Goal: Task Accomplishment & Management: Use online tool/utility

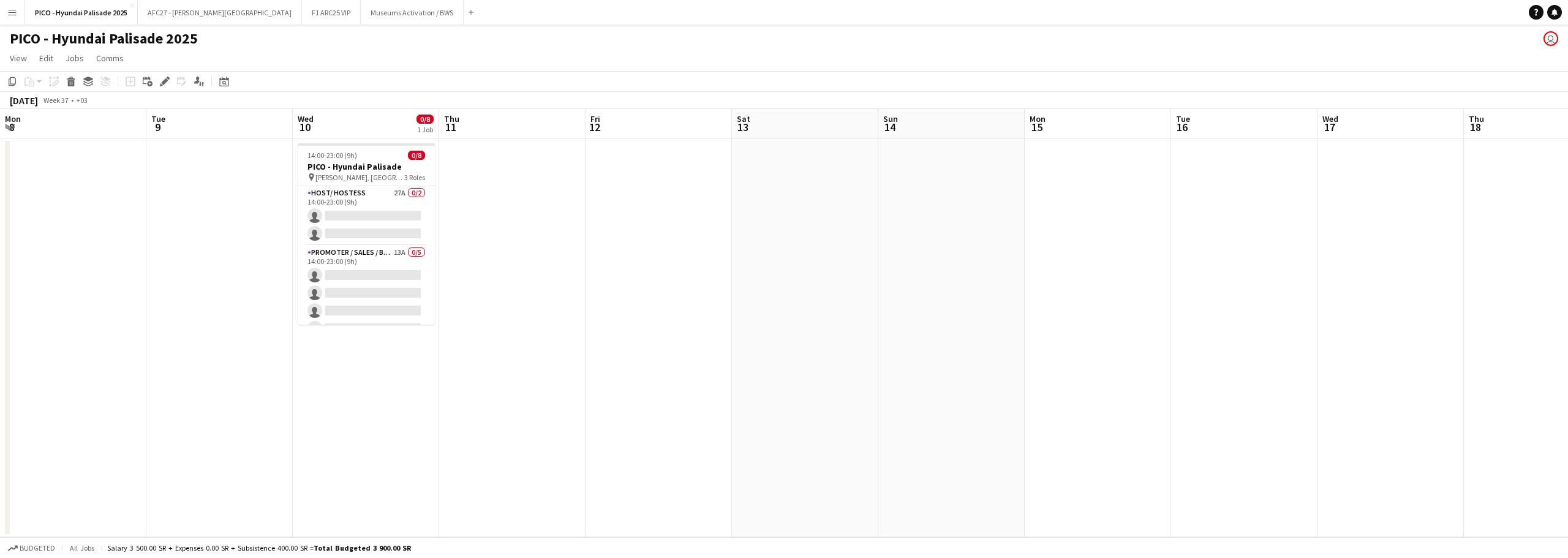
scroll to position [0, 393]
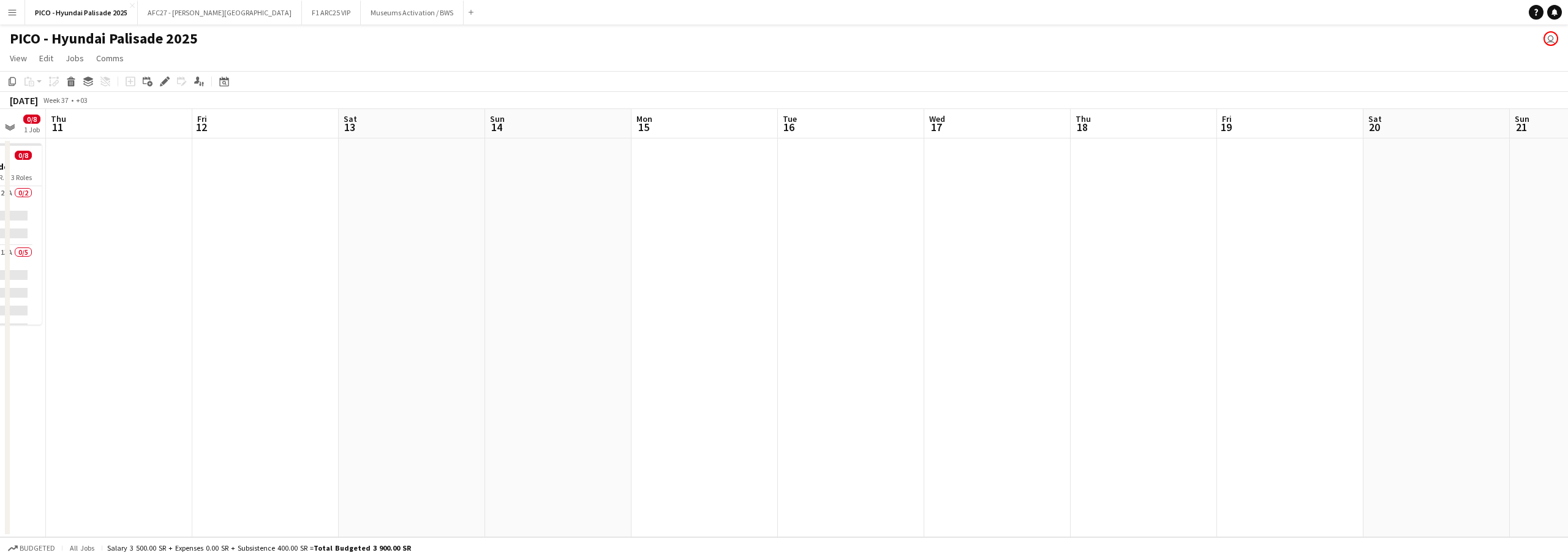
click at [15, 17] on app-icon "Menu" at bounding box center [12, 12] width 10 height 10
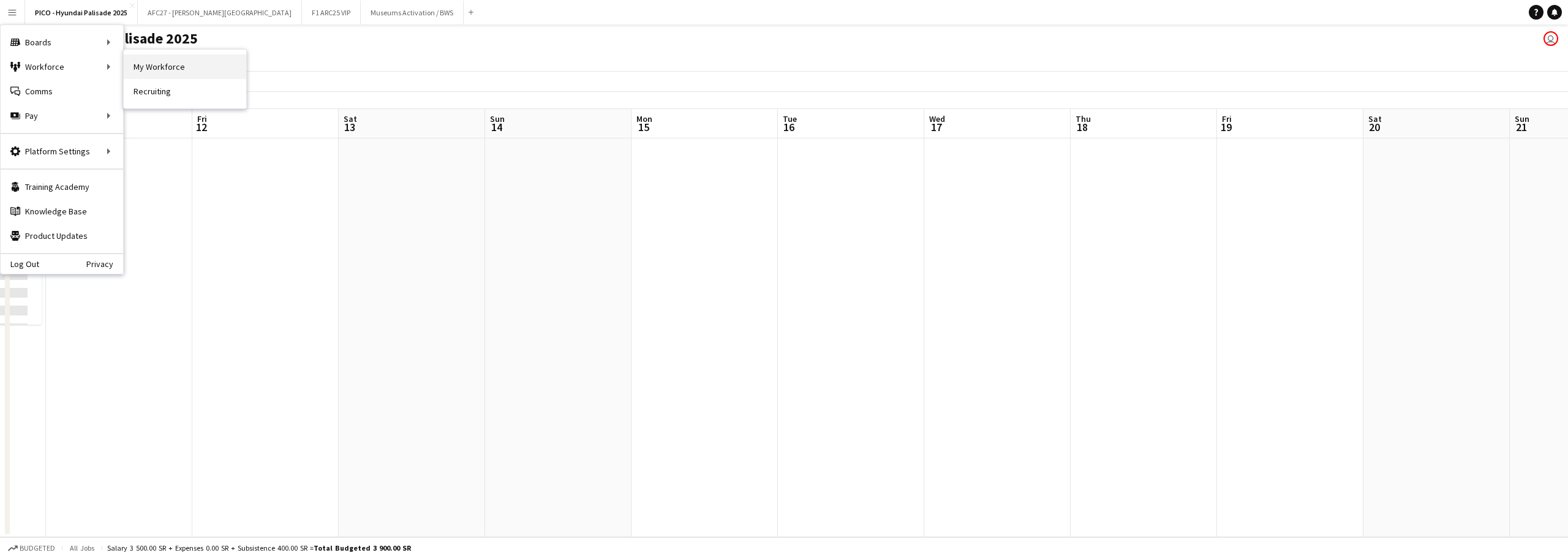
click at [135, 65] on link "My Workforce" at bounding box center [185, 67] width 122 height 24
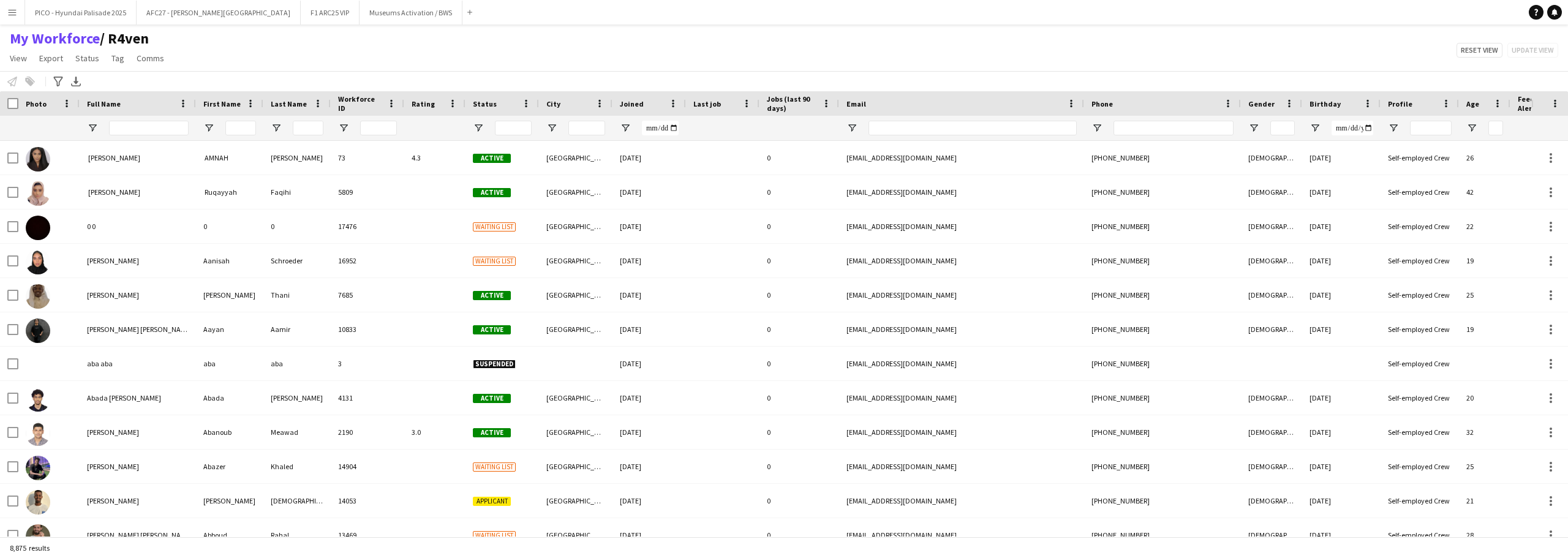
type input "**********"
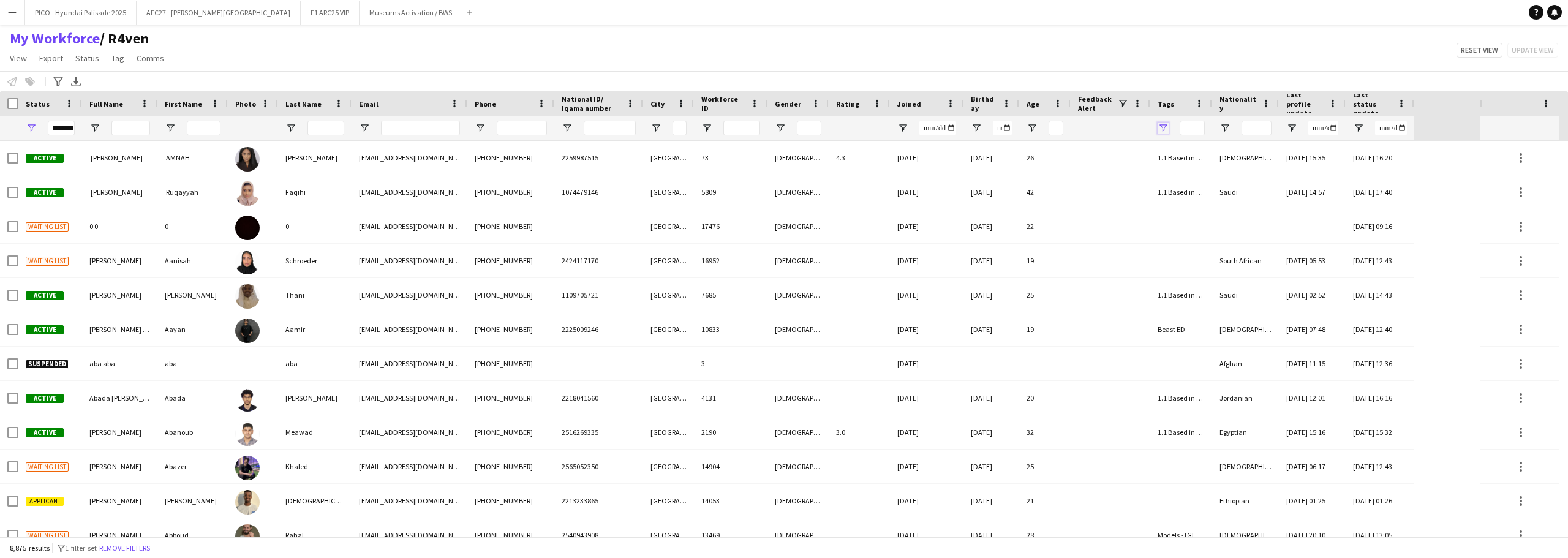
click at [1165, 123] on span "Open Filter Menu" at bounding box center [1163, 127] width 11 height 11
type input "***"
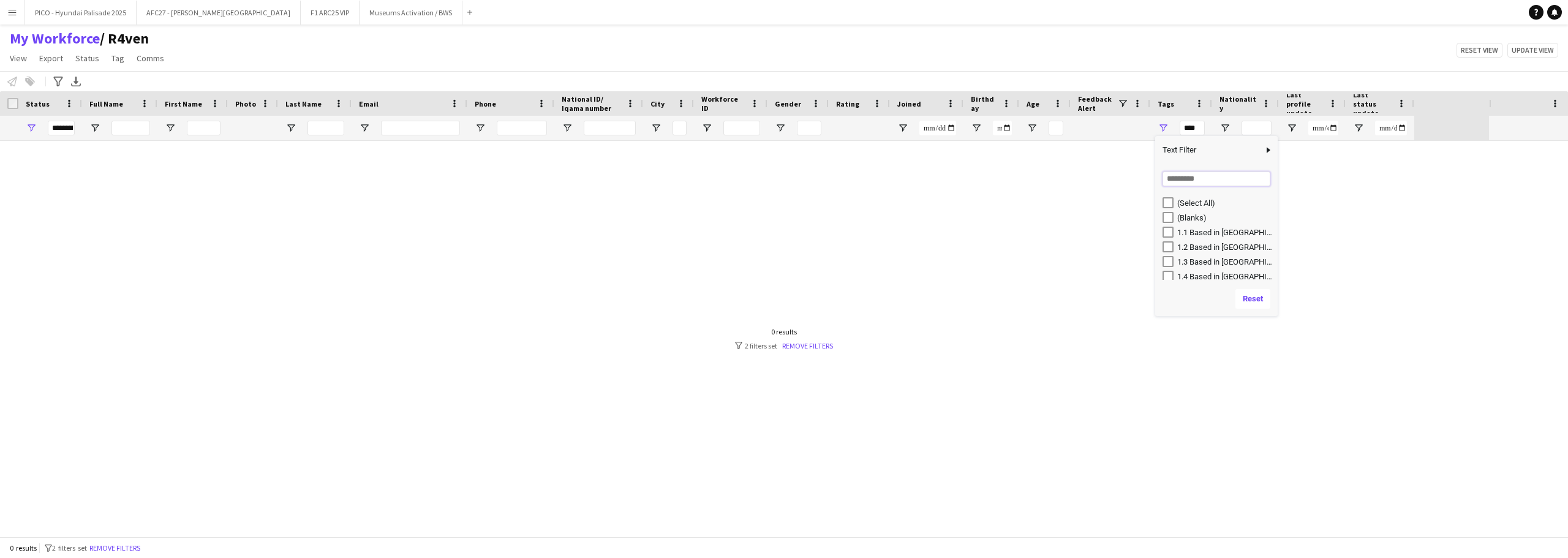
click at [1175, 178] on input "Search filter values" at bounding box center [1216, 179] width 108 height 15
type input "**"
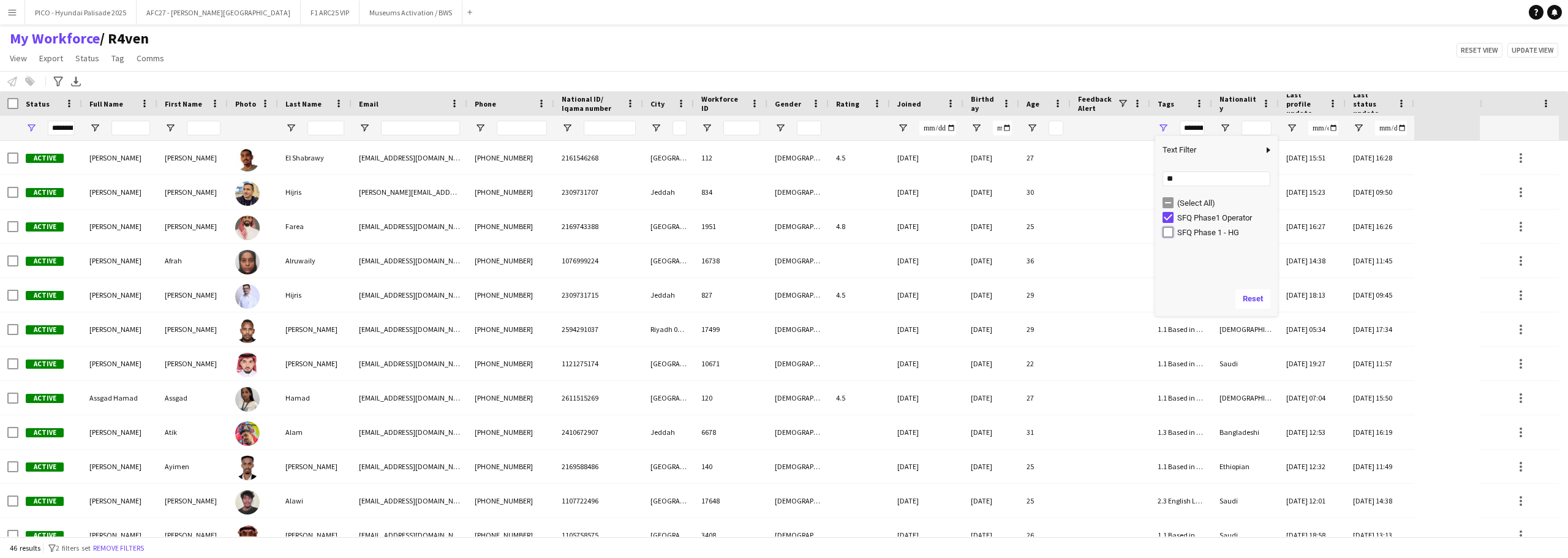
type input "**********"
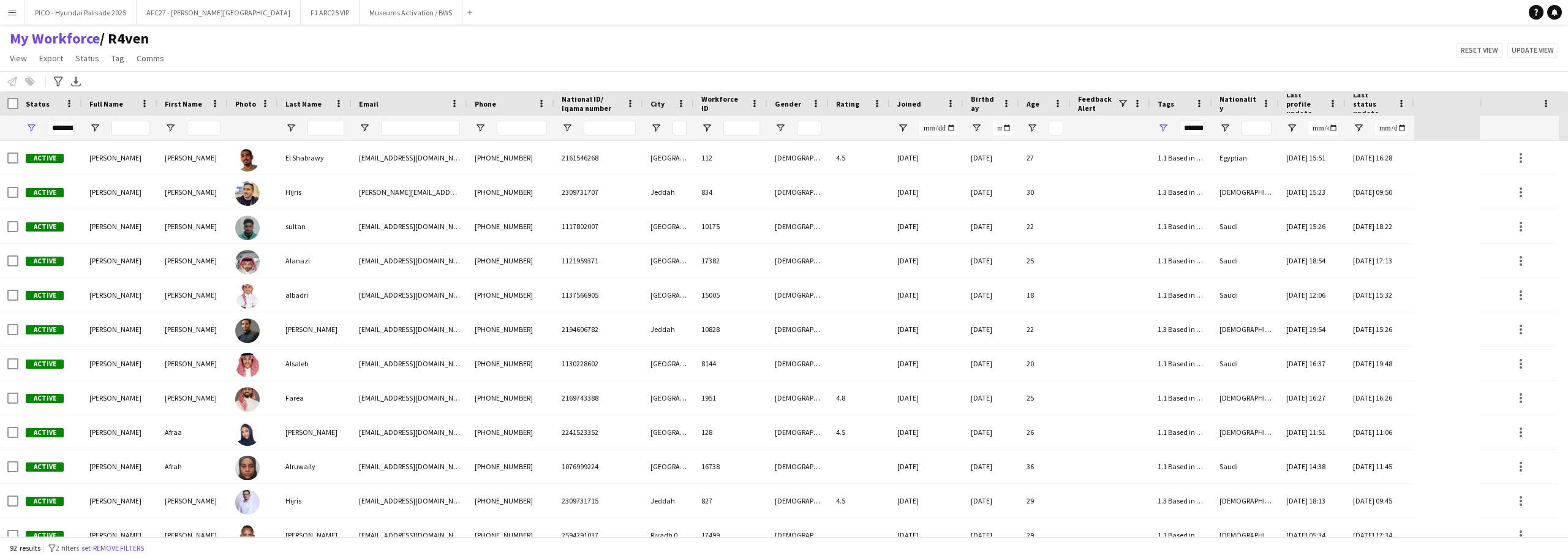
click at [1119, 39] on div "My Workforce / R4ven View Views Default view R4ven New view Update view Delete …" at bounding box center [784, 50] width 1568 height 42
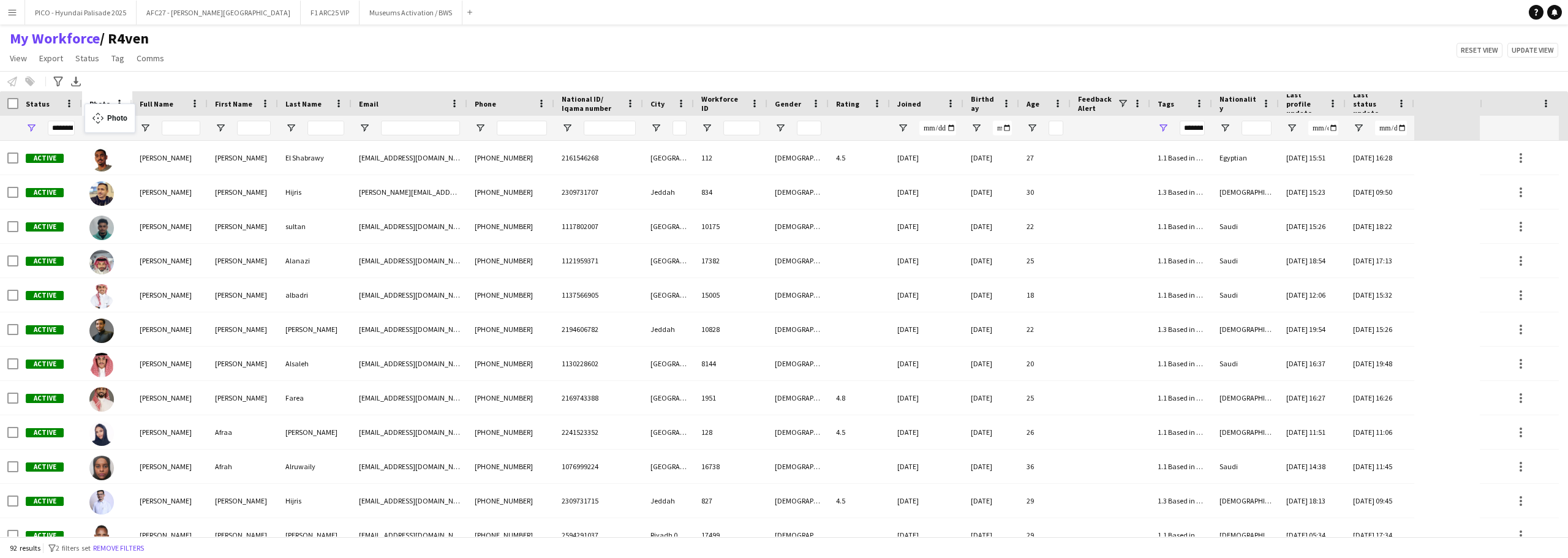
drag, startPoint x: 199, startPoint y: 110, endPoint x: 90, endPoint y: 111, distance: 109.0
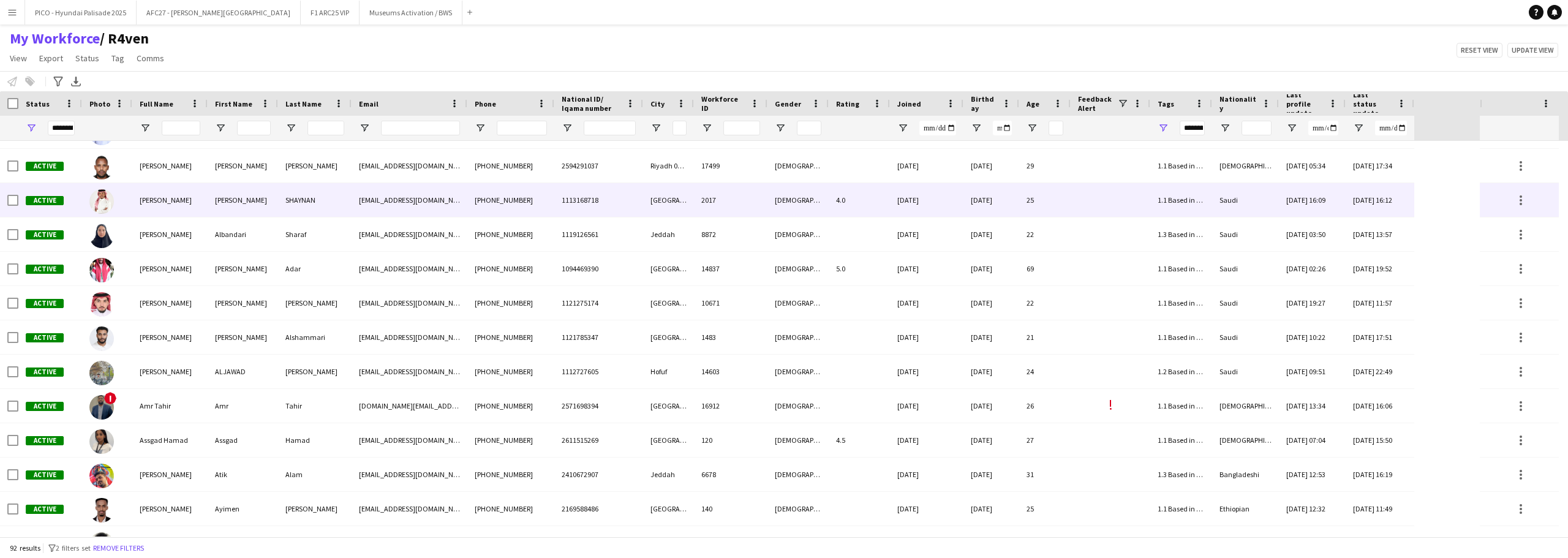
scroll to position [368, 0]
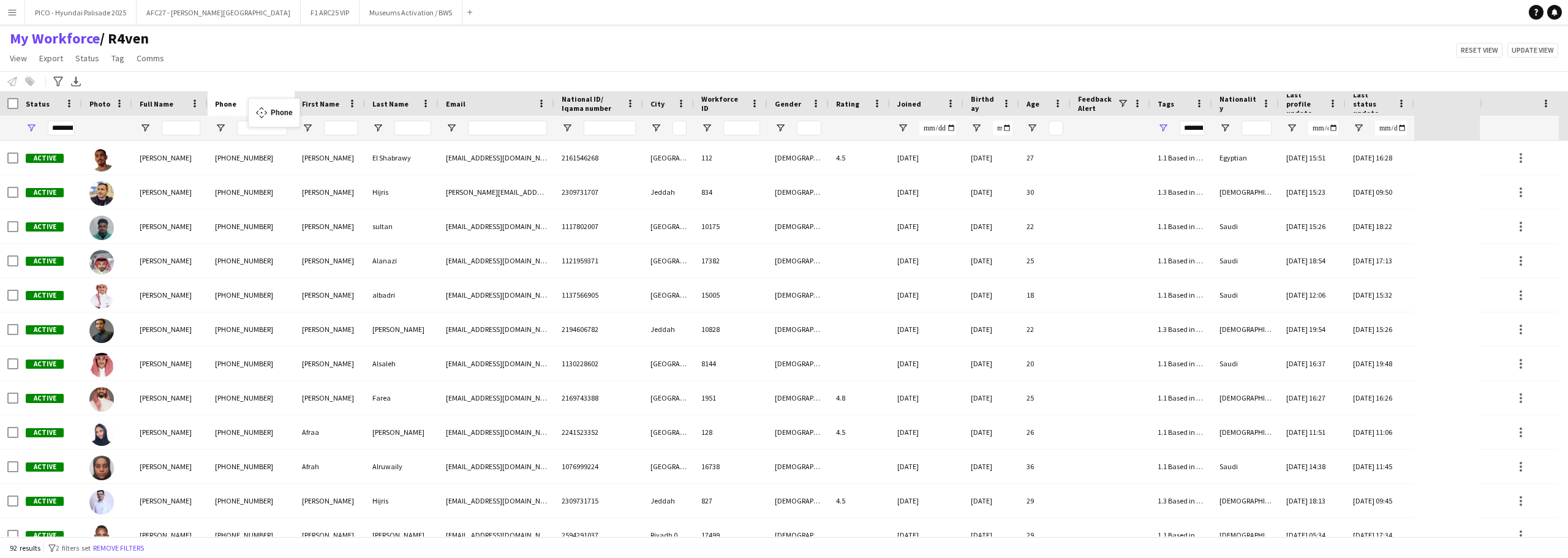
drag, startPoint x: 501, startPoint y: 104, endPoint x: 254, endPoint y: 105, distance: 247.0
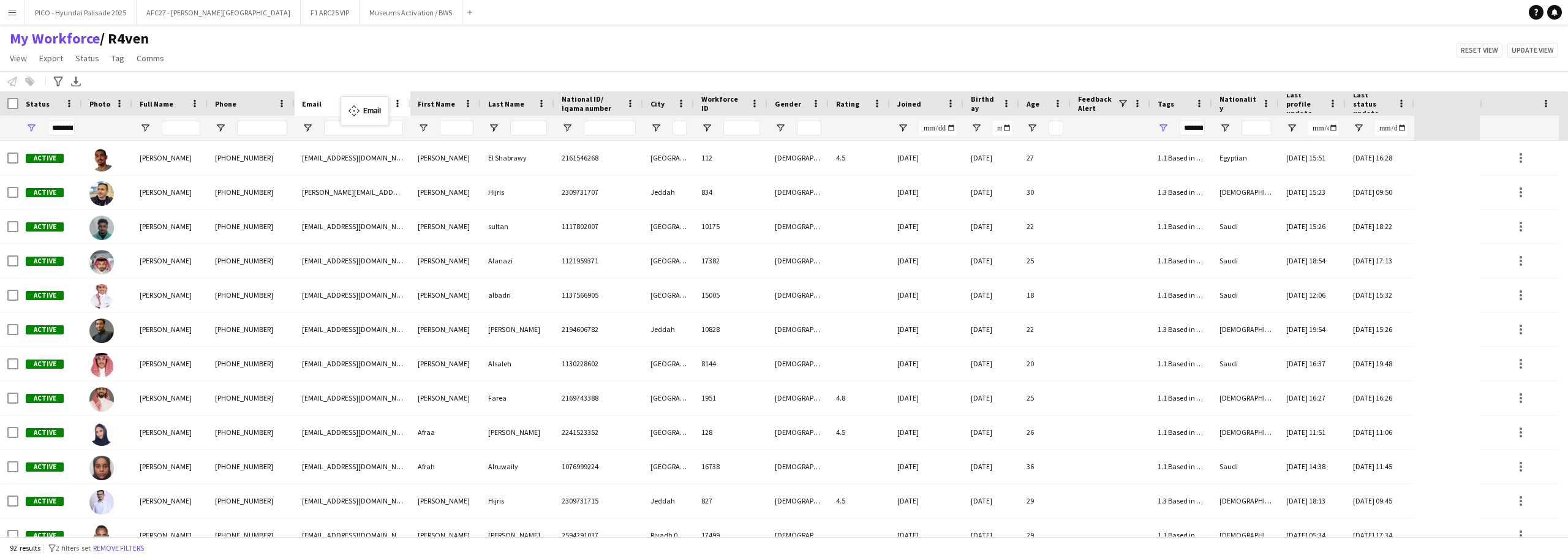
drag, startPoint x: 509, startPoint y: 97, endPoint x: 341, endPoint y: 105, distance: 168.2
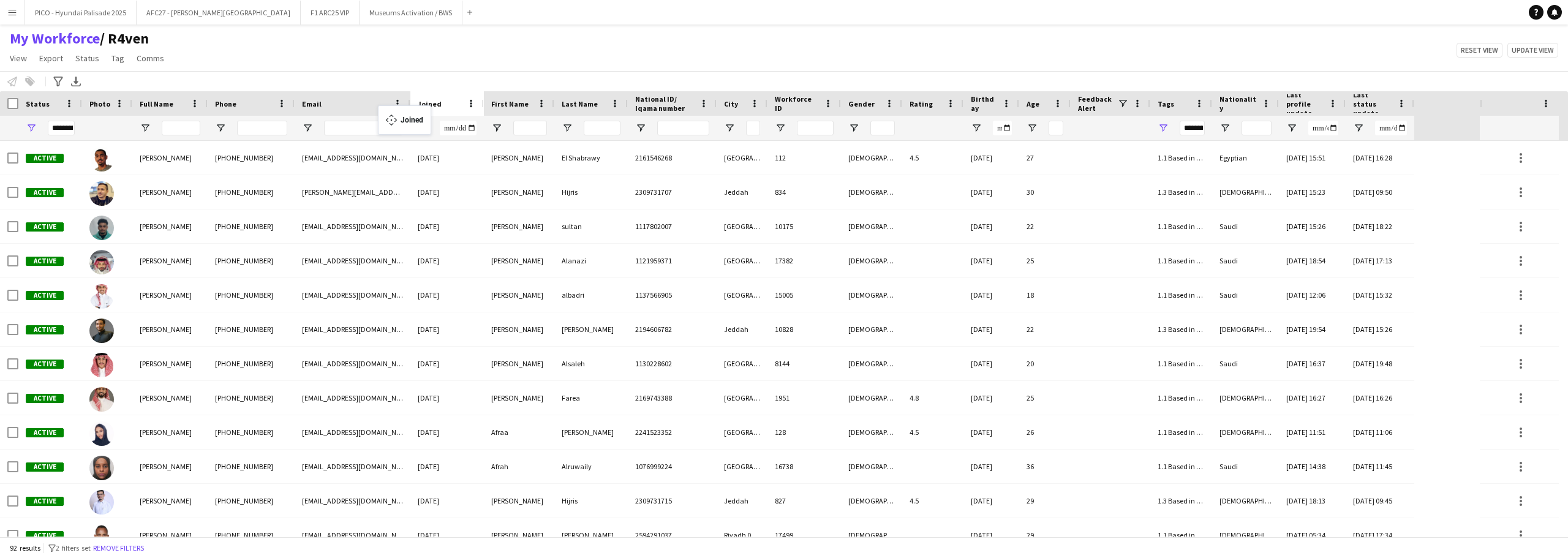
drag, startPoint x: 925, startPoint y: 106, endPoint x: 384, endPoint y: 113, distance: 541.0
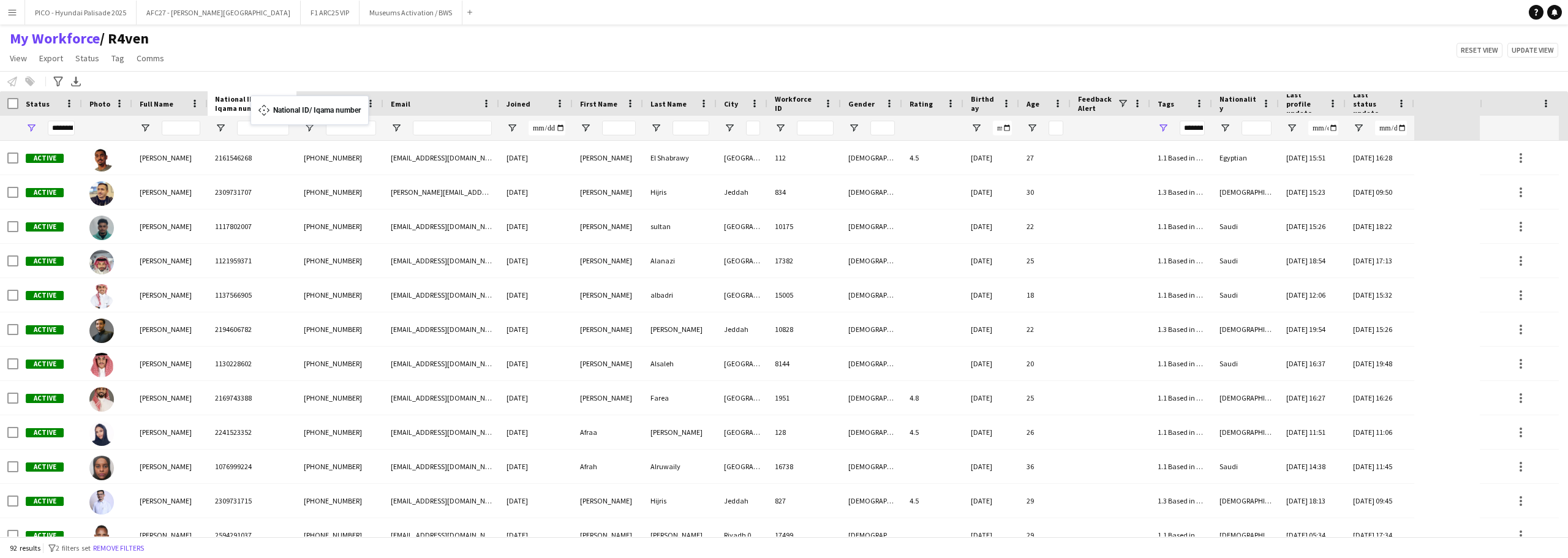
drag, startPoint x: 675, startPoint y: 104, endPoint x: 257, endPoint y: 103, distance: 418.0
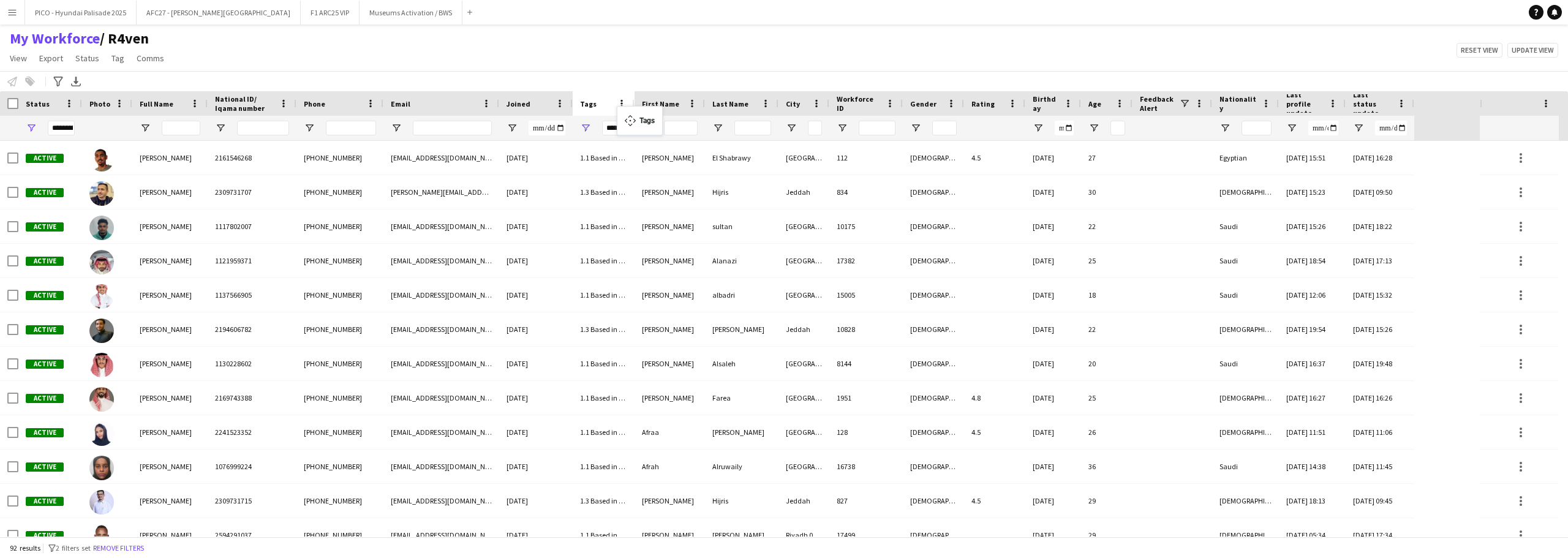
drag, startPoint x: 1168, startPoint y: 106, endPoint x: 623, endPoint y: 113, distance: 545.0
click at [597, 45] on div "My Workforce / R4ven View Views Default view R4ven New view Update view Delete …" at bounding box center [784, 50] width 1568 height 42
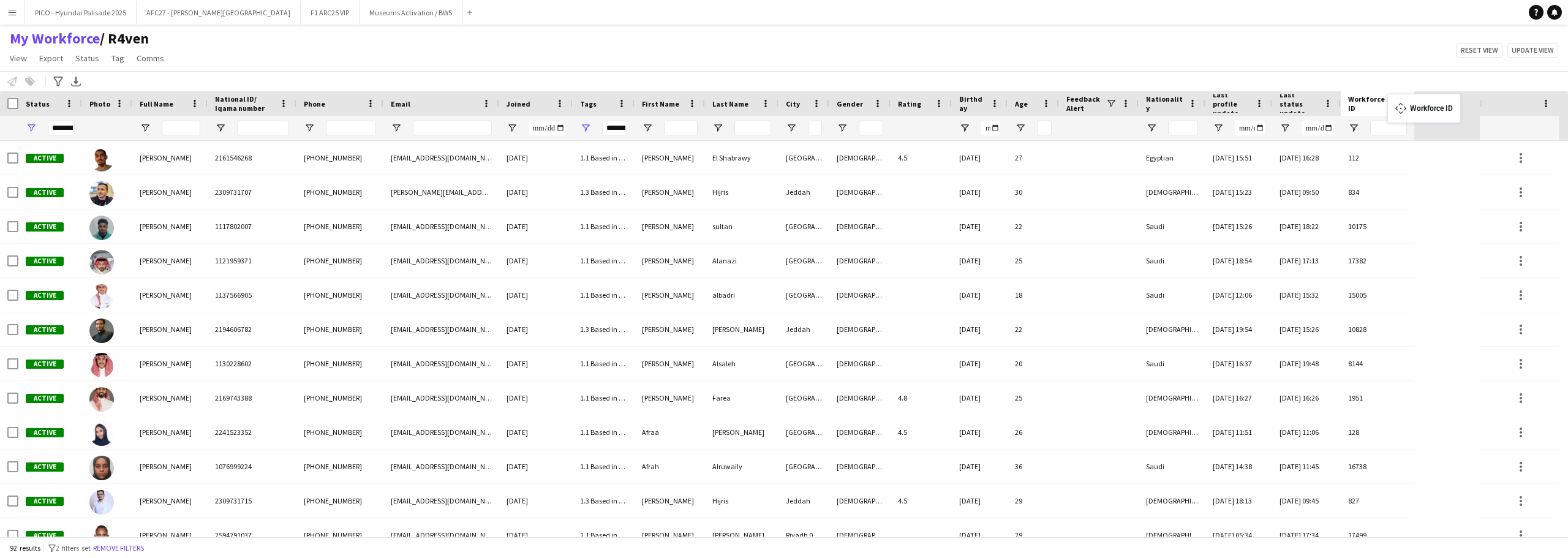
drag, startPoint x: 864, startPoint y: 104, endPoint x: 1394, endPoint y: 101, distance: 530.0
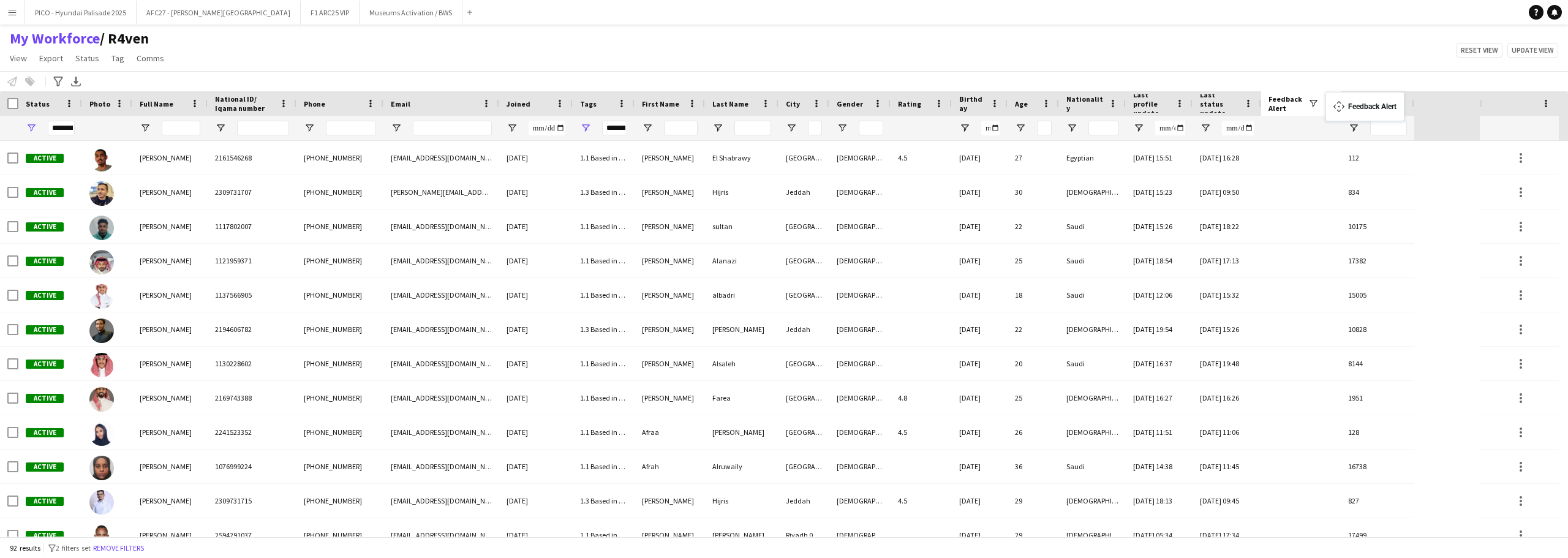
drag, startPoint x: 1088, startPoint y: 98, endPoint x: 1332, endPoint y: 99, distance: 244.0
drag, startPoint x: 1005, startPoint y: 103, endPoint x: 1015, endPoint y: 103, distance: 10.0
click at [1009, 103] on div at bounding box center [1007, 103] width 5 height 24
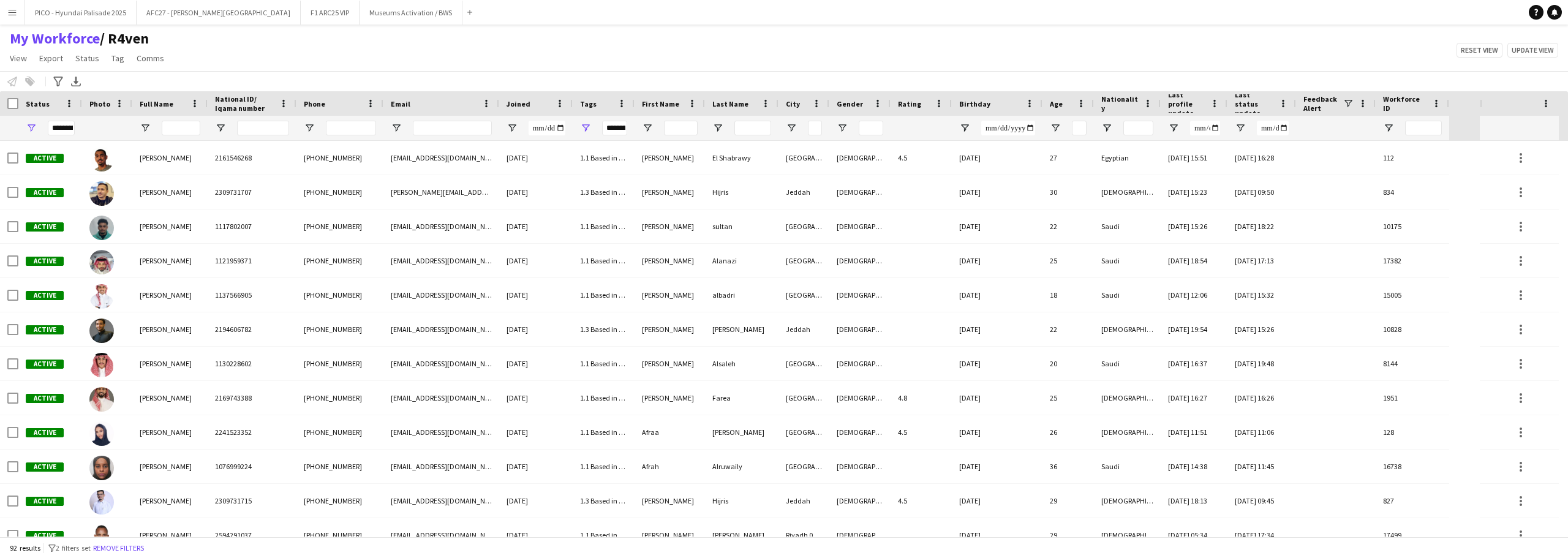
drag, startPoint x: 1015, startPoint y: 104, endPoint x: 1040, endPoint y: 103, distance: 25.0
click at [1040, 103] on div at bounding box center [1042, 103] width 5 height 24
click at [1372, 103] on div "Feedback Alert" at bounding box center [1336, 103] width 79 height 24
drag, startPoint x: 1374, startPoint y: 102, endPoint x: 1368, endPoint y: 104, distance: 6.3
click at [1368, 104] on div at bounding box center [1369, 103] width 5 height 24
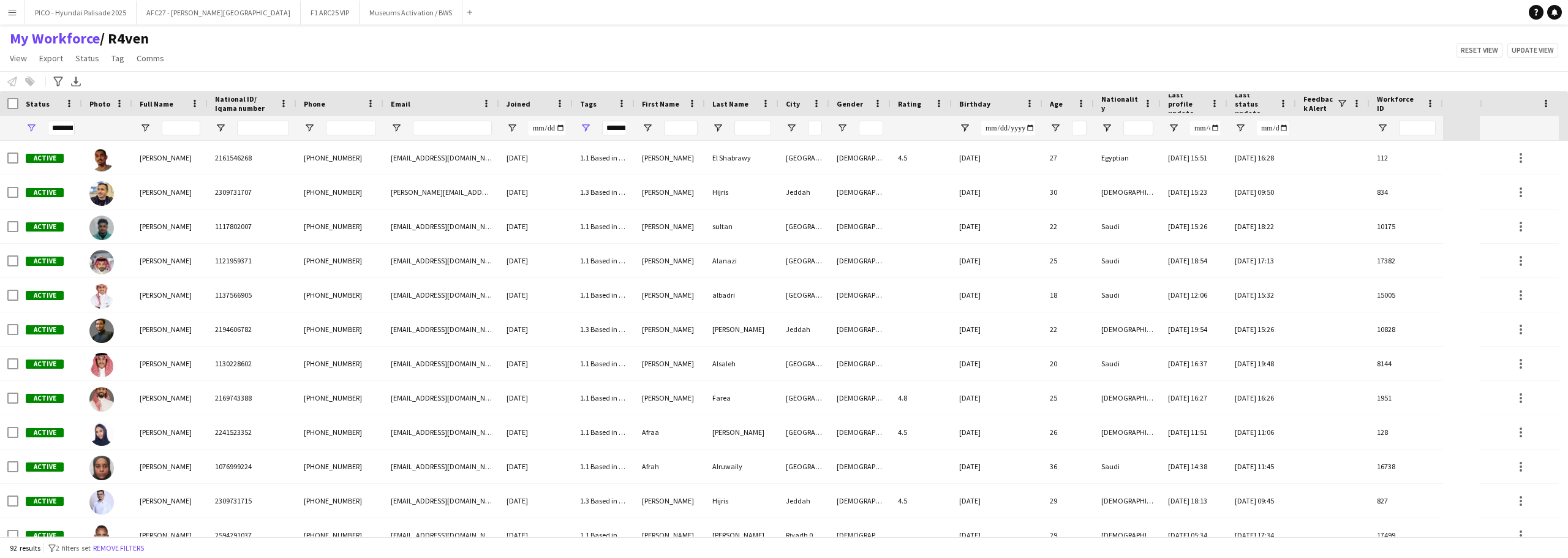
click at [1369, 104] on div at bounding box center [1369, 103] width 5 height 24
click at [1332, 70] on div "My Workforce / R4ven View Views Default view R4ven New view Update view Delete …" at bounding box center [784, 50] width 1568 height 42
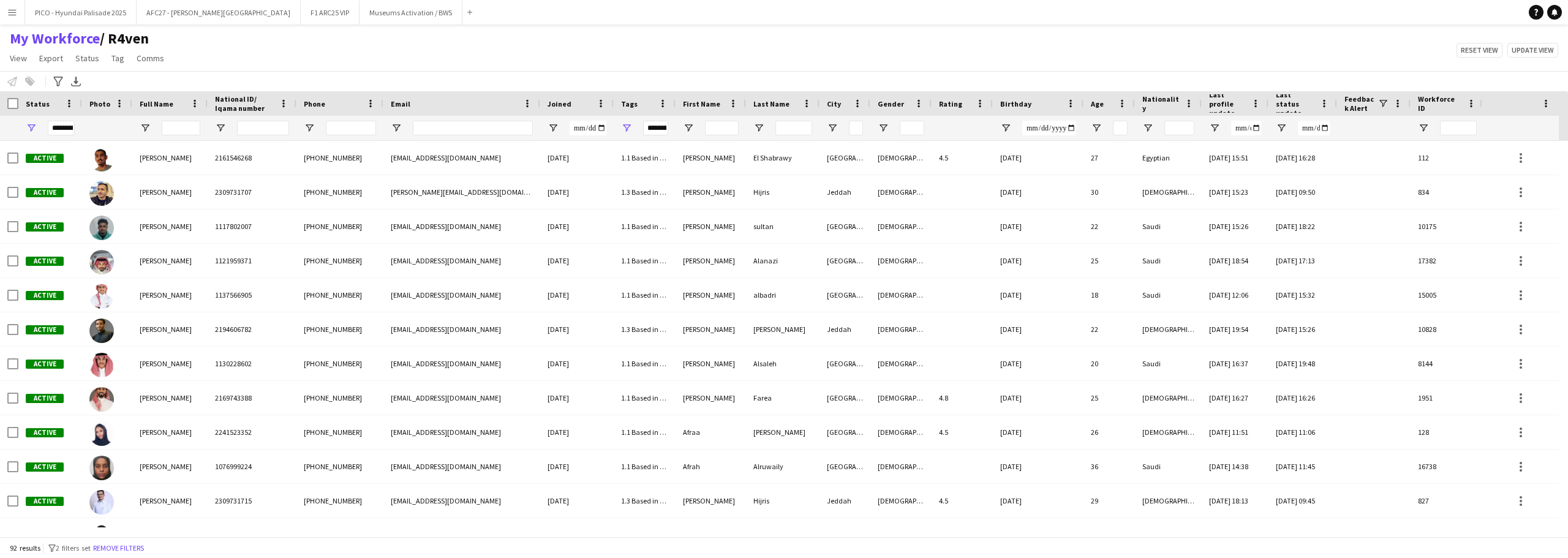
drag, startPoint x: 499, startPoint y: 104, endPoint x: 540, endPoint y: 125, distance: 46.1
click at [540, 125] on div "Workforce Details Profile Data Workforce Details Crew Attributes Workforce Deta…" at bounding box center [742, 115] width 1484 height 49
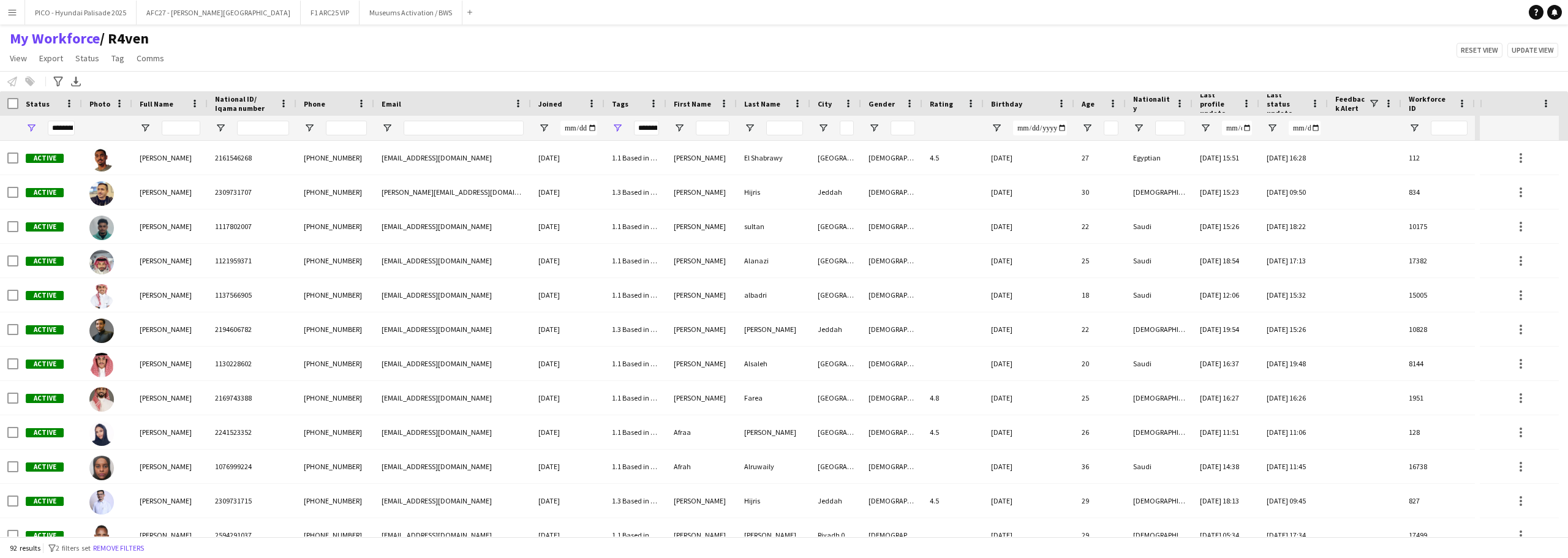
drag, startPoint x: 381, startPoint y: 104, endPoint x: 371, endPoint y: 117, distance: 16.4
click at [371, 117] on div "Workforce Details Profile Data Workforce Details Crew Attributes Workforce Deta…" at bounding box center [738, 115] width 1475 height 49
drag, startPoint x: 295, startPoint y: 104, endPoint x: 287, endPoint y: 110, distance: 10.0
click at [287, 110] on div at bounding box center [288, 103] width 5 height 24
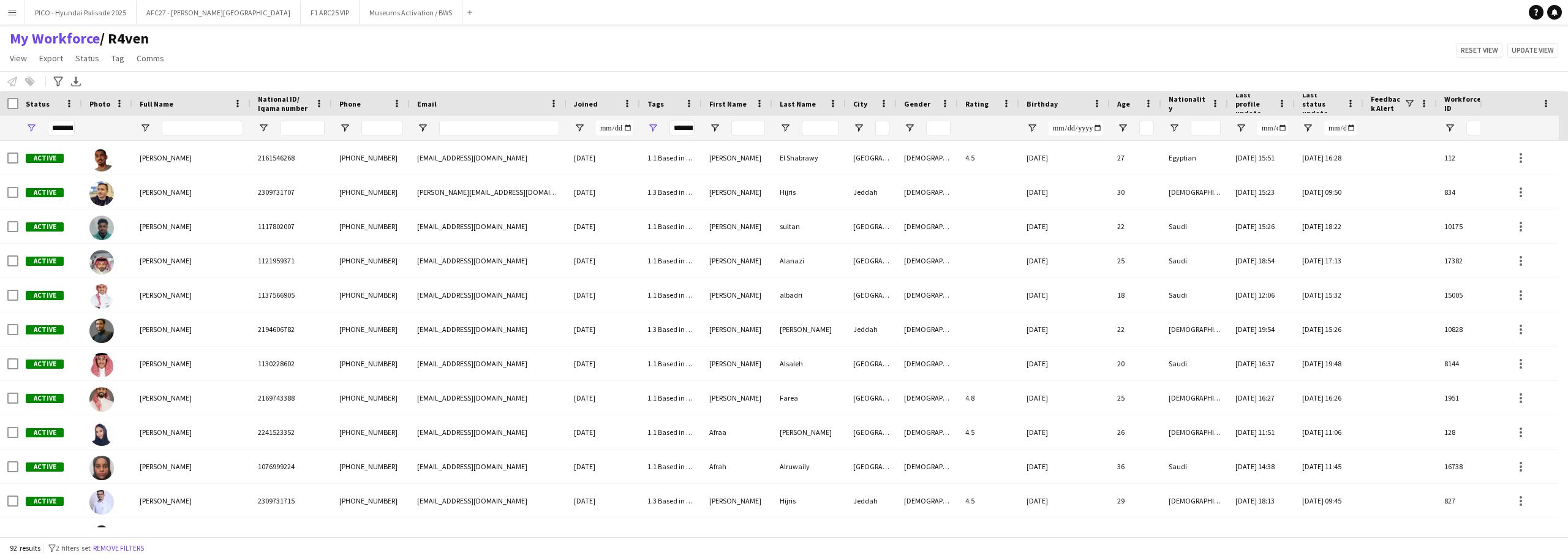
drag, startPoint x: 206, startPoint y: 102, endPoint x: 249, endPoint y: 101, distance: 43.0
click at [249, 101] on div at bounding box center [250, 103] width 5 height 24
click at [131, 107] on div at bounding box center [133, 103] width 5 height 24
drag, startPoint x: 144, startPoint y: 58, endPoint x: 13, endPoint y: 42, distance: 132.0
click at [13, 42] on div "My Workforce / R4ven View Views Default view R4ven New view Update view Delete …" at bounding box center [784, 50] width 1568 height 42
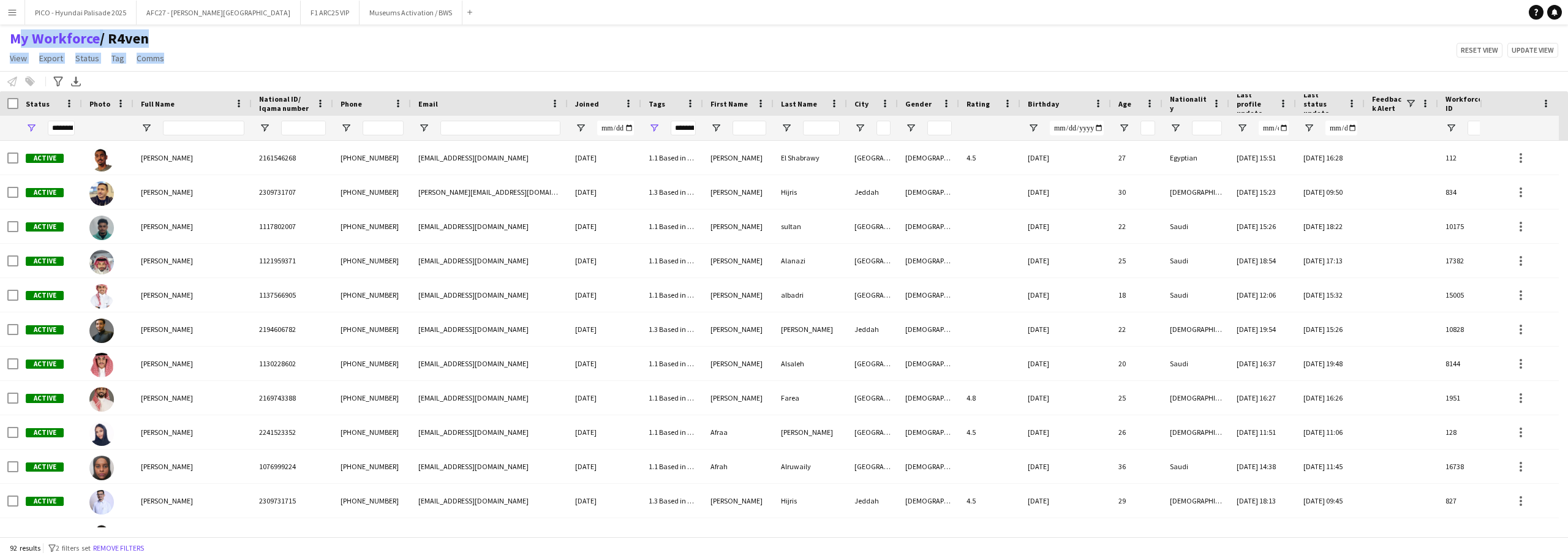
click at [231, 29] on div "My Workforce / R4ven View Views Default view R4ven New view Update view Delete …" at bounding box center [784, 50] width 1568 height 42
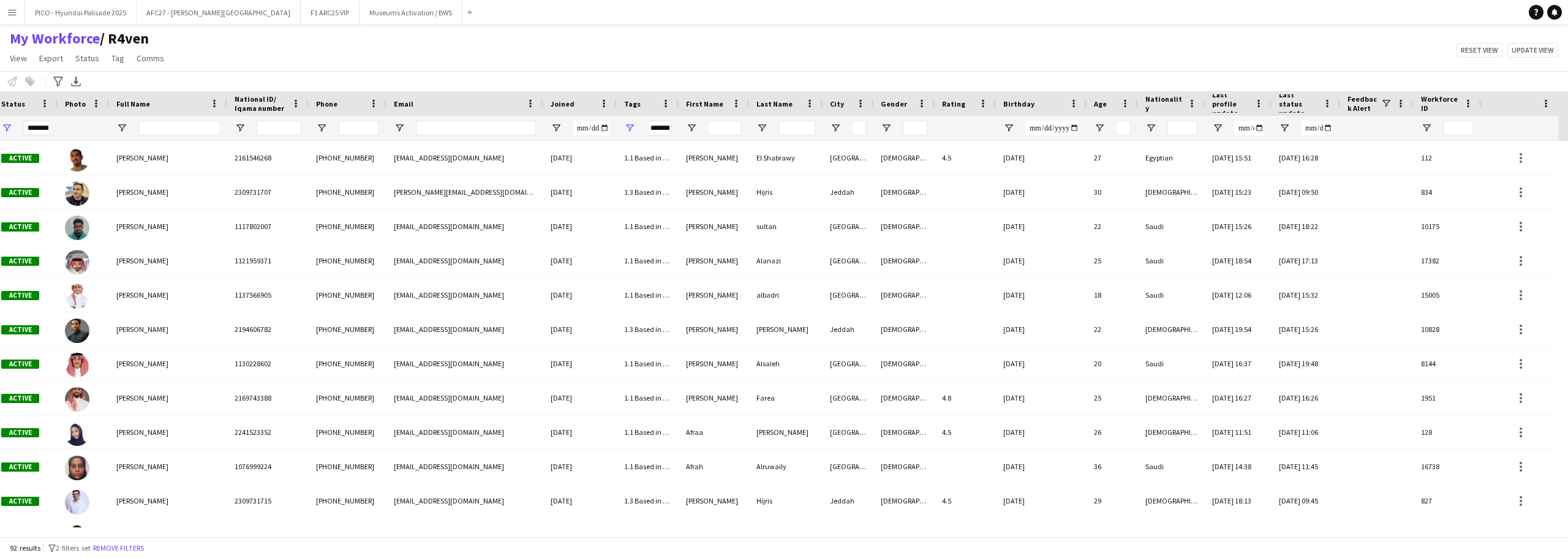
scroll to position [0, 19]
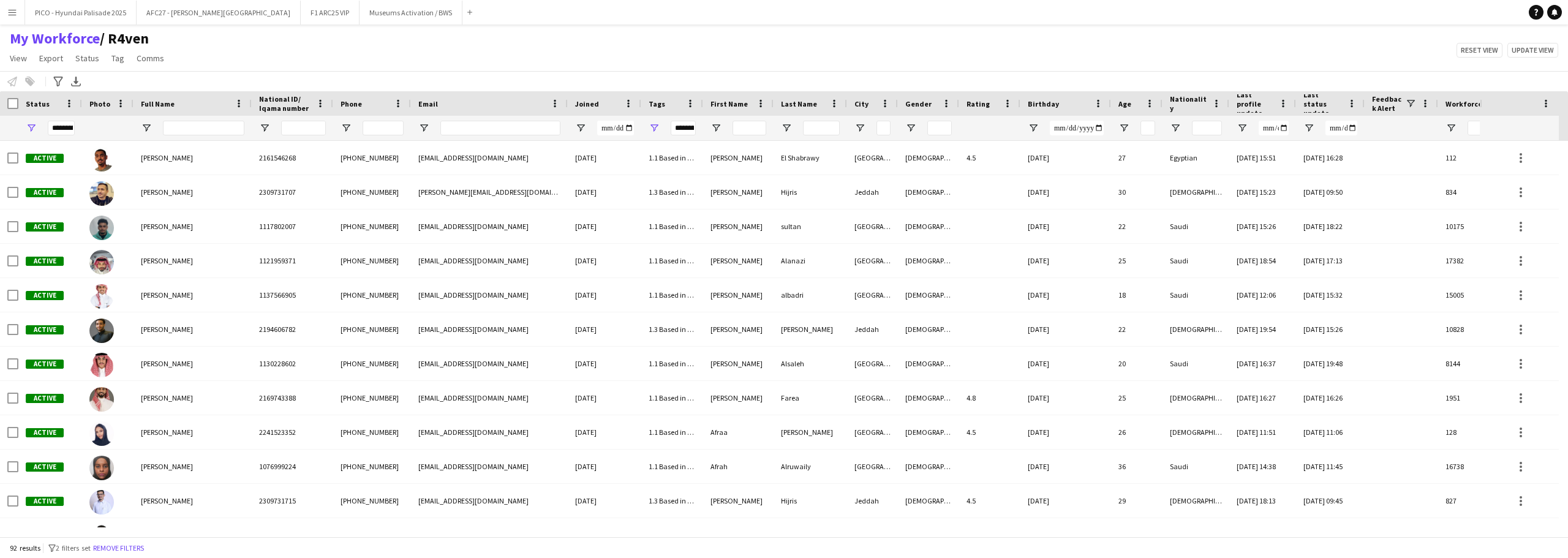
drag, startPoint x: 1477, startPoint y: 103, endPoint x: 1560, endPoint y: 112, distance: 83.5
click at [1560, 112] on div "Workforce Details Profile Data Workforce Details Crew Attributes Workforce Deta…" at bounding box center [784, 115] width 1568 height 49
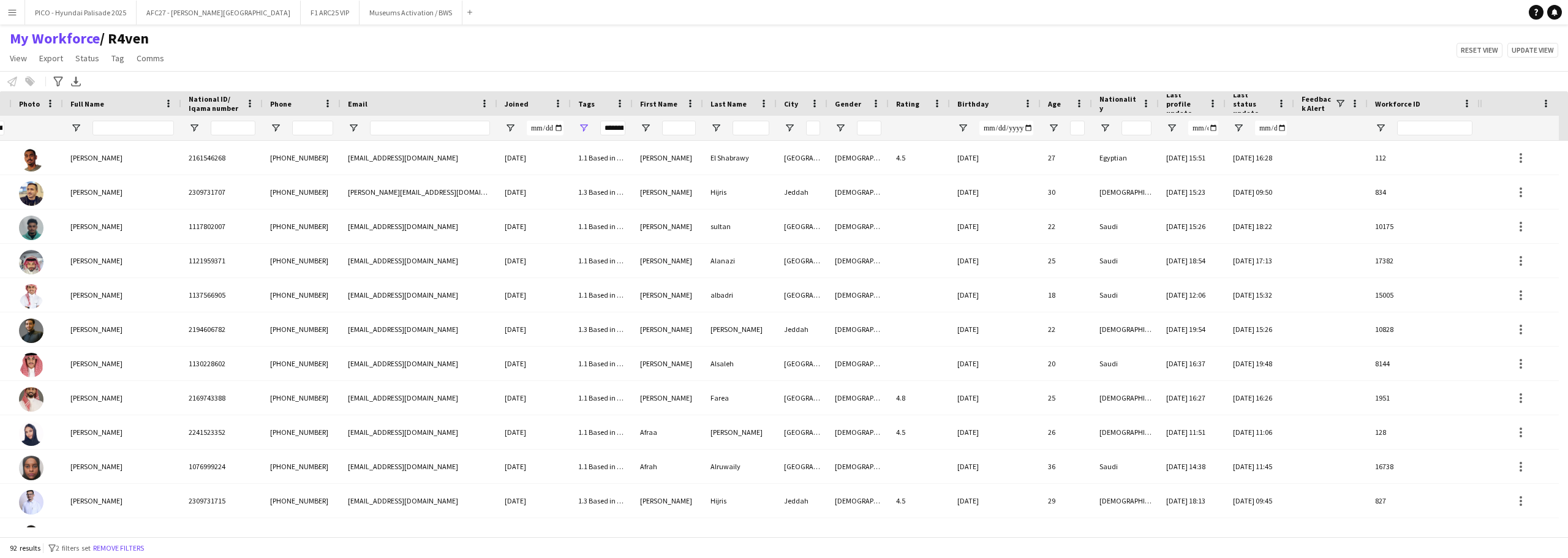
drag, startPoint x: 1479, startPoint y: 104, endPoint x: 1434, endPoint y: 105, distance: 45.0
click at [1434, 105] on div "Workforce ID" at bounding box center [1424, 103] width 112 height 24
click at [1546, 103] on span at bounding box center [1546, 103] width 11 height 11
click at [1527, 122] on span "Pin Column" at bounding box center [1498, 126] width 103 height 21
click at [1467, 129] on span "Pin Column" at bounding box center [1498, 126] width 103 height 21
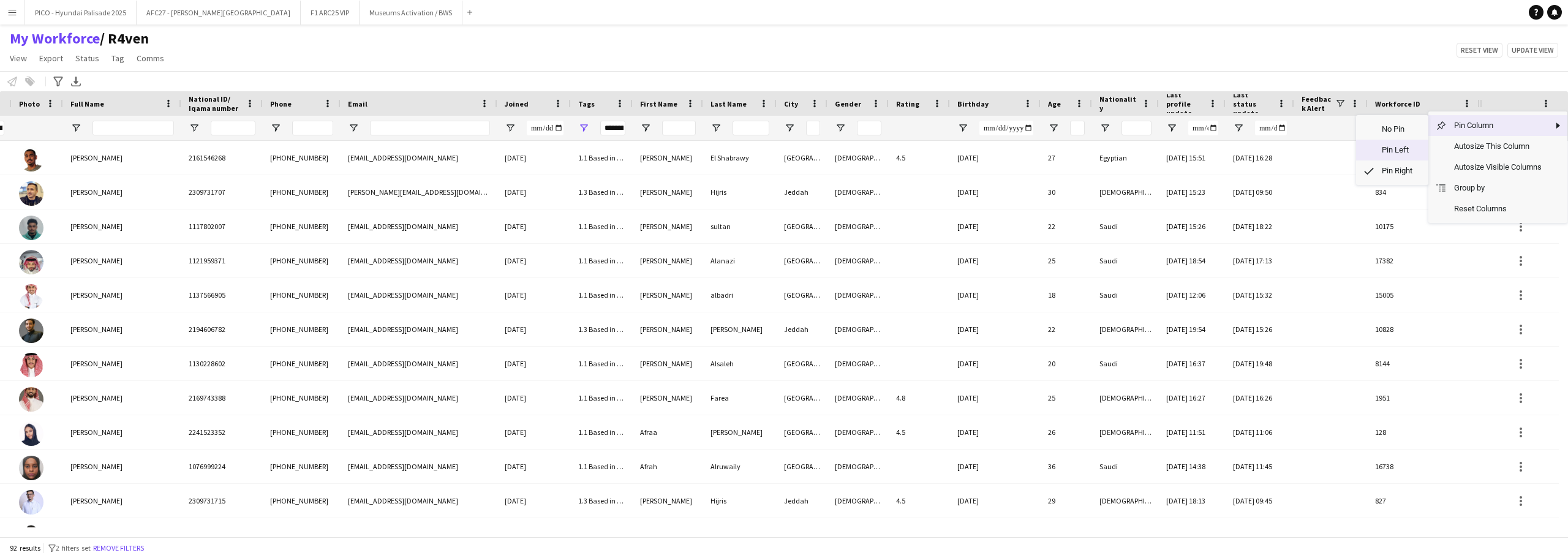
click at [1419, 150] on span "Pin Left" at bounding box center [1398, 150] width 47 height 21
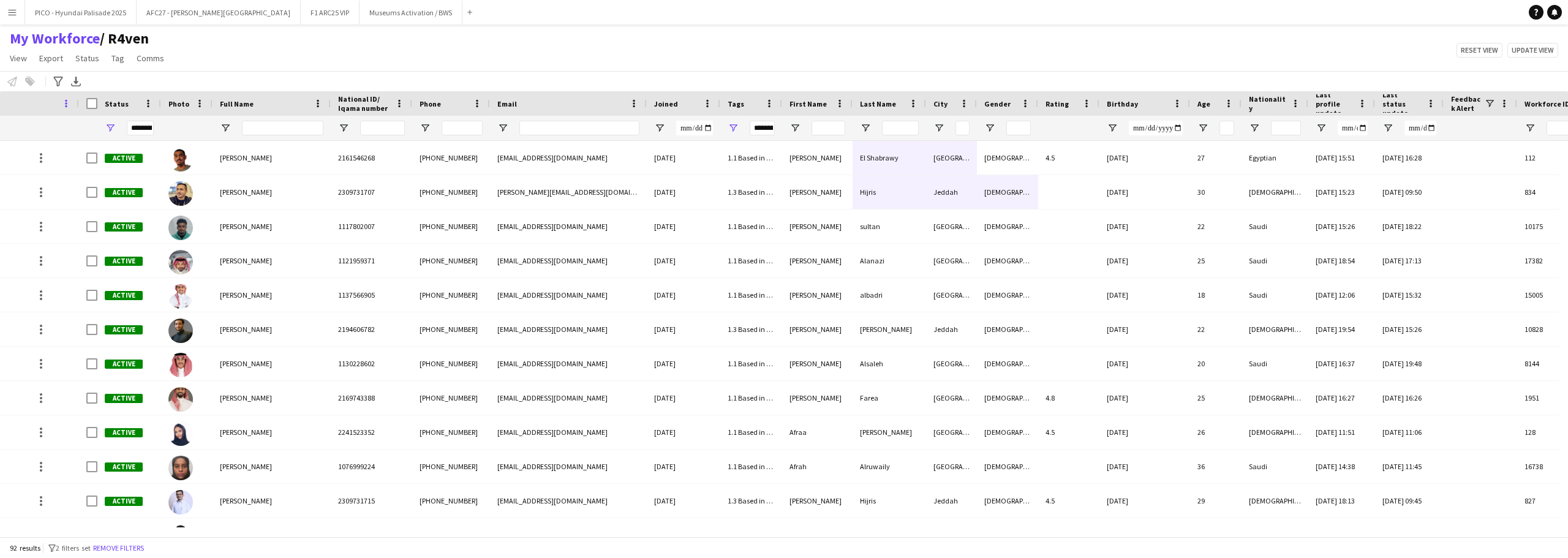
click at [68, 103] on span at bounding box center [66, 103] width 11 height 11
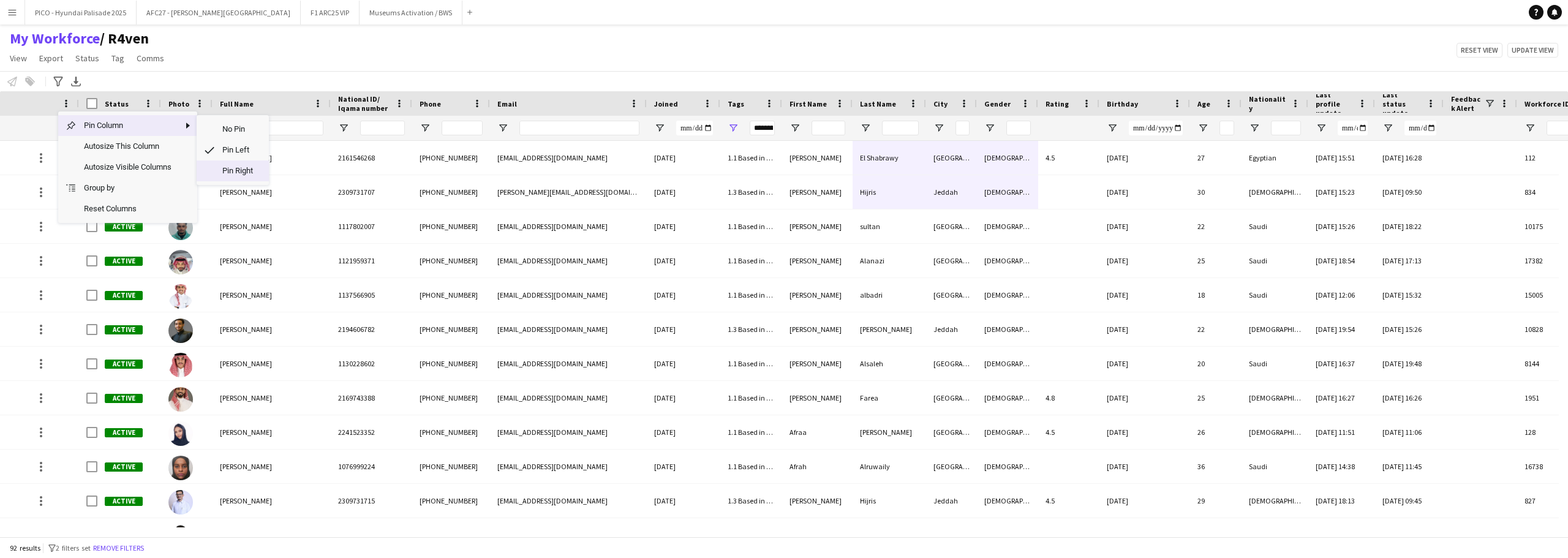
click at [215, 174] on span "Pin Right" at bounding box center [238, 170] width 47 height 21
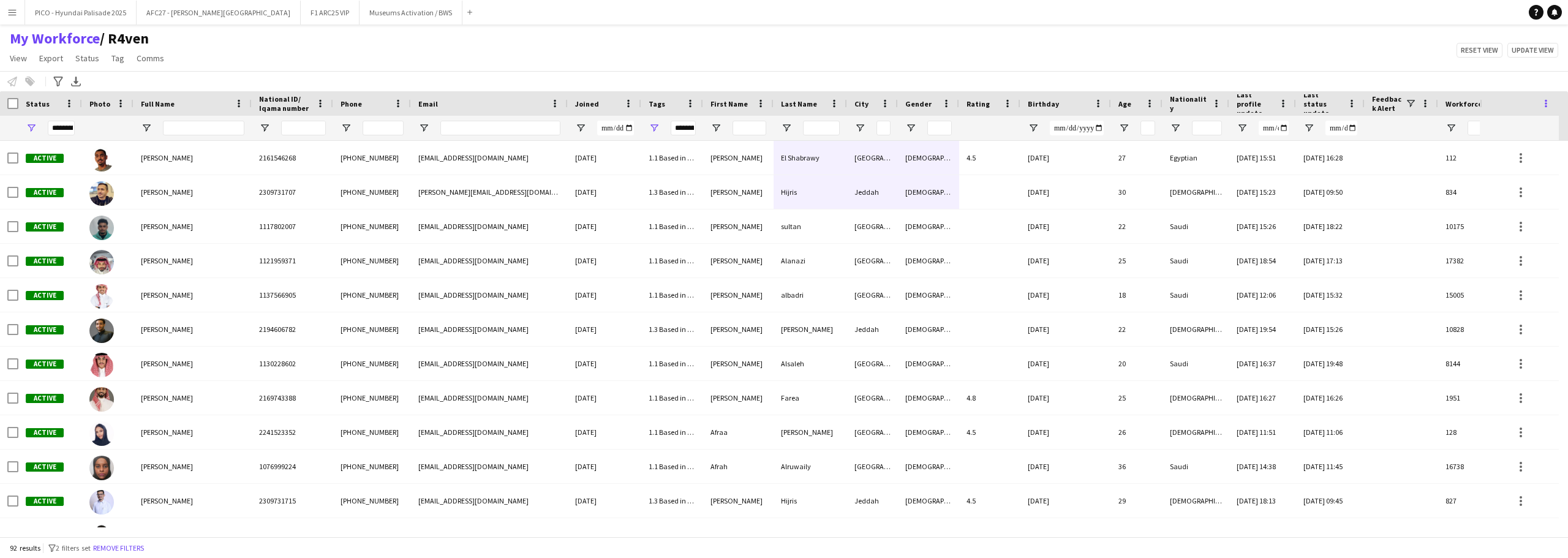
click at [1544, 103] on span at bounding box center [1546, 103] width 11 height 11
click at [1403, 165] on span "Pin Right" at bounding box center [1398, 170] width 47 height 21
drag, startPoint x: 1480, startPoint y: 103, endPoint x: 1469, endPoint y: 106, distance: 11.4
click at [1432, 61] on div "My Workforce / R4ven View Views Default view R4ven New view Update view Delete …" at bounding box center [784, 50] width 1568 height 42
drag, startPoint x: 1481, startPoint y: 103, endPoint x: 1540, endPoint y: 106, distance: 59.1
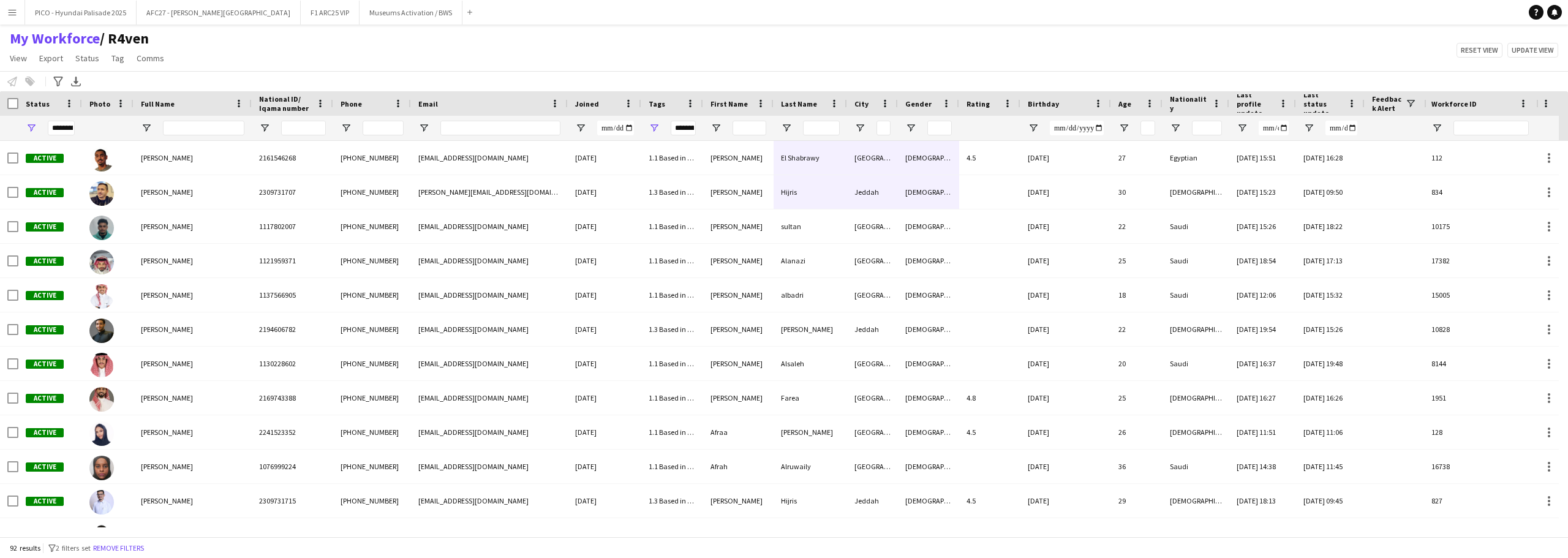
click at [1540, 106] on div at bounding box center [1547, 103] width 22 height 24
click at [1453, 87] on div "Notify workforce Add to tag Select at least one crew to tag him or her. Advance…" at bounding box center [784, 81] width 1568 height 21
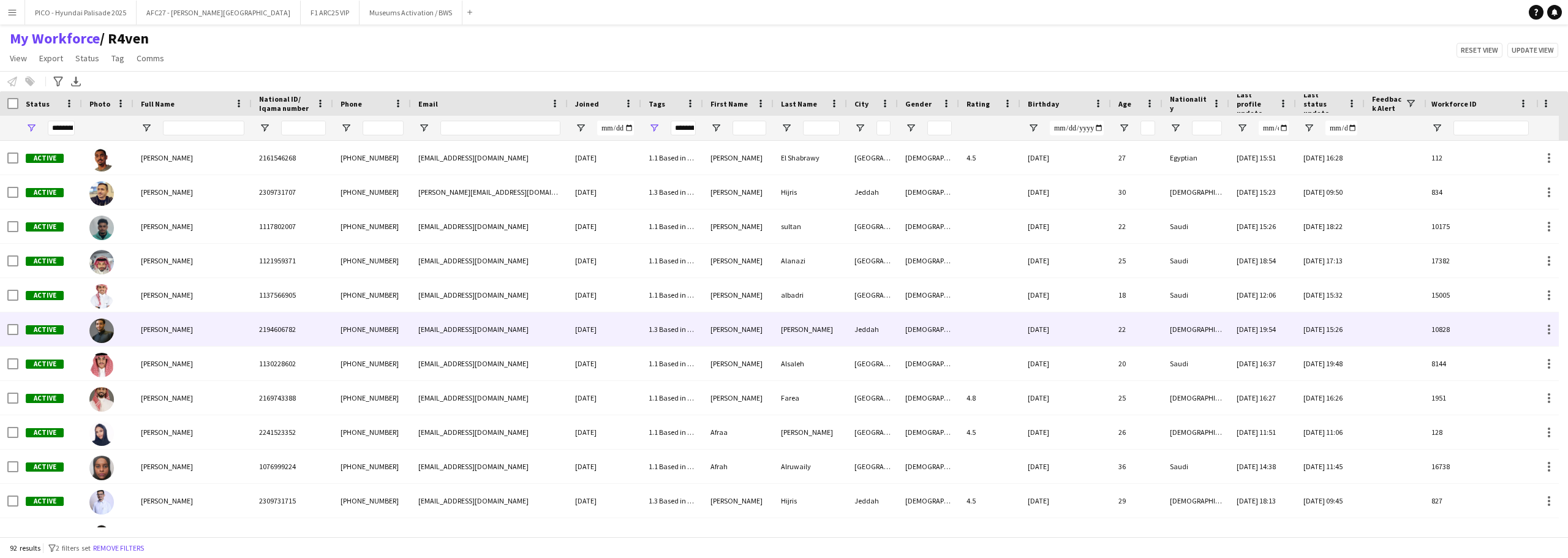
click at [174, 340] on div "Abdullah Almahayni" at bounding box center [192, 329] width 118 height 34
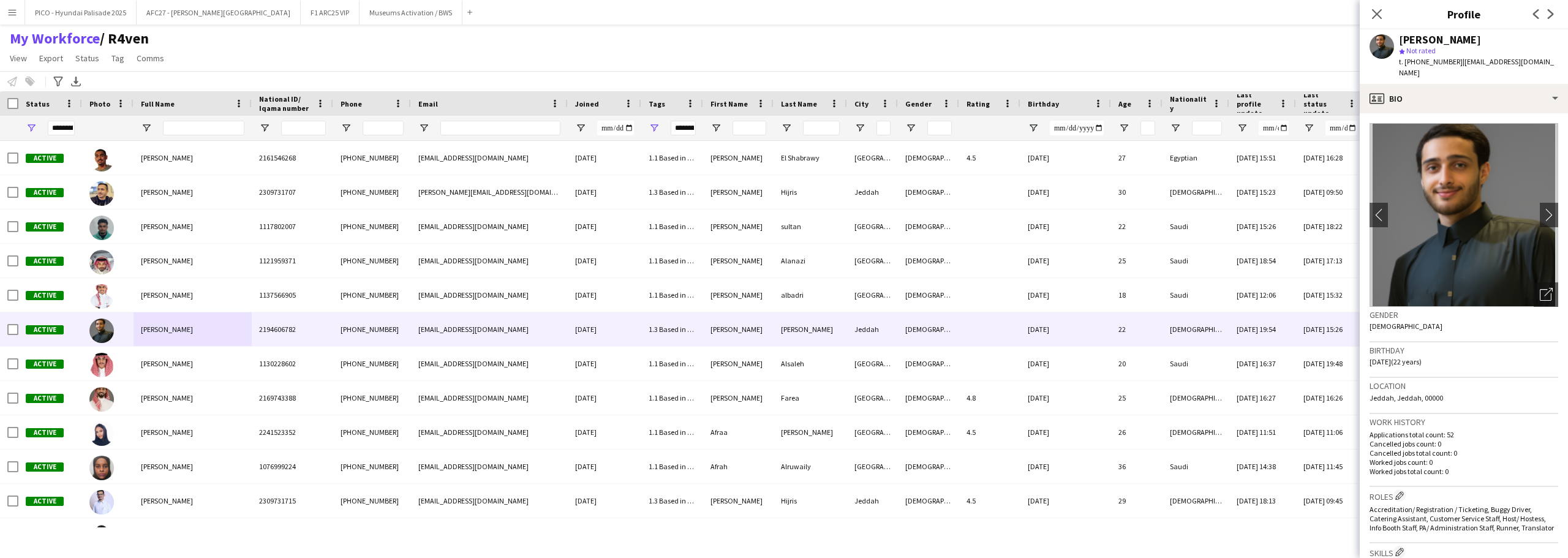
click at [198, 44] on div "My Workforce / R4ven View Views Default view R4ven New view Update view Delete …" at bounding box center [784, 50] width 1568 height 42
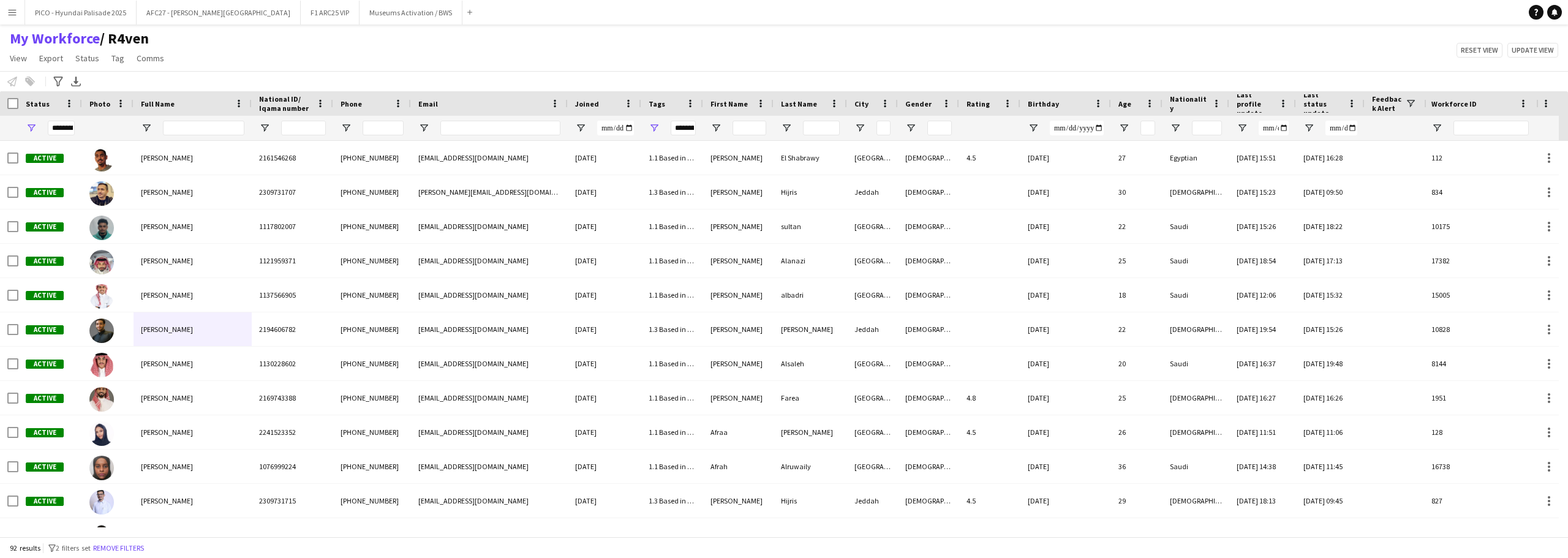
click at [198, 44] on div "My Workforce / R4ven View Views Default view R4ven New view Update view Delete …" at bounding box center [784, 50] width 1568 height 42
drag, startPoint x: 198, startPoint y: 44, endPoint x: 150, endPoint y: 47, distance: 48.1
click at [132, 48] on div "My Workforce / R4ven View Views Default view R4ven New view Update view Delete …" at bounding box center [784, 50] width 1568 height 42
click at [183, 59] on div "My Workforce / R4ven View Views Default view R4ven New view Update view Delete …" at bounding box center [784, 50] width 1568 height 42
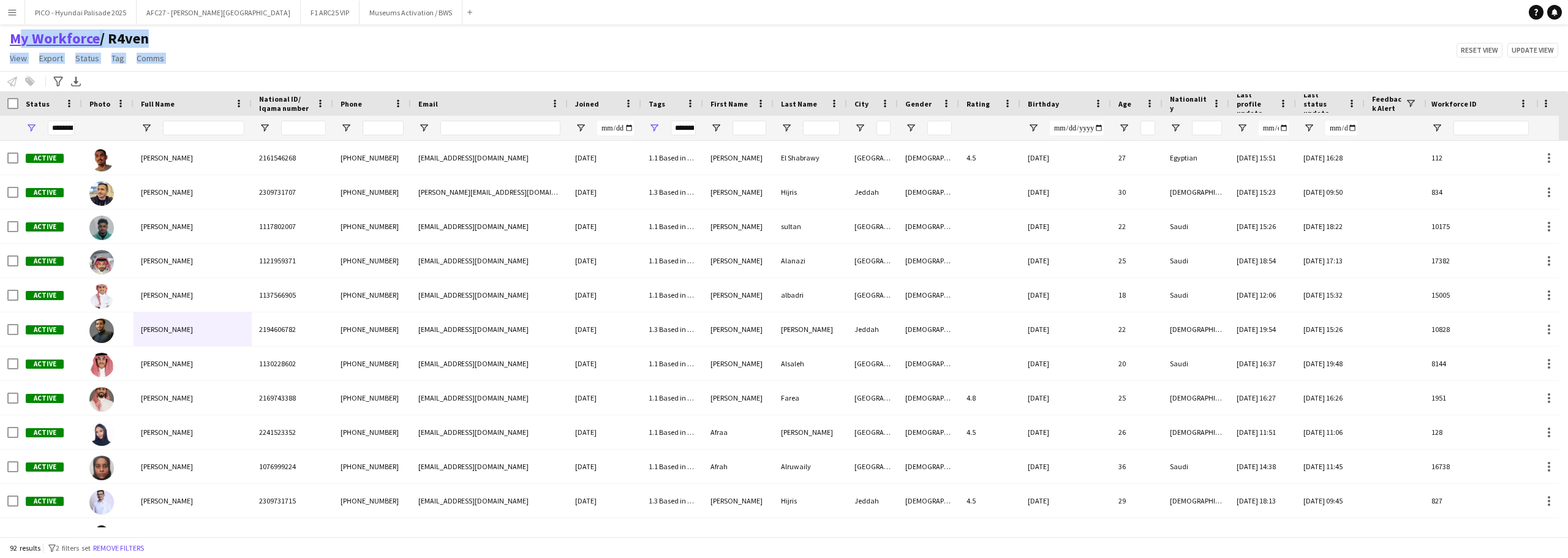
drag, startPoint x: 183, startPoint y: 59, endPoint x: 18, endPoint y: 45, distance: 165.6
click at [18, 45] on div "My Workforce / R4ven View Views Default view R4ven New view Update view Delete …" at bounding box center [784, 50] width 1568 height 42
click at [223, 67] on div "My Workforce / R4ven View Views Default view R4ven New view Update view Delete …" at bounding box center [784, 50] width 1568 height 42
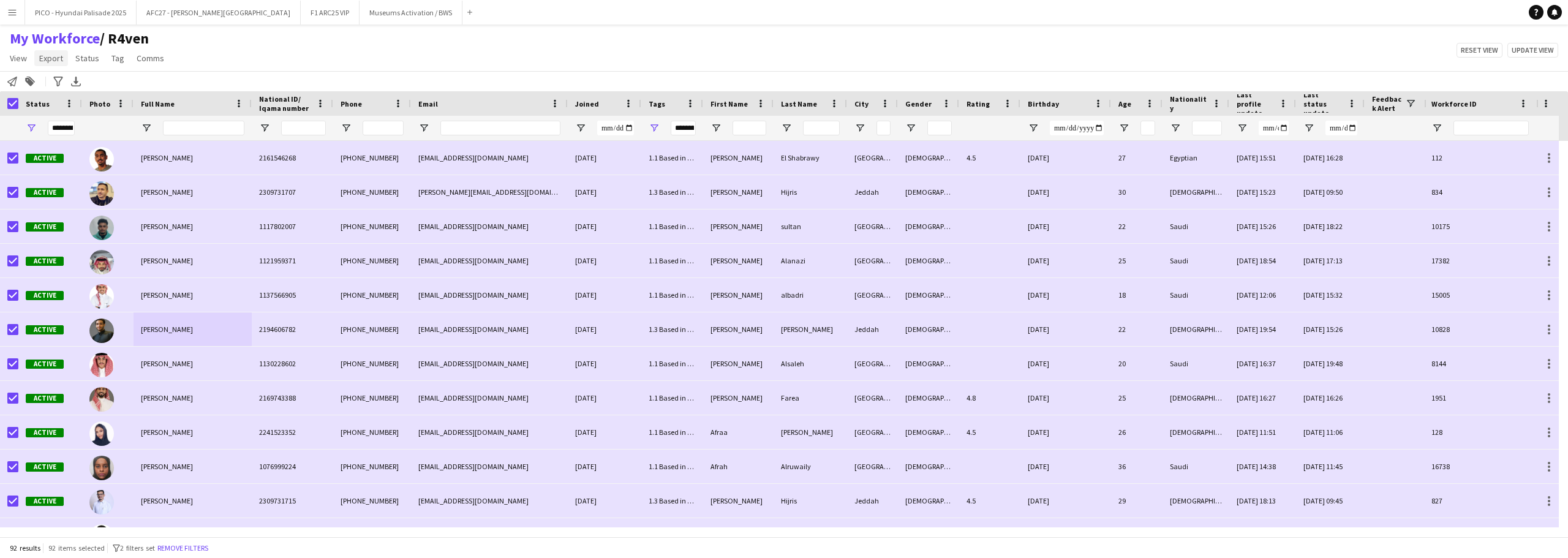
click at [56, 62] on span "Export" at bounding box center [51, 58] width 24 height 11
click at [211, 72] on app-workforce-header "My Workforce / R4ven View Views Default view R4ven New view Update view Delete …" at bounding box center [784, 60] width 1568 height 62
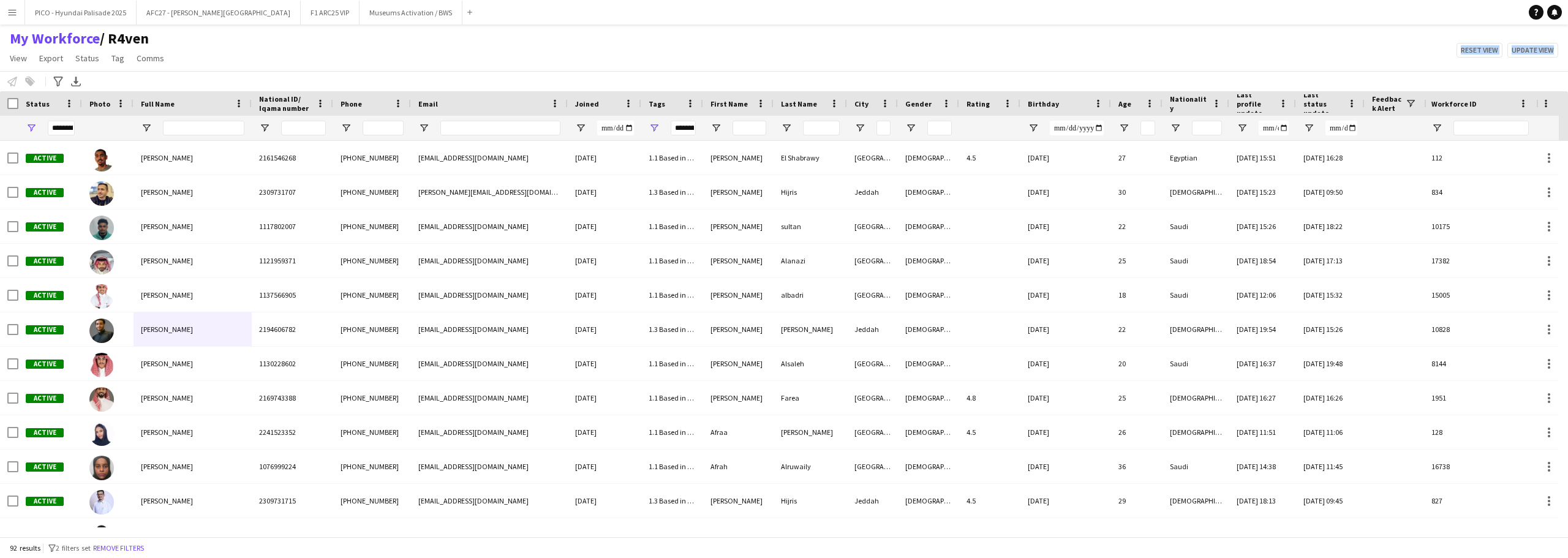
click at [269, 48] on div "My Workforce / R4ven View Views Default view R4ven New view Update view Delete …" at bounding box center [784, 50] width 1568 height 42
drag, startPoint x: 269, startPoint y: 48, endPoint x: 270, endPoint y: 76, distance: 28.0
click at [270, 76] on app-workforce-header "My Workforce / R4ven View Views Default view R4ven New view Update view Delete …" at bounding box center [784, 60] width 1568 height 62
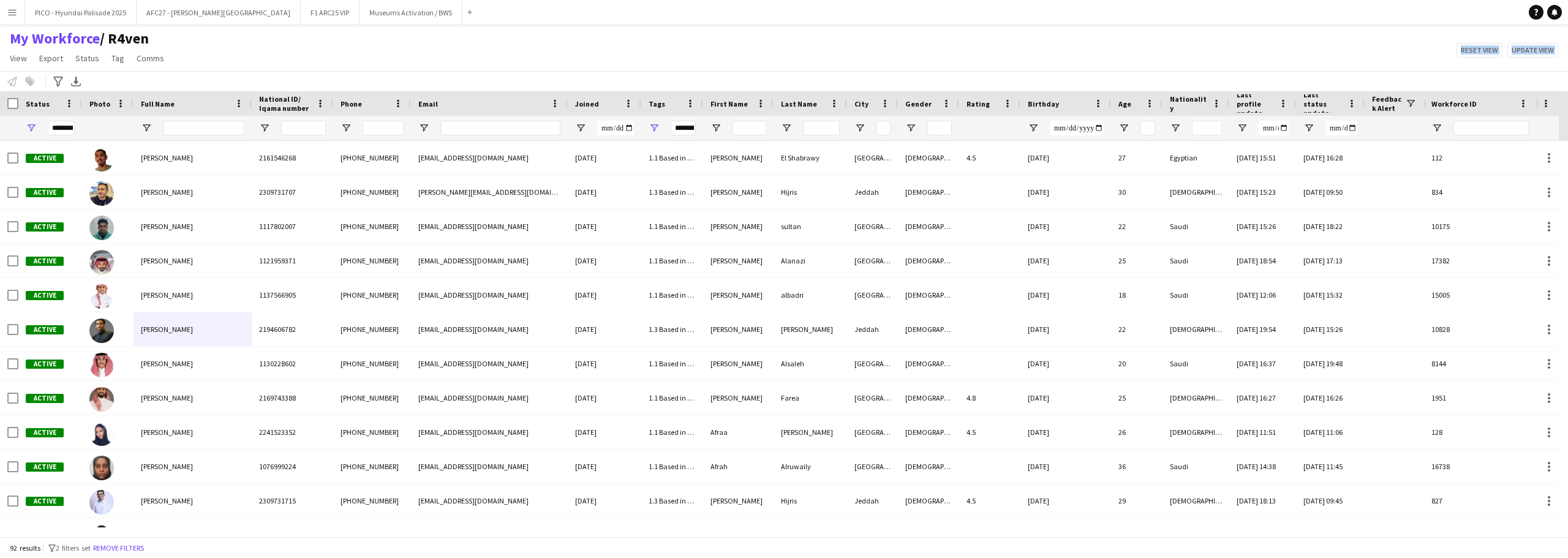
click at [305, 63] on div "My Workforce / R4ven View Views Default view R4ven New view Update view Delete …" at bounding box center [784, 50] width 1568 height 42
click at [230, 42] on div "My Workforce / R4ven View Views Default view R4ven New view Update view Delete …" at bounding box center [784, 50] width 1568 height 42
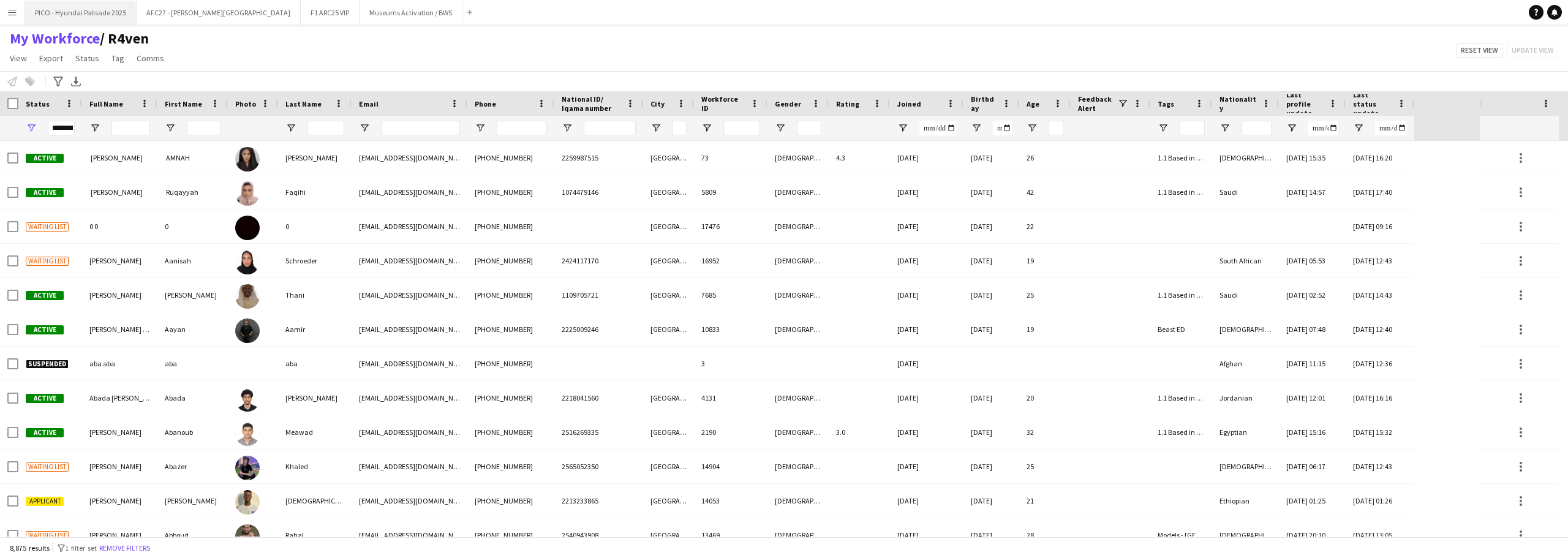
click at [80, 13] on button "PICO - Hyundai Palisade 2025 Close" at bounding box center [81, 12] width 111 height 24
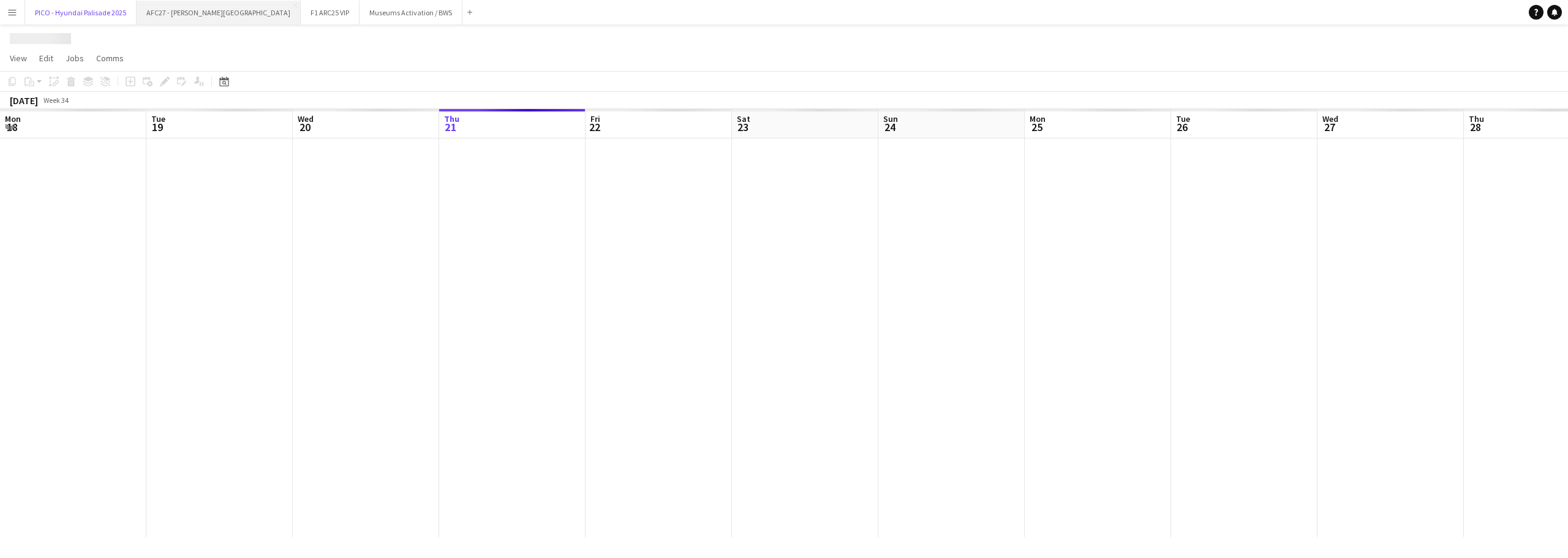
scroll to position [0, 293]
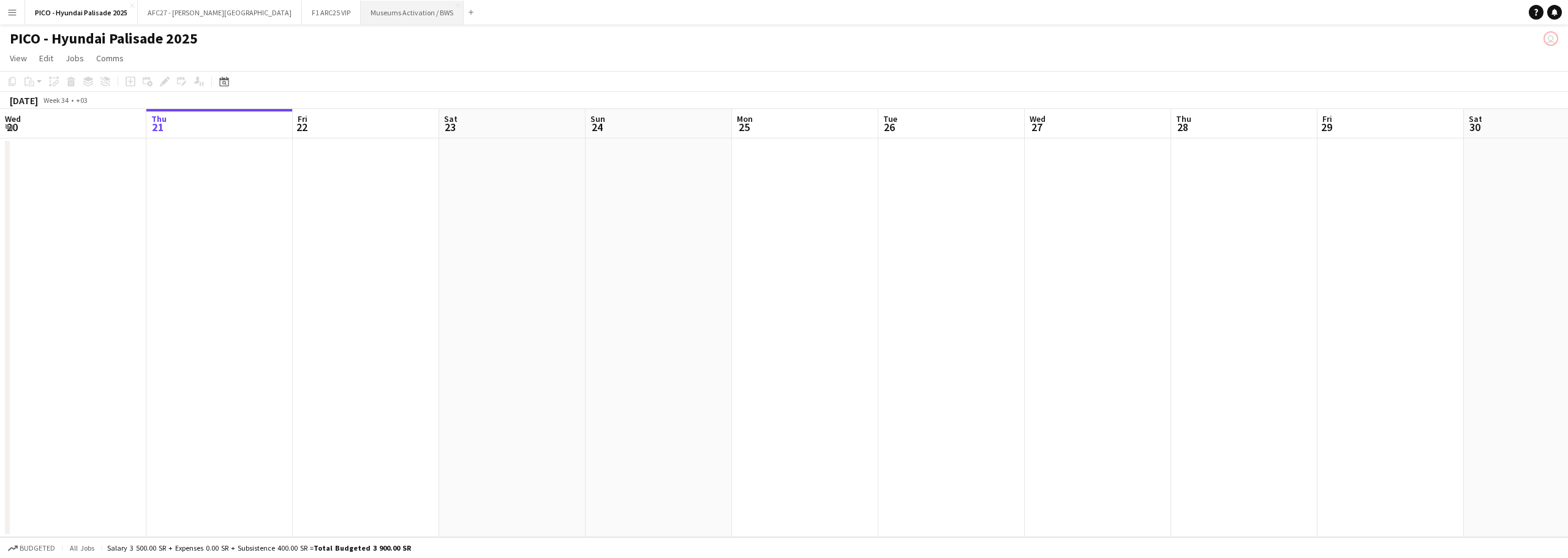
drag, startPoint x: 458, startPoint y: 12, endPoint x: 438, endPoint y: 13, distance: 20.0
click at [466, 12] on button "Add" at bounding box center [470, 12] width 10 height 10
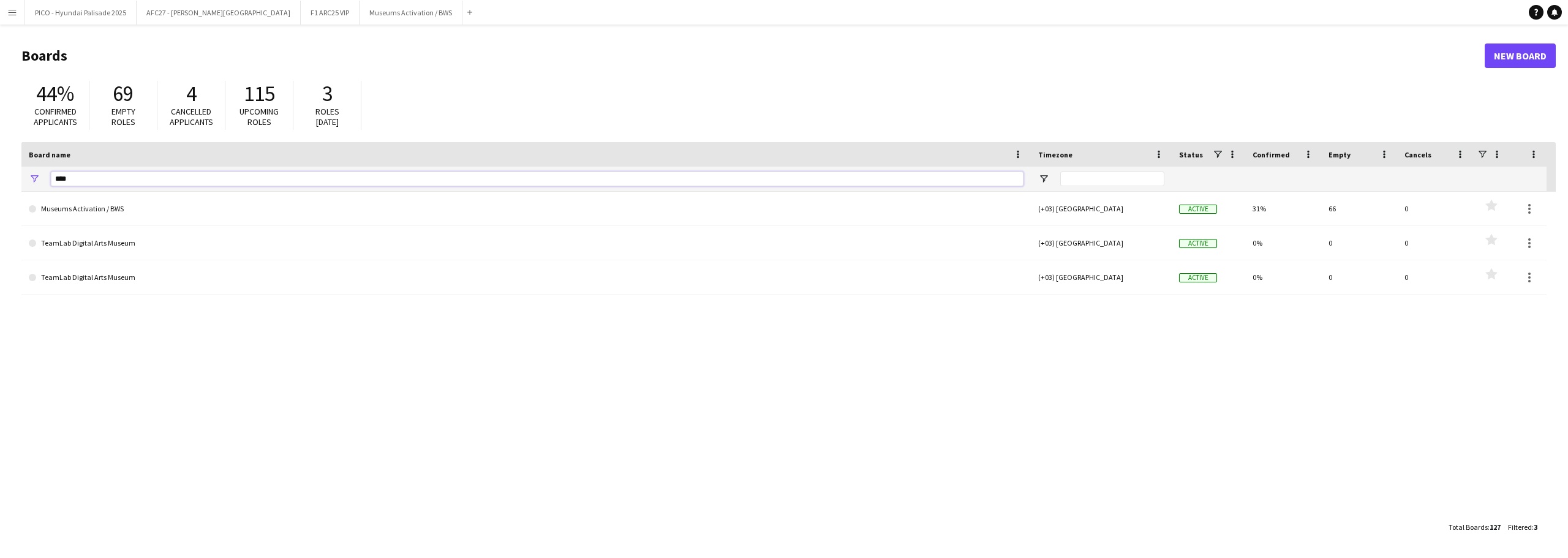
click at [260, 174] on input "****" at bounding box center [537, 179] width 973 height 15
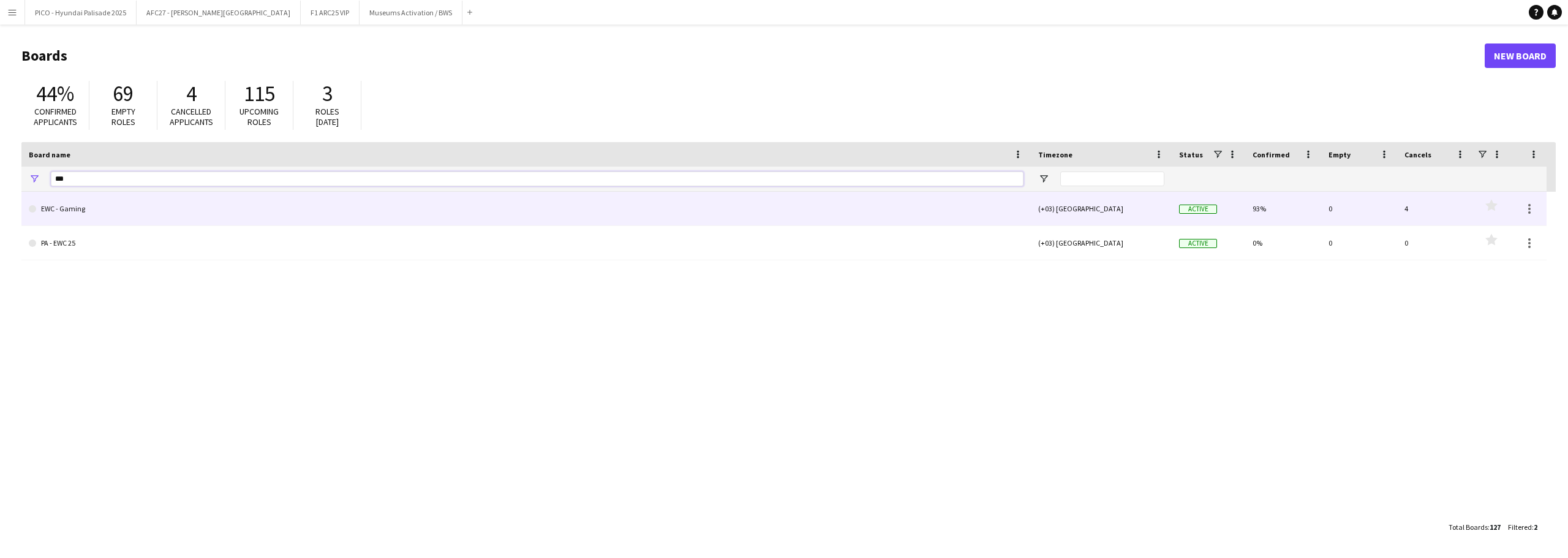
type input "***"
click at [81, 210] on link "EWC - Gaming" at bounding box center [526, 209] width 994 height 35
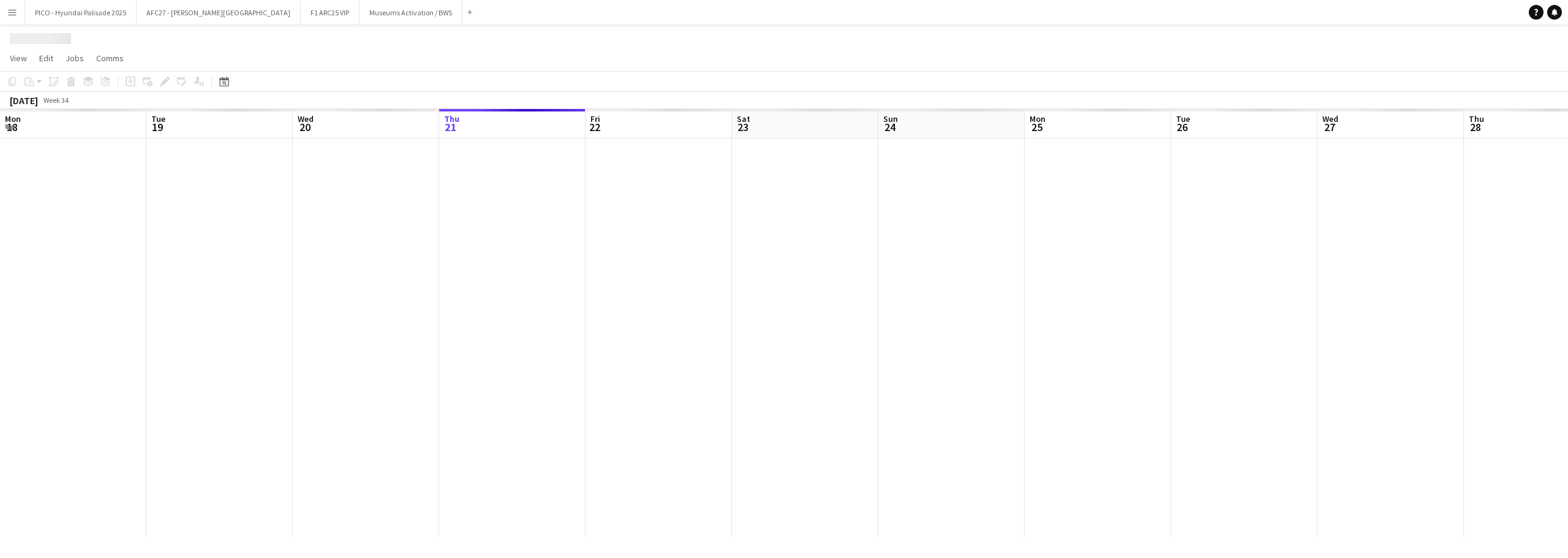
scroll to position [0, 293]
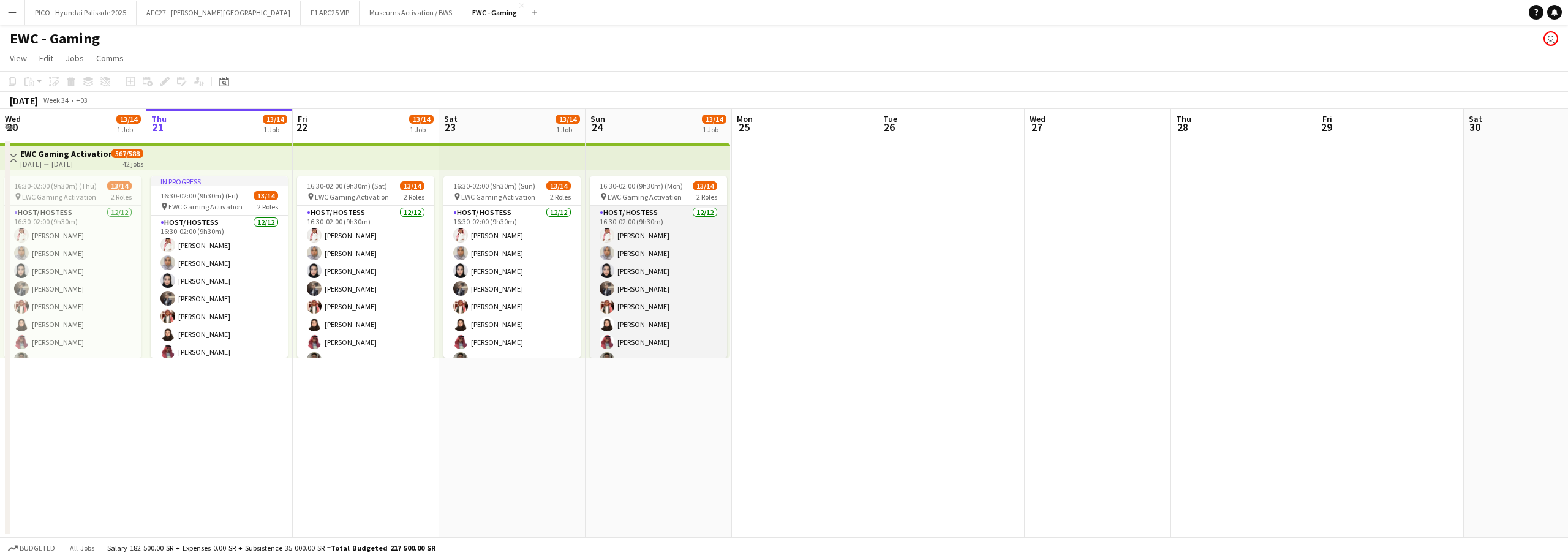
click at [681, 270] on app-card-role "Host/ Hostess [DATE] 16:30-02:00 (9h30m) [PERSON_NAME] [PERSON_NAME] [PERSON_NA…" at bounding box center [659, 324] width 137 height 237
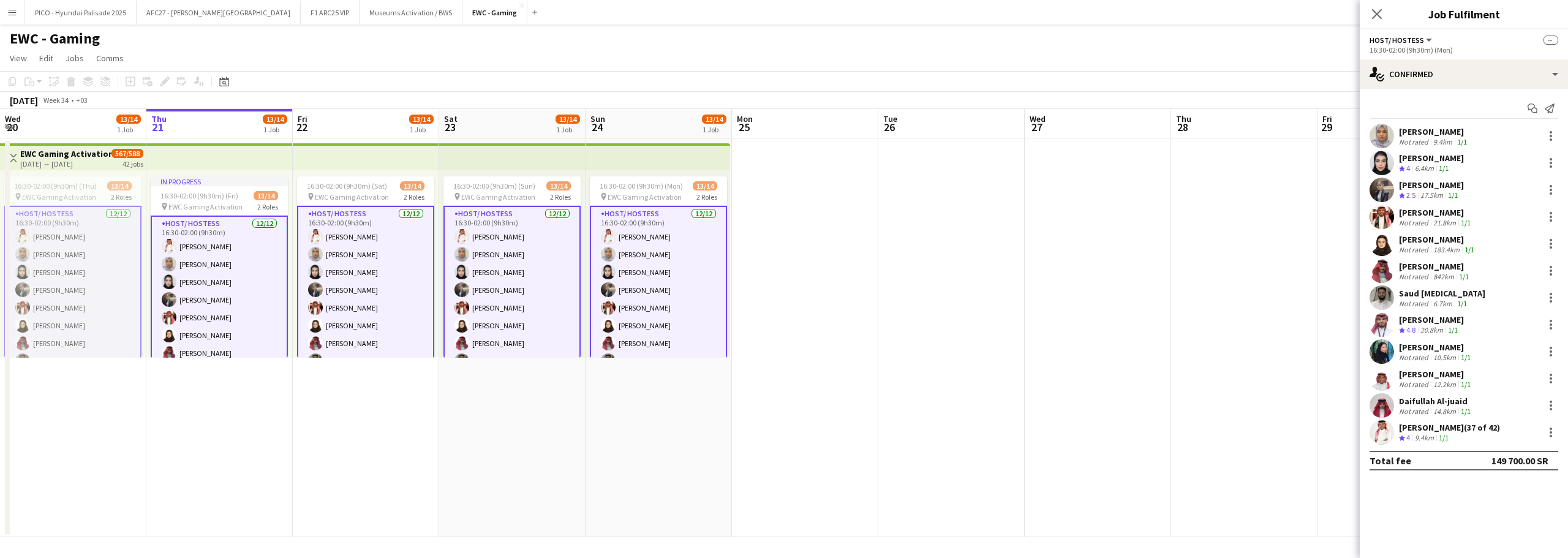
click at [1445, 127] on div "[PERSON_NAME]" at bounding box center [1434, 131] width 70 height 11
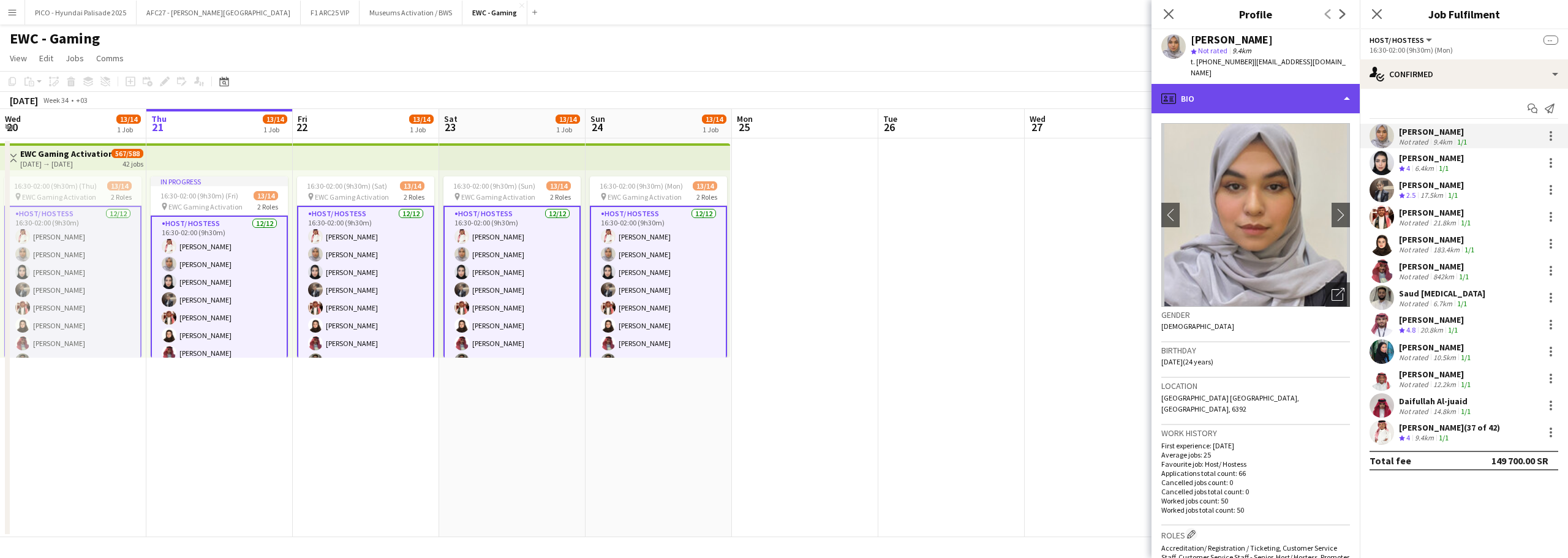
click at [1279, 89] on div "profile Bio" at bounding box center [1255, 99] width 208 height 29
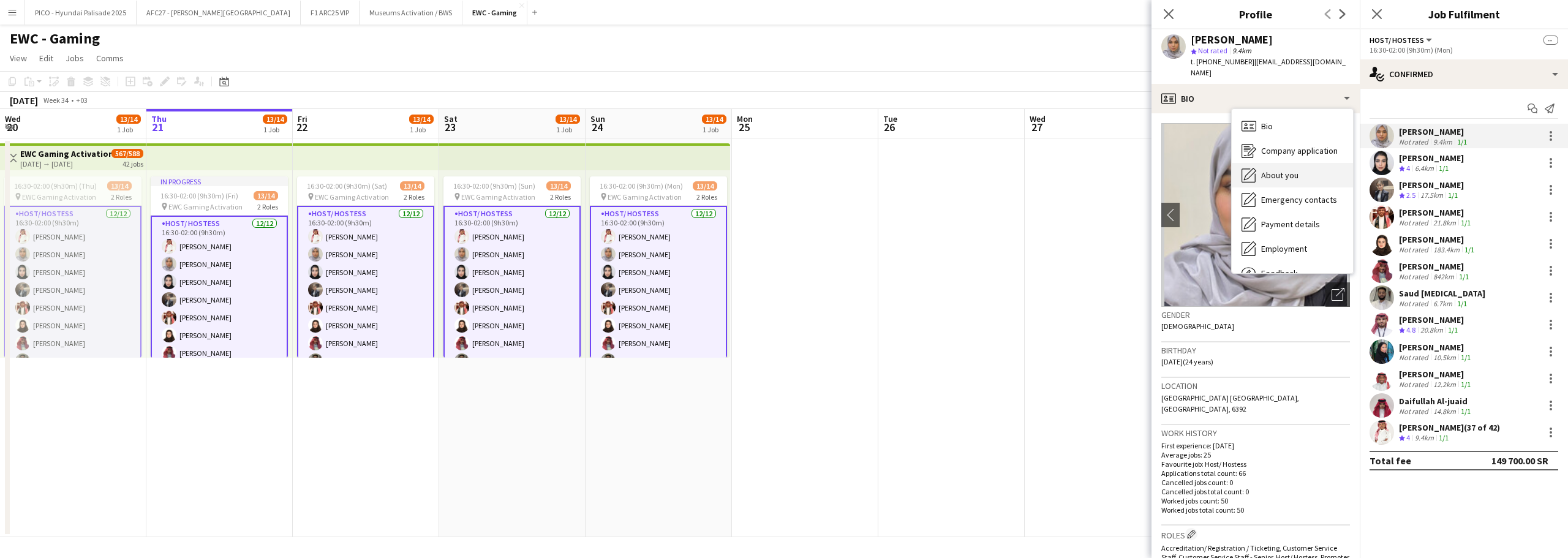
click at [1282, 170] on span "About you" at bounding box center [1280, 175] width 37 height 11
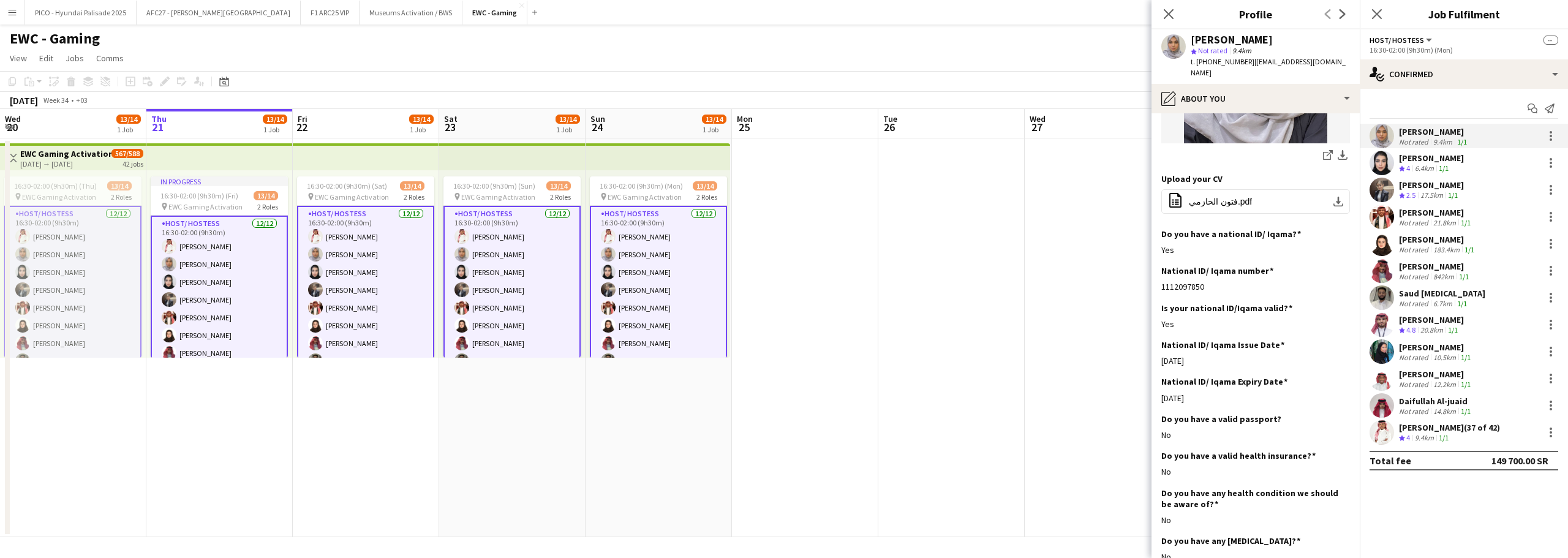
scroll to position [563, 0]
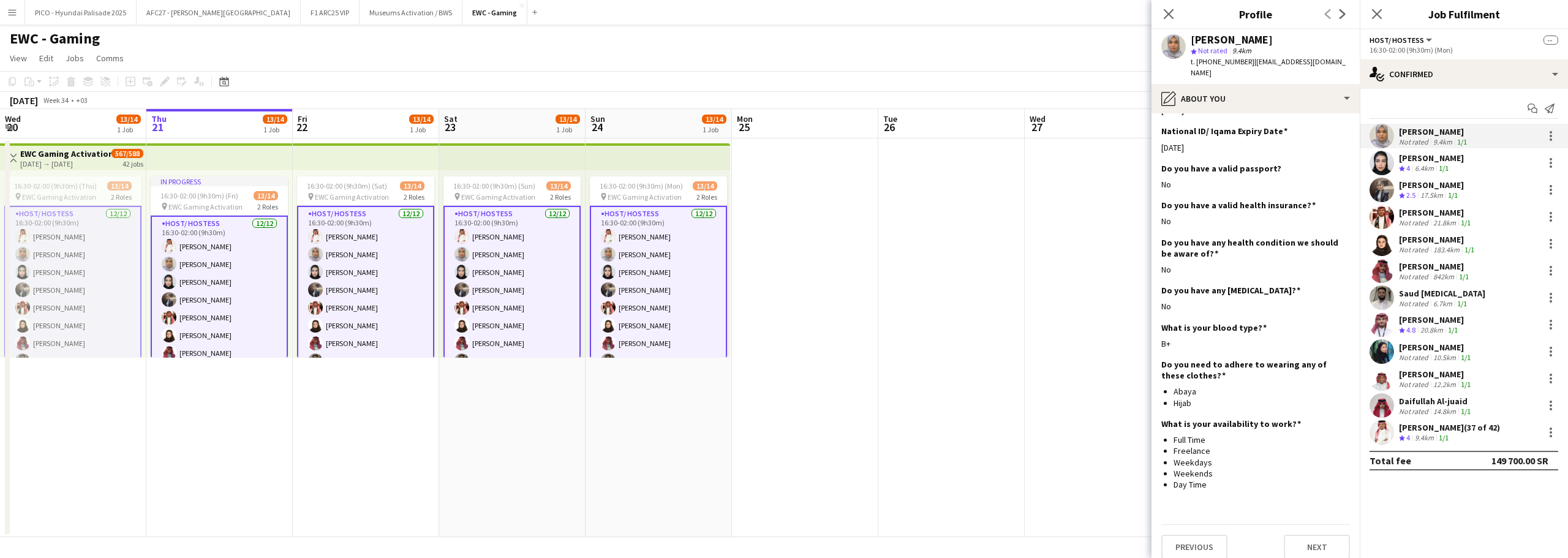
click at [1397, 163] on div "[PERSON_NAME] Crew rating 4 6.4km 1/1" at bounding box center [1464, 163] width 208 height 24
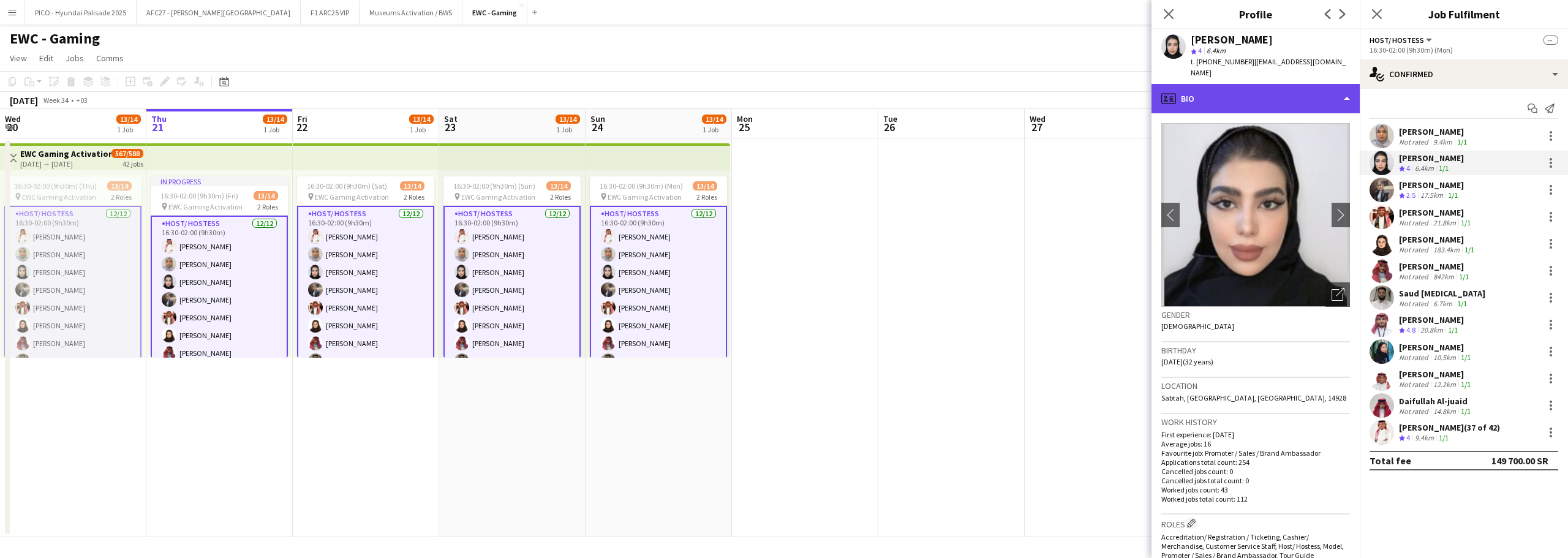
click at [1262, 88] on div "profile Bio" at bounding box center [1255, 99] width 208 height 29
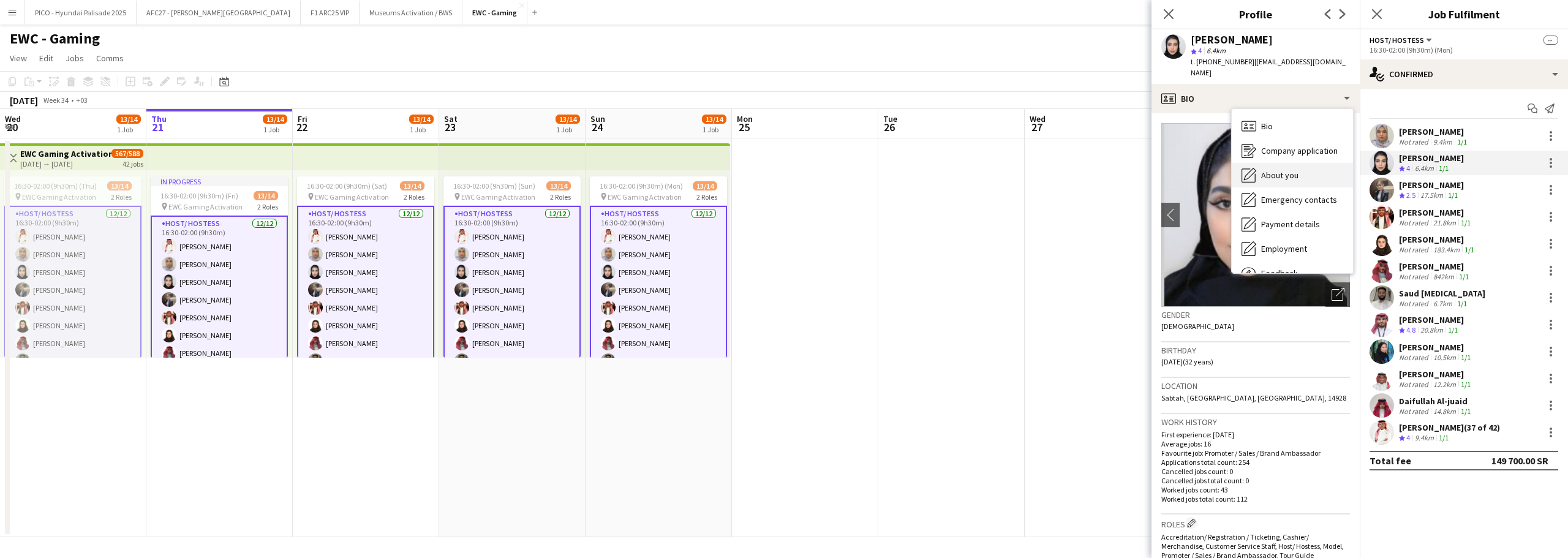
click at [1259, 163] on div "About you About you" at bounding box center [1292, 175] width 121 height 24
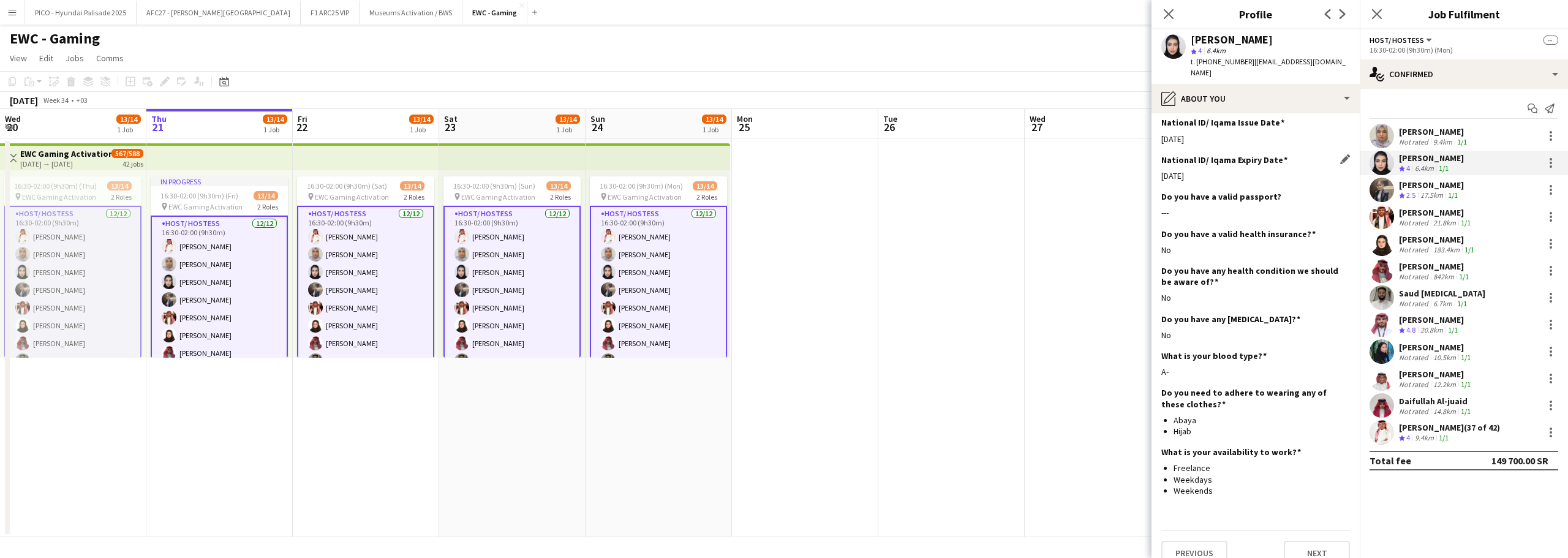
scroll to position [507, 0]
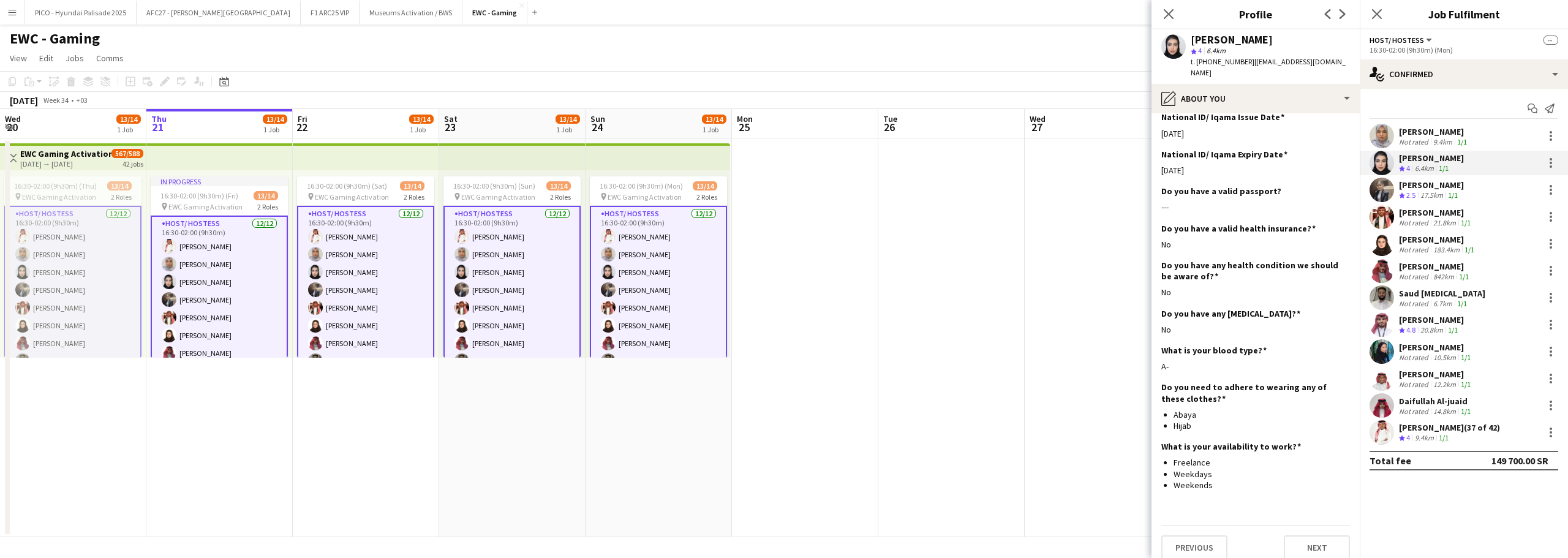
click at [1410, 185] on div "[PERSON_NAME]" at bounding box center [1431, 185] width 65 height 11
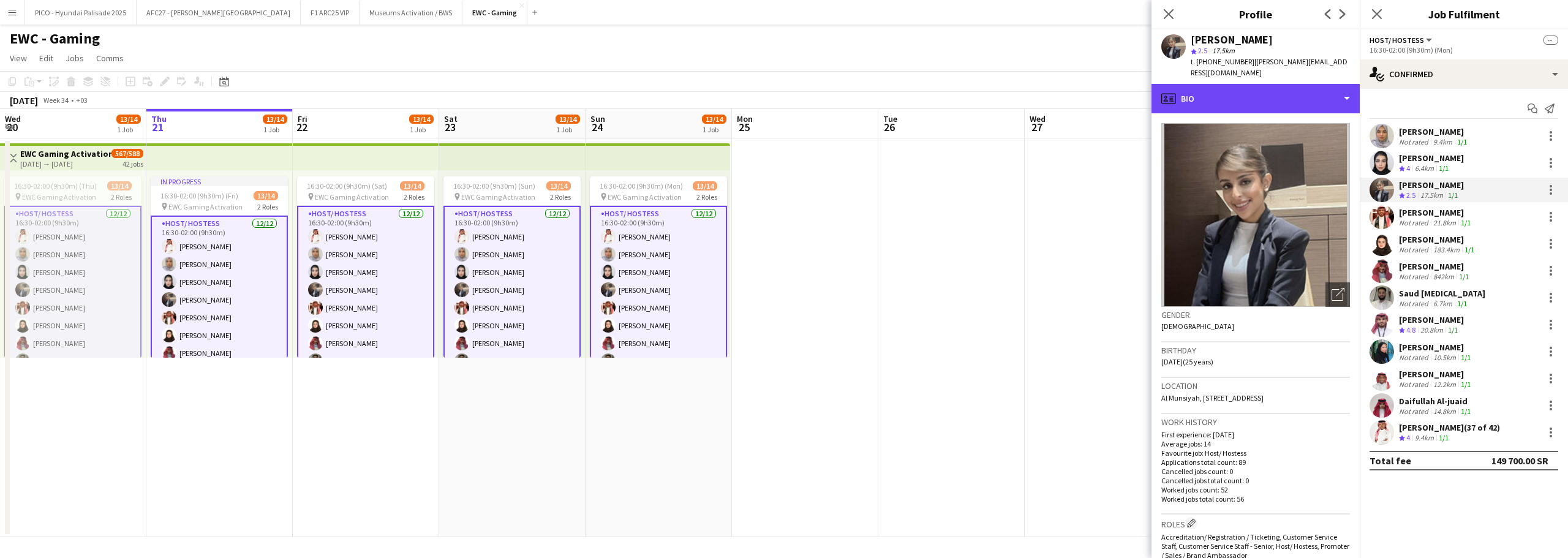
click at [1292, 84] on div "profile Bio" at bounding box center [1255, 99] width 208 height 29
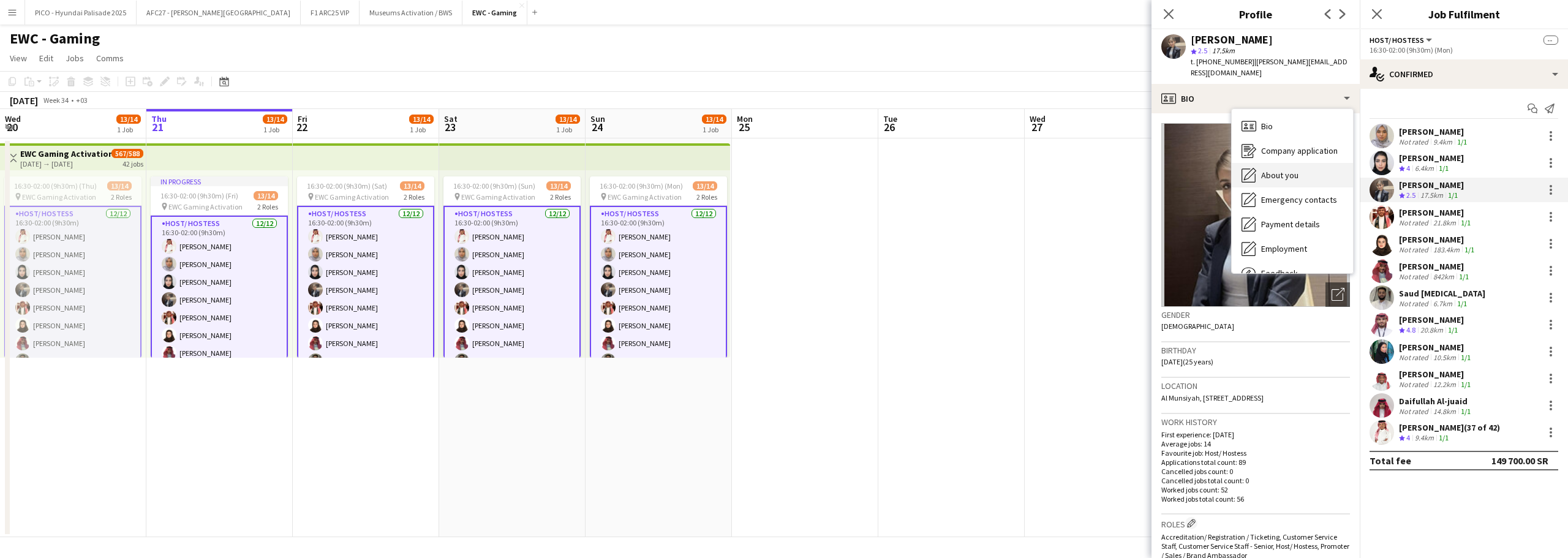
click at [1285, 170] on span "About you" at bounding box center [1280, 175] width 37 height 11
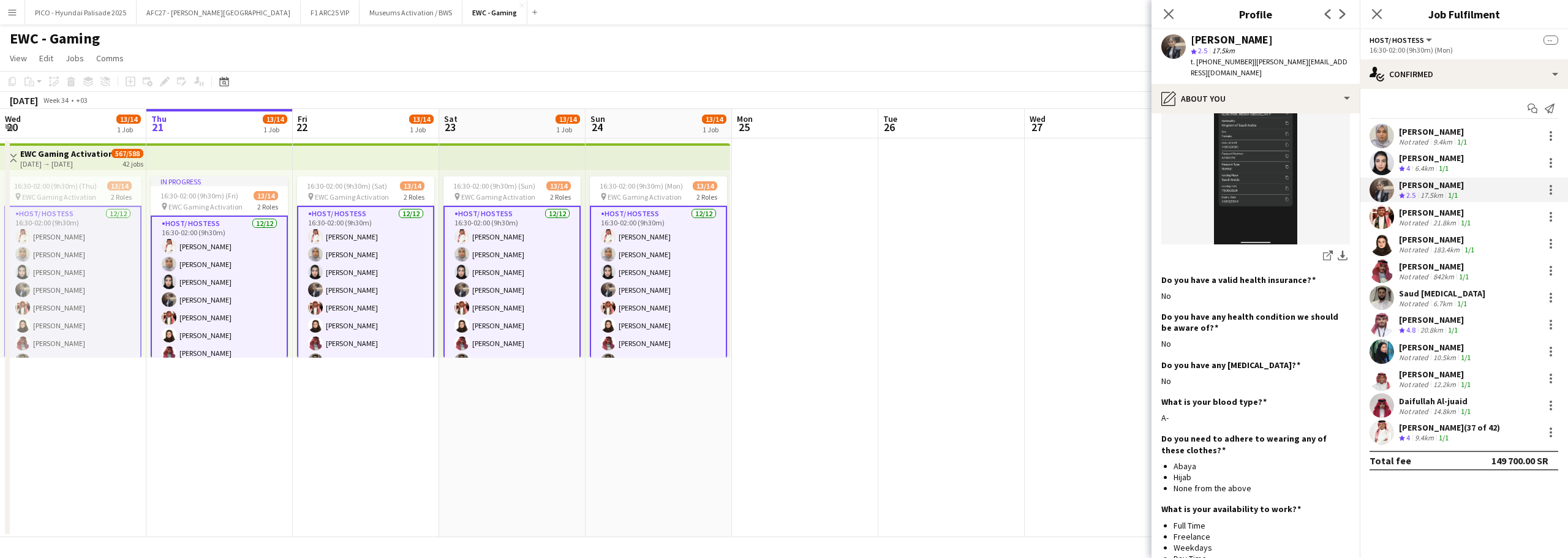
scroll to position [721, 0]
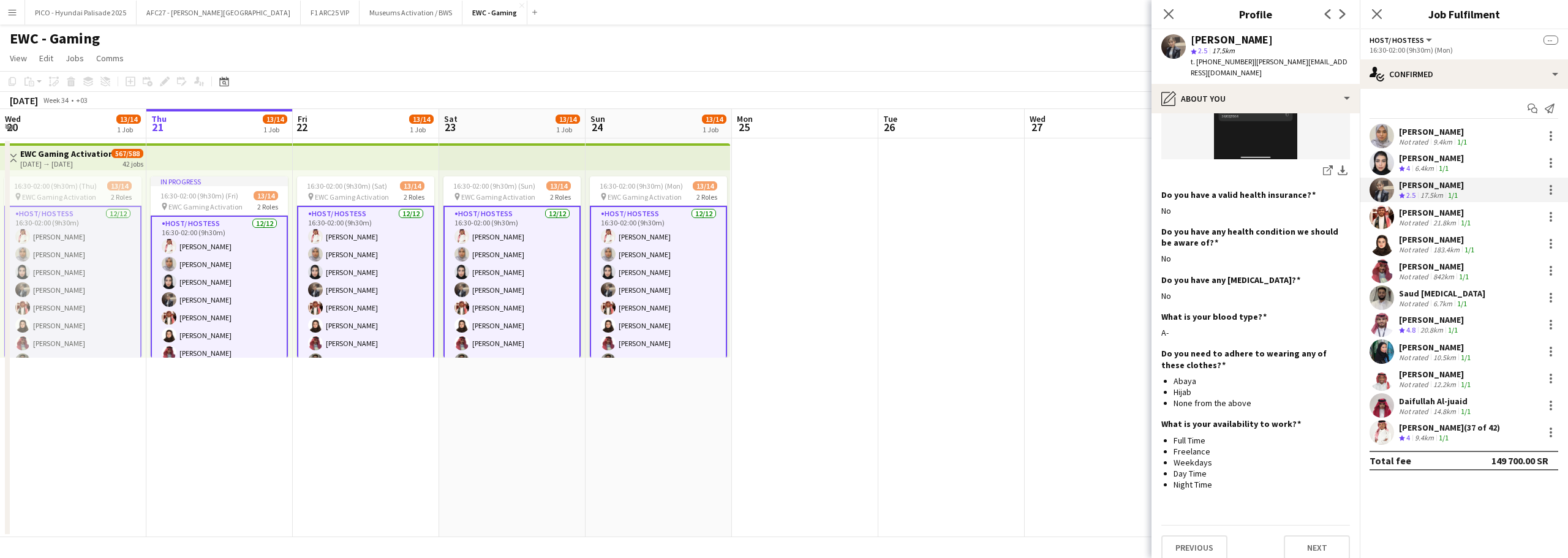
click at [1393, 217] on app-user-avatar at bounding box center [1382, 217] width 24 height 24
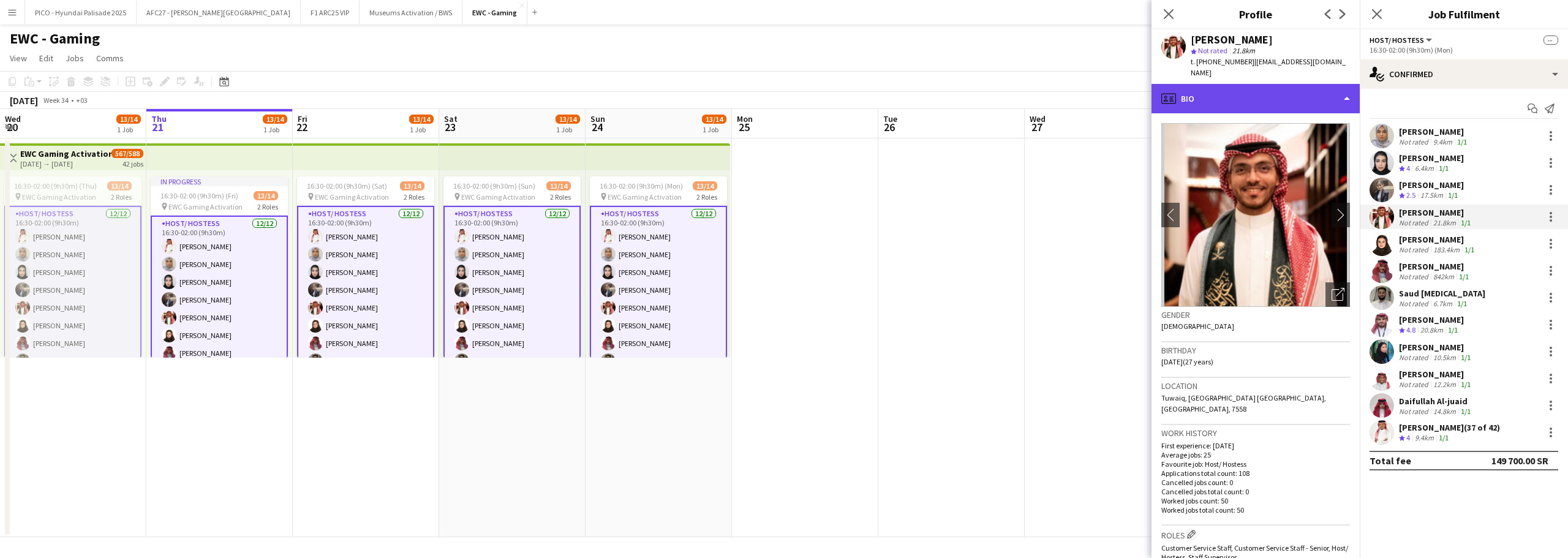
click at [1304, 86] on div "profile Bio" at bounding box center [1255, 99] width 208 height 29
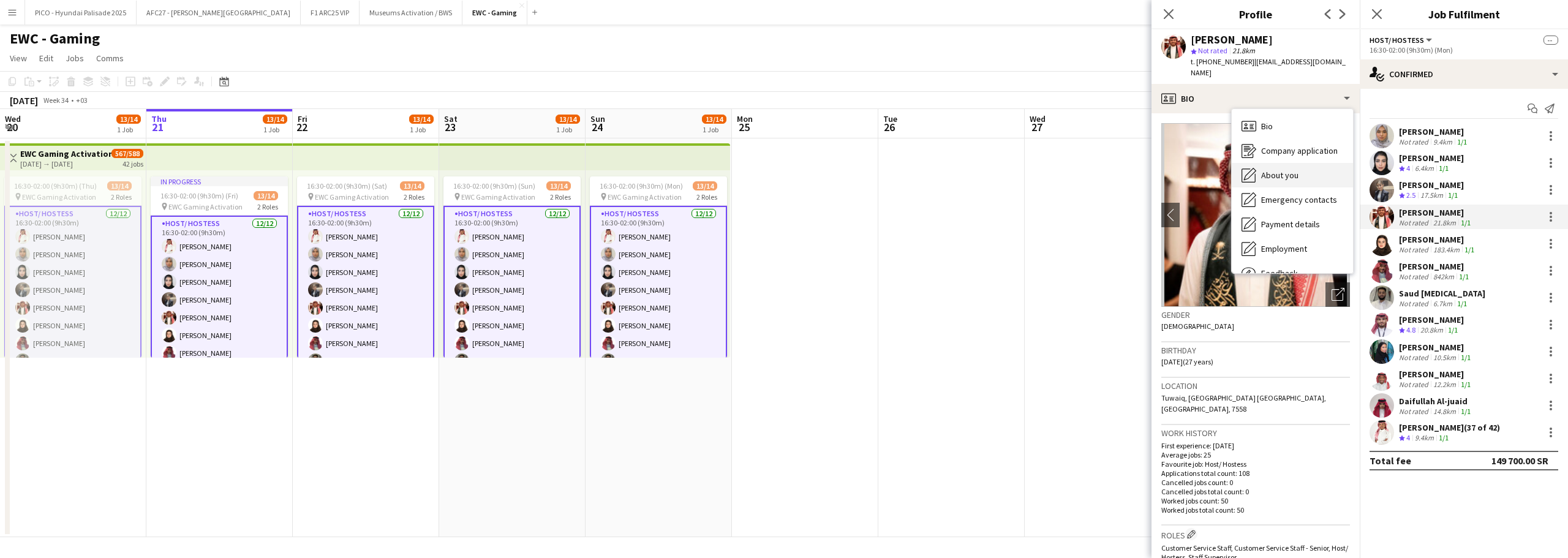
click at [1292, 170] on span "About you" at bounding box center [1280, 175] width 37 height 11
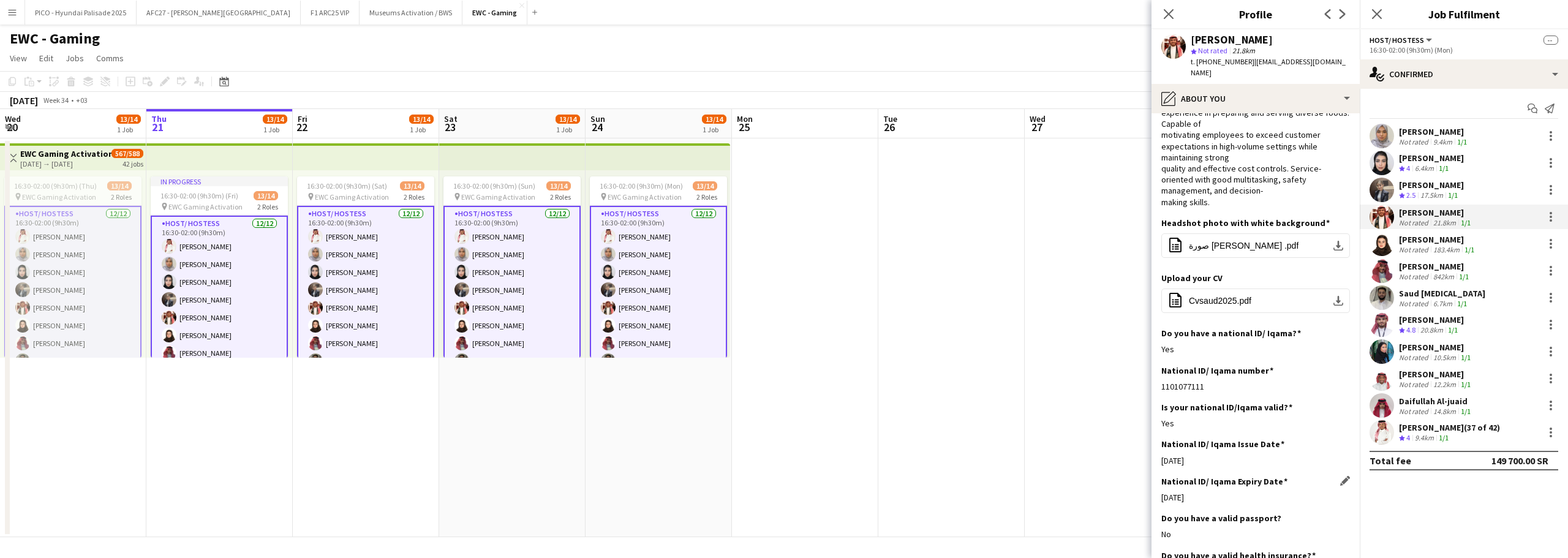
scroll to position [359, 0]
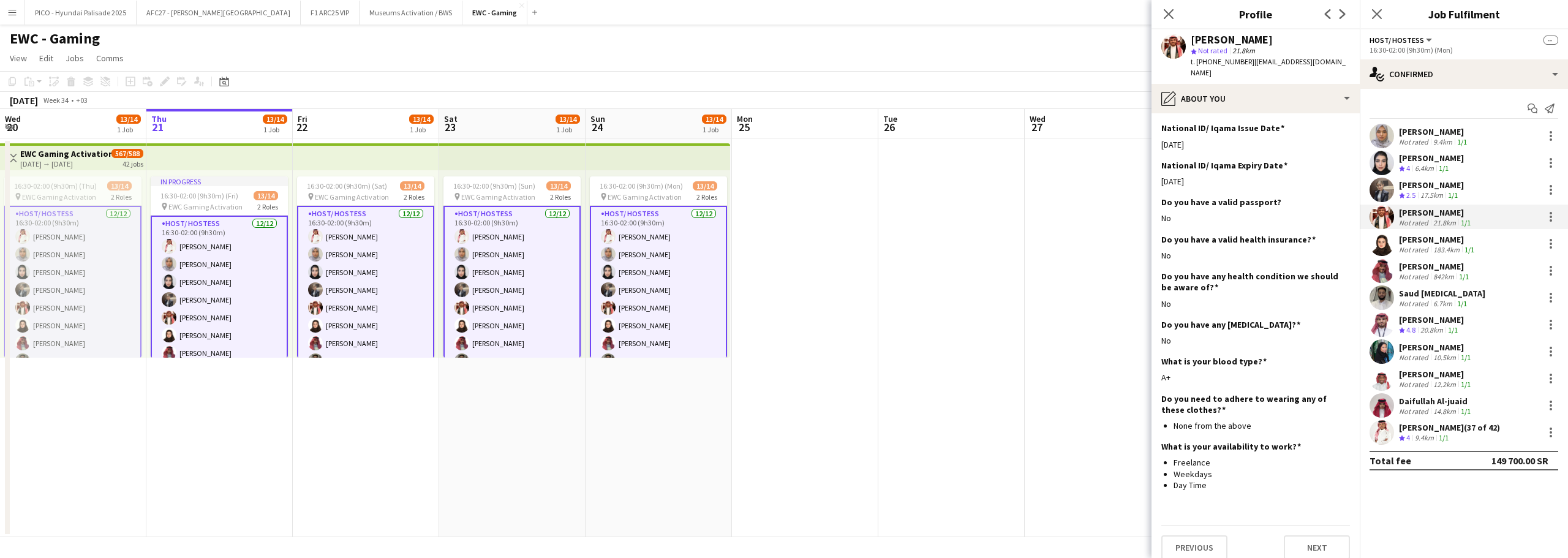
click at [1391, 248] on app-user-avatar at bounding box center [1382, 243] width 24 height 24
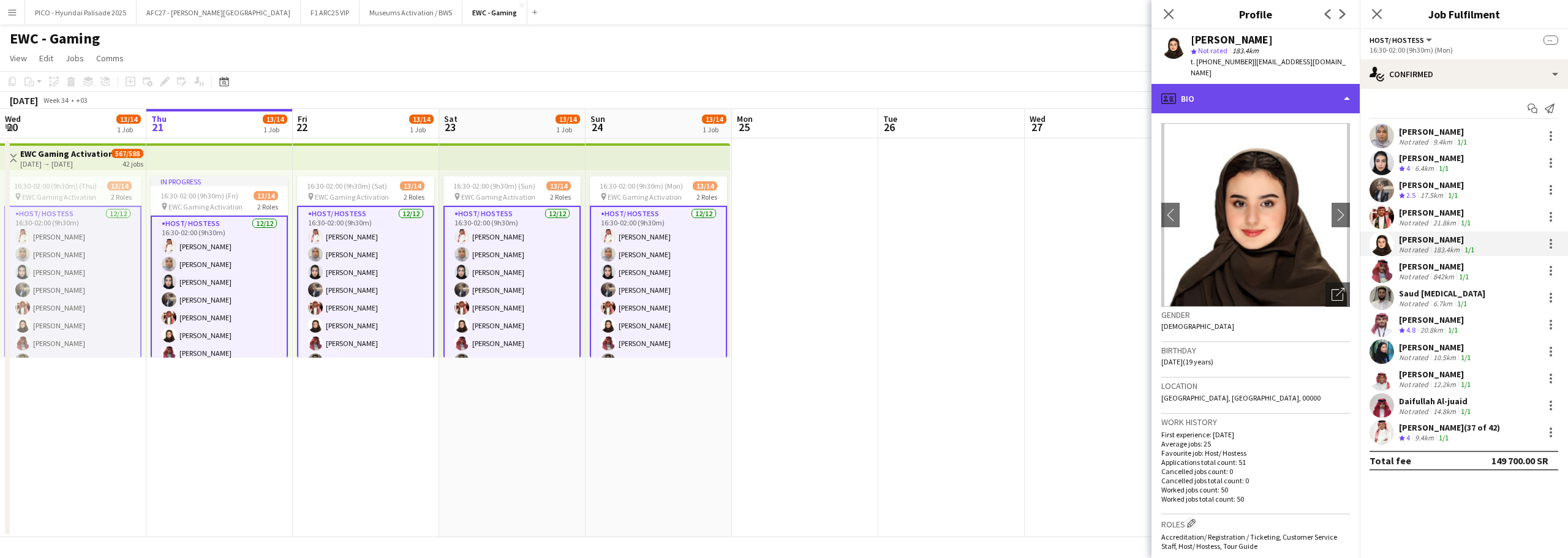
click at [1298, 86] on div "profile Bio" at bounding box center [1255, 99] width 208 height 29
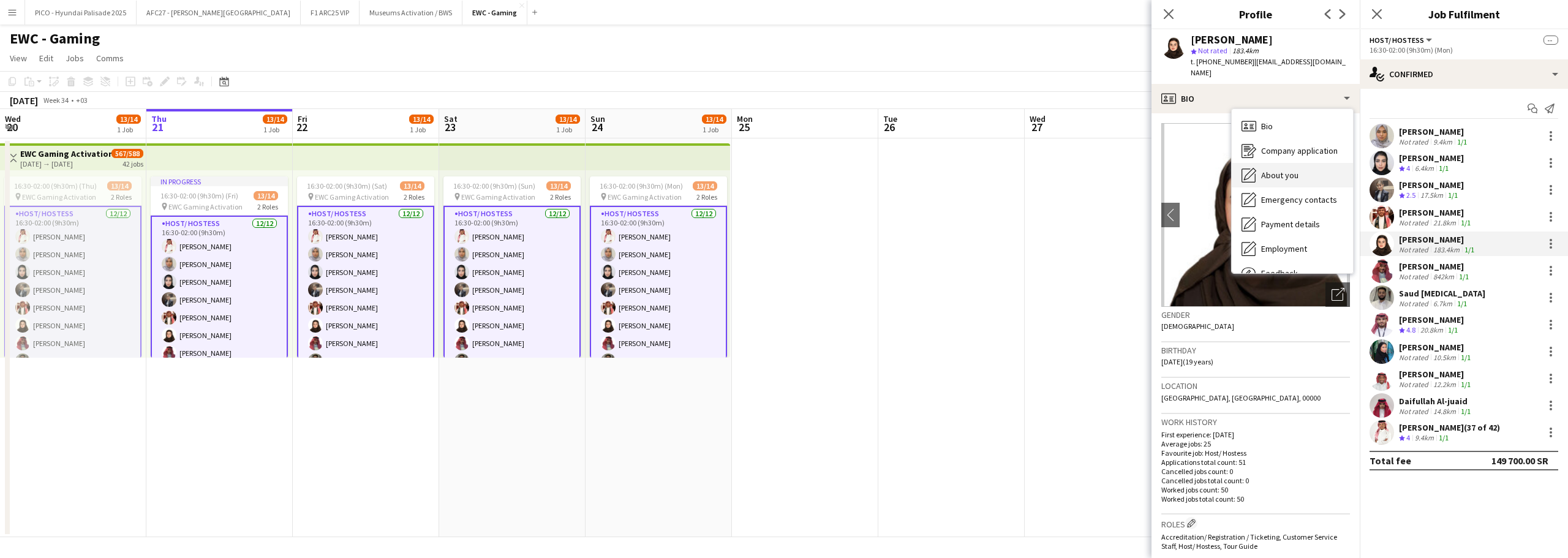
click at [1286, 170] on span "About you" at bounding box center [1280, 175] width 37 height 11
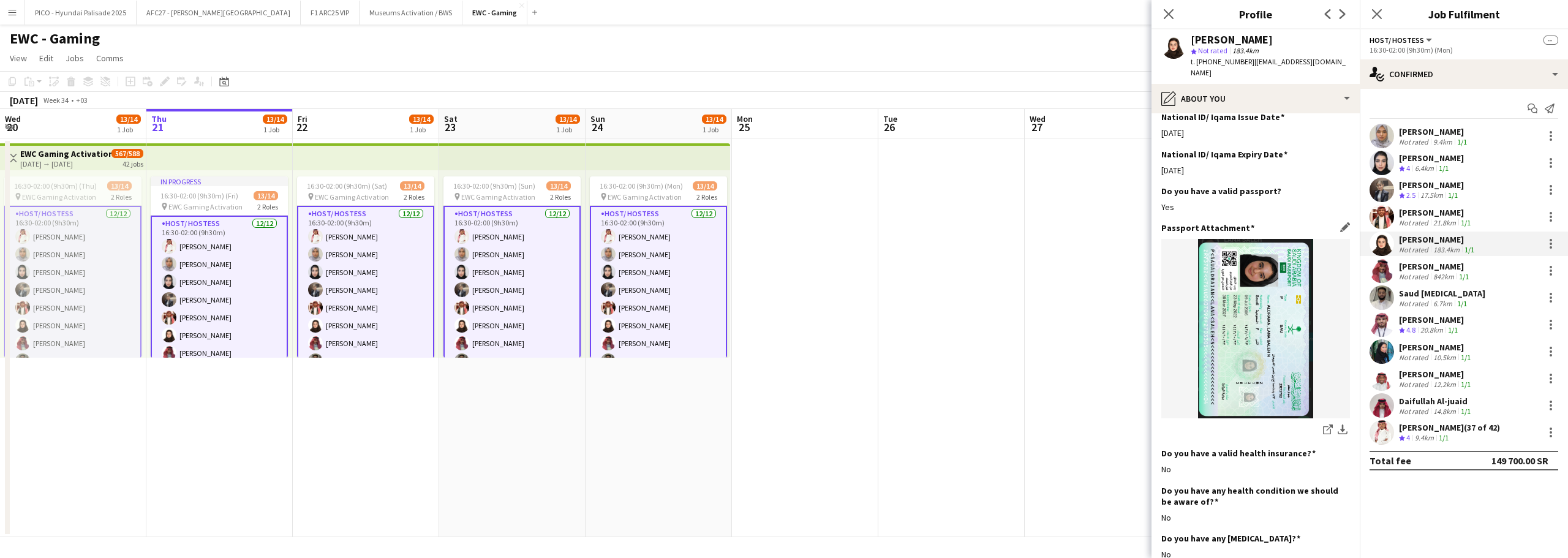
scroll to position [799, 0]
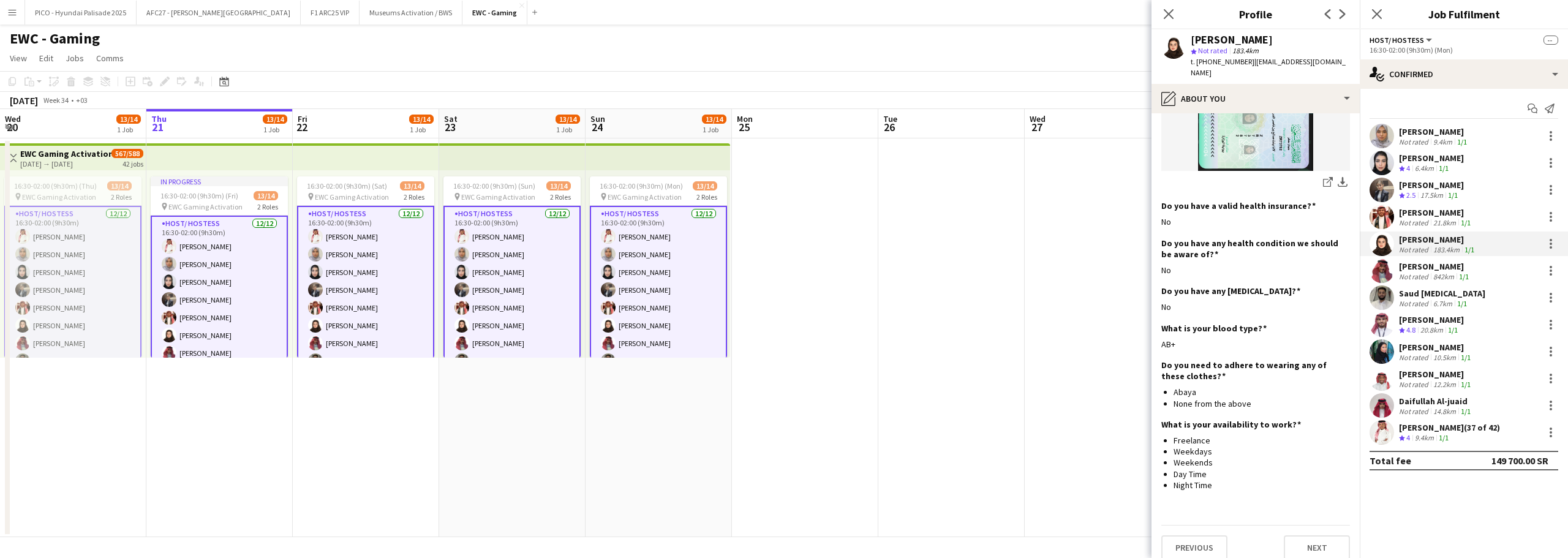
click at [1374, 265] on app-user-avatar at bounding box center [1382, 270] width 24 height 24
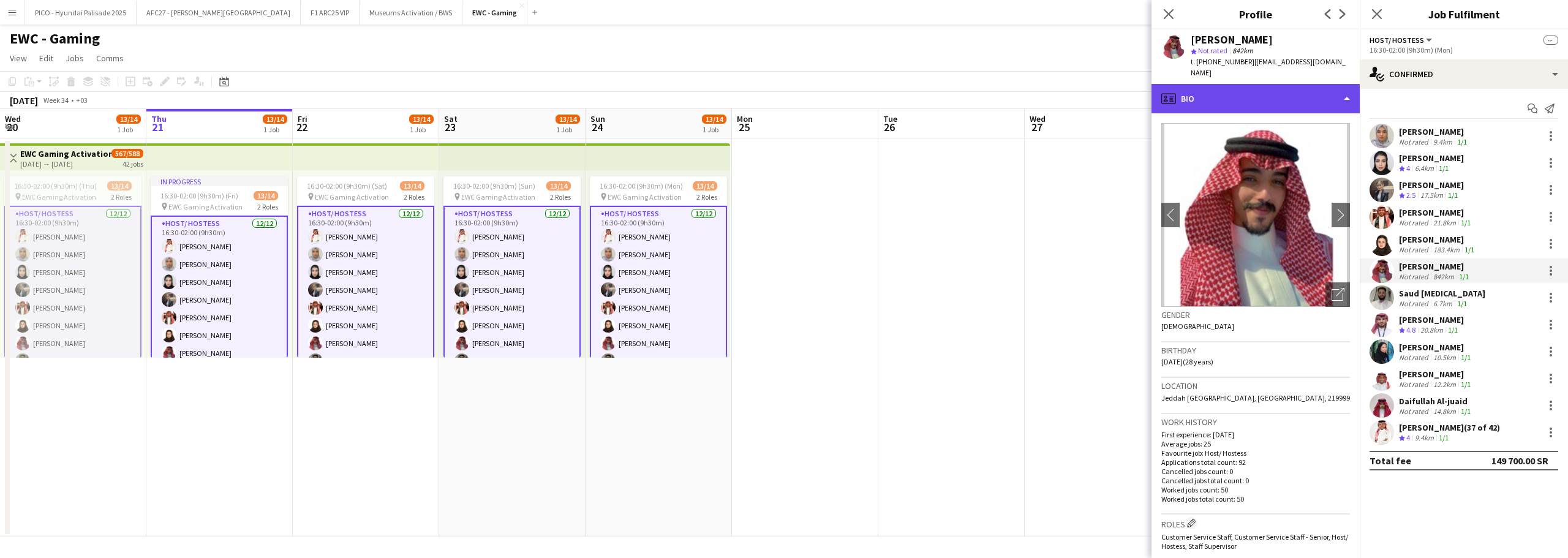
click at [1295, 84] on div "profile Bio" at bounding box center [1255, 99] width 208 height 29
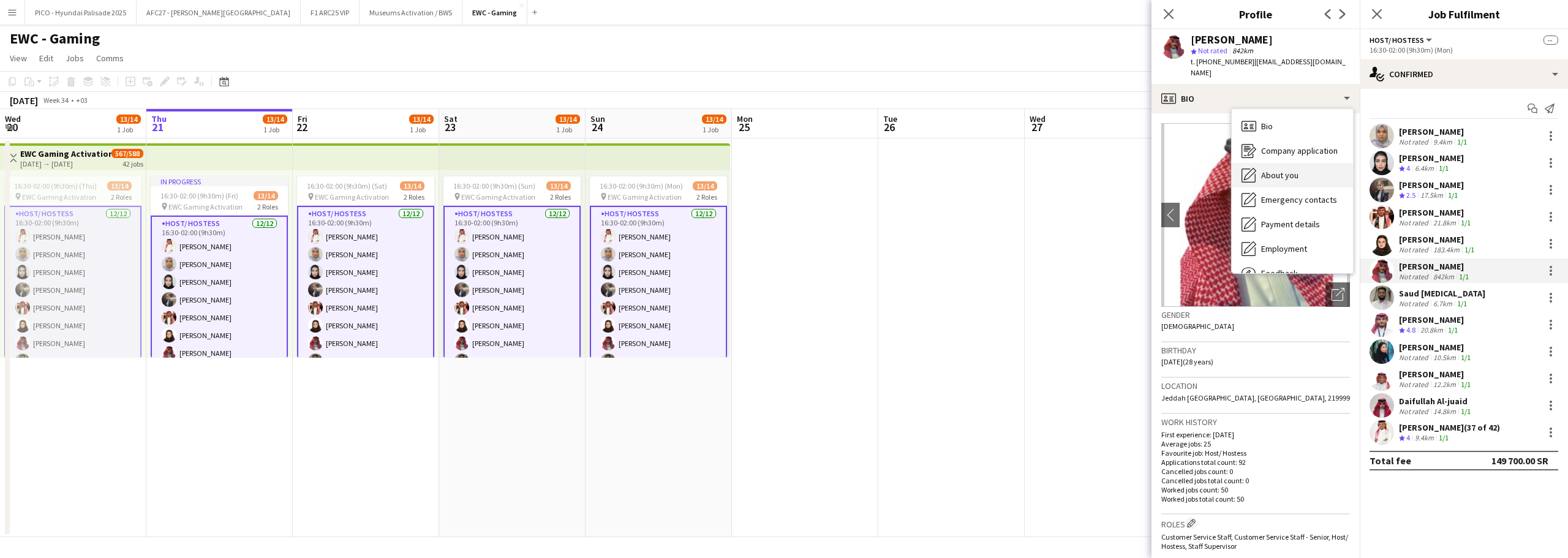
click at [1287, 171] on div "About you About you" at bounding box center [1292, 175] width 121 height 24
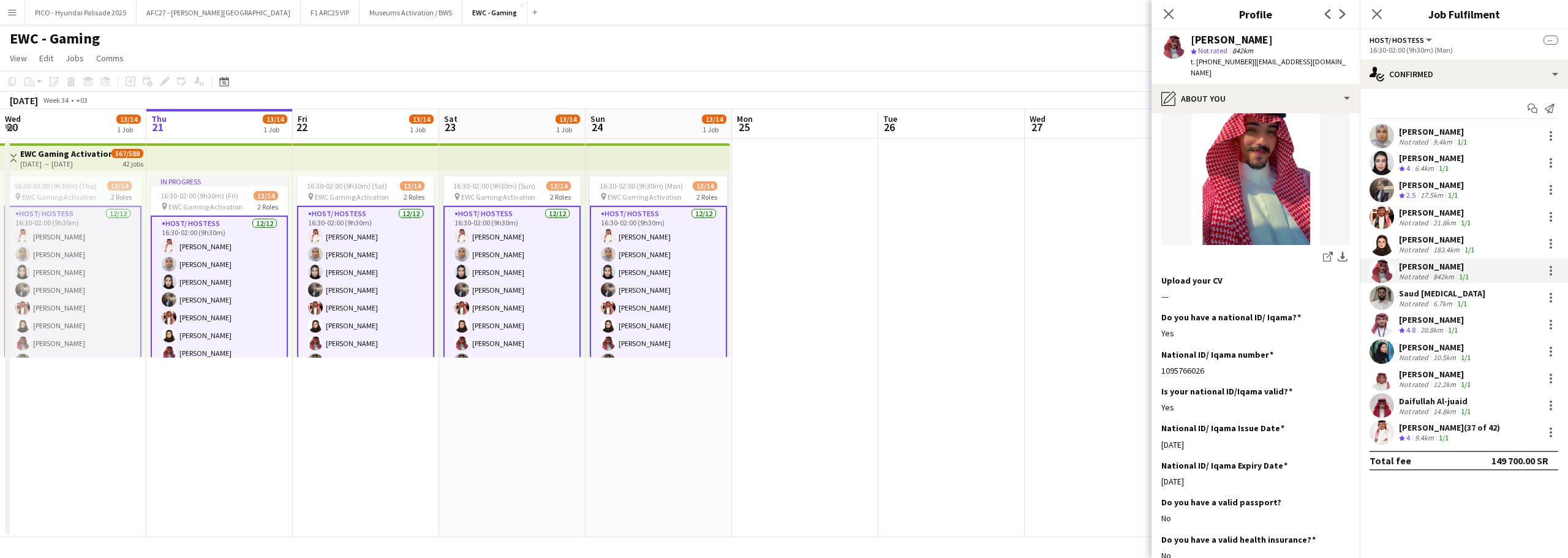
scroll to position [511, 0]
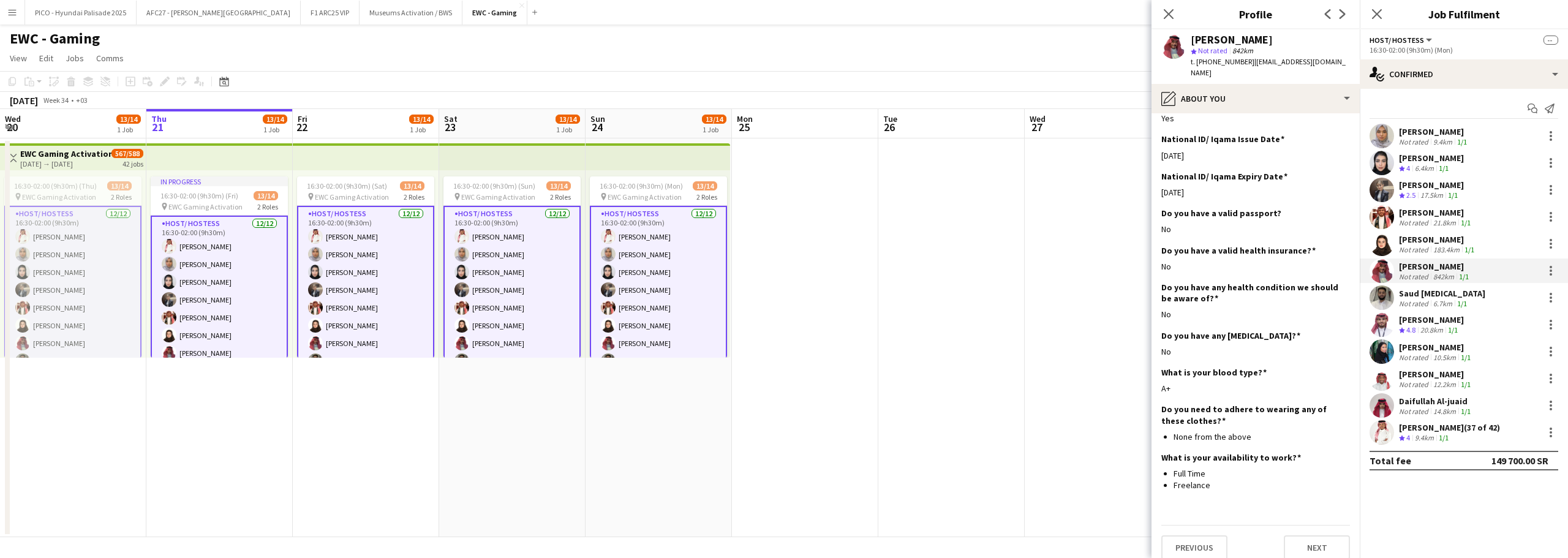
click at [1401, 288] on div "Saud [MEDICAL_DATA]" at bounding box center [1442, 293] width 87 height 11
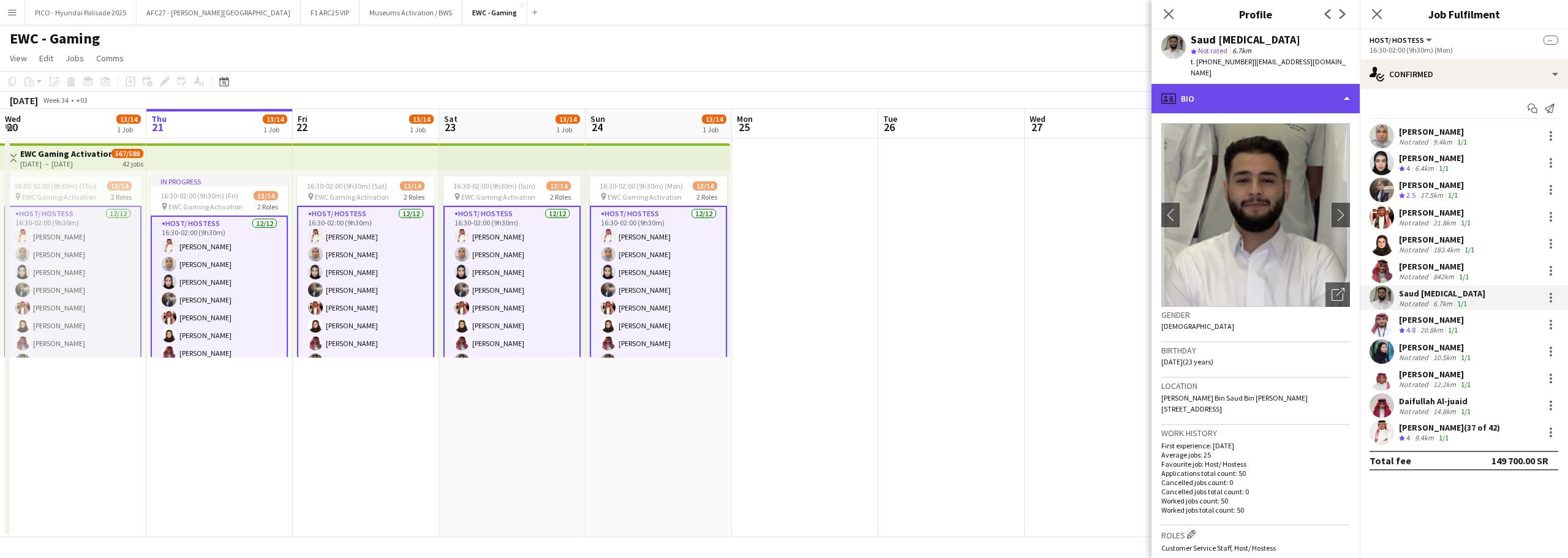
click at [1241, 94] on div "profile Bio" at bounding box center [1255, 99] width 208 height 29
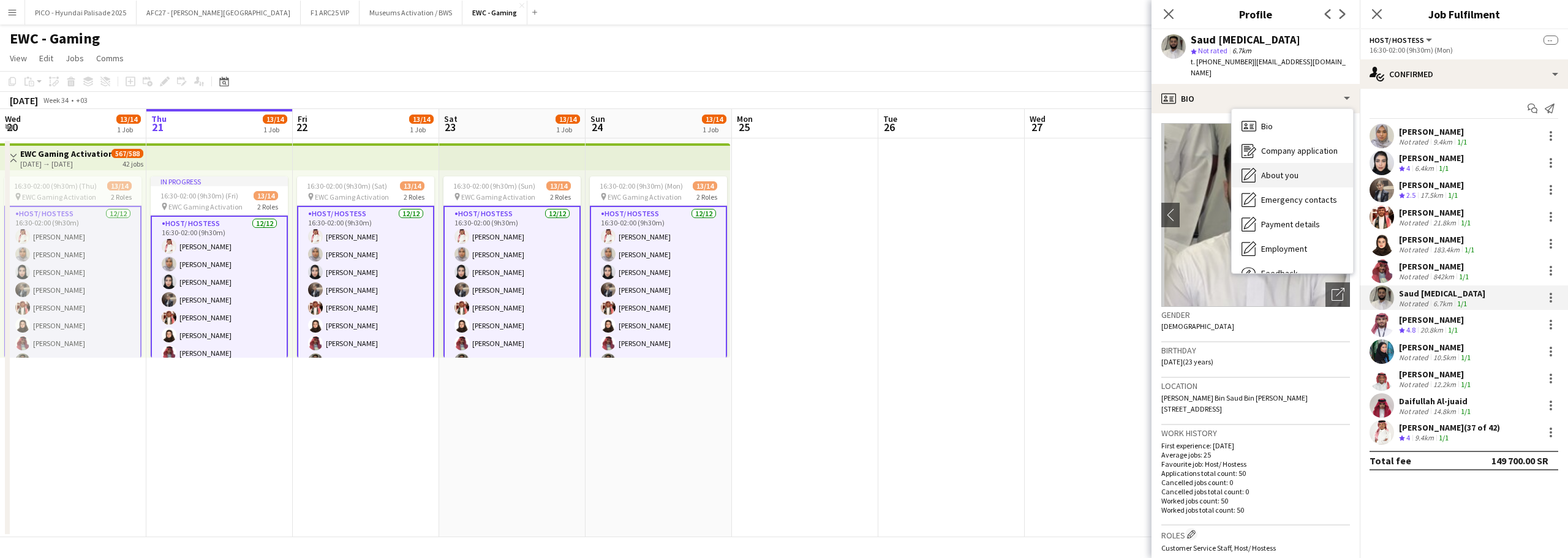
click at [1262, 171] on div "About you About you" at bounding box center [1292, 175] width 121 height 24
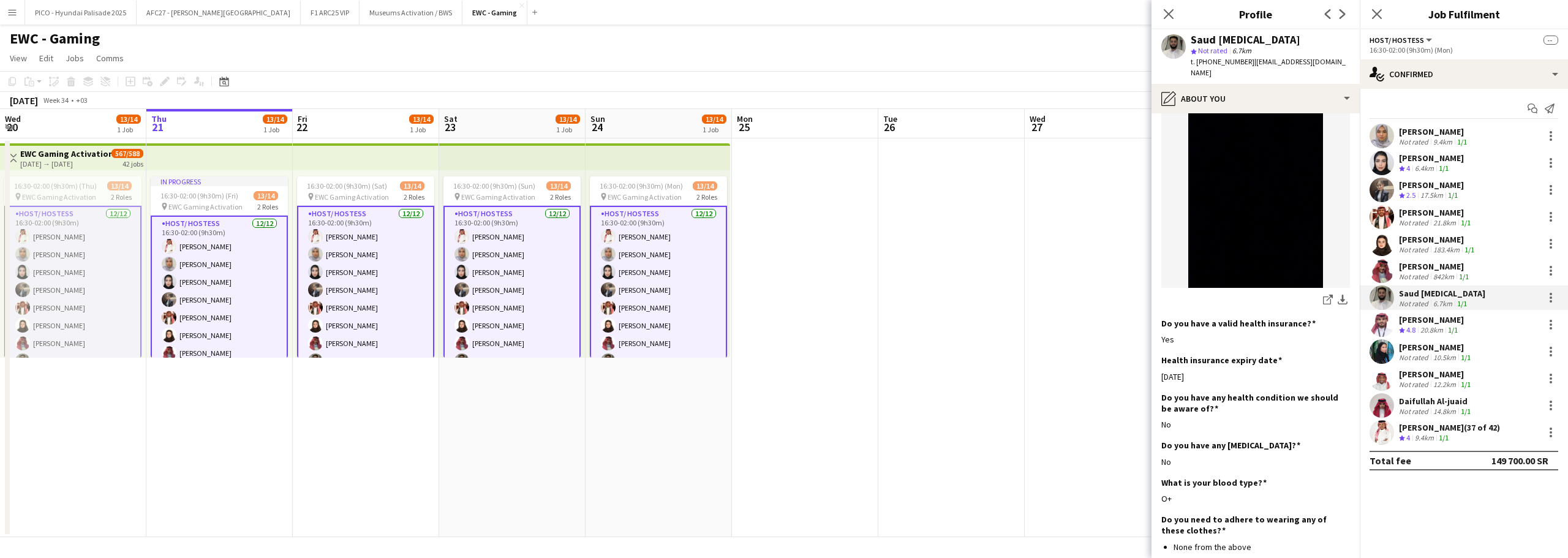
scroll to position [758, 0]
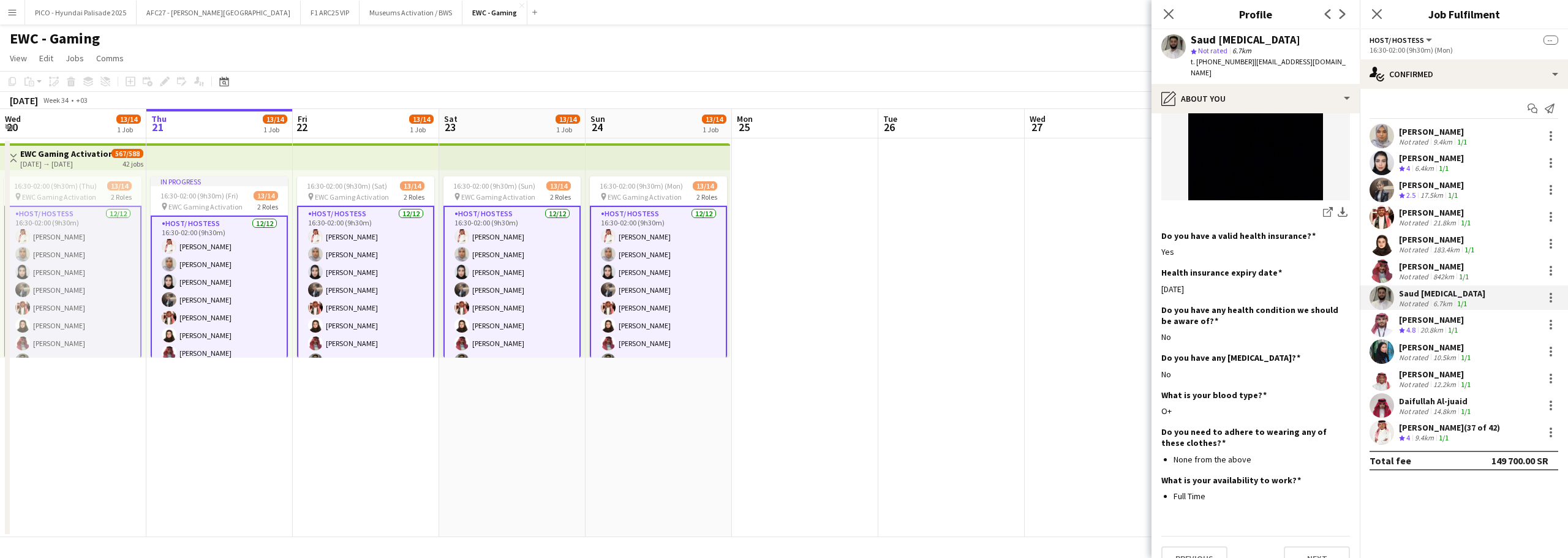
click at [1398, 320] on div "[PERSON_NAME] Crew rating 4.8 20.8km 1/1" at bounding box center [1464, 325] width 208 height 24
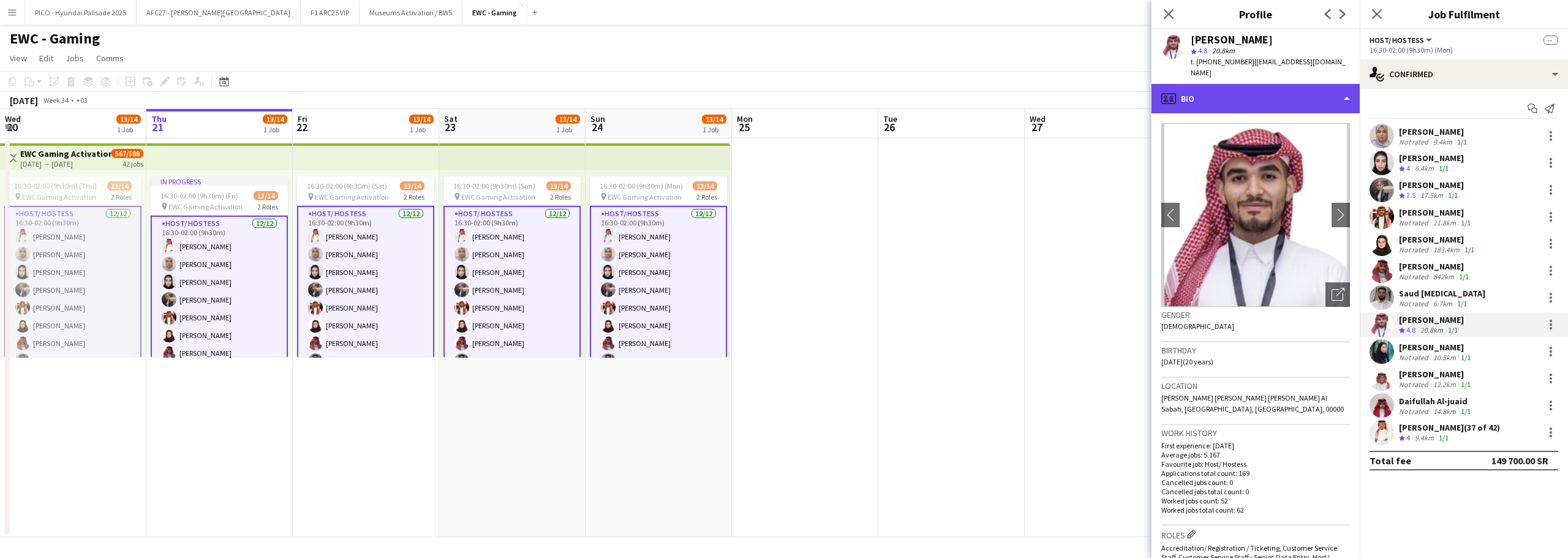
click at [1275, 97] on div "profile Bio" at bounding box center [1255, 99] width 208 height 29
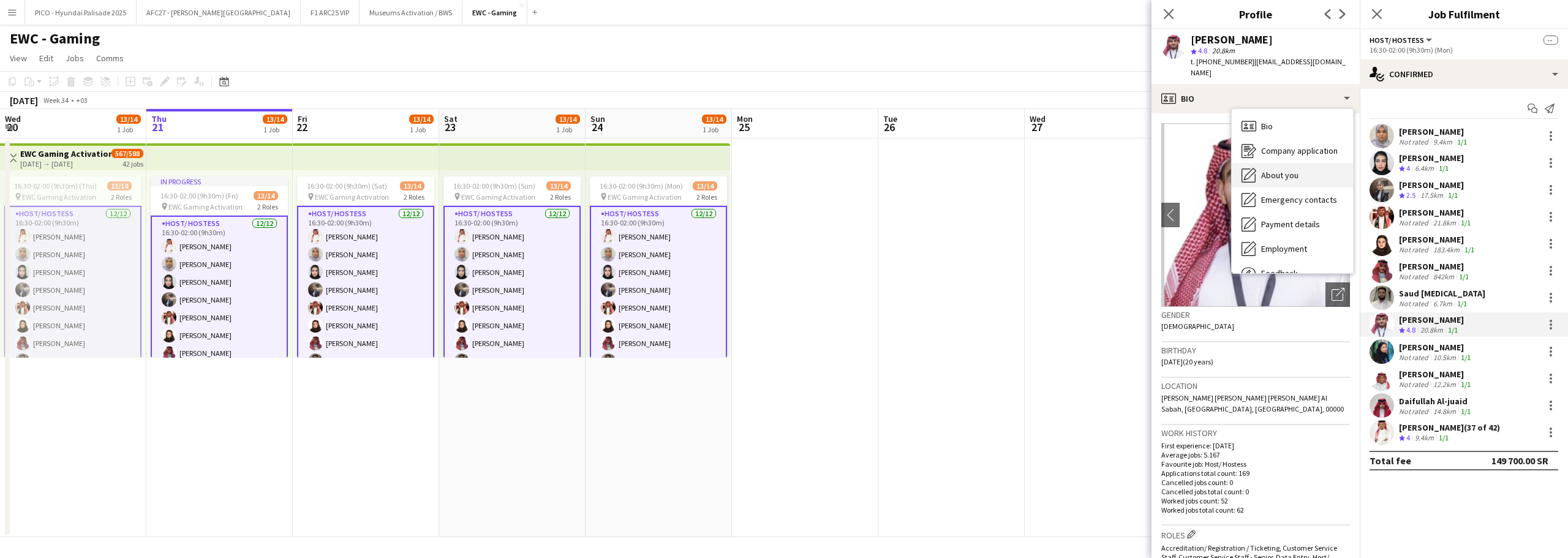
click at [1278, 170] on span "About you" at bounding box center [1280, 175] width 37 height 11
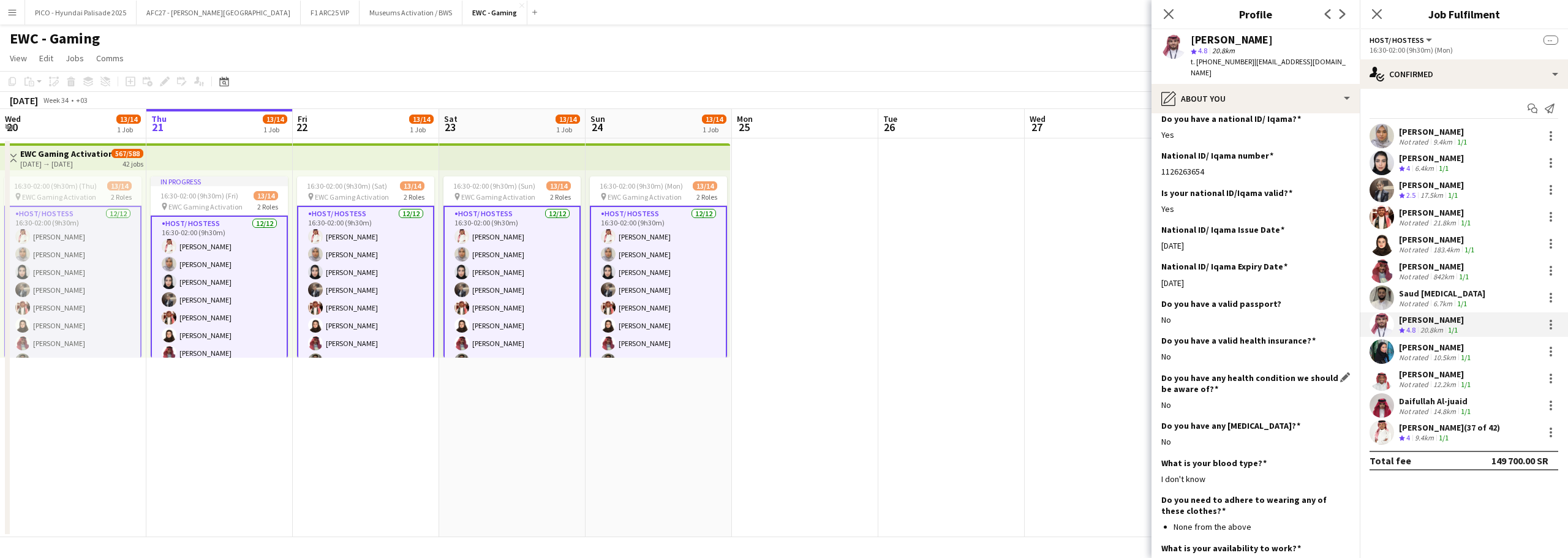
scroll to position [495, 0]
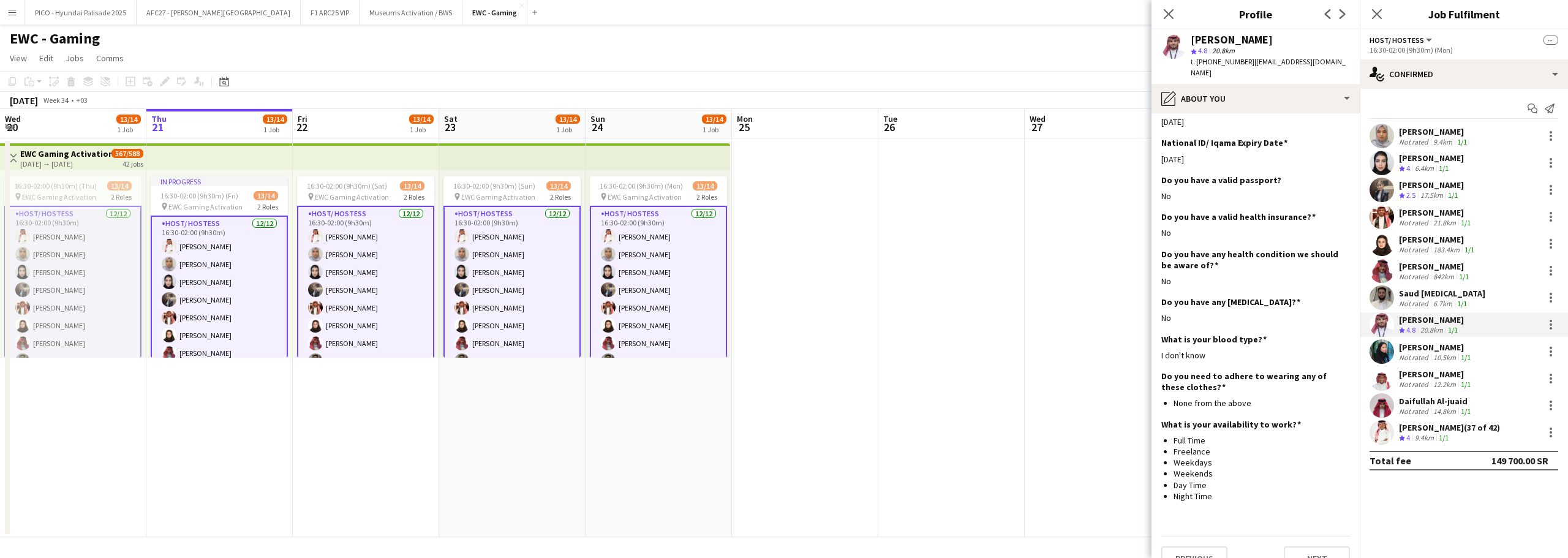
click at [1461, 356] on app-skills-label "1/1" at bounding box center [1465, 357] width 10 height 9
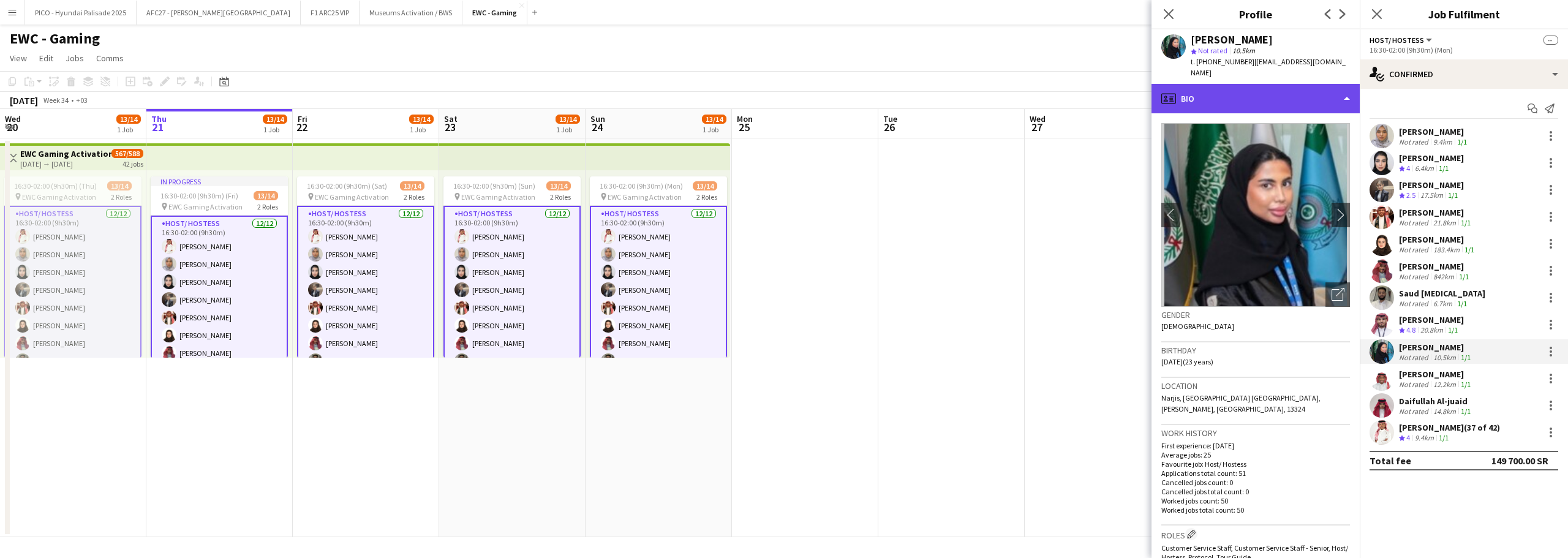
click at [1251, 93] on div "profile Bio" at bounding box center [1255, 99] width 208 height 29
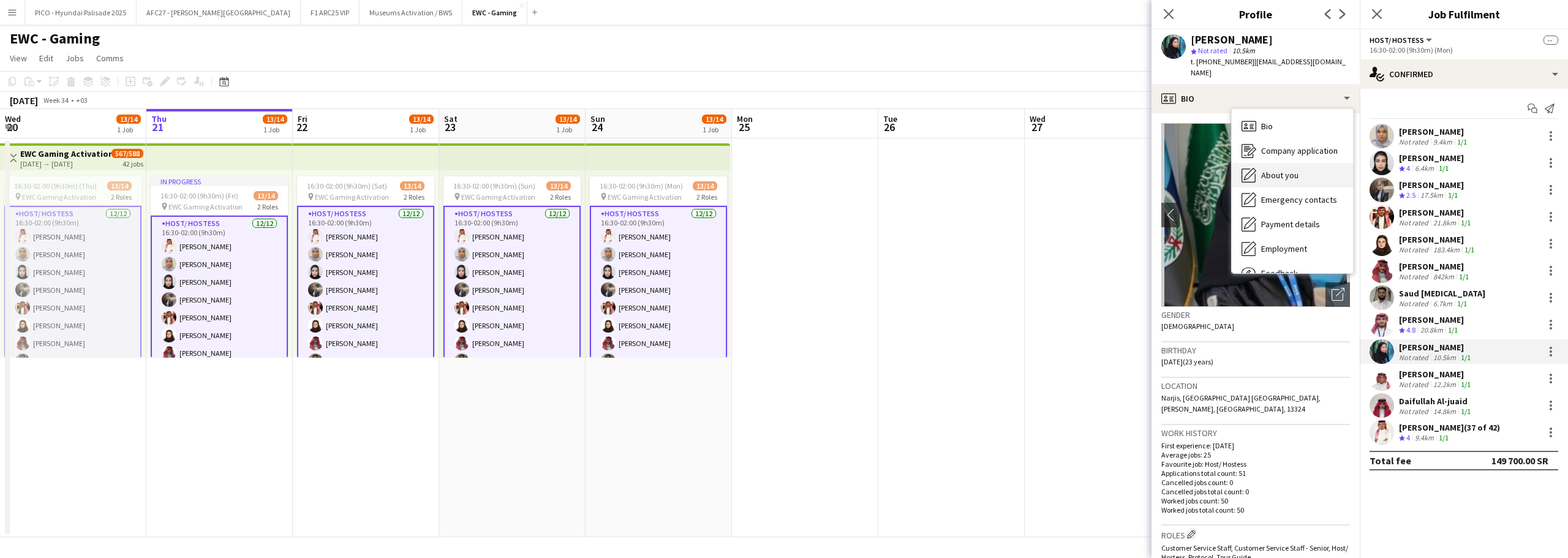
click at [1252, 168] on icon "About you" at bounding box center [1249, 175] width 15 height 15
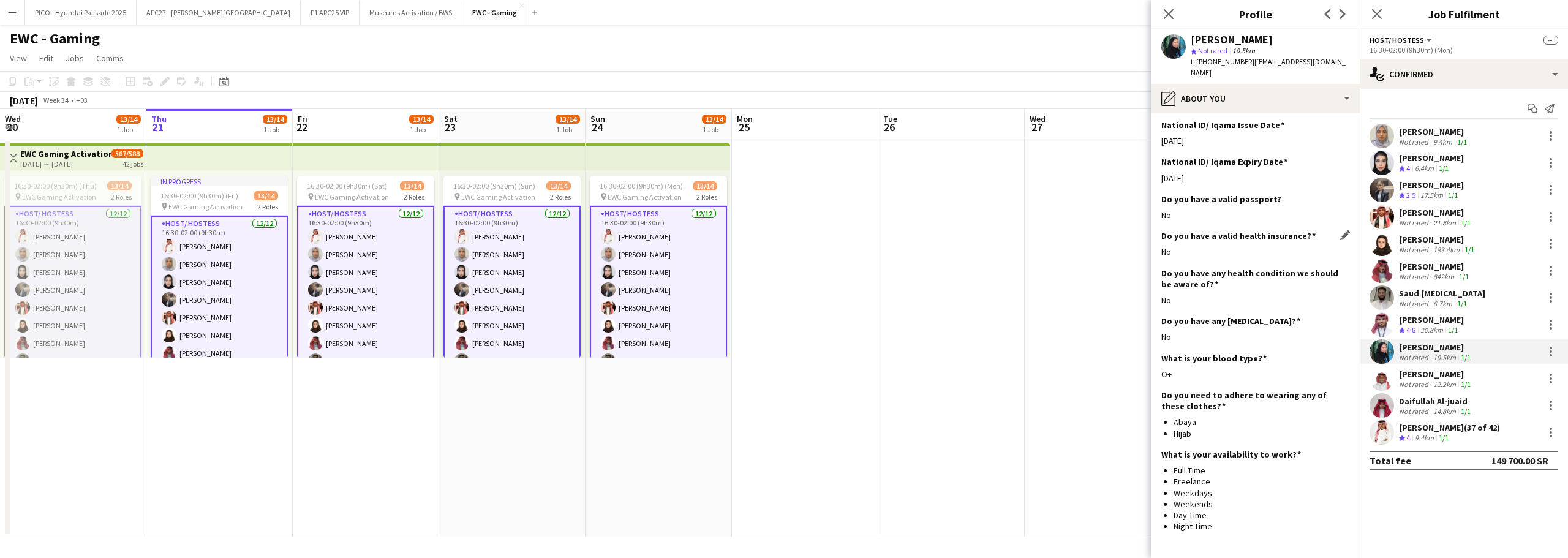
scroll to position [551, 0]
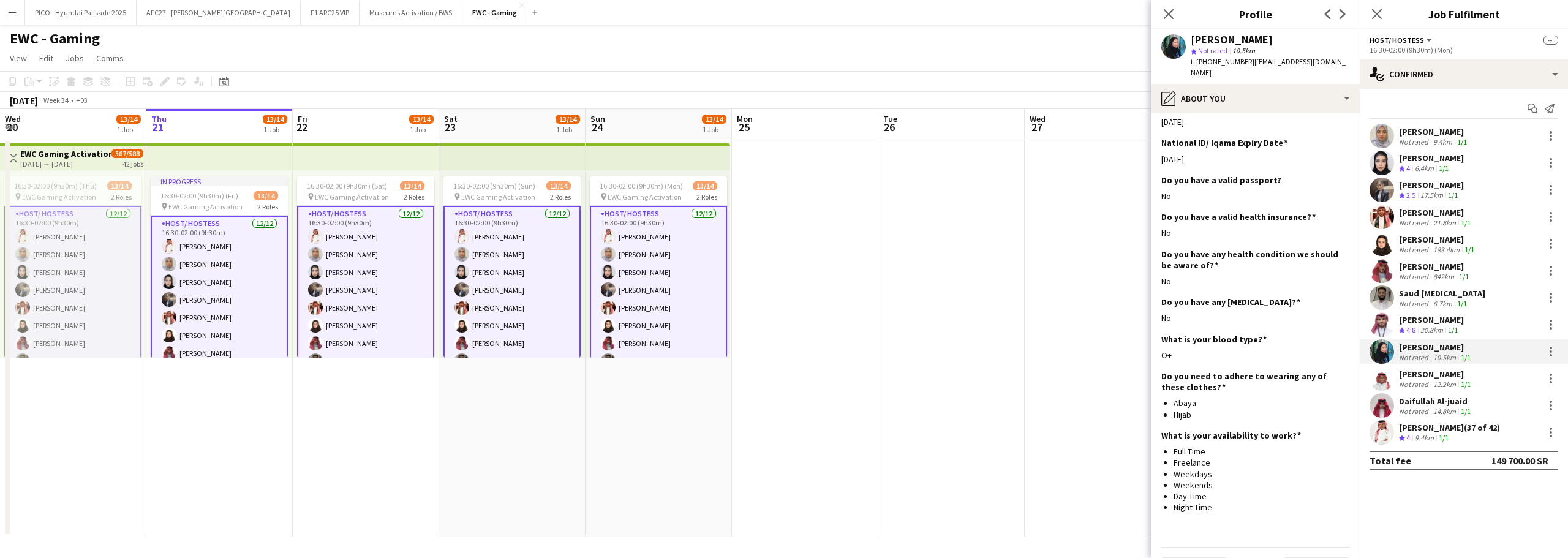
click at [1383, 370] on app-user-avatar at bounding box center [1382, 379] width 24 height 24
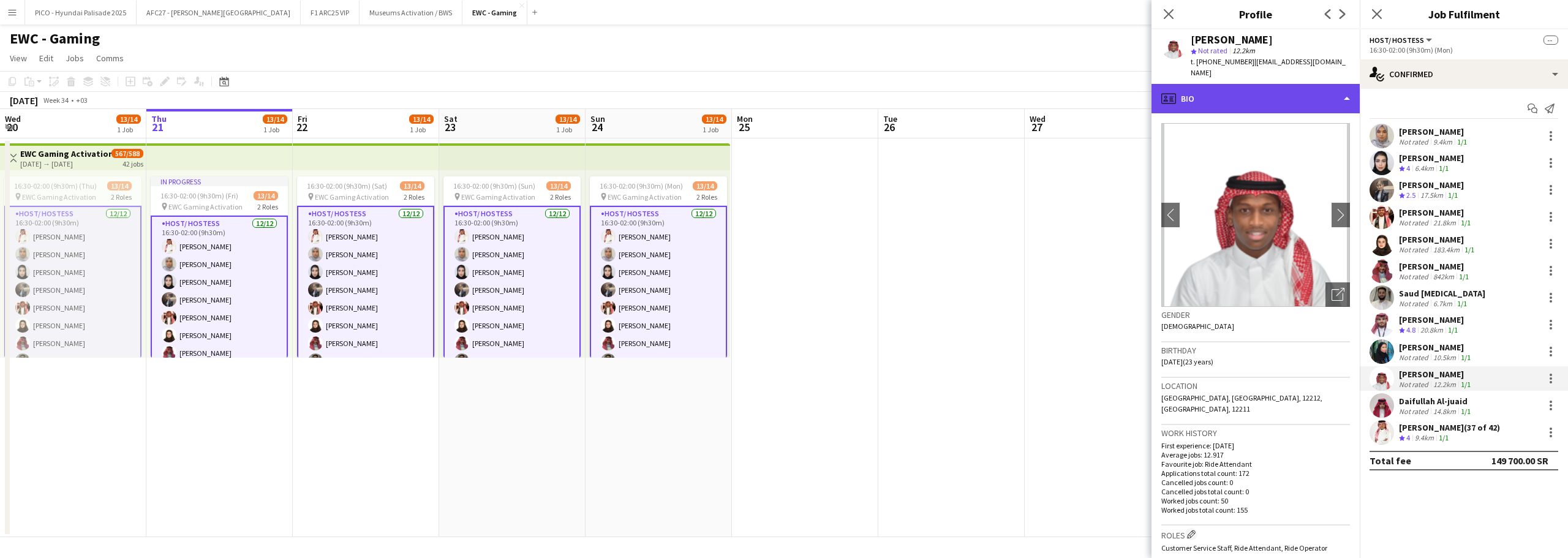
click at [1266, 94] on div "profile Bio" at bounding box center [1255, 99] width 208 height 29
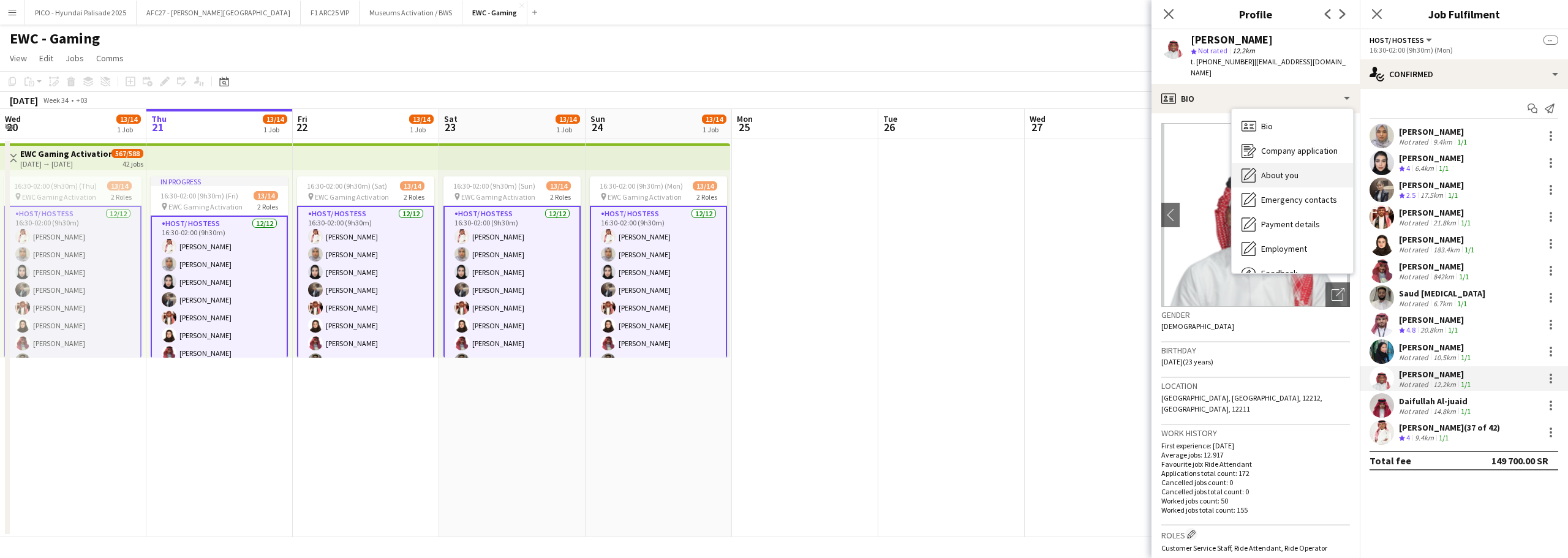
click at [1280, 170] on span "About you" at bounding box center [1280, 175] width 37 height 11
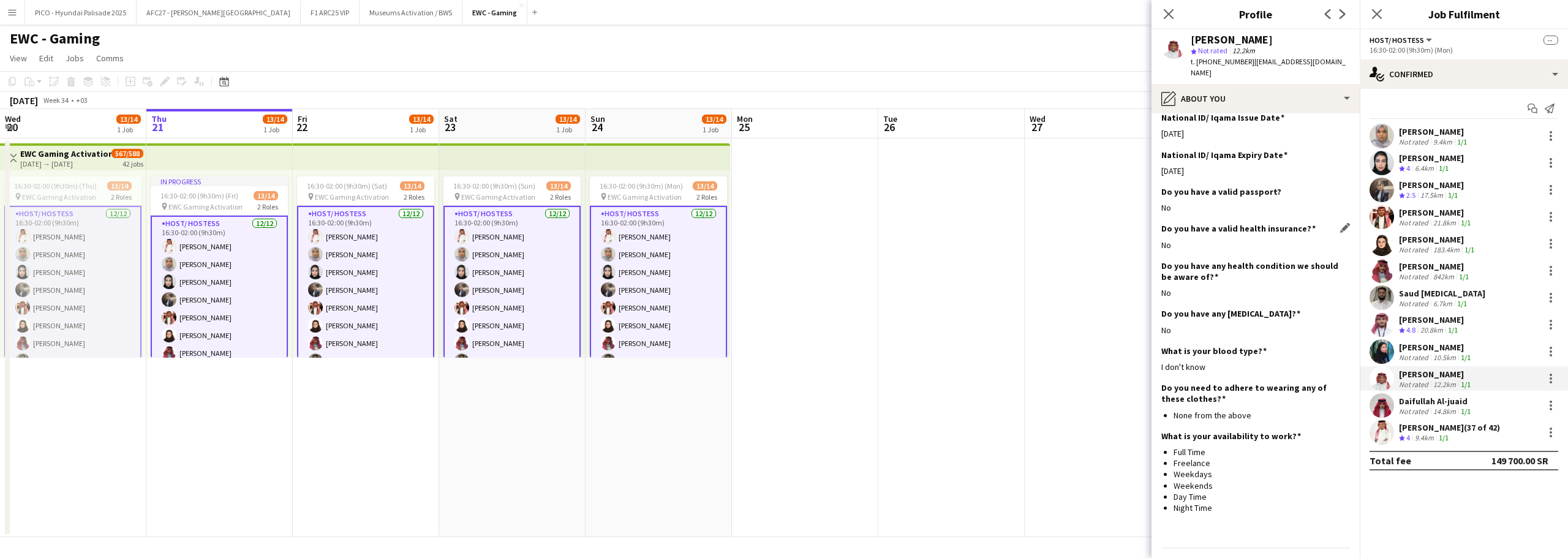
scroll to position [463, 0]
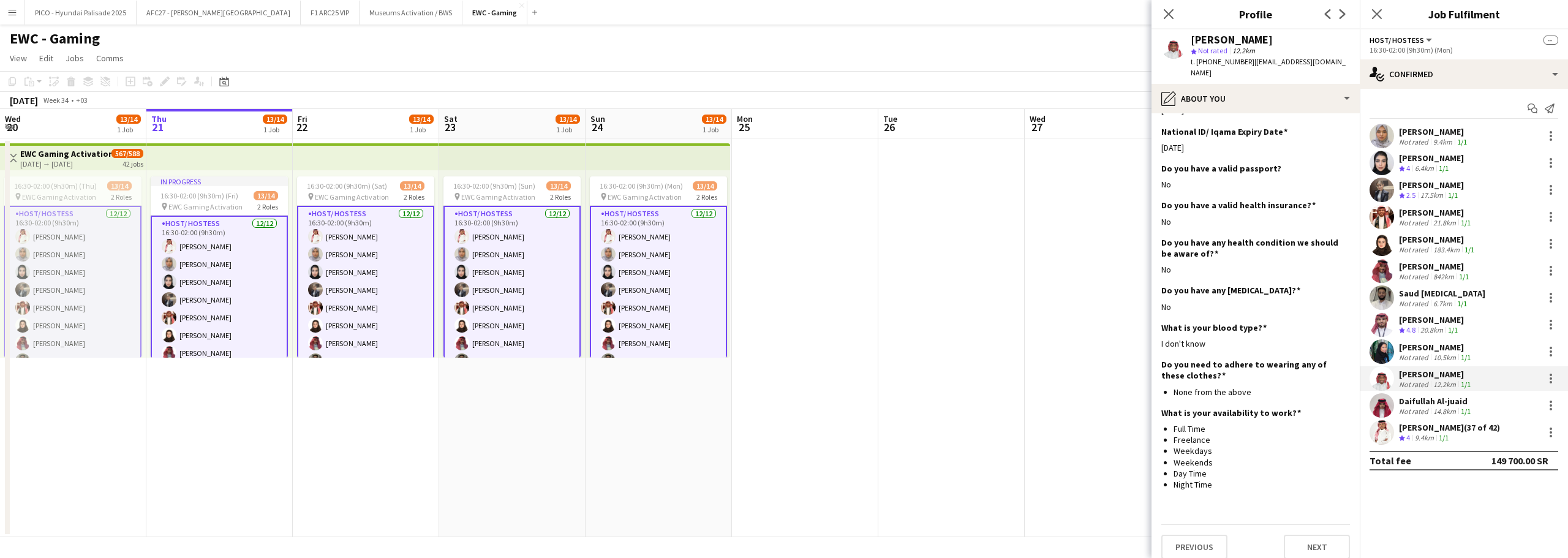
click at [1403, 402] on div "Daifullah Al-juaid" at bounding box center [1436, 401] width 74 height 11
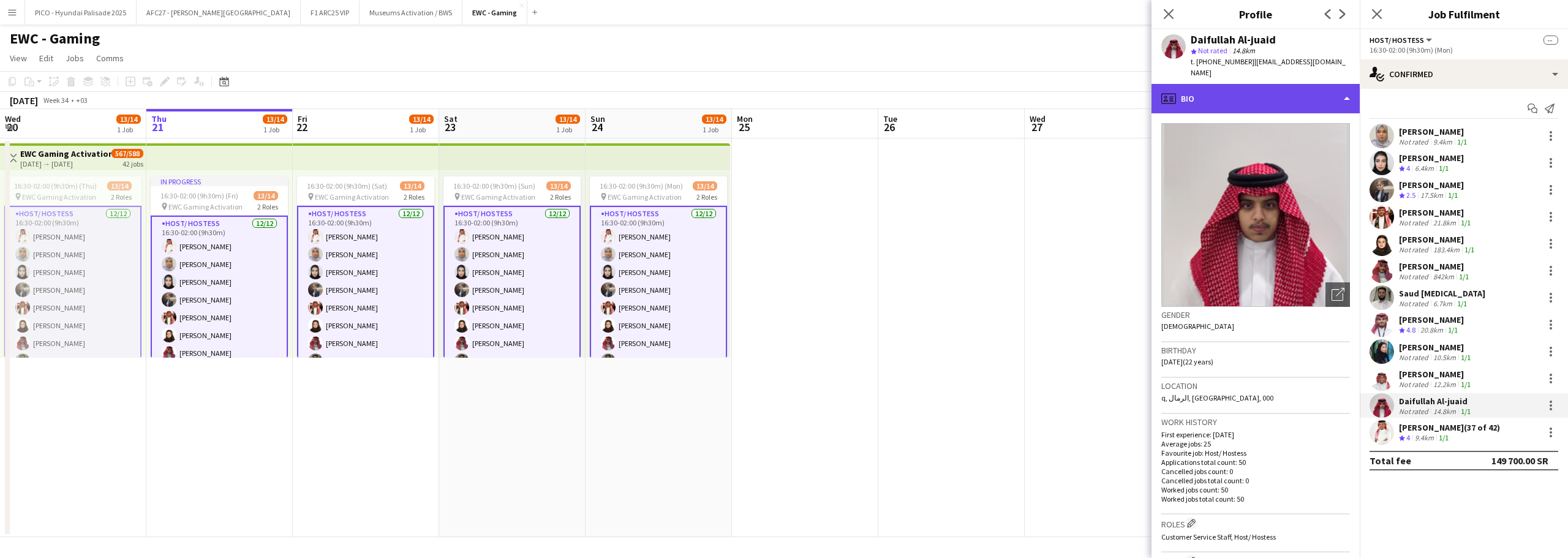
click at [1292, 84] on div "profile Bio" at bounding box center [1255, 99] width 208 height 29
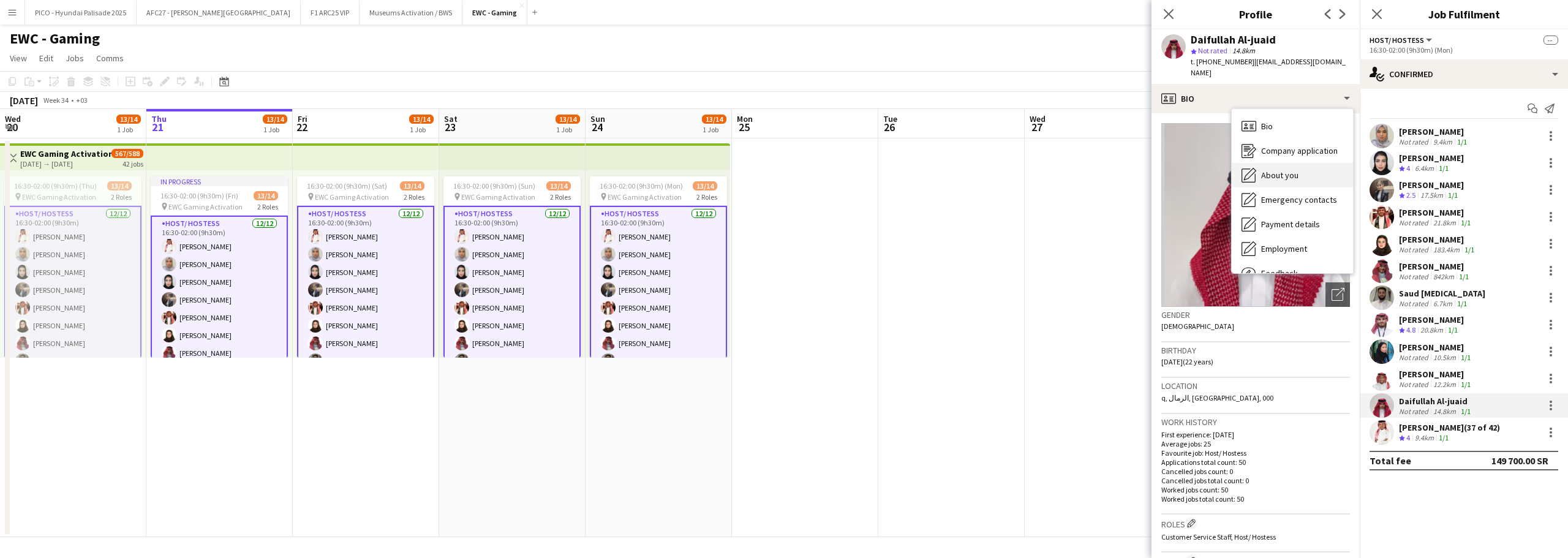
click at [1282, 163] on div "About you About you" at bounding box center [1292, 175] width 121 height 24
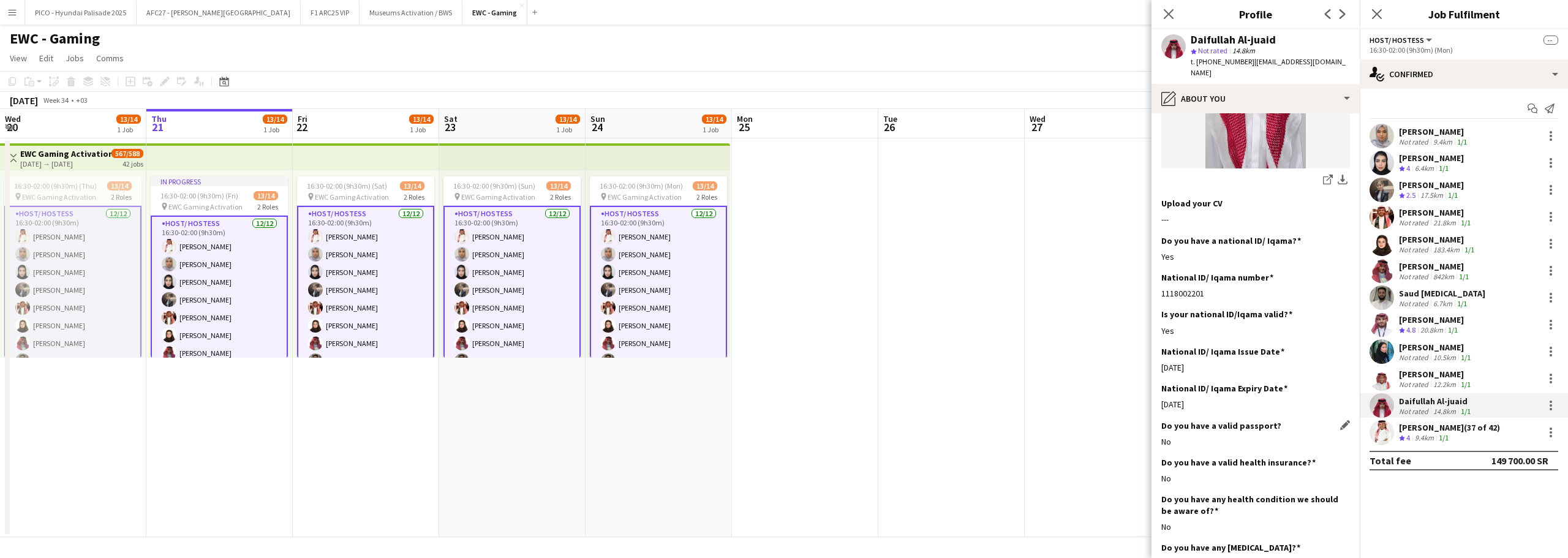
scroll to position [410, 0]
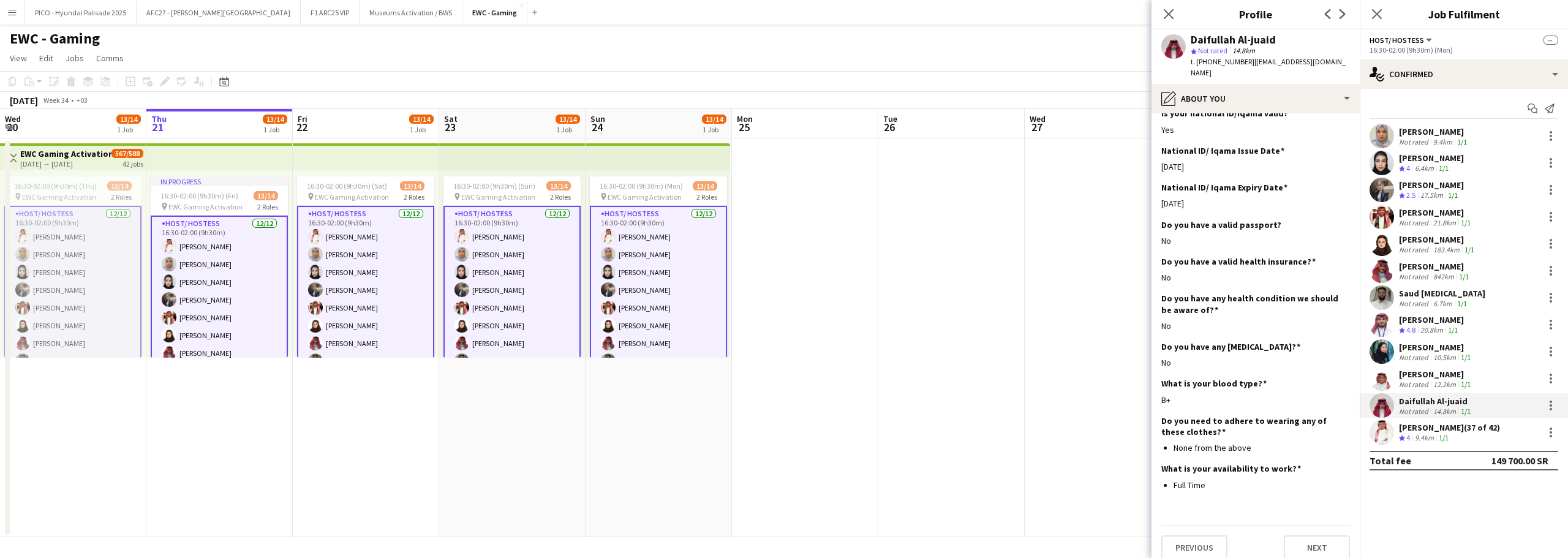
click at [1380, 423] on app-user-avatar at bounding box center [1382, 432] width 24 height 24
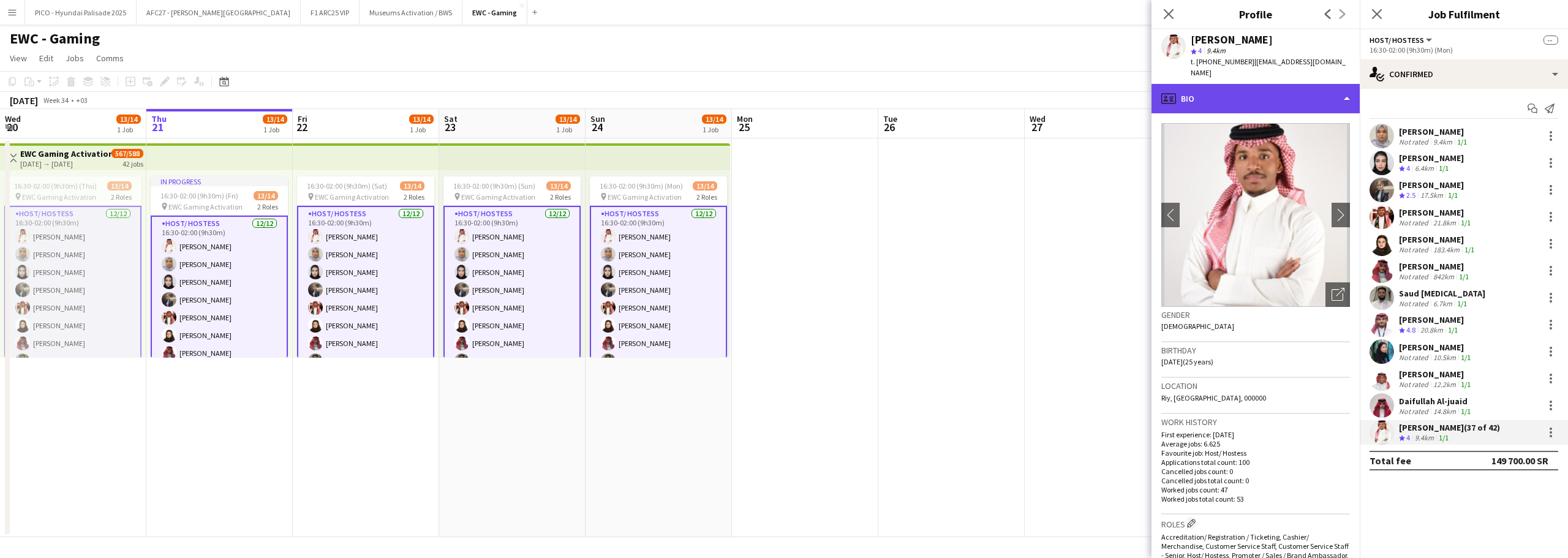
click at [1245, 90] on div "profile Bio" at bounding box center [1255, 99] width 208 height 29
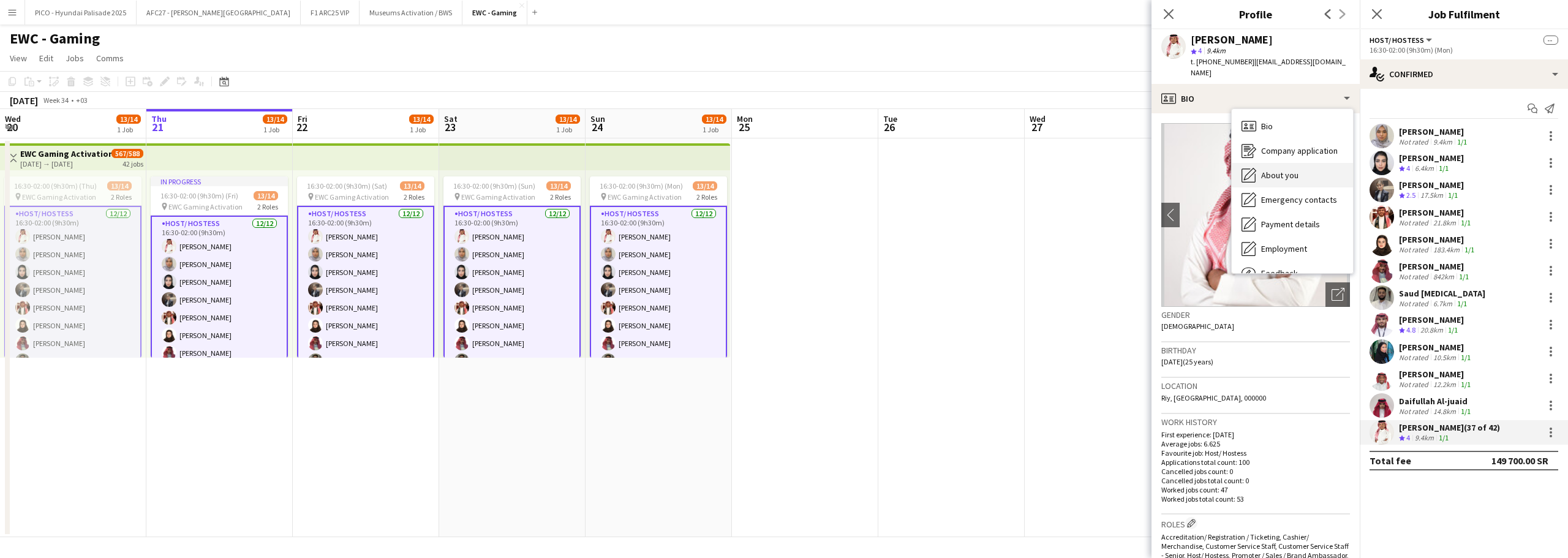
click at [1247, 168] on icon "About you" at bounding box center [1249, 175] width 15 height 15
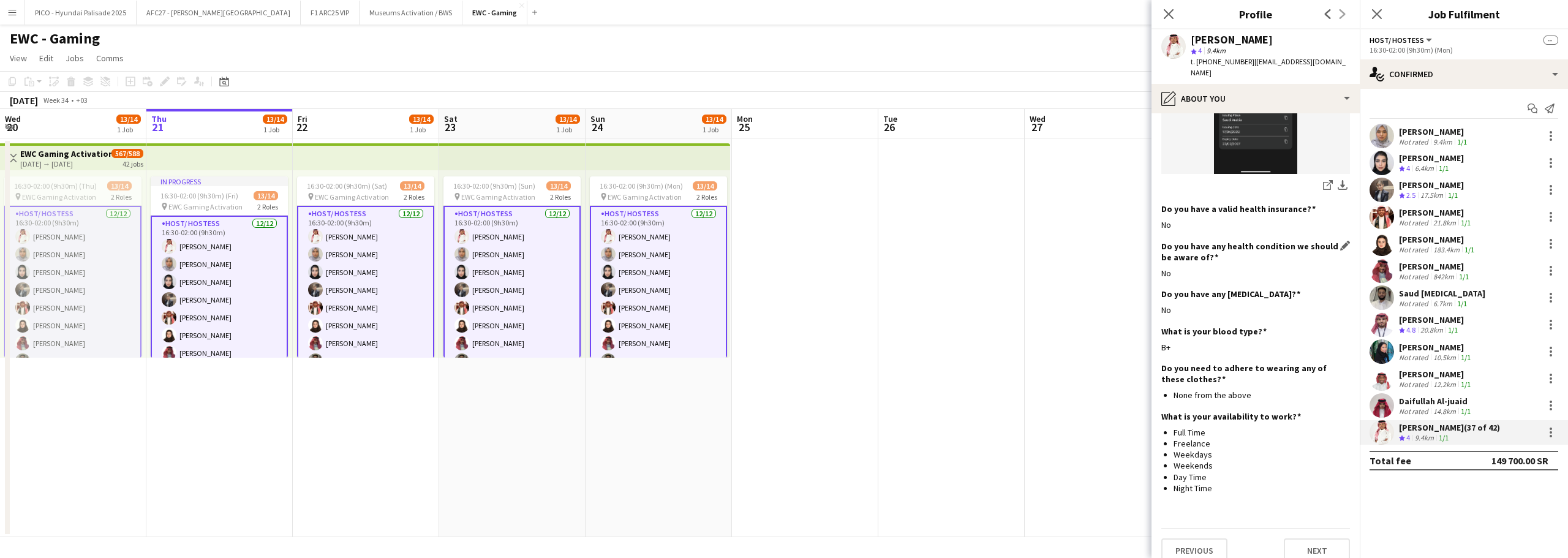
scroll to position [687, 0]
click at [1400, 413] on div "Not rated" at bounding box center [1415, 411] width 32 height 9
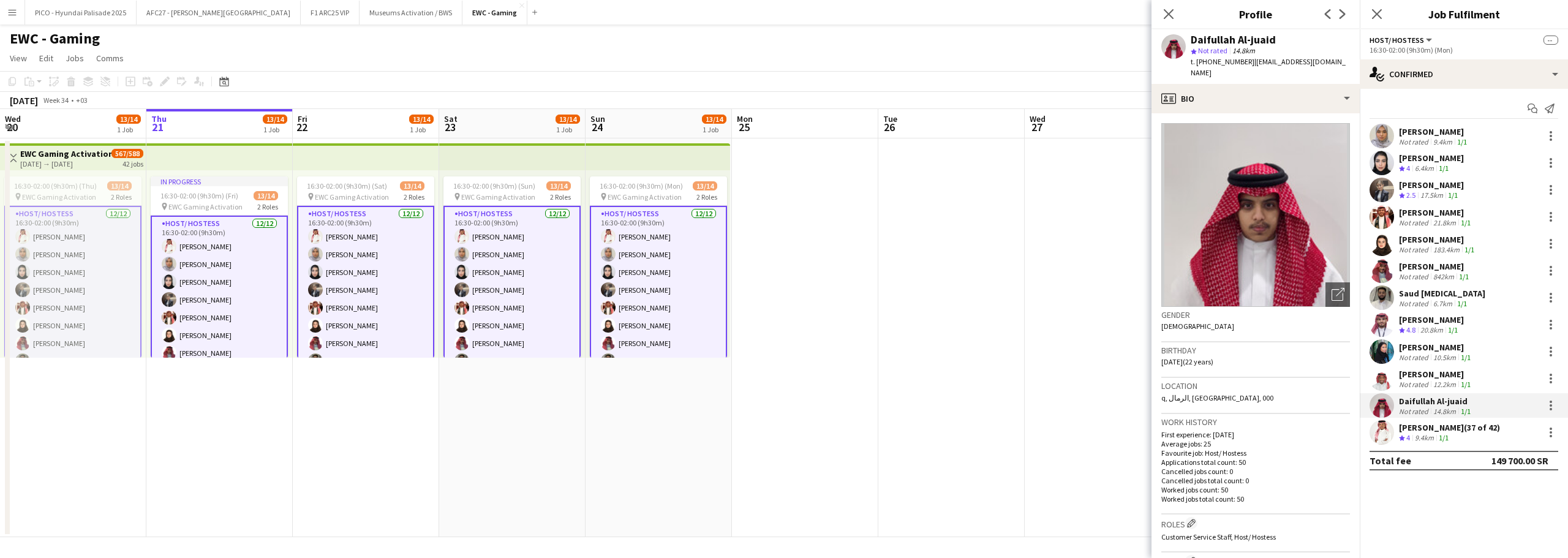
click at [1391, 374] on app-user-avatar at bounding box center [1382, 379] width 24 height 24
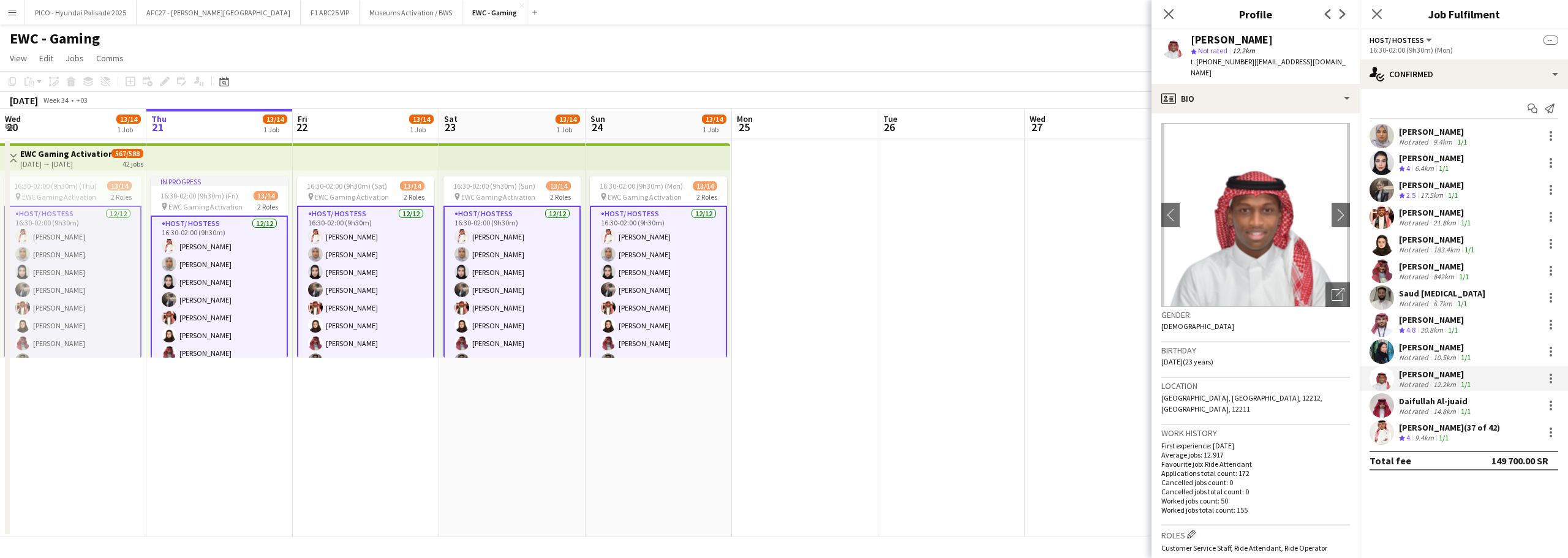
click at [1391, 406] on app-user-avatar at bounding box center [1382, 406] width 24 height 24
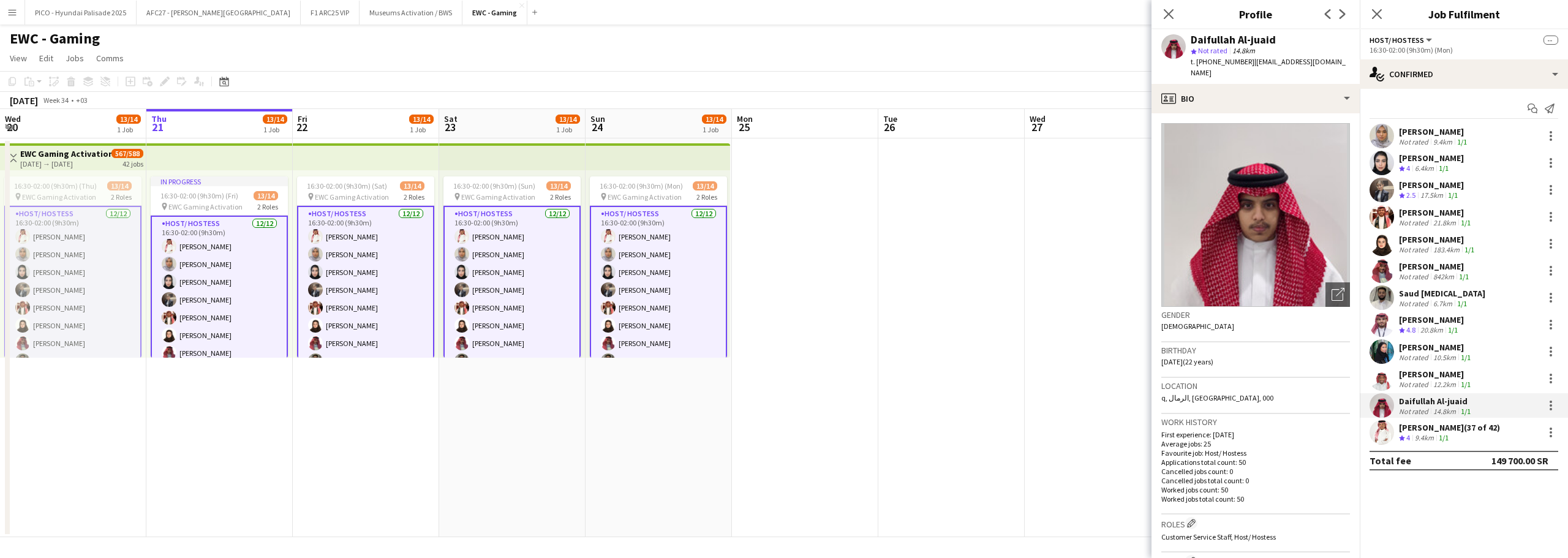
click at [1386, 133] on app-user-avatar at bounding box center [1382, 136] width 24 height 24
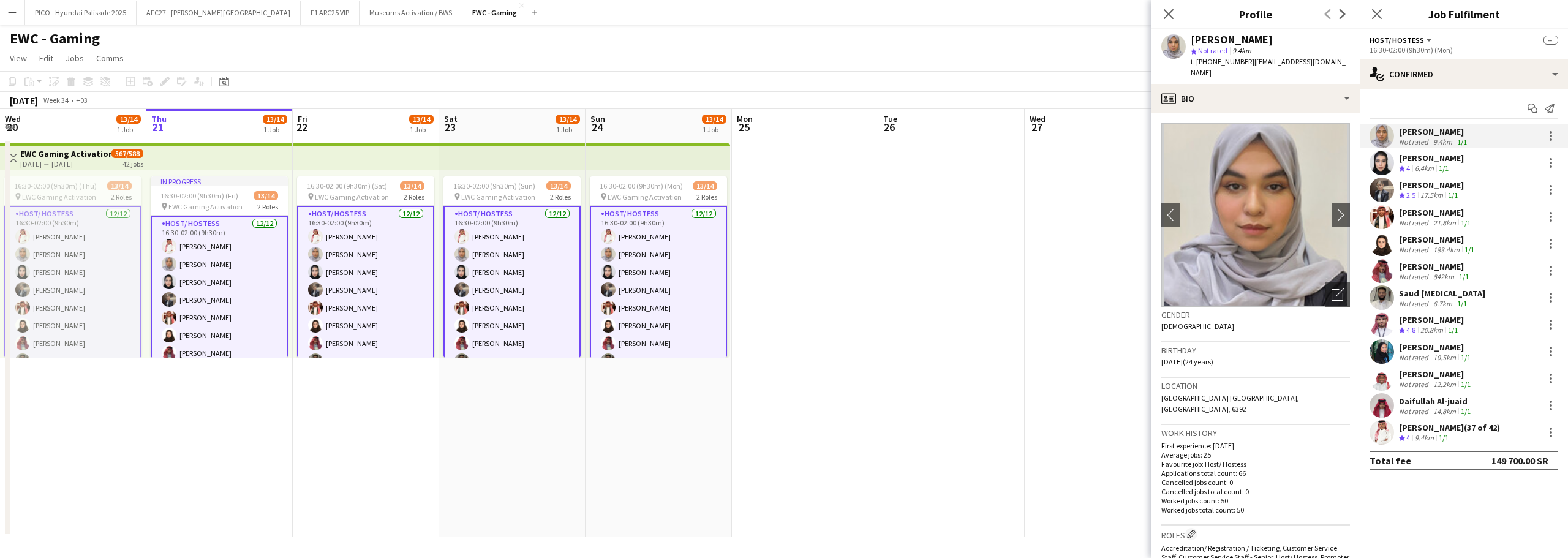
click at [1398, 246] on div "[PERSON_NAME] Not rated 183.4km 1/1" at bounding box center [1464, 243] width 208 height 24
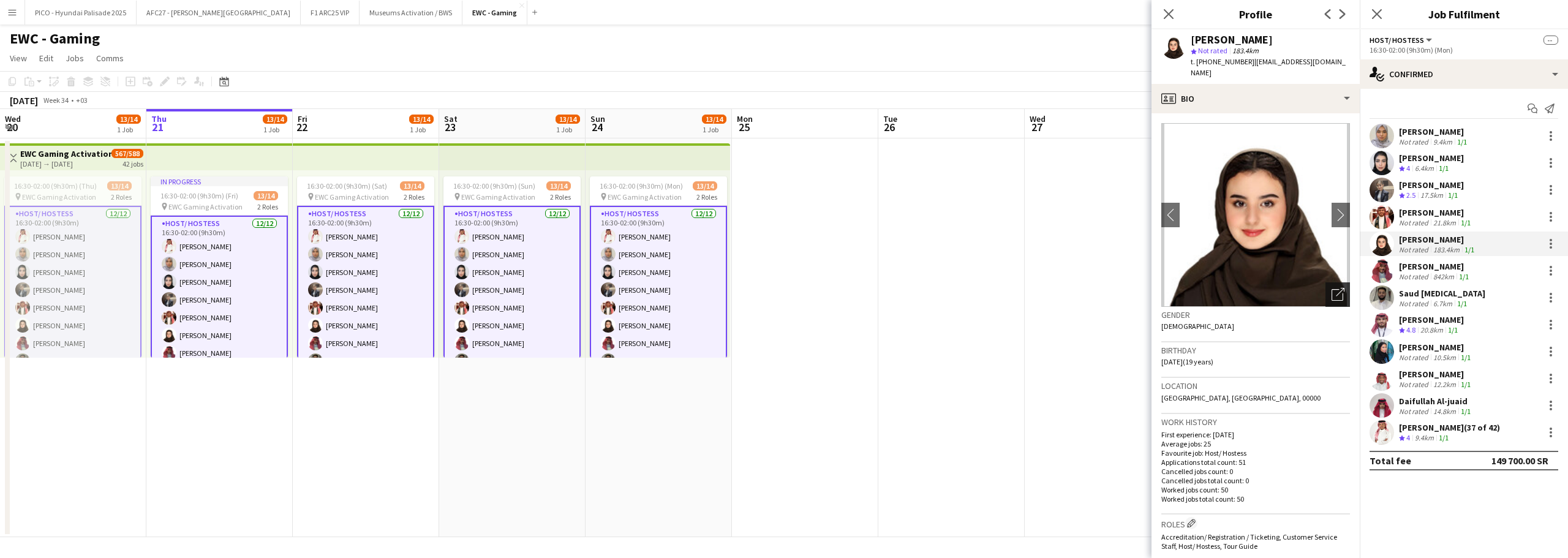
click at [1336, 288] on icon at bounding box center [1340, 291] width 8 height 8
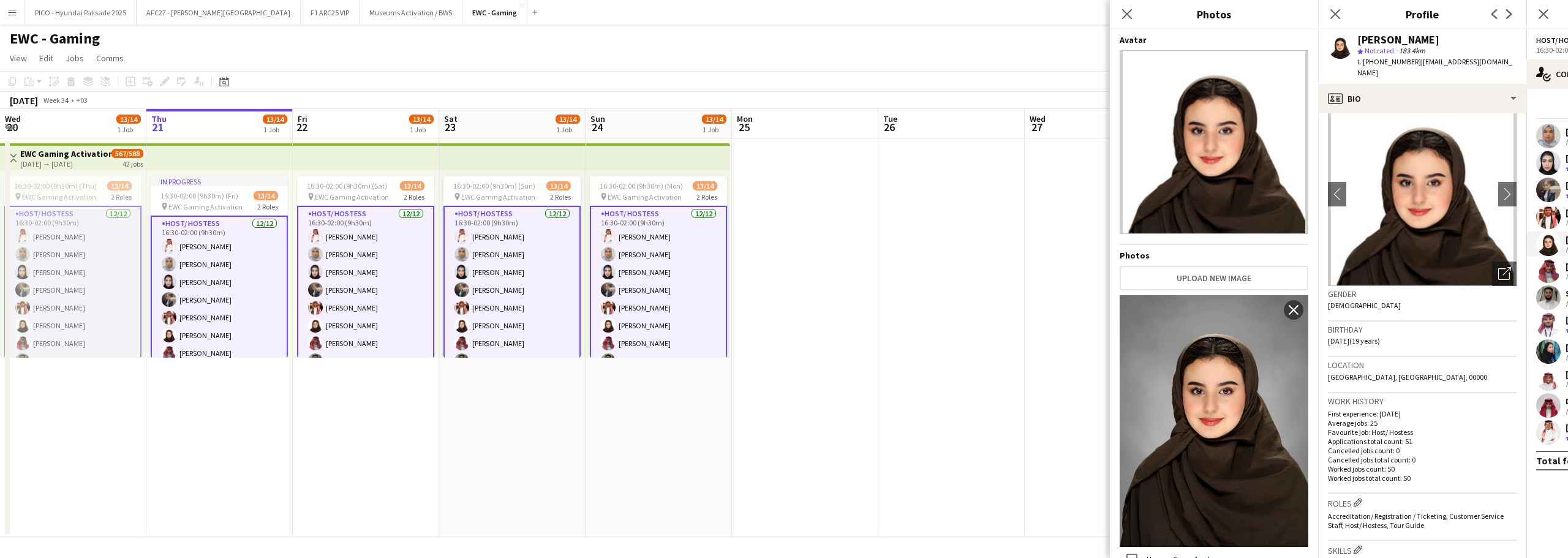
scroll to position [0, 0]
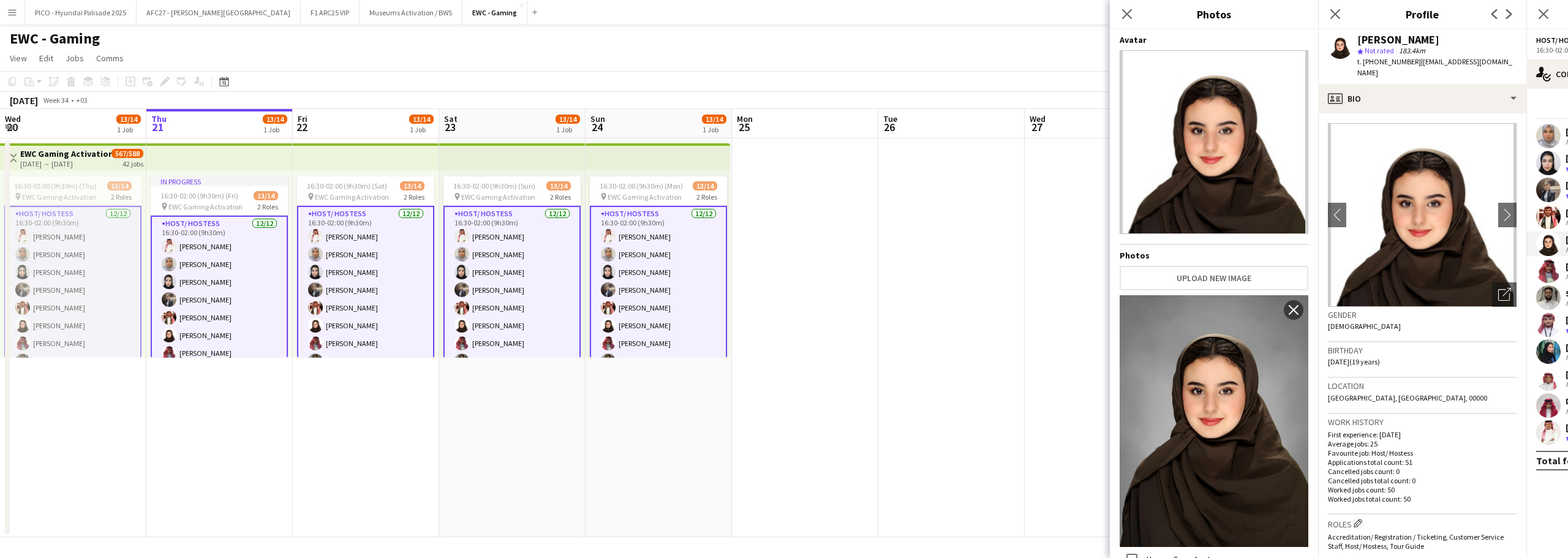
click at [1433, 113] on app-crew-profile-bio "chevron-left chevron-right Open photos pop-in Gender [DEMOGRAPHIC_DATA] Birthda…" at bounding box center [1422, 336] width 208 height 445
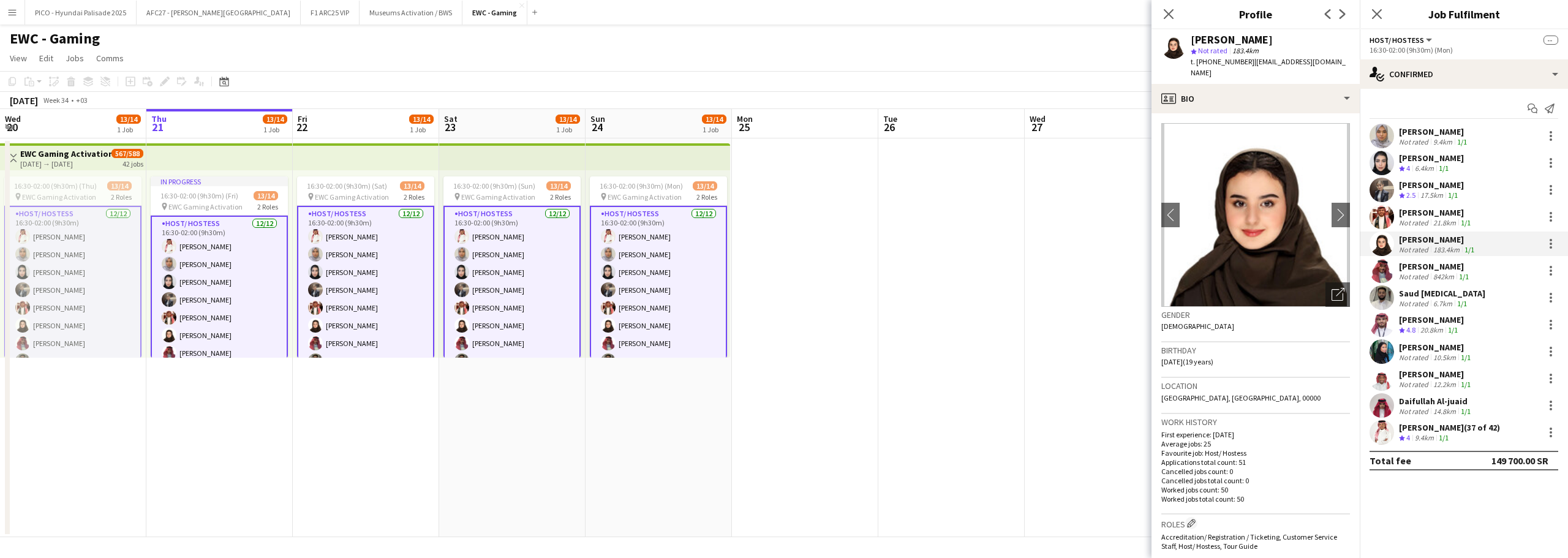
click at [1432, 92] on div "Start chat Send notification [PERSON_NAME] Not rated 9.4km 1/1 [PERSON_NAME] Cr…" at bounding box center [1464, 284] width 208 height 391
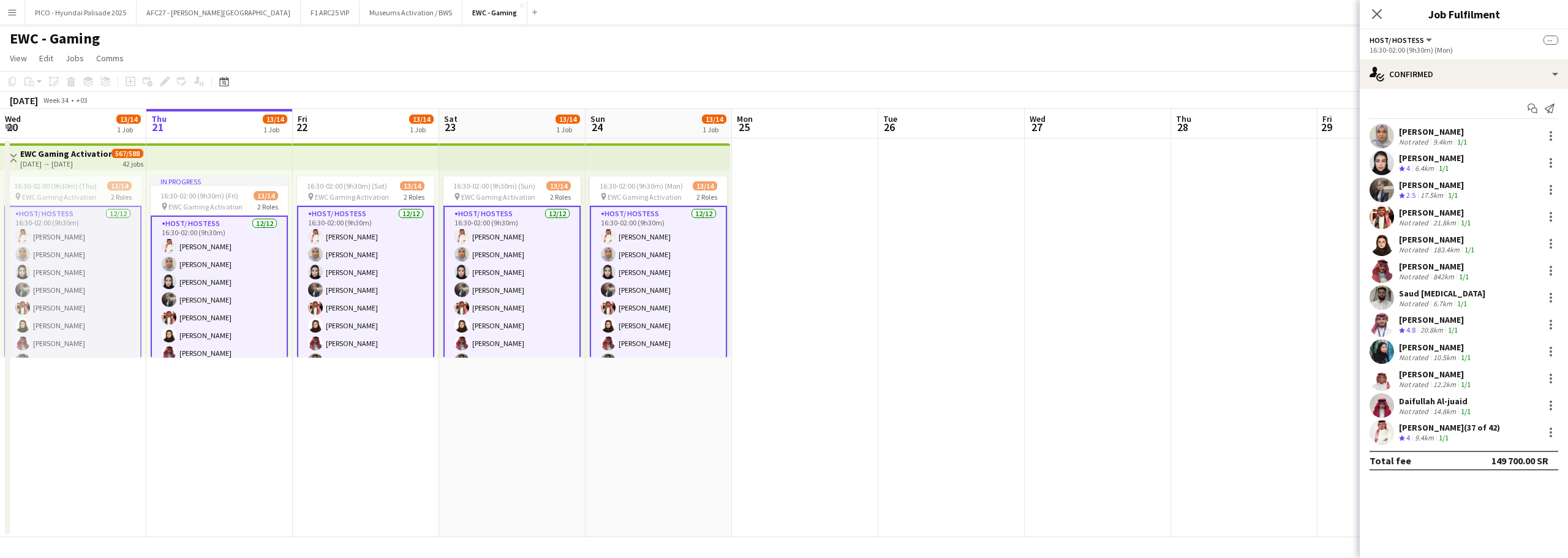
click at [1398, 244] on div "[PERSON_NAME] Not rated 183.4km 1/1" at bounding box center [1464, 243] width 208 height 24
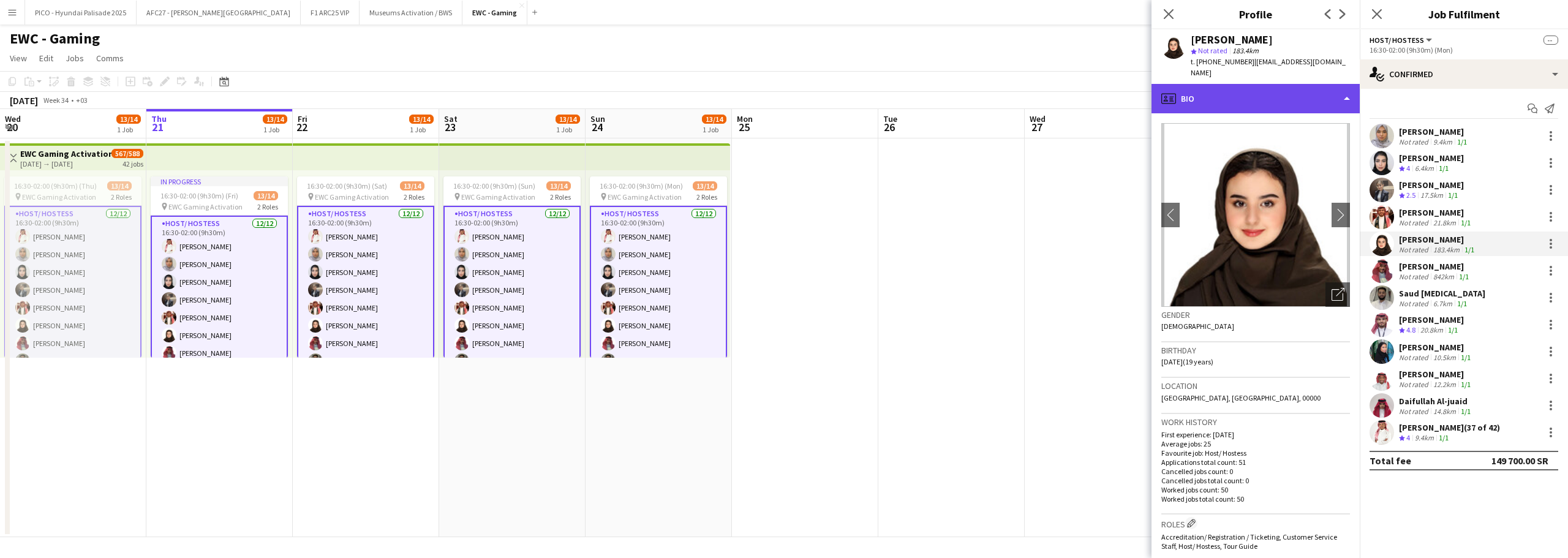
click at [1324, 84] on div "profile Bio" at bounding box center [1255, 99] width 208 height 29
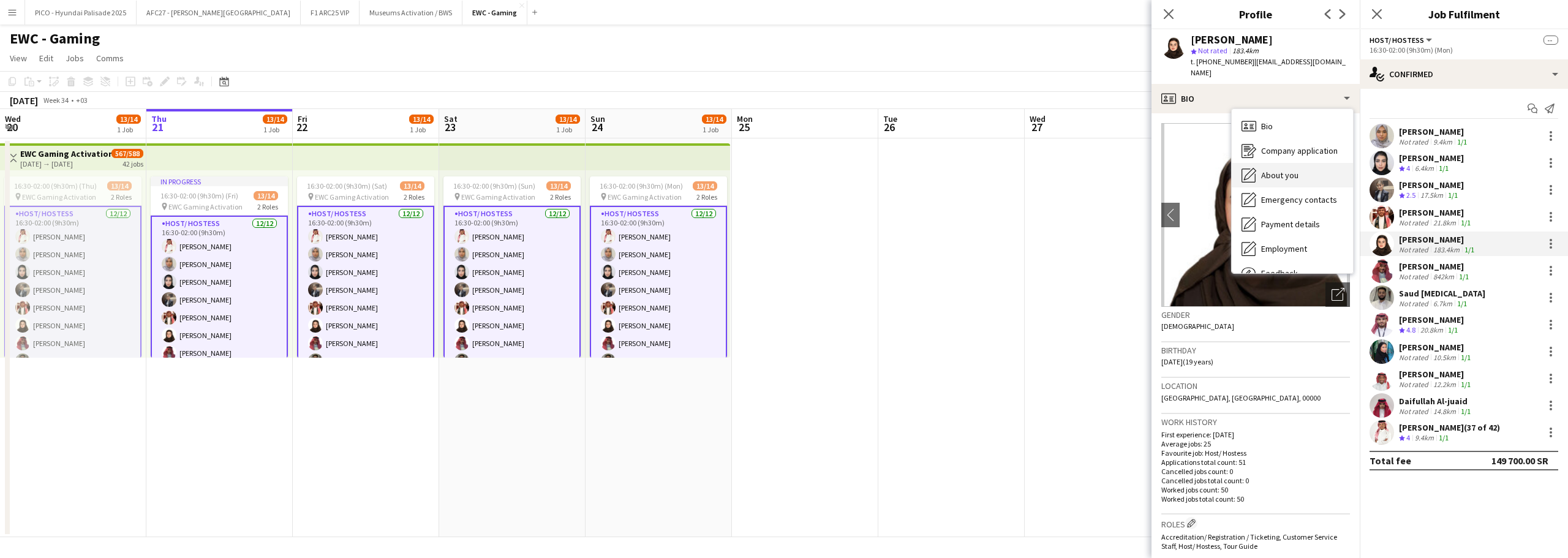
click at [1318, 163] on div "About you About you" at bounding box center [1292, 175] width 121 height 24
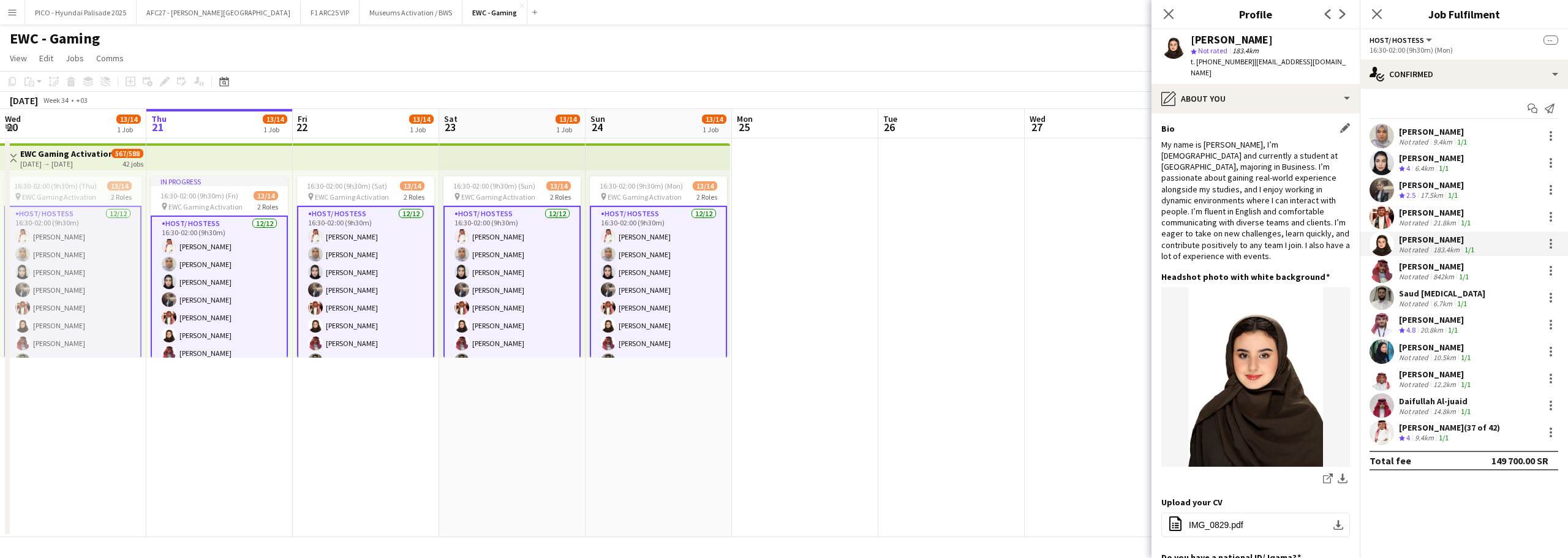
click at [1283, 147] on div "My name is [PERSON_NAME], I’m [DEMOGRAPHIC_DATA] and currently a student at [GE…" at bounding box center [1255, 200] width 188 height 122
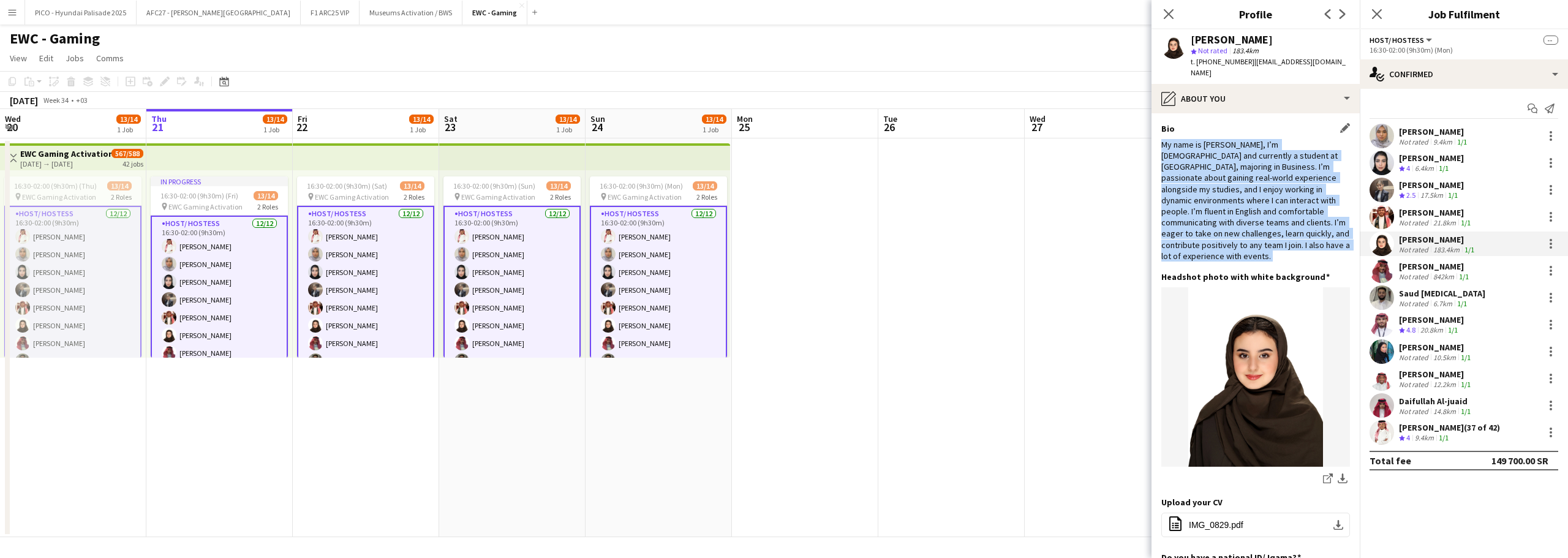
click at [1283, 147] on div "My name is [PERSON_NAME], I’m [DEMOGRAPHIC_DATA] and currently a student at [GE…" at bounding box center [1255, 200] width 188 height 122
click at [1282, 160] on div "My name is [PERSON_NAME], I’m [DEMOGRAPHIC_DATA] and currently a student at [GE…" at bounding box center [1255, 200] width 188 height 122
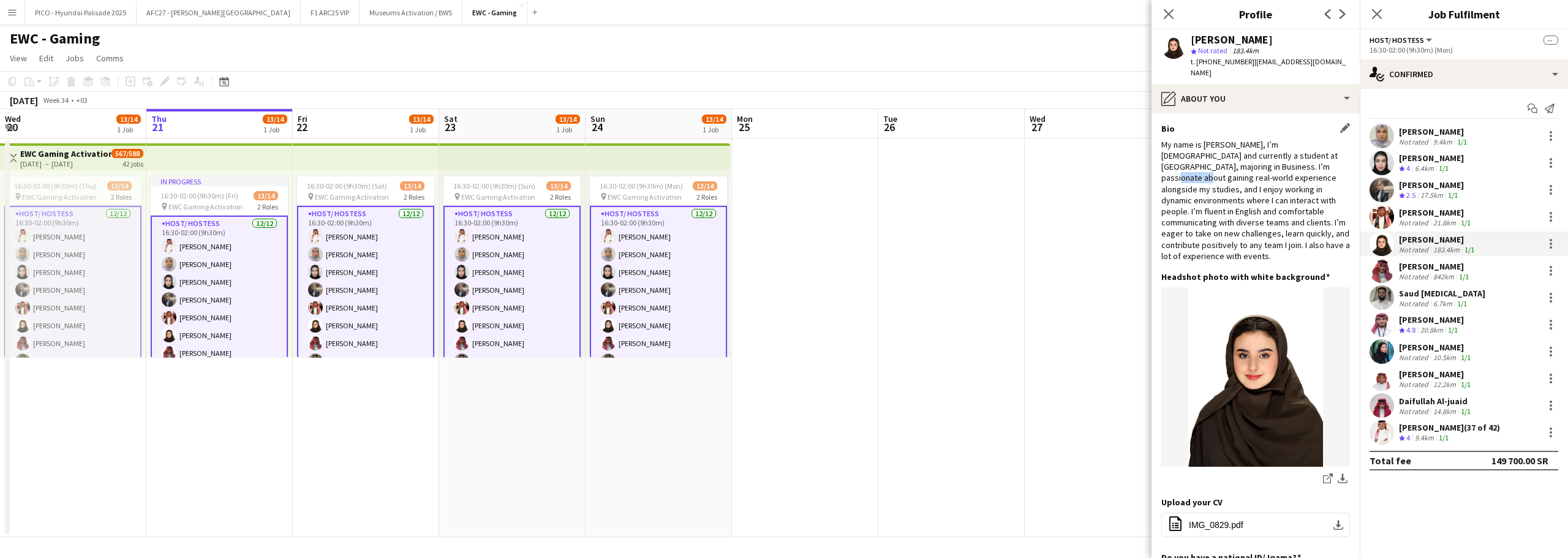
click at [1282, 160] on div "My name is [PERSON_NAME], I’m [DEMOGRAPHIC_DATA] and currently a student at [GE…" at bounding box center [1255, 200] width 188 height 122
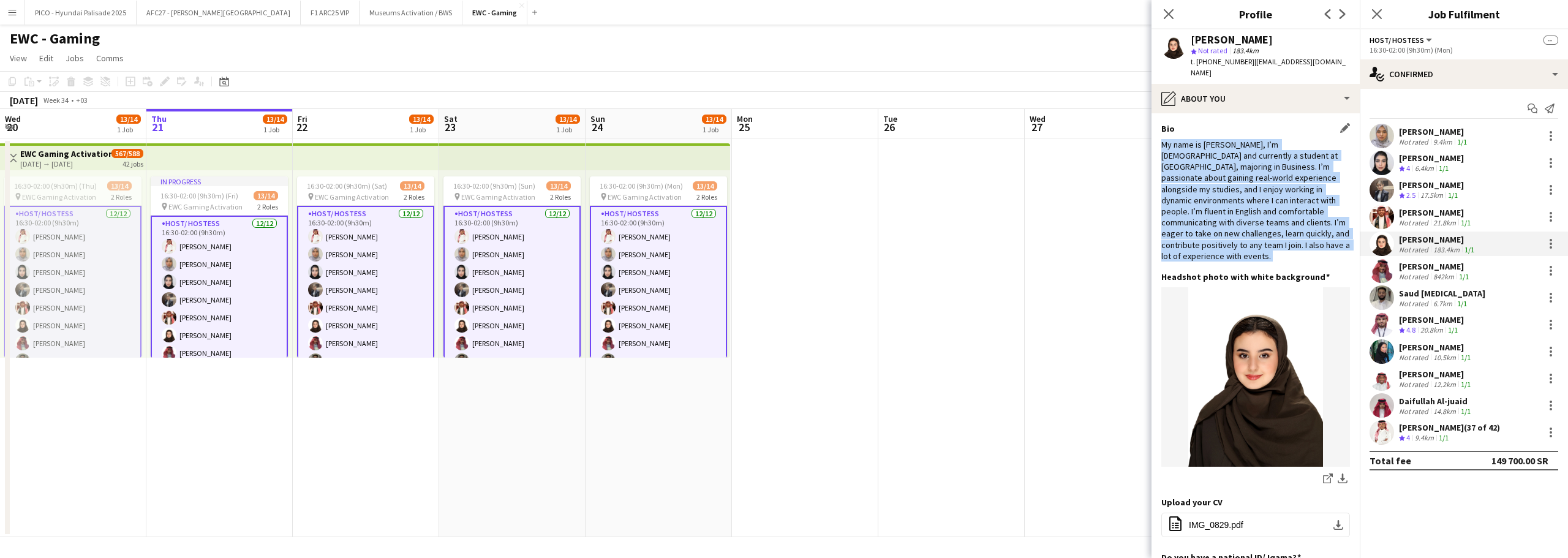
click at [1282, 160] on div "My name is [PERSON_NAME], I’m [DEMOGRAPHIC_DATA] and currently a student at [GE…" at bounding box center [1255, 200] width 188 height 122
click at [1278, 190] on div "My name is [PERSON_NAME], I’m [DEMOGRAPHIC_DATA] and currently a student at [GE…" at bounding box center [1255, 200] width 188 height 122
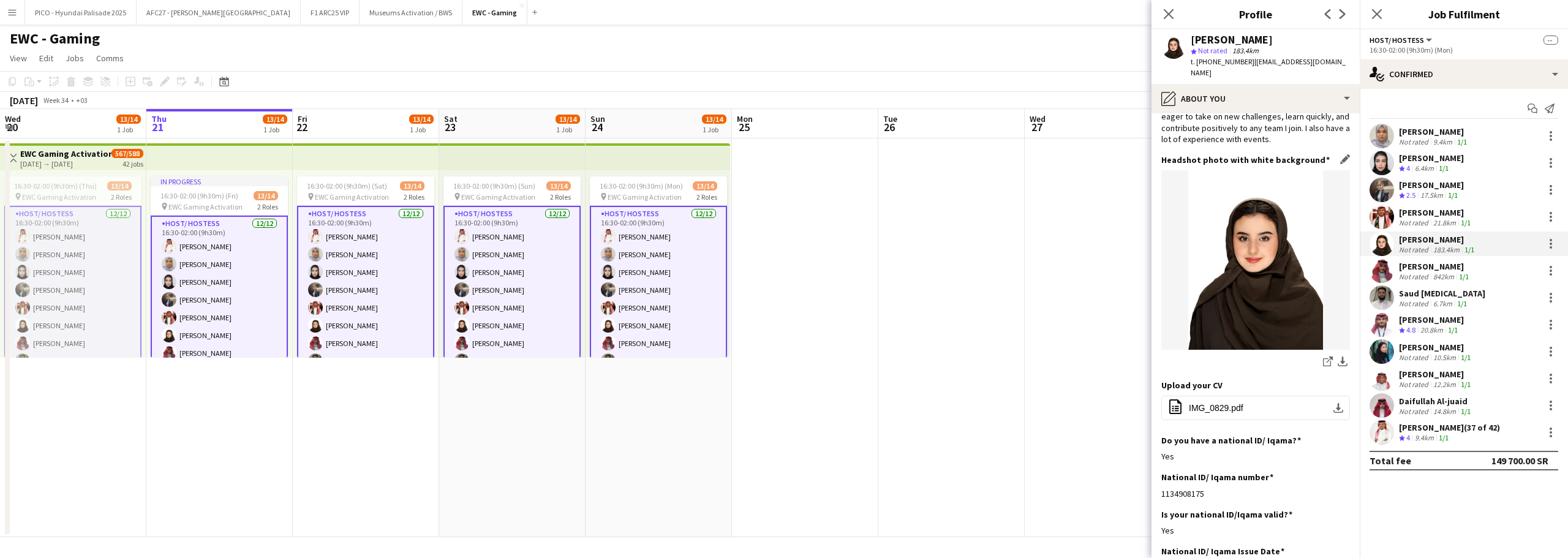
scroll to position [184, 0]
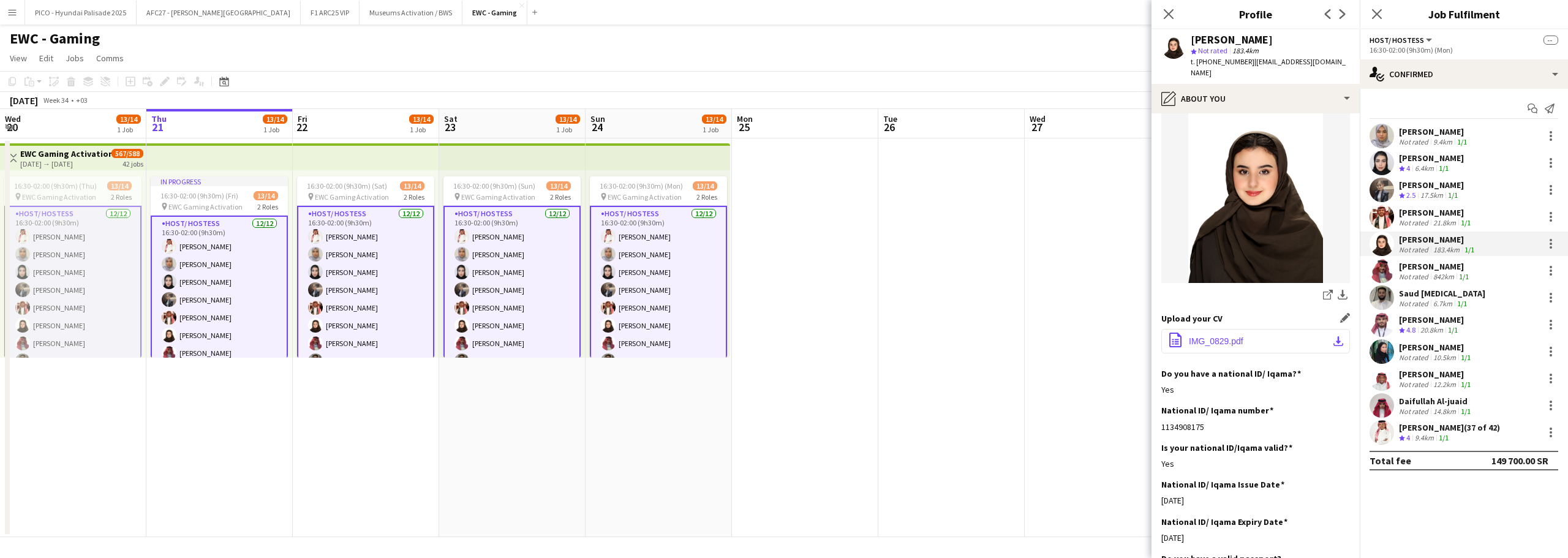
click at [1250, 329] on button "office-file-sheet IMG_0829.pdf download-bottom" at bounding box center [1255, 341] width 188 height 24
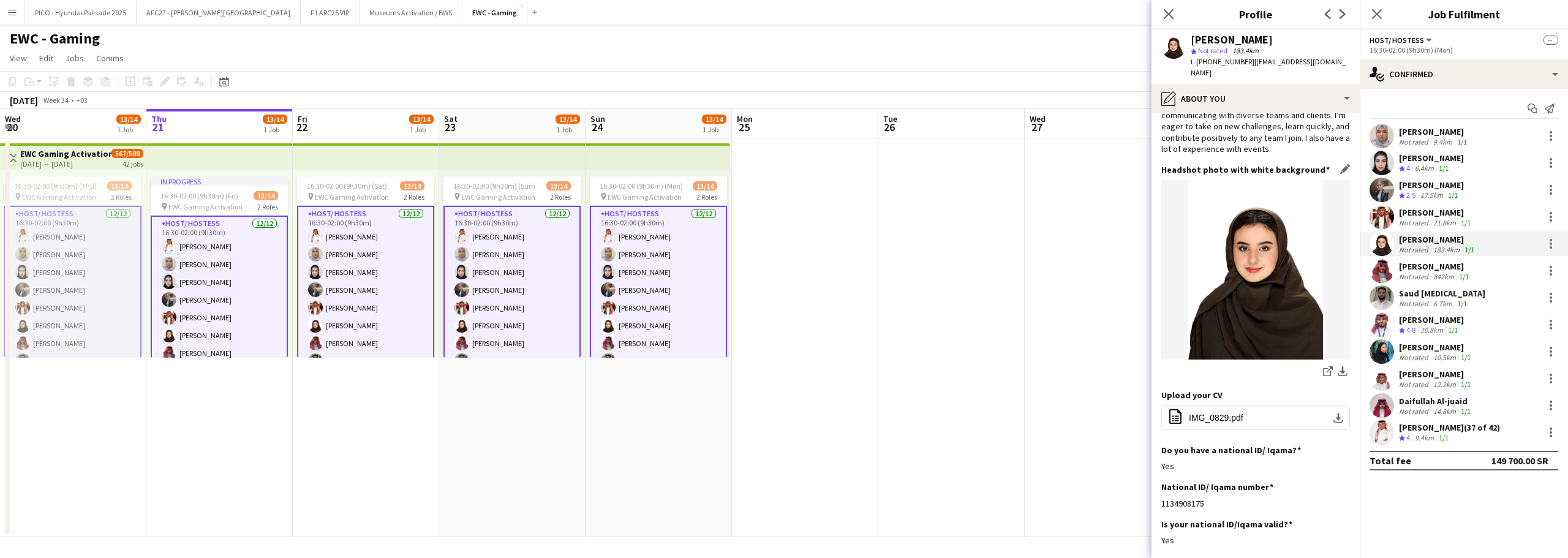
scroll to position [0, 0]
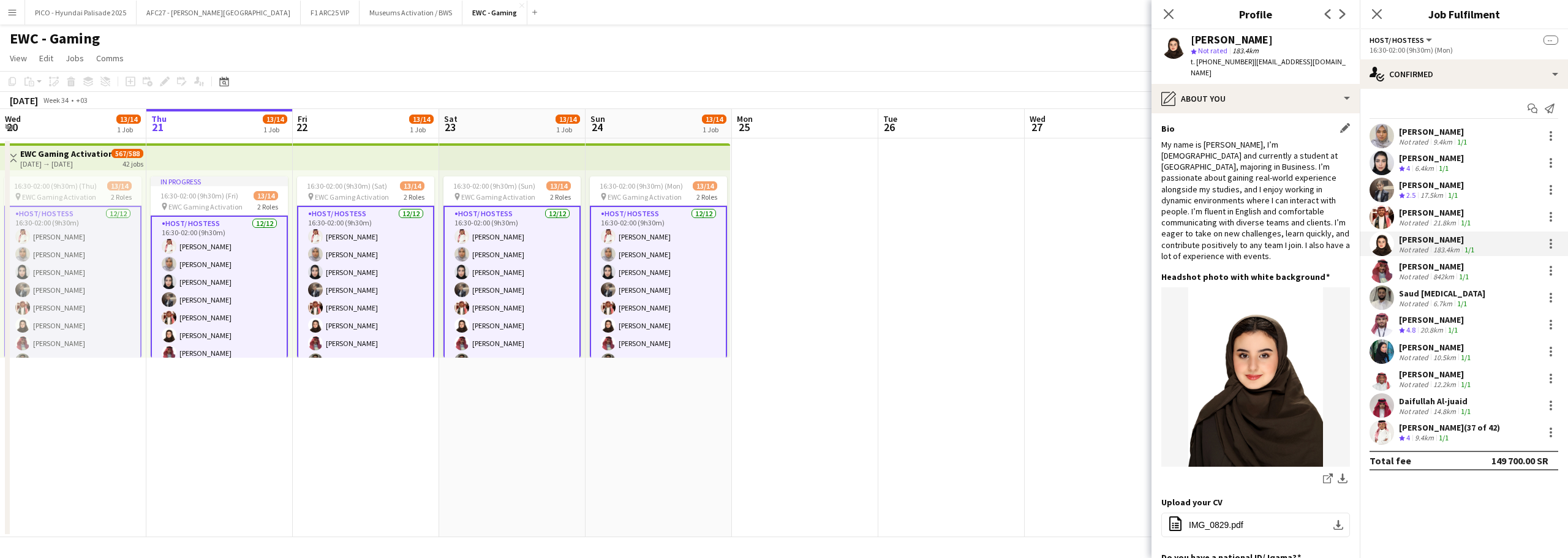
click at [1213, 197] on div "My name is [PERSON_NAME], I’m [DEMOGRAPHIC_DATA] and currently a student at [GE…" at bounding box center [1255, 200] width 188 height 122
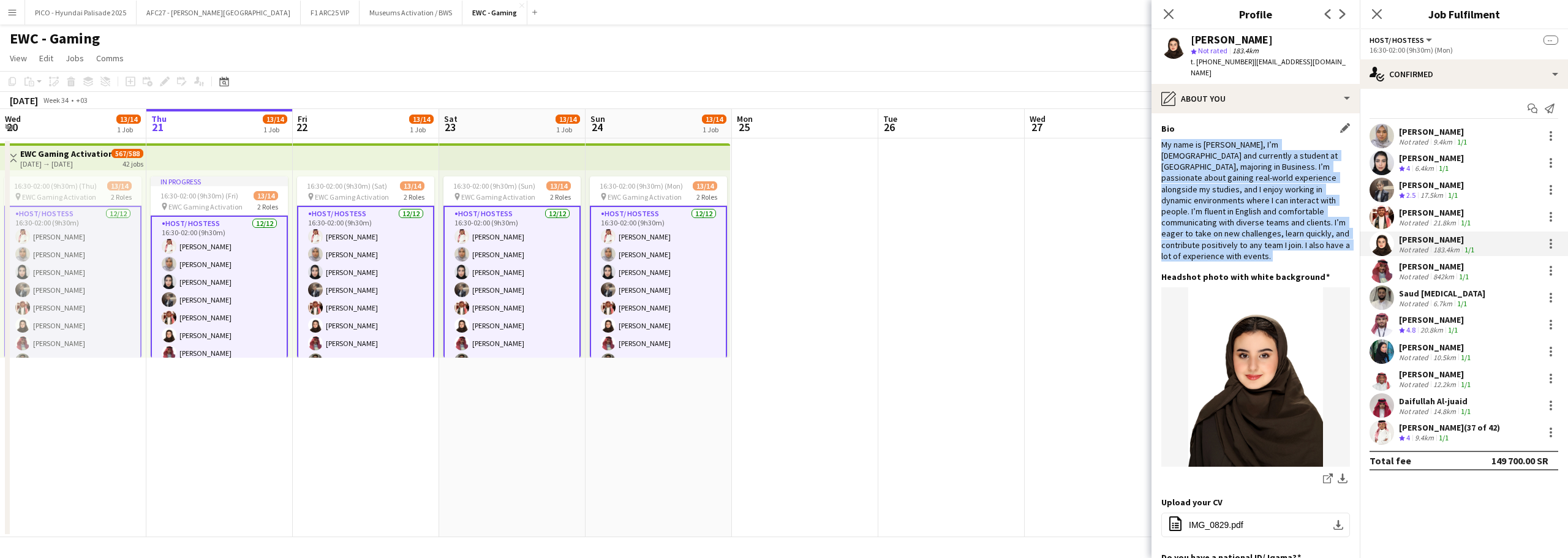
click at [1213, 197] on div "My name is [PERSON_NAME], I’m [DEMOGRAPHIC_DATA] and currently a student at [GE…" at bounding box center [1255, 200] width 188 height 122
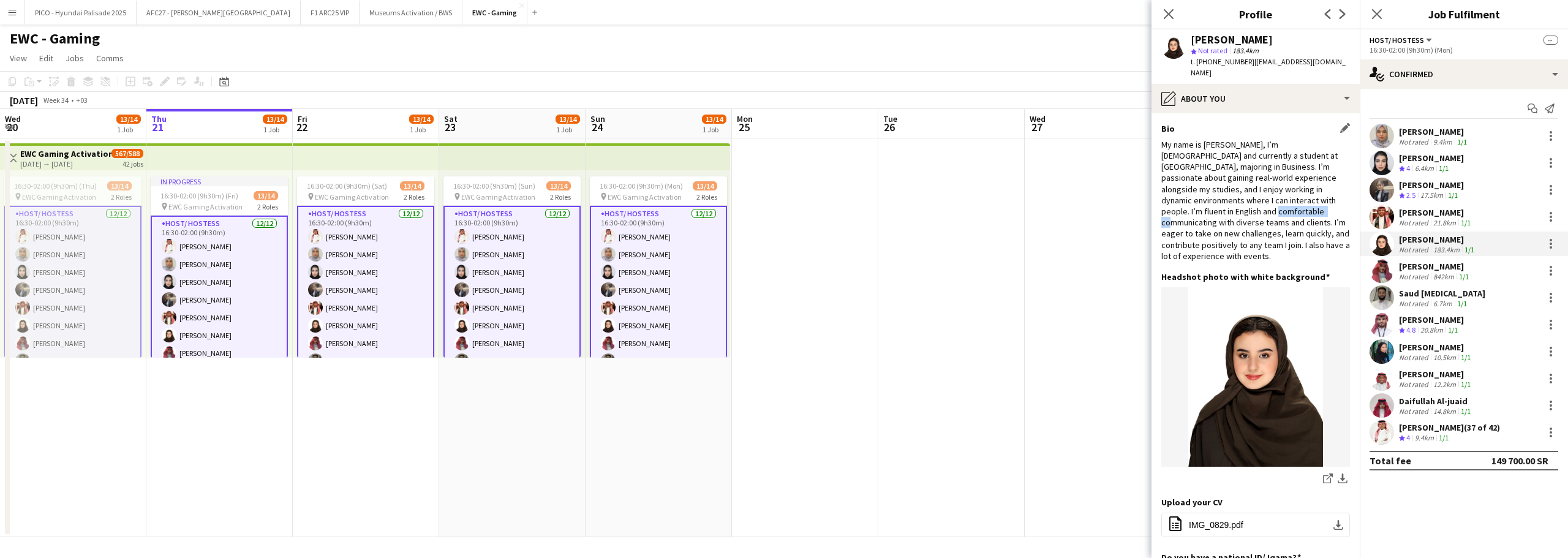
click at [1213, 197] on div "My name is [PERSON_NAME], I’m [DEMOGRAPHIC_DATA] and currently a student at [GE…" at bounding box center [1255, 200] width 188 height 122
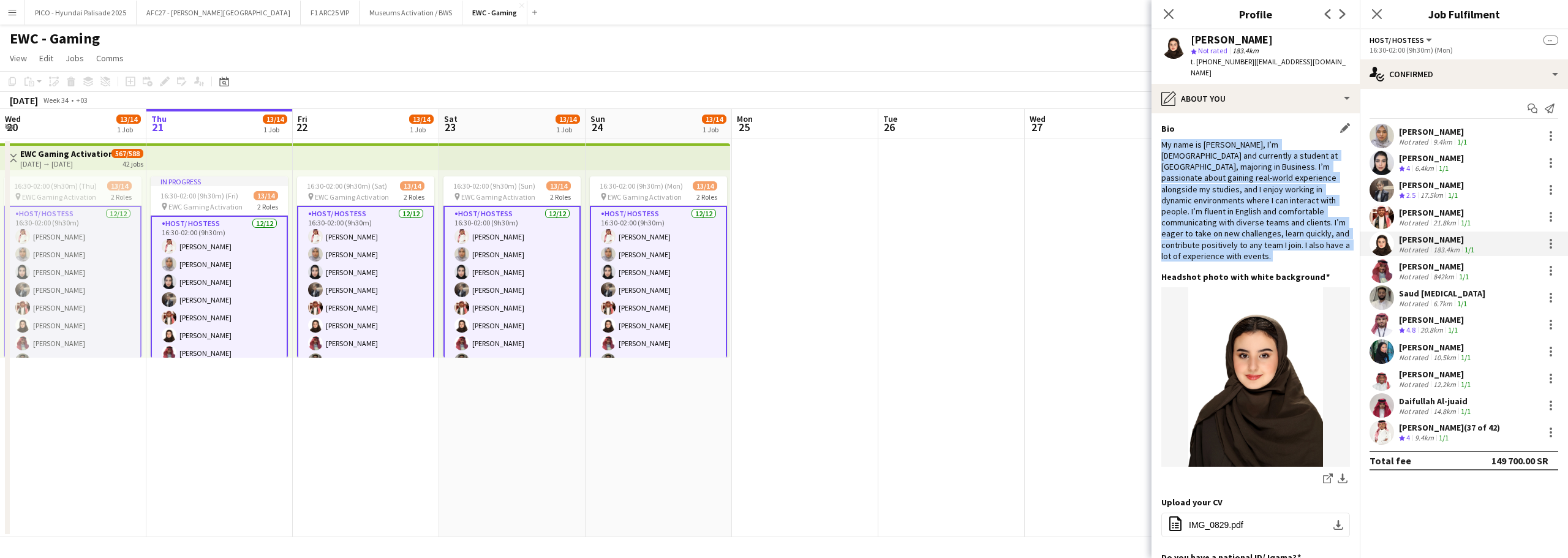
click at [1213, 197] on div "My name is [PERSON_NAME], I’m [DEMOGRAPHIC_DATA] and currently a student at [GE…" at bounding box center [1255, 200] width 188 height 122
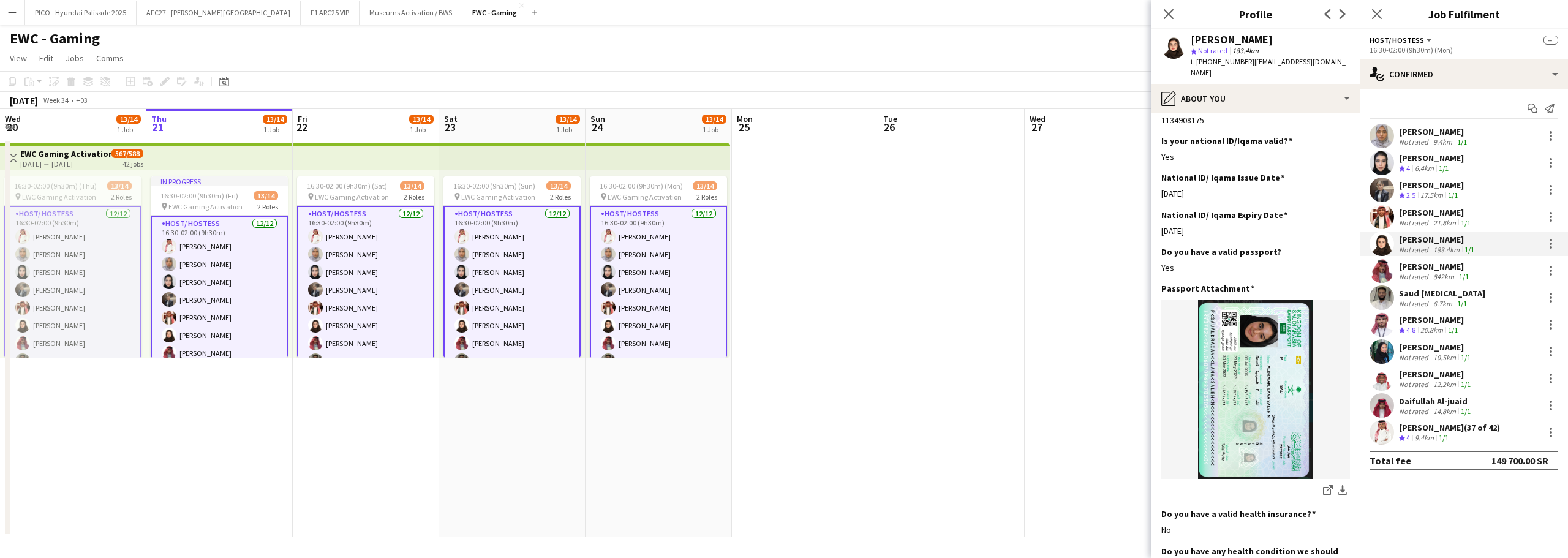
scroll to position [551, 0]
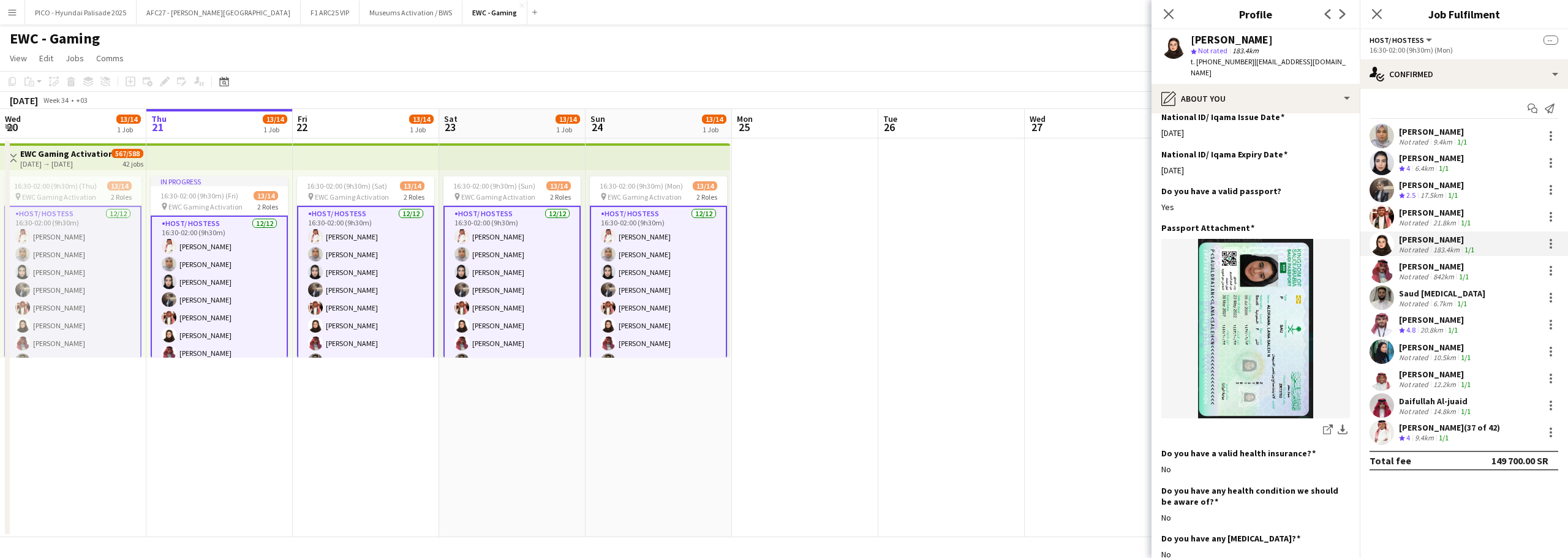
click at [1406, 188] on div "[PERSON_NAME]" at bounding box center [1431, 185] width 65 height 11
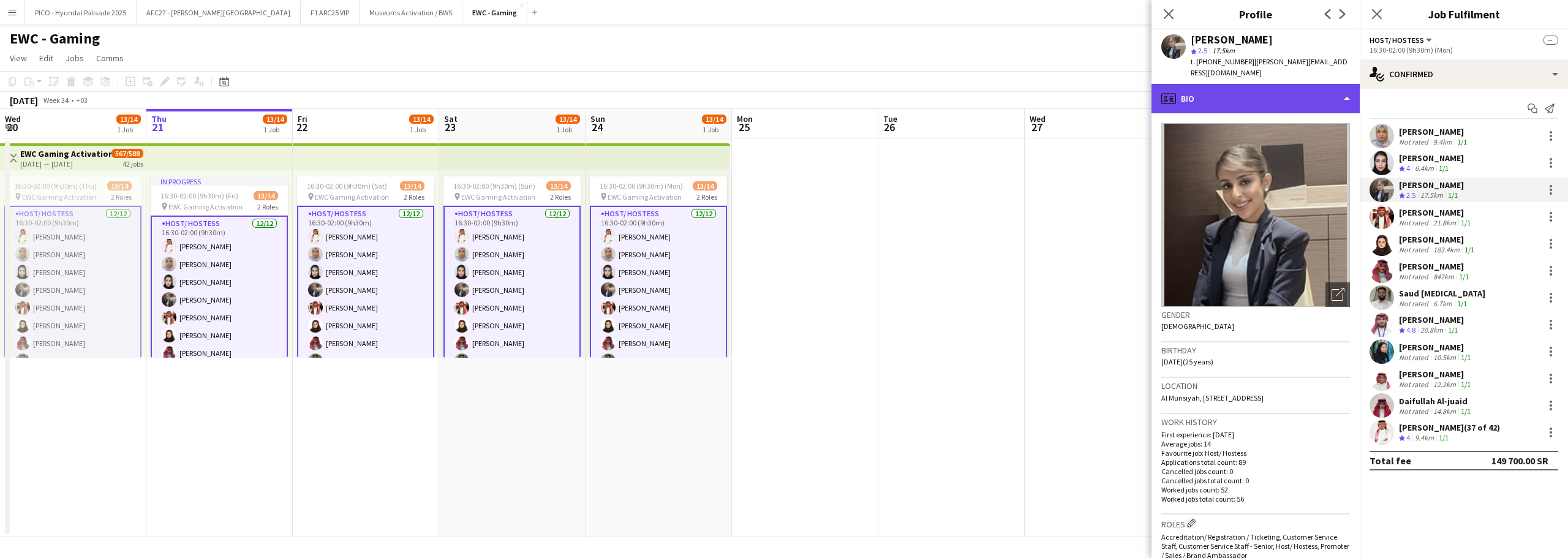
click at [1317, 92] on div "profile Bio" at bounding box center [1255, 99] width 208 height 29
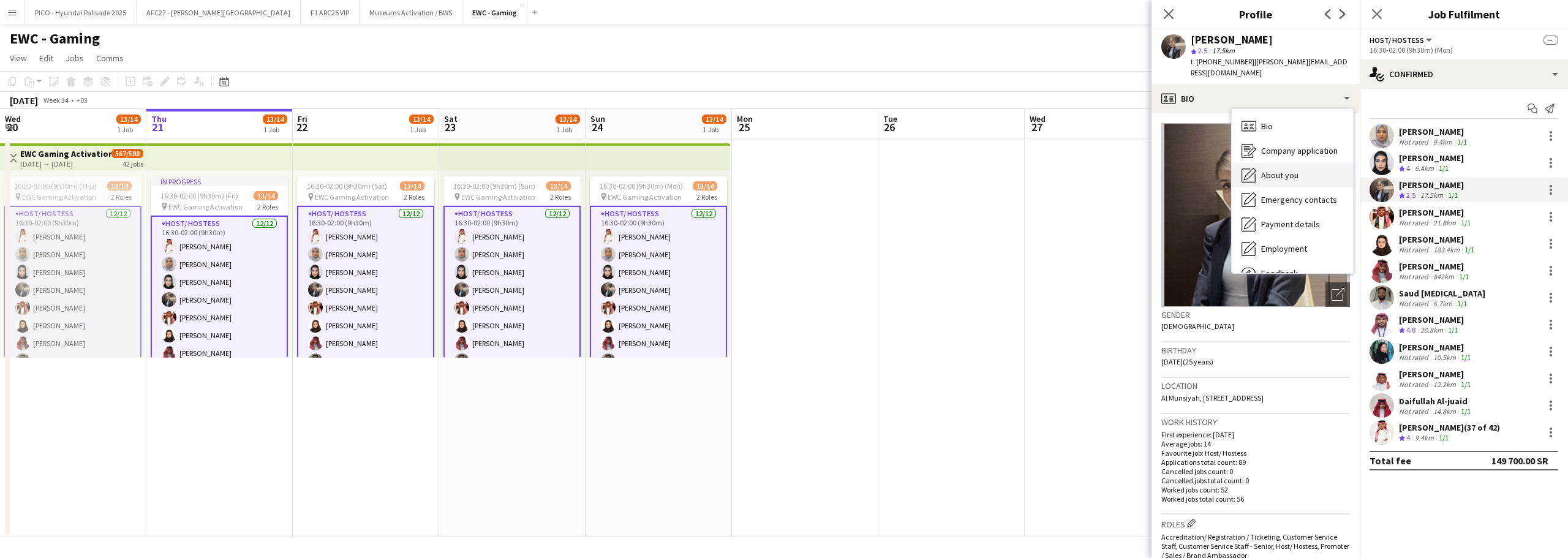
click at [1301, 174] on div "About you About you" at bounding box center [1292, 175] width 121 height 24
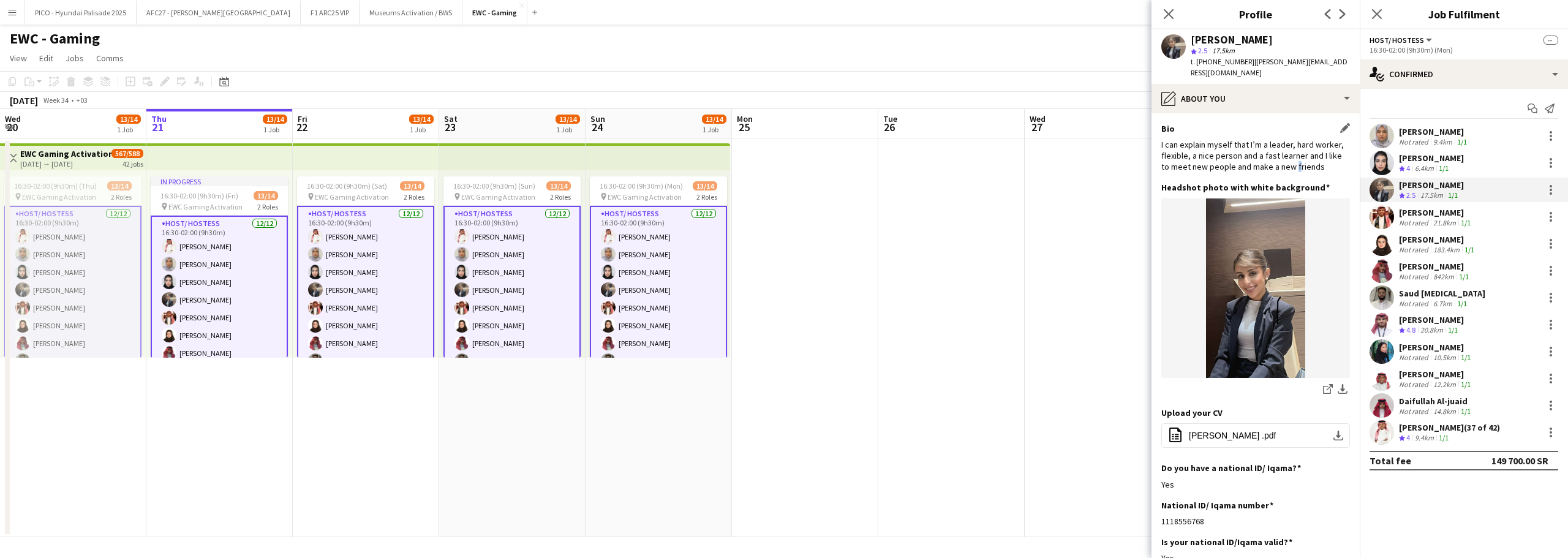
click at [1295, 159] on div "I can explain myself that I’m a leader, hard worker, flexible, a nice person an…" at bounding box center [1255, 156] width 188 height 34
click at [1295, 151] on div "I can explain myself that I’m a leader, hard worker, flexible, a nice person an…" at bounding box center [1255, 156] width 188 height 34
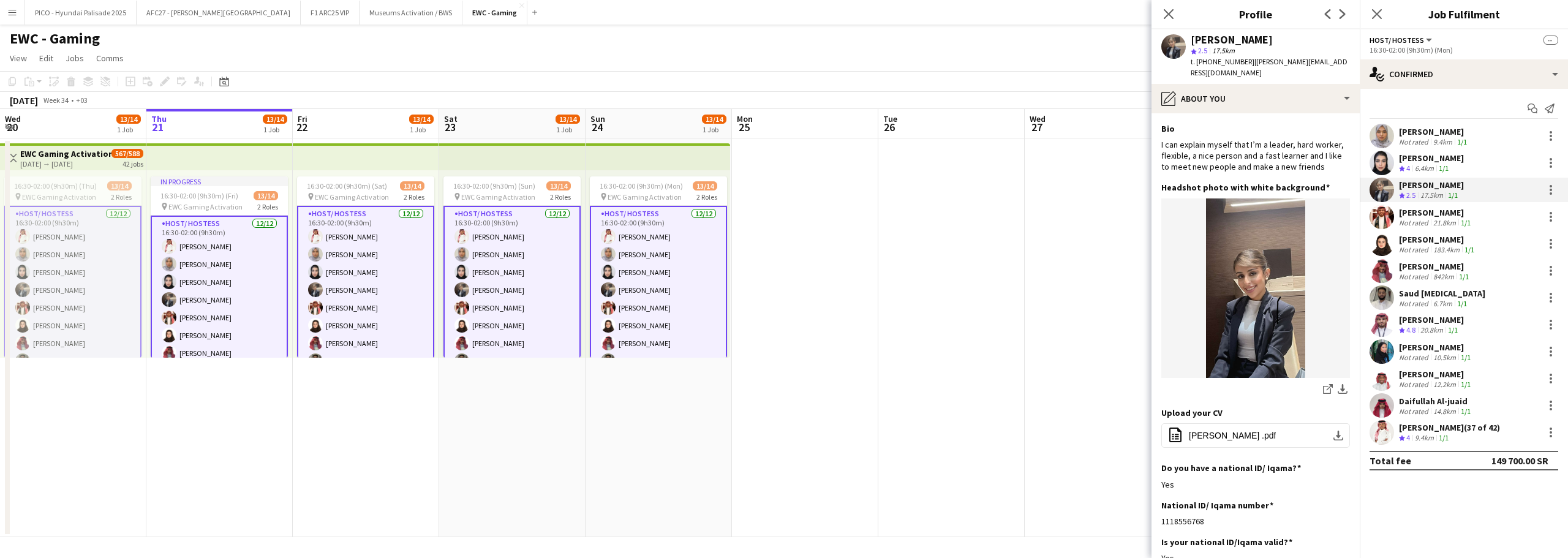
click at [1380, 132] on app-user-avatar at bounding box center [1382, 136] width 24 height 24
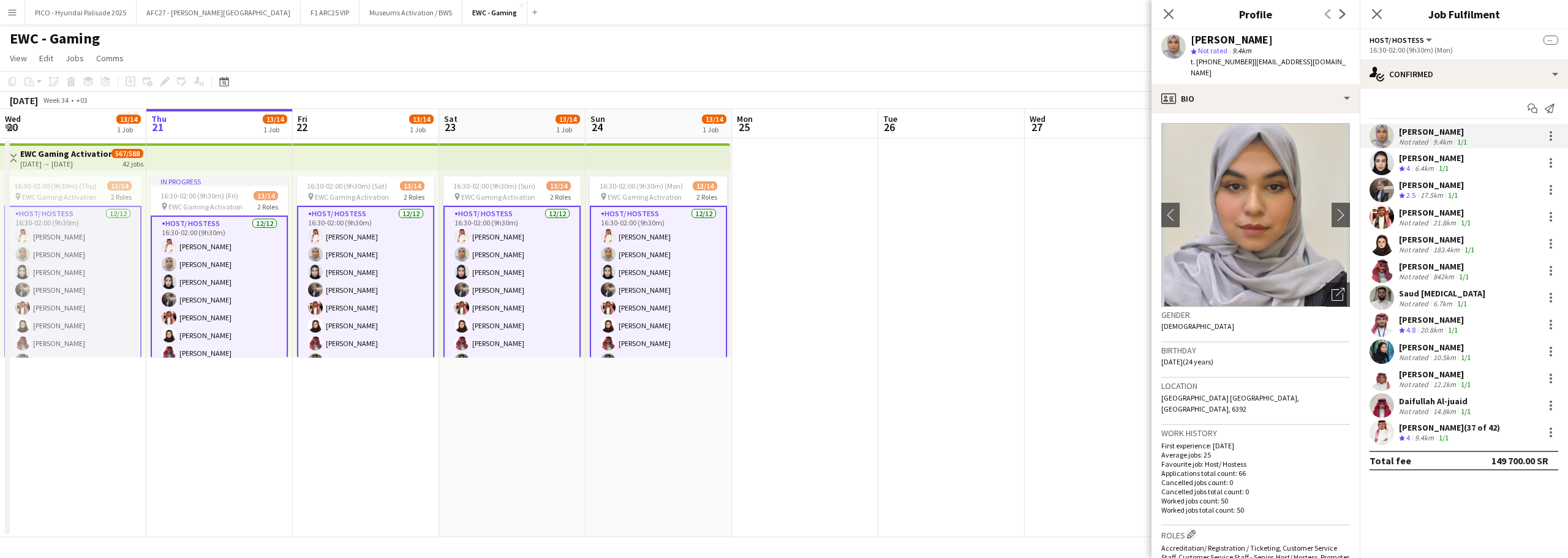
click at [1383, 164] on app-user-avatar at bounding box center [1382, 163] width 24 height 24
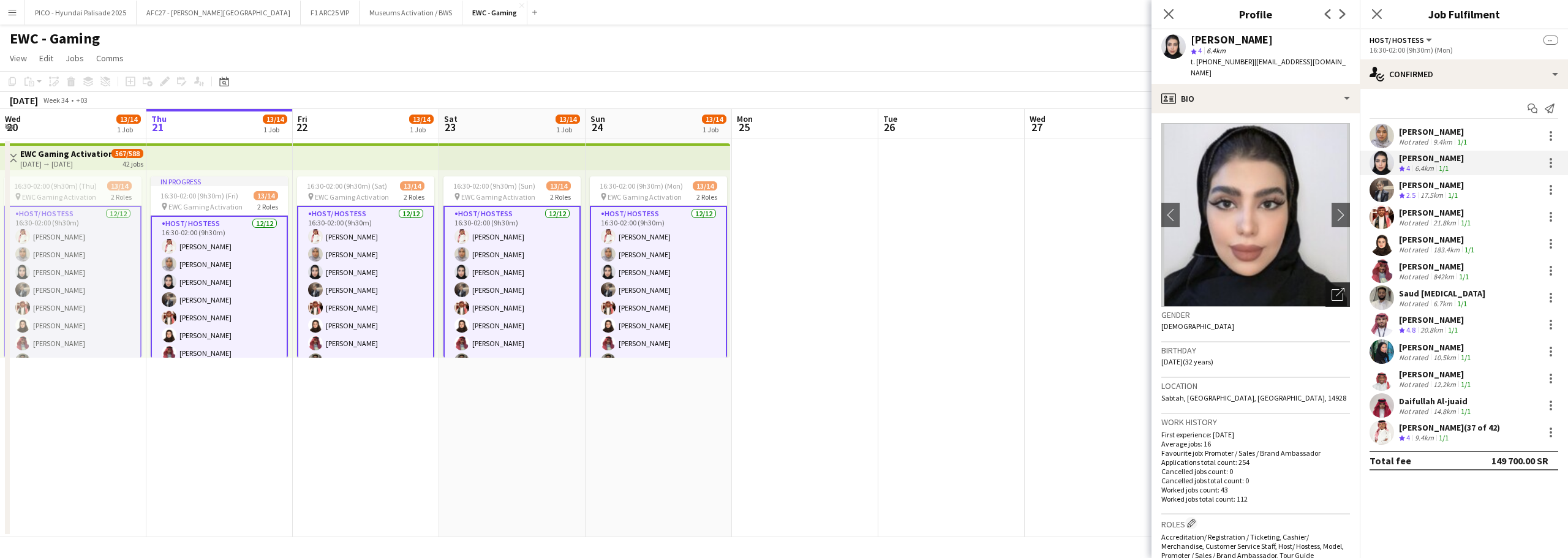
click at [1332, 288] on icon "Open photos pop-in" at bounding box center [1338, 294] width 13 height 13
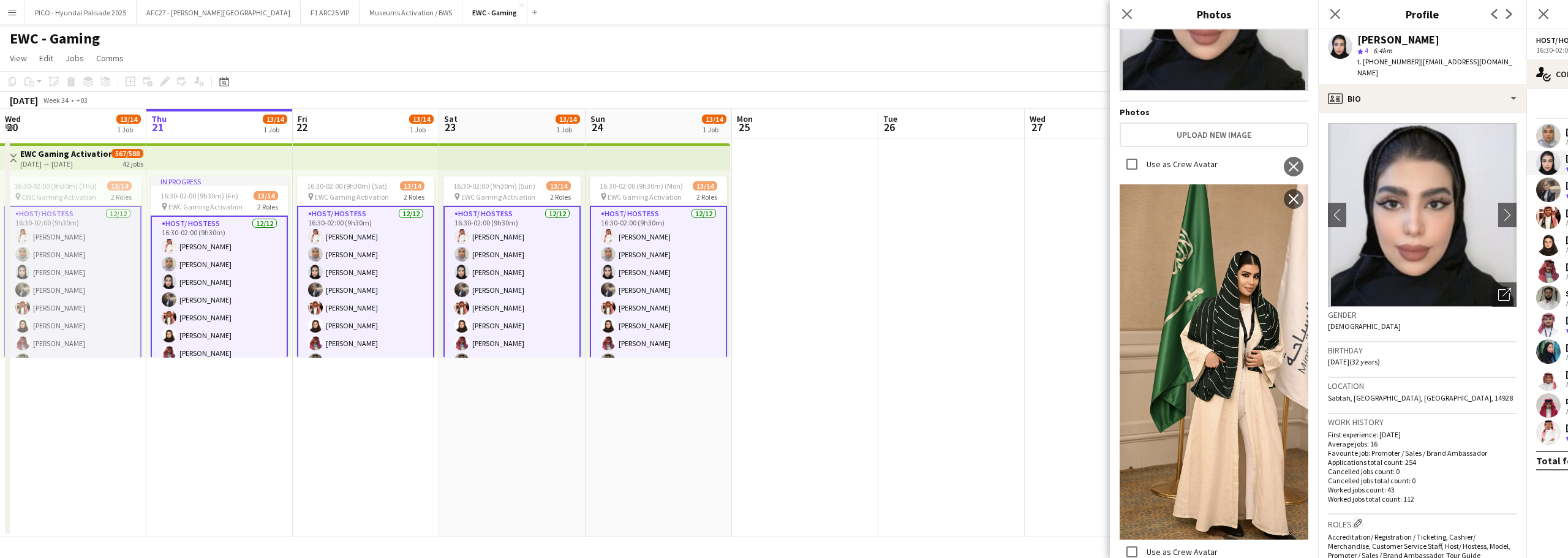
scroll to position [184, 0]
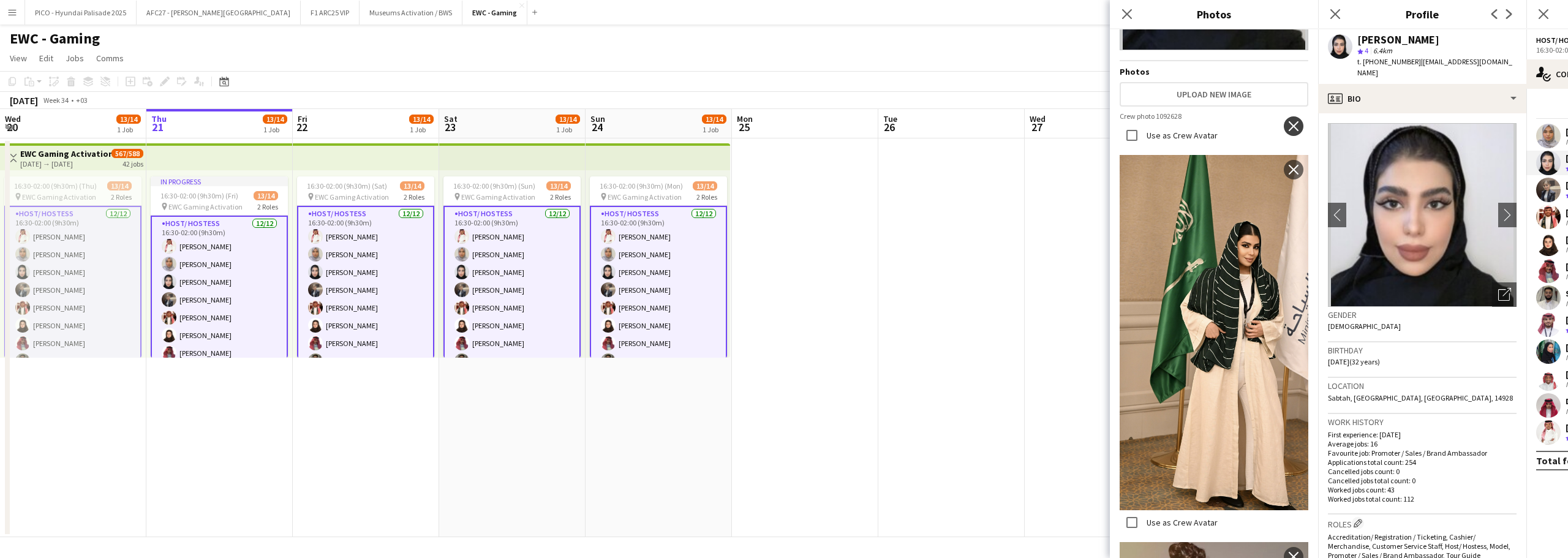
click at [1287, 122] on app-icon "close" at bounding box center [1293, 126] width 12 height 10
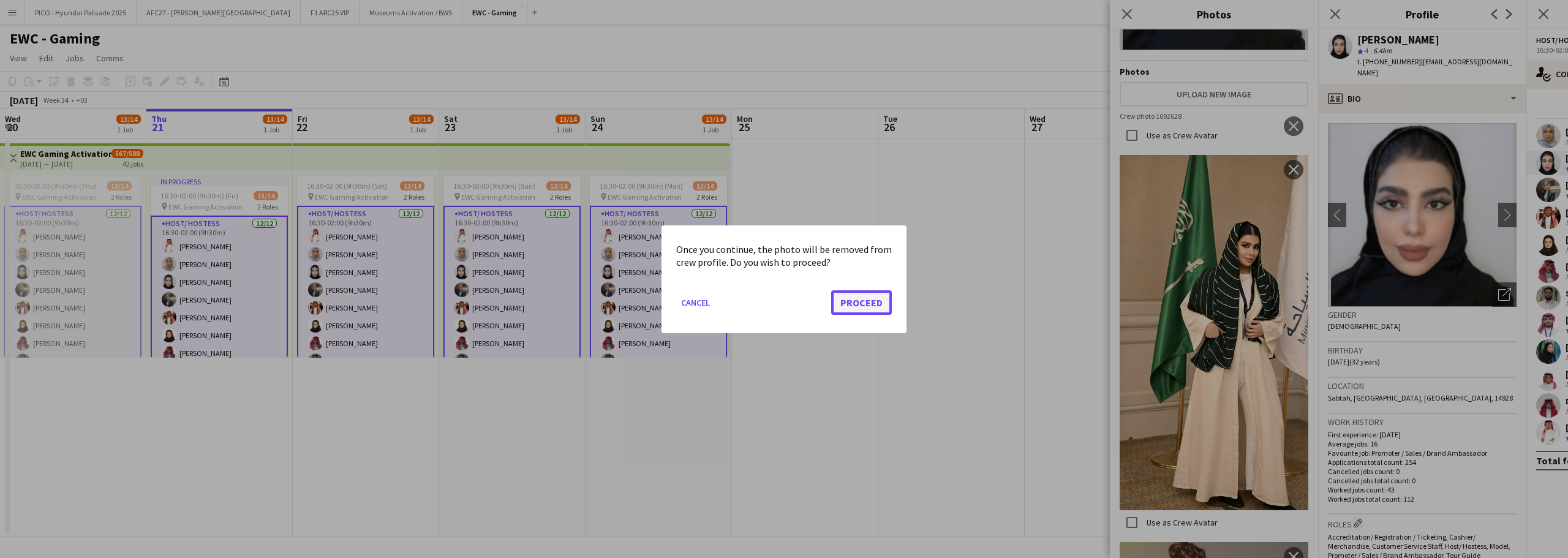
click at [877, 306] on button "Proceed" at bounding box center [861, 302] width 61 height 24
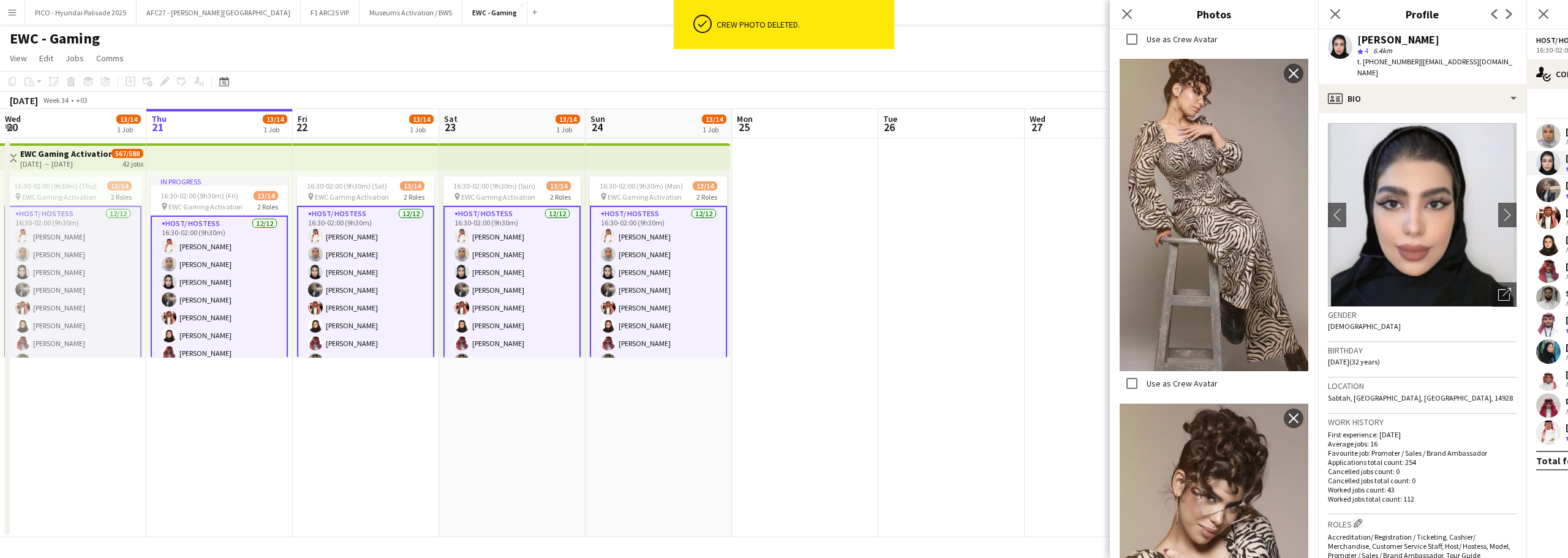
scroll to position [681, 0]
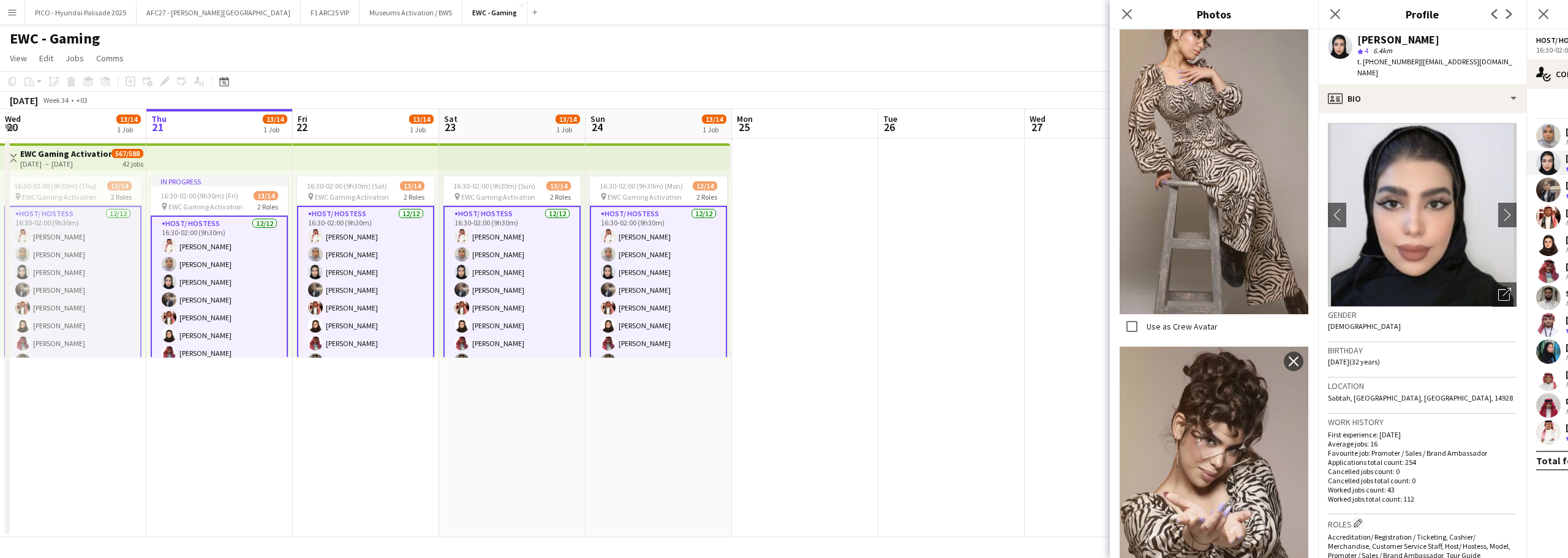
click at [1366, 357] on span "[DATE] (32 years)" at bounding box center [1354, 361] width 52 height 9
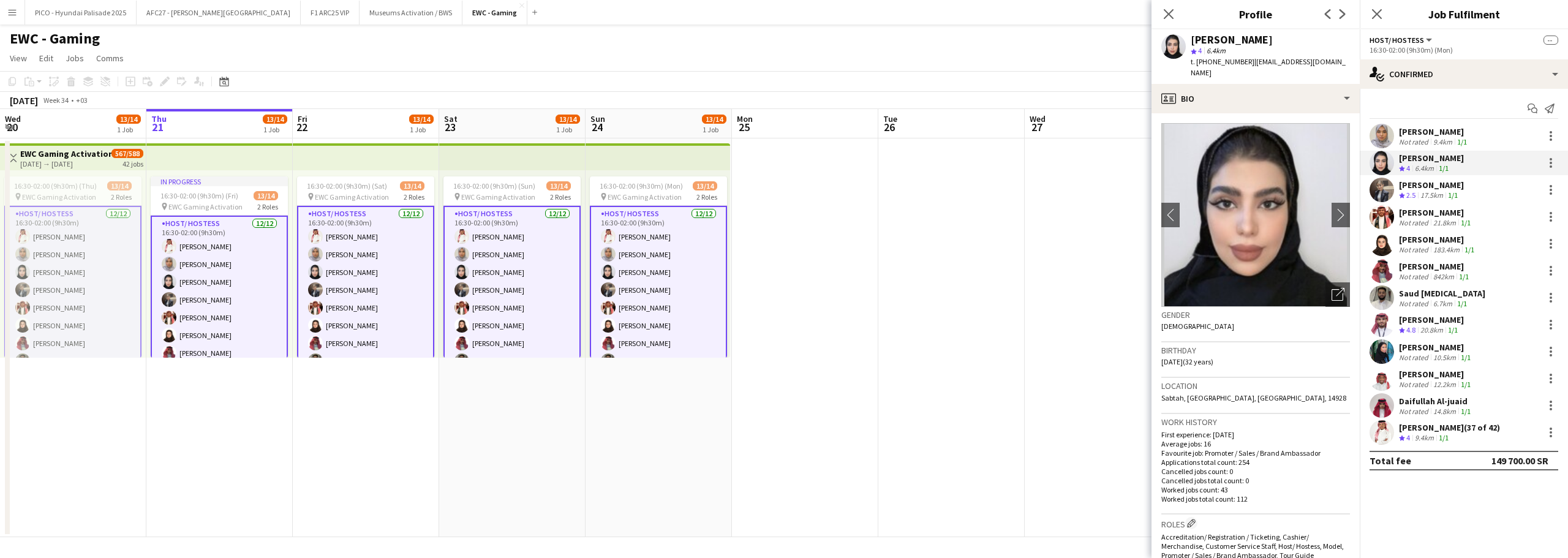
click at [1407, 243] on div "[PERSON_NAME]" at bounding box center [1437, 239] width 78 height 11
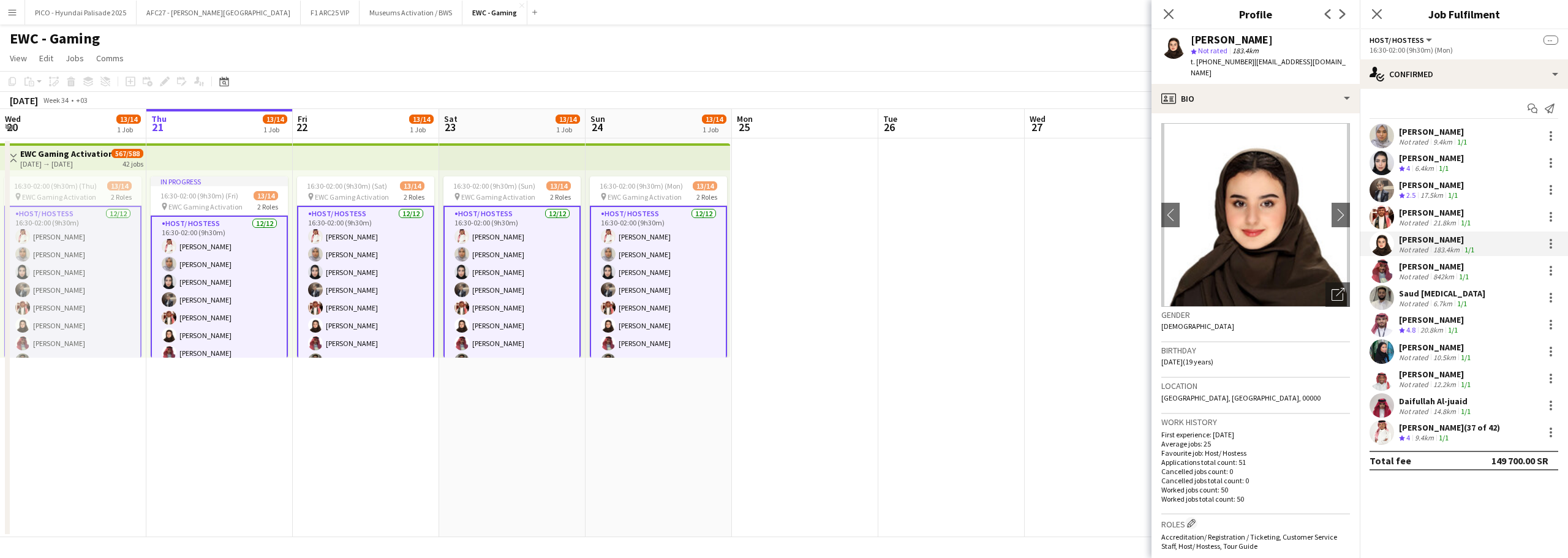
click at [1390, 339] on div "[PERSON_NAME] Not rated 9.4km 1/1 [PERSON_NAME] Crew rating 4 6.4km 1/1 [PERSON…" at bounding box center [1464, 284] width 208 height 321
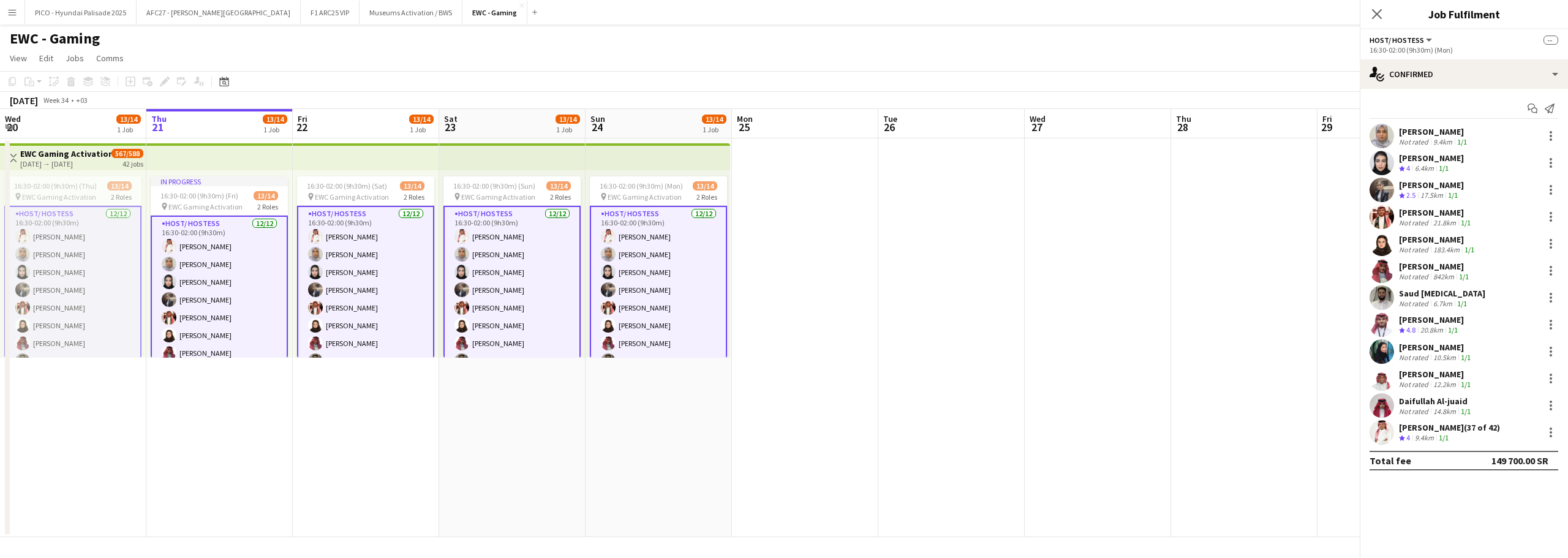
click at [1389, 352] on app-user-avatar at bounding box center [1382, 352] width 24 height 24
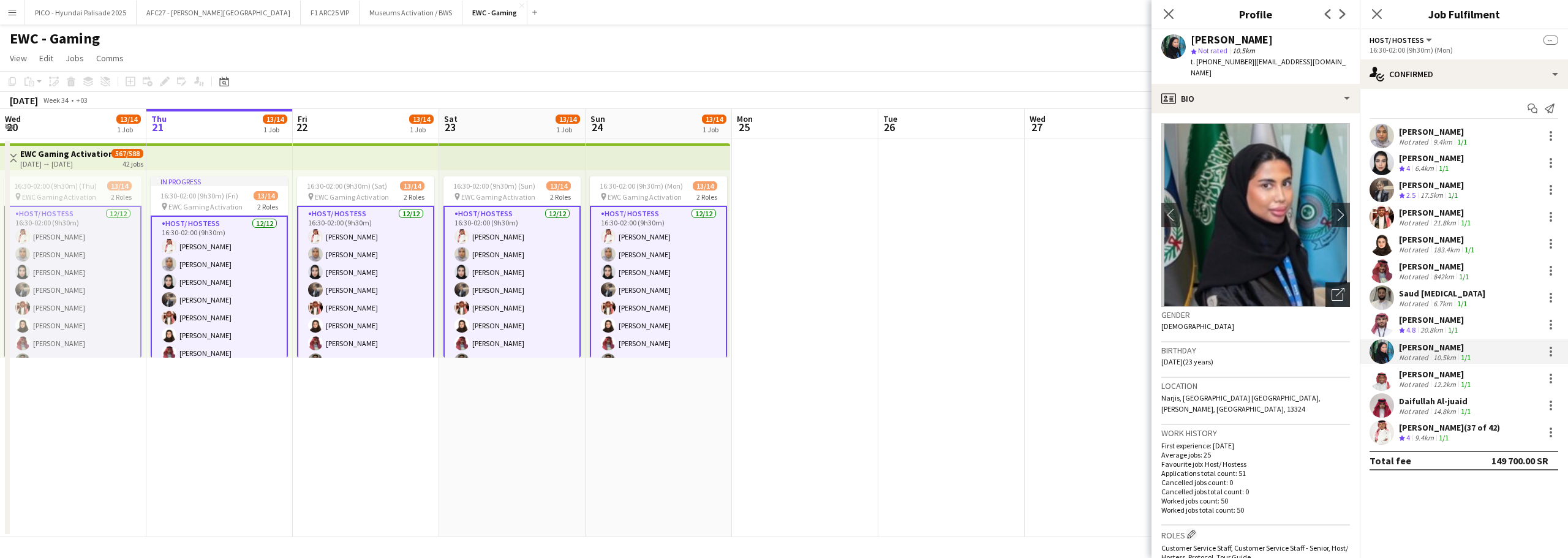
click at [1332, 288] on icon "Open photos pop-in" at bounding box center [1338, 294] width 13 height 13
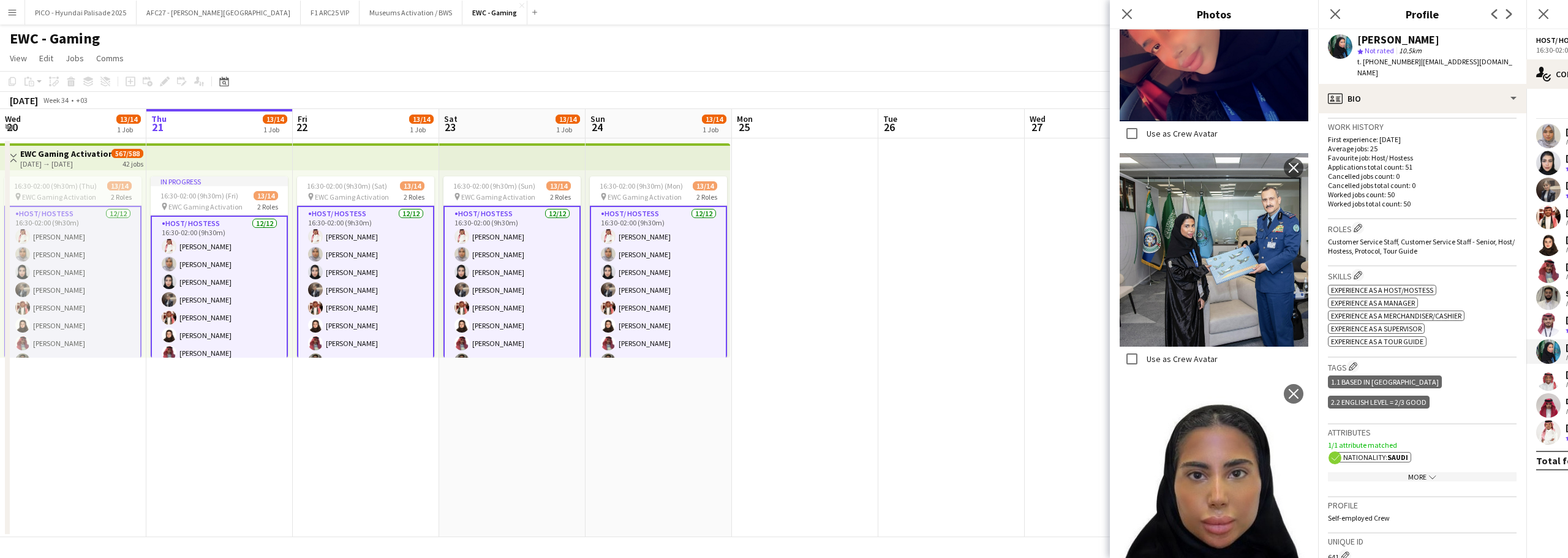
scroll to position [0, 0]
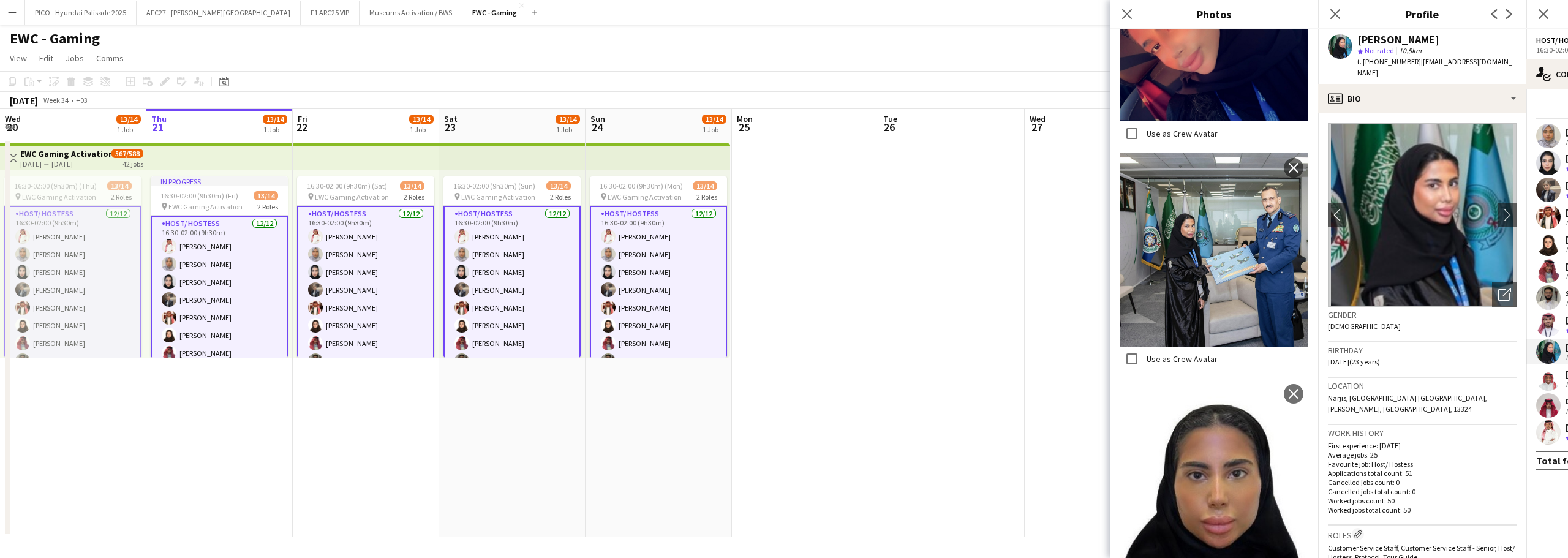
click at [1420, 350] on div "Birthday [DEMOGRAPHIC_DATA] (23 years)" at bounding box center [1423, 359] width 188 height 35
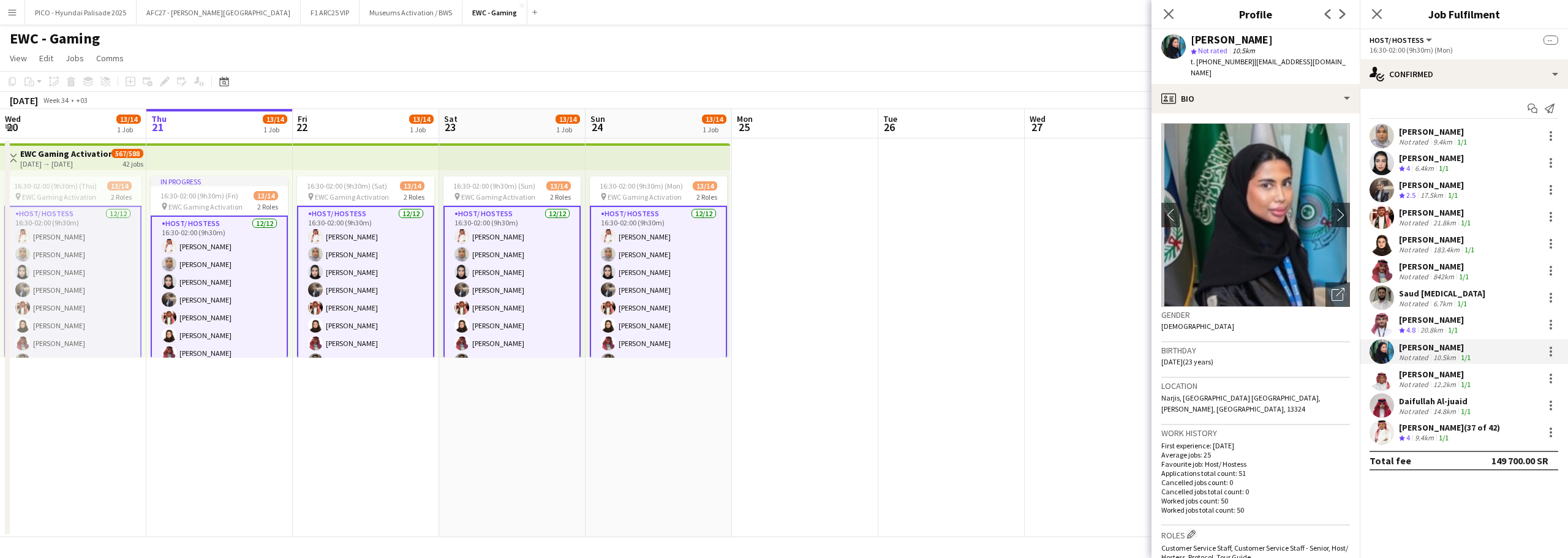
click at [1405, 373] on div "[PERSON_NAME]" at bounding box center [1436, 373] width 74 height 11
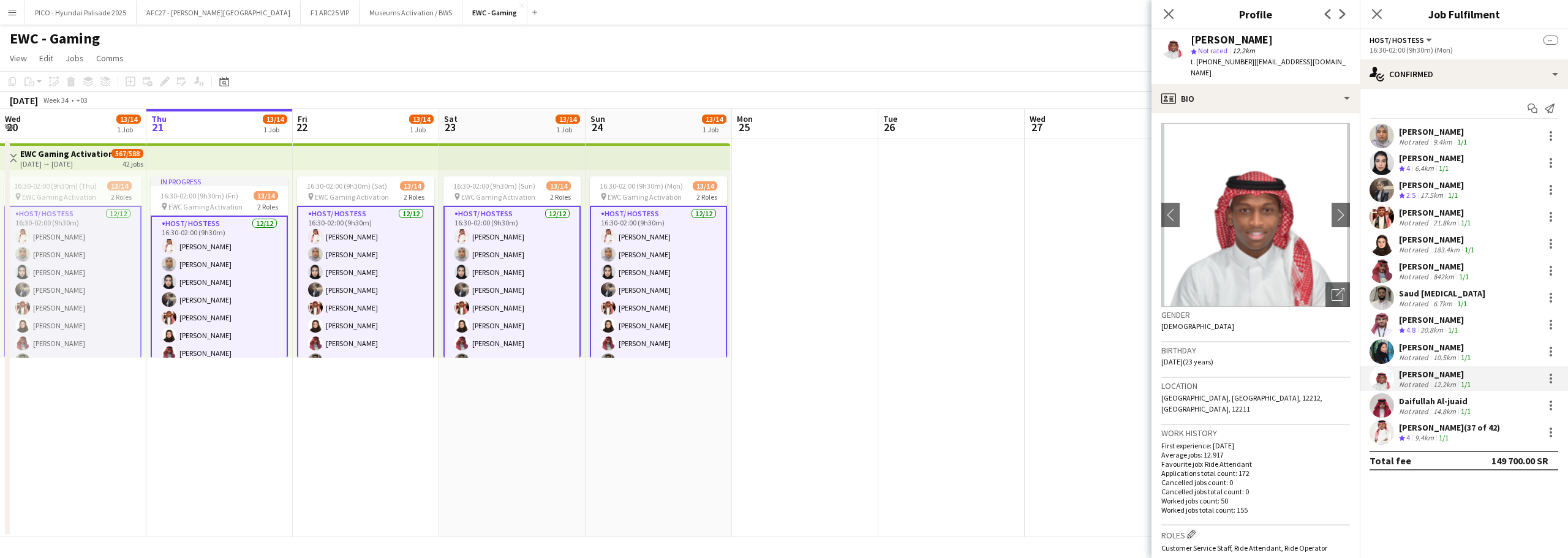
click at [1396, 405] on div "Daifullah Al-juaid Not rated 14.8km 1/1" at bounding box center [1464, 406] width 208 height 24
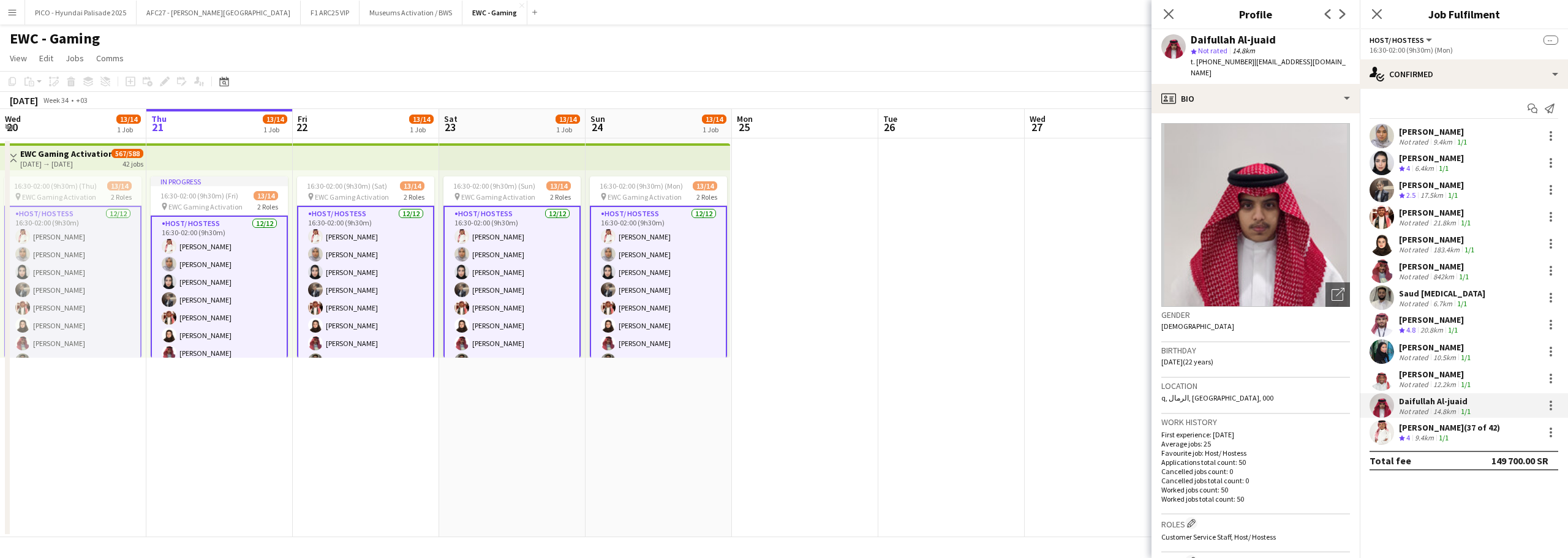
click at [1392, 438] on app-user-avatar at bounding box center [1382, 432] width 24 height 24
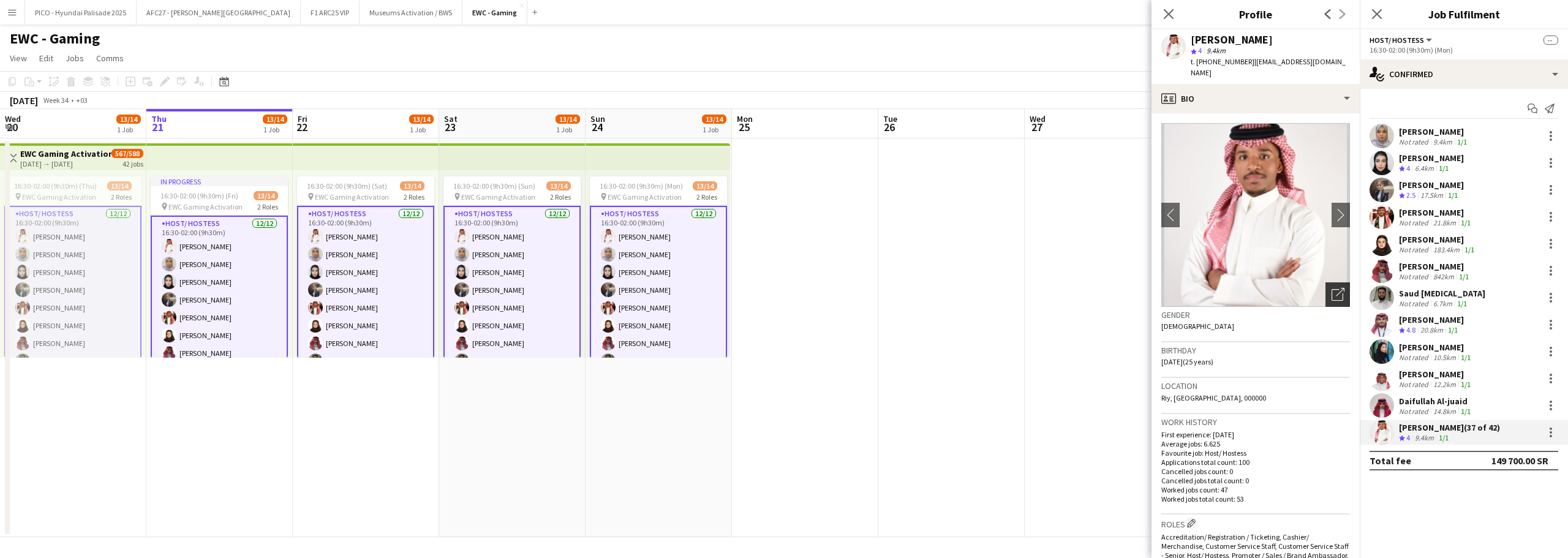
click at [1332, 289] on icon at bounding box center [1337, 295] width 12 height 12
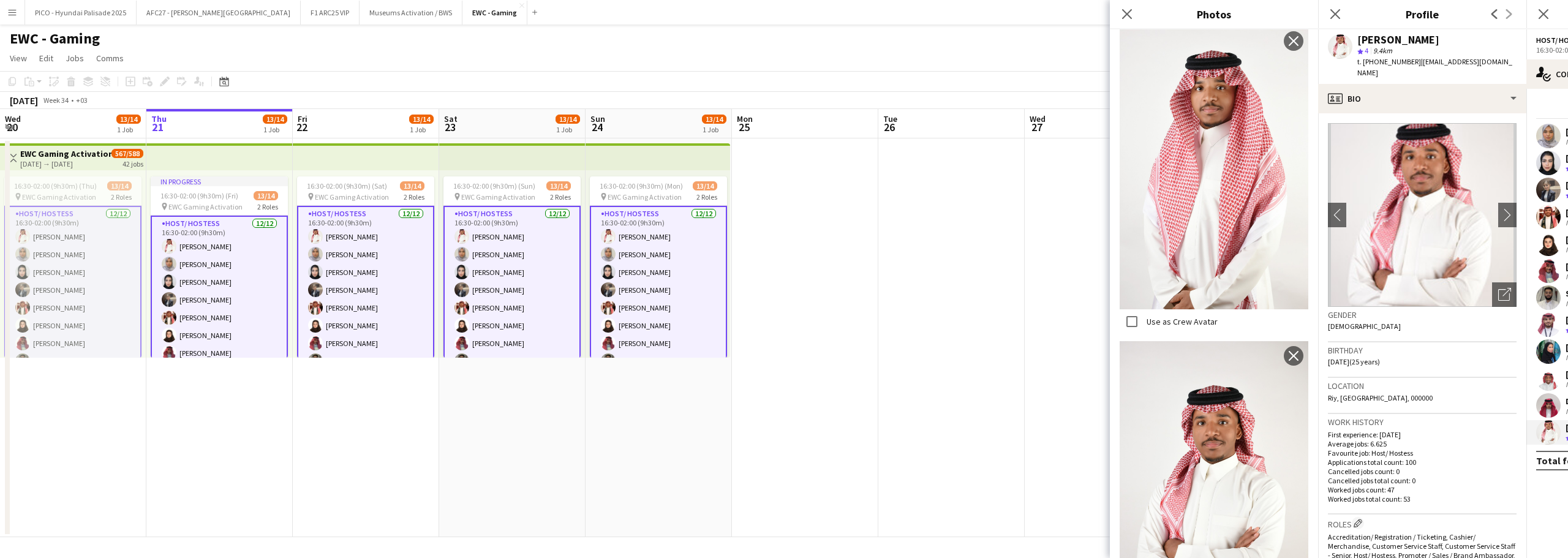
scroll to position [1238, 0]
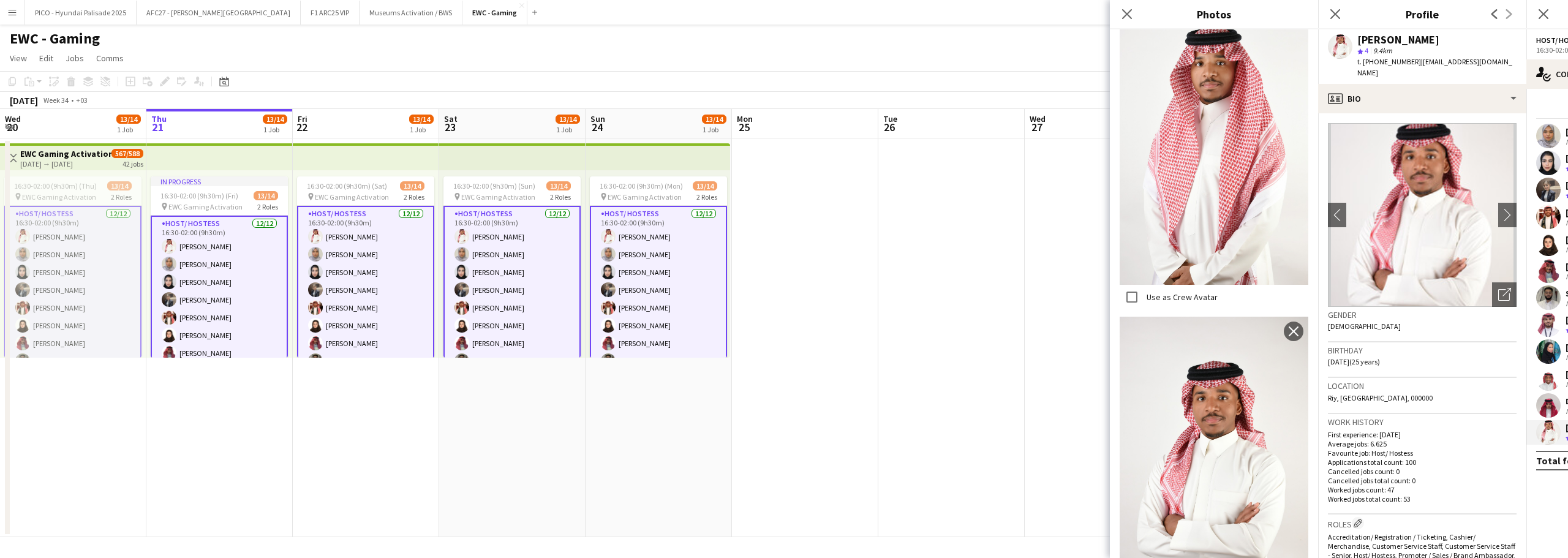
click at [1373, 393] on span "Riy, [GEOGRAPHIC_DATA], 000000" at bounding box center [1380, 398] width 104 height 9
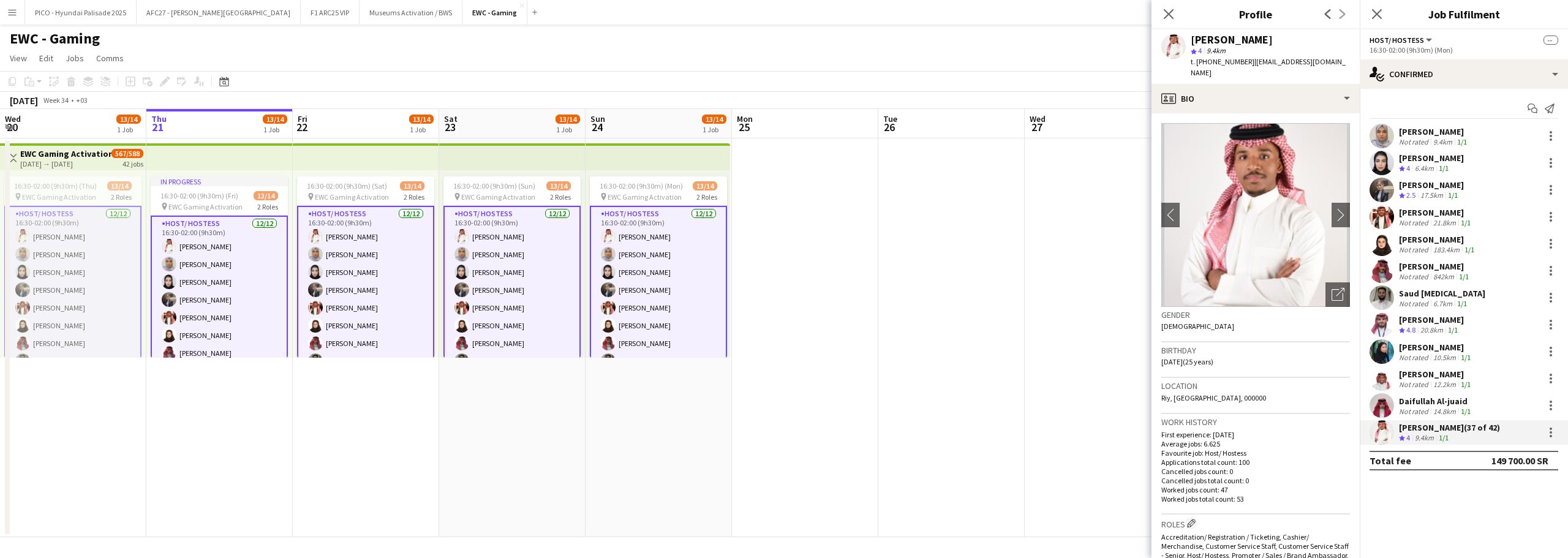
click at [1390, 491] on mat-expansion-panel "check Confirmed Start chat Send notification [PERSON_NAME] Not rated 9.4km 1/1 …" at bounding box center [1464, 324] width 208 height 469
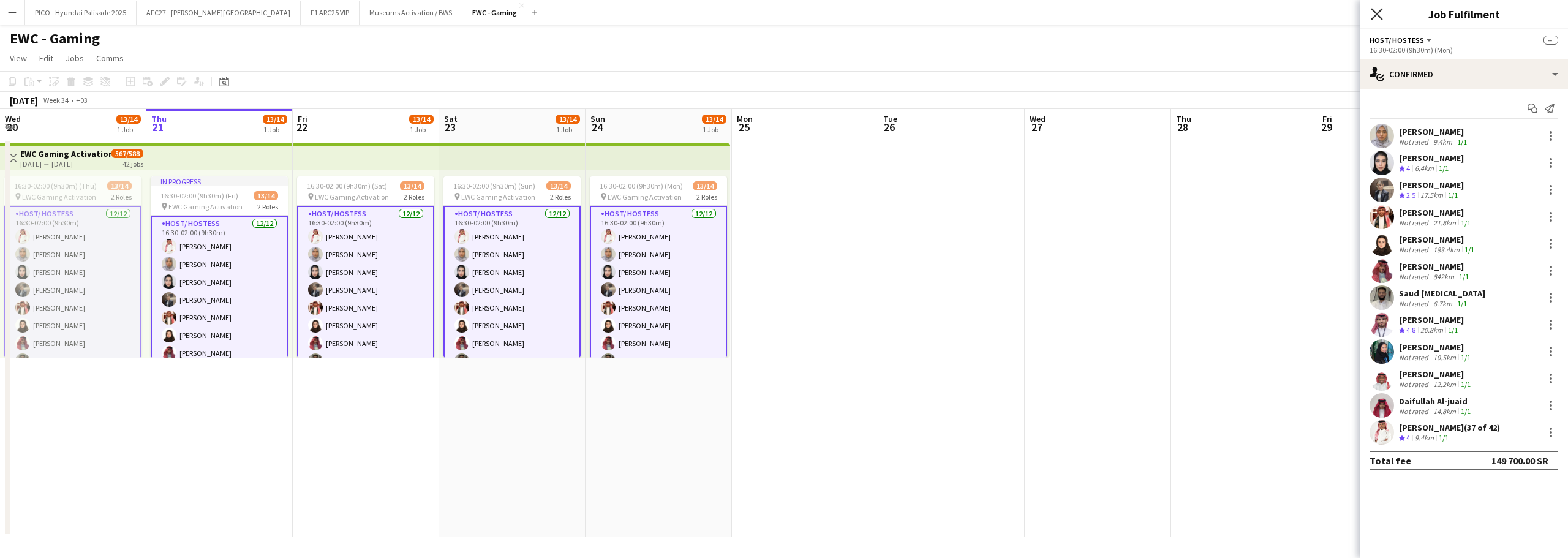
click at [1372, 11] on icon "Close pop-in" at bounding box center [1376, 13] width 12 height 12
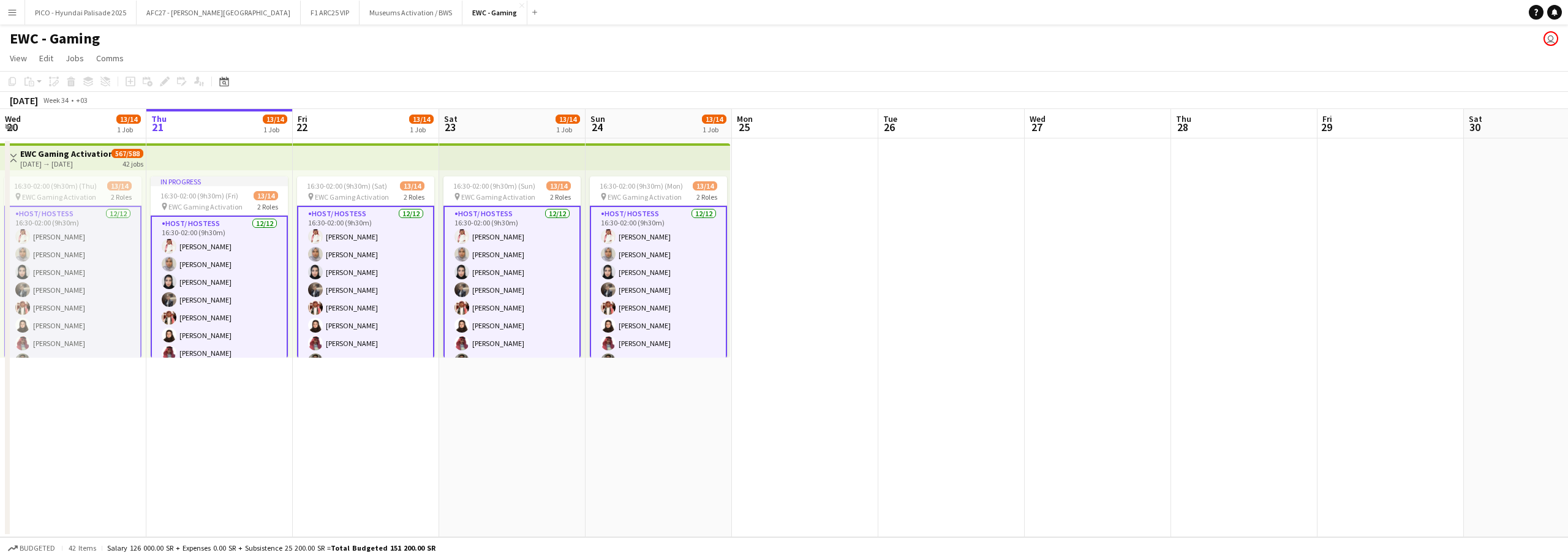
click at [395, 413] on app-date-cell "16:30-02:00 (9h30m) (Sat) 13/14 pin EWC Gaming Activation 2 Roles Host/ Hostess…" at bounding box center [366, 338] width 146 height 398
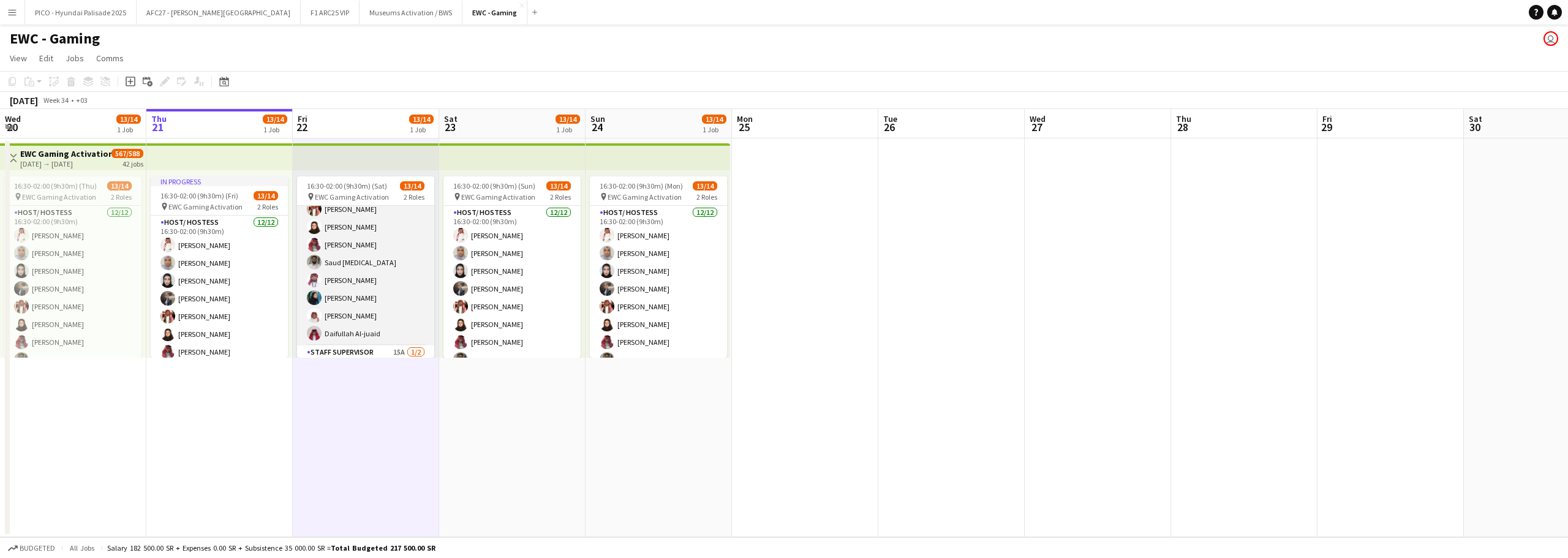
scroll to position [145, 0]
click at [386, 315] on app-card-role "Staff Supervisor 15A [DATE] 16:30-02:00 (9h30m) [PERSON_NAME] single-neutral-ac…" at bounding box center [366, 328] width 137 height 60
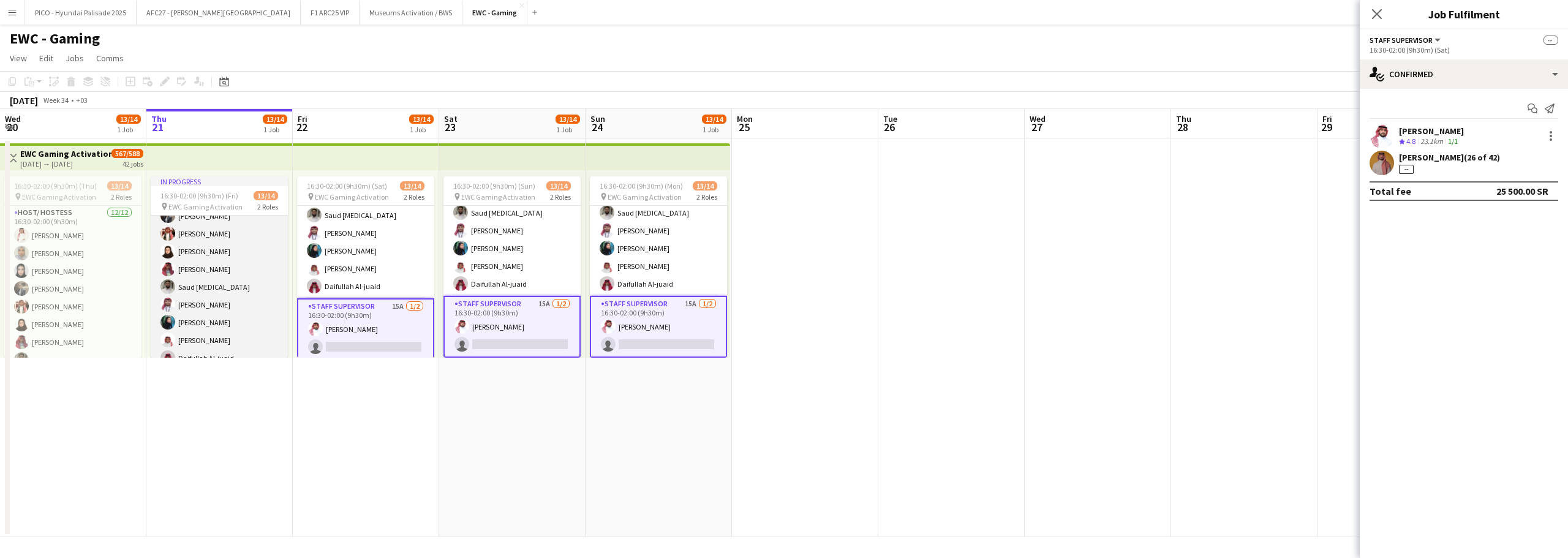
scroll to position [157, 0]
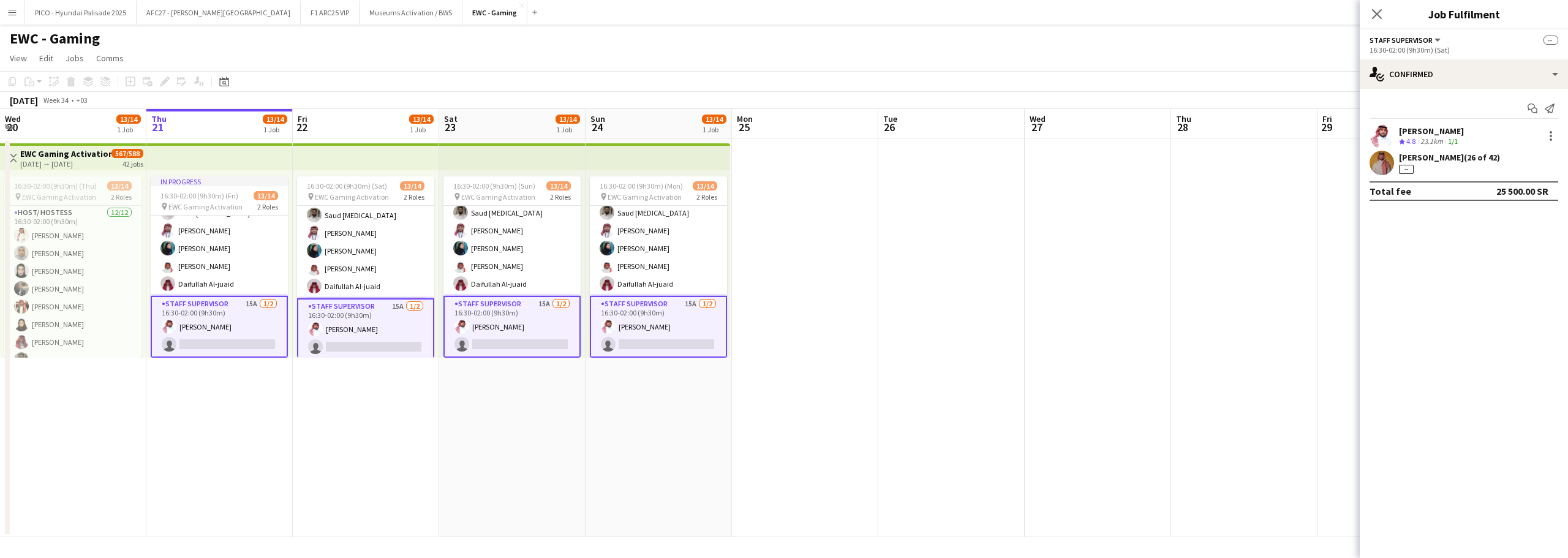
click at [313, 398] on app-calendar-viewport "Mon 18 13/14 1 Job Tue 19 13/14 1 Job Wed 20 13/14 1 Job Thu 21 13/14 1 Job Fri…" at bounding box center [784, 323] width 1568 height 428
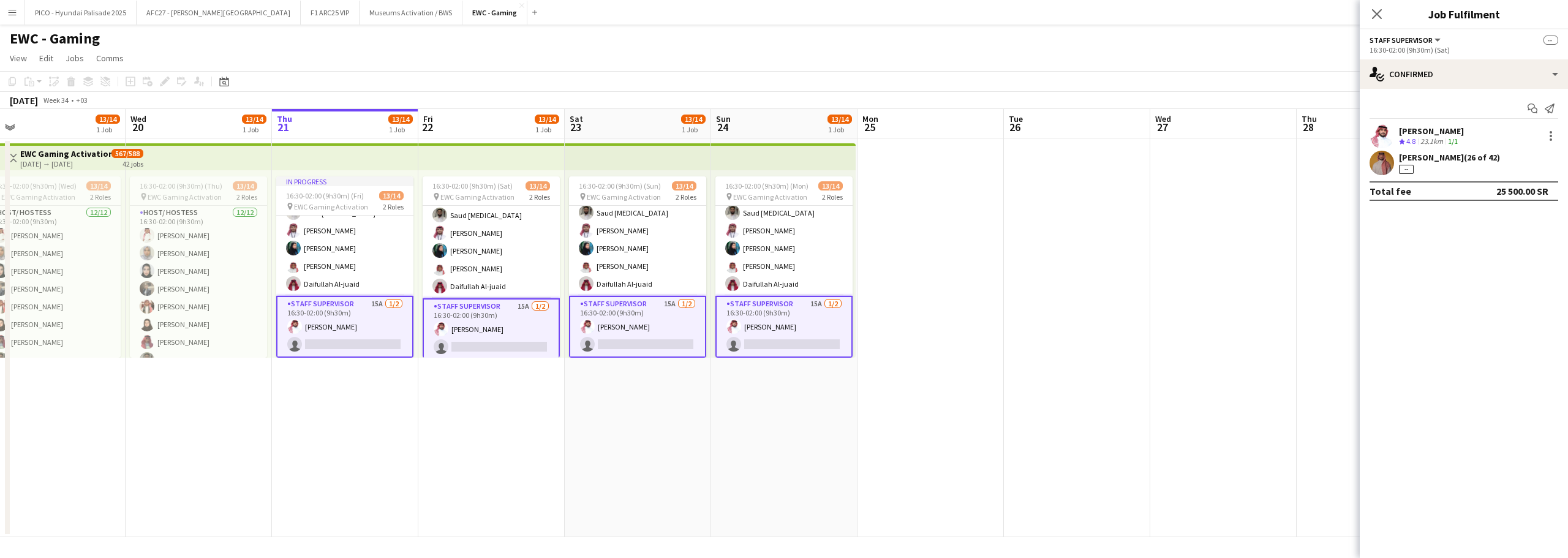
scroll to position [147, 0]
click at [957, 341] on app-date-cell at bounding box center [930, 338] width 146 height 398
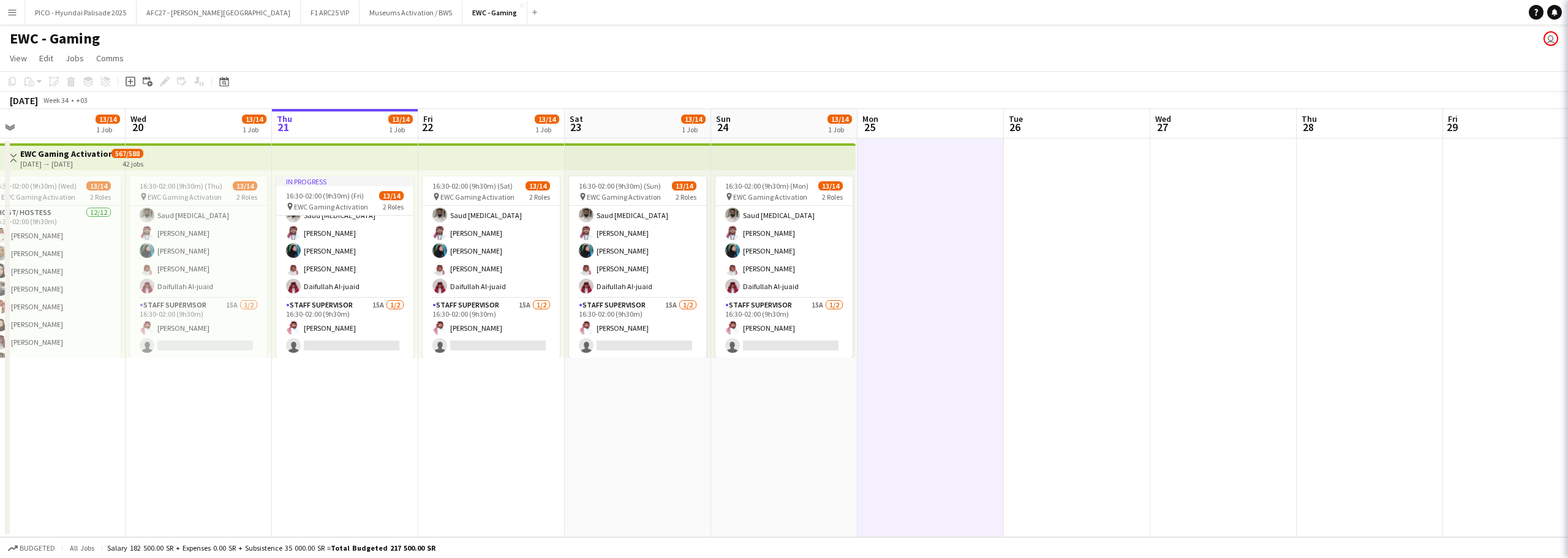
scroll to position [145, 0]
drag, startPoint x: 766, startPoint y: 429, endPoint x: 996, endPoint y: 416, distance: 230.4
click at [996, 416] on app-calendar-viewport "Sun 17 13/14 1 Job Mon 18 13/14 1 Job Tue 19 13/14 1 Job Wed 20 13/14 1 Job Thu…" at bounding box center [784, 323] width 1568 height 428
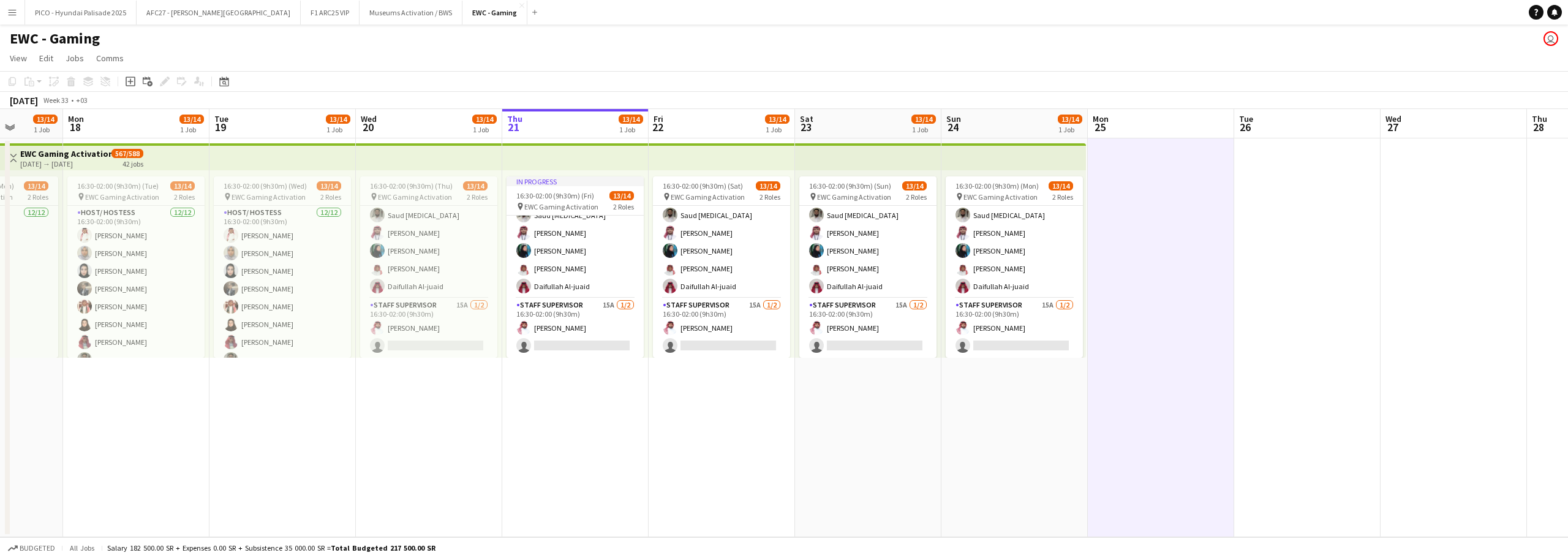
click at [591, 429] on app-date-cell "In progress 16:30-02:00 (9h30m) (Fri) 13/14 pin EWC Gaming Activation 2 Roles H…" at bounding box center [575, 338] width 146 height 398
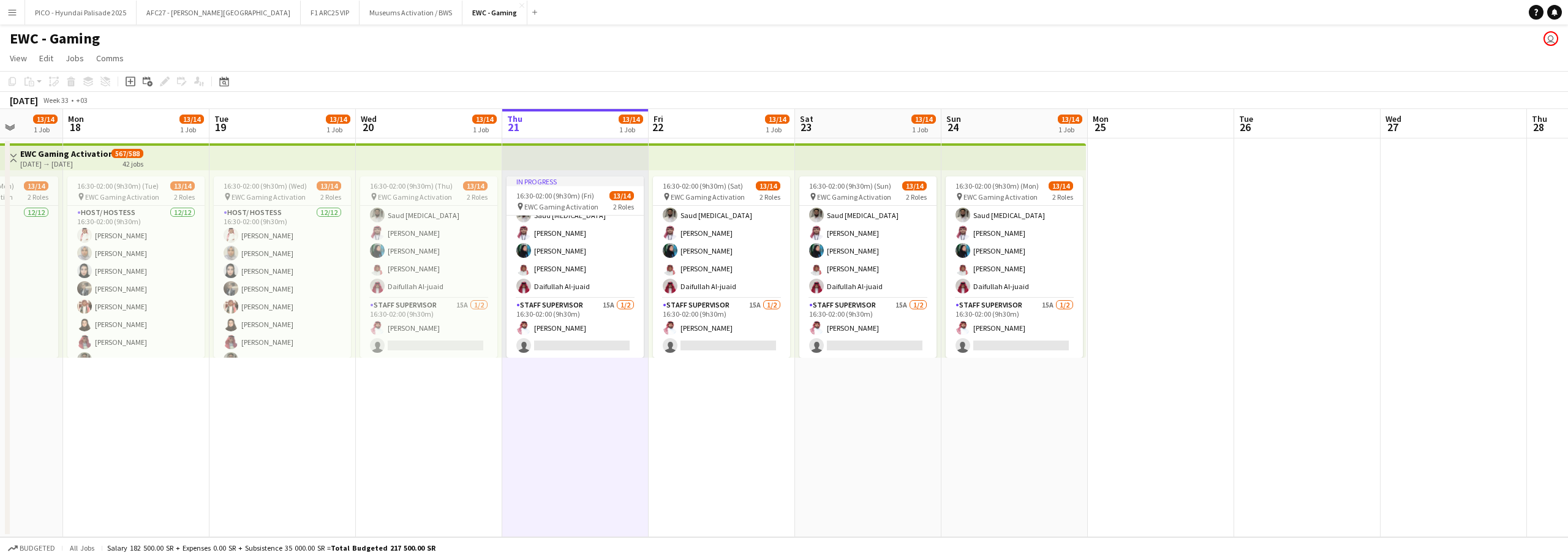
click at [994, 409] on app-date-cell "16:30-02:00 (9h30m) (Mon) 13/14 pin EWC Gaming Activation 2 Roles Host/ Hostess…" at bounding box center [1014, 338] width 146 height 398
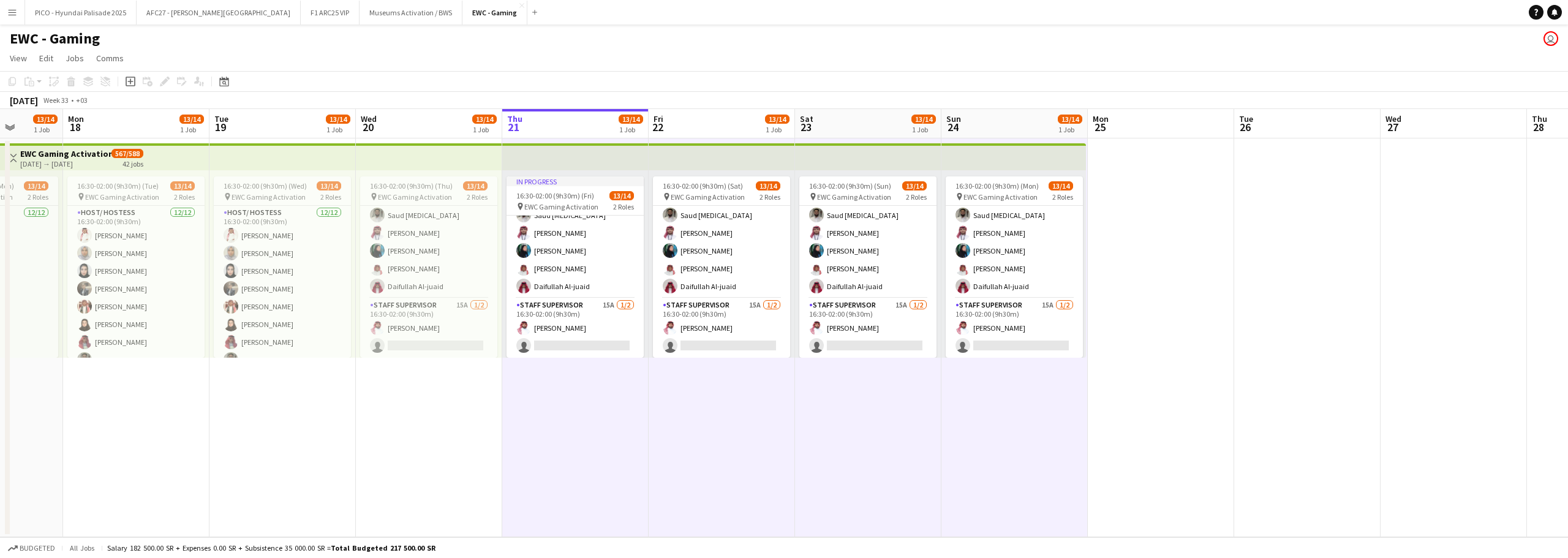
click at [494, 59] on app-page-menu "View Day view expanded Day view collapsed Month view Date picker Jump to [DATE]…" at bounding box center [784, 60] width 1568 height 23
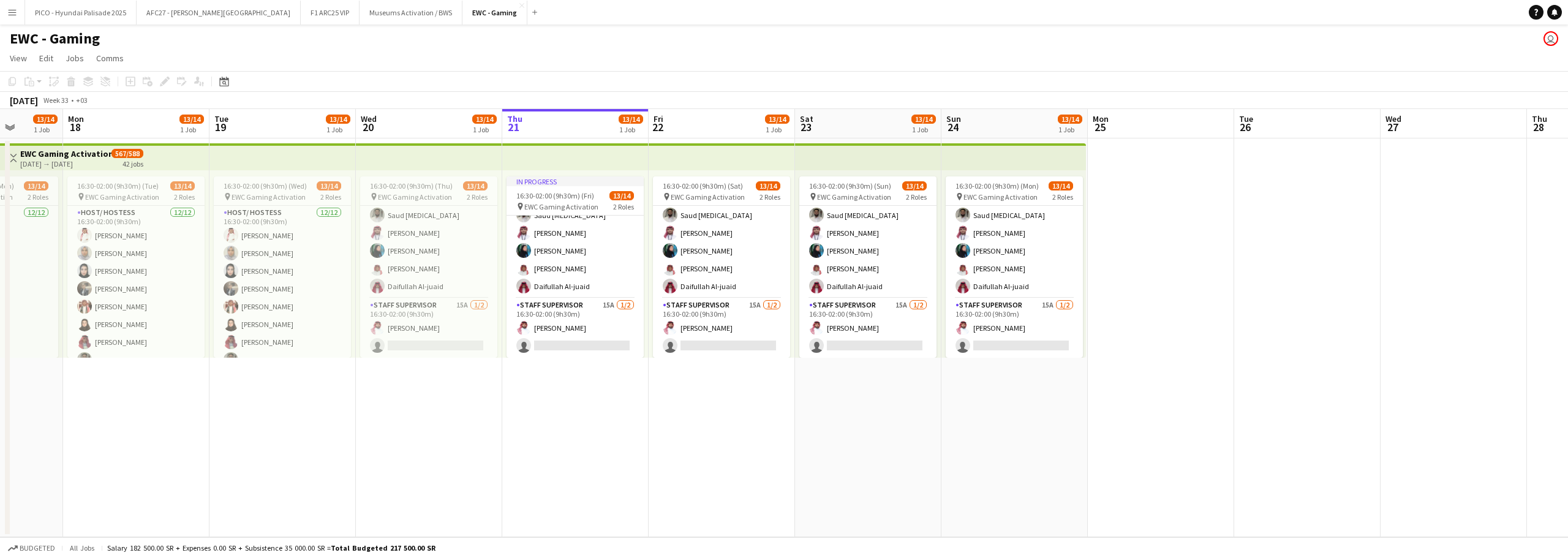
click at [577, 122] on app-board-header-date "Thu 21 13/14 1 Job" at bounding box center [575, 124] width 146 height 29
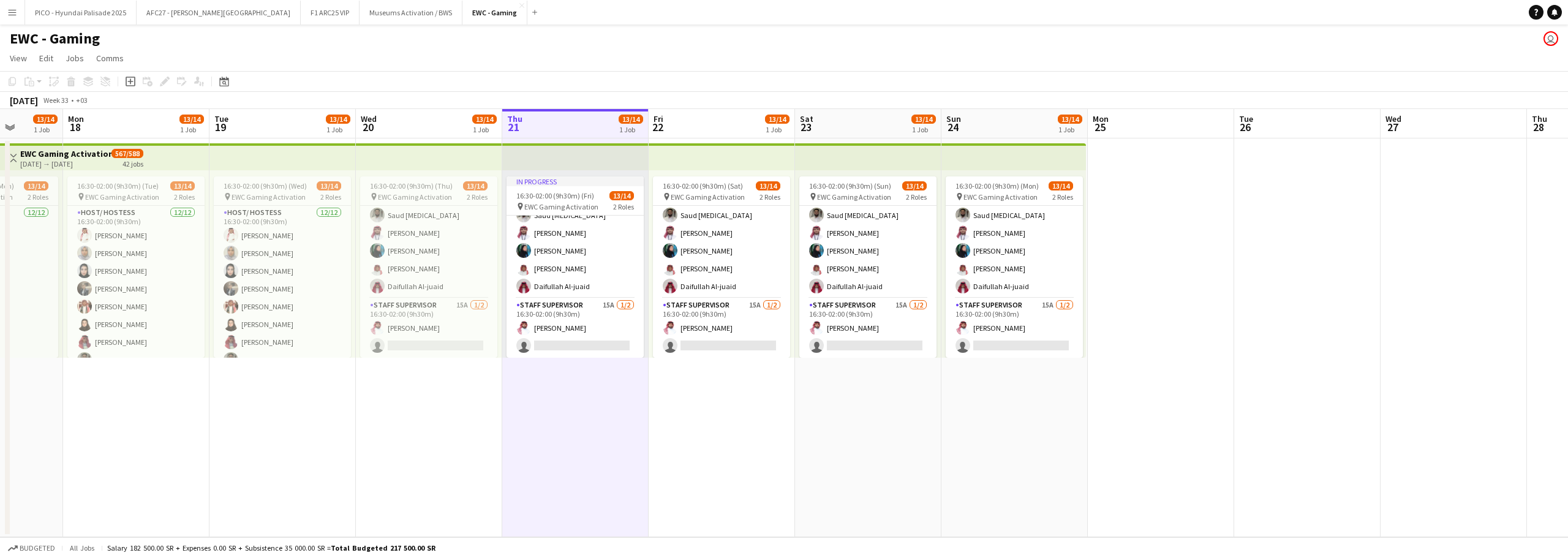
click at [512, 393] on app-date-cell "In progress 16:30-02:00 (9h30m) (Fri) 13/14 pin EWC Gaming Activation 2 Roles H…" at bounding box center [575, 338] width 146 height 398
click at [424, 55] on app-page-menu "View Day view expanded Day view collapsed Month view Date picker Jump to [DATE]…" at bounding box center [784, 60] width 1568 height 23
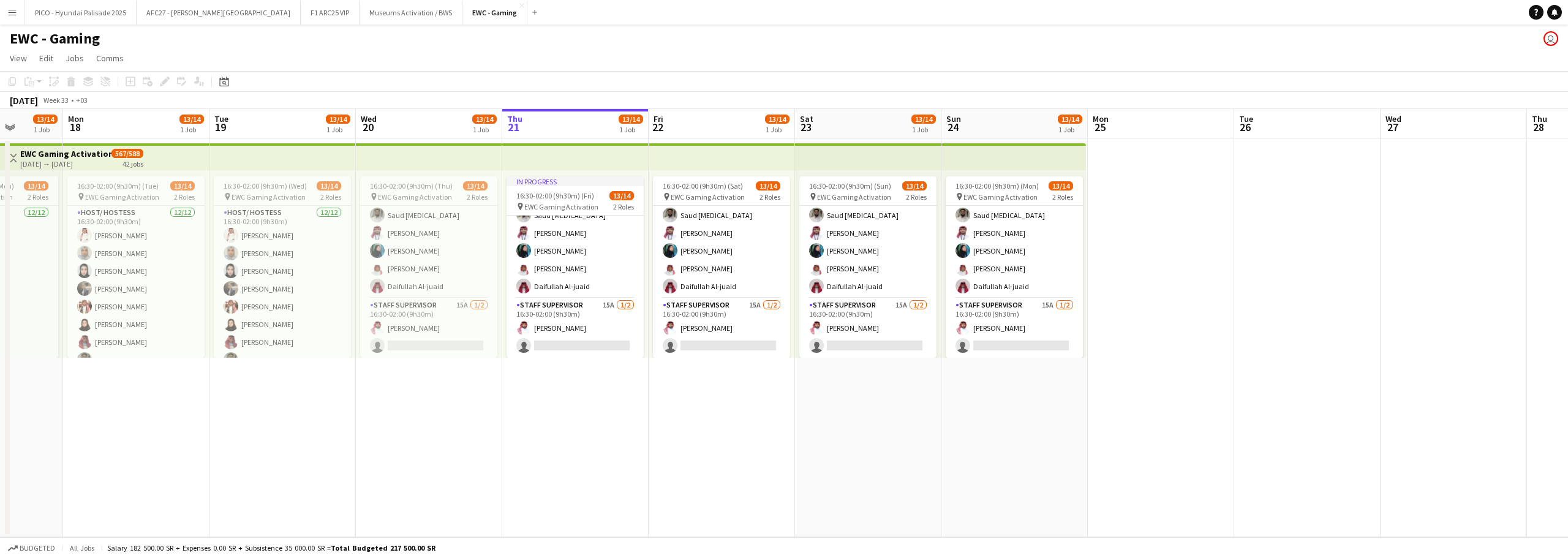
click at [424, 55] on app-page-menu "View Day view expanded Day view collapsed Month view Date picker Jump to [DATE]…" at bounding box center [784, 60] width 1568 height 23
drag, startPoint x: 424, startPoint y: 55, endPoint x: 408, endPoint y: 35, distance: 25.6
click at [408, 35] on app-board "EWC - Gaming user View Day view expanded Day view collapsed Month view Date pic…" at bounding box center [784, 291] width 1568 height 534
click at [408, 35] on div "EWC - Gaming user" at bounding box center [784, 36] width 1568 height 23
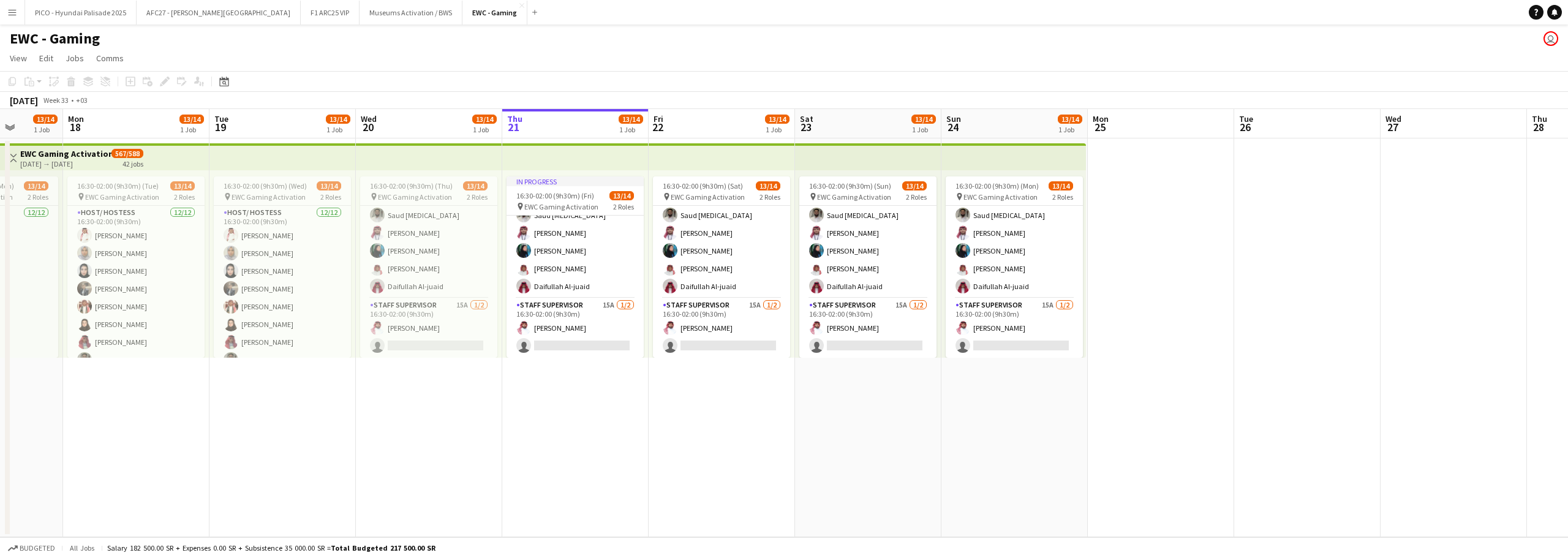
click at [408, 35] on div "EWC - Gaming user" at bounding box center [784, 36] width 1568 height 23
drag, startPoint x: 408, startPoint y: 35, endPoint x: 318, endPoint y: 415, distance: 390.5
click at [324, 408] on app-board "EWC - Gaming user View Day view expanded Day view collapsed Month view Date pic…" at bounding box center [784, 291] width 1568 height 534
click at [292, 449] on app-date-cell "16:30-02:00 (9h30m) (Wed) 13/14 pin EWC Gaming Activation 2 Roles Host/ Hostess…" at bounding box center [283, 338] width 146 height 398
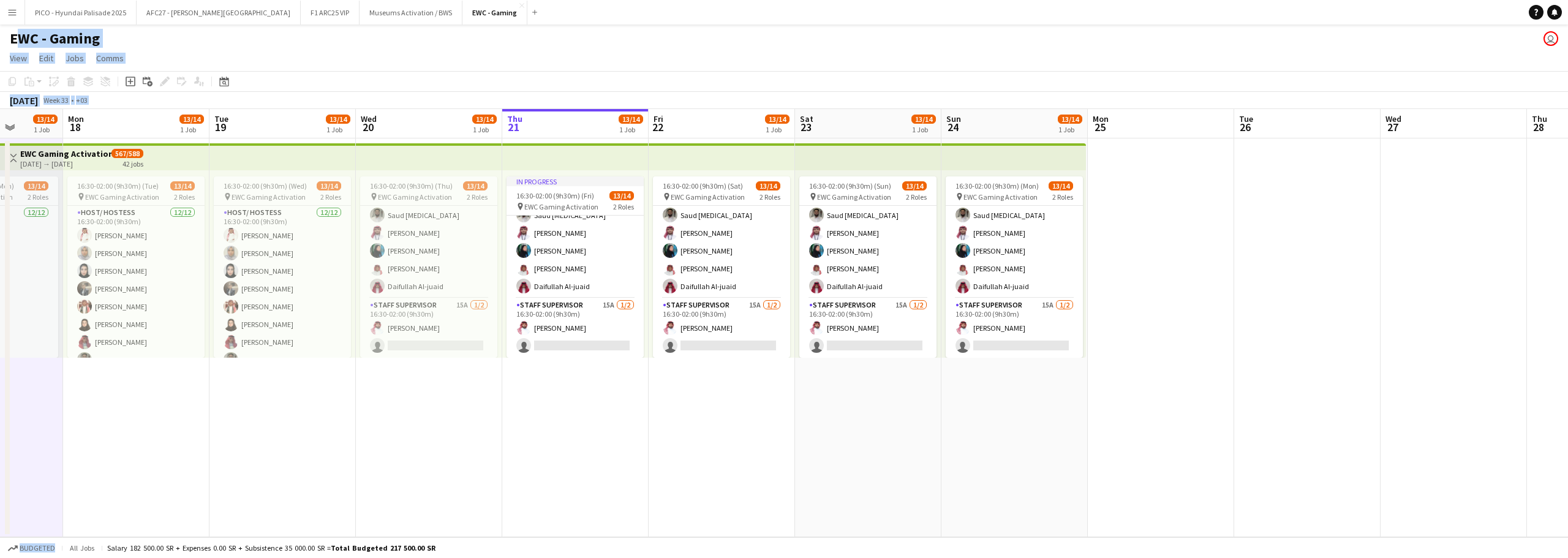
click at [138, 413] on app-date-cell "16:30-02:00 (9h30m) (Tue) 13/14 pin EWC Gaming Activation 2 Roles Host/ Hostess…" at bounding box center [136, 338] width 146 height 398
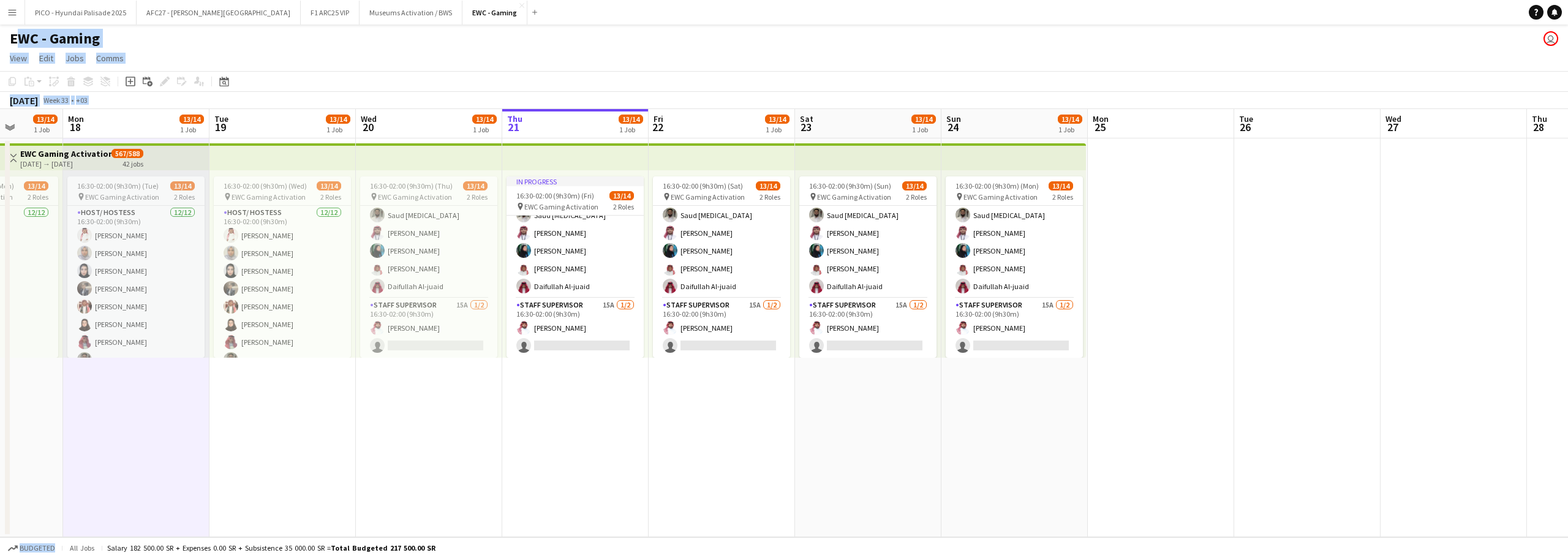
click at [188, 56] on app-page-menu "View Day view expanded Day view collapsed Month view Date picker Jump to [DATE]…" at bounding box center [784, 60] width 1568 height 23
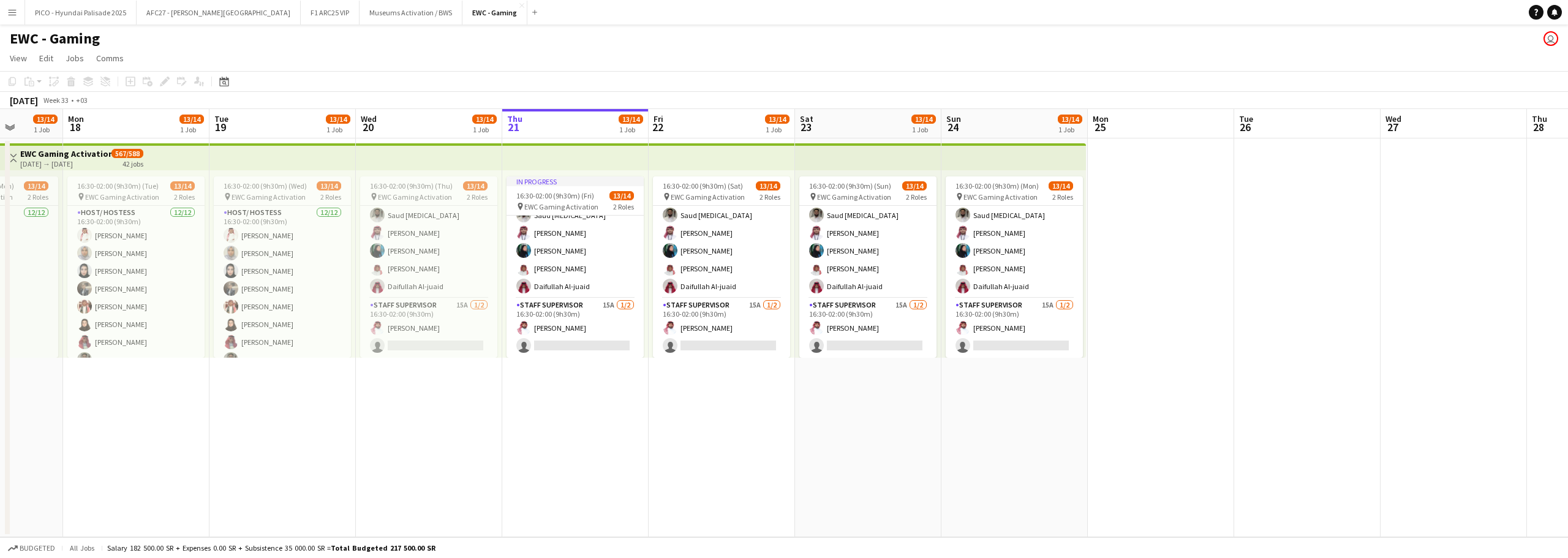
click at [216, 35] on div "EWC - Gaming user" at bounding box center [784, 36] width 1568 height 23
drag, startPoint x: 216, startPoint y: 35, endPoint x: 215, endPoint y: 60, distance: 25.0
click at [215, 60] on app-board "EWC - Gaming user View Day view expanded Day view collapsed Month view Date pic…" at bounding box center [784, 291] width 1568 height 534
click at [214, 60] on app-page-menu "View Day view expanded Day view collapsed Month view Date picker Jump to [DATE]…" at bounding box center [784, 60] width 1568 height 23
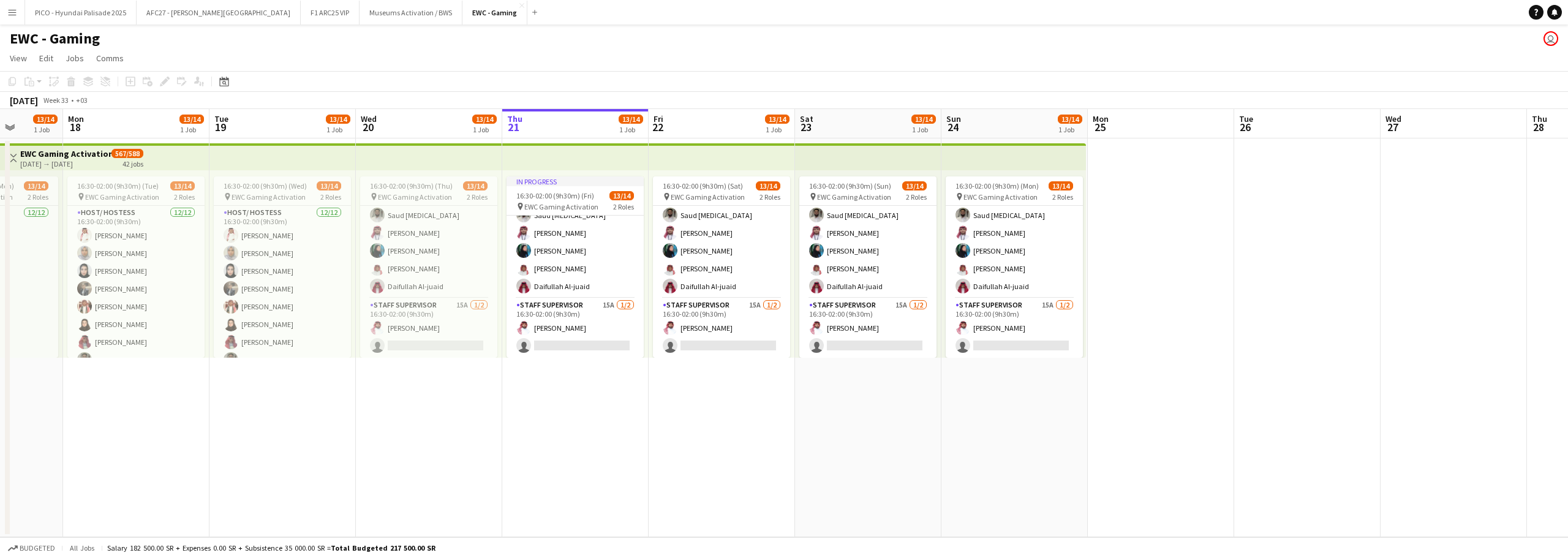
click at [208, 44] on div "EWC - Gaming user" at bounding box center [784, 36] width 1568 height 23
drag, startPoint x: 208, startPoint y: 44, endPoint x: 207, endPoint y: 57, distance: 13.0
click at [207, 57] on app-board "EWC - Gaming user View Day view expanded Day view collapsed Month view Date pic…" at bounding box center [784, 291] width 1568 height 534
click at [207, 57] on app-page-menu "View Day view expanded Day view collapsed Month view Date picker Jump to [DATE]…" at bounding box center [784, 60] width 1568 height 23
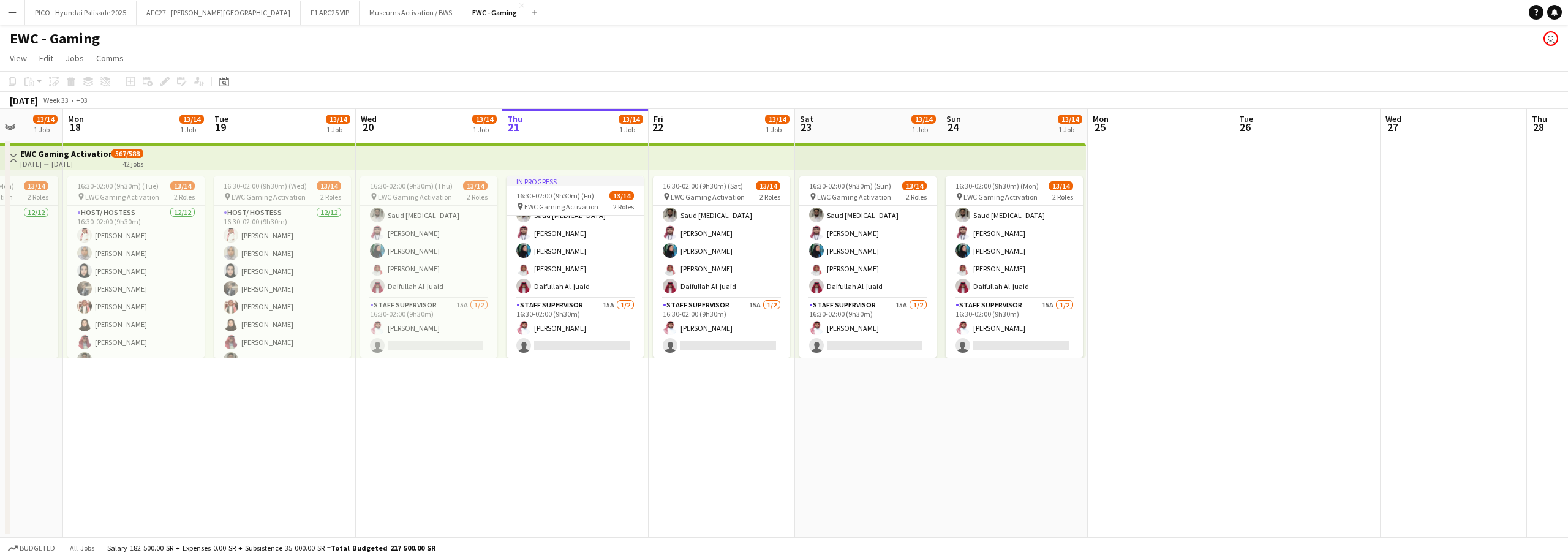
click at [158, 35] on div "EWC - Gaming user" at bounding box center [784, 36] width 1568 height 23
drag, startPoint x: 158, startPoint y: 35, endPoint x: 117, endPoint y: 54, distance: 45.2
click at [117, 54] on app-board "EWC - Gaming user View Day view expanded Day view collapsed Month view Date pic…" at bounding box center [784, 291] width 1568 height 534
click at [152, 51] on app-page-menu "View Day view expanded Day view collapsed Month view Date picker Jump to [DATE]…" at bounding box center [784, 60] width 1568 height 23
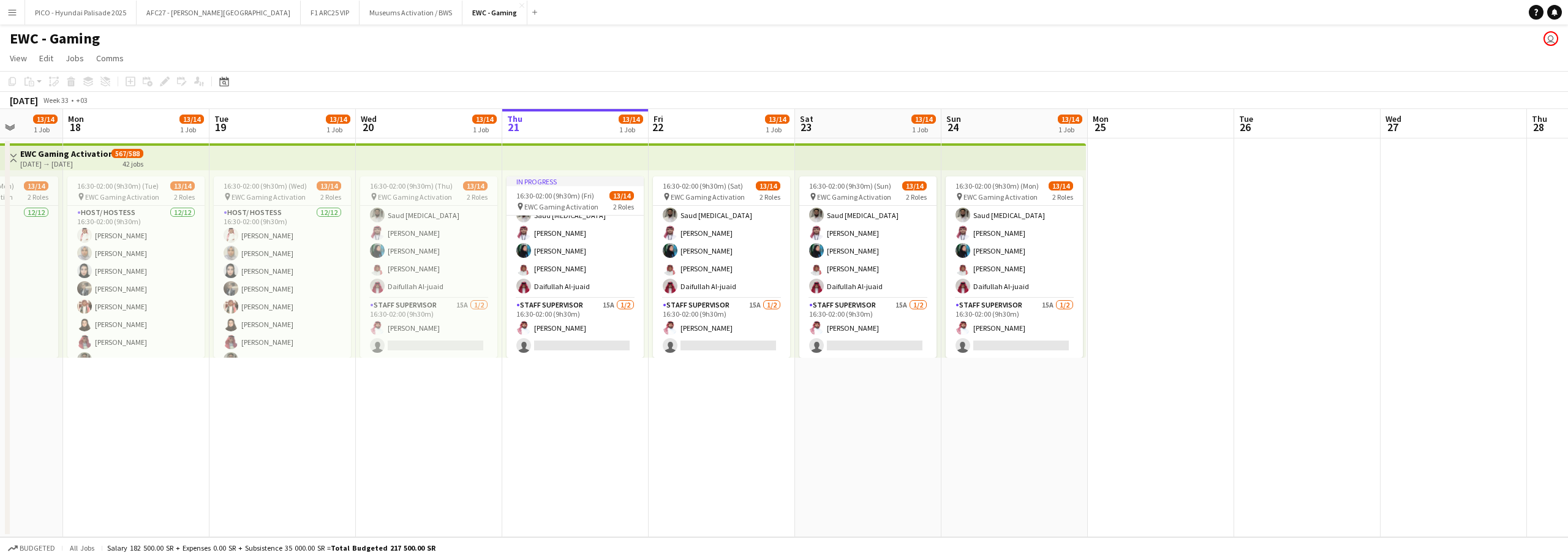
click at [152, 45] on div "EWC - Gaming user" at bounding box center [784, 36] width 1568 height 23
drag, startPoint x: 152, startPoint y: 45, endPoint x: 159, endPoint y: 65, distance: 21.2
click at [159, 65] on app-board "EWC - Gaming user View Day view expanded Day view collapsed Month view Date pic…" at bounding box center [784, 291] width 1568 height 534
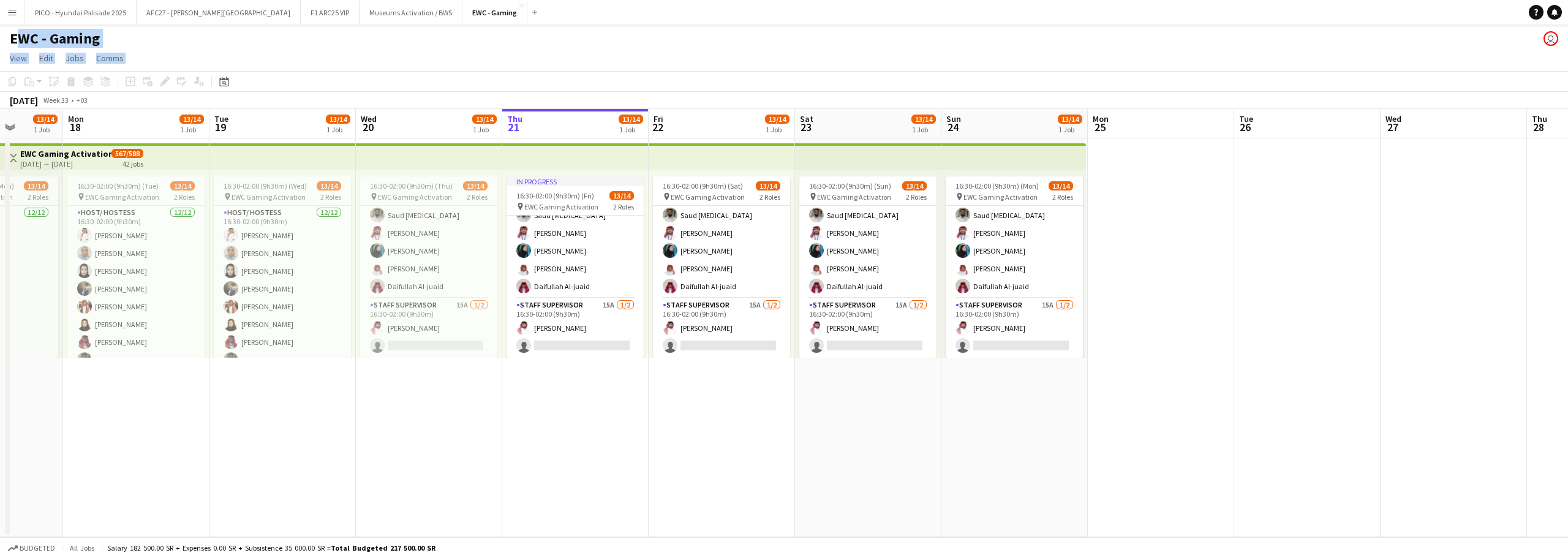
click at [159, 65] on app-page-menu "View Day view expanded Day view collapsed Month view Date picker Jump to [DATE]…" at bounding box center [784, 60] width 1568 height 23
click at [159, 44] on div "EWC - Gaming user" at bounding box center [784, 36] width 1568 height 23
drag, startPoint x: 159, startPoint y: 44, endPoint x: 160, endPoint y: 53, distance: 9.1
click at [160, 53] on app-board "EWC - Gaming user View Day view expanded Day view collapsed Month view Date pic…" at bounding box center [784, 291] width 1568 height 534
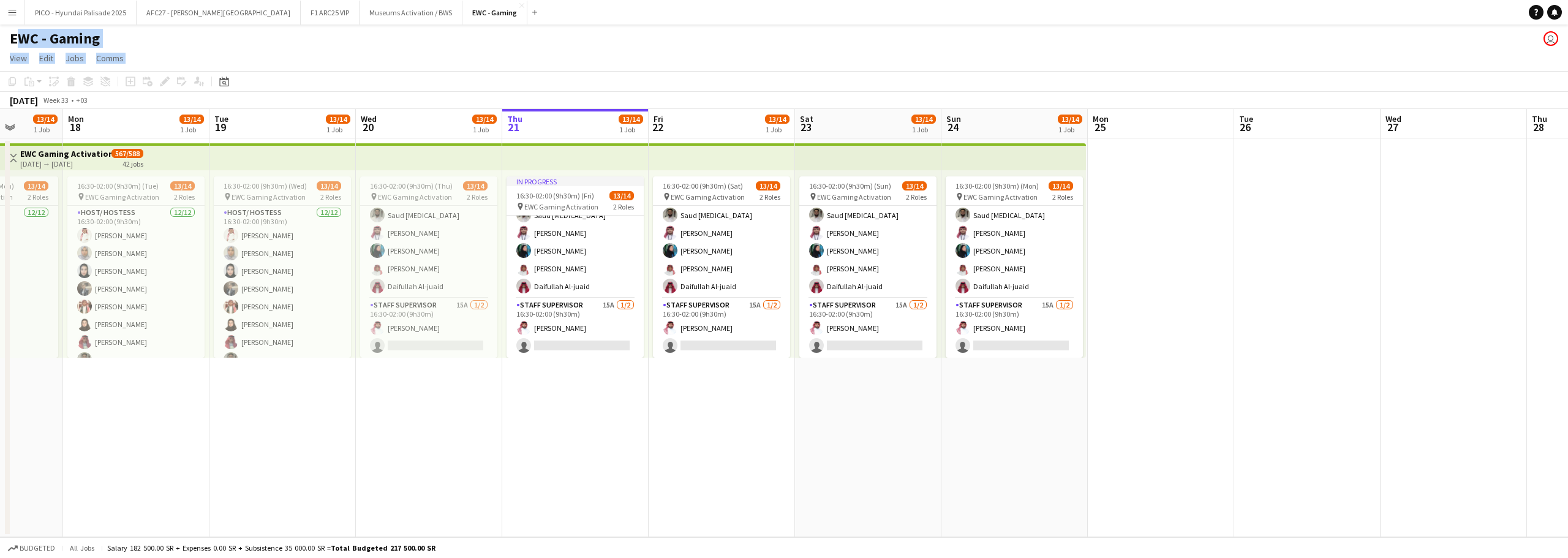
click at [160, 53] on app-page-menu "View Day view expanded Day view collapsed Month view Date picker Jump to [DATE]…" at bounding box center [784, 60] width 1568 height 23
click at [162, 36] on div "EWC - Gaming user" at bounding box center [784, 36] width 1568 height 23
drag, startPoint x: 162, startPoint y: 36, endPoint x: 167, endPoint y: 49, distance: 13.9
click at [167, 49] on app-board "EWC - Gaming user View Day view expanded Day view collapsed Month view Date pic…" at bounding box center [784, 291] width 1568 height 534
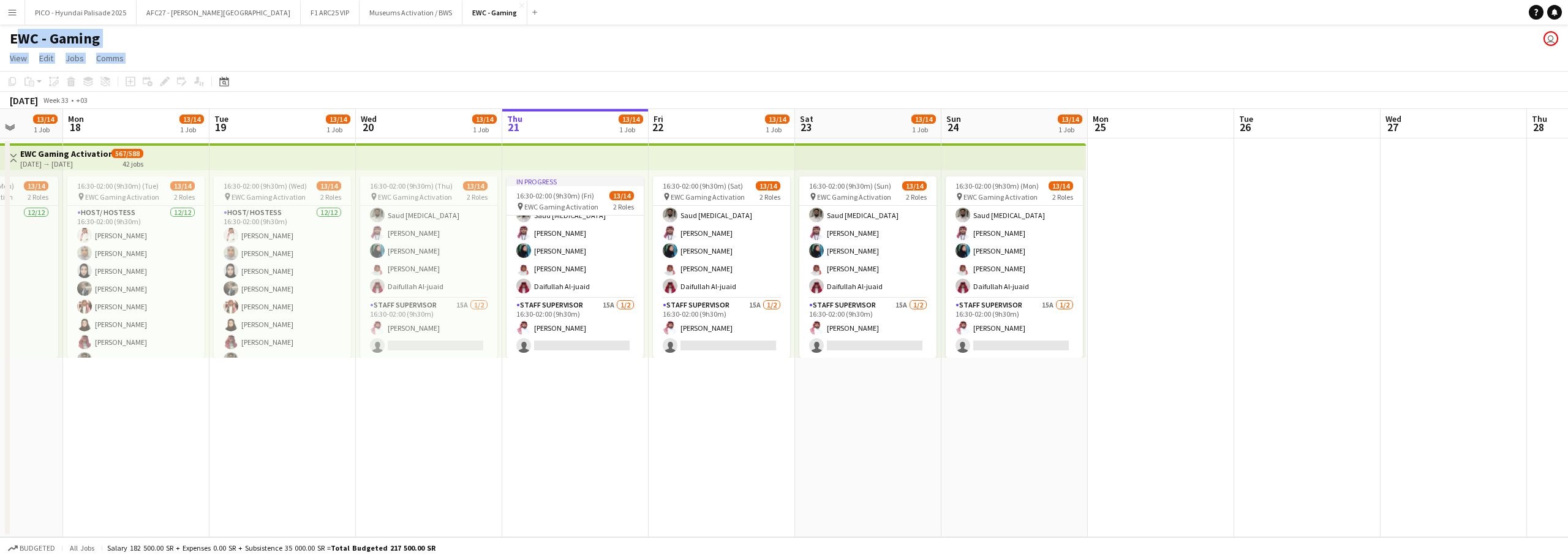
click at [167, 52] on app-page-menu "View Day view expanded Day view collapsed Month view Date picker Jump to [DATE]…" at bounding box center [784, 60] width 1568 height 23
click at [167, 41] on div "EWC - Gaming user" at bounding box center [784, 36] width 1568 height 23
click at [169, 47] on div "EWC - Gaming user" at bounding box center [784, 36] width 1568 height 23
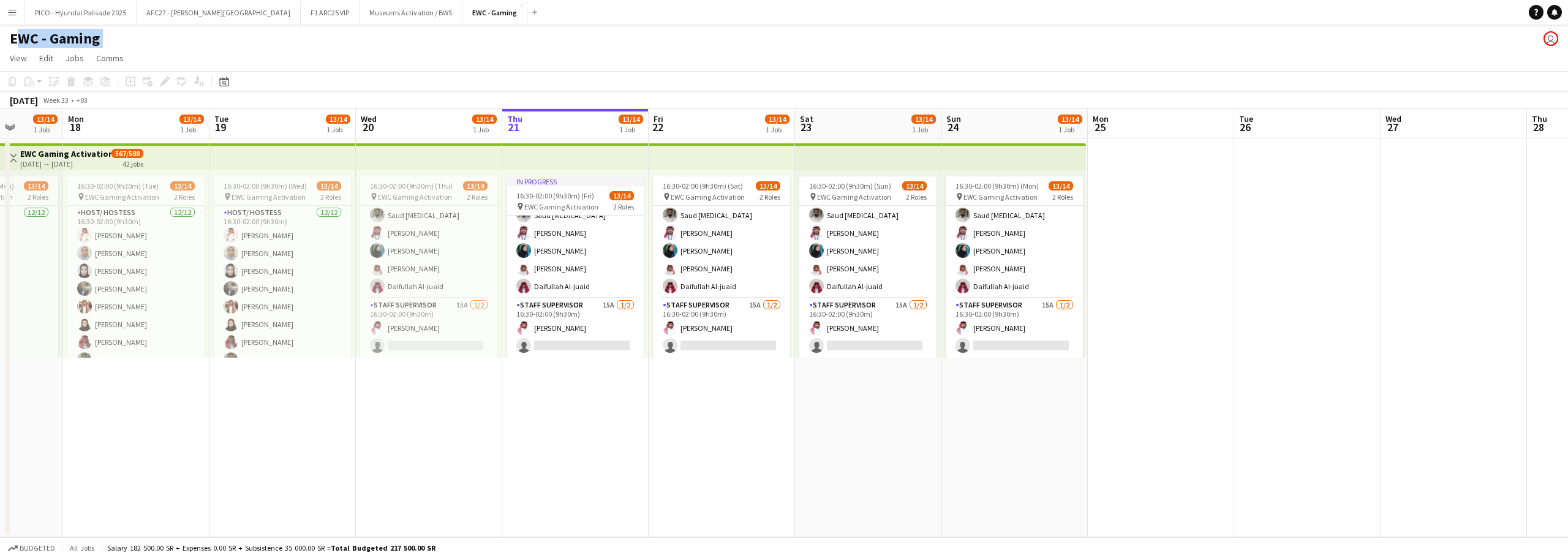
click at [169, 47] on div "EWC - Gaming user" at bounding box center [784, 36] width 1568 height 23
click at [169, 51] on app-page-menu "View Day view expanded Day view collapsed Month view Date picker Jump to [DATE]…" at bounding box center [784, 60] width 1568 height 23
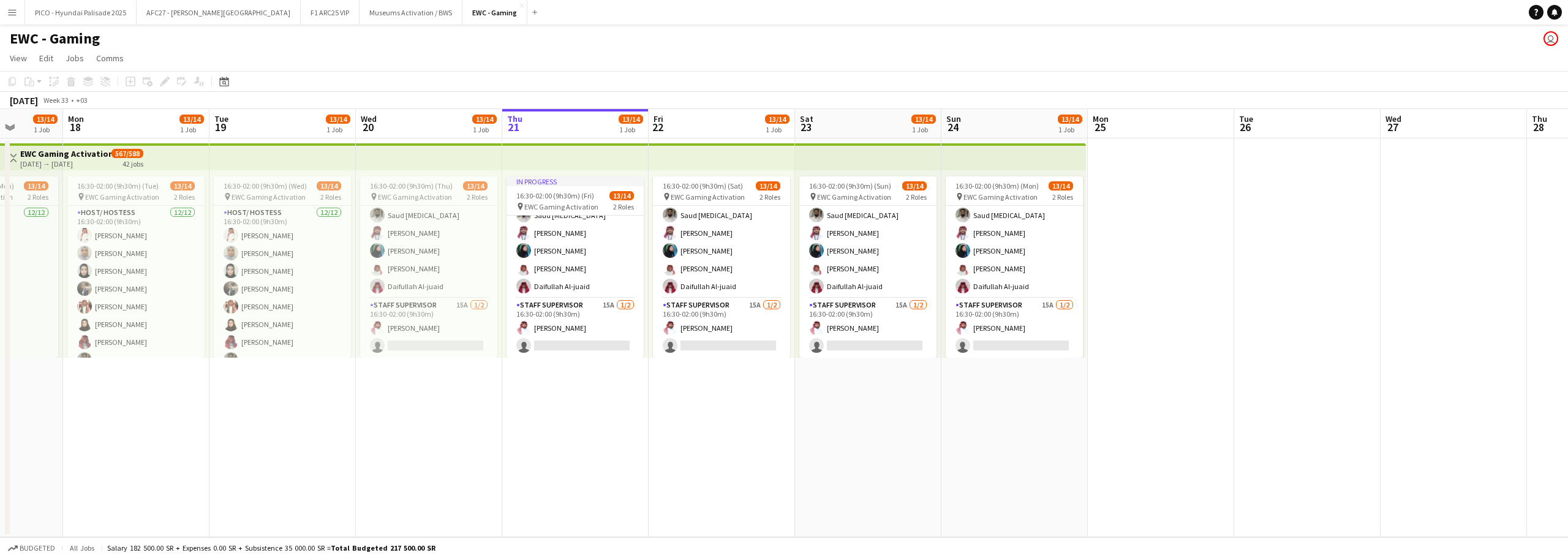
click at [169, 53] on app-page-menu "View Day view expanded Day view collapsed Month view Date picker Jump to [DATE]…" at bounding box center [784, 60] width 1568 height 23
click at [169, 59] on app-page-menu "View Day view expanded Day view collapsed Month view Date picker Jump to [DATE]…" at bounding box center [784, 60] width 1568 height 23
drag, startPoint x: 169, startPoint y: 59, endPoint x: 17, endPoint y: 43, distance: 152.8
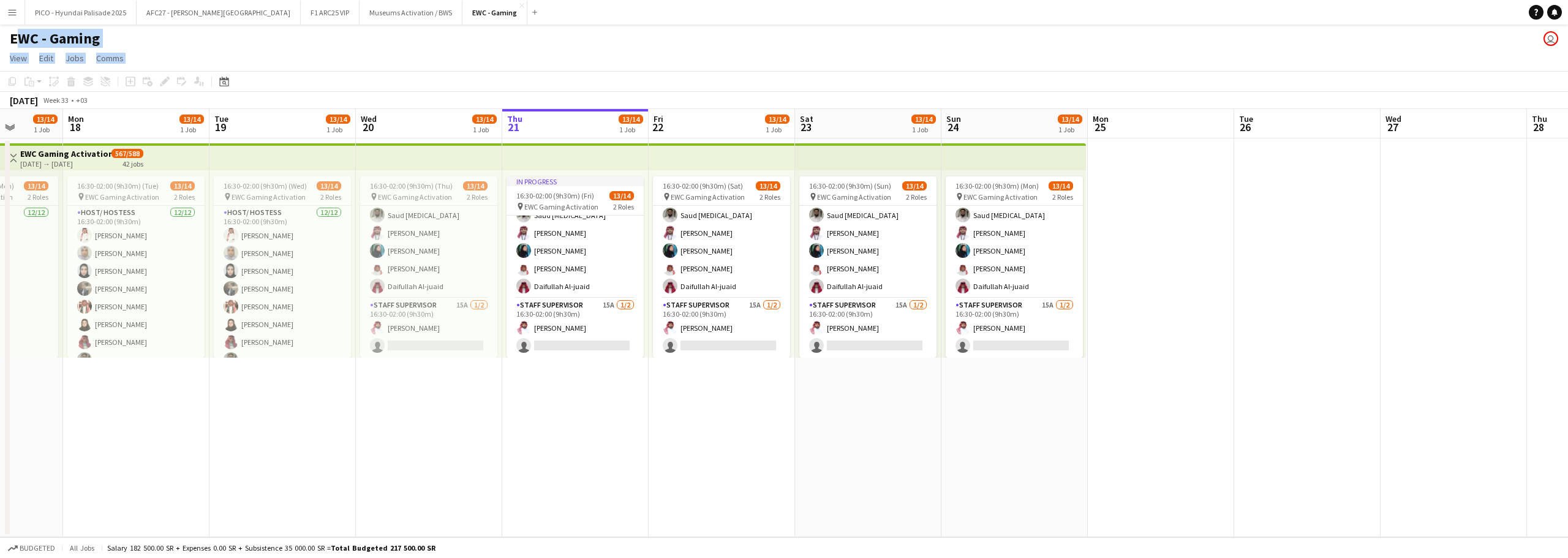
click at [17, 43] on app-board "EWC - Gaming user View Day view expanded Day view collapsed Month view Date pic…" at bounding box center [784, 291] width 1568 height 534
click at [115, 34] on div "EWC - Gaming user" at bounding box center [784, 36] width 1568 height 23
click at [110, 33] on div "EWC - Gaming user" at bounding box center [784, 36] width 1568 height 23
drag, startPoint x: 110, startPoint y: 33, endPoint x: 107, endPoint y: 27, distance: 6.7
click at [110, 29] on div "EWC - Gaming user" at bounding box center [784, 36] width 1568 height 23
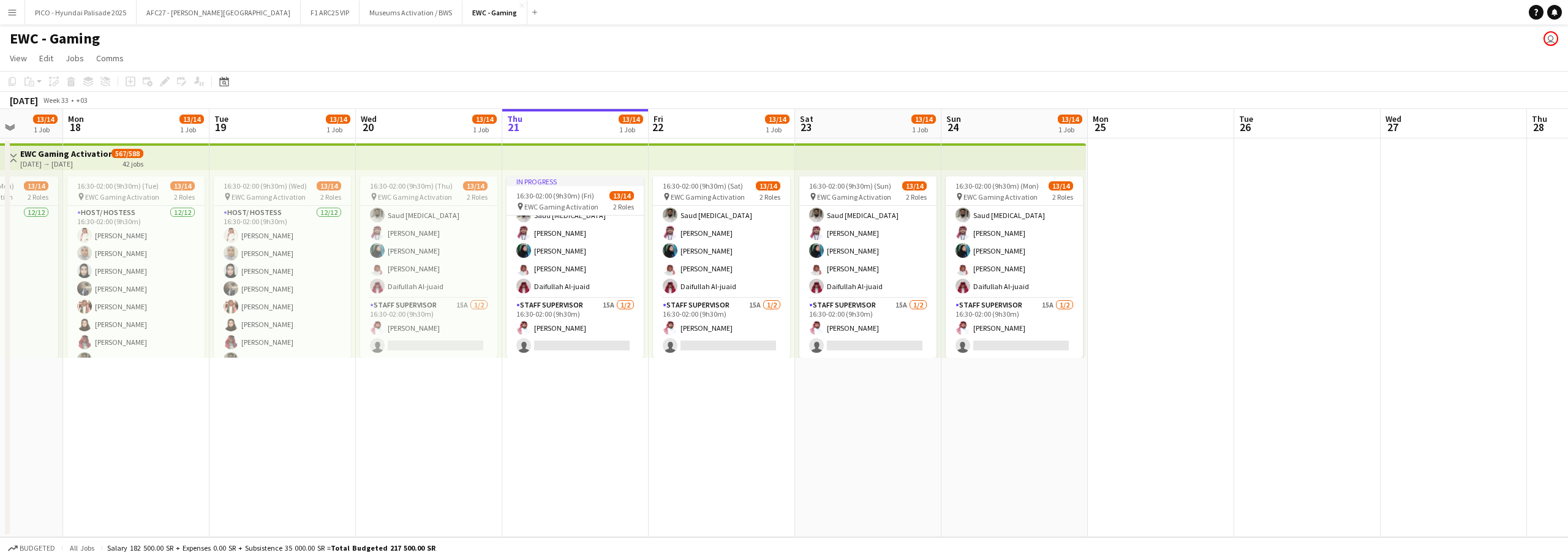
click at [122, 35] on div "EWC - Gaming user" at bounding box center [784, 36] width 1568 height 23
drag, startPoint x: 122, startPoint y: 35, endPoint x: 174, endPoint y: 58, distance: 56.9
click at [174, 58] on app-board "EWC - Gaming user View Day view expanded Day view collapsed Month view Date pic…" at bounding box center [784, 291] width 1568 height 534
click at [174, 54] on app-page-menu "View Day view expanded Day view collapsed Month view Date picker Jump to [DATE]…" at bounding box center [784, 60] width 1568 height 23
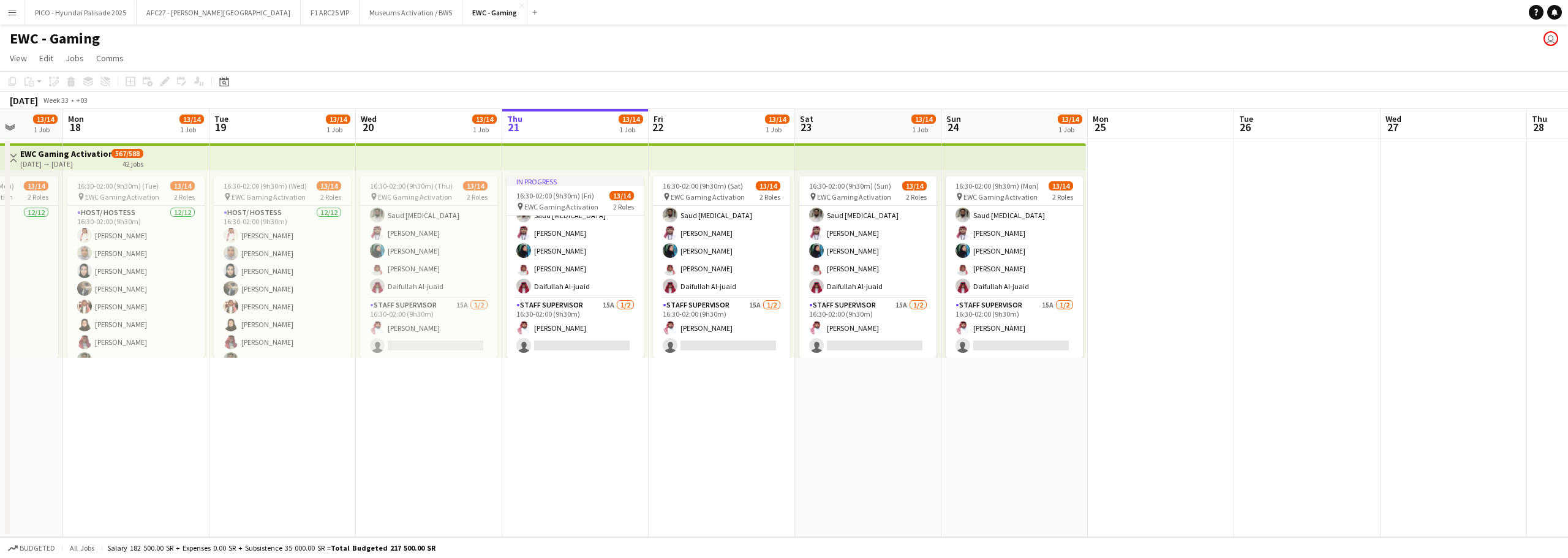
click at [174, 54] on app-page-menu "View Day view expanded Day view collapsed Month view Date picker Jump to [DATE]…" at bounding box center [784, 60] width 1568 height 23
click at [175, 46] on div "EWC - Gaming user" at bounding box center [784, 36] width 1568 height 23
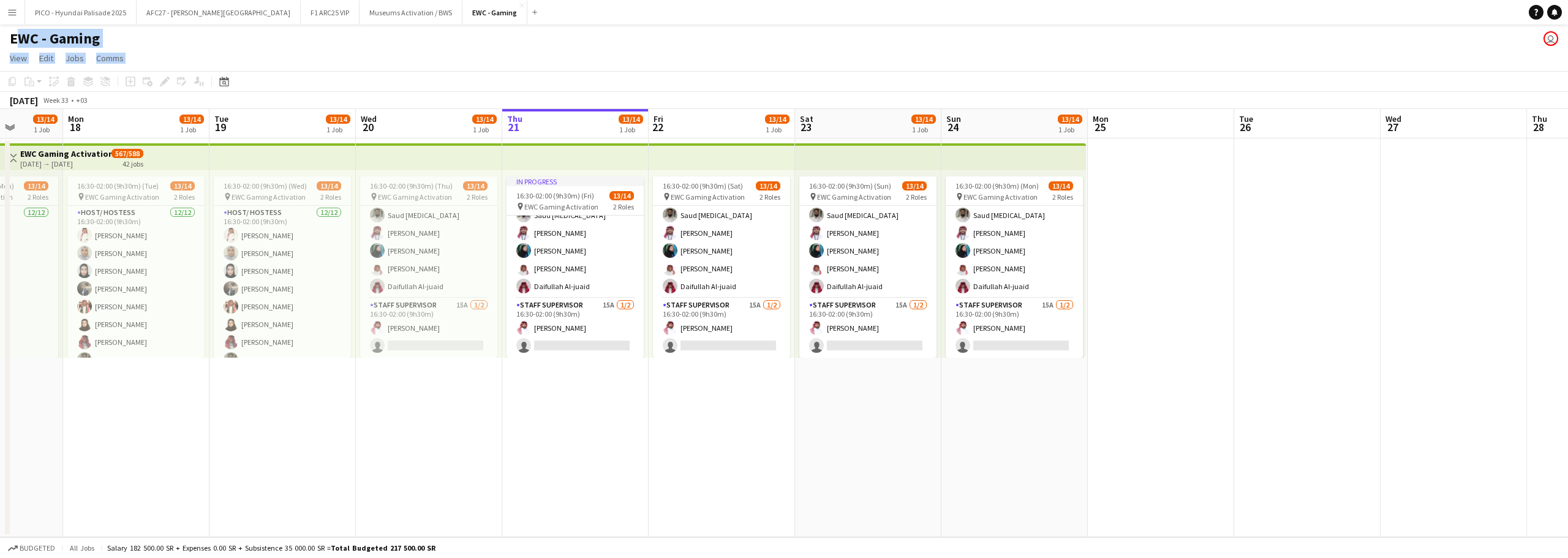
drag, startPoint x: 175, startPoint y: 46, endPoint x: 179, endPoint y: 69, distance: 23.3
click at [179, 69] on app-board "EWC - Gaming user View Day view expanded Day view collapsed Month view Date pic…" at bounding box center [784, 291] width 1568 height 534
click at [245, 35] on div "EWC - Gaming user" at bounding box center [784, 36] width 1568 height 23
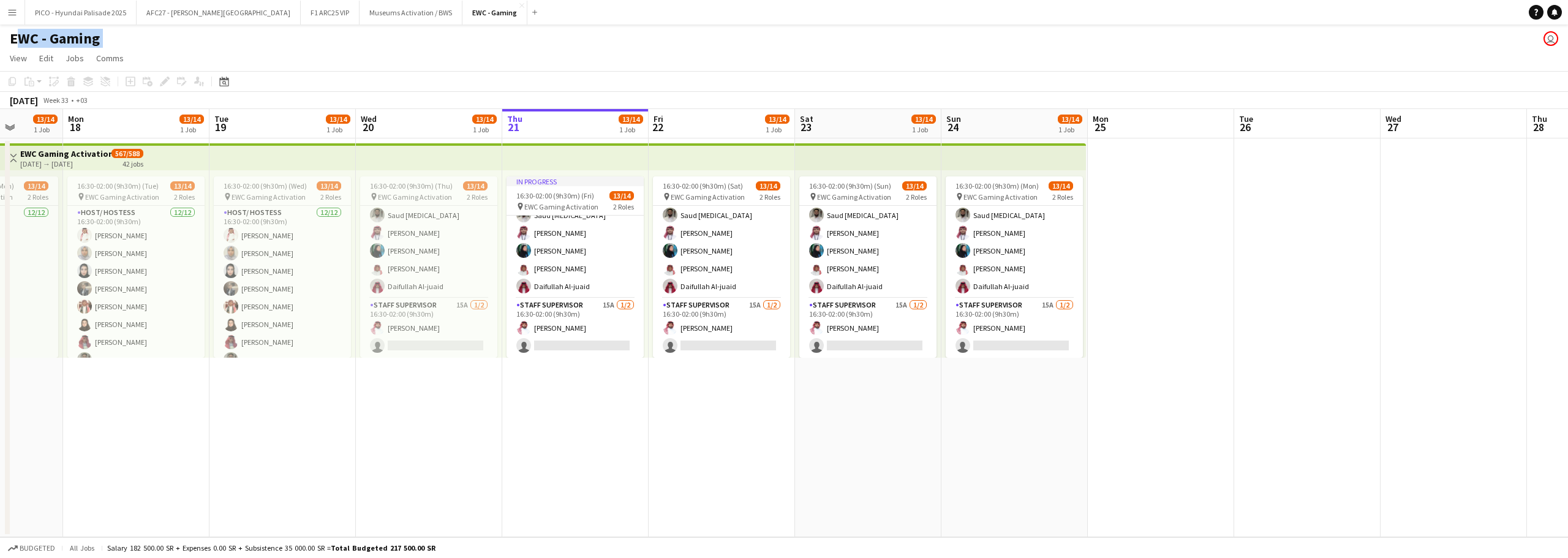
click at [245, 35] on div "EWC - Gaming user" at bounding box center [784, 36] width 1568 height 23
click at [245, 37] on div "EWC - Gaming user" at bounding box center [784, 36] width 1568 height 23
click at [208, 54] on app-page-menu "View Day view expanded Day view collapsed Month view Date picker Jump to [DATE]…" at bounding box center [784, 60] width 1568 height 23
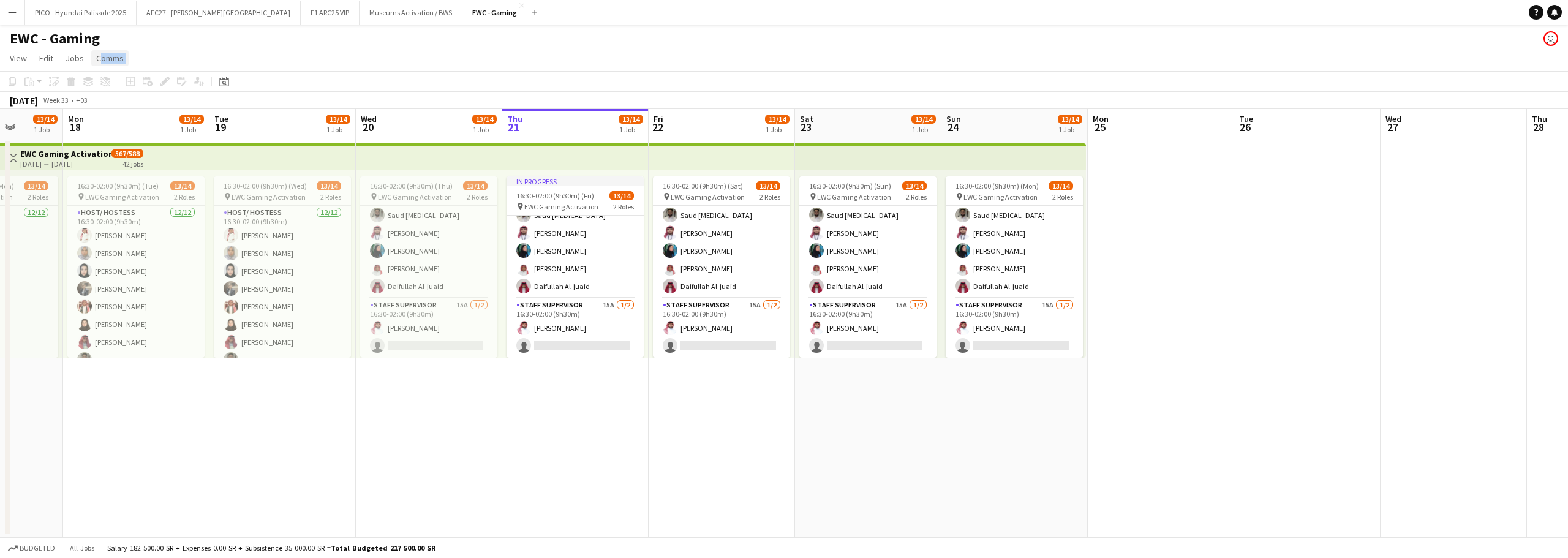
drag, startPoint x: 208, startPoint y: 54, endPoint x: 123, endPoint y: 58, distance: 85.1
click at [116, 58] on app-page-menu "View Day view expanded Day view collapsed Month view Date picker Jump to [DATE]…" at bounding box center [784, 60] width 1568 height 23
click at [136, 58] on app-page-menu "View Day view expanded Day view collapsed Month view Date picker Jump to [DATE]…" at bounding box center [784, 60] width 1568 height 23
drag, startPoint x: 136, startPoint y: 61, endPoint x: 6, endPoint y: 40, distance: 131.7
click at [6, 40] on app-board "EWC - Gaming user View Day view expanded Day view collapsed Month view Date pic…" at bounding box center [784, 291] width 1568 height 534
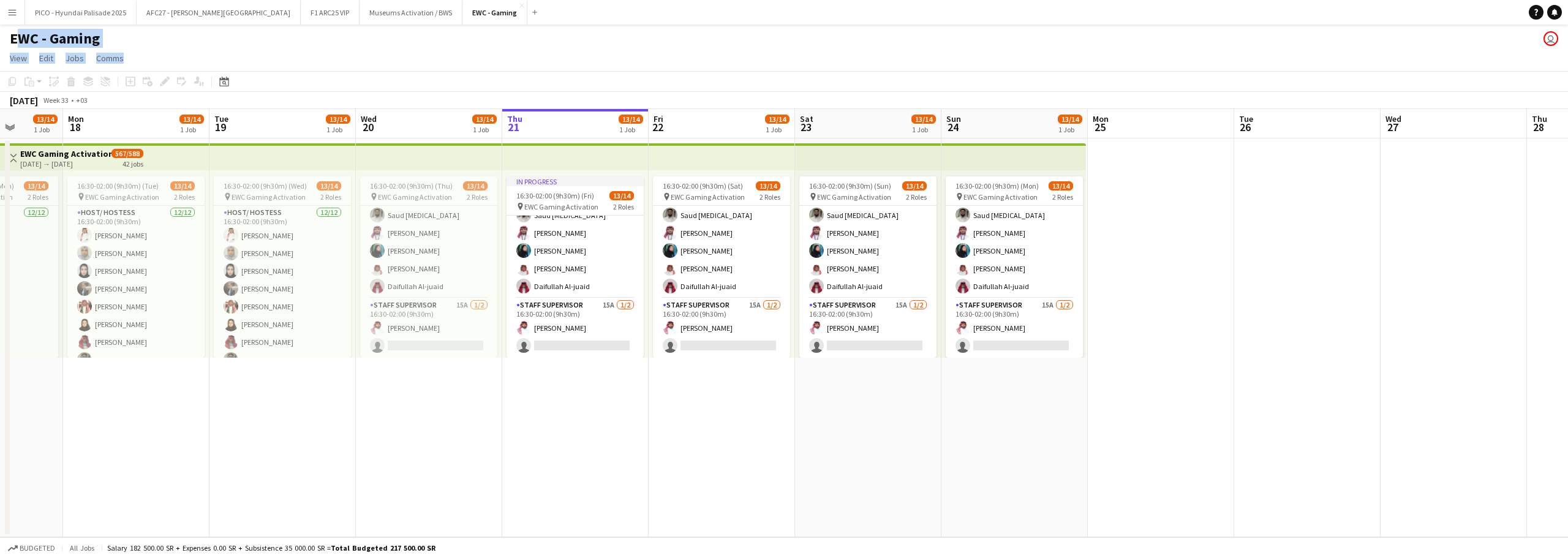
click at [6, 40] on div "EWC - Gaming user" at bounding box center [784, 36] width 1568 height 23
drag, startPoint x: 6, startPoint y: 40, endPoint x: 184, endPoint y: 54, distance: 178.5
click at [184, 54] on app-board "EWC - Gaming user View Day view expanded Day view collapsed Month view Date pic…" at bounding box center [784, 291] width 1568 height 534
click at [184, 54] on app-page-menu "View Day view expanded Day view collapsed Month view Date picker Jump to [DATE]…" at bounding box center [784, 60] width 1568 height 23
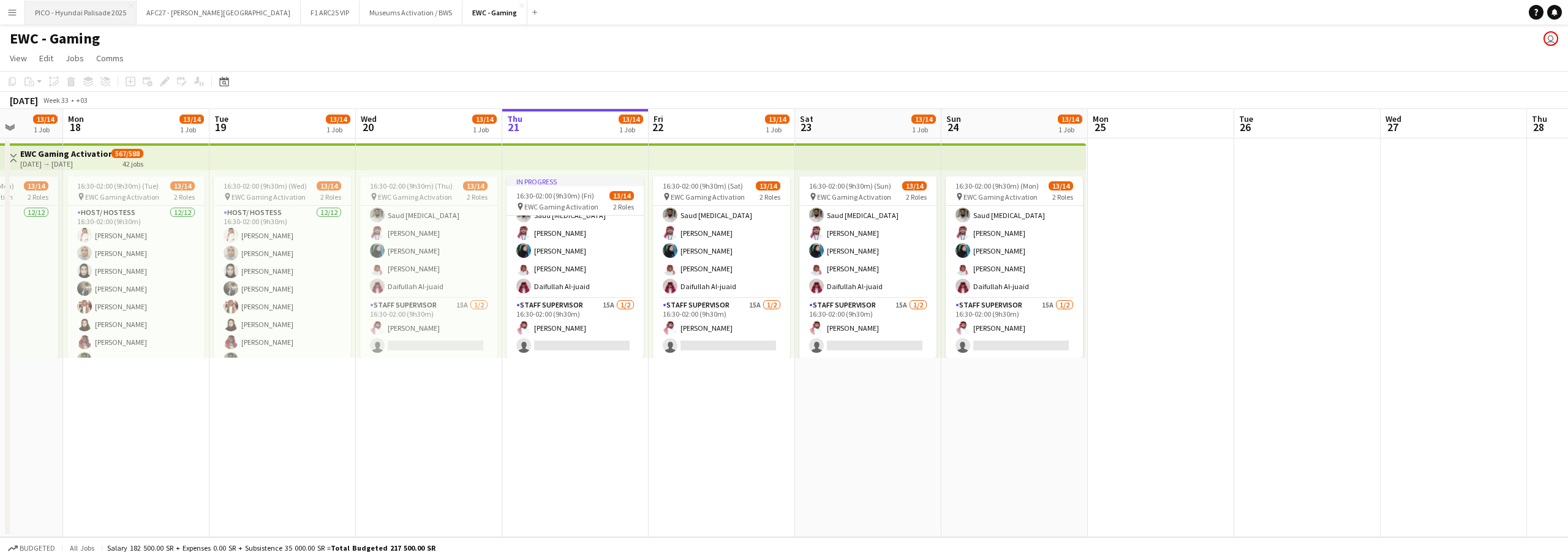
click at [108, 18] on button "PICO - Hyundai Palisade 2025 Close" at bounding box center [81, 12] width 111 height 24
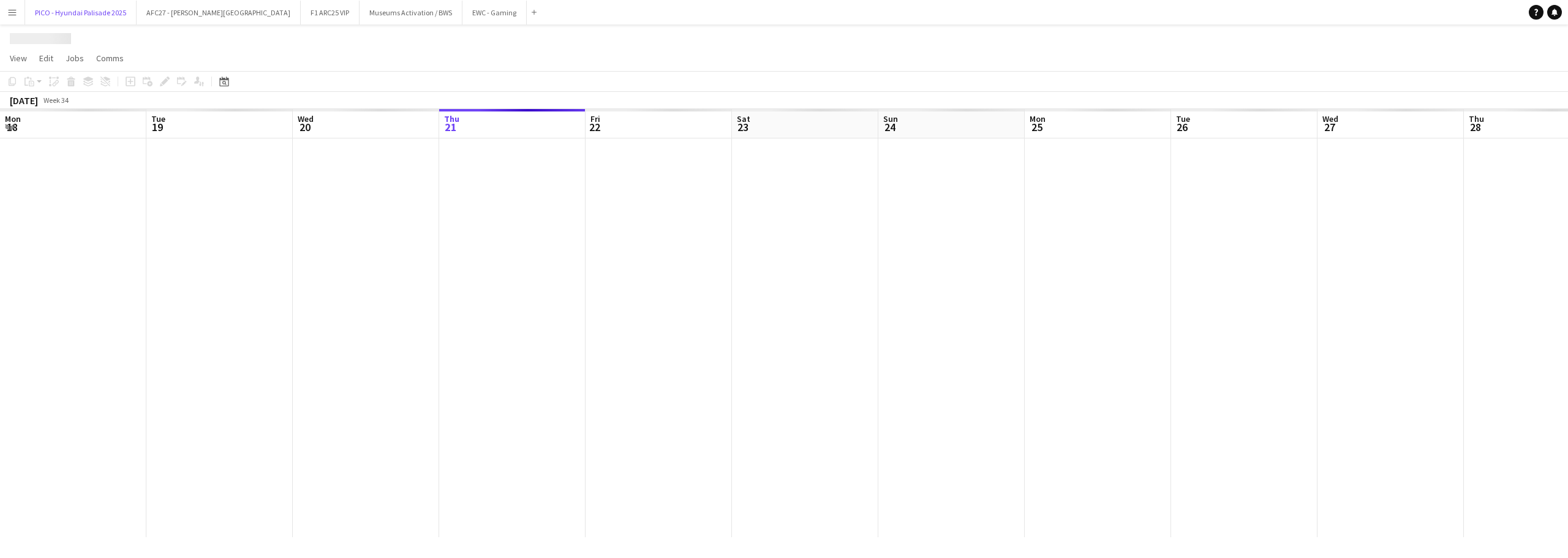
scroll to position [0, 293]
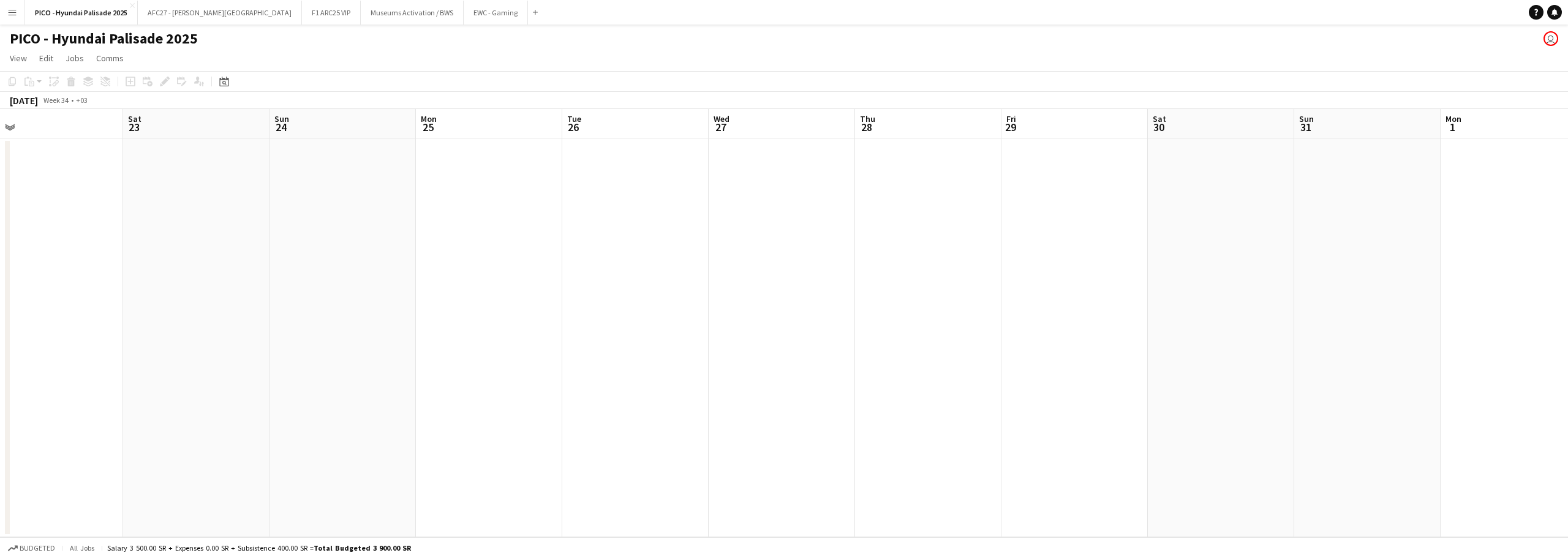
drag, startPoint x: 657, startPoint y: 261, endPoint x: 341, endPoint y: 259, distance: 316.0
click at [341, 259] on app-calendar-viewport "Tue 19 Wed 20 Thu 21 Fri 22 Sat 23 Sun 24 Mon 25 Tue 26 Wed 27 Thu 28 Fri 29 Sa…" at bounding box center [784, 323] width 1568 height 428
drag, startPoint x: 444, startPoint y: 256, endPoint x: 222, endPoint y: 245, distance: 222.3
click at [235, 243] on app-calendar-viewport "Tue 19 Wed 20 Thu 21 Fri 22 Sat 23 Sun 24 Mon 25 Tue 26 Wed 27 Thu 28 Fri 29 Sa…" at bounding box center [784, 323] width 1568 height 428
drag, startPoint x: 593, startPoint y: 228, endPoint x: 169, endPoint y: 236, distance: 424.1
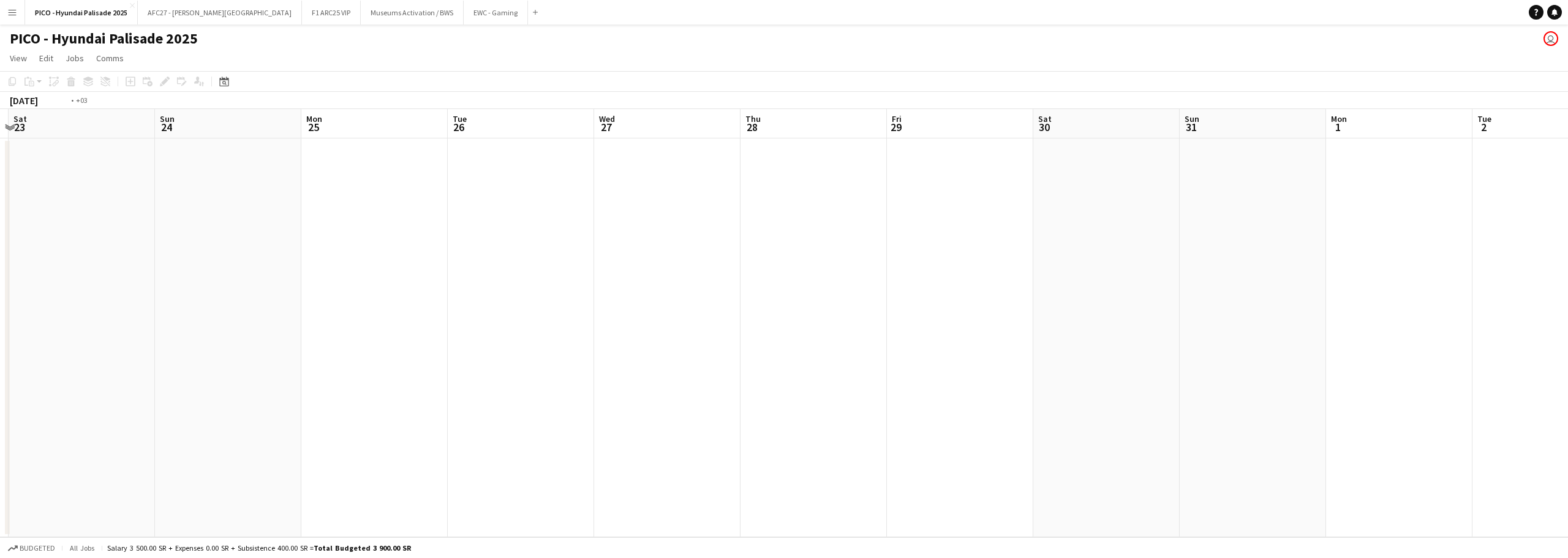
click at [192, 229] on app-calendar-viewport "Wed 20 Thu 21 Fri 22 Sat 23 Sun 24 Mon 25 Tue 26 Wed 27 Thu 28 Fri 29 Sat 30 Su…" at bounding box center [784, 323] width 1568 height 428
drag, startPoint x: 393, startPoint y: 240, endPoint x: 206, endPoint y: 255, distance: 187.6
click at [218, 250] on app-calendar-viewport "Mon 25 Tue 26 Wed 27 Thu 28 Fri 29 Sat 30 Sun 31 Mon 1 Tue 2 Wed 3 Thu 4 Fri 5 …" at bounding box center [784, 323] width 1568 height 428
drag, startPoint x: 596, startPoint y: 250, endPoint x: 49, endPoint y: 258, distance: 547.1
click at [138, 252] on app-calendar-viewport "Wed 27 Thu 28 Fri 29 Sat 30 Sun 31 Mon 1 Tue 2 Wed 3 Thu 4 Fri 5 Sat 6 Sun 7 Mo…" at bounding box center [784, 323] width 1568 height 428
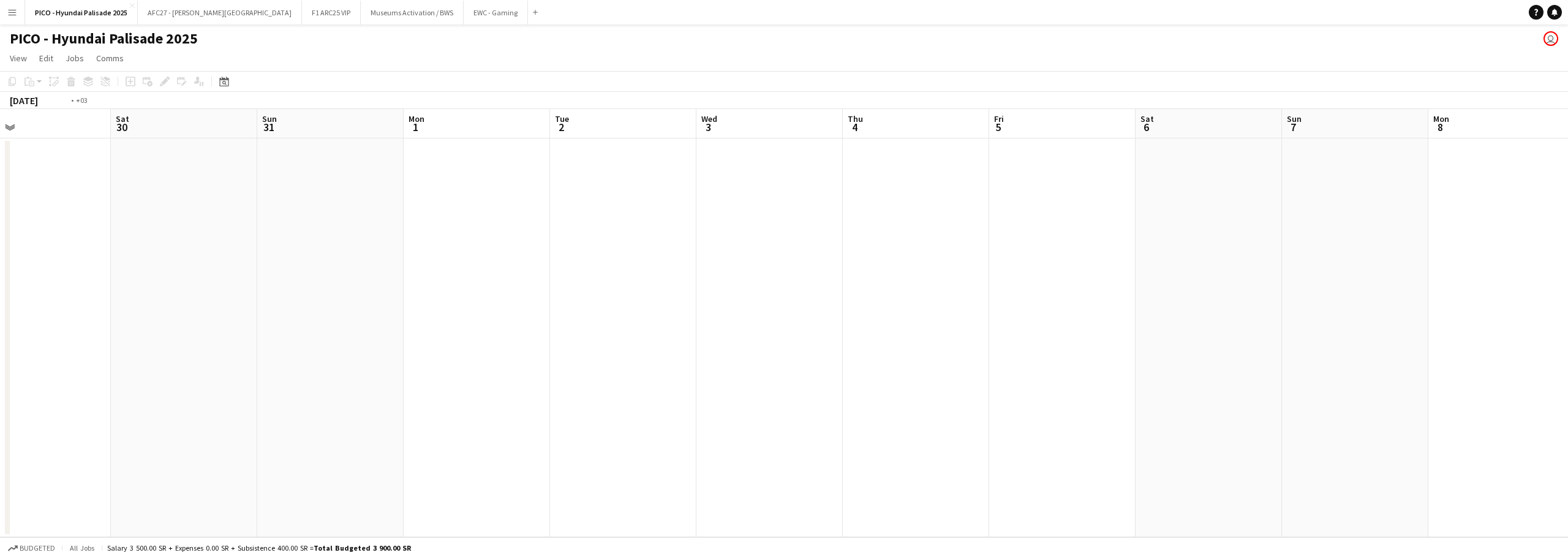
scroll to position [0, 332]
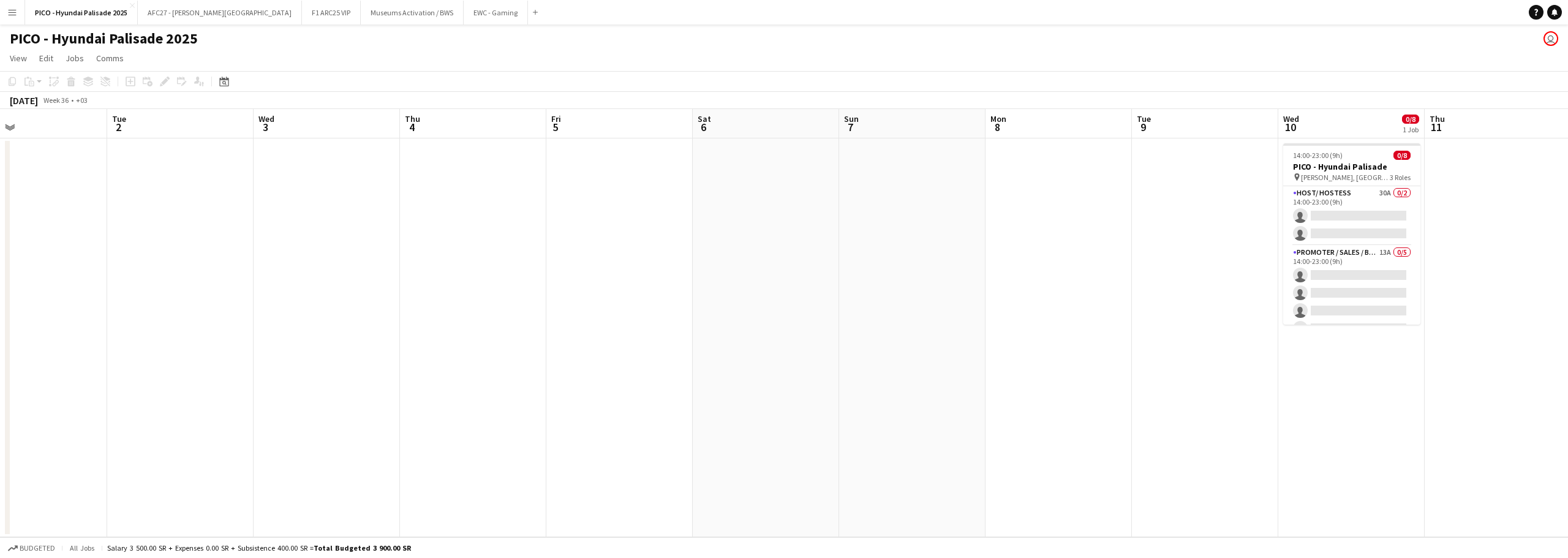
drag, startPoint x: 495, startPoint y: 287, endPoint x: 161, endPoint y: 318, distance: 335.4
click at [220, 313] on app-calendar-viewport "Sat 30 Sun 31 Mon 1 Tue 2 Wed 3 Thu 4 Fri 5 Sat 6 Sun 7 Mon 8 Tue 9 Wed 10 0/8 …" at bounding box center [784, 323] width 1568 height 428
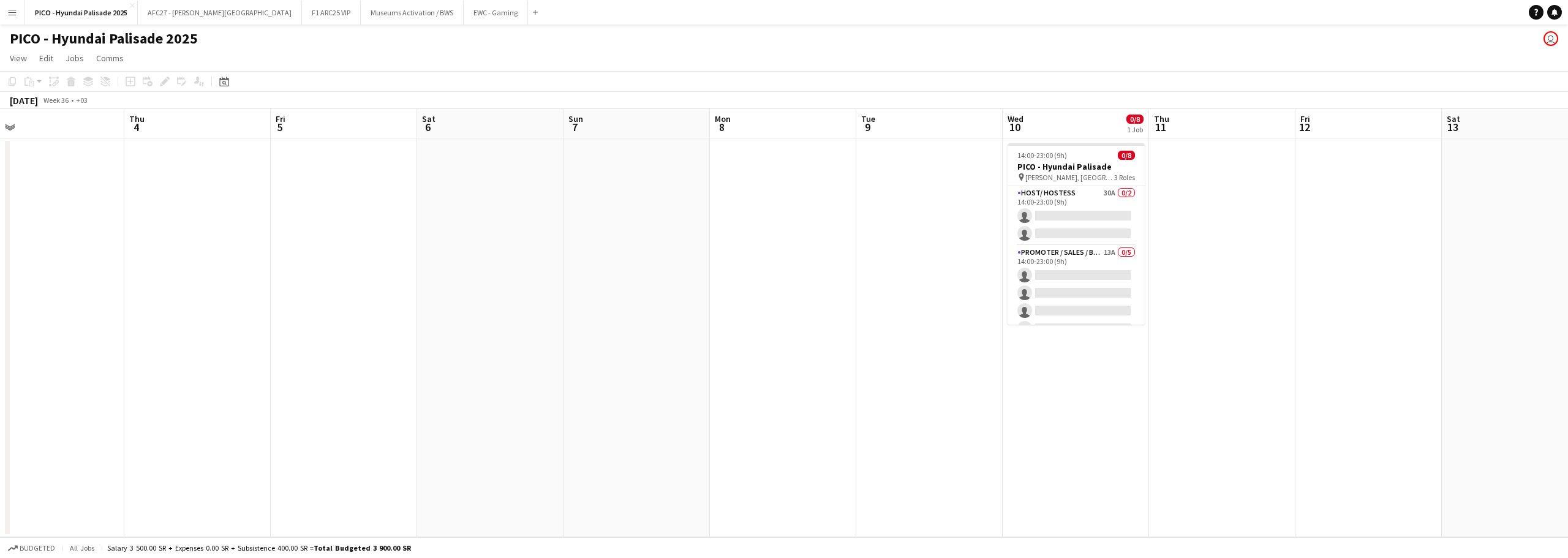
scroll to position [0, 315]
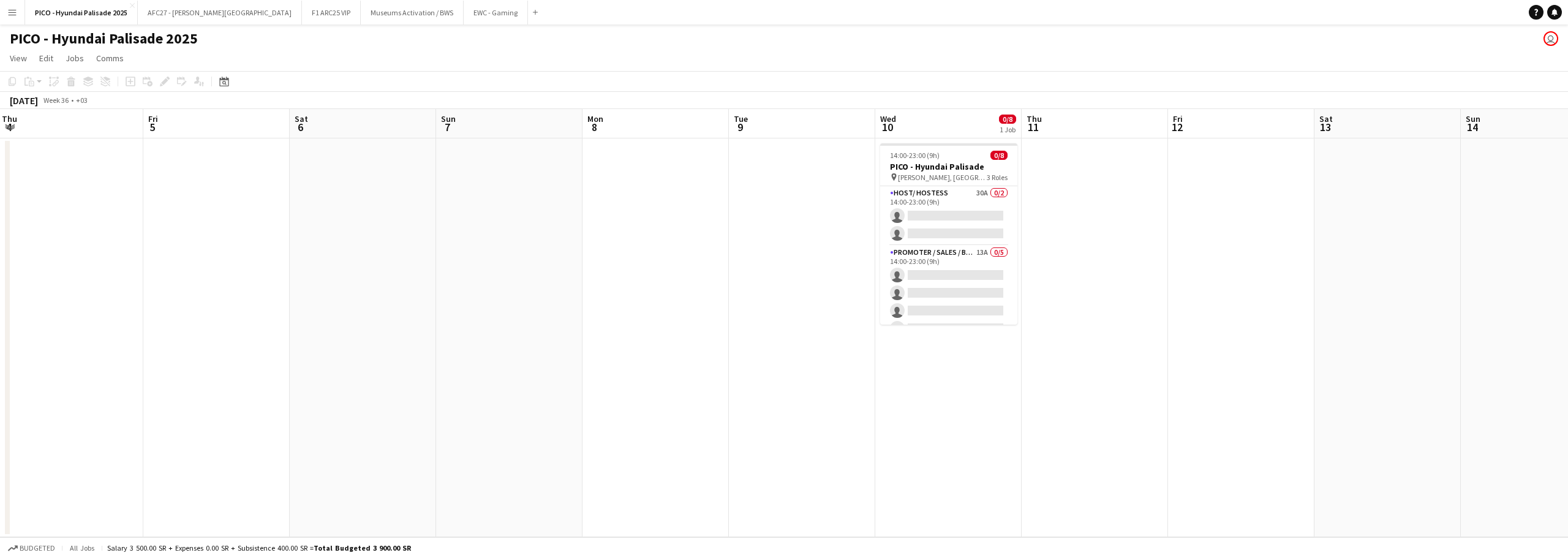
drag, startPoint x: 804, startPoint y: 250, endPoint x: 574, endPoint y: 215, distance: 232.6
click at [574, 215] on app-calendar-viewport "Mon 1 Tue 2 Wed 3 Thu 4 Fri 5 Sat 6 Sun 7 Mon 8 Tue 9 Wed 10 0/8 1 Job Thu 11 F…" at bounding box center [784, 323] width 1568 height 428
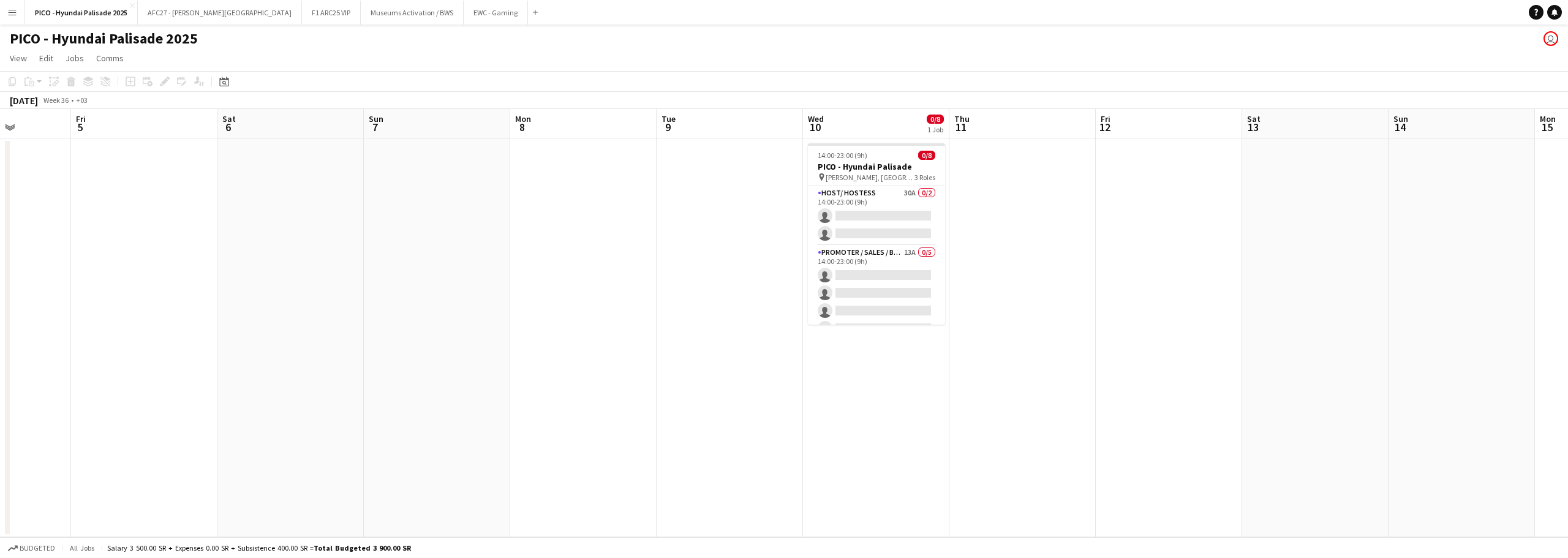
click at [582, 212] on app-calendar-viewport "Mon 1 Tue 2 Wed 3 Thu 4 Fri 5 Sat 6 Sun 7 Mon 8 Tue 9 Wed 10 0/8 1 Job Thu 11 F…" at bounding box center [784, 323] width 1568 height 428
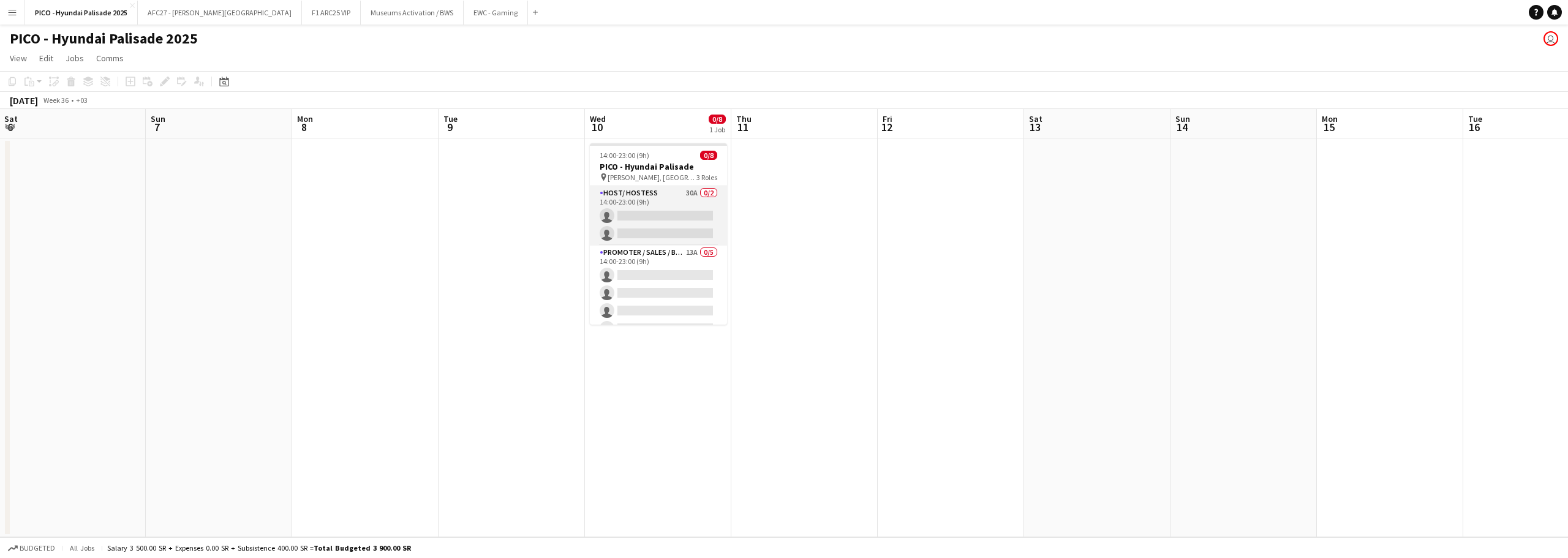
click at [659, 194] on app-card-role "Host/ Hostess 30A 0/2 14:00-23:00 (9h) single-neutral-actions single-neutral-ac…" at bounding box center [659, 216] width 137 height 60
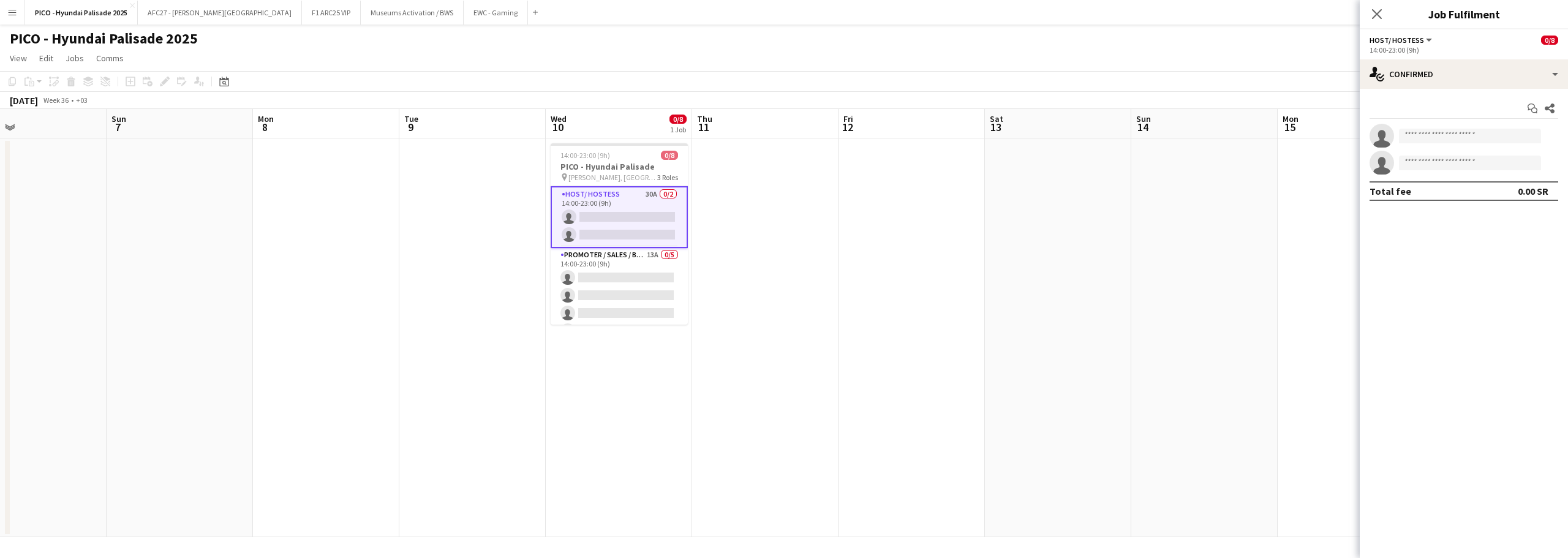
drag, startPoint x: 782, startPoint y: 213, endPoint x: 716, endPoint y: 193, distance: 69.0
click at [716, 193] on app-calendar-viewport "Wed 3 Thu 4 Fri 5 Sat 6 Sun 7 Mon 8 Tue 9 Wed 10 0/8 1 Job Thu 11 Fri 12 Sat 13…" at bounding box center [784, 323] width 1568 height 428
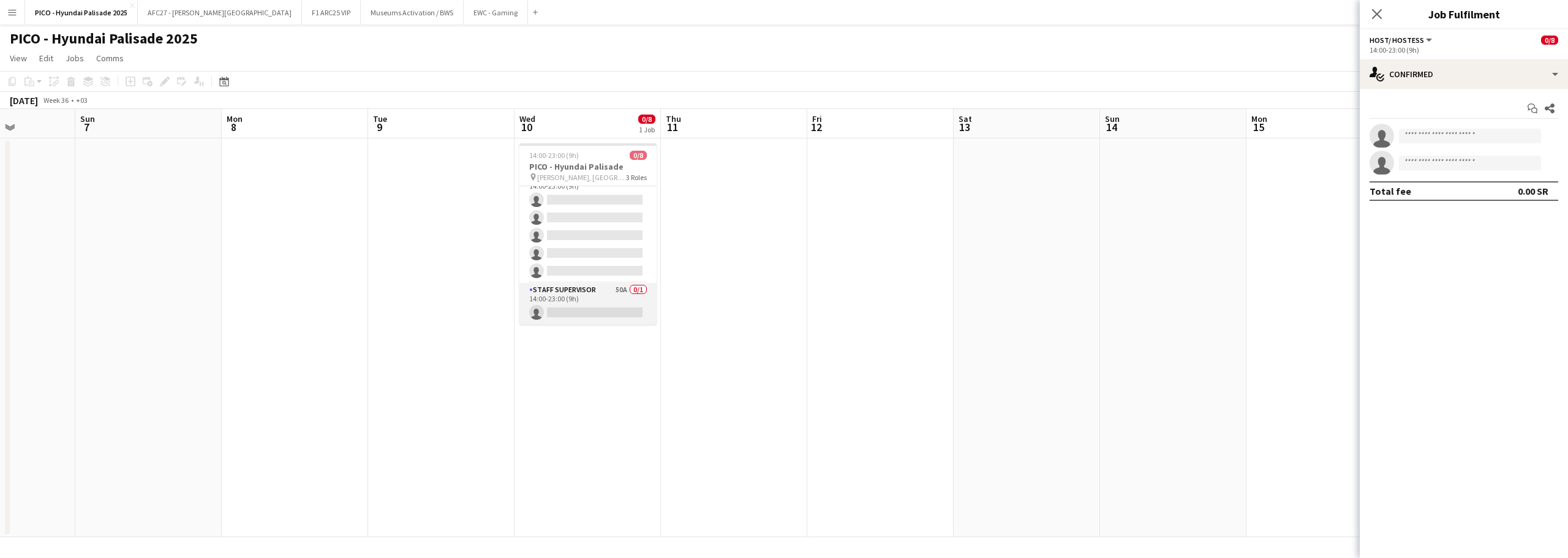
click at [563, 286] on app-card-role "Staff Supervisor 50A 0/1 14:00-23:00 (9h) single-neutral-actions" at bounding box center [588, 304] width 137 height 42
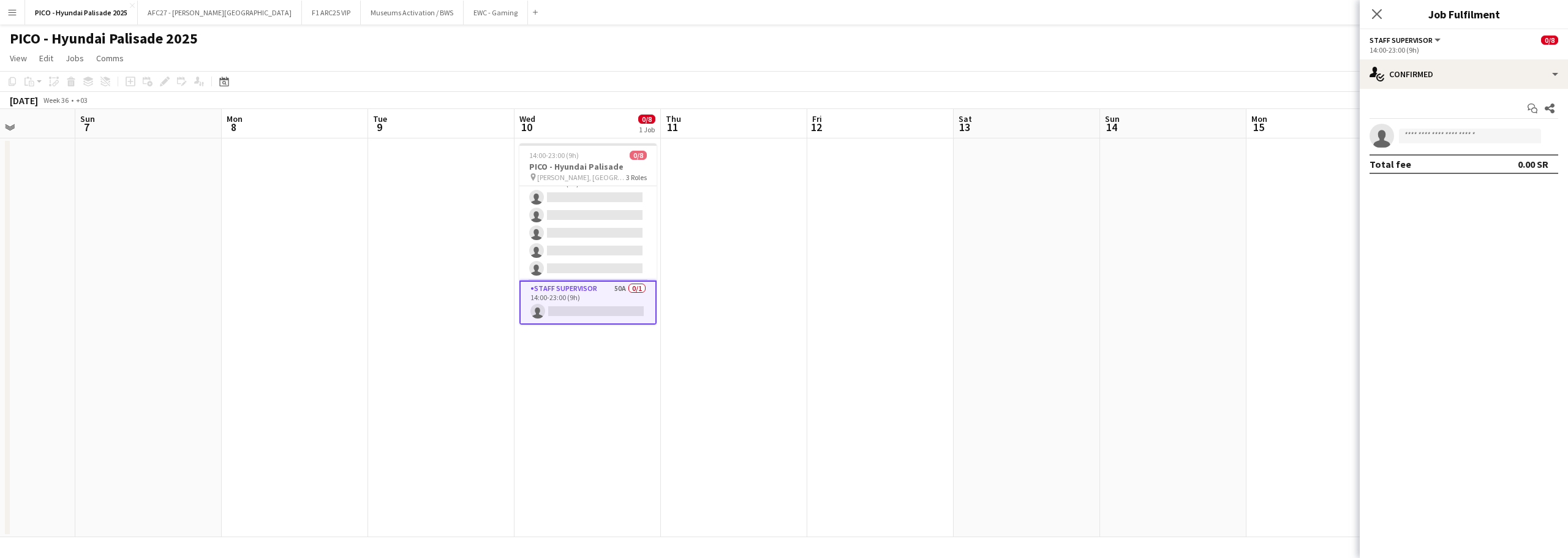
scroll to position [76, 0]
click at [1427, 59] on app-options-switcher "Staff Supervisor All roles Staff Supervisor 0/8 14:00-23:00 (9h)" at bounding box center [1464, 44] width 208 height 30
click at [1423, 74] on div "single-neutral-actions-check-2 Confirmed" at bounding box center [1464, 74] width 208 height 29
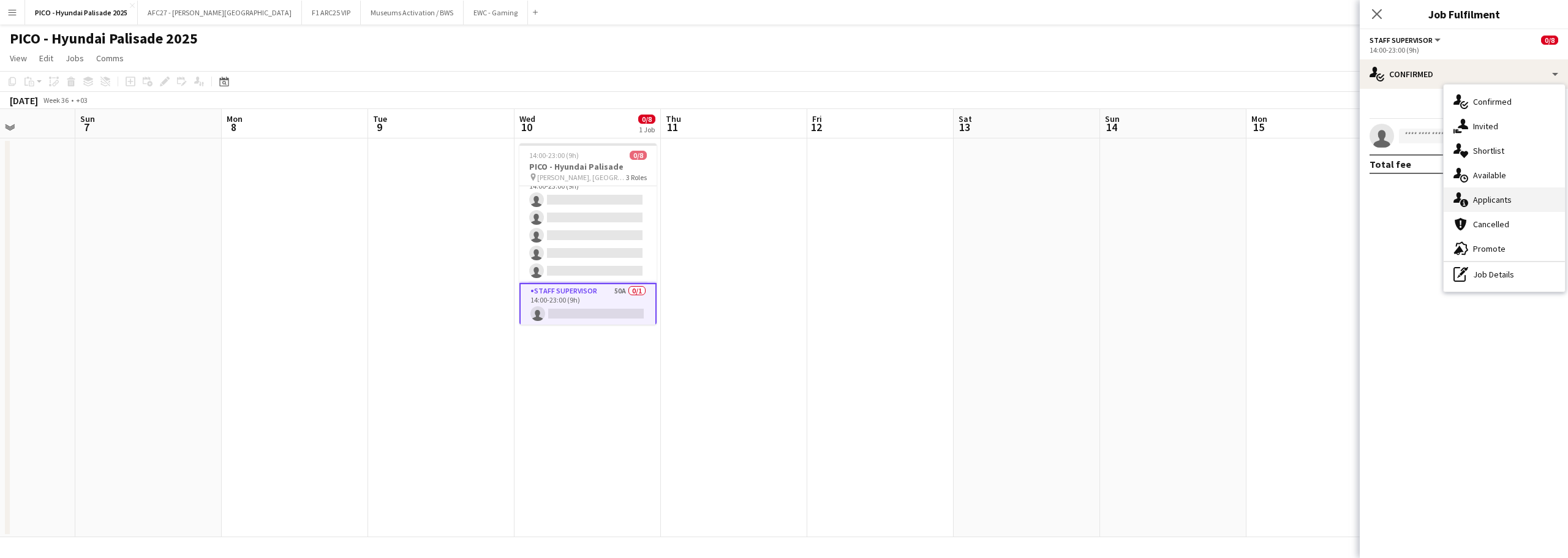
click at [1471, 193] on div "single-neutral-actions-information Applicants" at bounding box center [1504, 200] width 121 height 24
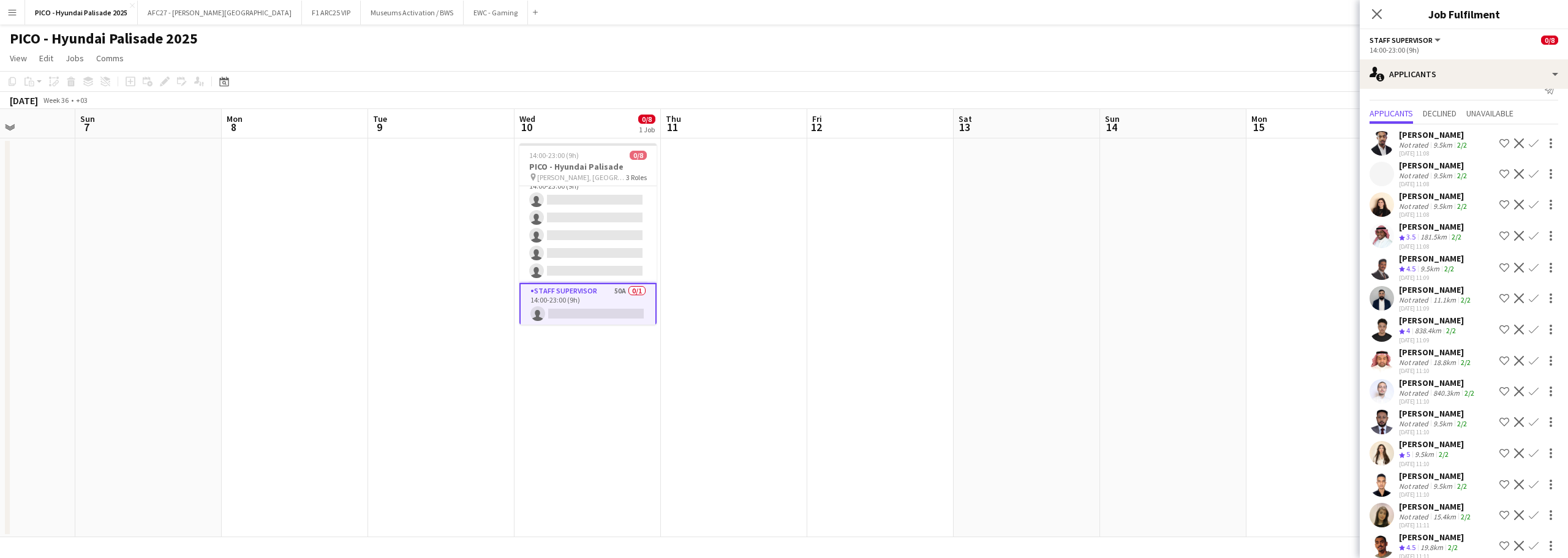
scroll to position [0, 0]
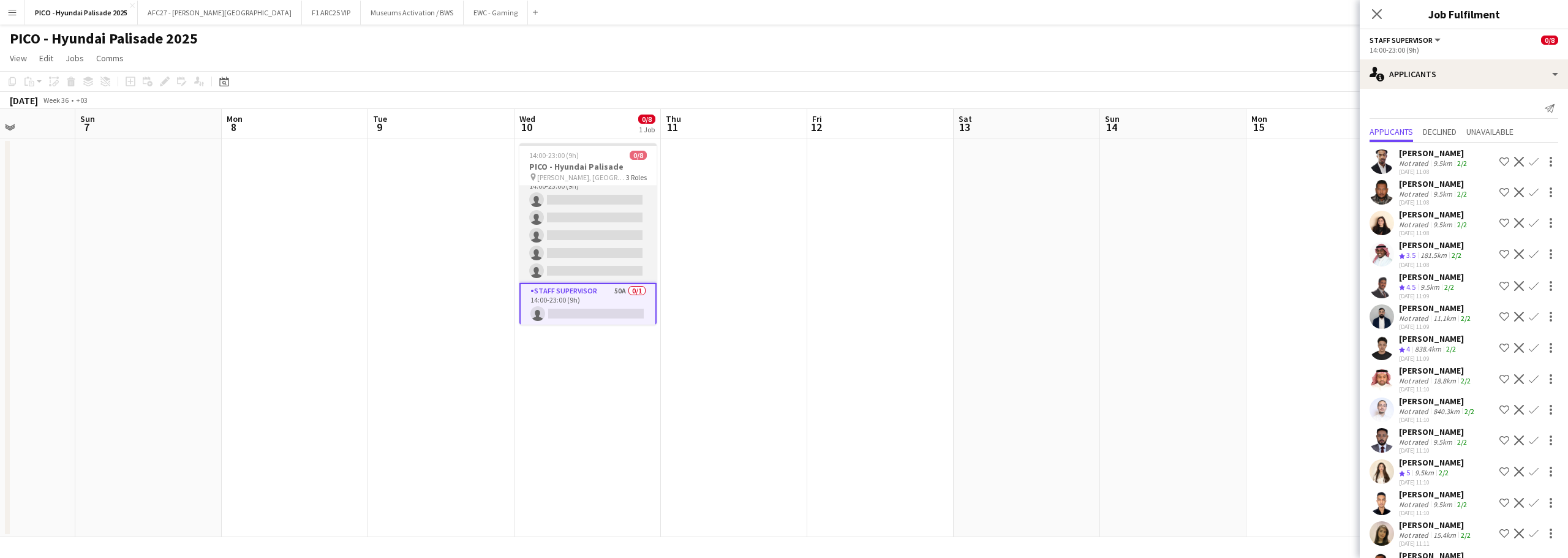
click at [603, 259] on app-card-role "Promoter / Sales / Brand Ambassador 13A 0/5 14:00-23:00 (9h) single-neutral-act…" at bounding box center [588, 227] width 137 height 113
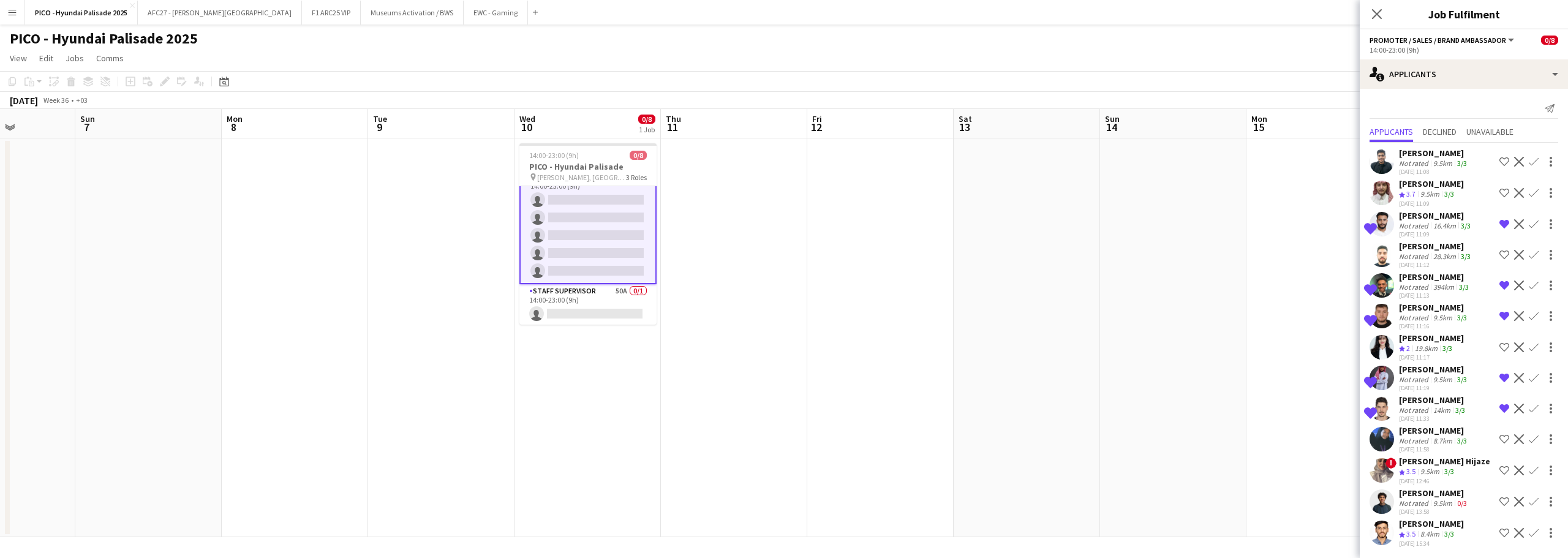
scroll to position [1, 0]
click at [1451, 532] on app-skills-label "3/3" at bounding box center [1449, 532] width 10 height 9
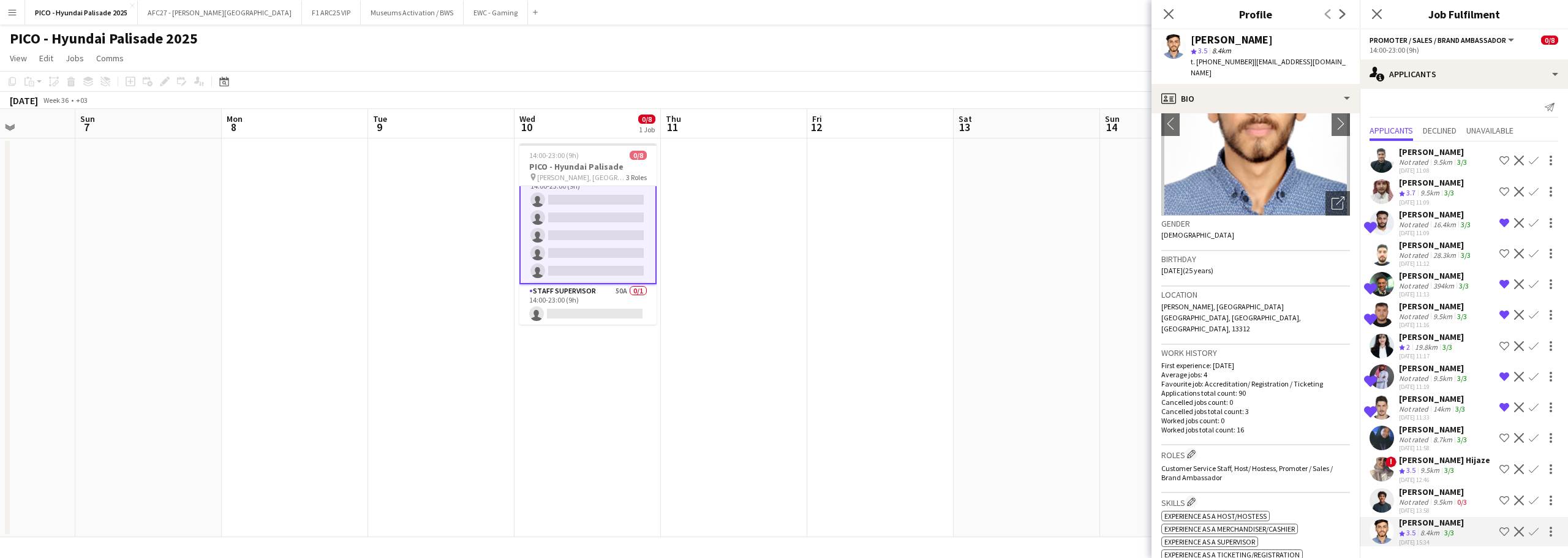
scroll to position [0, 0]
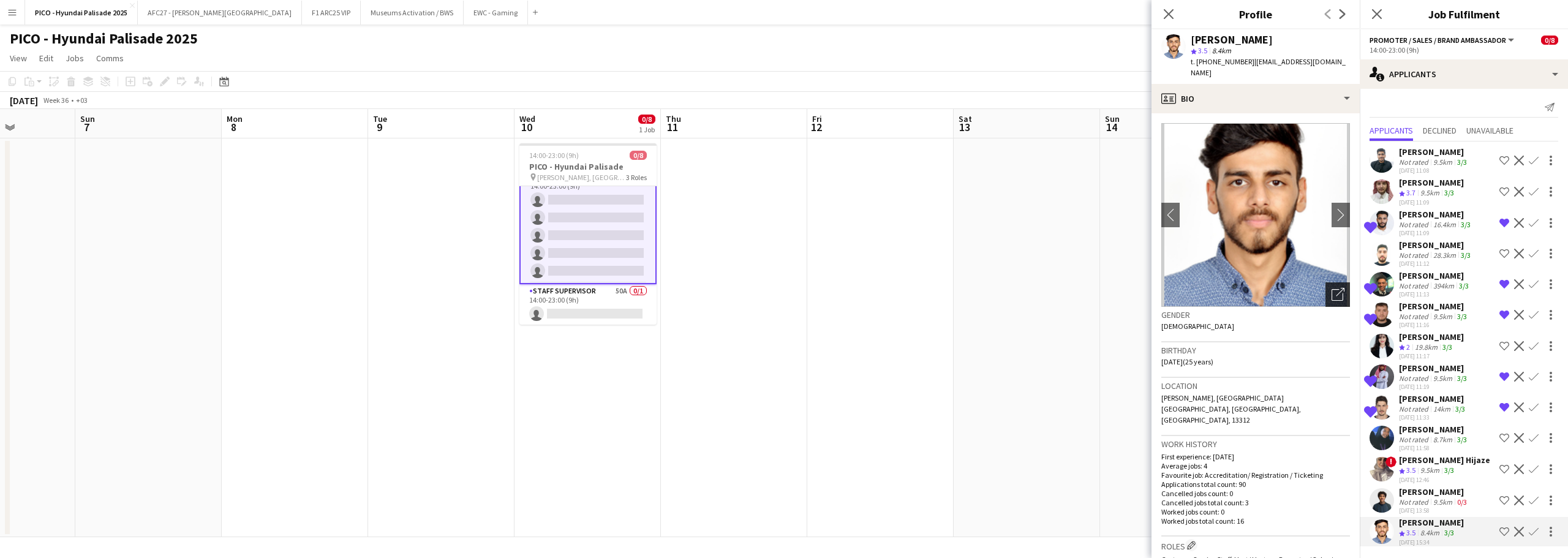
click at [1332, 288] on icon "Open photos pop-in" at bounding box center [1338, 294] width 13 height 13
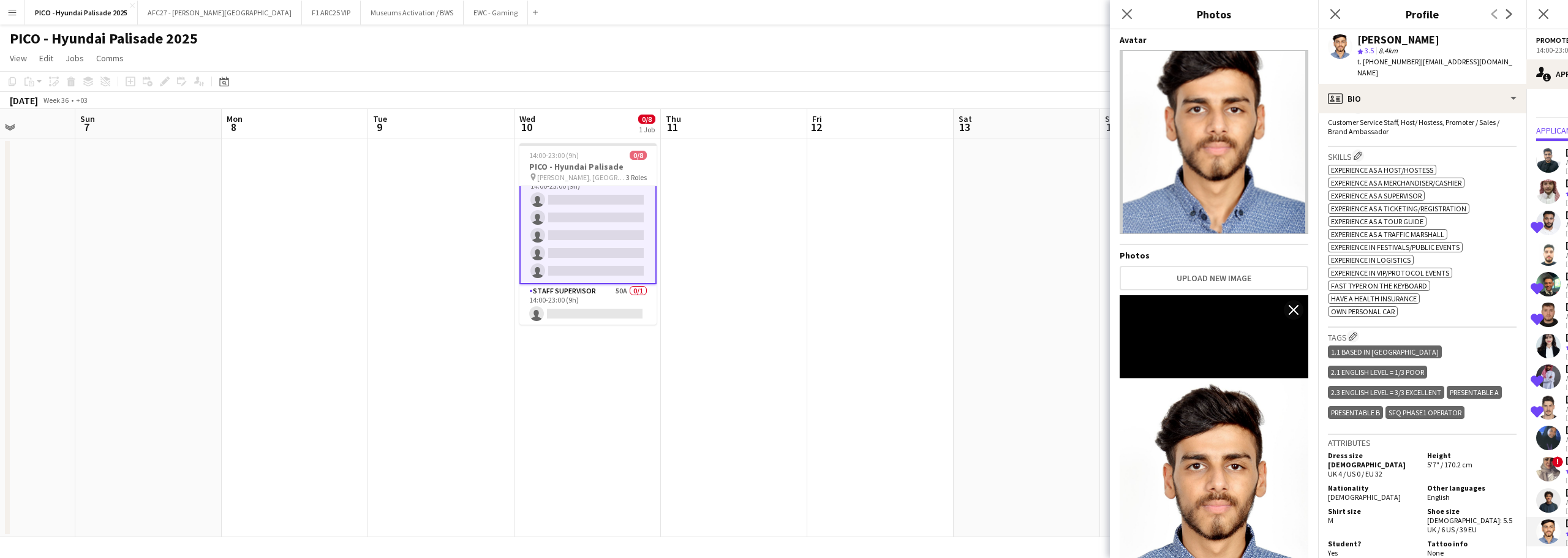
scroll to position [368, 0]
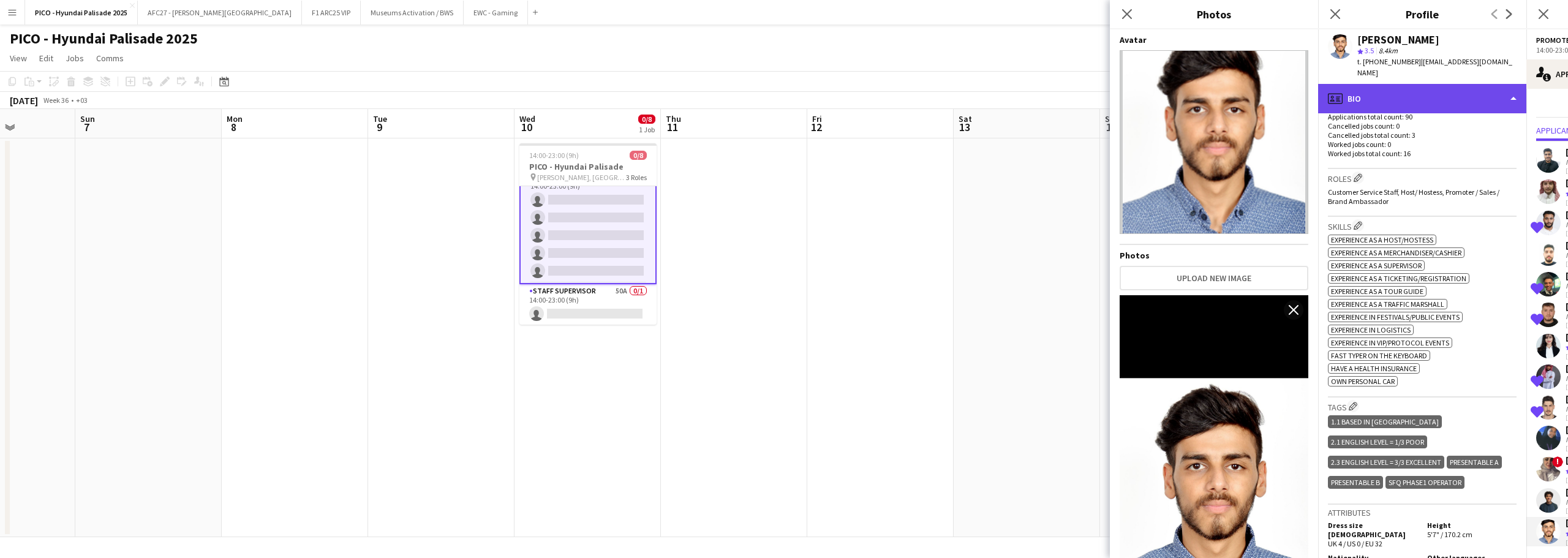
click at [1424, 96] on div "profile Bio" at bounding box center [1422, 99] width 208 height 29
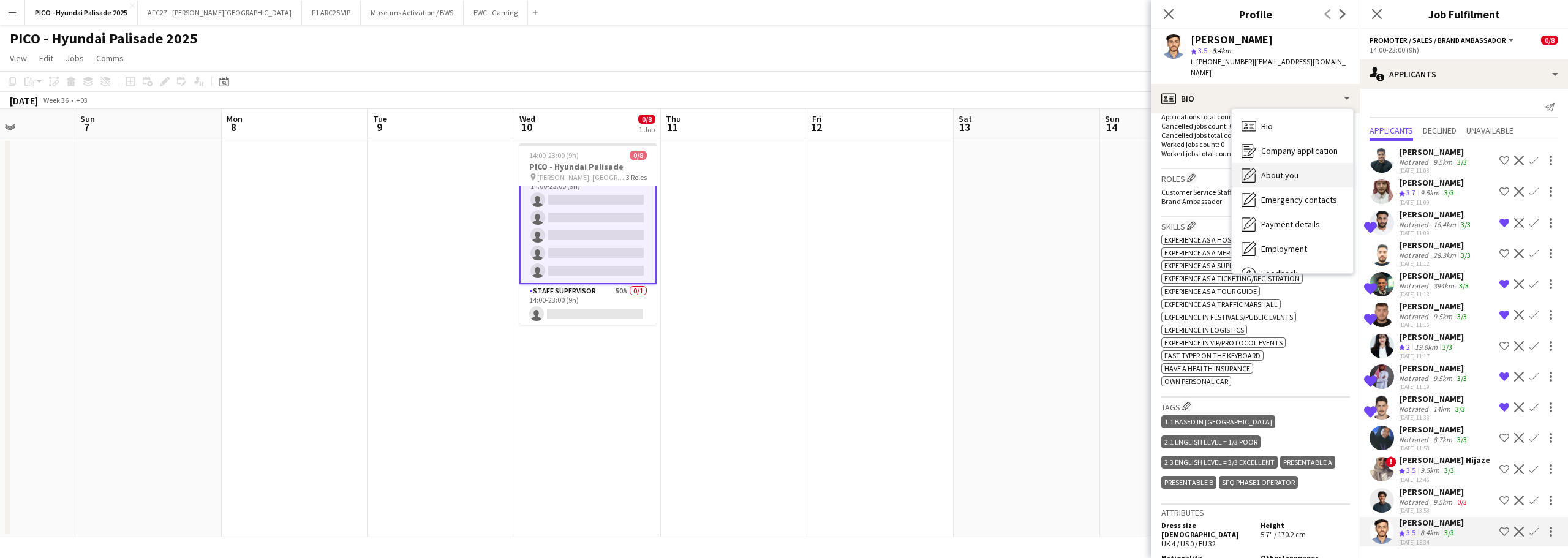
click at [1330, 164] on div "About you About you" at bounding box center [1292, 175] width 121 height 24
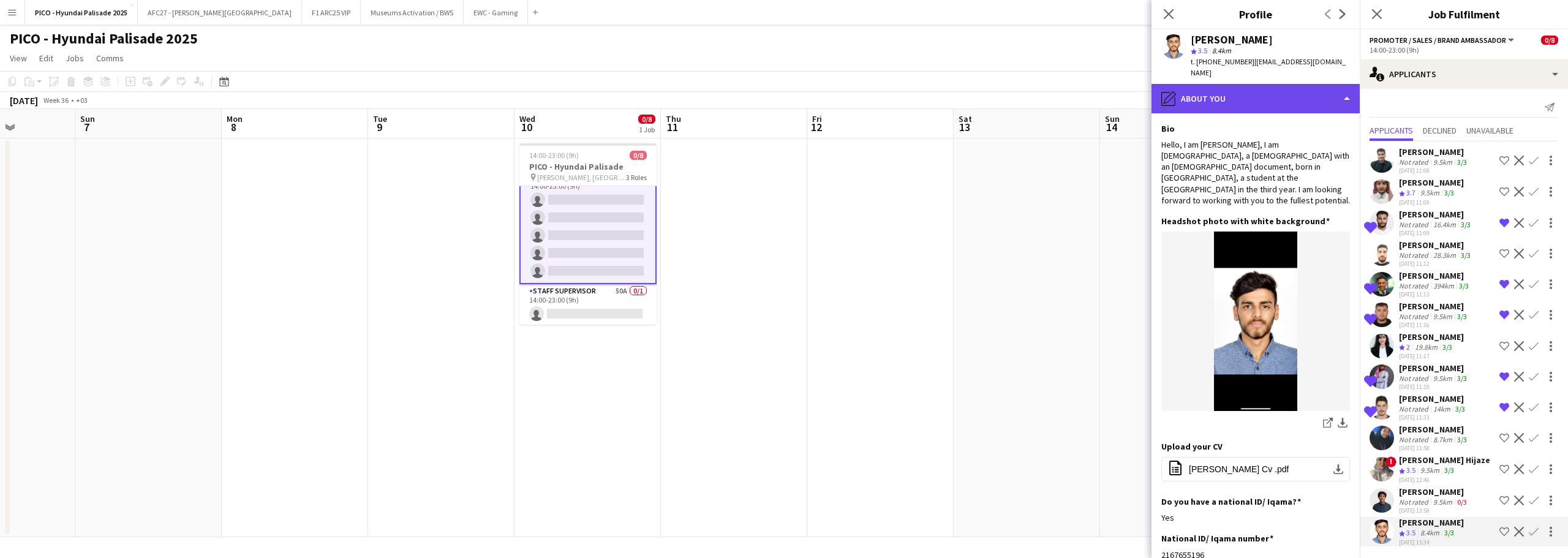
click at [1286, 95] on div "pencil4 About you" at bounding box center [1255, 99] width 208 height 29
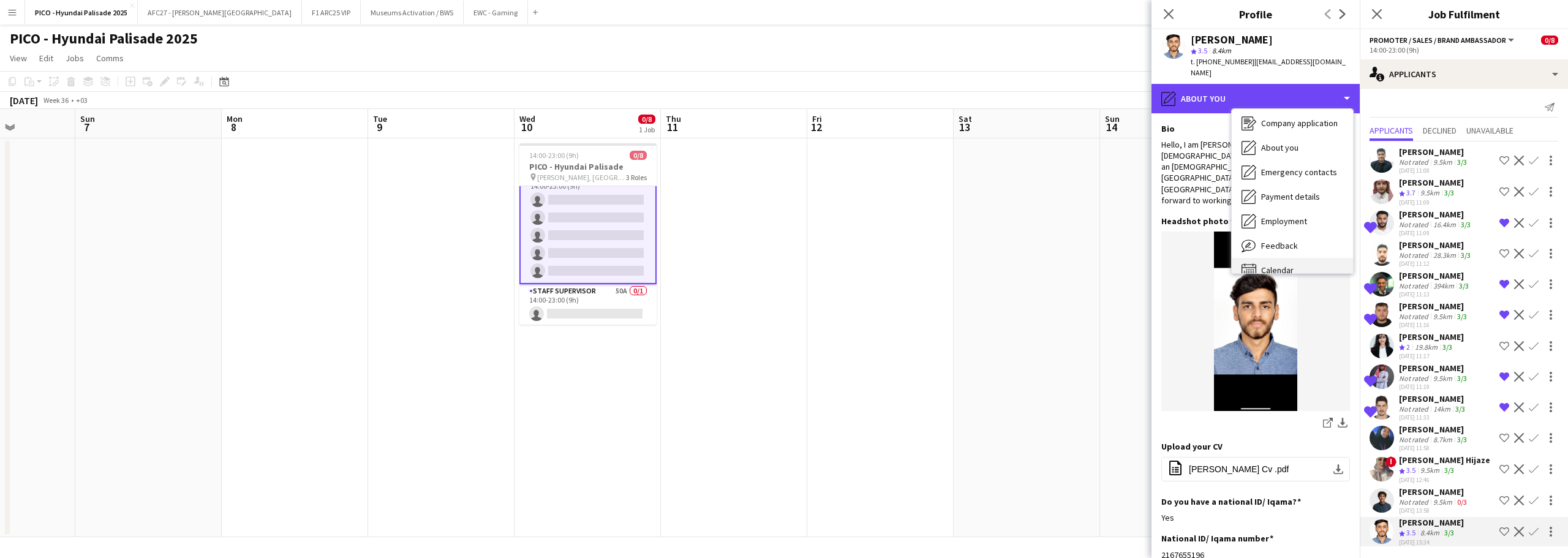
scroll to position [42, 0]
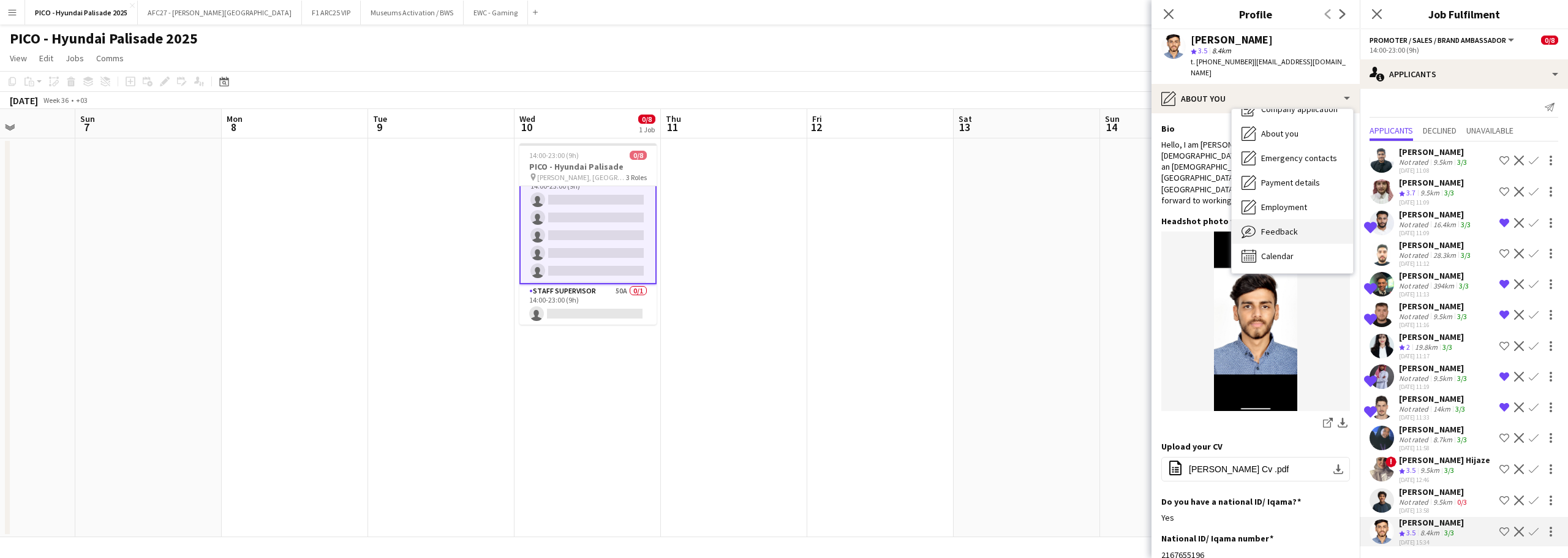
click at [1273, 226] on span "Feedback" at bounding box center [1279, 231] width 37 height 11
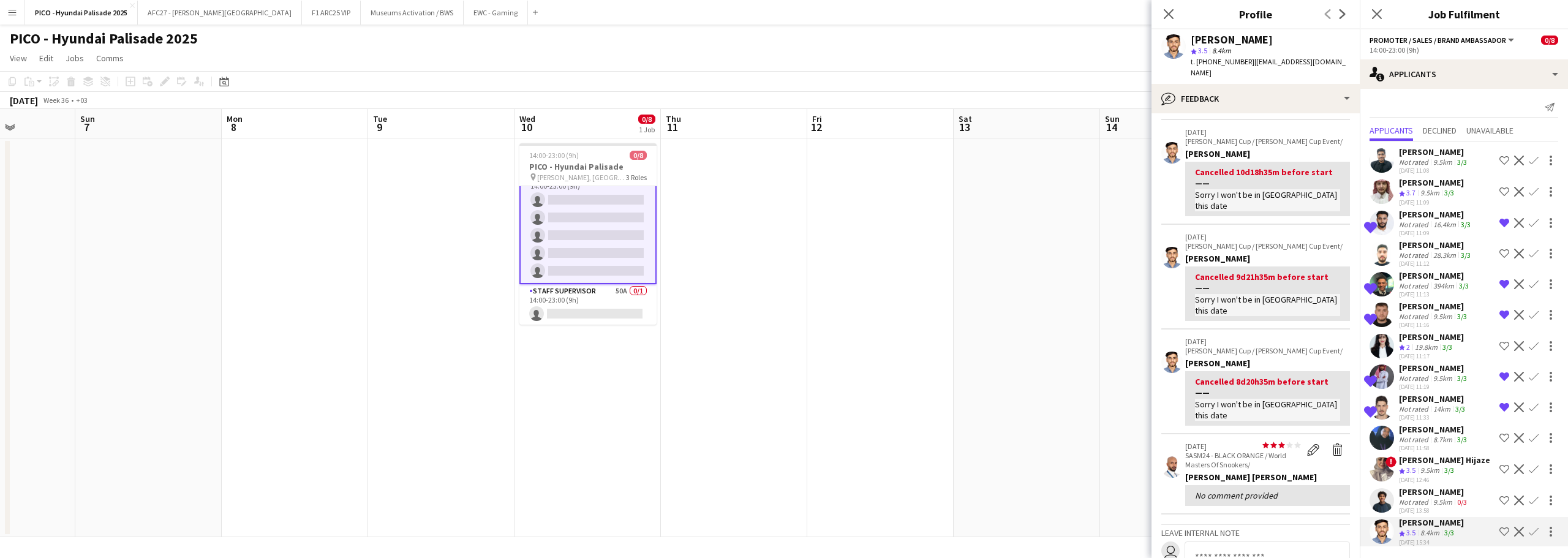
scroll to position [122, 0]
click at [1401, 491] on div "[PERSON_NAME]" at bounding box center [1434, 491] width 70 height 11
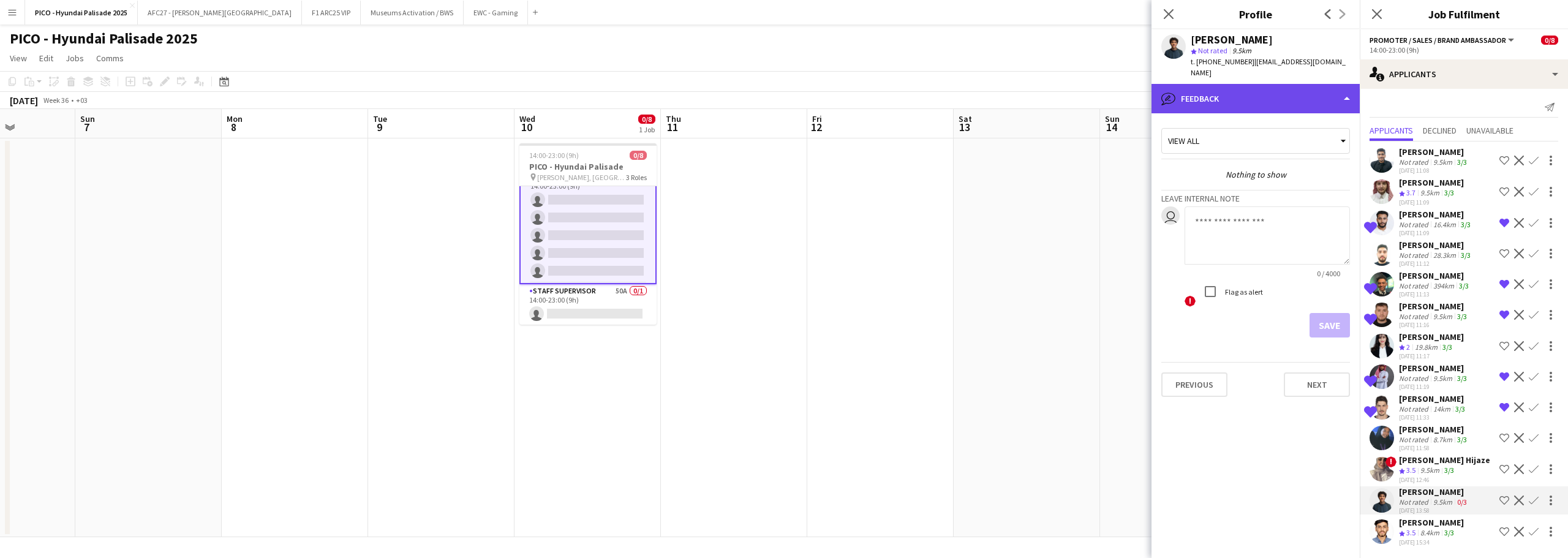
click at [1323, 93] on div "bubble-pencil Feedback" at bounding box center [1255, 99] width 208 height 29
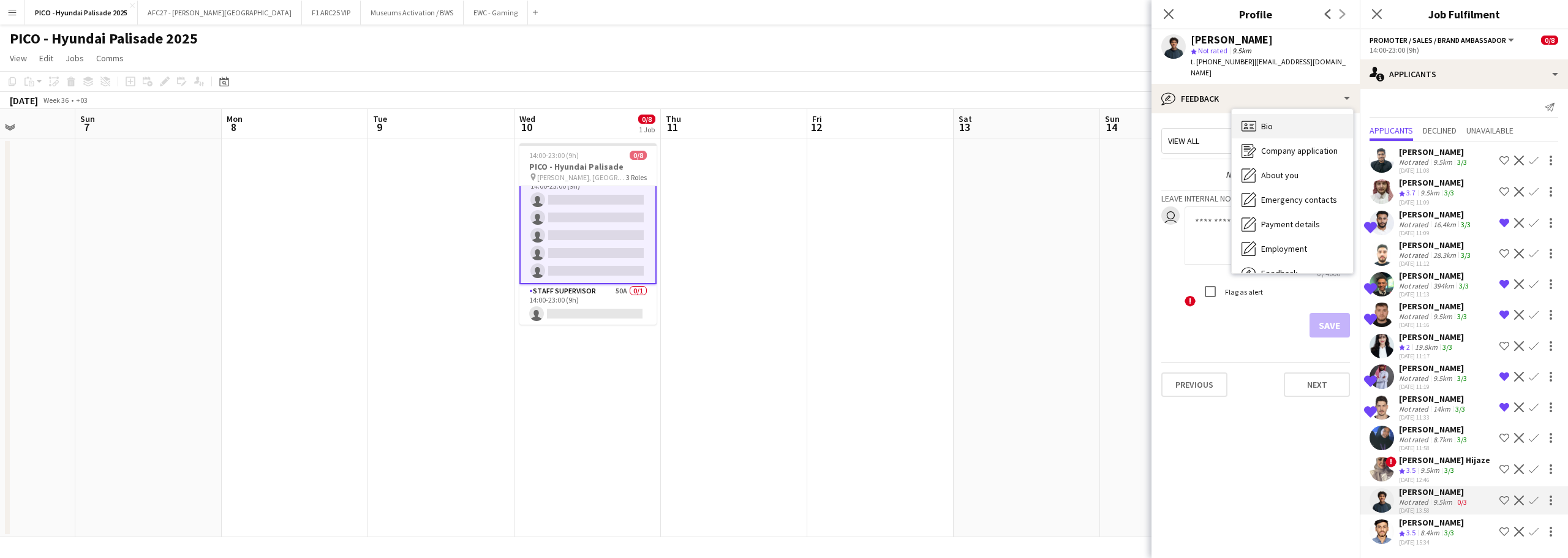
click at [1317, 114] on div "Bio Bio" at bounding box center [1292, 126] width 121 height 24
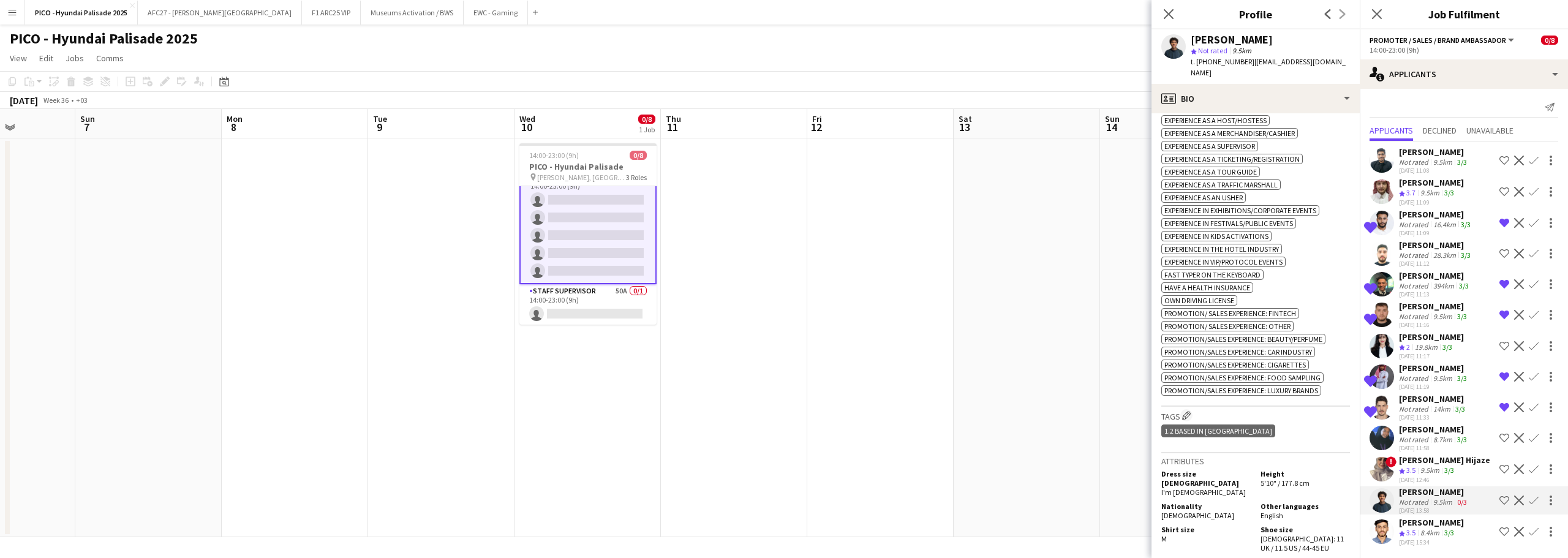
scroll to position [490, 0]
click at [1180, 404] on h3 "Tags Edit crew company tags" at bounding box center [1255, 411] width 188 height 13
click at [1190, 406] on app-icon "Edit crew company tags" at bounding box center [1186, 410] width 8 height 8
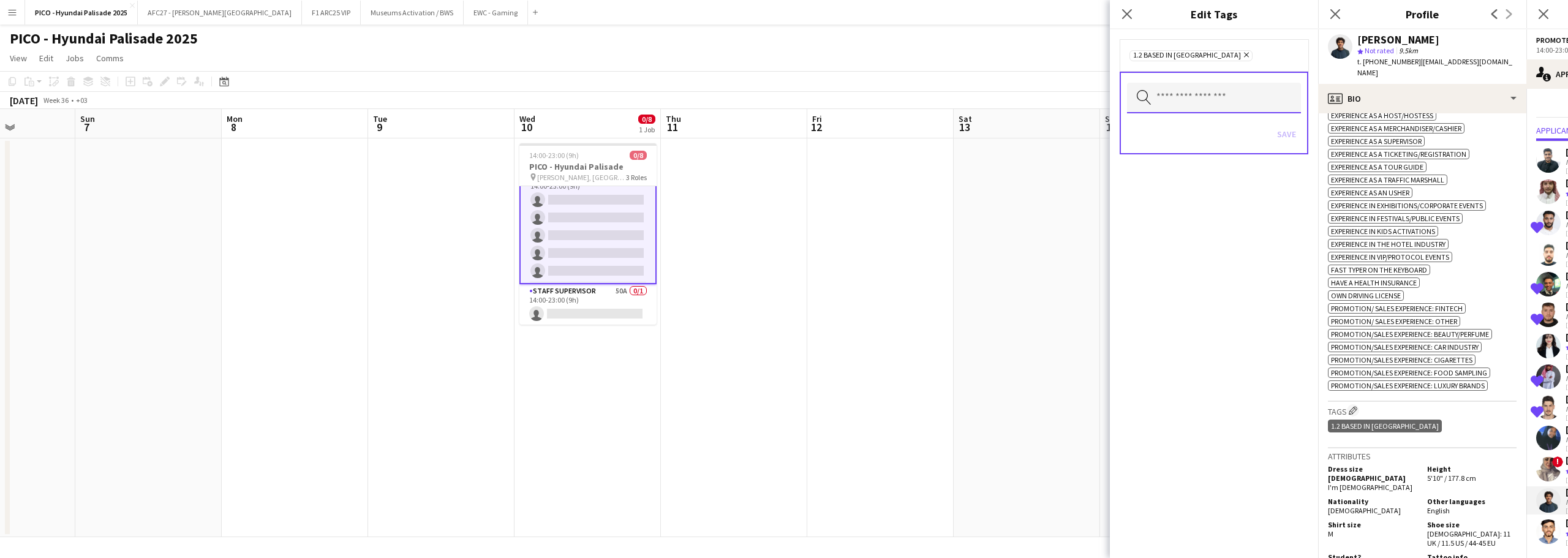
click at [1184, 109] on input "text" at bounding box center [1214, 98] width 174 height 31
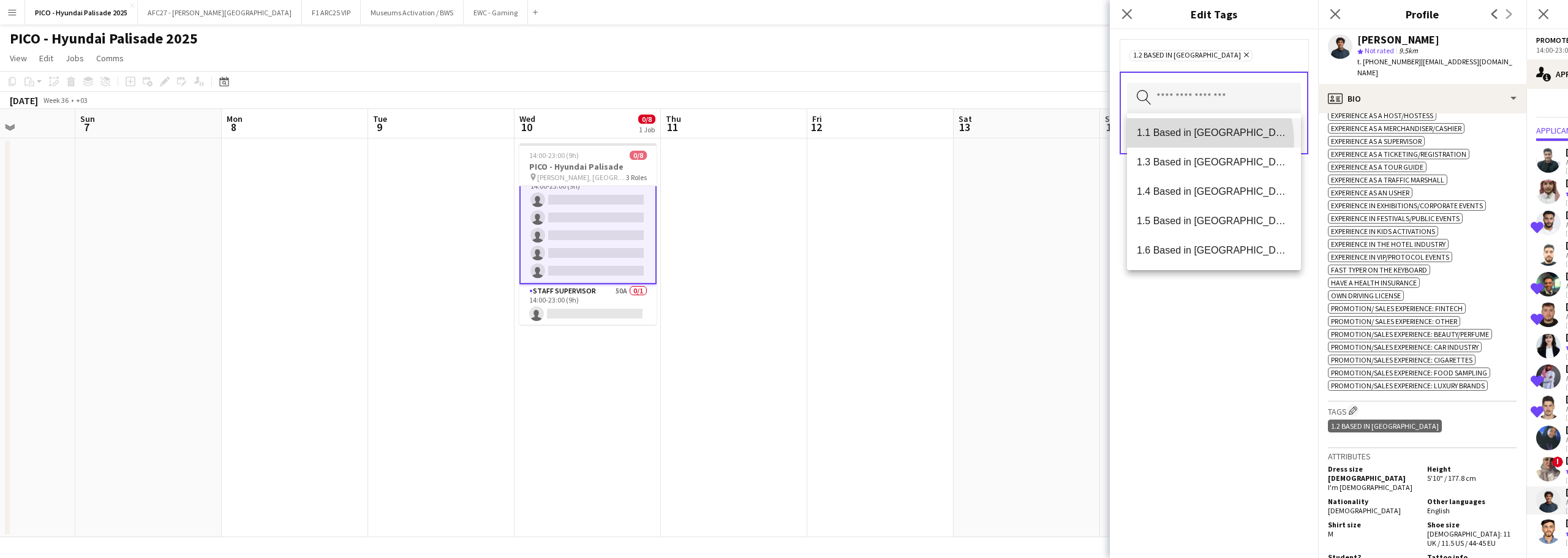
click at [1187, 142] on mat-option "1.1 Based in [GEOGRAPHIC_DATA]" at bounding box center [1214, 133] width 174 height 29
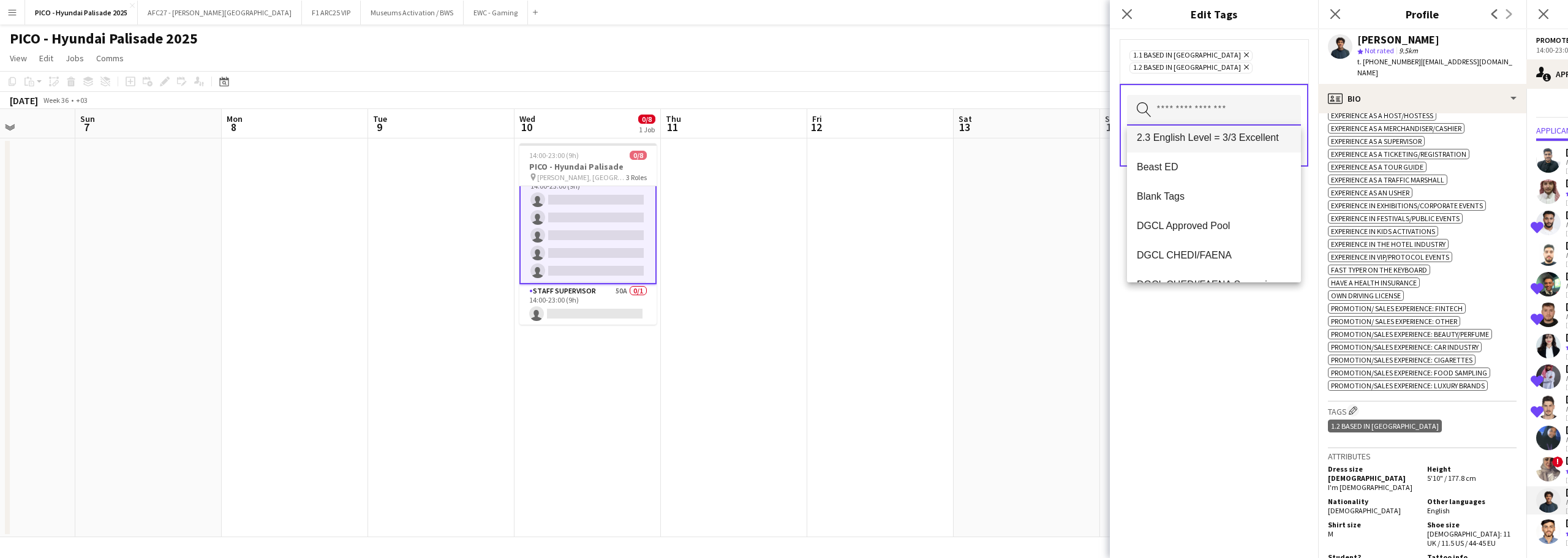
scroll to position [245, 0]
click at [1193, 145] on mat-option "2.3 English Level = 3/3 Excellent" at bounding box center [1214, 135] width 174 height 29
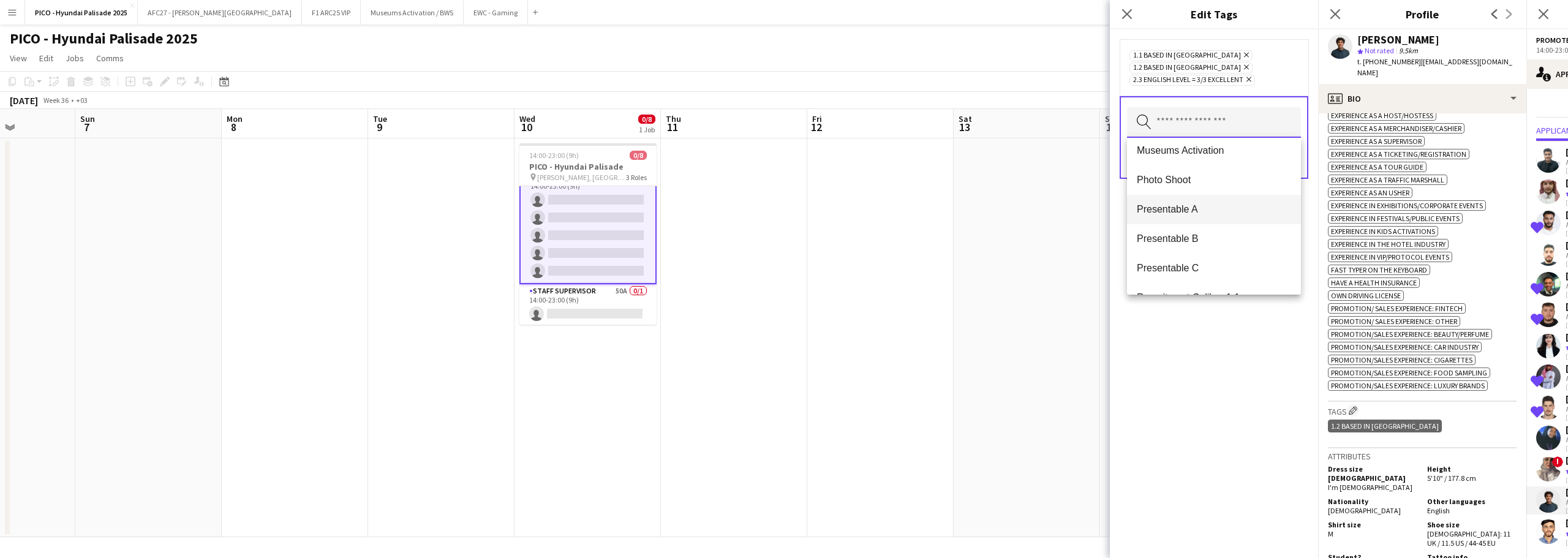
scroll to position [919, 0]
click at [1183, 174] on span "Presentable A" at bounding box center [1214, 179] width 154 height 12
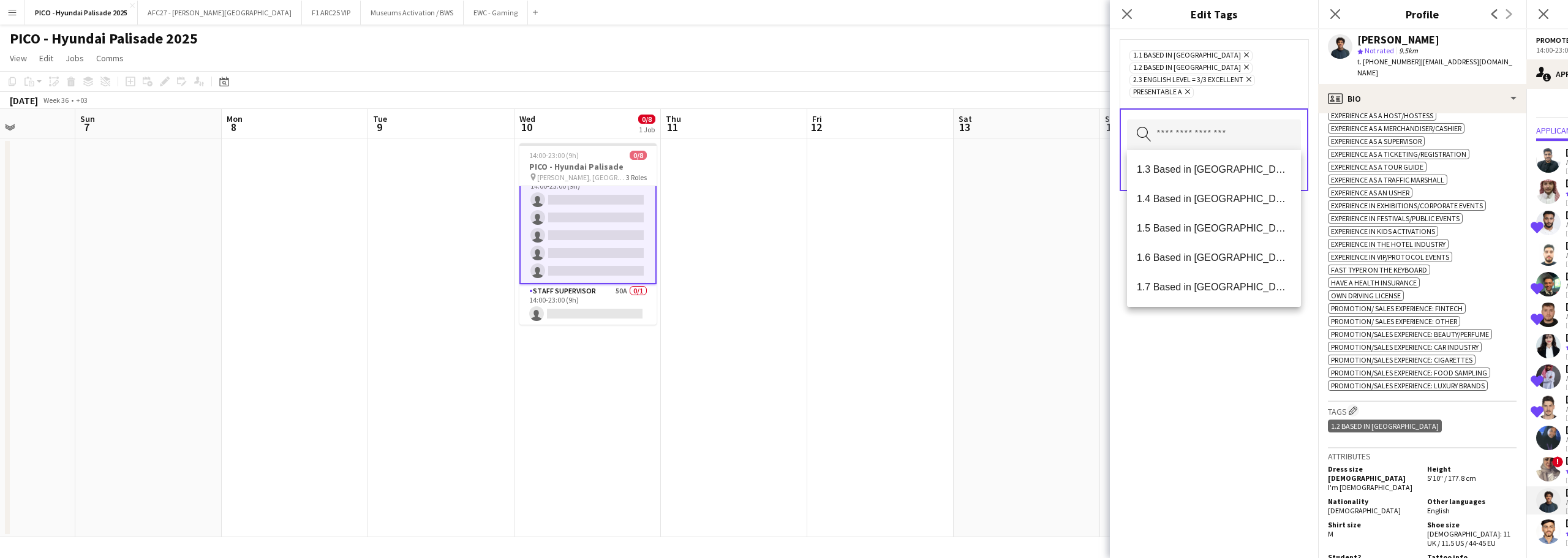
click at [1180, 405] on div "1.1 Based in [GEOGRAPHIC_DATA] Remove 1.2 Based in [GEOGRAPHIC_DATA] Remove 2.3…" at bounding box center [1214, 293] width 208 height 529
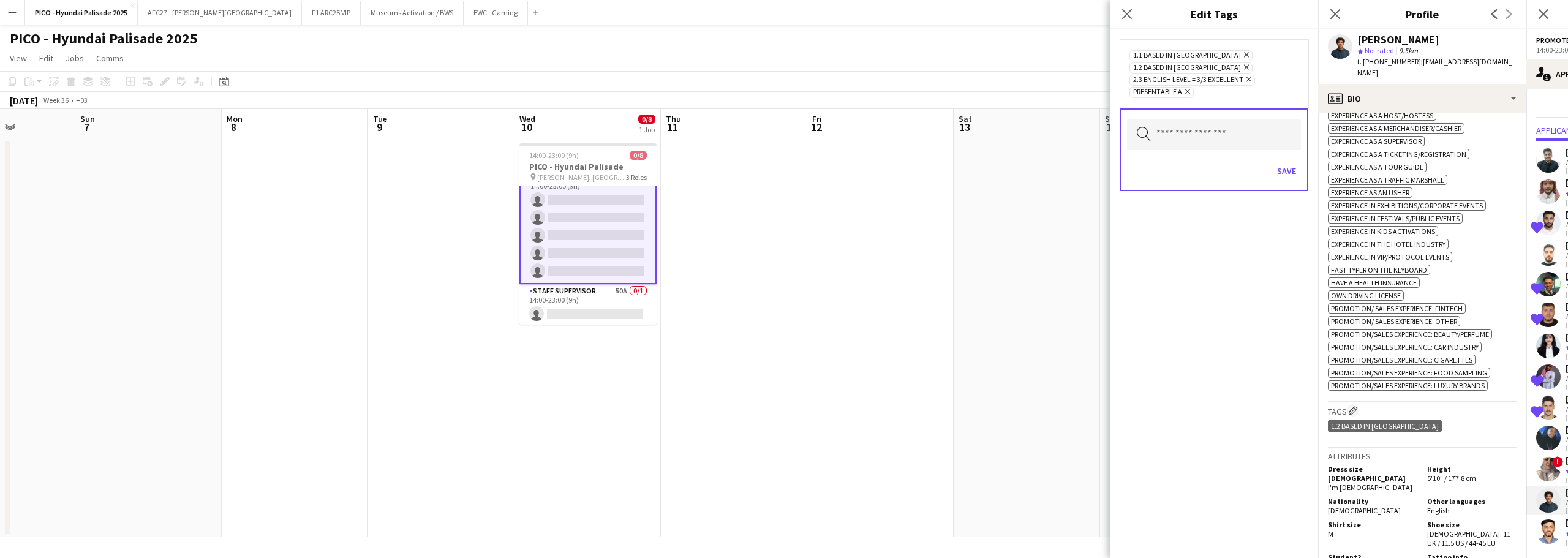
click at [1279, 182] on div "Save" at bounding box center [1214, 172] width 174 height 35
click at [1280, 180] on button "Save" at bounding box center [1287, 170] width 29 height 20
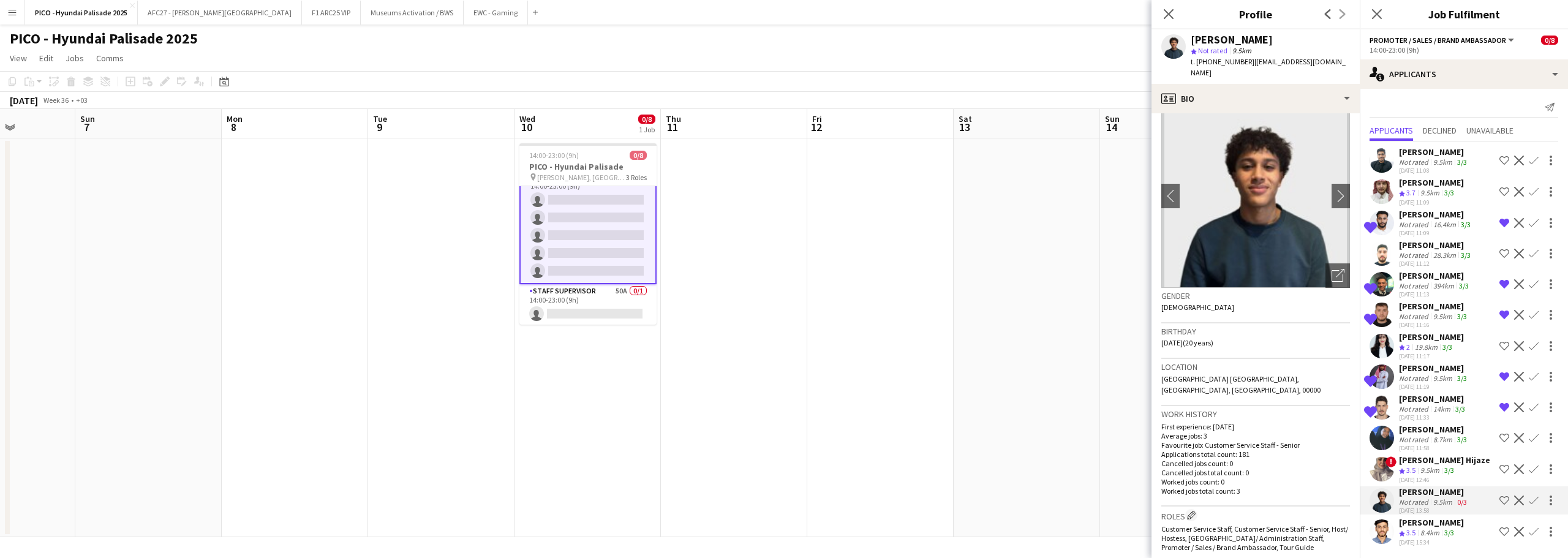
scroll to position [0, 0]
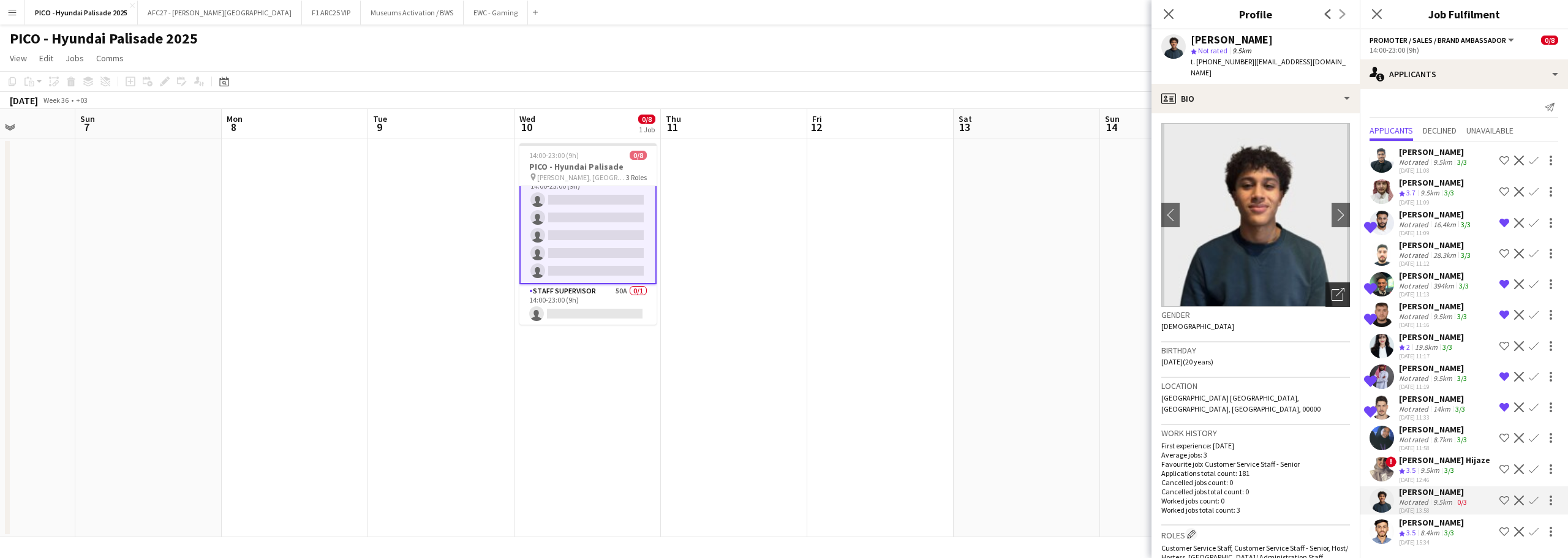
click at [1326, 291] on div "Open photos pop-in" at bounding box center [1338, 295] width 24 height 24
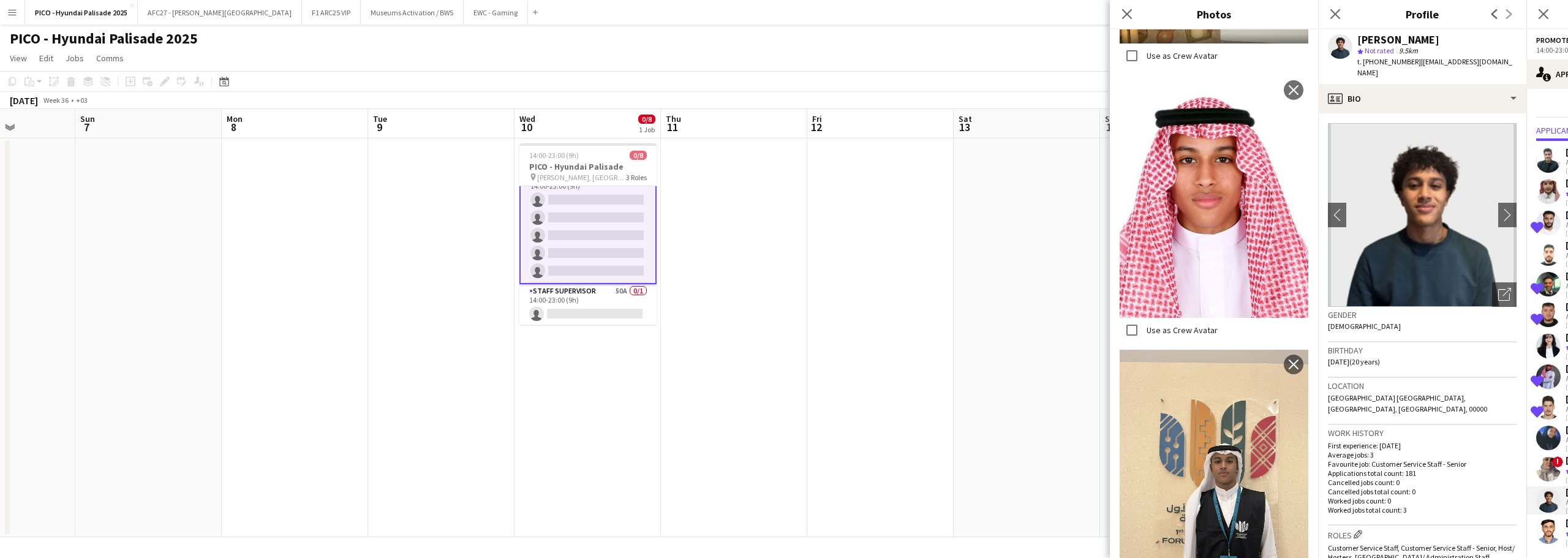
scroll to position [184, 0]
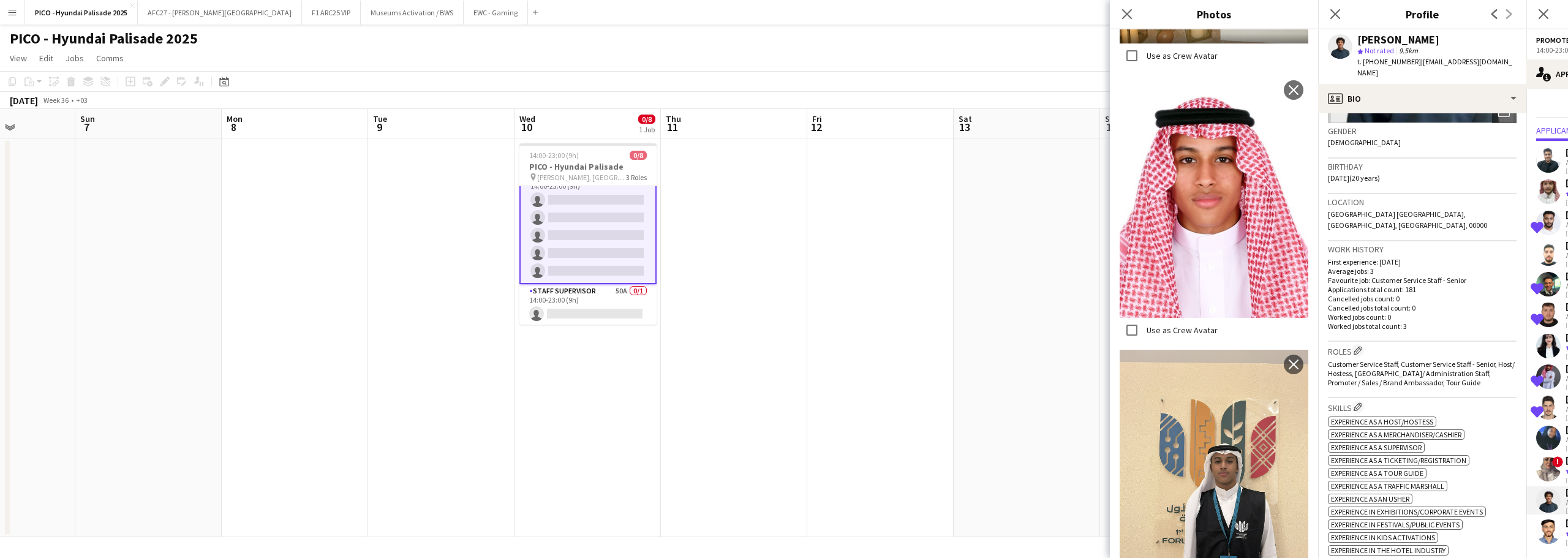
click at [1423, 373] on div "Roles Edit crew company roles Customer Service Staff, Customer Service Staff - …" at bounding box center [1423, 370] width 188 height 56
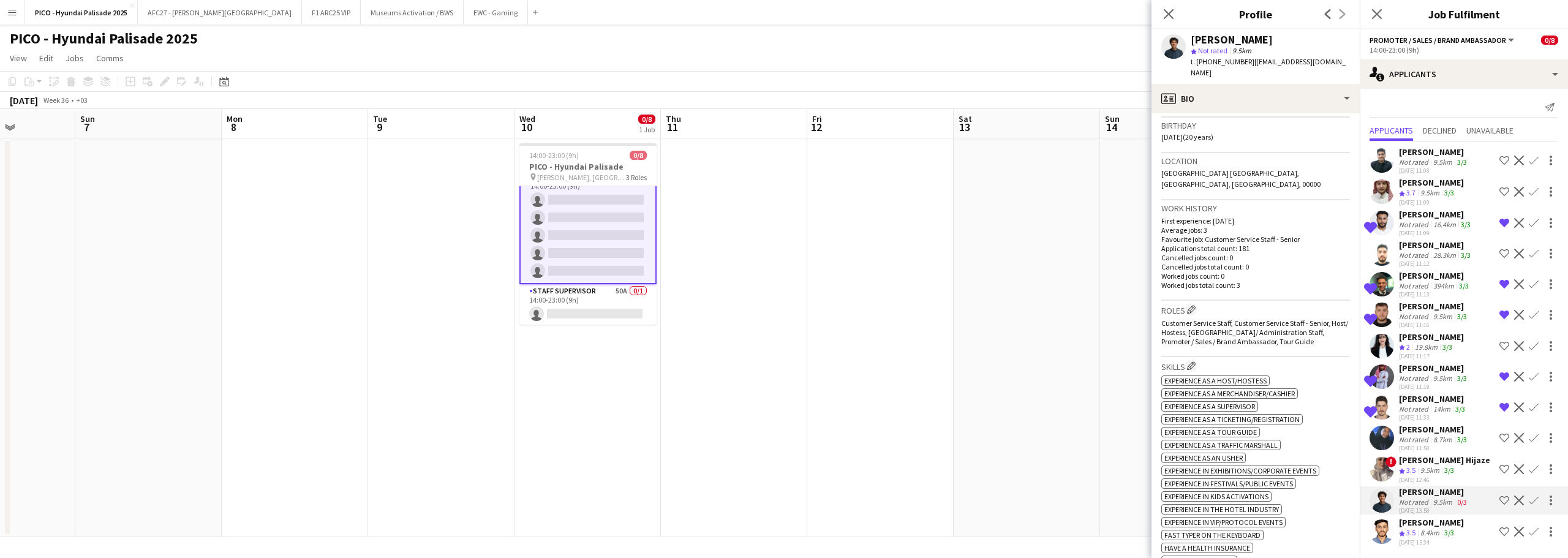
scroll to position [245, 0]
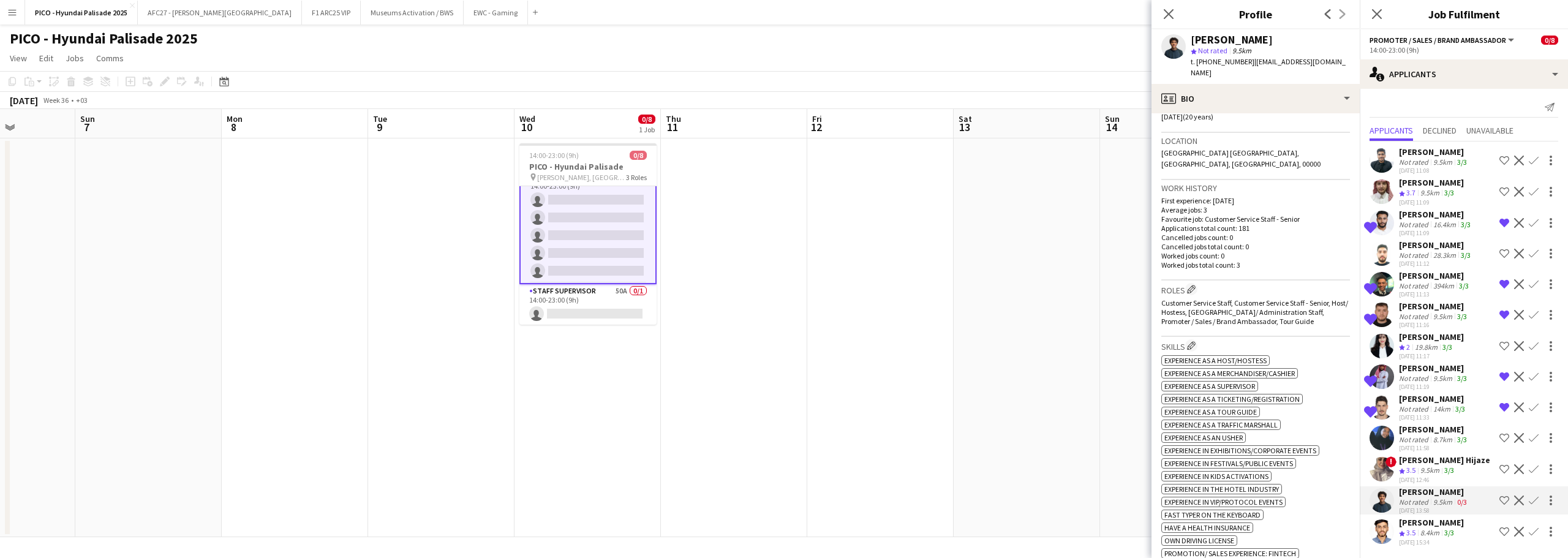
click at [1395, 407] on div "Shortlisted [PERSON_NAME] Not rated 14km 3/3 [DATE] 11:33 Remove crew from shor…" at bounding box center [1464, 407] width 208 height 28
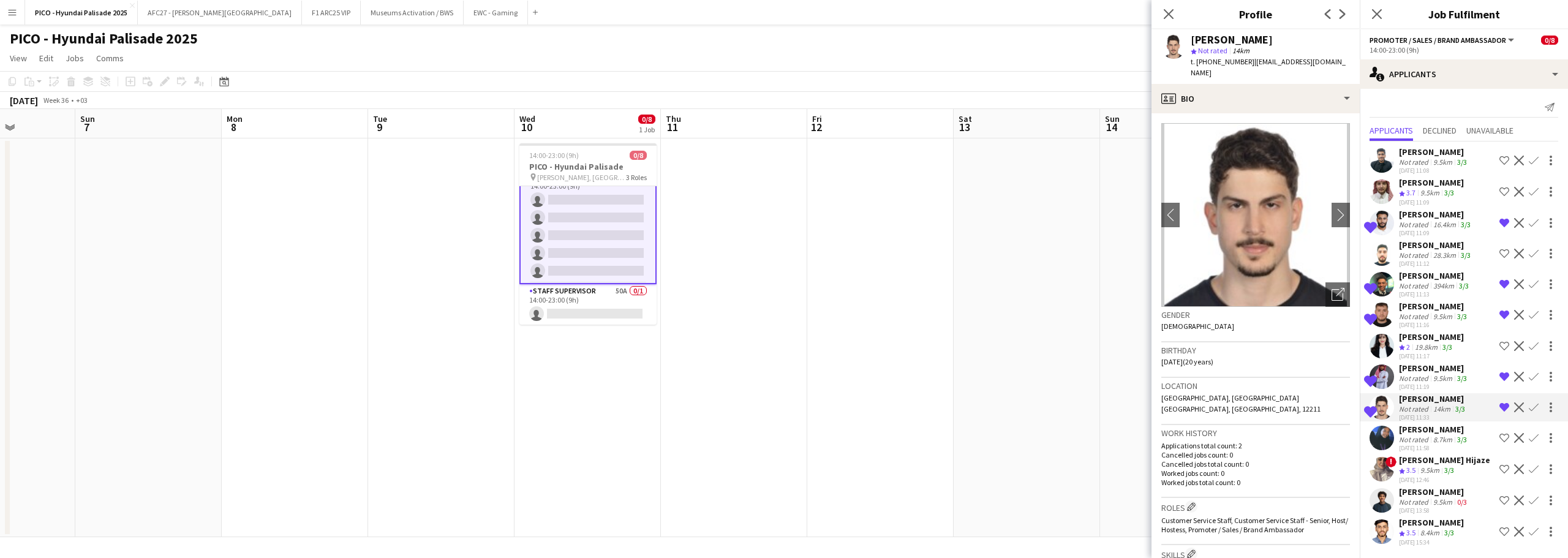
click at [1398, 384] on div "Shortlisted [PERSON_NAME] Not rated 9.5km 3/3 [DATE] 11:19 Remove crew from sho…" at bounding box center [1464, 377] width 208 height 28
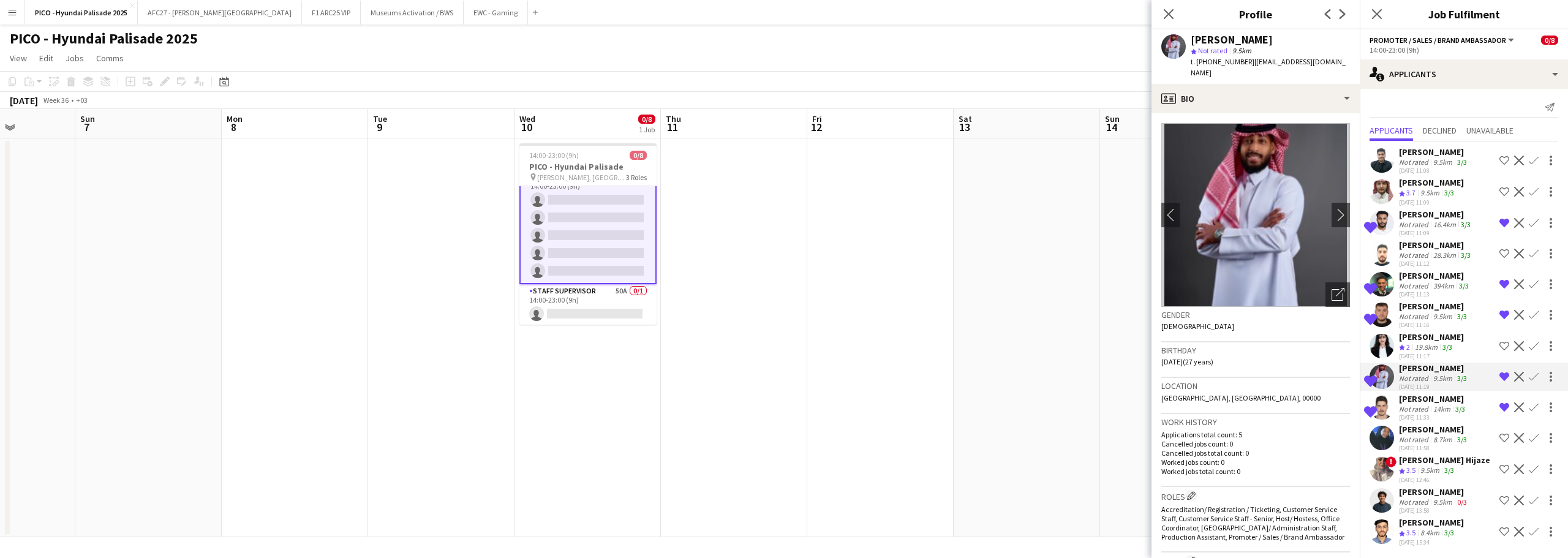
click at [1406, 312] on div "Not rated" at bounding box center [1415, 316] width 32 height 9
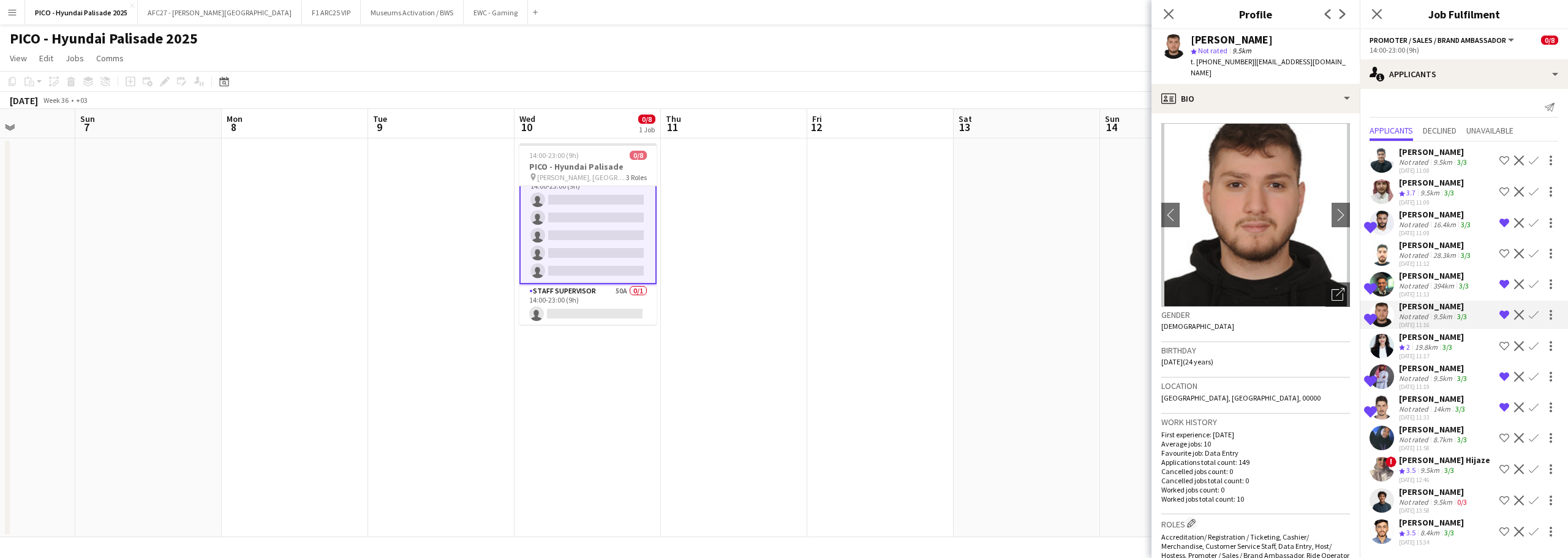
click at [1408, 283] on div "Not rated" at bounding box center [1415, 286] width 32 height 9
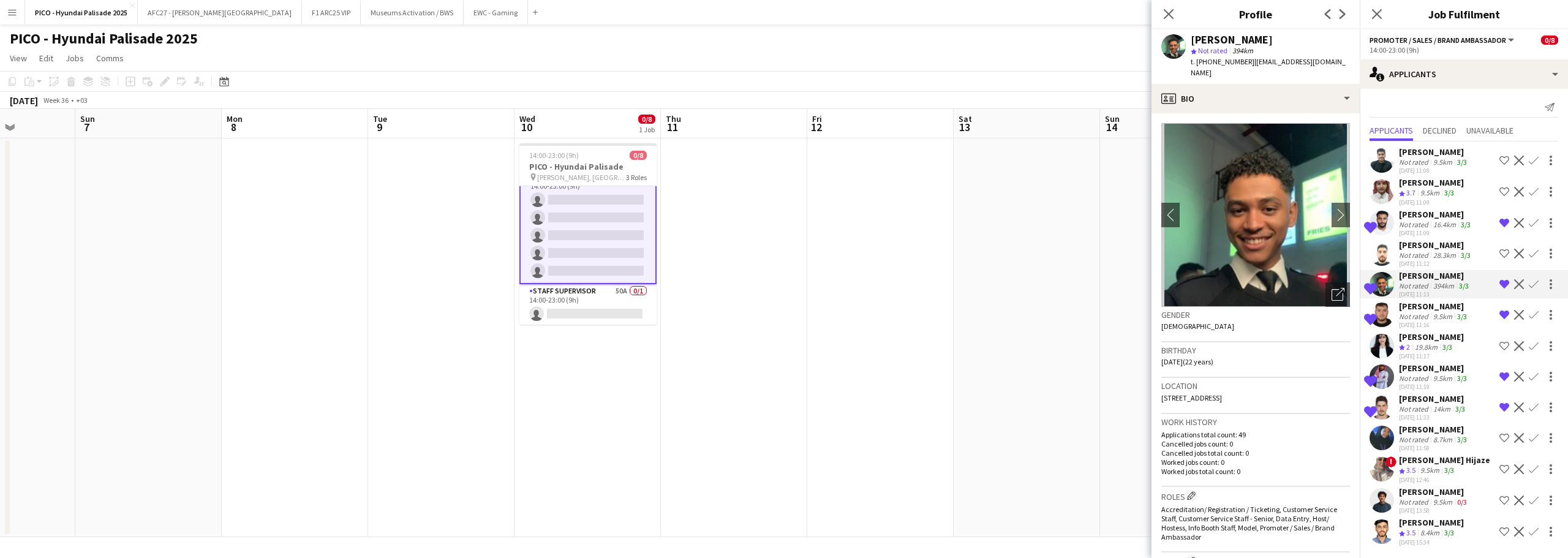
click at [1412, 215] on div "[PERSON_NAME]" at bounding box center [1436, 214] width 74 height 11
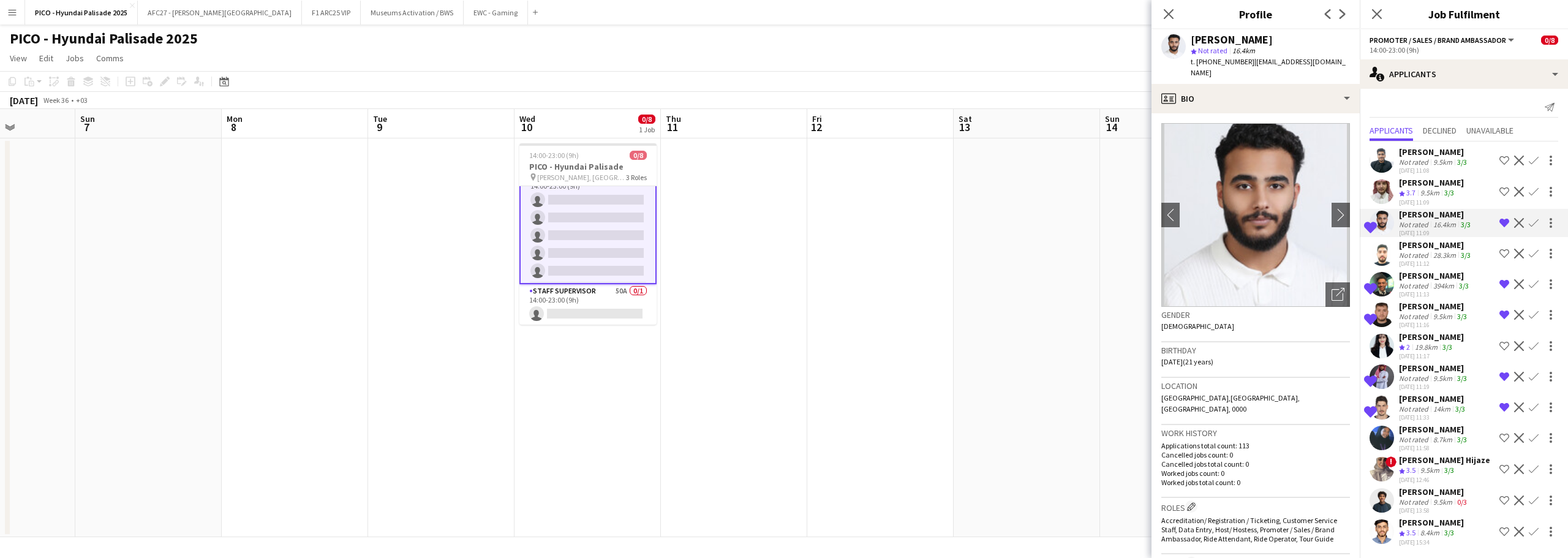
click at [1415, 158] on div "Not rated" at bounding box center [1415, 162] width 32 height 9
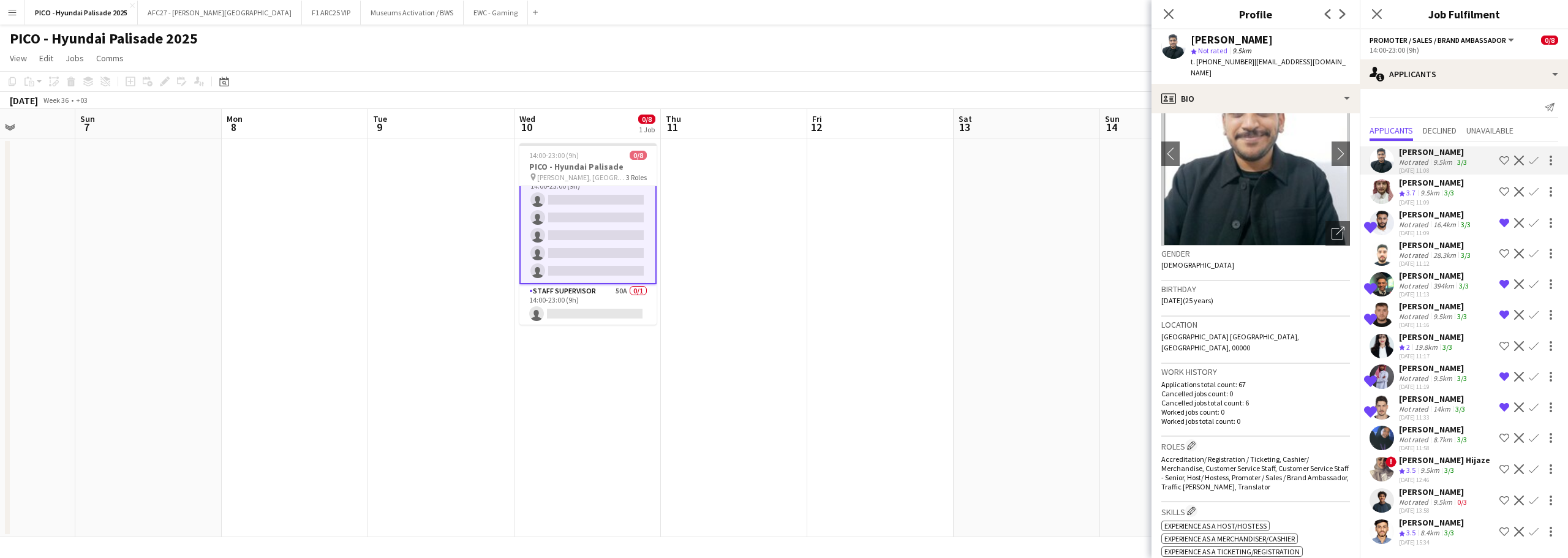
scroll to position [0, 0]
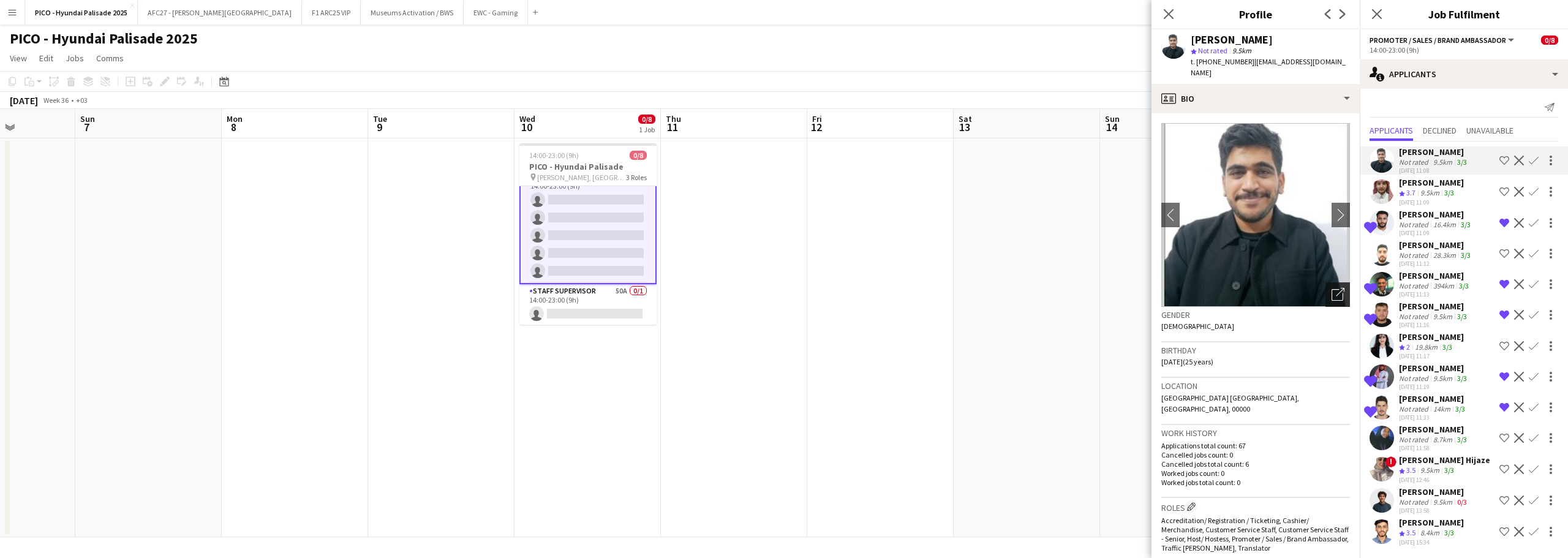
click at [1326, 283] on div "Open photos pop-in" at bounding box center [1338, 295] width 24 height 24
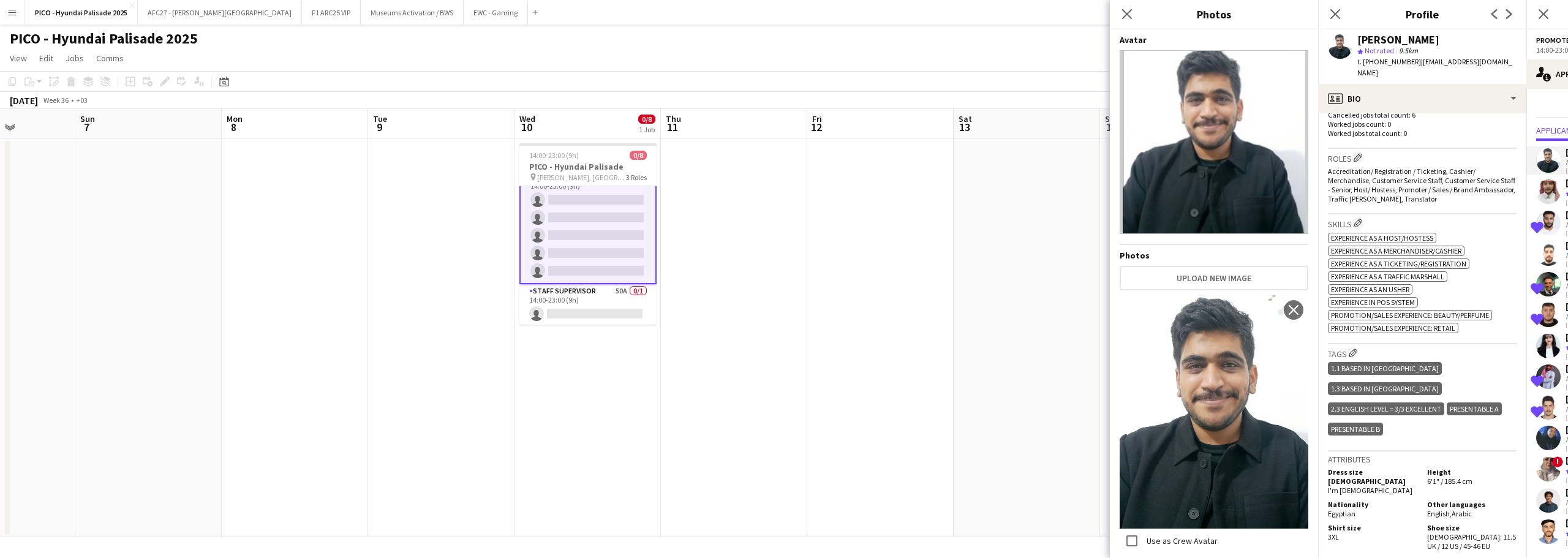
scroll to position [368, 0]
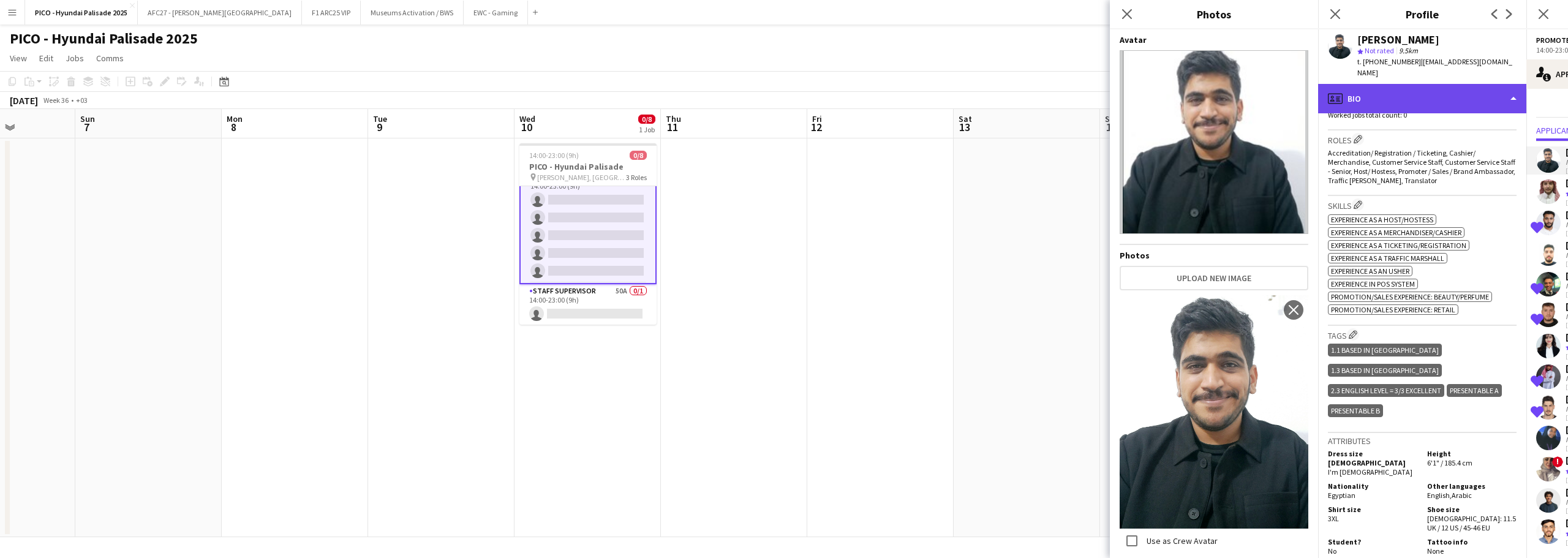
click at [1410, 84] on div "profile Bio" at bounding box center [1422, 99] width 208 height 29
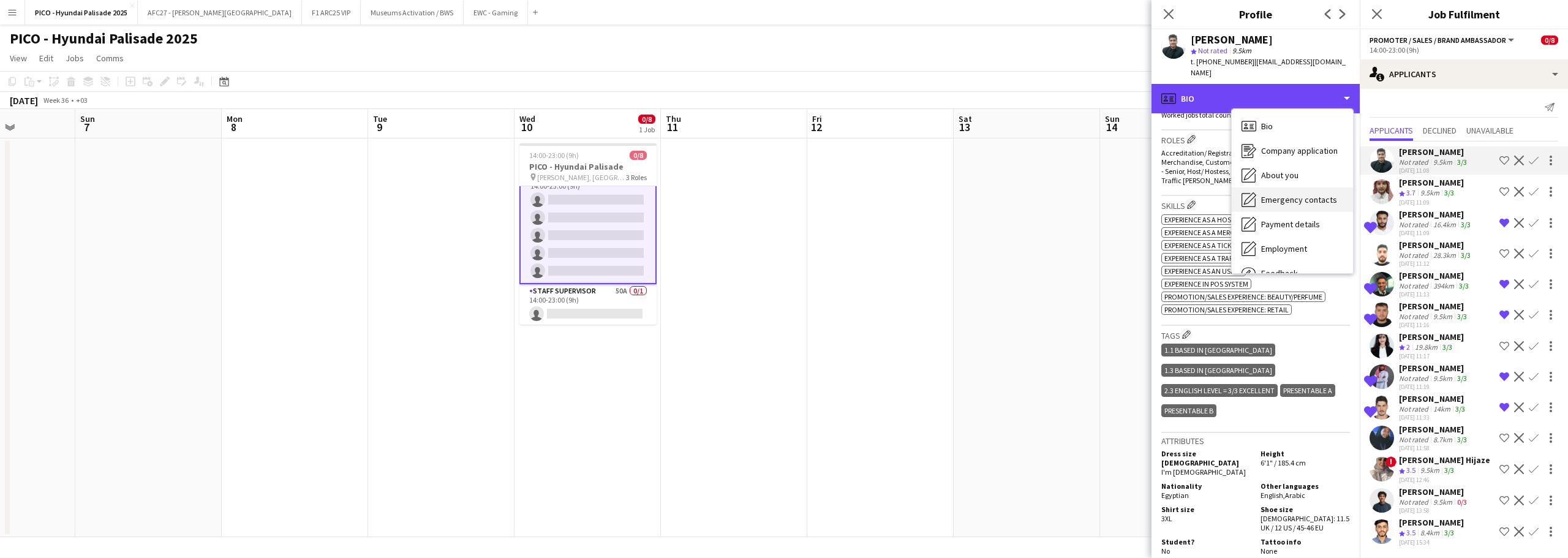
scroll to position [42, 0]
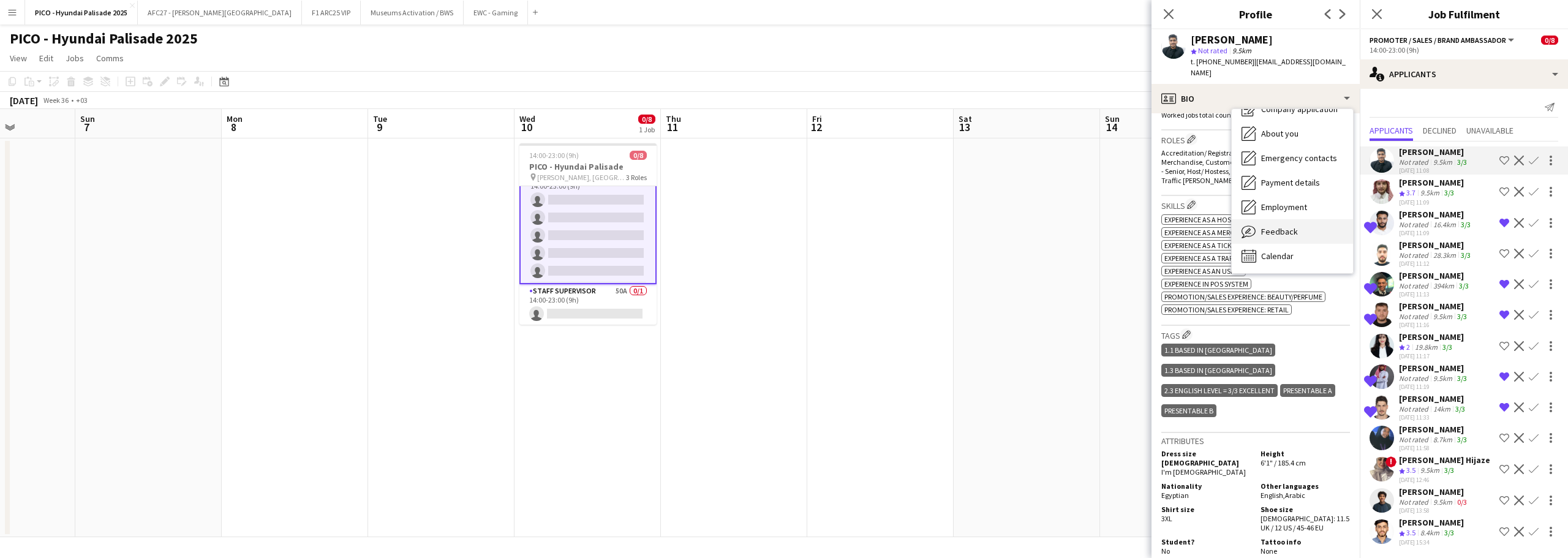
click at [1284, 226] on span "Feedback" at bounding box center [1279, 231] width 37 height 11
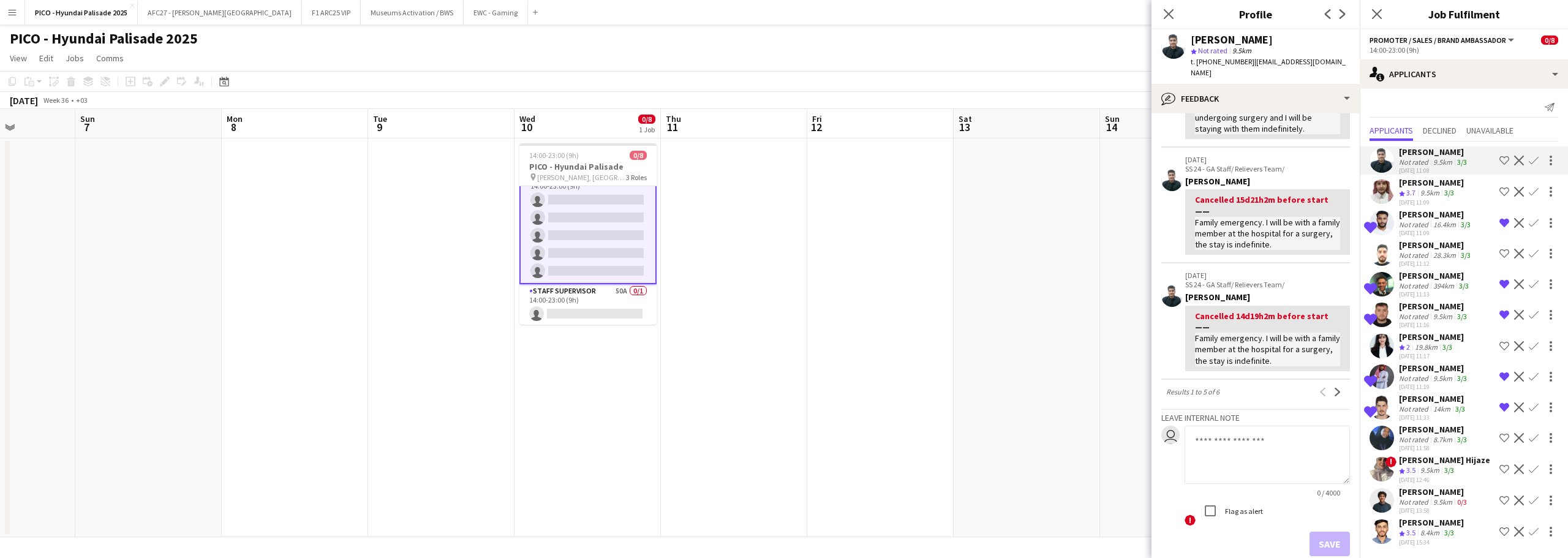
scroll to position [418, 0]
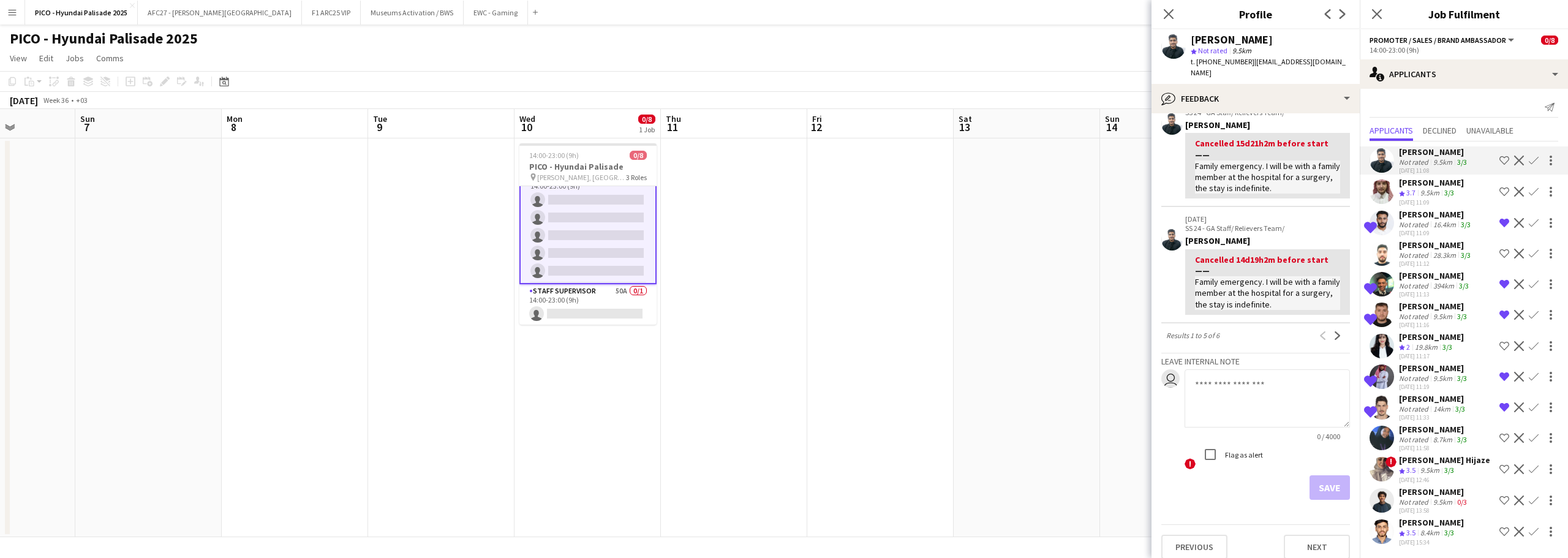
click at [1414, 196] on span "3.7" at bounding box center [1411, 192] width 9 height 9
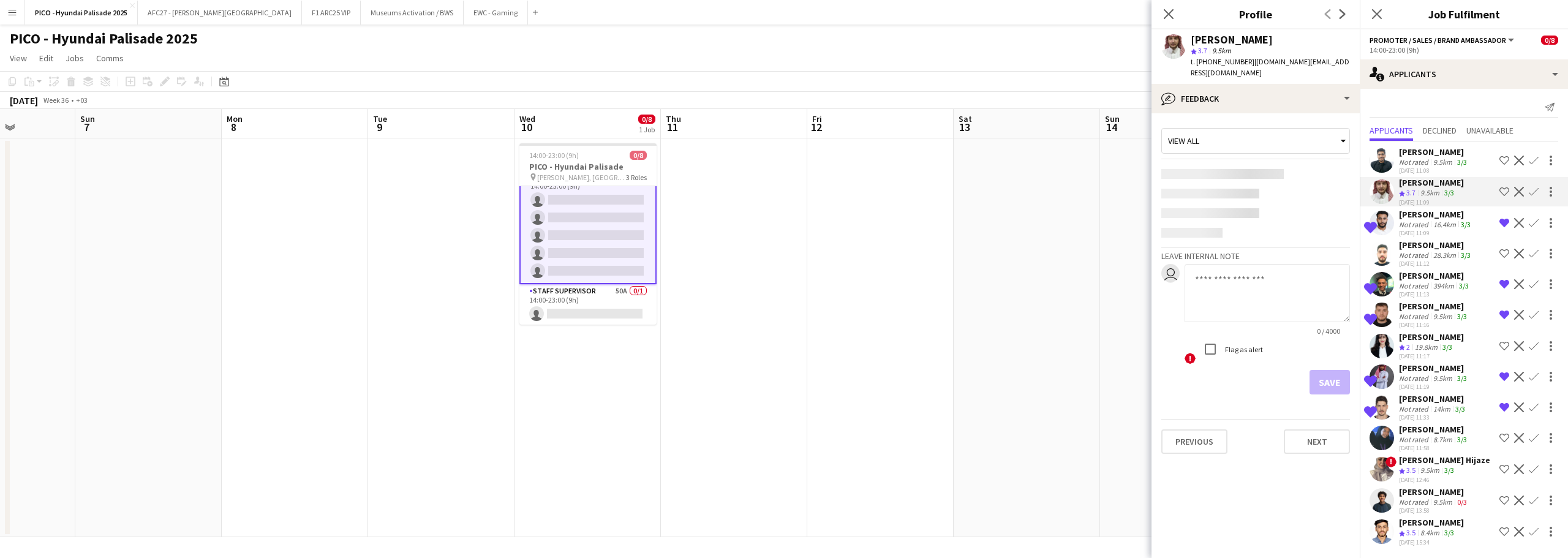
click at [1419, 249] on div "[PERSON_NAME]" at bounding box center [1436, 245] width 74 height 11
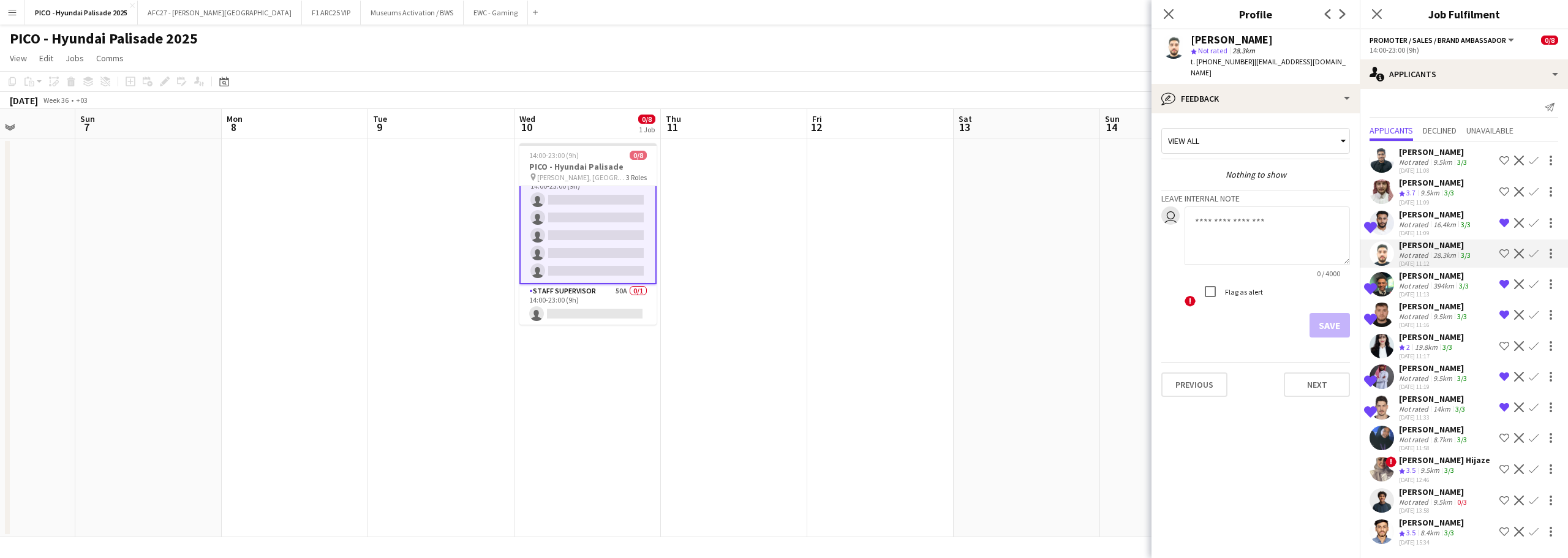
click at [1428, 355] on div "[DATE] 11:17" at bounding box center [1431, 356] width 65 height 8
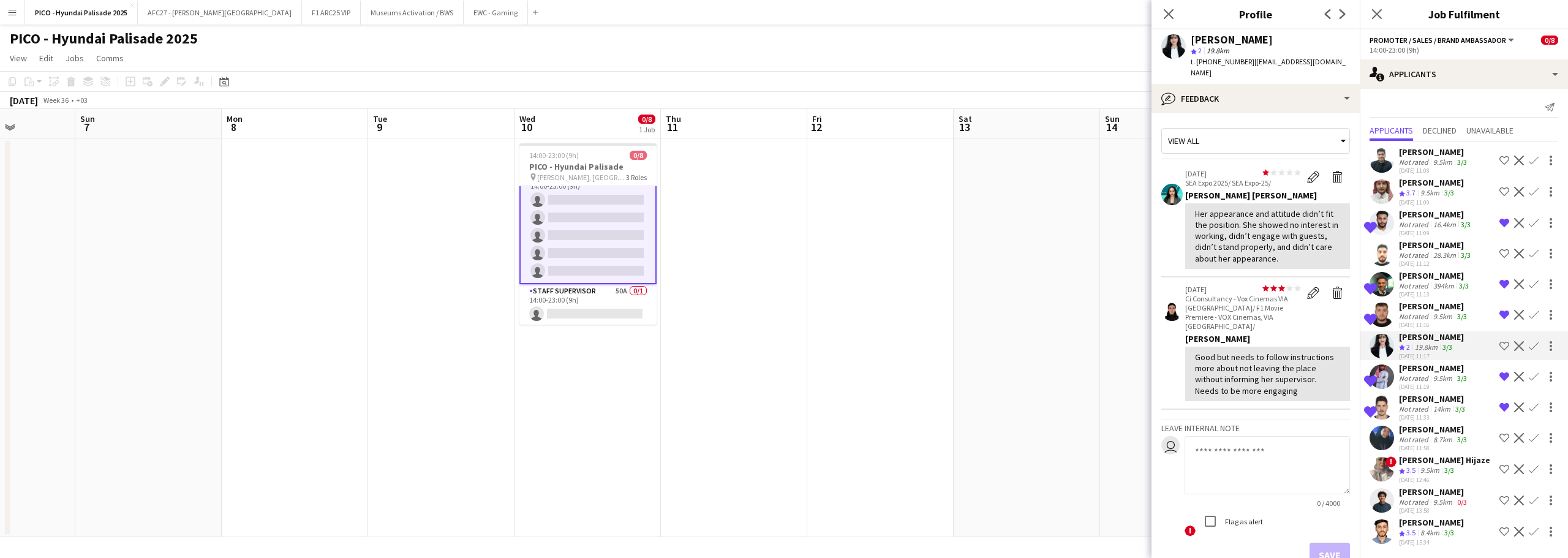
click at [1412, 436] on div "Not rated" at bounding box center [1415, 439] width 32 height 9
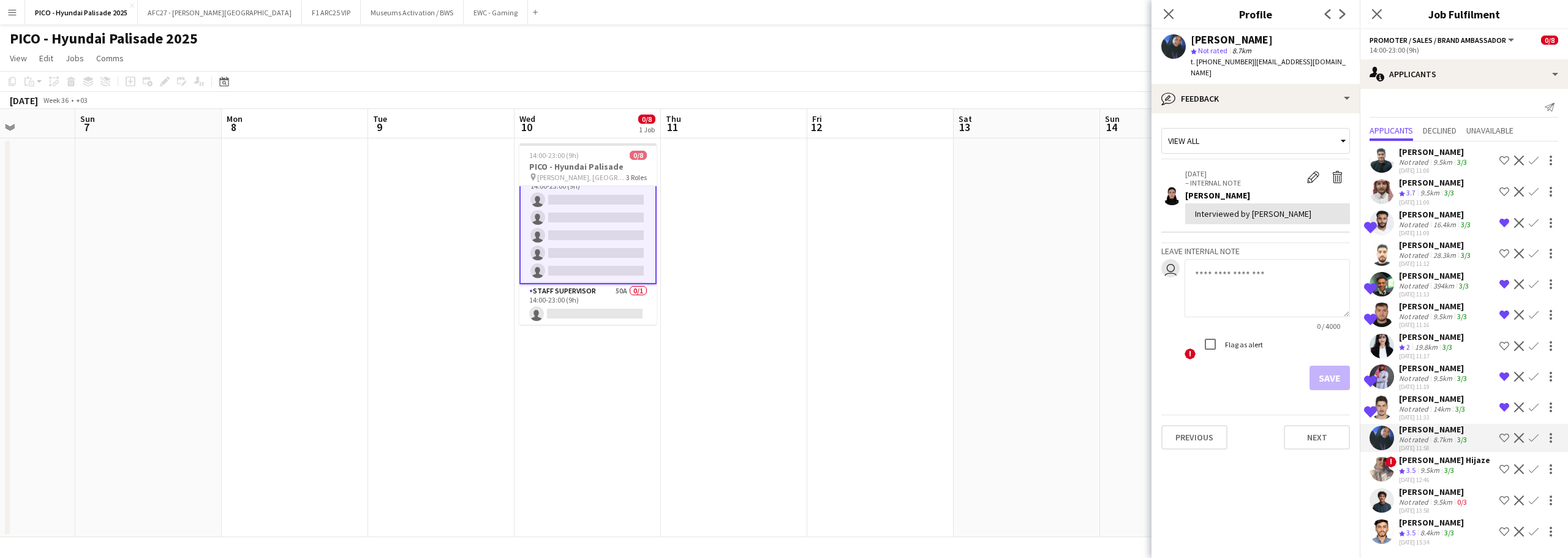
click at [1426, 495] on div "[PERSON_NAME]" at bounding box center [1434, 491] width 70 height 11
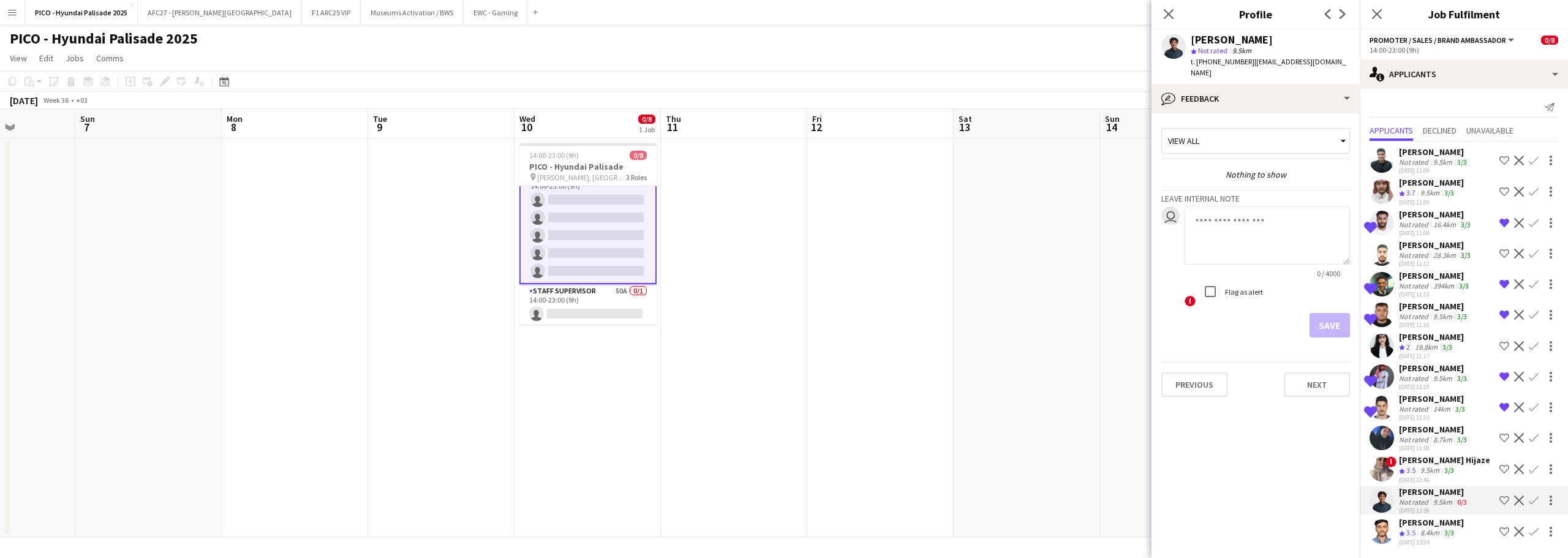
click at [1499, 502] on app-icon "Shortlist crew" at bounding box center [1504, 500] width 10 height 10
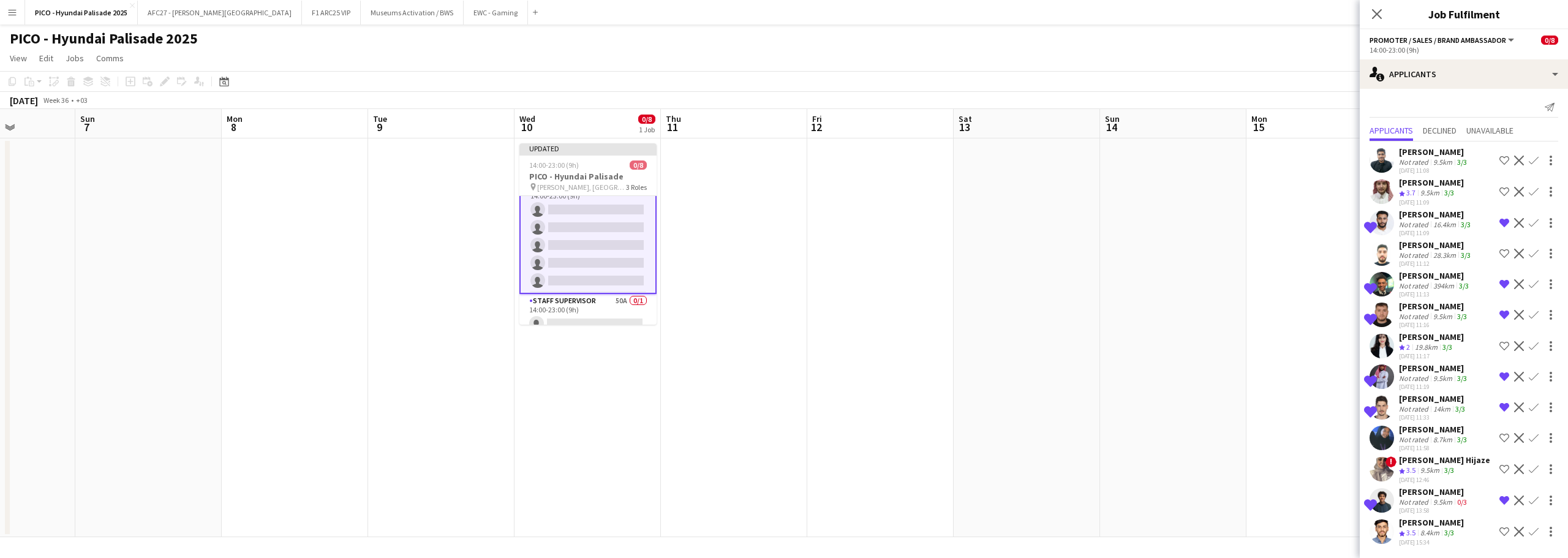
click at [1432, 525] on div "[PERSON_NAME]" at bounding box center [1431, 522] width 65 height 11
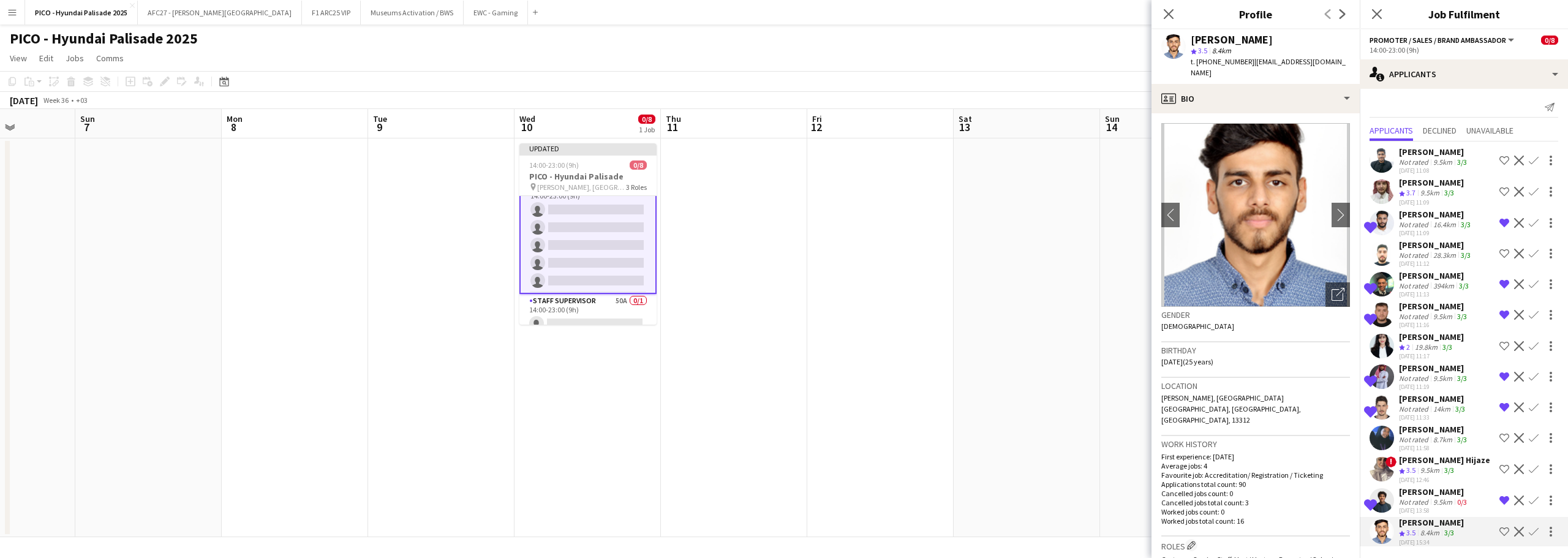
click at [1403, 491] on div "[PERSON_NAME]" at bounding box center [1434, 491] width 70 height 11
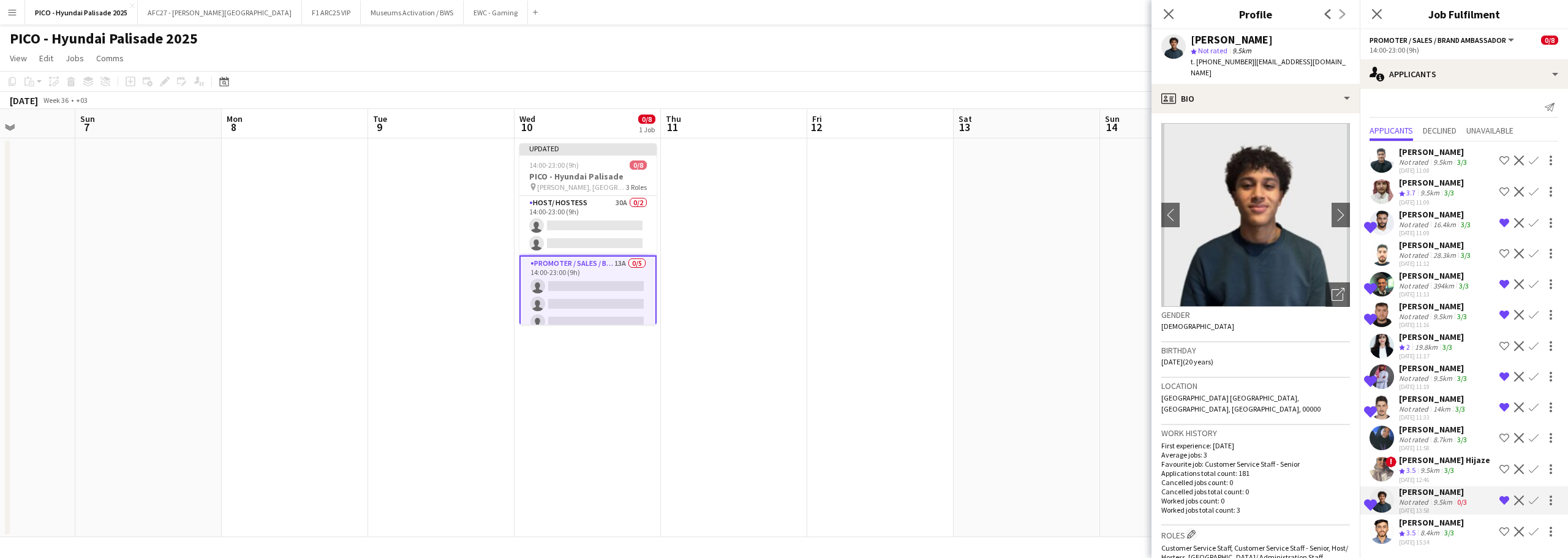
scroll to position [0, 0]
click at [1393, 410] on app-user-avatar at bounding box center [1382, 409] width 24 height 24
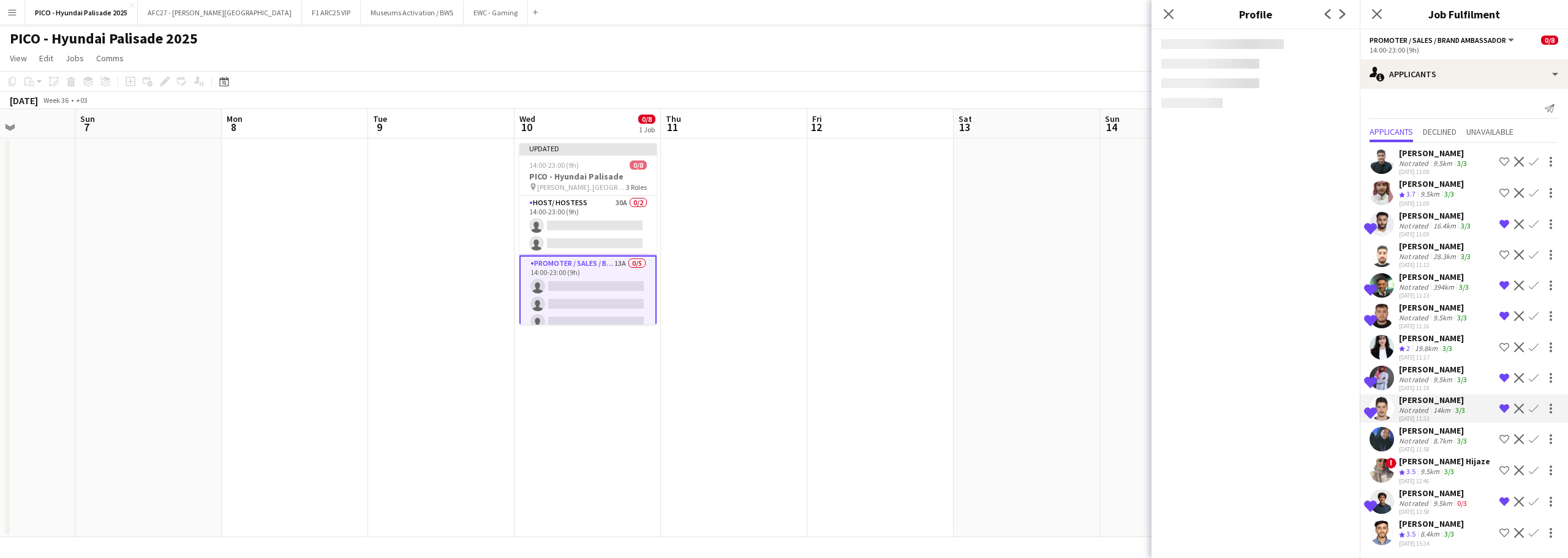
click at [1388, 379] on app-user-avatar at bounding box center [1382, 378] width 24 height 24
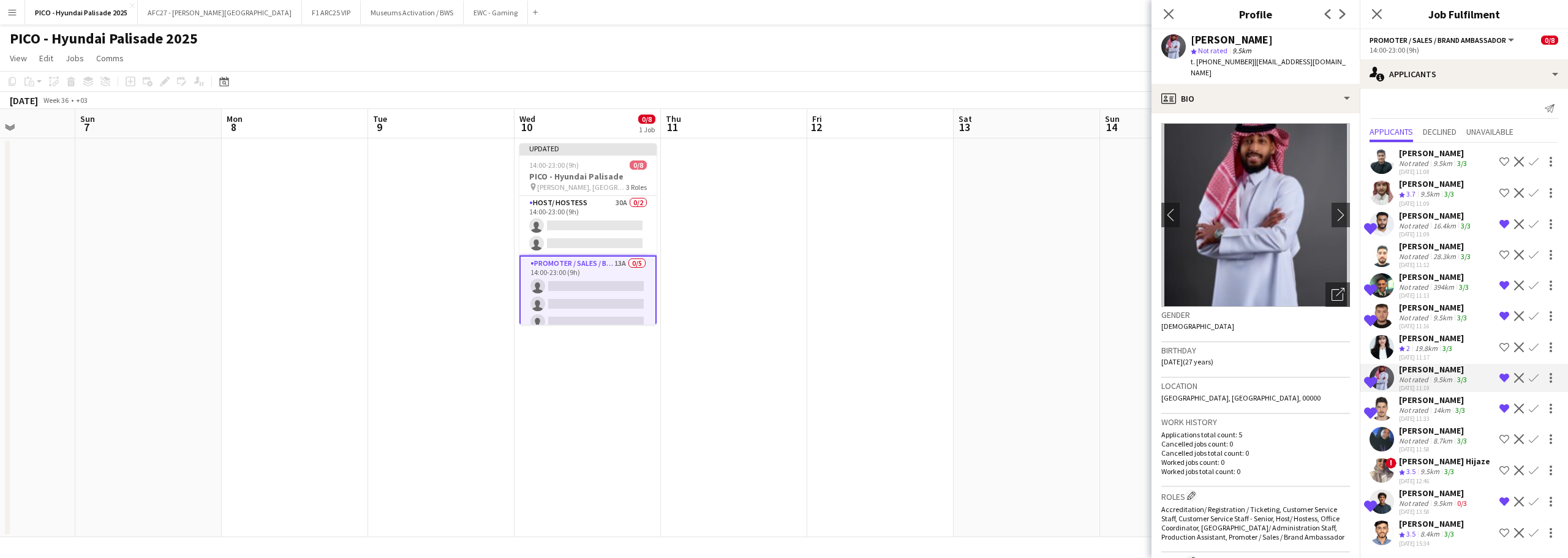
drag, startPoint x: 1391, startPoint y: 307, endPoint x: 1391, endPoint y: 294, distance: 13.0
click at [1391, 306] on div "Shortlisted" at bounding box center [1382, 316] width 24 height 24
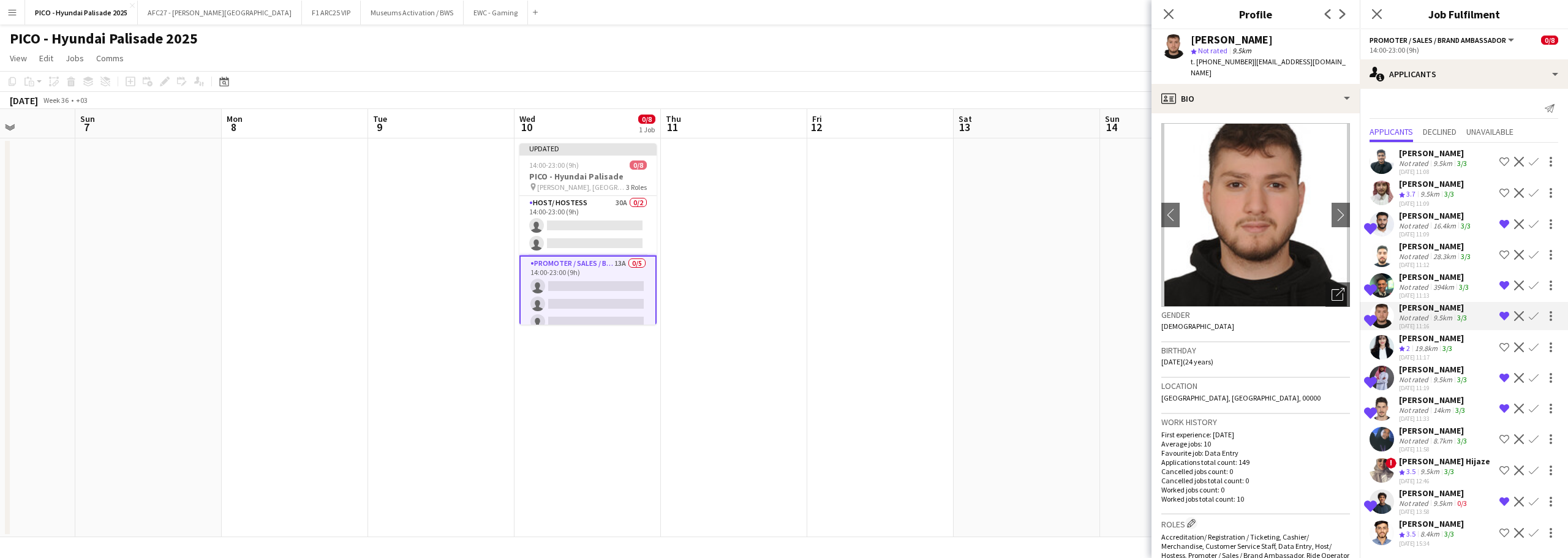
click at [1390, 284] on app-user-avatar at bounding box center [1382, 285] width 24 height 24
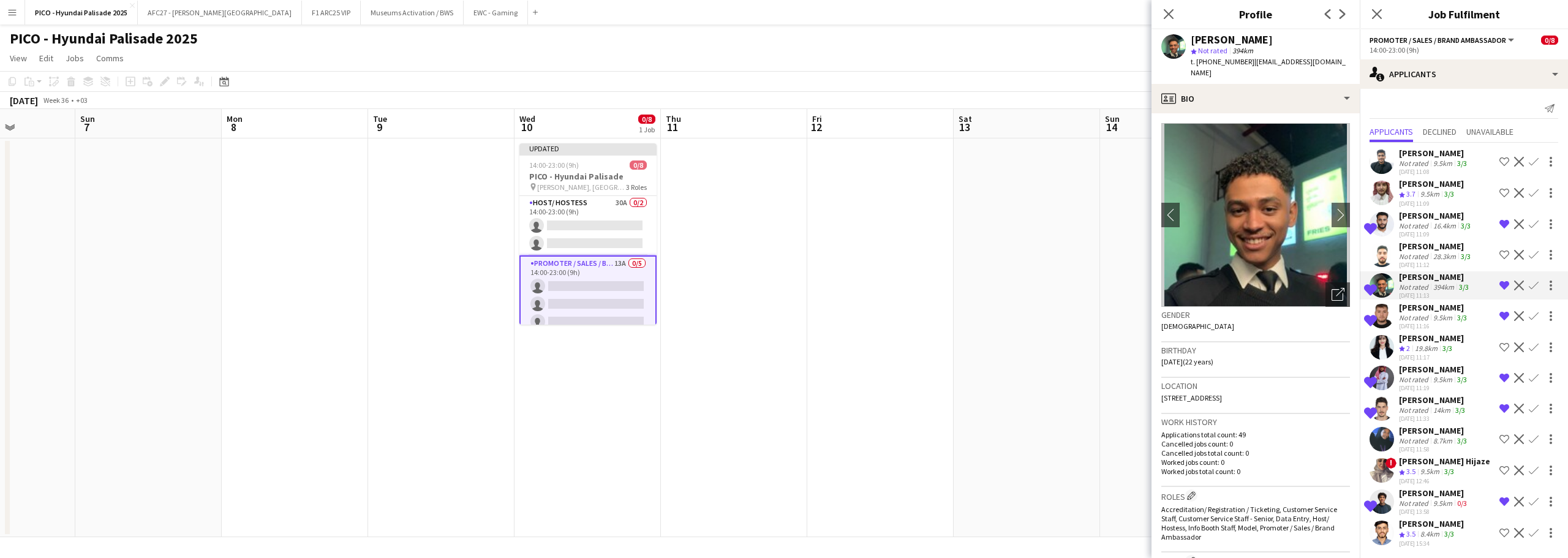
click at [1389, 215] on app-user-avatar at bounding box center [1382, 224] width 24 height 24
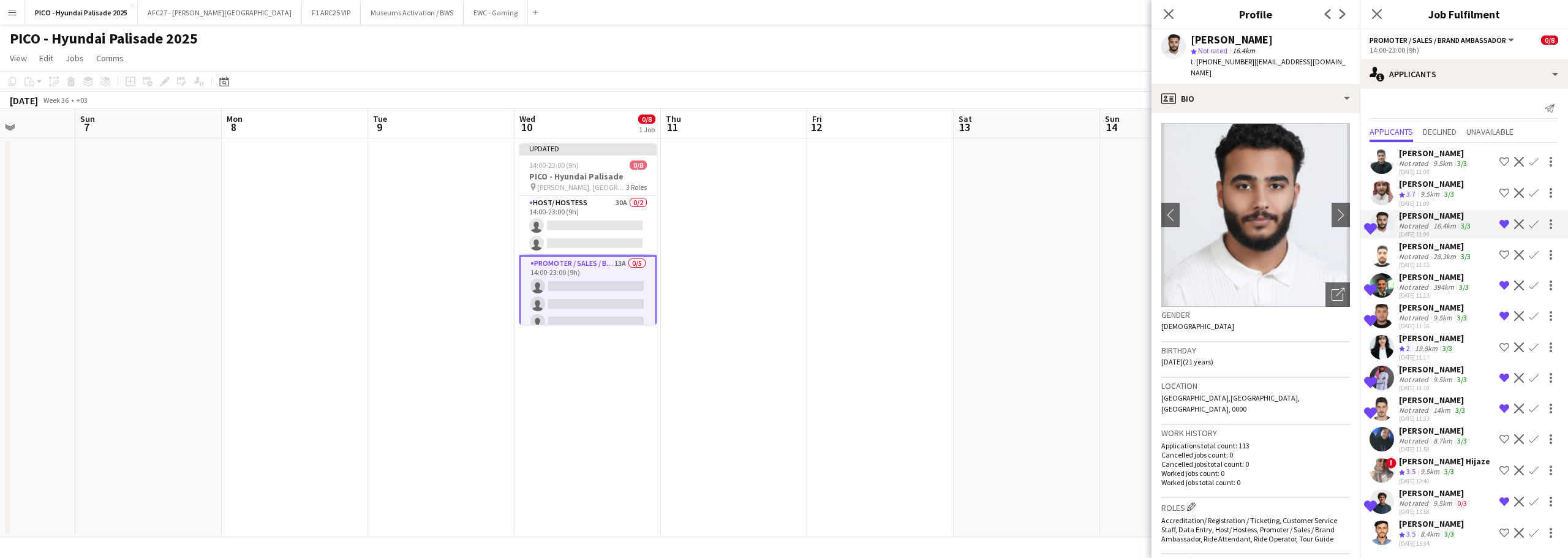
click at [1401, 288] on div "Not rated" at bounding box center [1415, 287] width 32 height 9
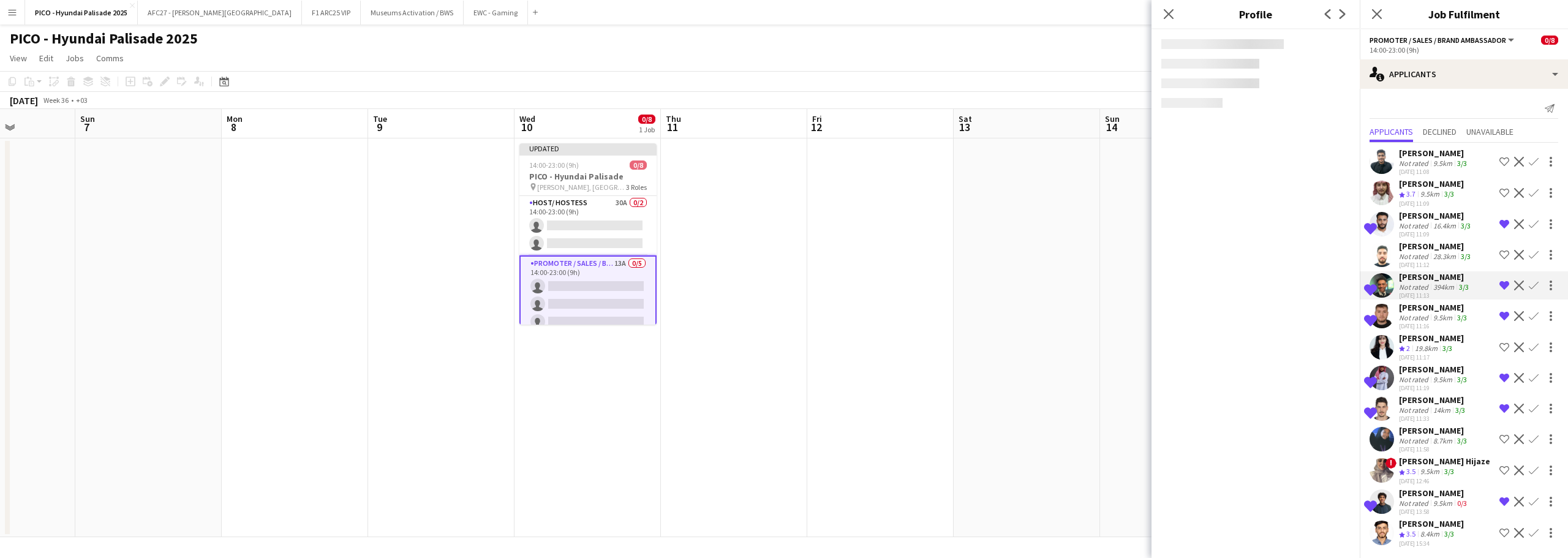
click at [1403, 310] on div "[PERSON_NAME]" at bounding box center [1434, 307] width 70 height 11
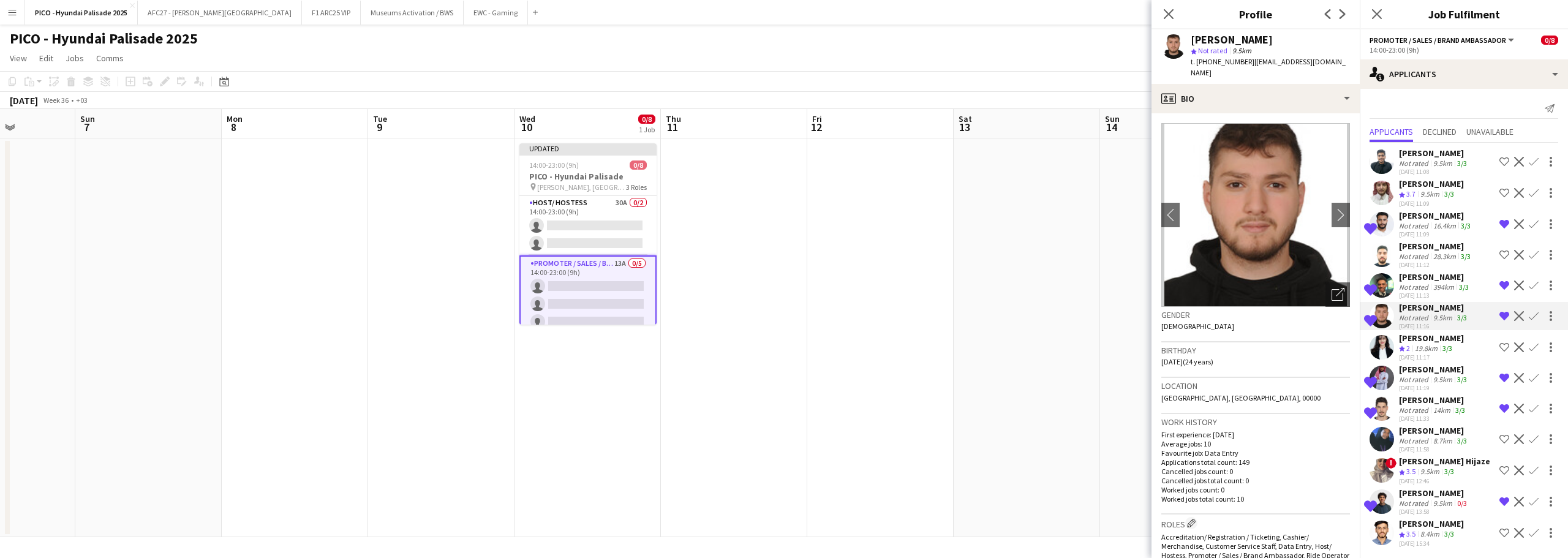
click at [1406, 371] on div "[PERSON_NAME]" at bounding box center [1434, 369] width 70 height 11
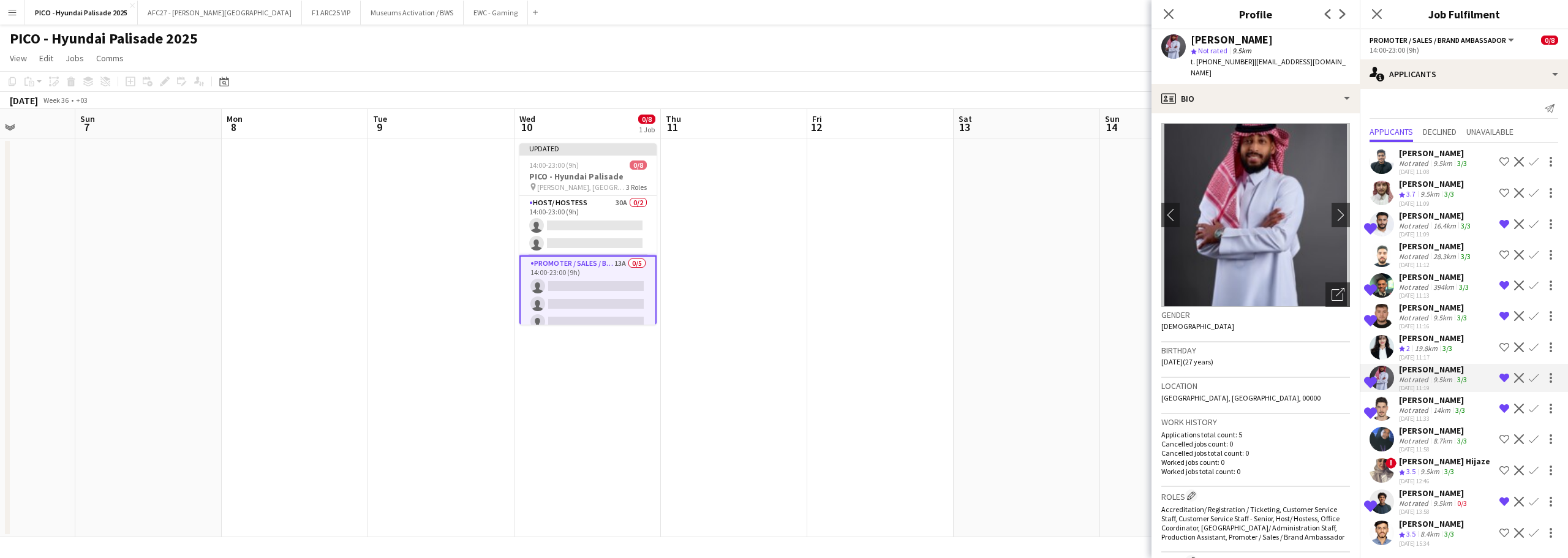
drag, startPoint x: 1401, startPoint y: 404, endPoint x: 1397, endPoint y: 448, distance: 44.2
click at [1401, 405] on div "[PERSON_NAME]" at bounding box center [1433, 400] width 69 height 11
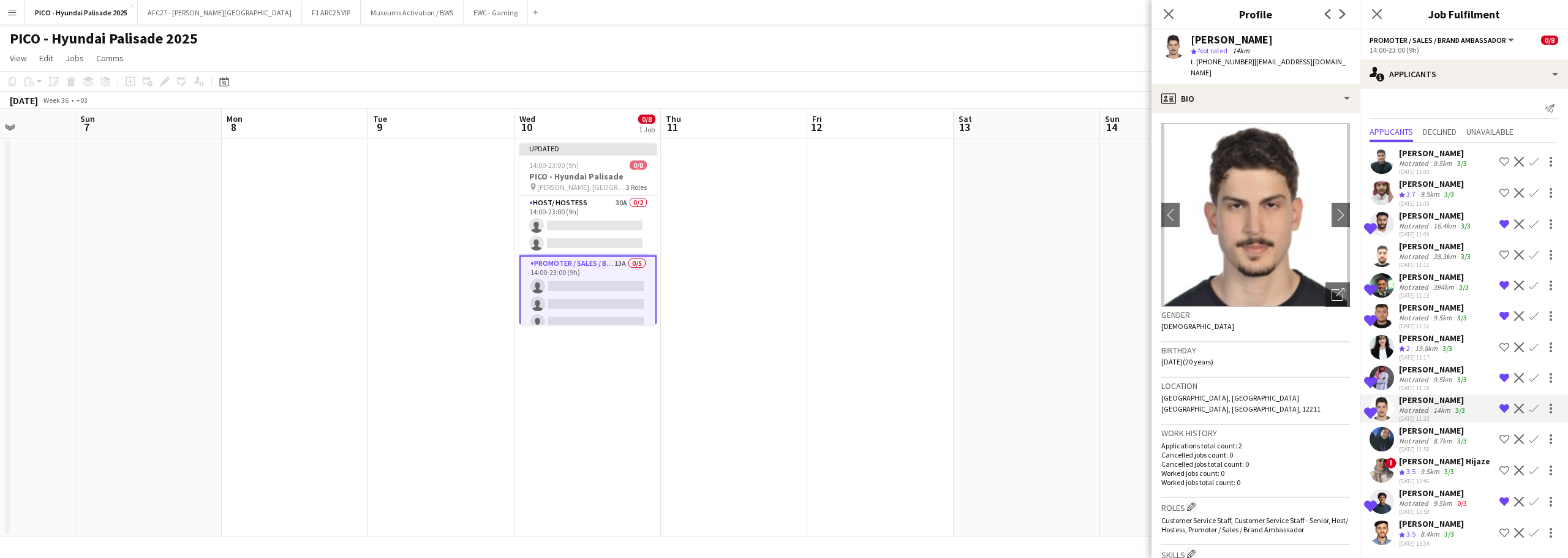
click at [1396, 507] on div "Shortlisted [PERSON_NAME] Not rated 9.5km 0/3 [DATE] 13:58 Remove crew from sho…" at bounding box center [1464, 502] width 208 height 28
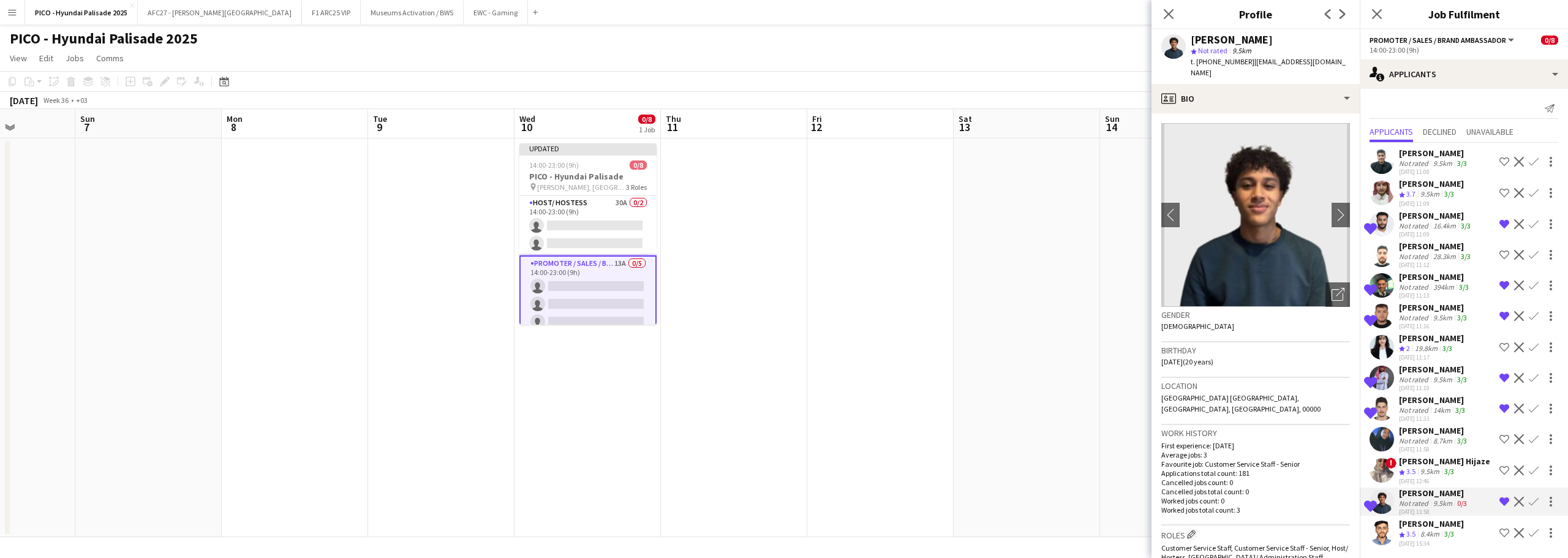
scroll to position [1, 0]
click at [626, 229] on app-card-role "Host/ Hostess 30A 0/2 14:00-23:00 (9h) single-neutral-actions single-neutral-ac…" at bounding box center [588, 226] width 137 height 60
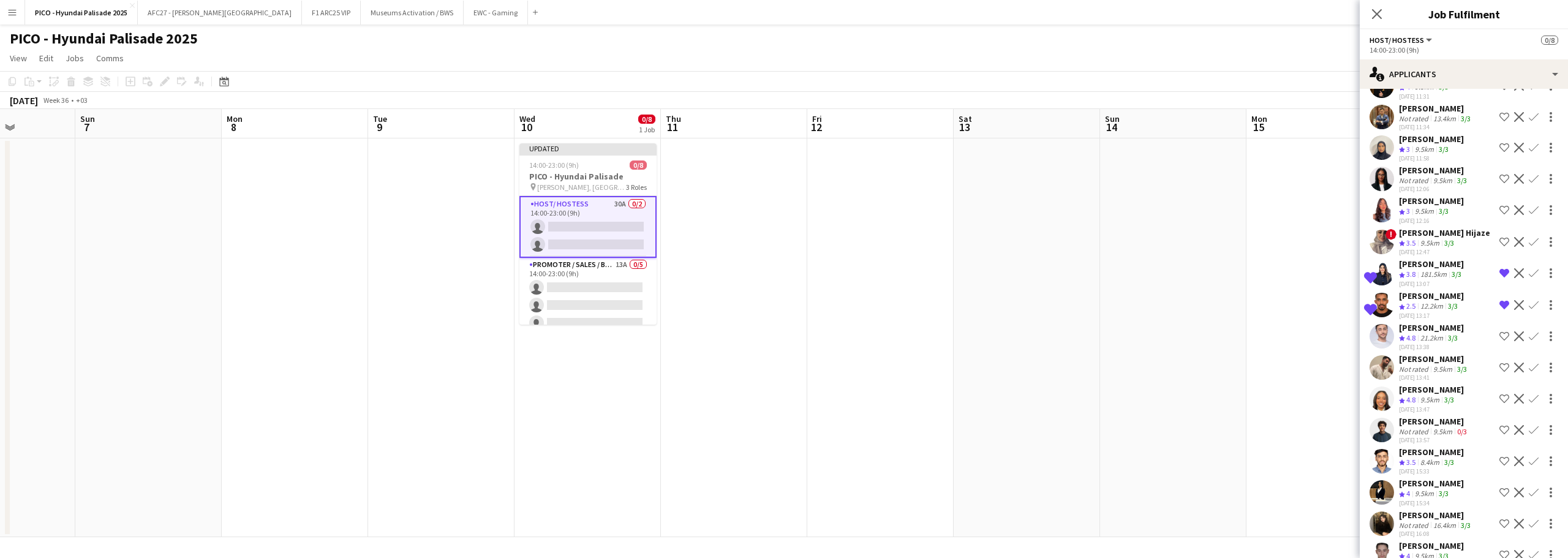
scroll to position [490, 0]
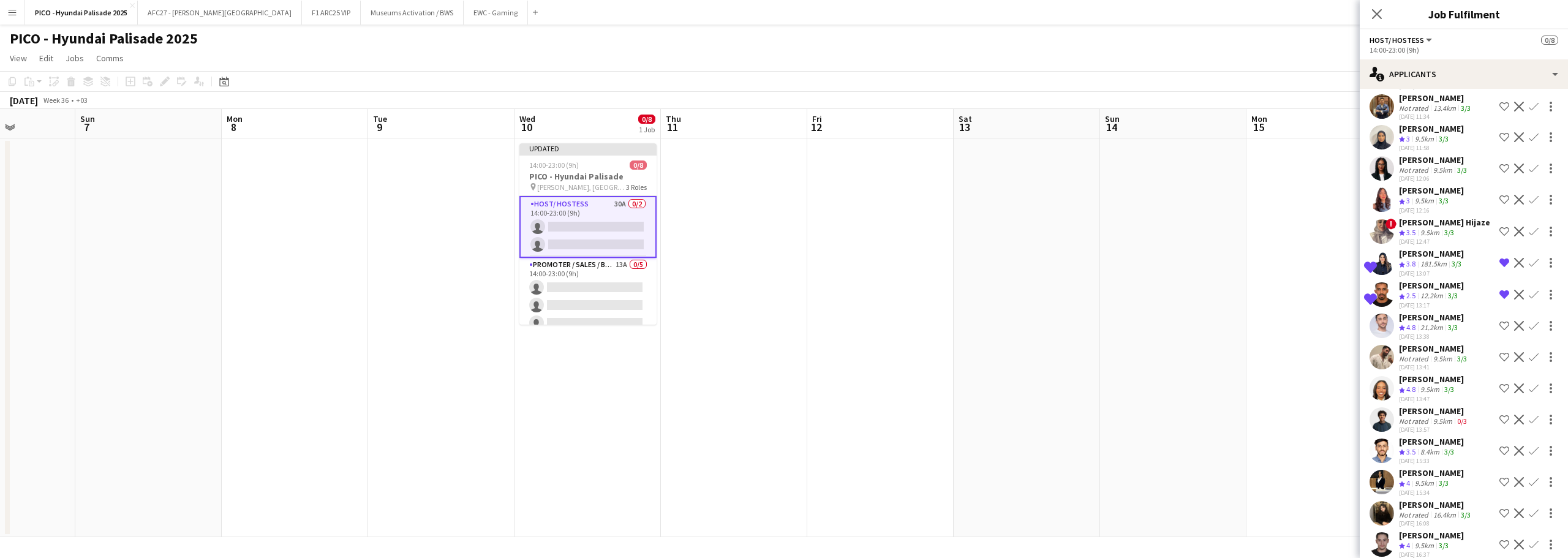
click at [1419, 363] on div "Not rated" at bounding box center [1415, 359] width 32 height 9
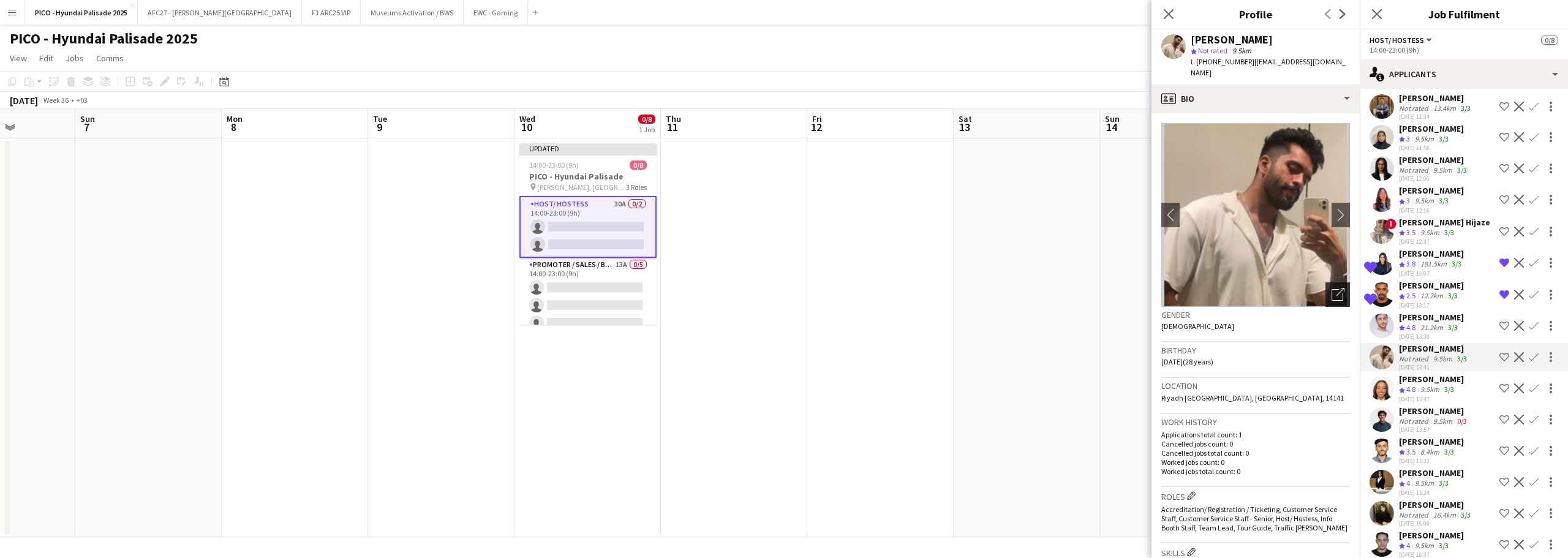
click at [1332, 288] on icon "Open photos pop-in" at bounding box center [1338, 294] width 13 height 13
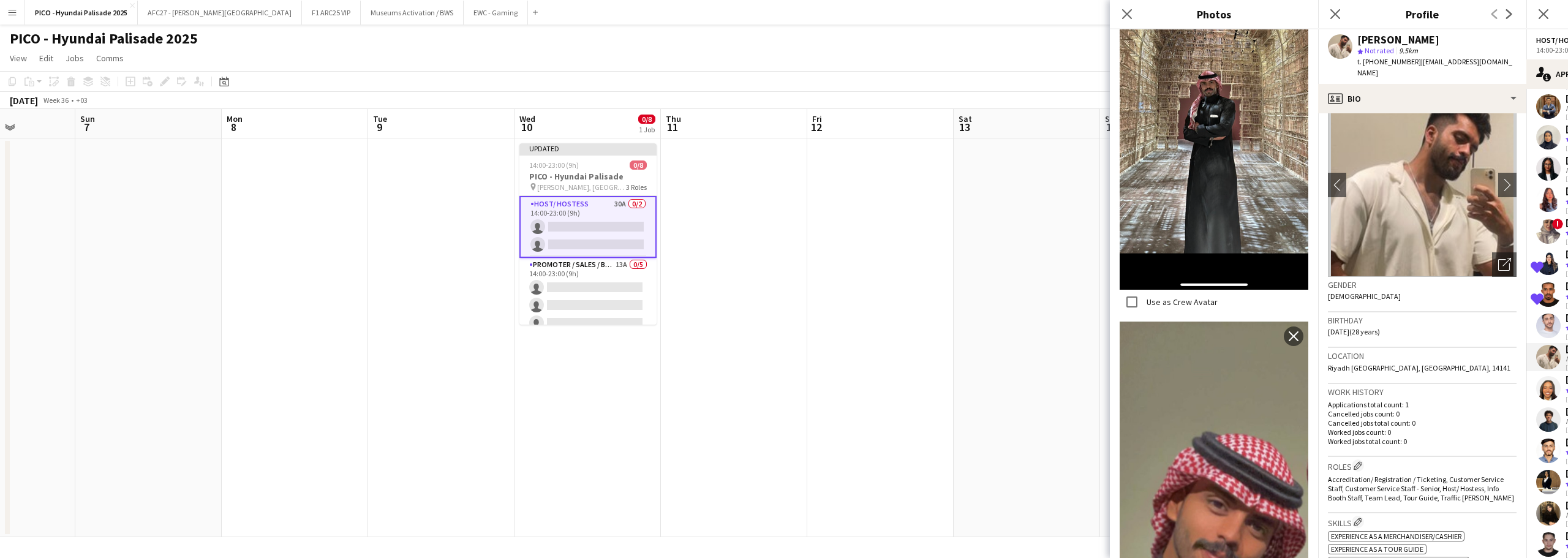
scroll to position [0, 0]
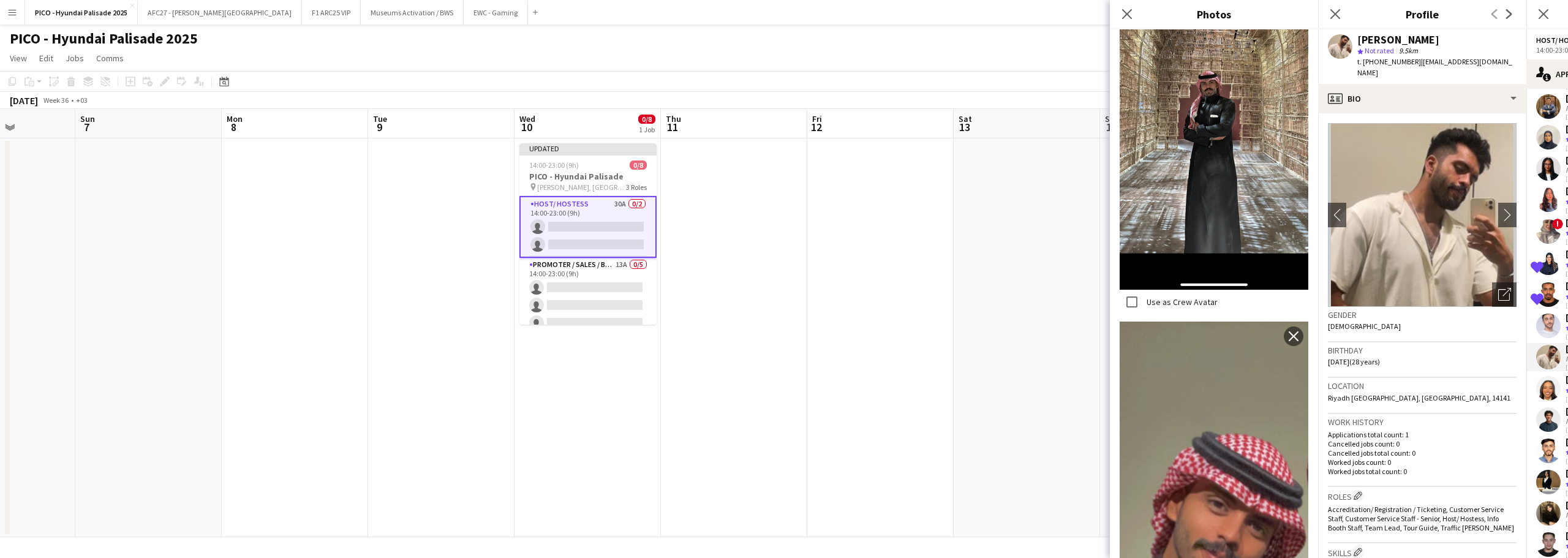
click at [1411, 351] on div "Birthday [DEMOGRAPHIC_DATA] (28 years)" at bounding box center [1423, 359] width 188 height 35
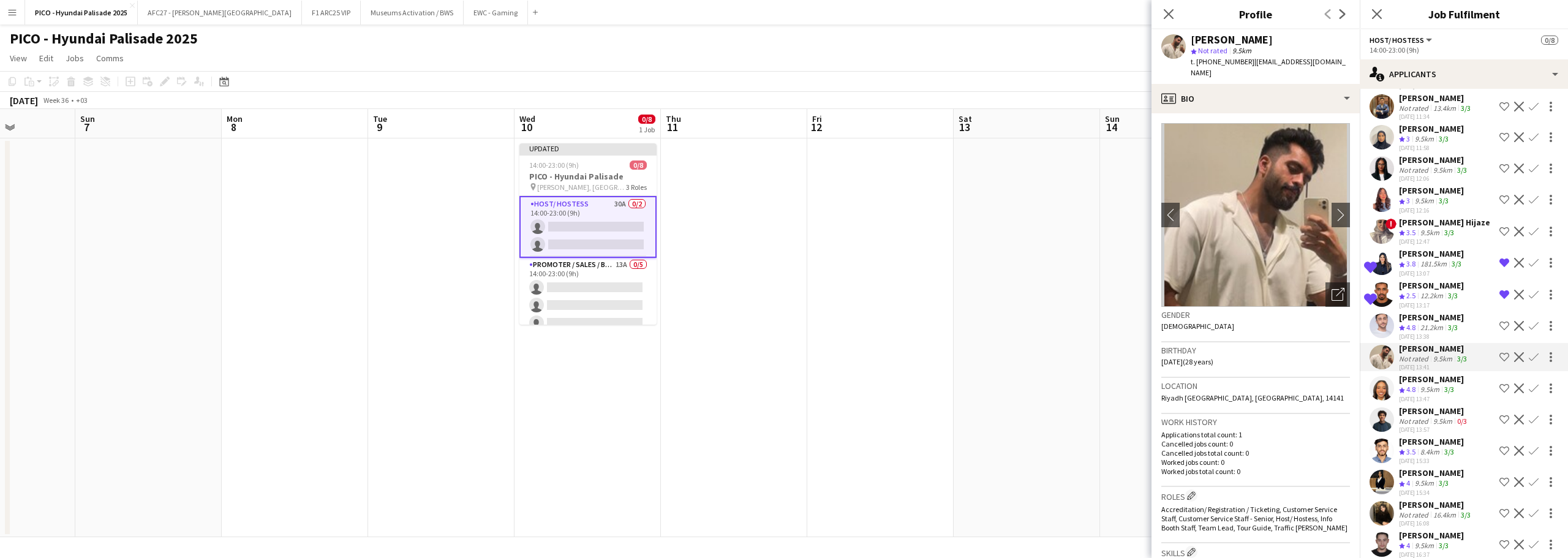
click at [1499, 362] on app-icon "Shortlist crew" at bounding box center [1504, 357] width 10 height 10
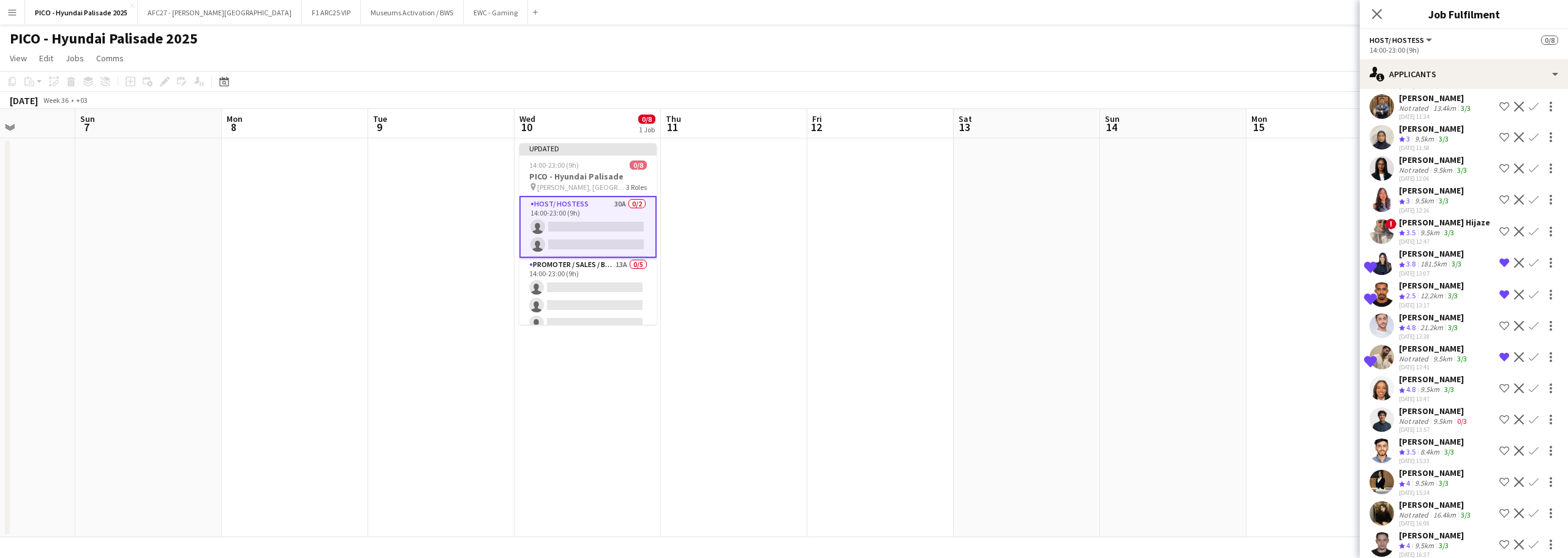
scroll to position [555, 0]
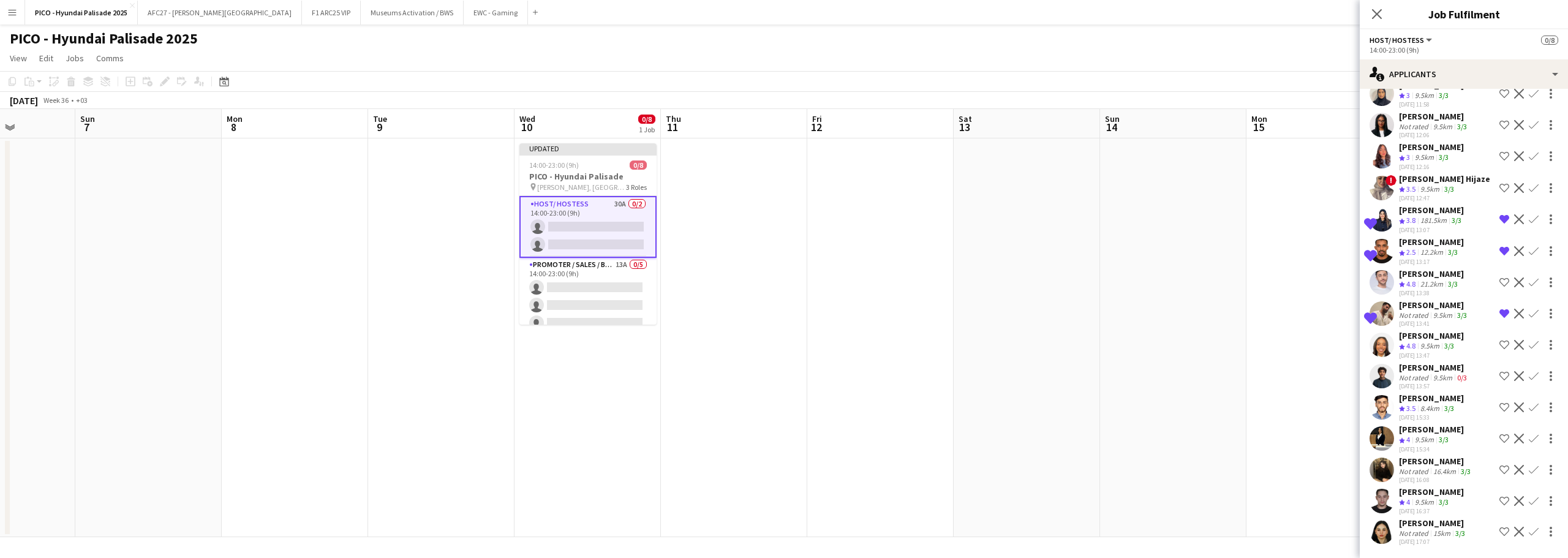
click at [1419, 477] on div "[DATE] 16:08" at bounding box center [1436, 480] width 74 height 8
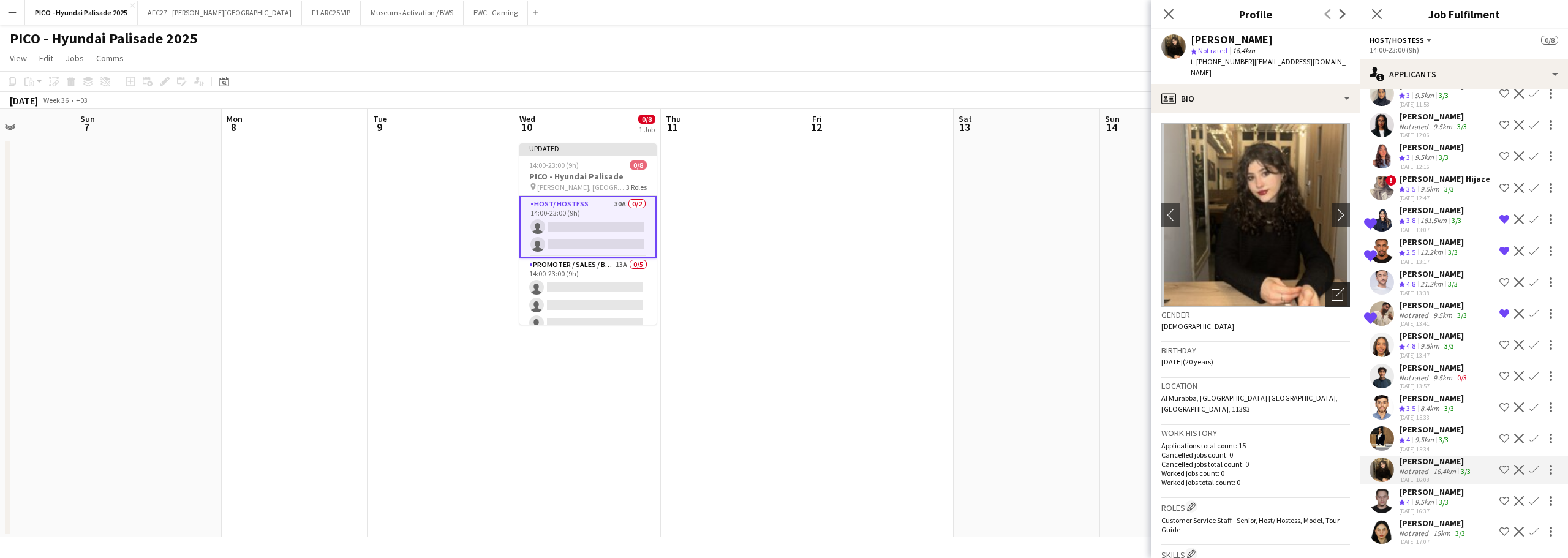
click at [1332, 288] on icon "Open photos pop-in" at bounding box center [1338, 294] width 13 height 13
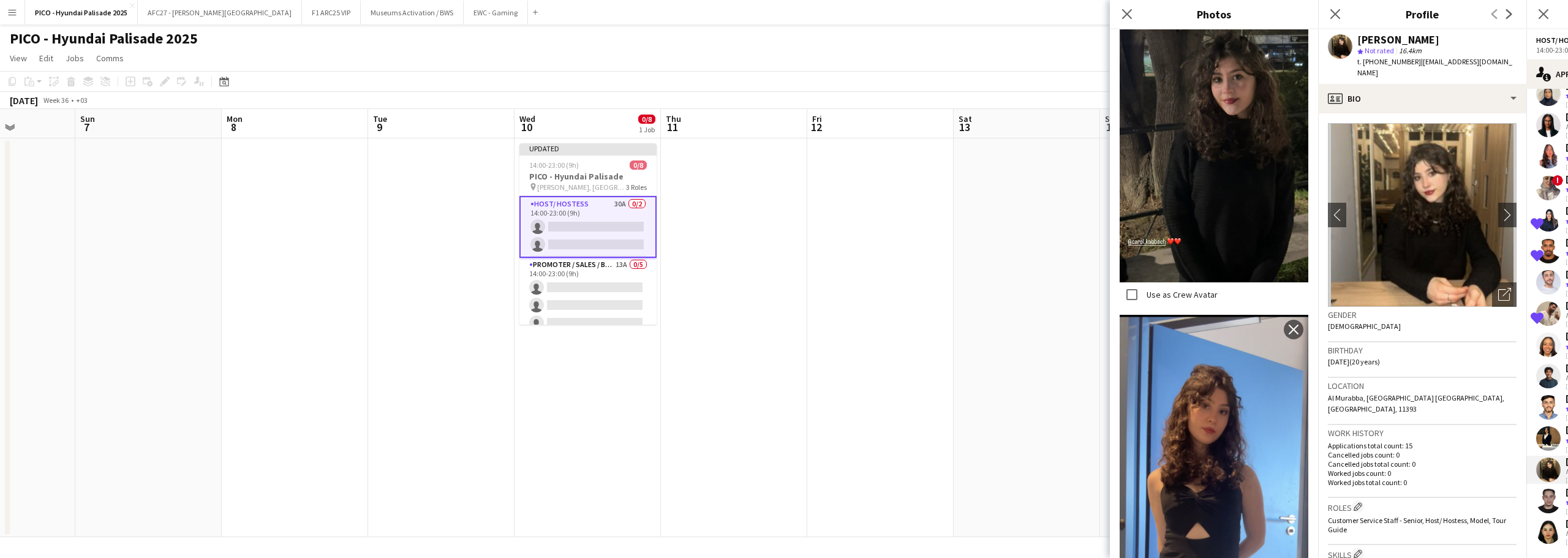
scroll to position [1612, 0]
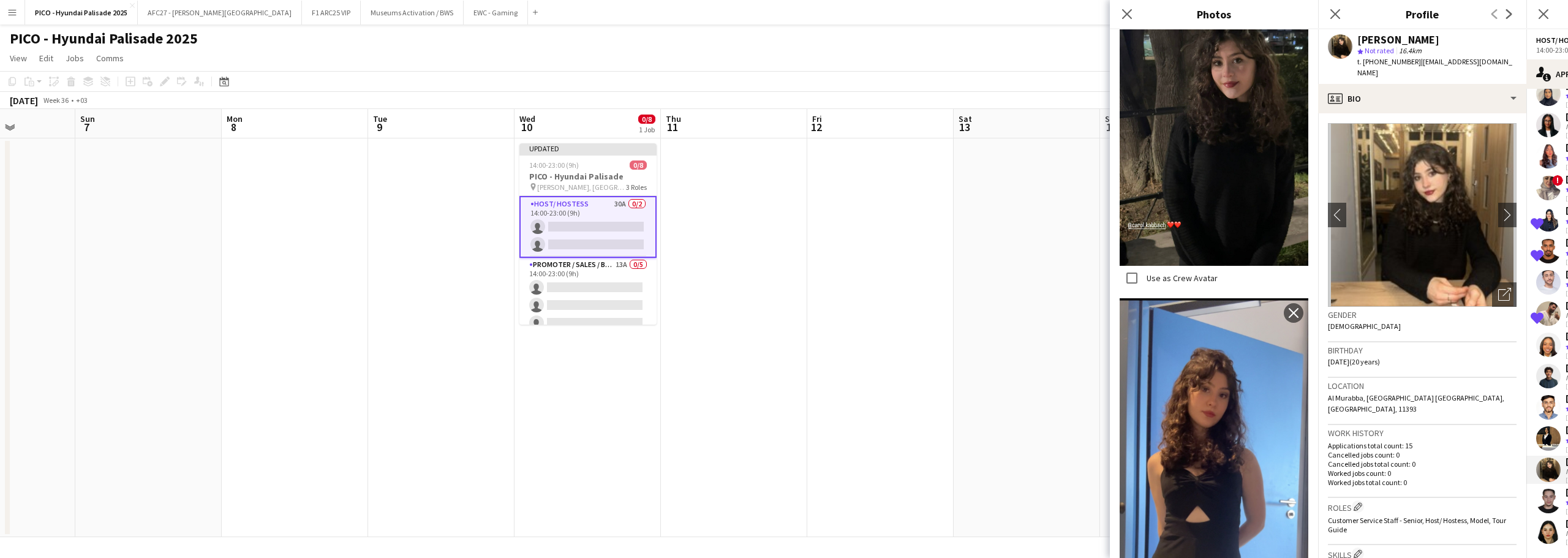
click at [1341, 381] on h3 "Location" at bounding box center [1423, 386] width 188 height 11
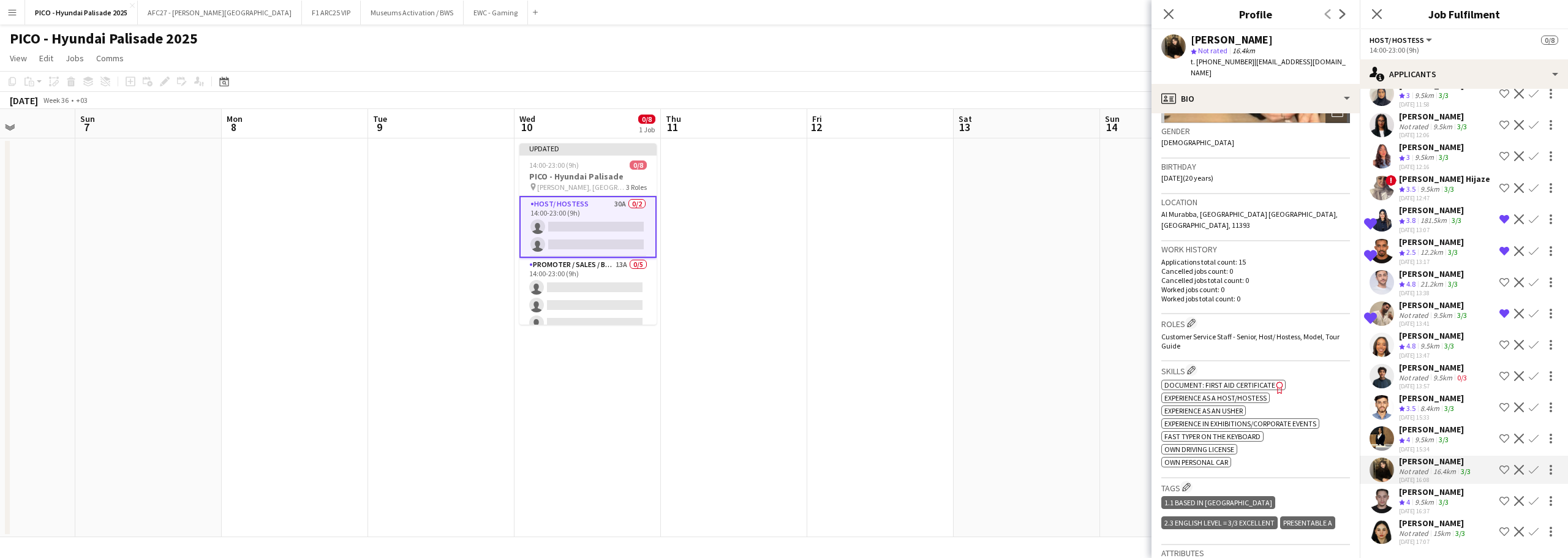
scroll to position [245, 0]
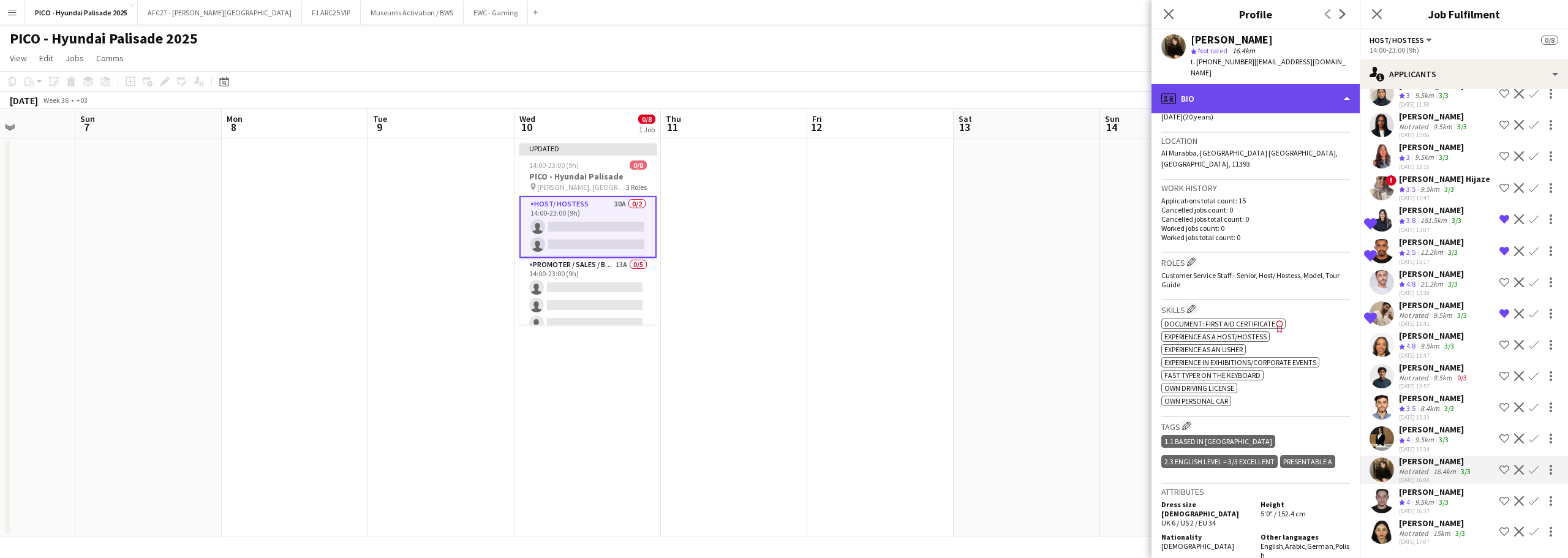
click at [1287, 86] on div "profile Bio" at bounding box center [1255, 99] width 208 height 29
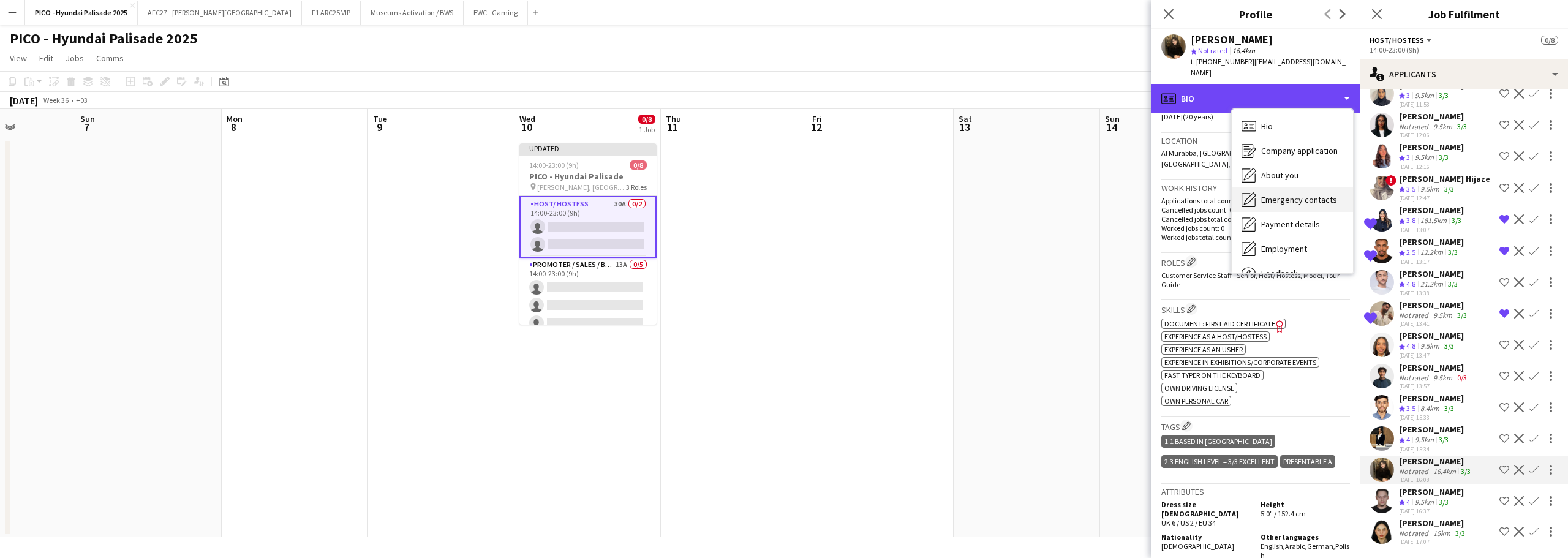
scroll to position [42, 0]
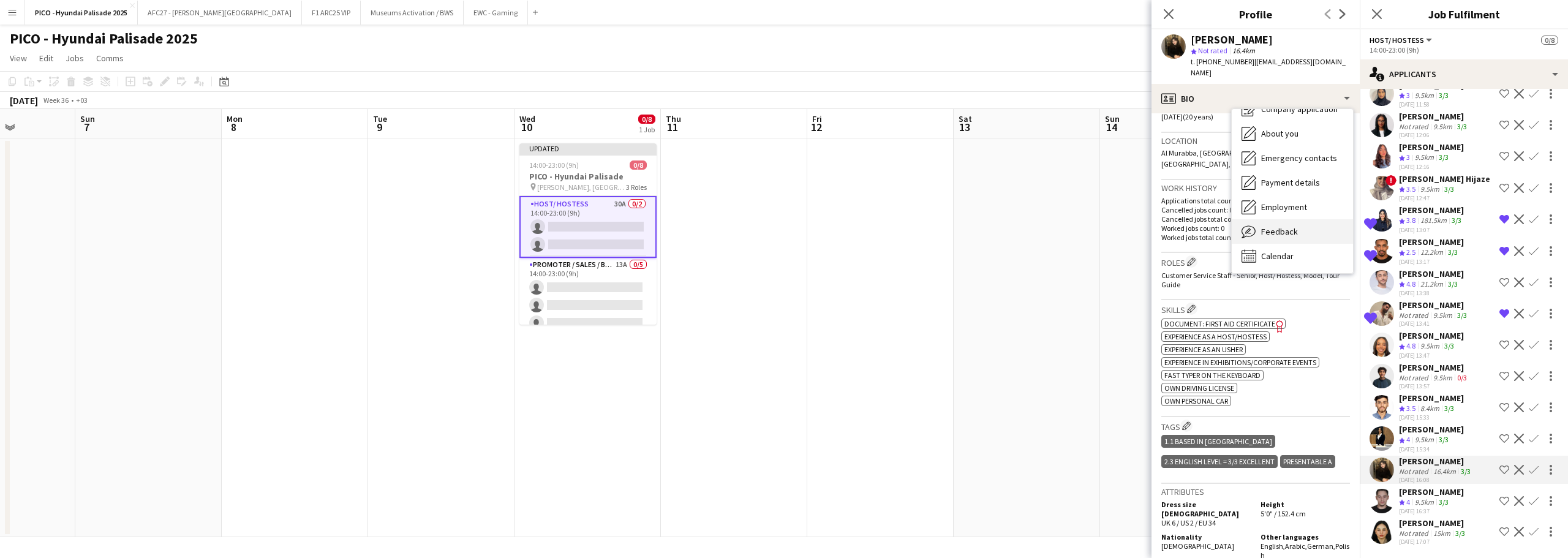
click at [1274, 219] on div "Feedback Feedback" at bounding box center [1292, 231] width 121 height 24
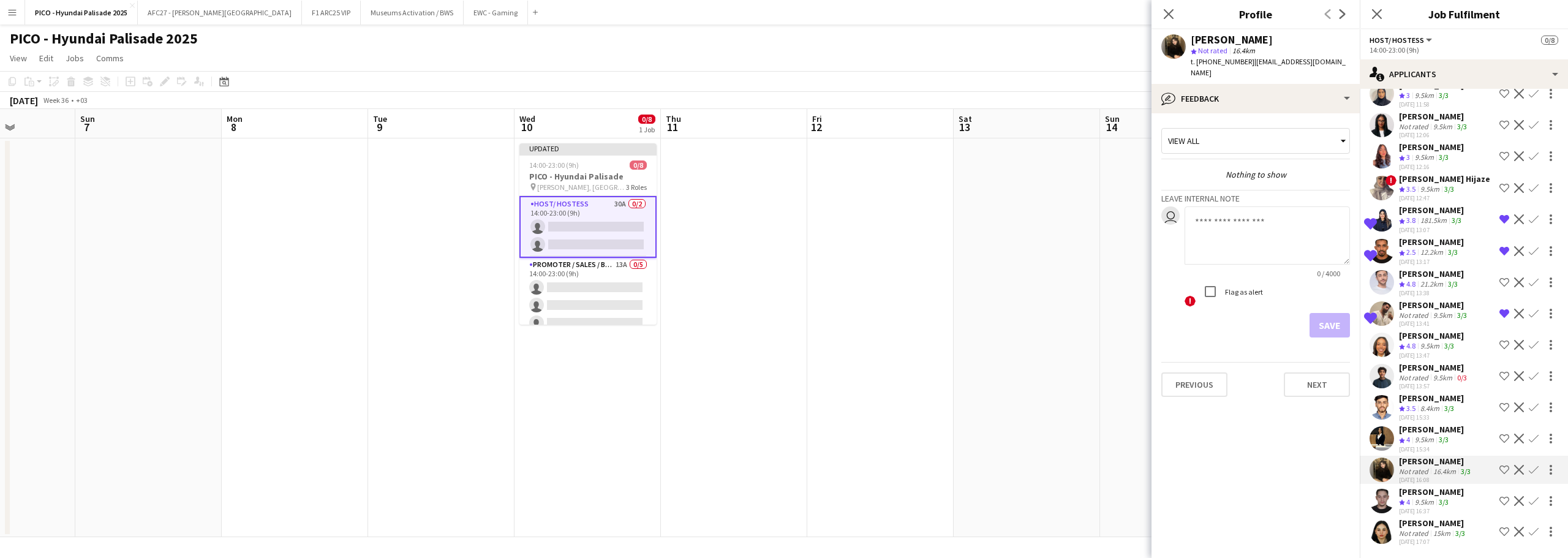
click at [1273, 113] on app-crew-profile-feedback-tab "View all Nothing to show Leave internal note user 0 / 4000 ! Flag as alert Save…" at bounding box center [1255, 336] width 208 height 445
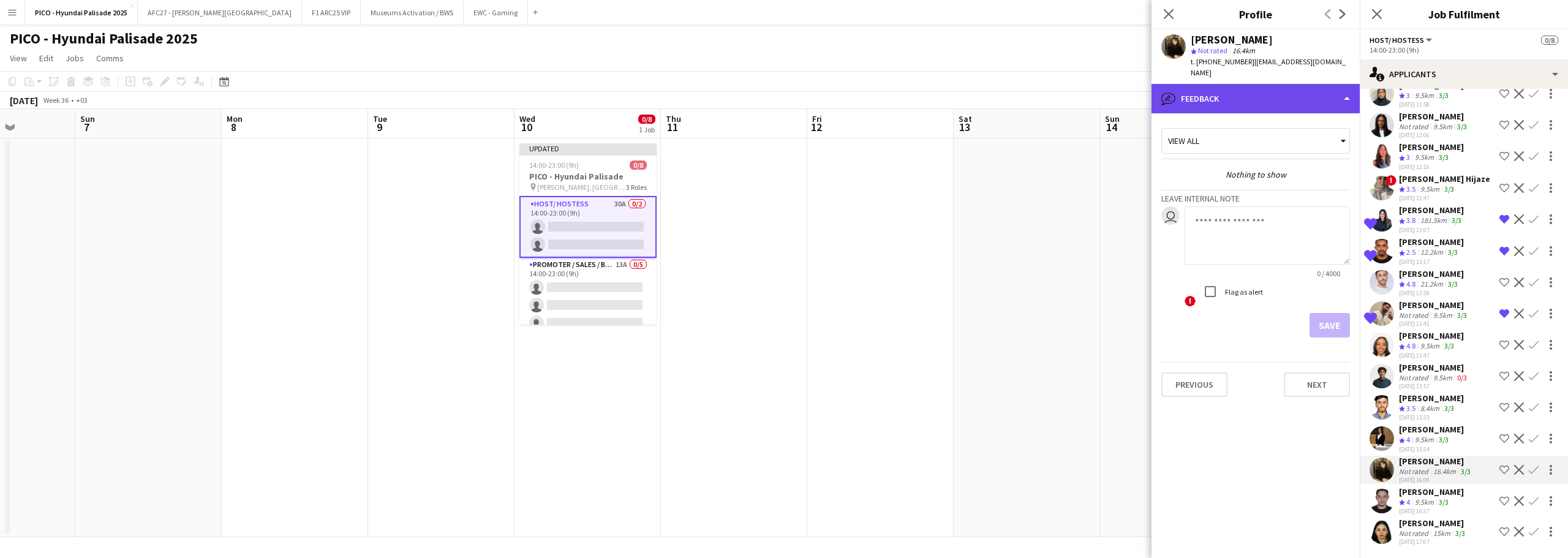
click at [1278, 93] on div "bubble-pencil Feedback" at bounding box center [1255, 99] width 208 height 29
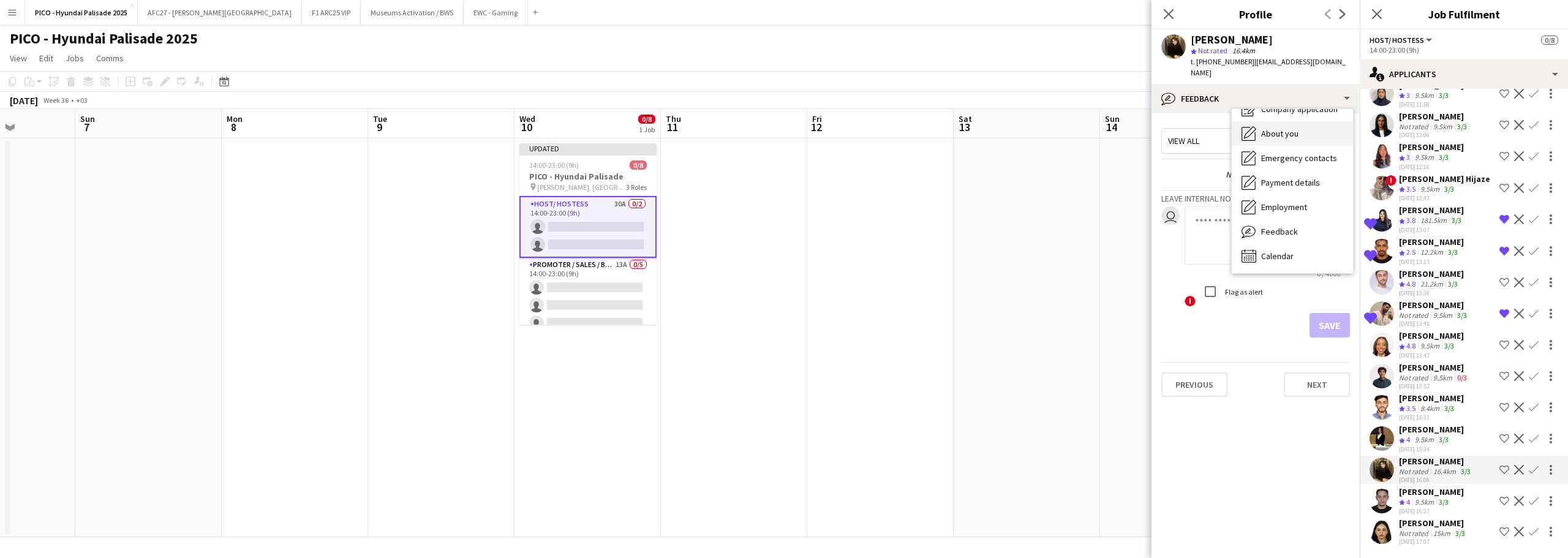
click at [1273, 132] on div "About you About you" at bounding box center [1292, 133] width 121 height 24
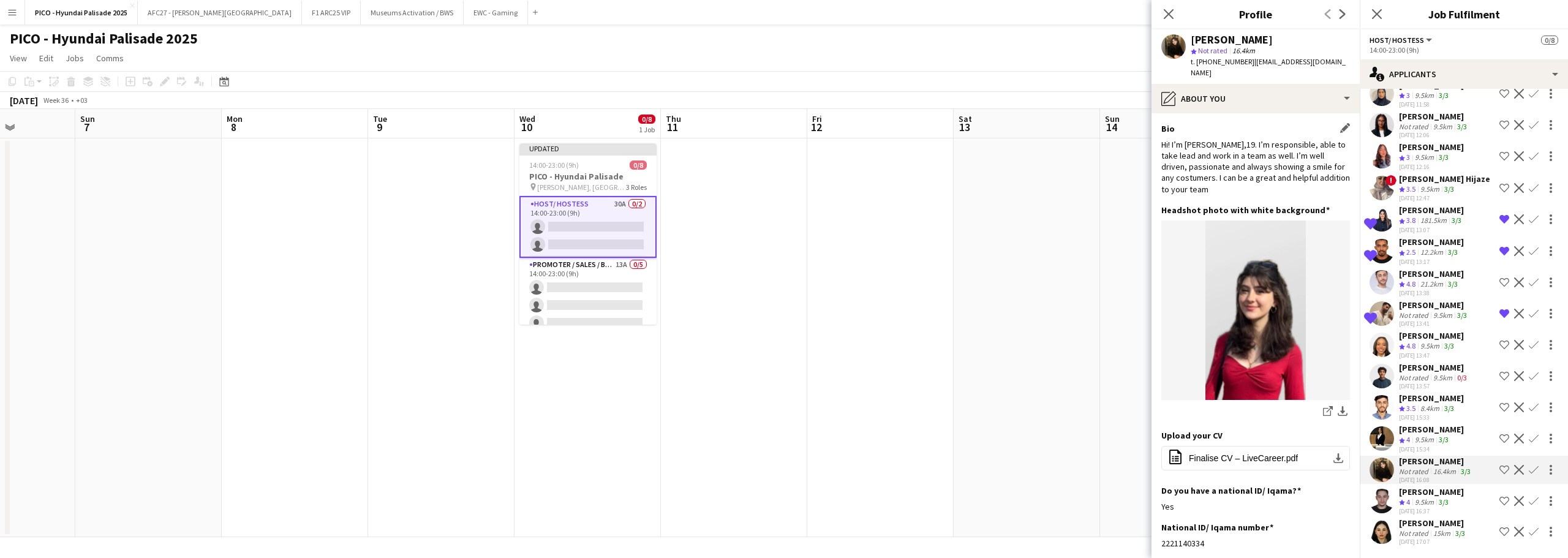
click at [1254, 163] on div "Hi! I’m [PERSON_NAME],19. I’m responsible, able to take lead and work in a team…" at bounding box center [1255, 167] width 188 height 56
click at [1254, 160] on div "Hi! I’m [PERSON_NAME],19. I’m responsible, able to take lead and work in a team…" at bounding box center [1255, 167] width 188 height 56
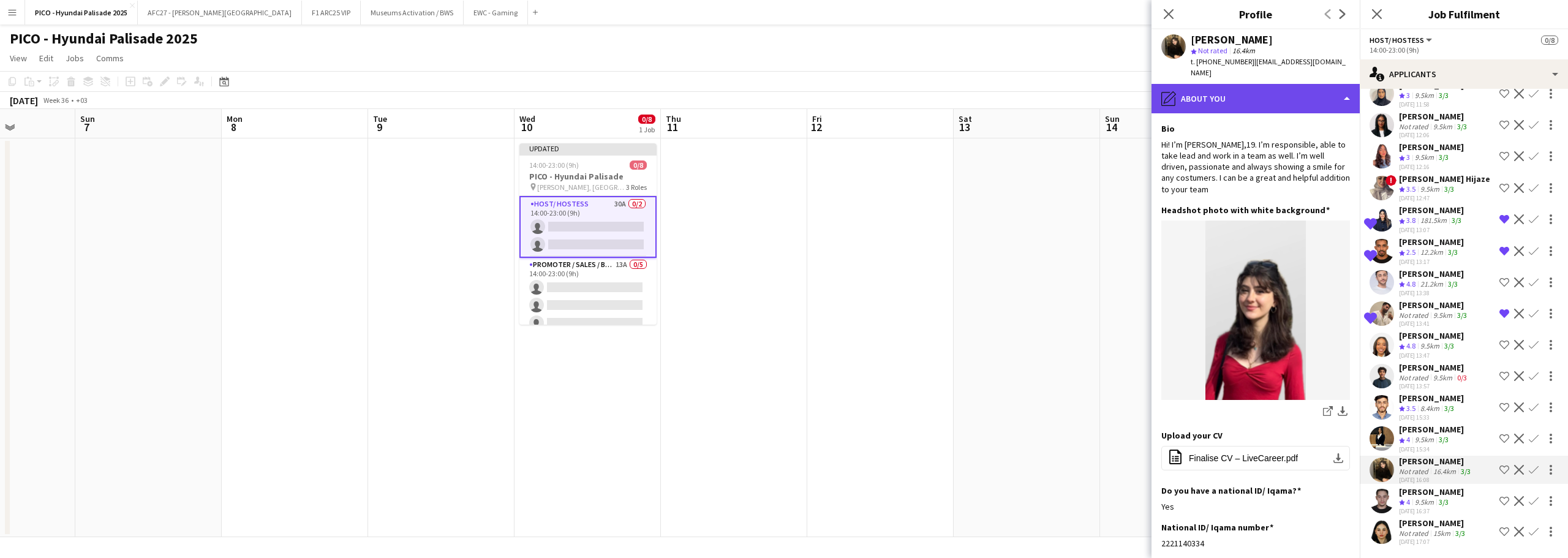
click at [1259, 98] on div "pencil4 About you" at bounding box center [1255, 99] width 208 height 29
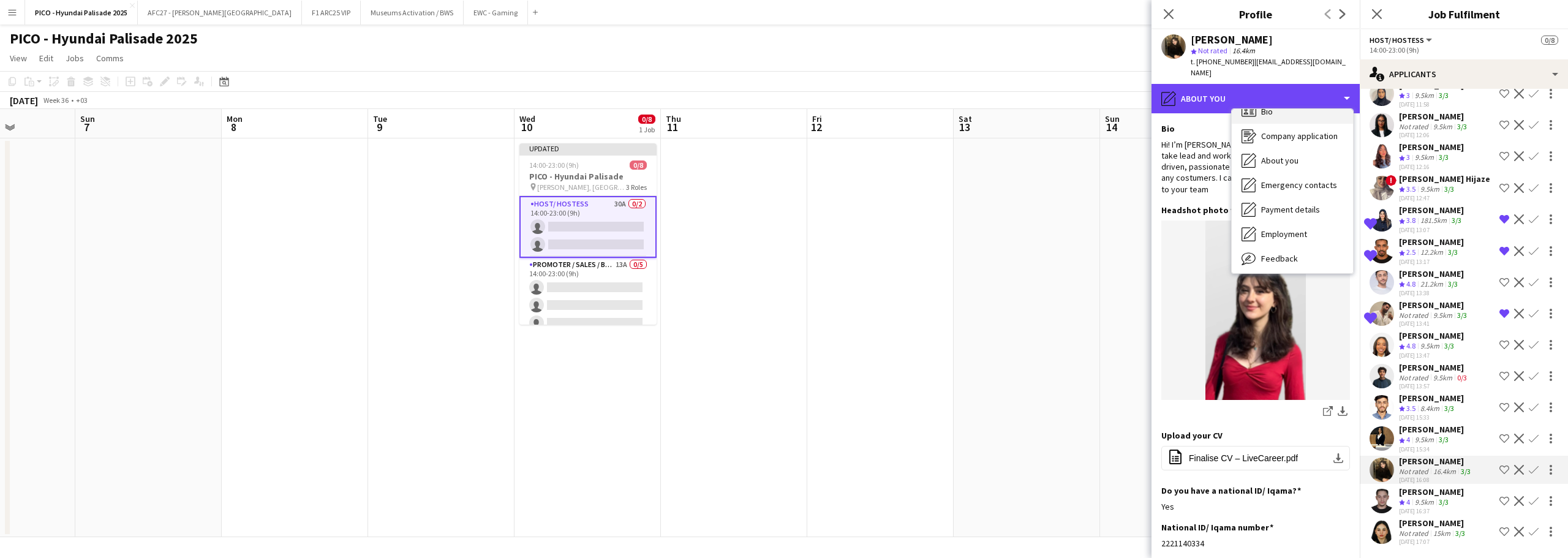
scroll to position [0, 0]
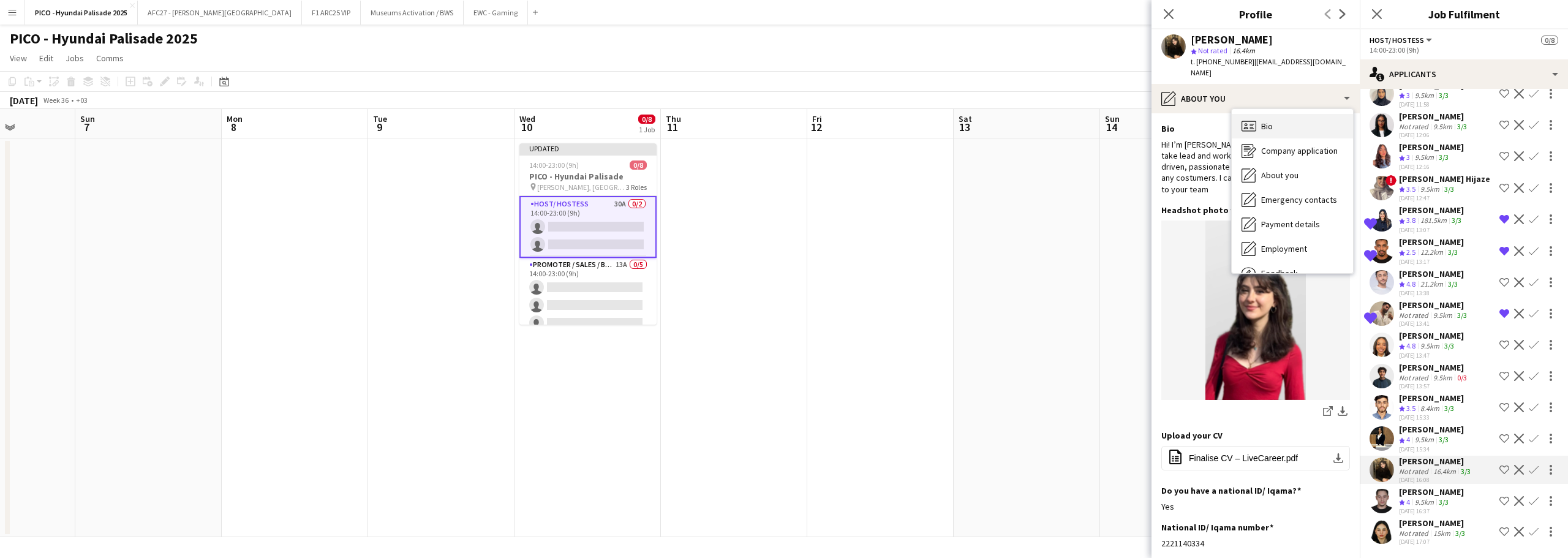
click at [1264, 120] on span "Bio" at bounding box center [1267, 126] width 12 height 11
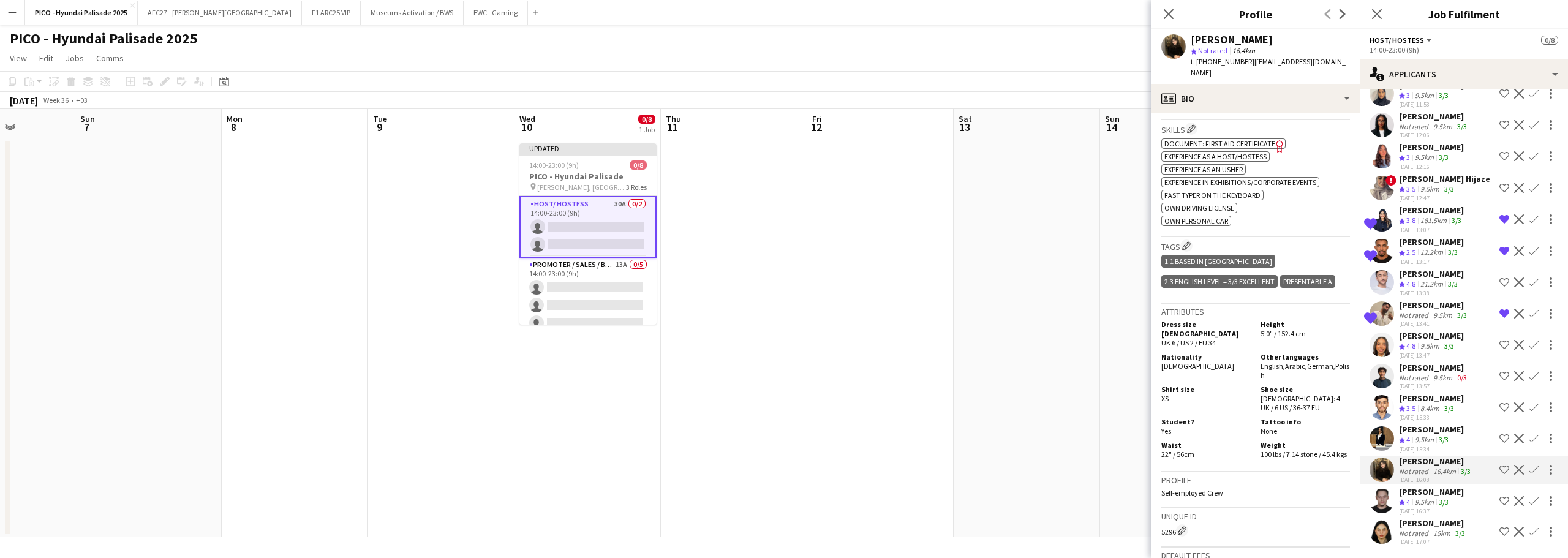
scroll to position [490, 0]
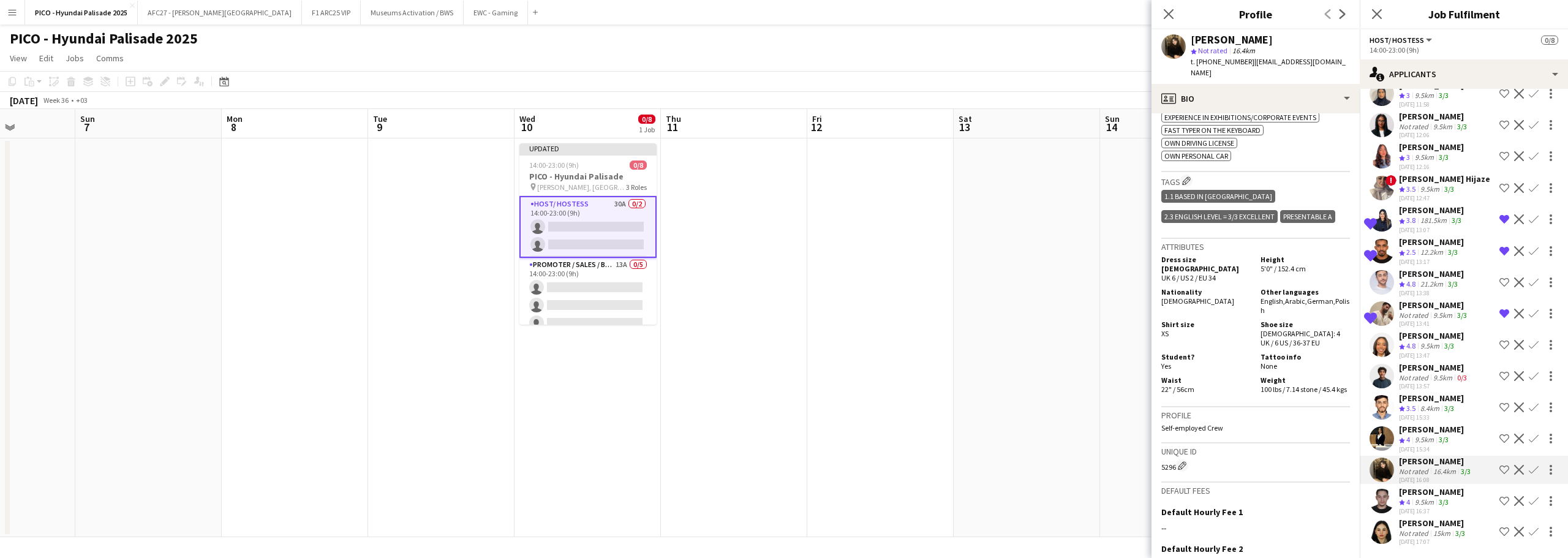
click at [1499, 469] on app-icon "Shortlist crew" at bounding box center [1504, 470] width 10 height 10
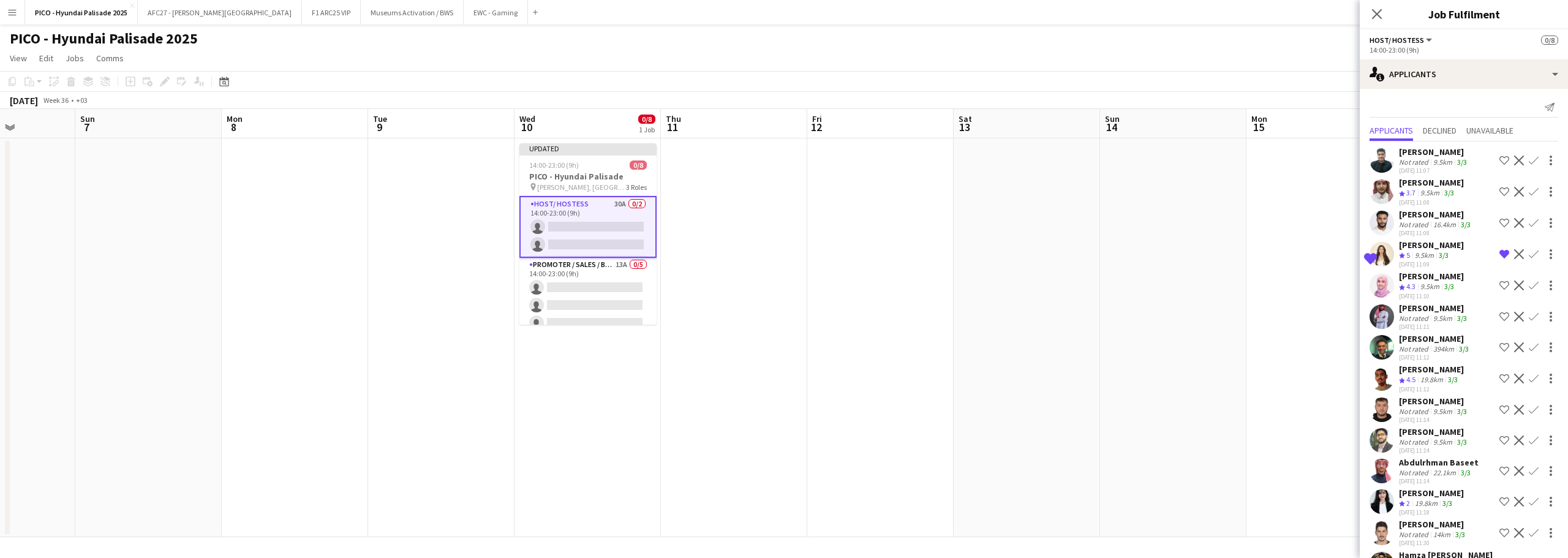
scroll to position [0, 0]
click at [1423, 254] on div "9.5km" at bounding box center [1424, 257] width 24 height 10
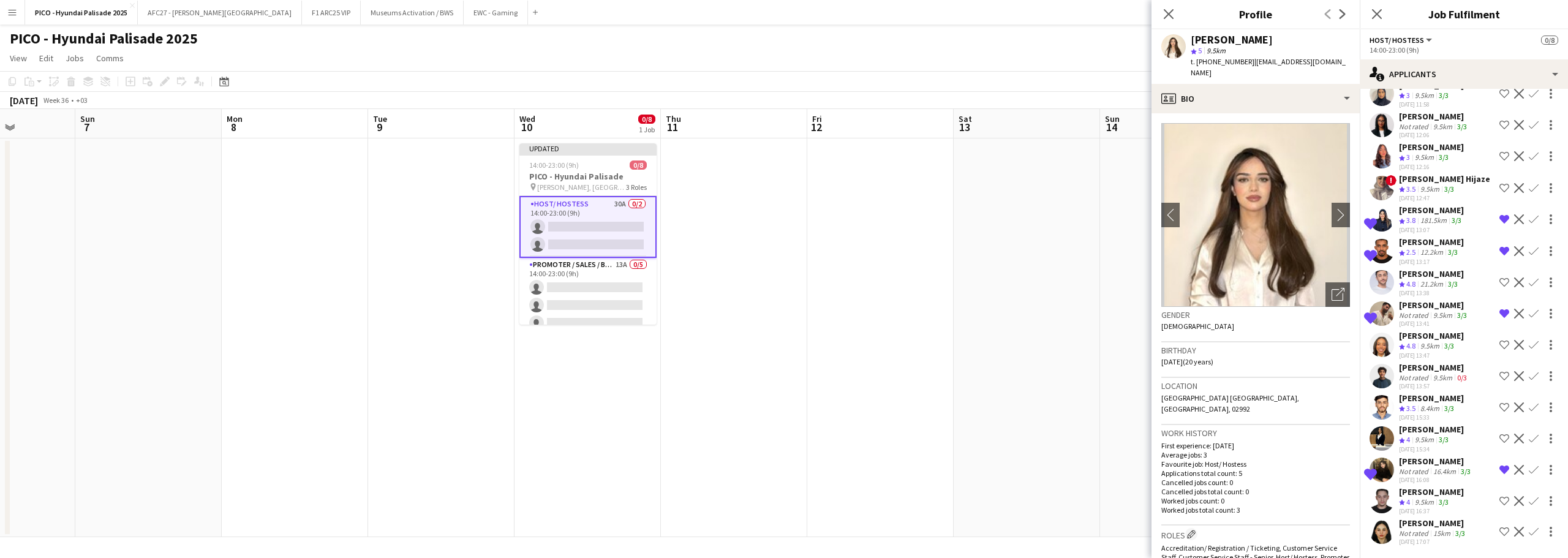
scroll to position [555, 0]
click at [1499, 246] on app-icon "Remove crew from shortlist" at bounding box center [1504, 250] width 10 height 10
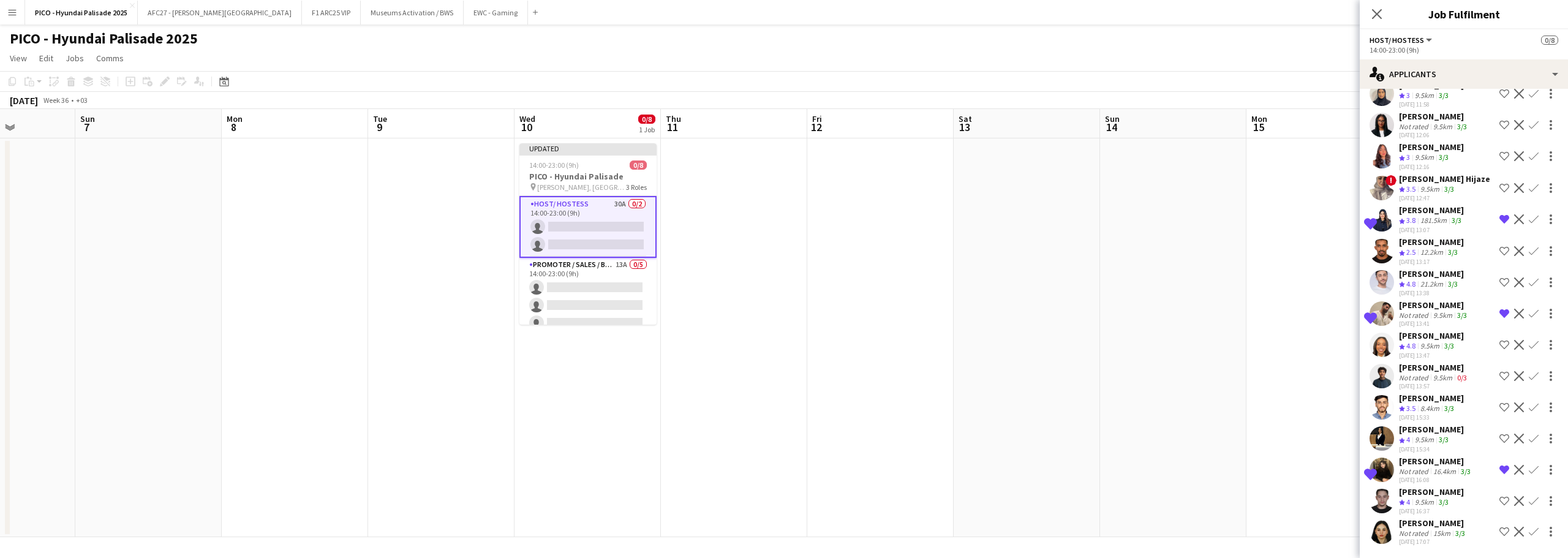
click at [1499, 215] on app-icon "Remove crew from shortlist" at bounding box center [1504, 219] width 10 height 10
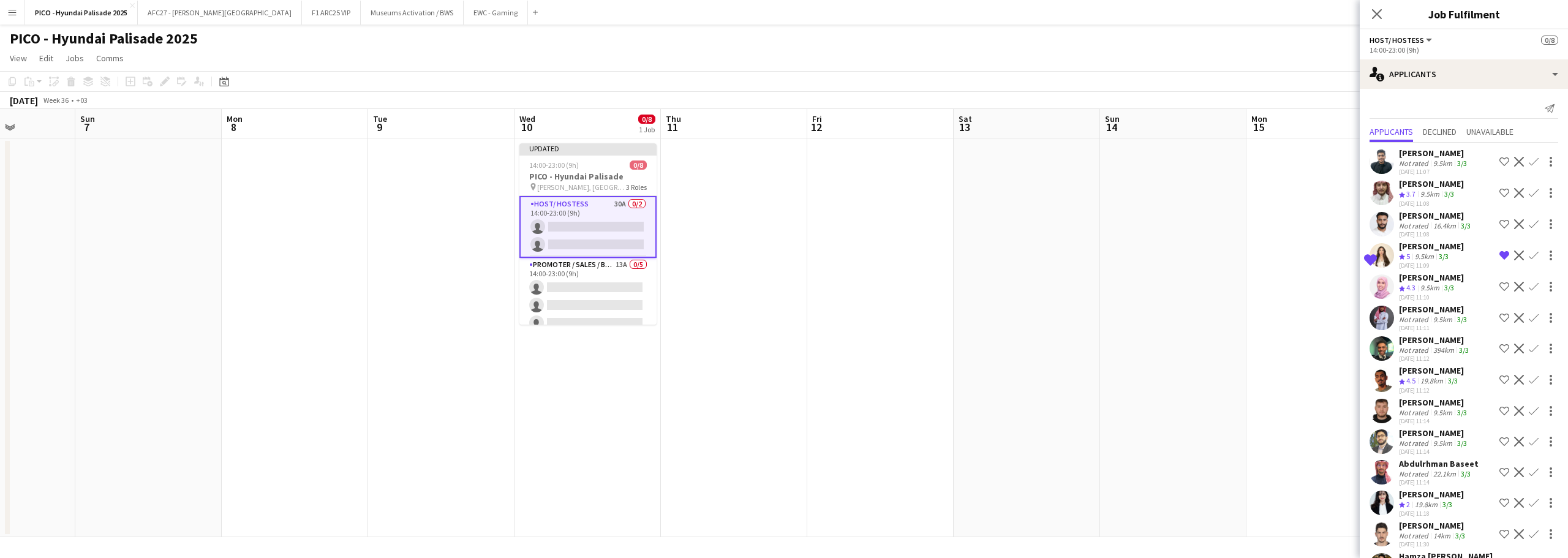
scroll to position [62, 0]
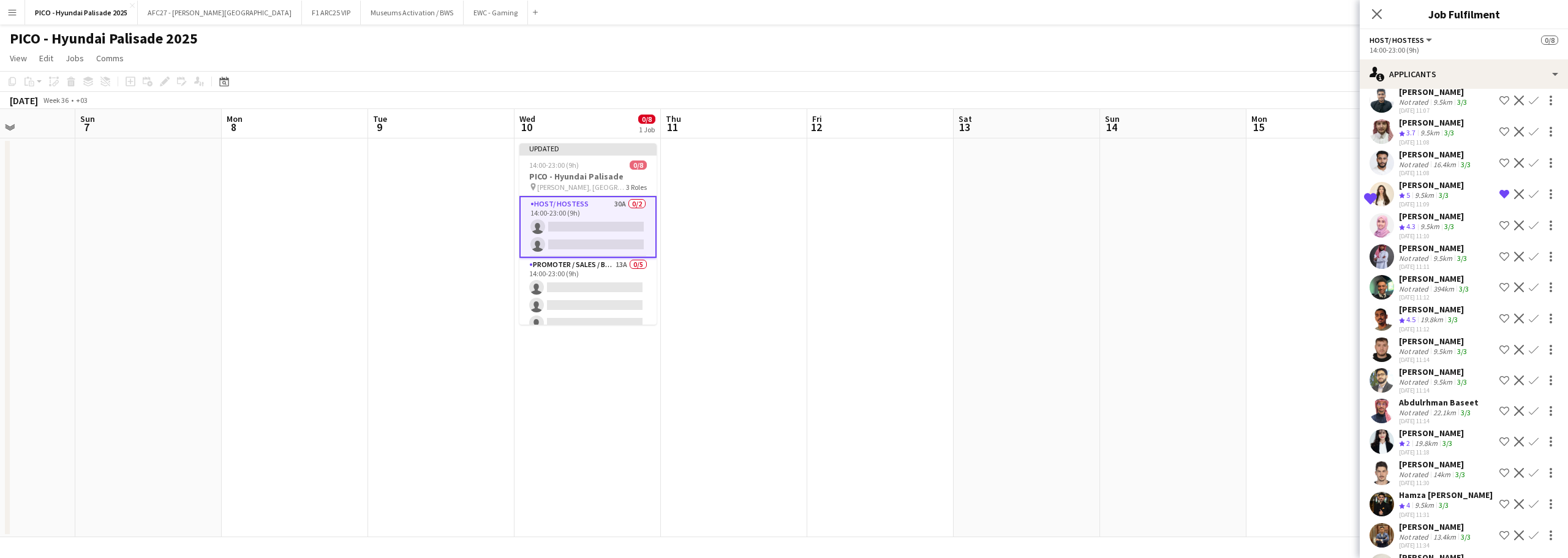
click at [1499, 321] on app-icon "Shortlist crew" at bounding box center [1504, 318] width 10 height 10
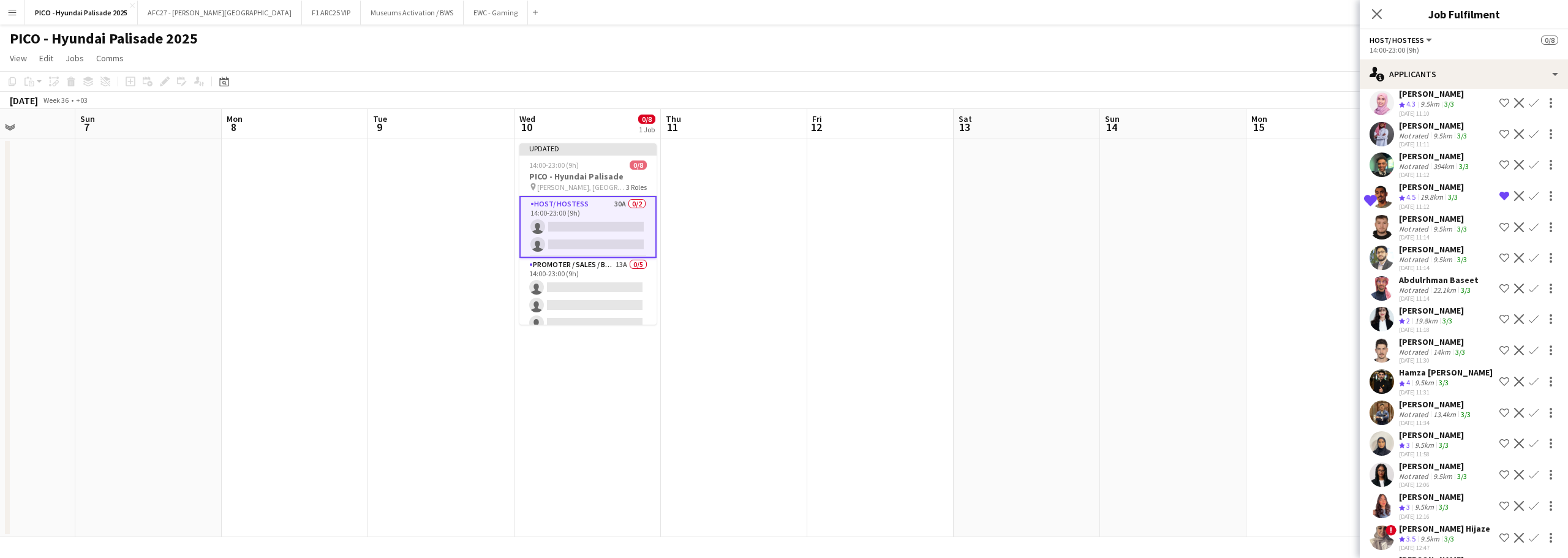
scroll to position [245, 0]
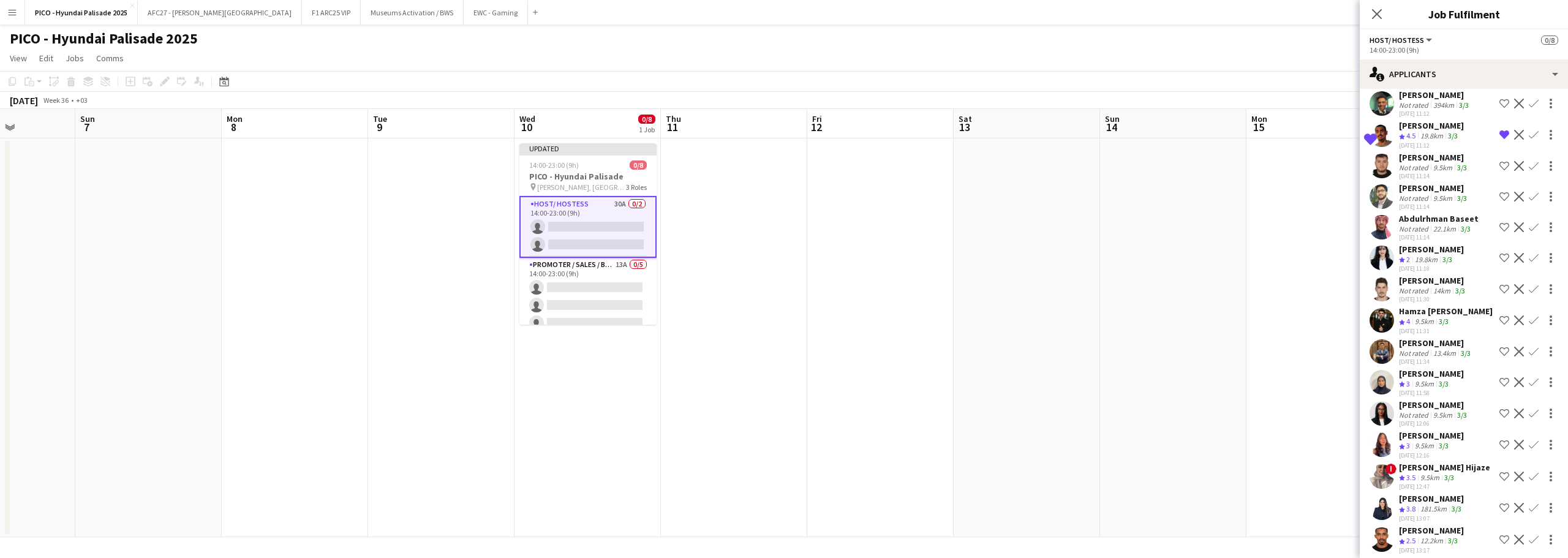
click at [1387, 364] on app-user-avatar at bounding box center [1382, 352] width 24 height 24
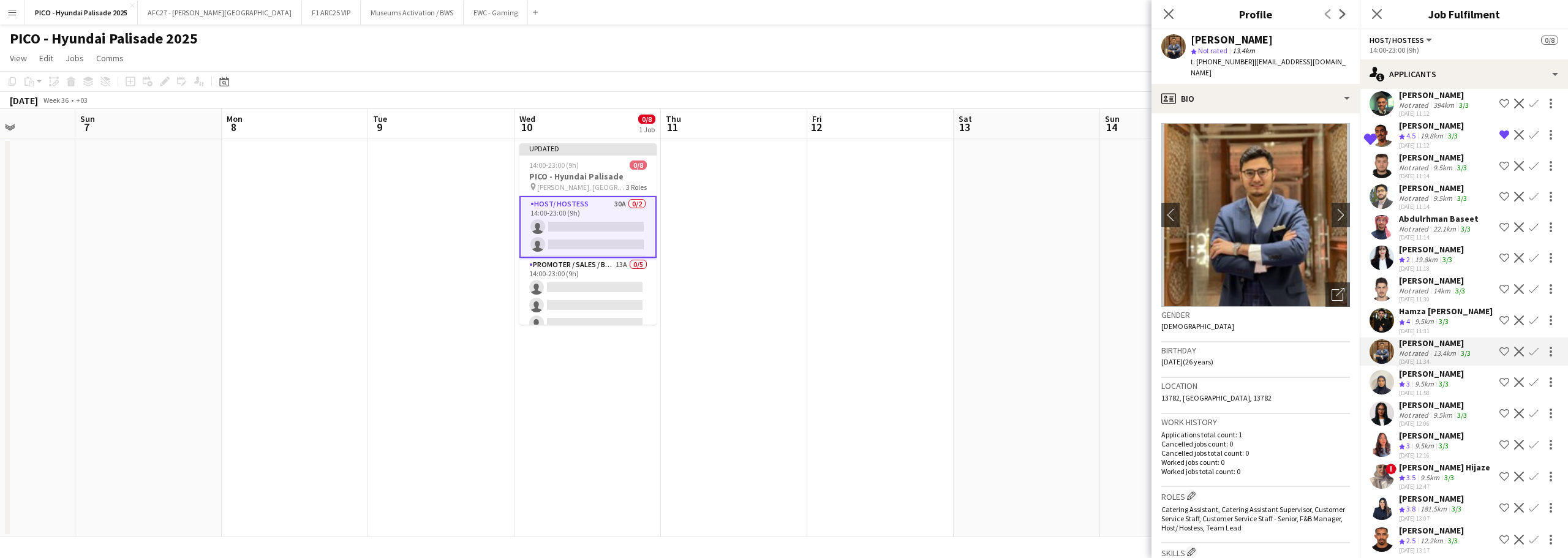
click at [1007, 268] on app-date-cell at bounding box center [1027, 338] width 146 height 398
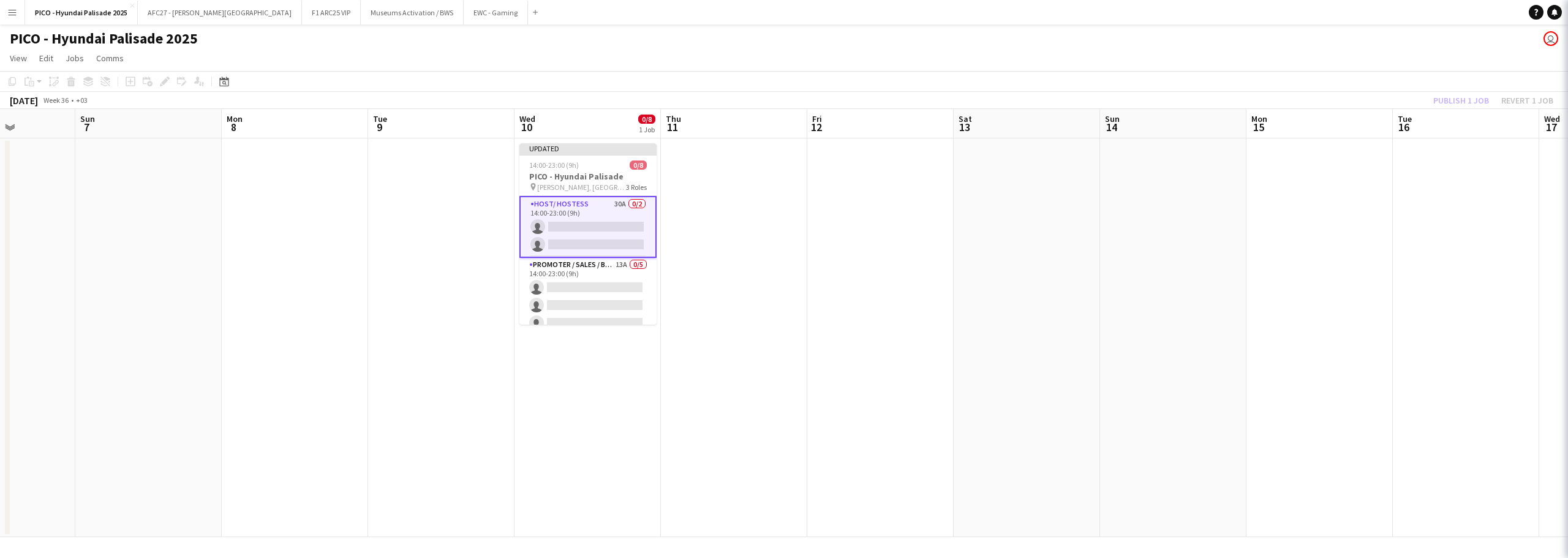
scroll to position [0, 0]
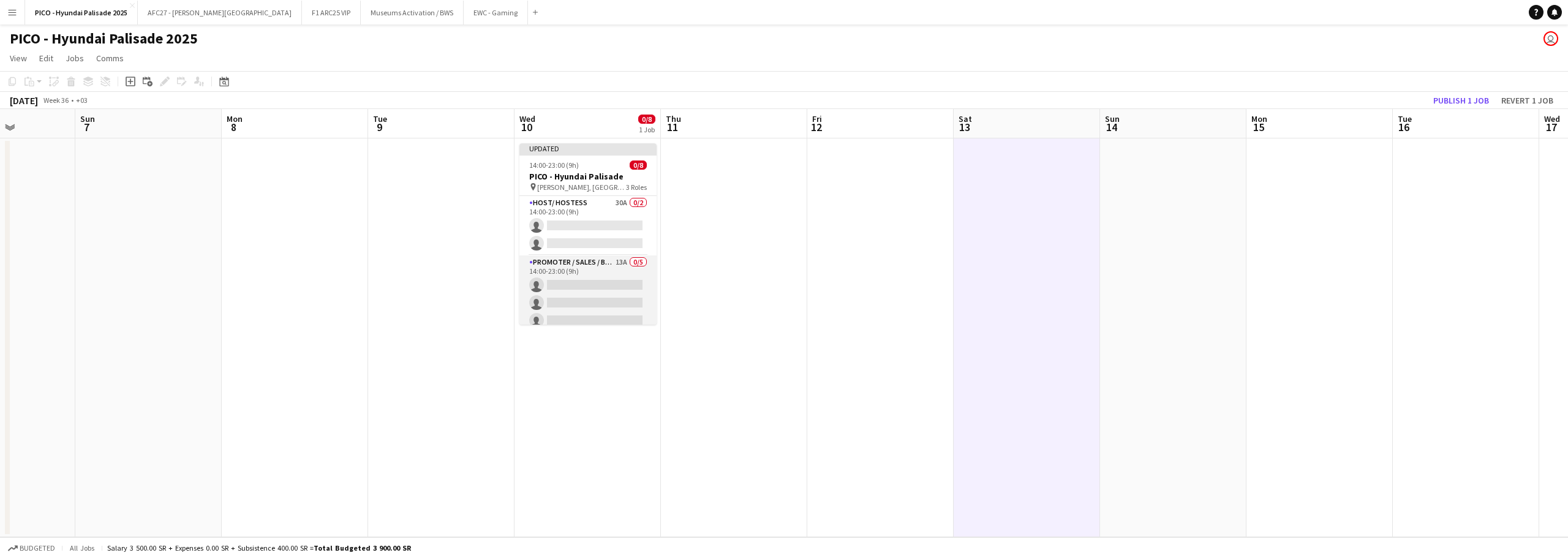
click at [634, 282] on app-card-role "Promoter / Sales / Brand Ambassador 13A 0/5 14:00-23:00 (9h) single-neutral-act…" at bounding box center [588, 312] width 137 height 113
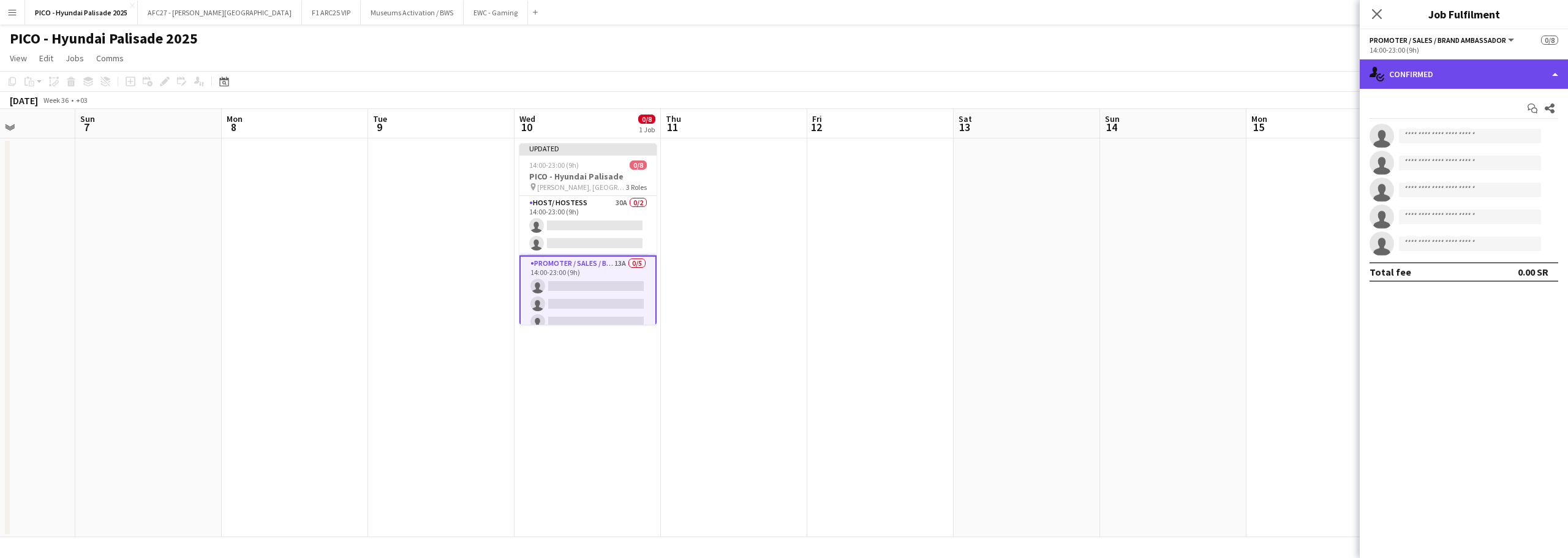
click at [1407, 84] on div "single-neutral-actions-check-2 Confirmed" at bounding box center [1464, 74] width 208 height 29
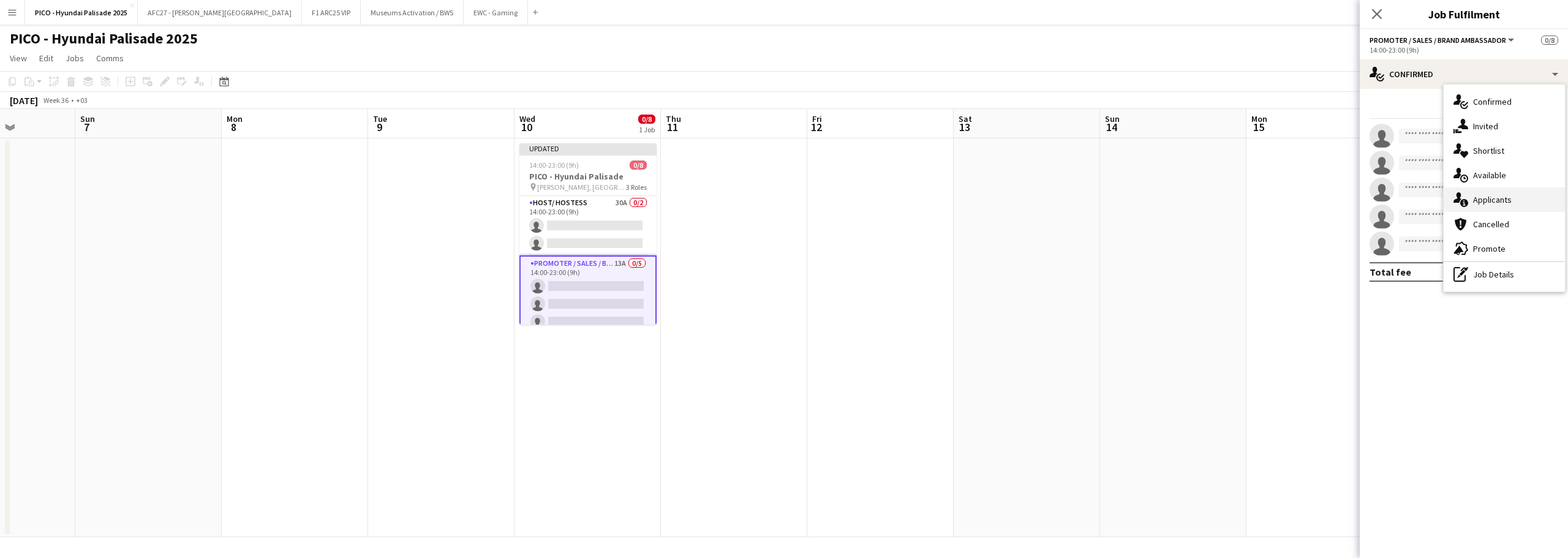
click at [1480, 194] on div "single-neutral-actions-information Applicants" at bounding box center [1504, 200] width 121 height 24
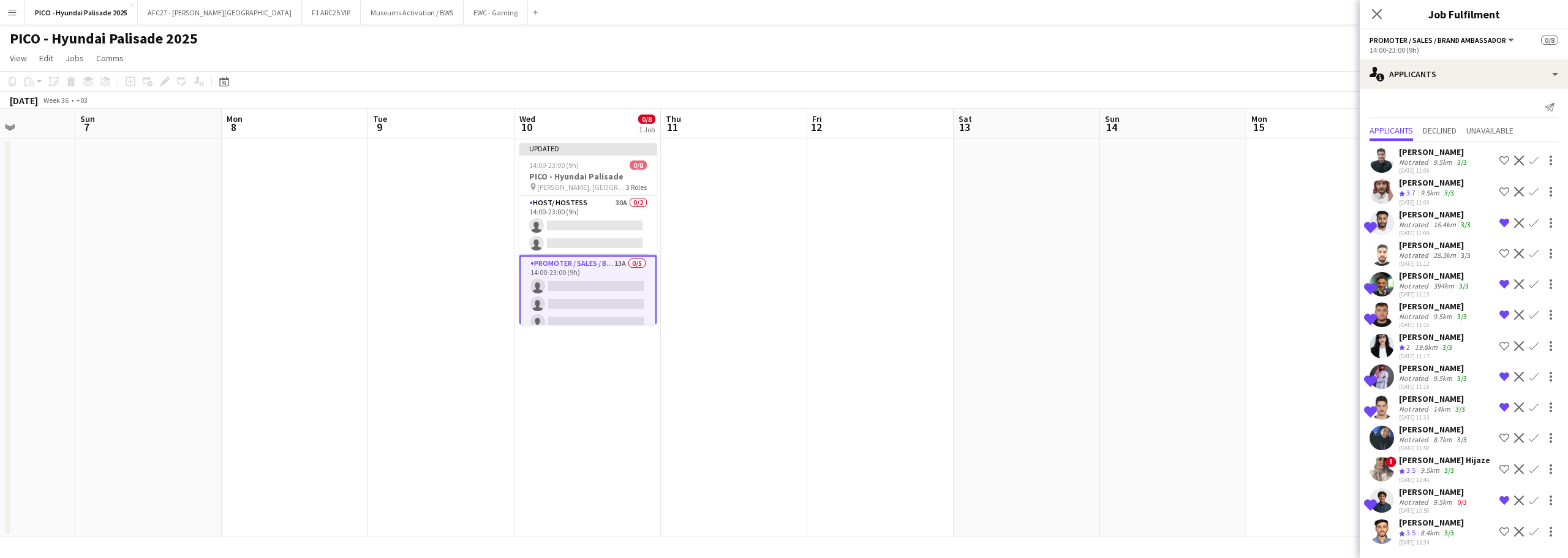
scroll to position [12, 0]
click at [600, 202] on app-card-role "Host/ Hostess 30A 0/2 14:00-23:00 (9h) single-neutral-actions single-neutral-ac…" at bounding box center [588, 226] width 137 height 60
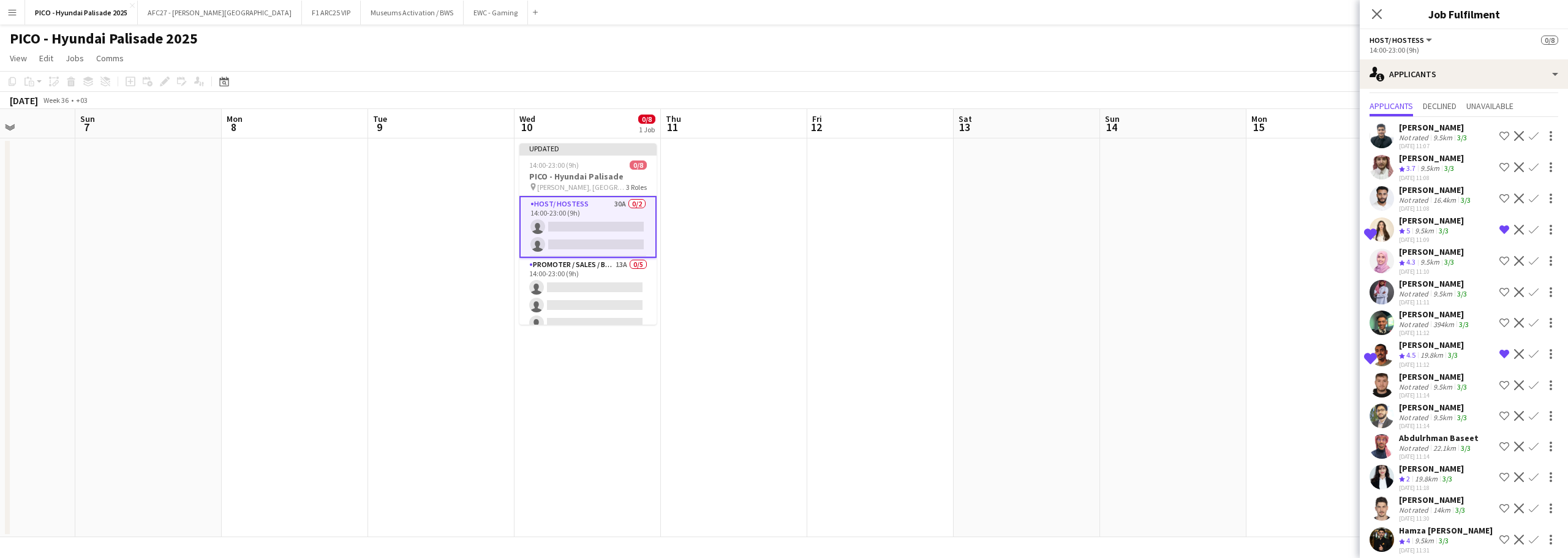
scroll to position [0, 0]
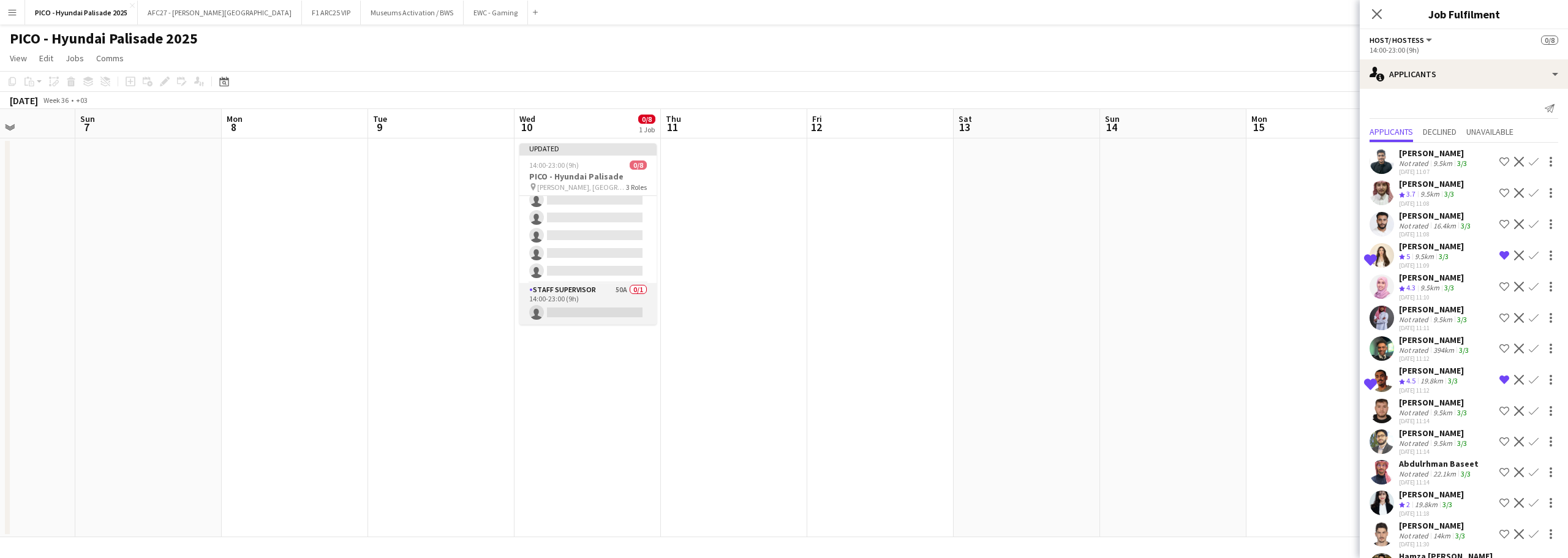
click at [602, 306] on app-card-role "Staff Supervisor 50A 0/1 14:00-23:00 (9h) single-neutral-actions" at bounding box center [588, 304] width 137 height 42
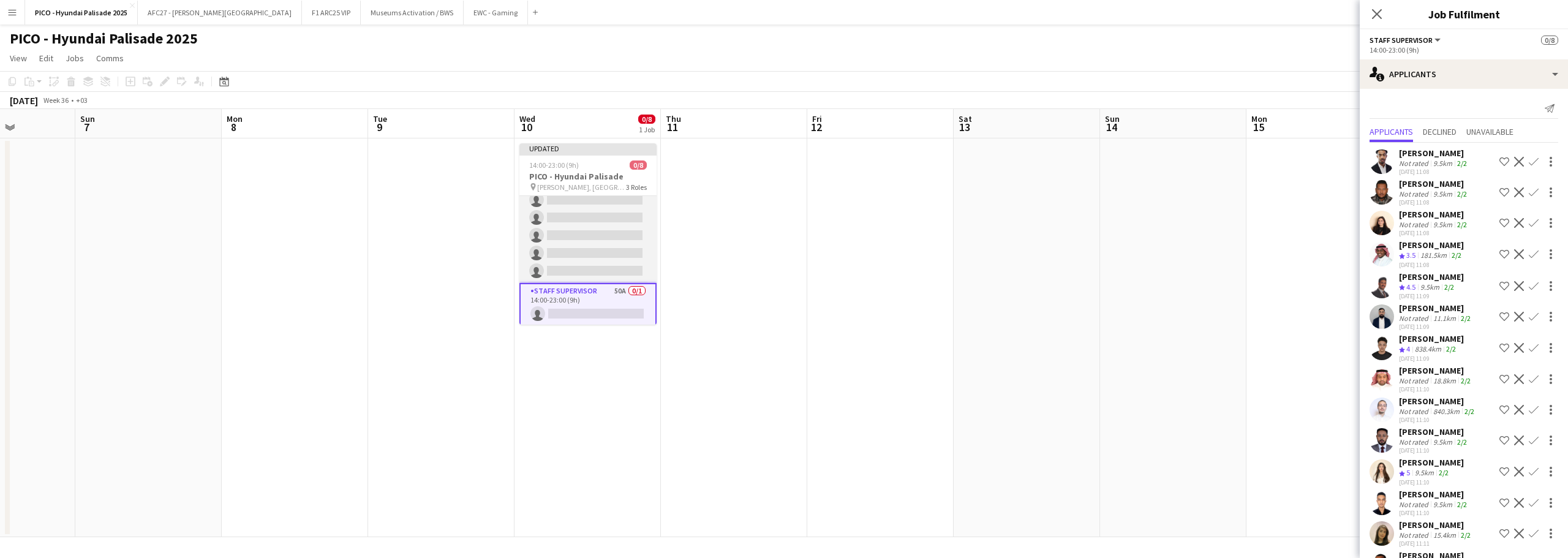
click at [588, 252] on app-card-role "Promoter / Sales / Brand Ambassador 13A 0/5 14:00-23:00 (9h) single-neutral-act…" at bounding box center [588, 227] width 137 height 113
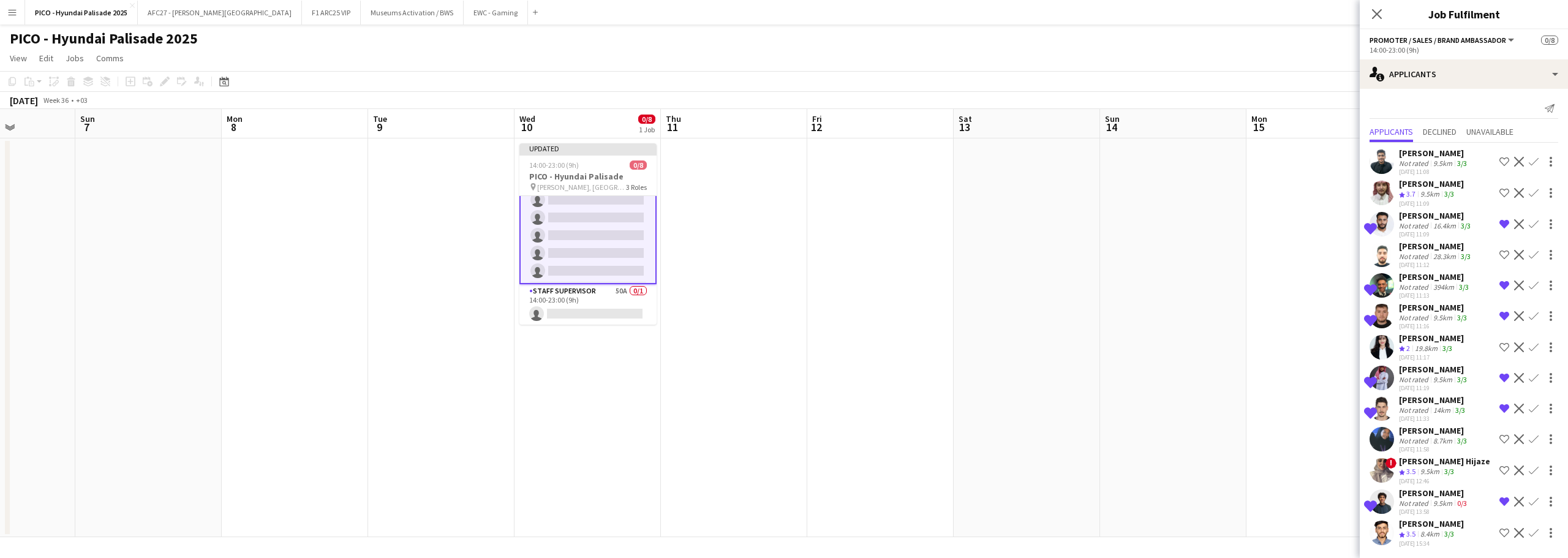
scroll to position [1, 0]
click at [1499, 345] on app-icon "Shortlist crew" at bounding box center [1504, 345] width 10 height 10
click at [1448, 252] on div "28.3km" at bounding box center [1444, 255] width 28 height 9
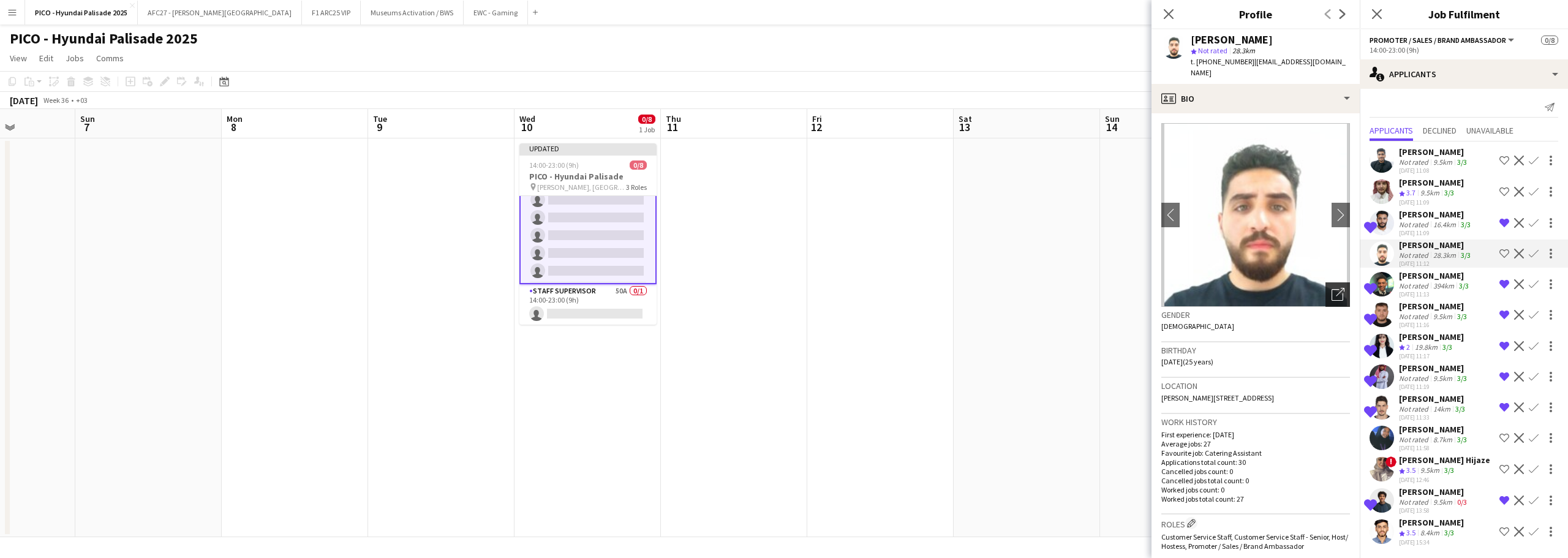
click at [1333, 283] on div "Open photos pop-in" at bounding box center [1338, 295] width 24 height 24
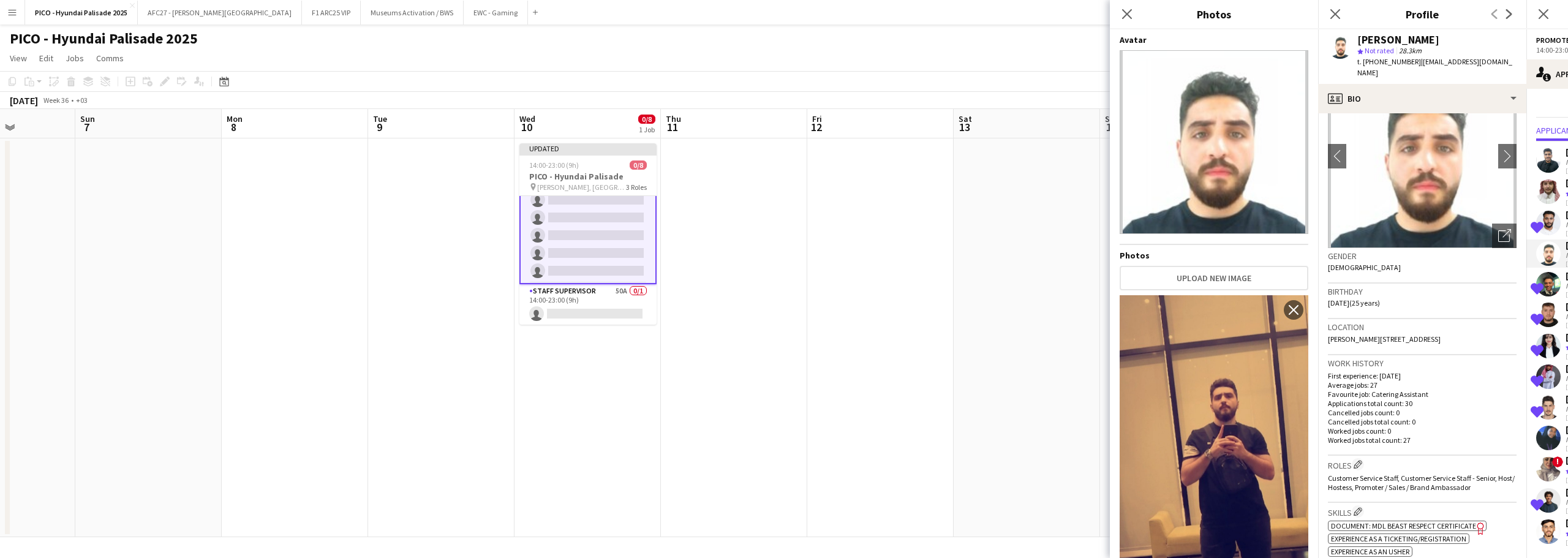
scroll to position [0, 0]
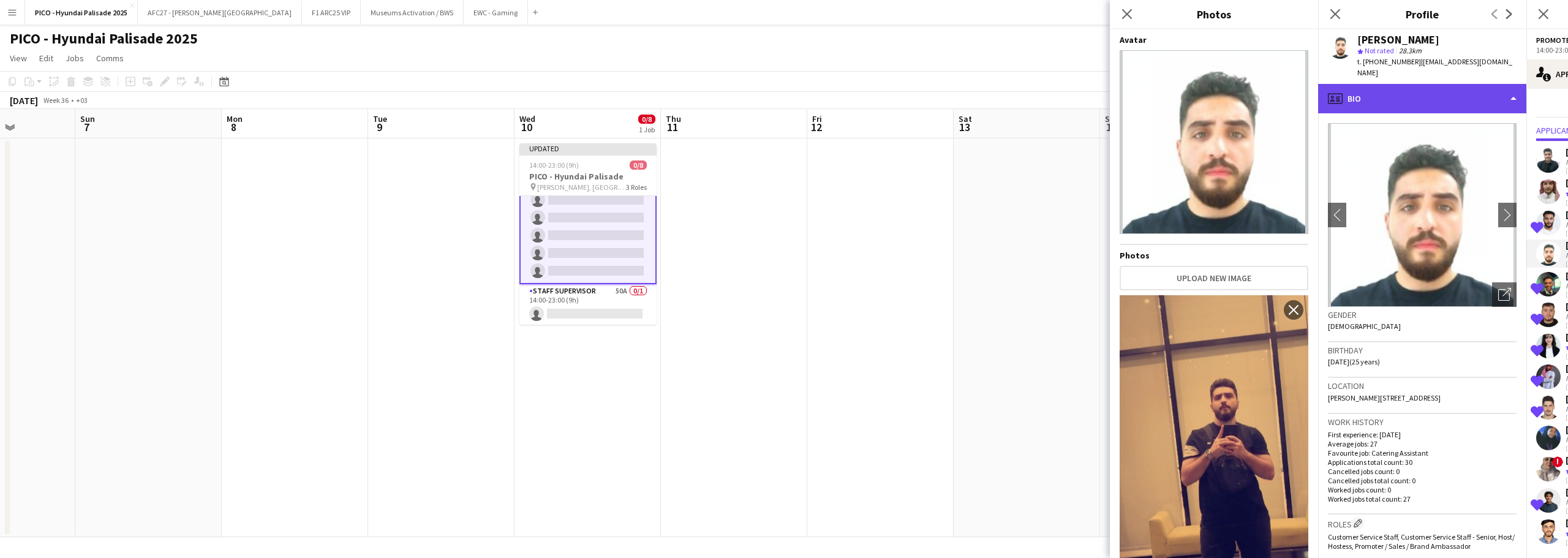
click at [1408, 90] on div "profile Bio" at bounding box center [1422, 99] width 208 height 29
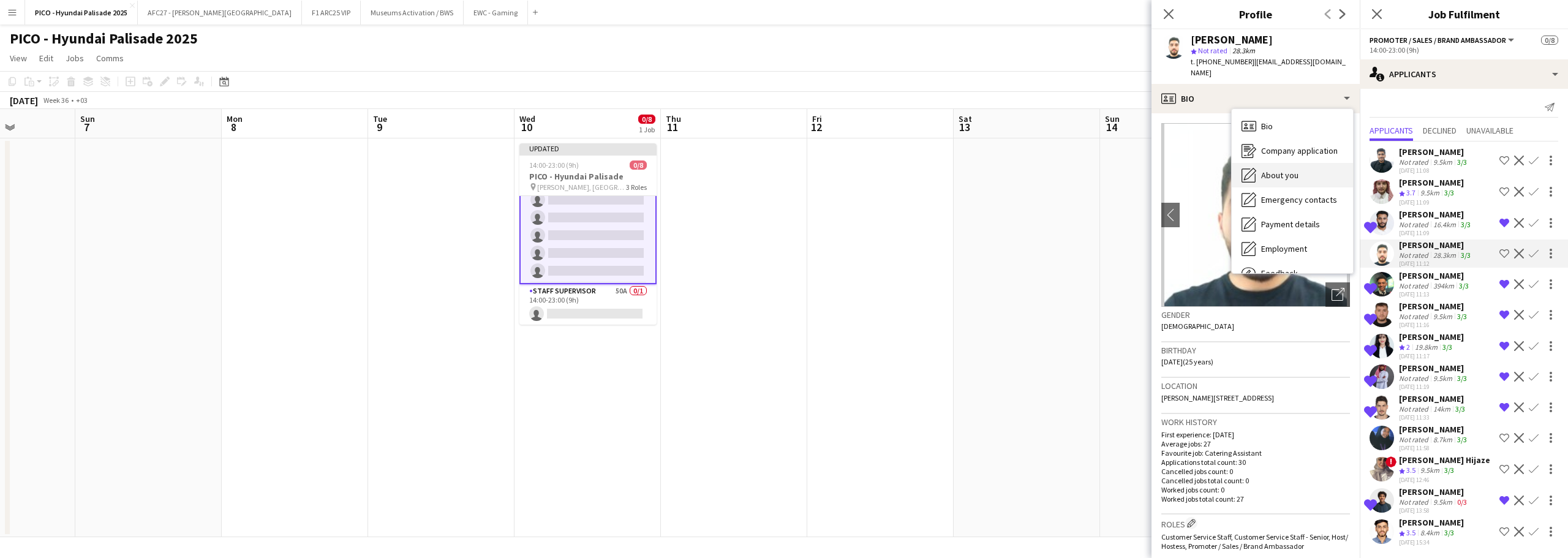
click at [1342, 163] on div "About you About you" at bounding box center [1292, 175] width 121 height 24
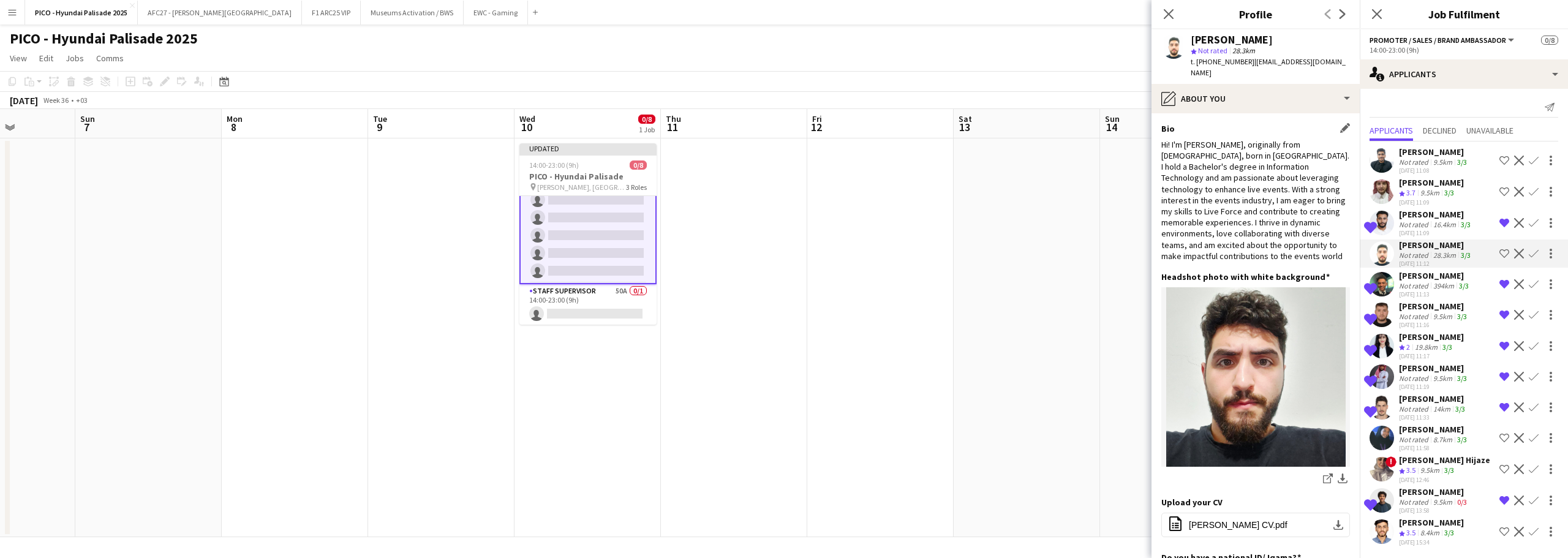
click at [1245, 139] on div "Hi! I'm [PERSON_NAME], originally from [DEMOGRAPHIC_DATA], born in [GEOGRAPHIC_…" at bounding box center [1255, 200] width 188 height 122
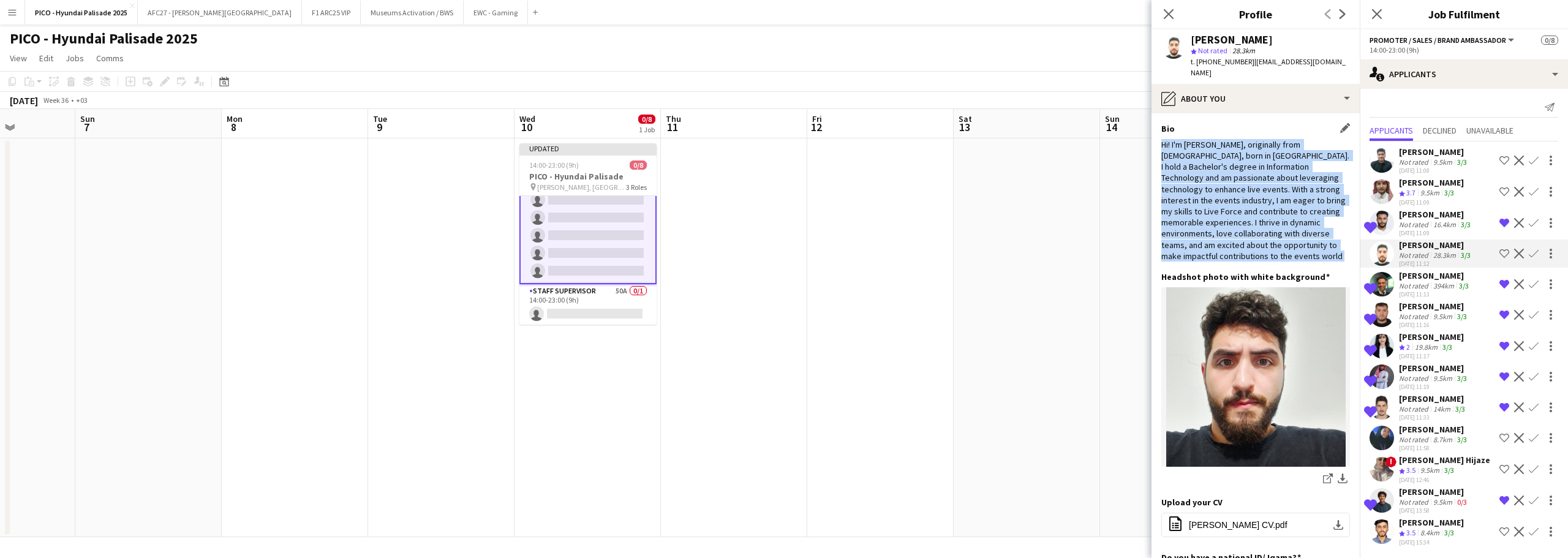
click at [1245, 139] on div "Hi! I'm [PERSON_NAME], originally from [DEMOGRAPHIC_DATA], born in [GEOGRAPHIC_…" at bounding box center [1255, 200] width 188 height 122
click at [1234, 159] on div "Hi! I'm [PERSON_NAME], originally from [DEMOGRAPHIC_DATA], born in [GEOGRAPHIC_…" at bounding box center [1255, 200] width 188 height 122
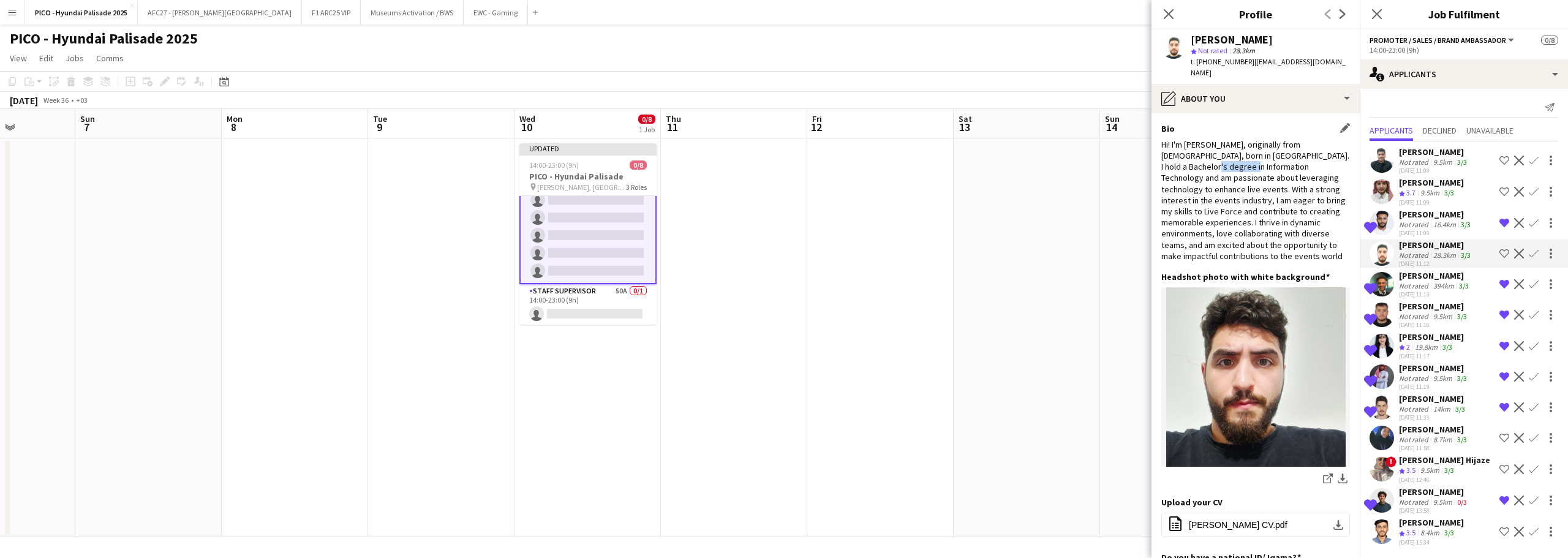
click at [1234, 159] on div "Hi! I'm [PERSON_NAME], originally from [DEMOGRAPHIC_DATA], born in [GEOGRAPHIC_…" at bounding box center [1255, 200] width 188 height 122
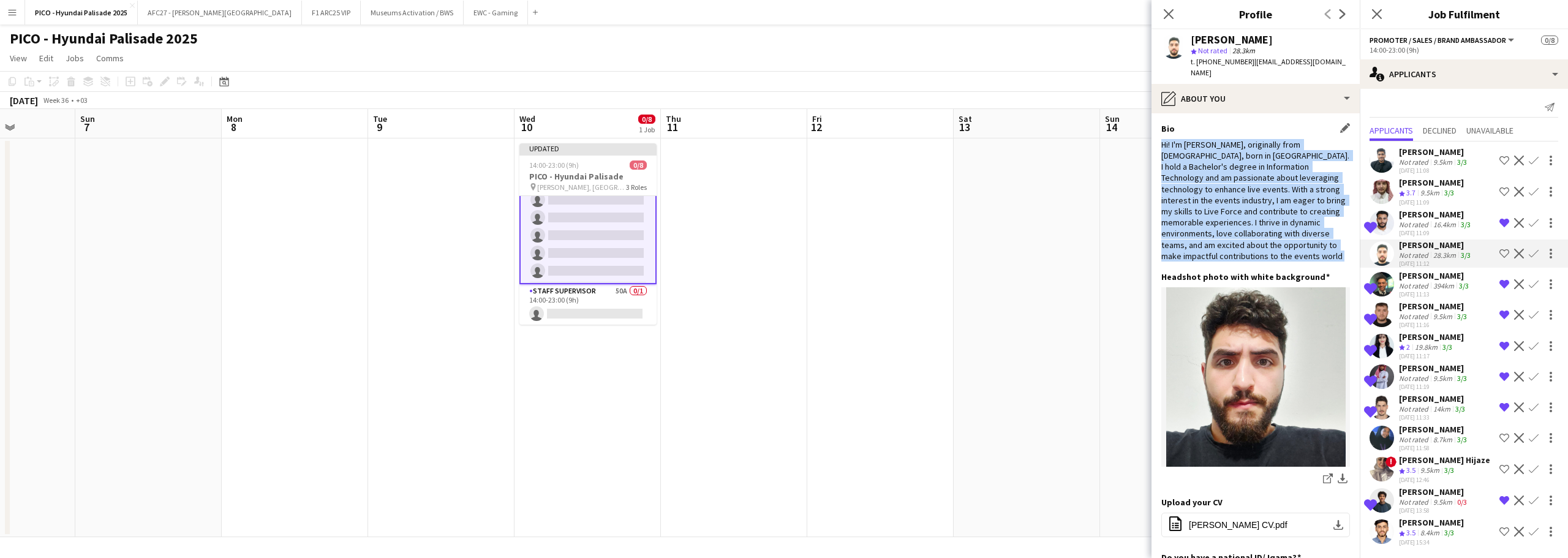
click at [1234, 159] on div "Hi! I'm [PERSON_NAME], originally from [DEMOGRAPHIC_DATA], born in [GEOGRAPHIC_…" at bounding box center [1255, 200] width 188 height 122
click at [1234, 158] on div "Hi! I'm [PERSON_NAME], originally from [DEMOGRAPHIC_DATA], born in [GEOGRAPHIC_…" at bounding box center [1255, 200] width 188 height 122
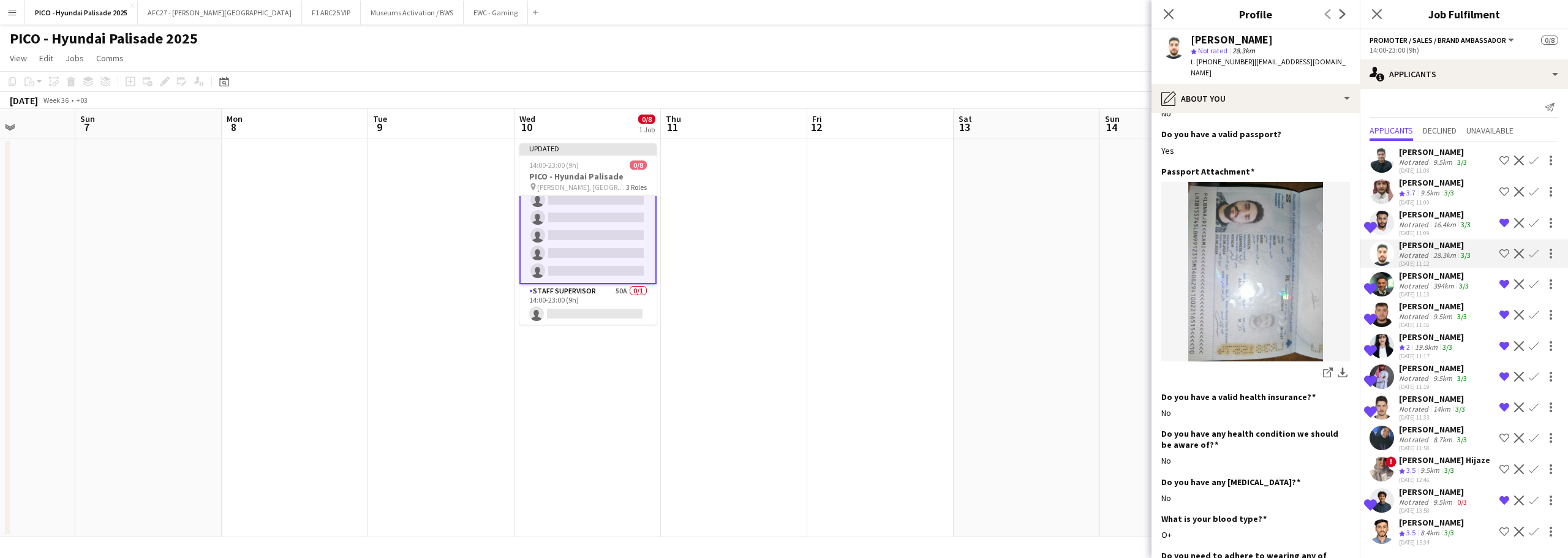
scroll to position [161, 0]
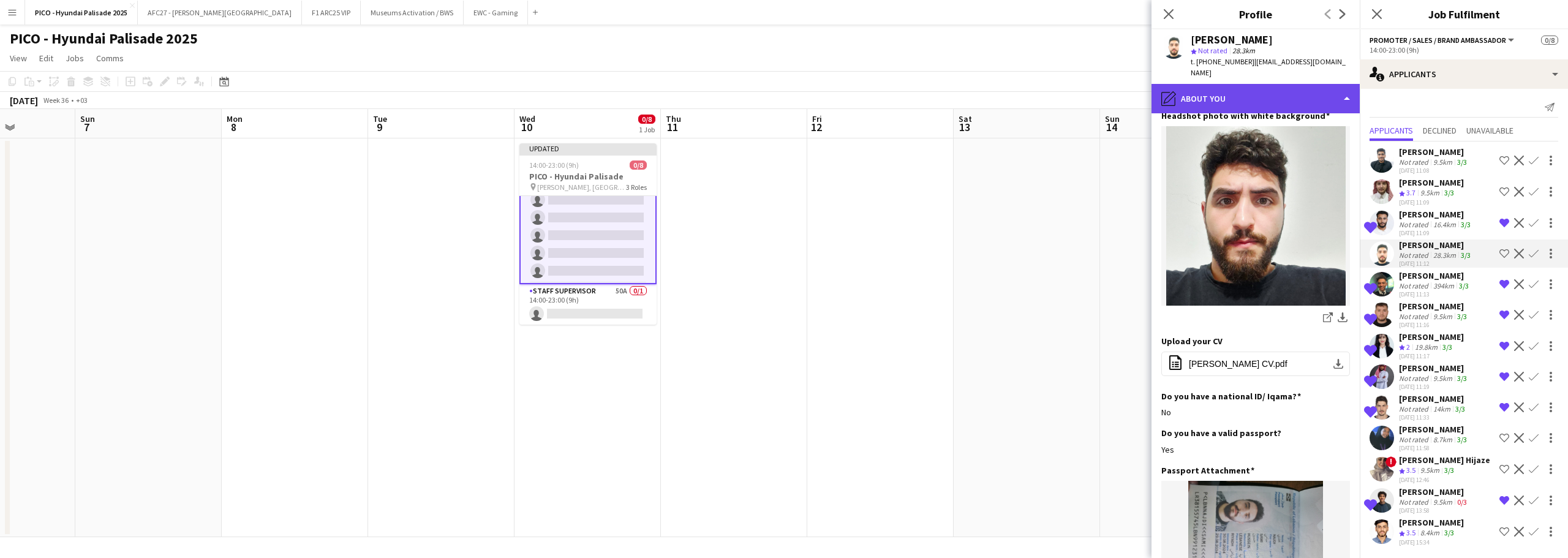
click at [1253, 88] on div "pencil4 About you" at bounding box center [1255, 99] width 208 height 29
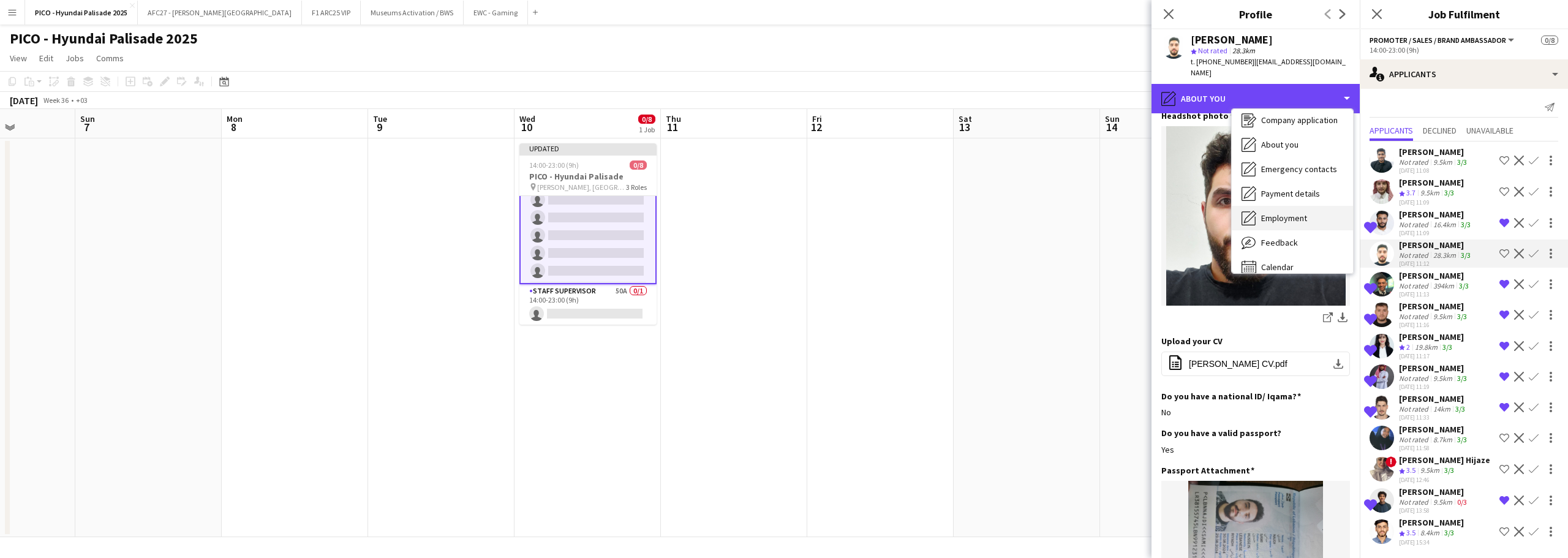
scroll to position [42, 0]
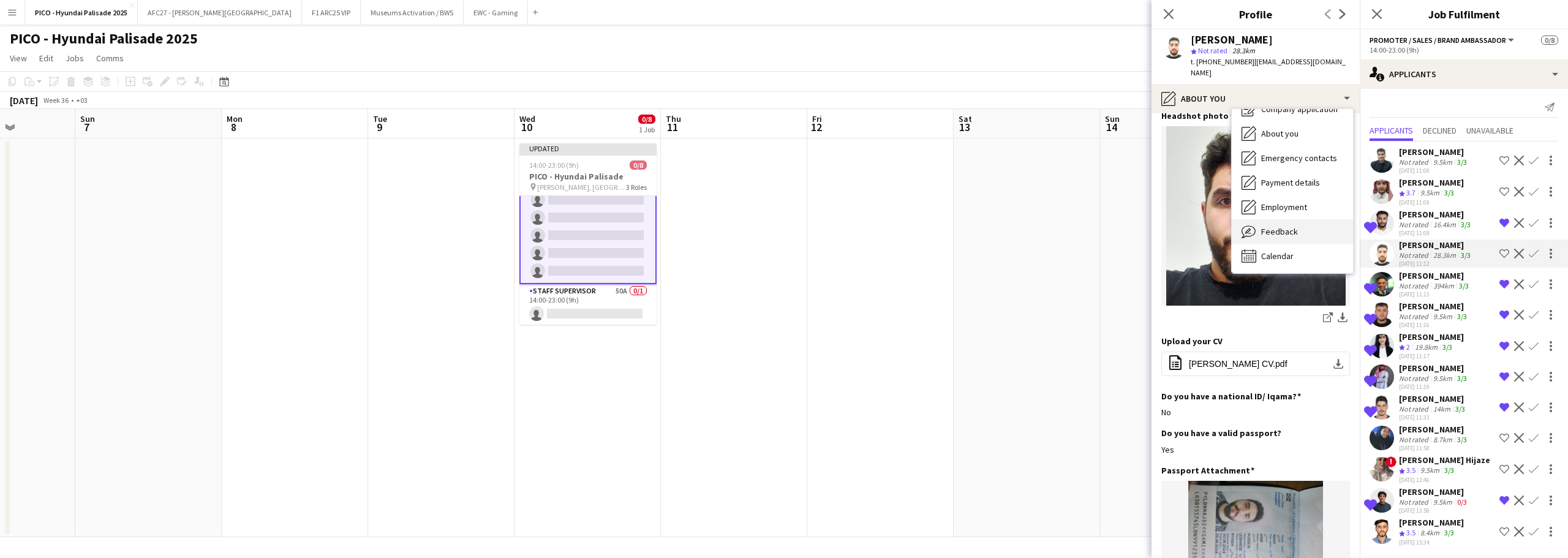
click at [1251, 219] on div "Feedback Feedback" at bounding box center [1292, 231] width 121 height 24
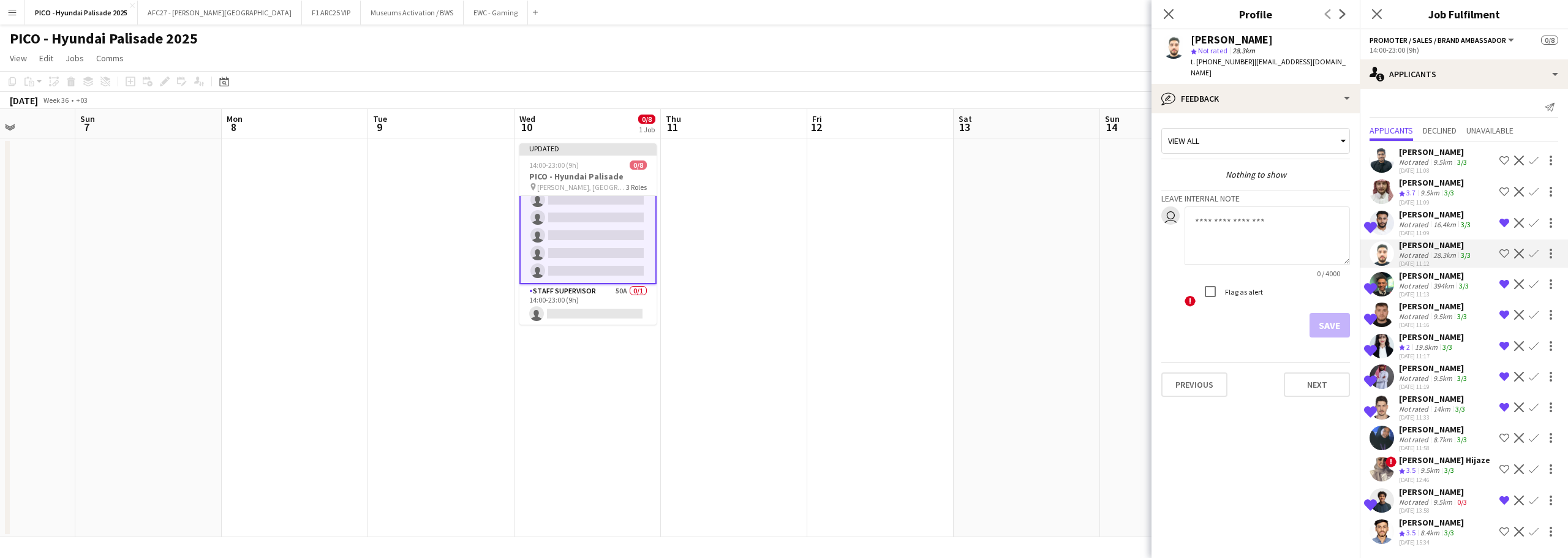
click at [1499, 249] on app-icon "Shortlist crew" at bounding box center [1504, 253] width 10 height 10
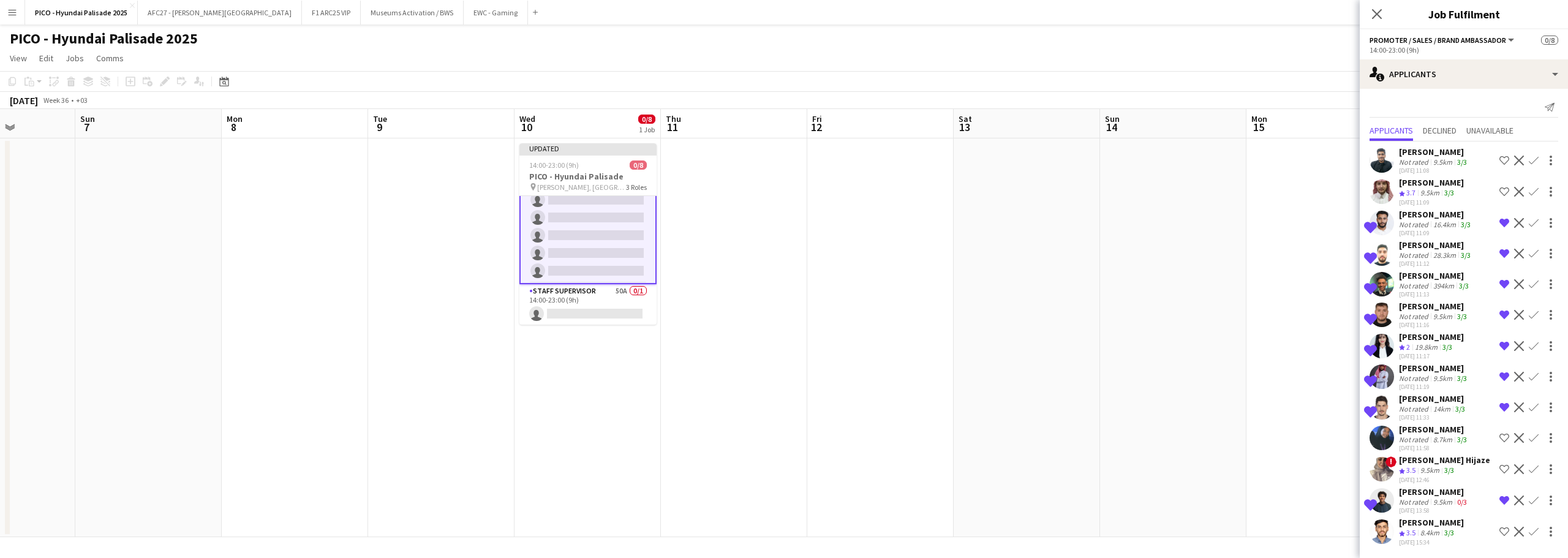
click at [1437, 209] on div "[PERSON_NAME]" at bounding box center [1436, 214] width 74 height 11
click at [1434, 247] on div "[PERSON_NAME]" at bounding box center [1436, 245] width 74 height 11
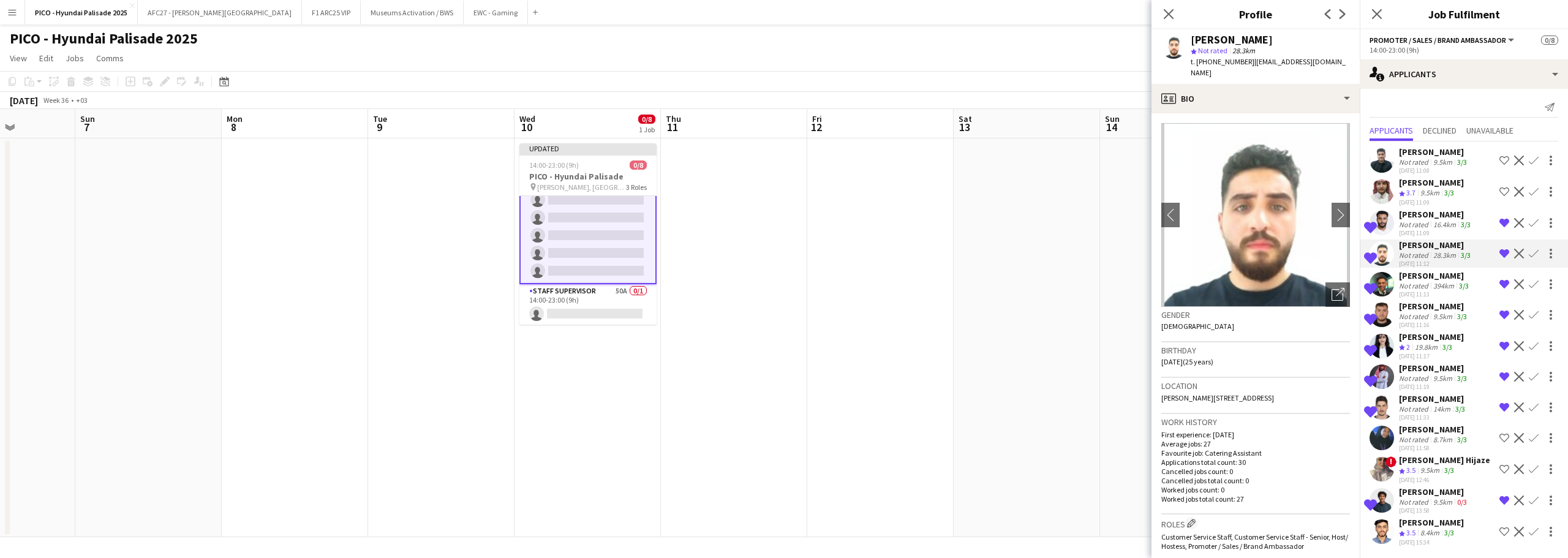
click at [1435, 275] on div "[PERSON_NAME]" at bounding box center [1435, 275] width 72 height 11
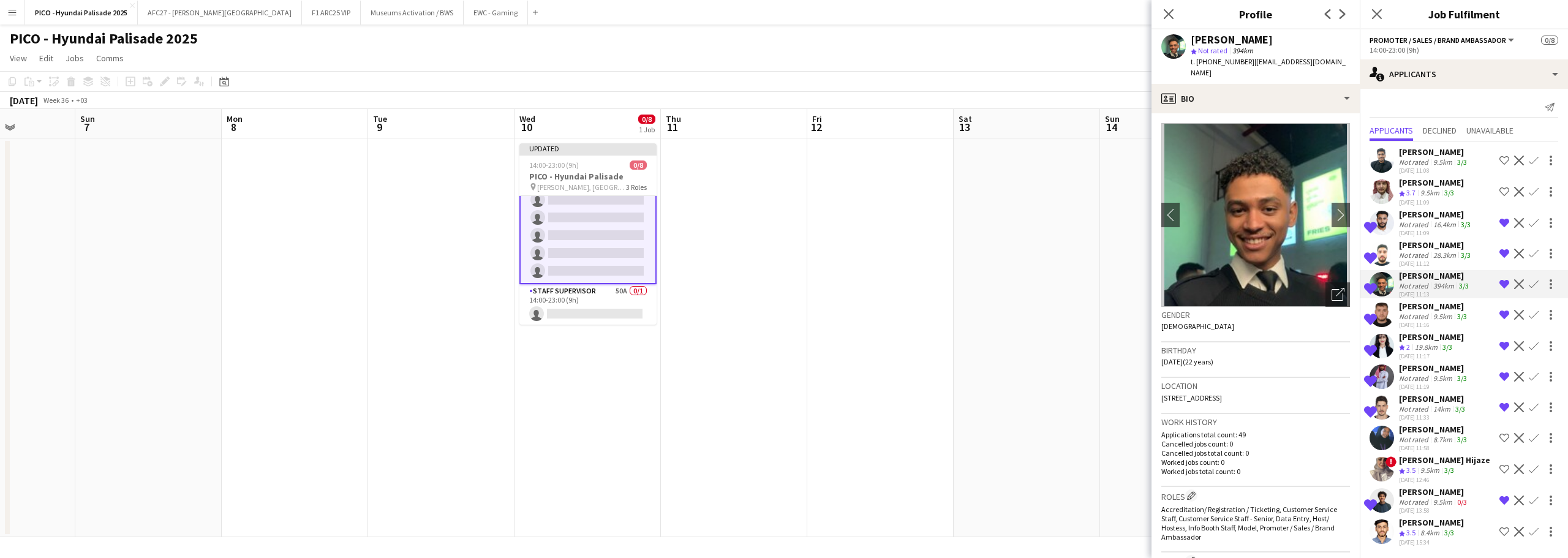
click at [1426, 312] on div "Not rated" at bounding box center [1415, 316] width 32 height 9
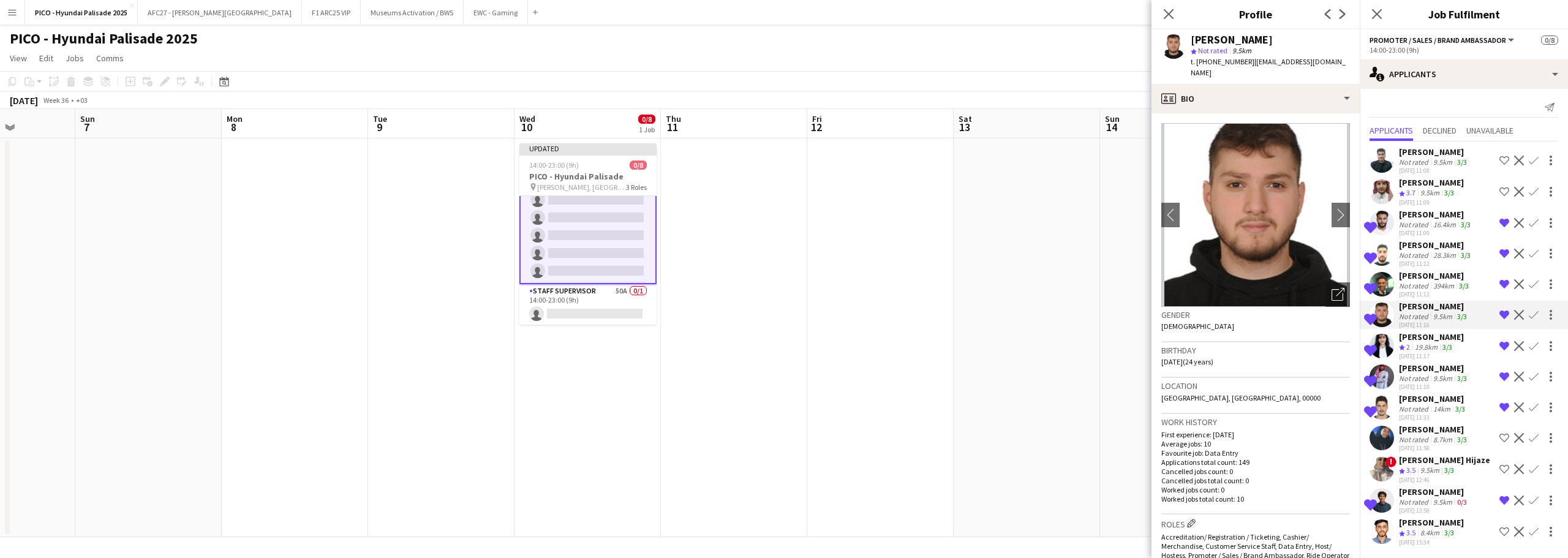
click at [1423, 334] on div "[PERSON_NAME]" at bounding box center [1431, 336] width 65 height 11
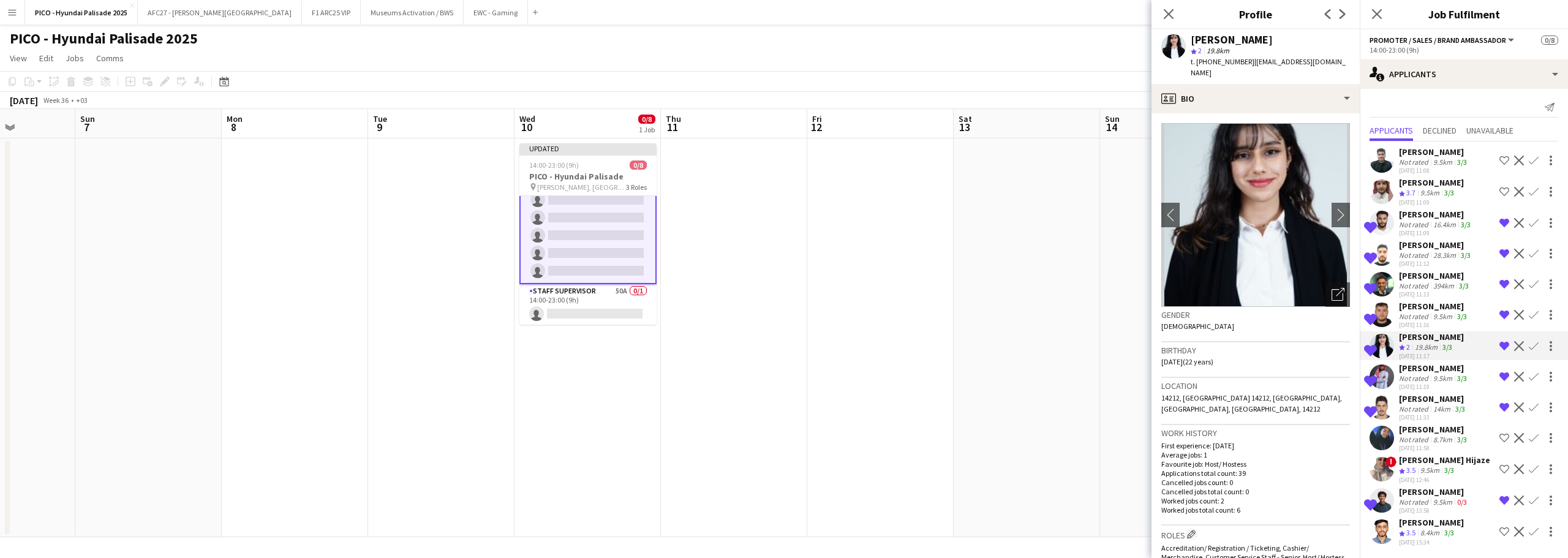
click at [1419, 375] on div "Not rated" at bounding box center [1415, 378] width 32 height 9
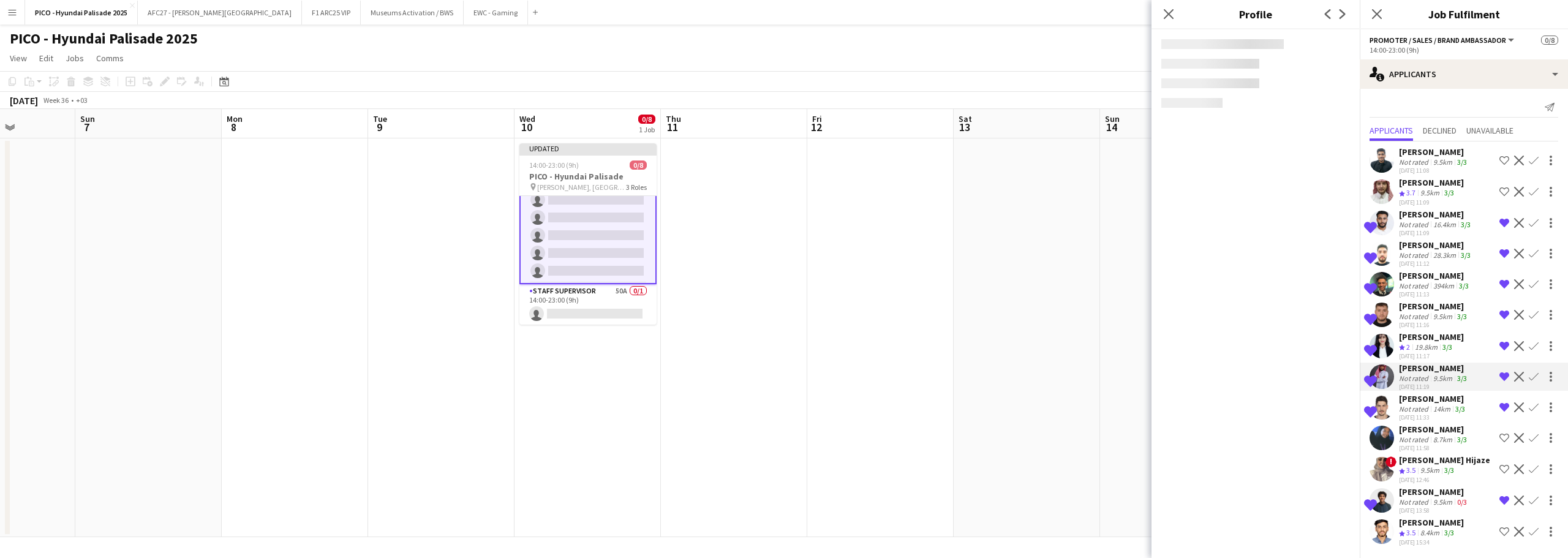
click at [1416, 408] on div "Not rated" at bounding box center [1415, 409] width 32 height 9
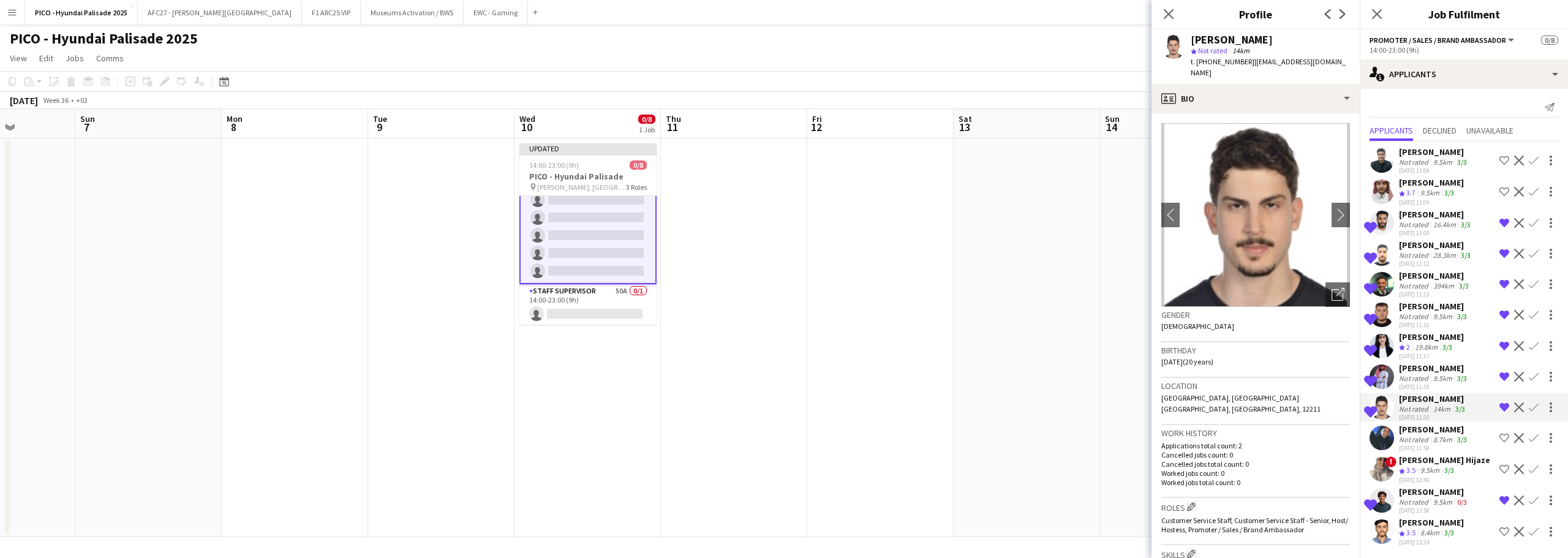
click at [1413, 504] on div "Not rated" at bounding box center [1415, 502] width 32 height 9
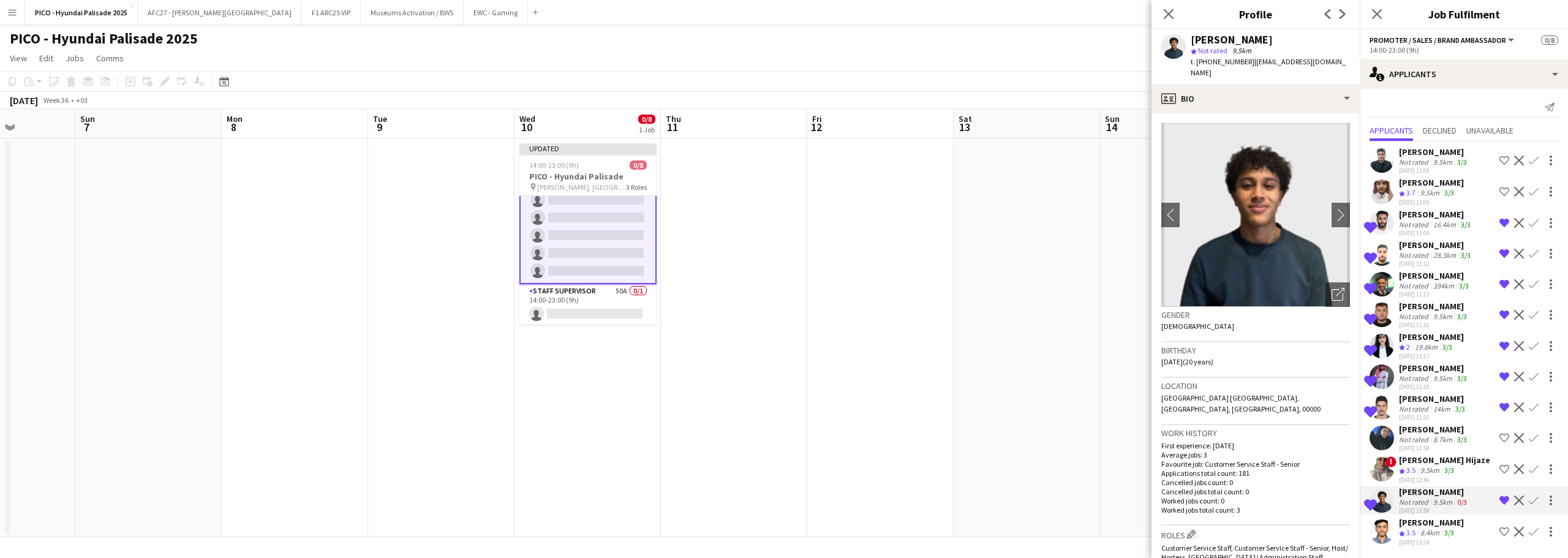
scroll to position [0, 0]
click at [1043, 286] on app-date-cell at bounding box center [1027, 338] width 146 height 398
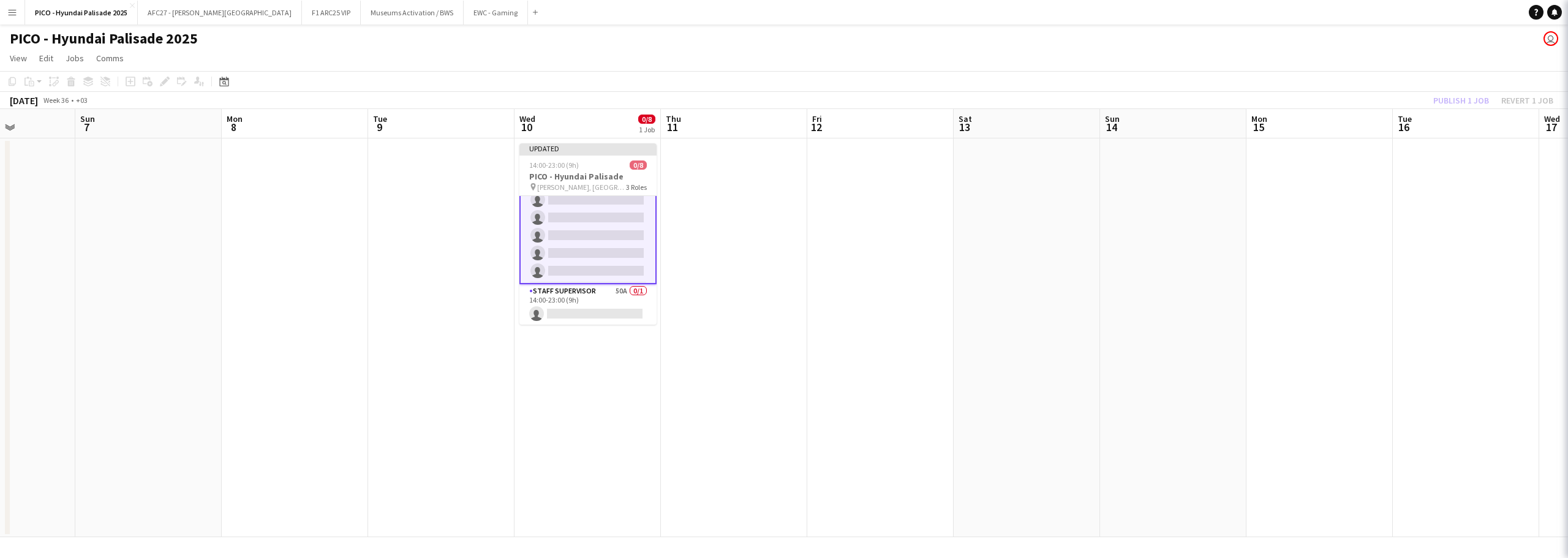
scroll to position [85, 0]
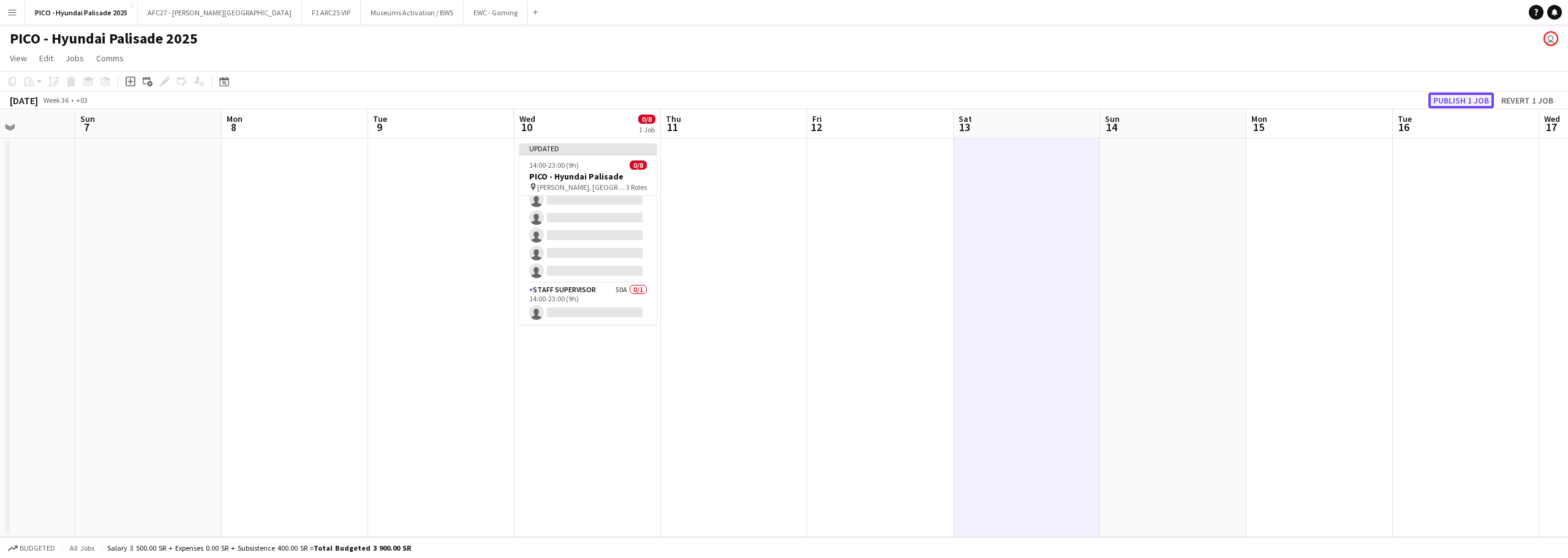
click at [1453, 104] on button "Publish 1 job" at bounding box center [1461, 100] width 65 height 16
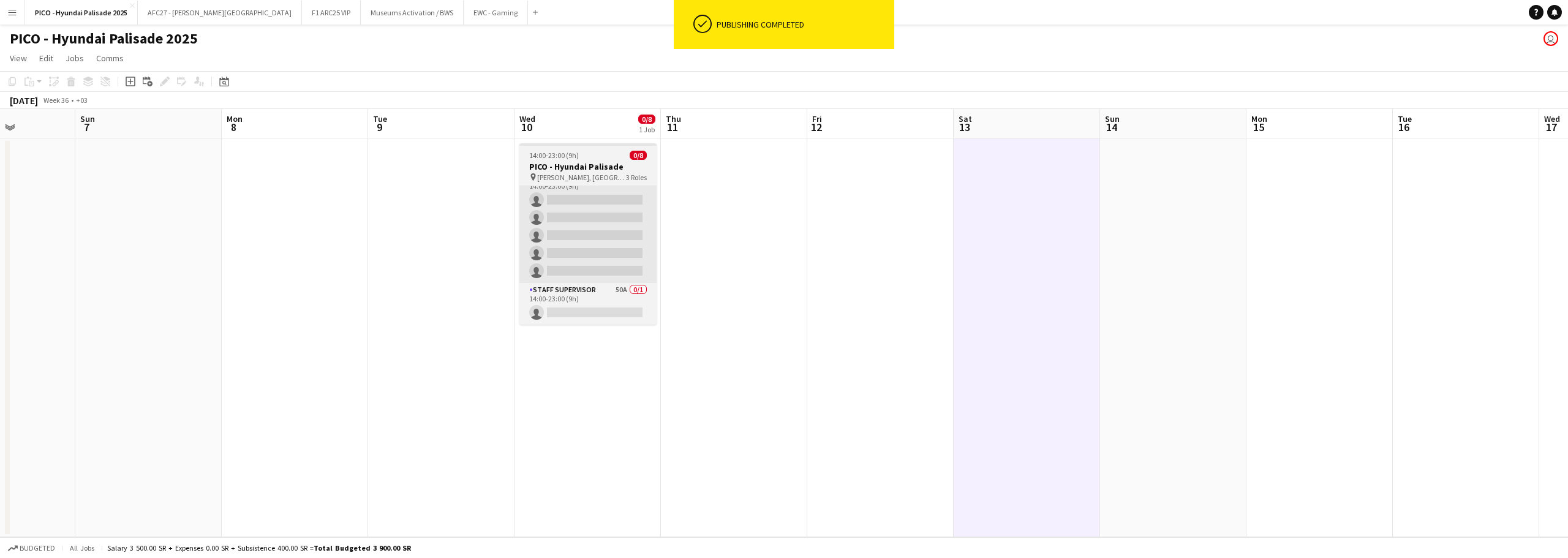
scroll to position [76, 0]
click at [547, 159] on span "14:00-23:00 (9h)" at bounding box center [554, 155] width 49 height 9
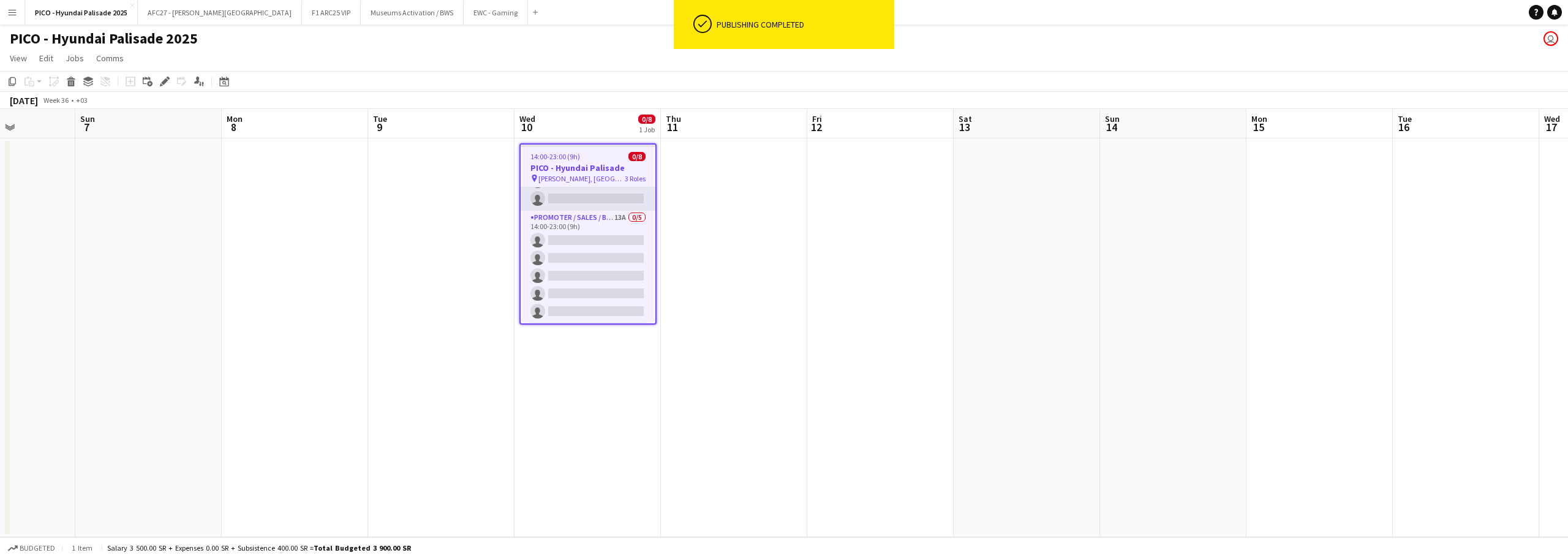
scroll to position [0, 0]
click at [204, 83] on div "Applicants" at bounding box center [199, 81] width 15 height 15
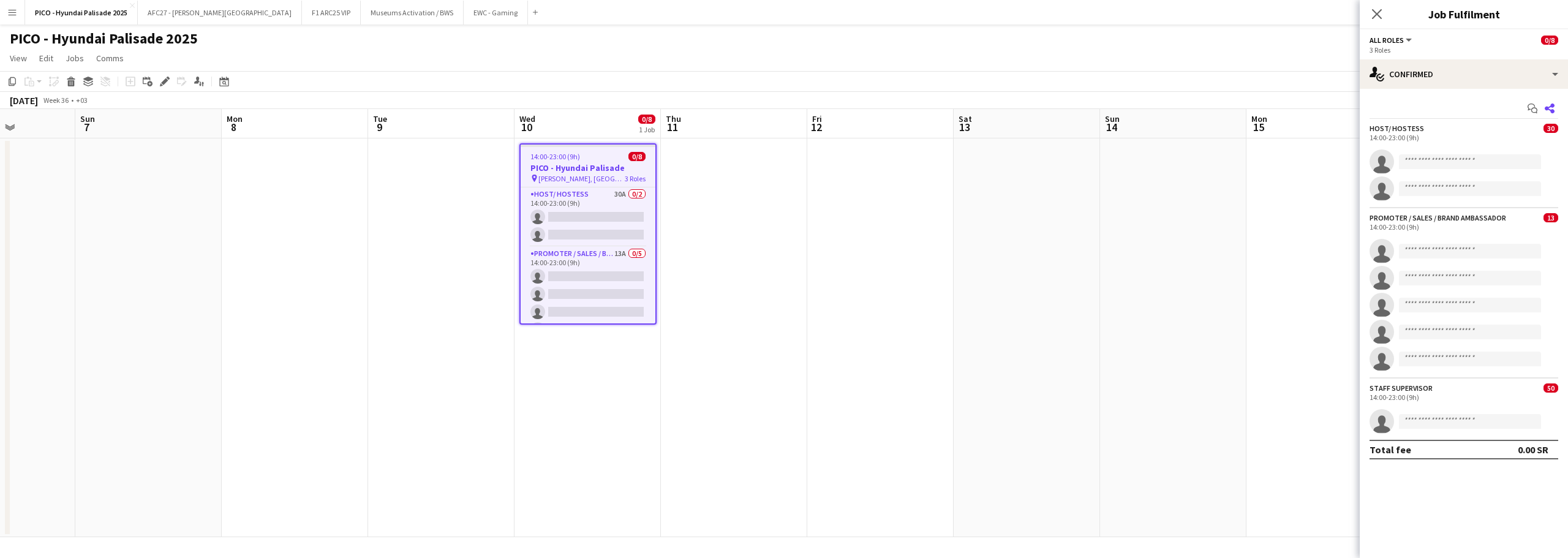
click at [1547, 104] on icon "Share" at bounding box center [1549, 108] width 10 height 10
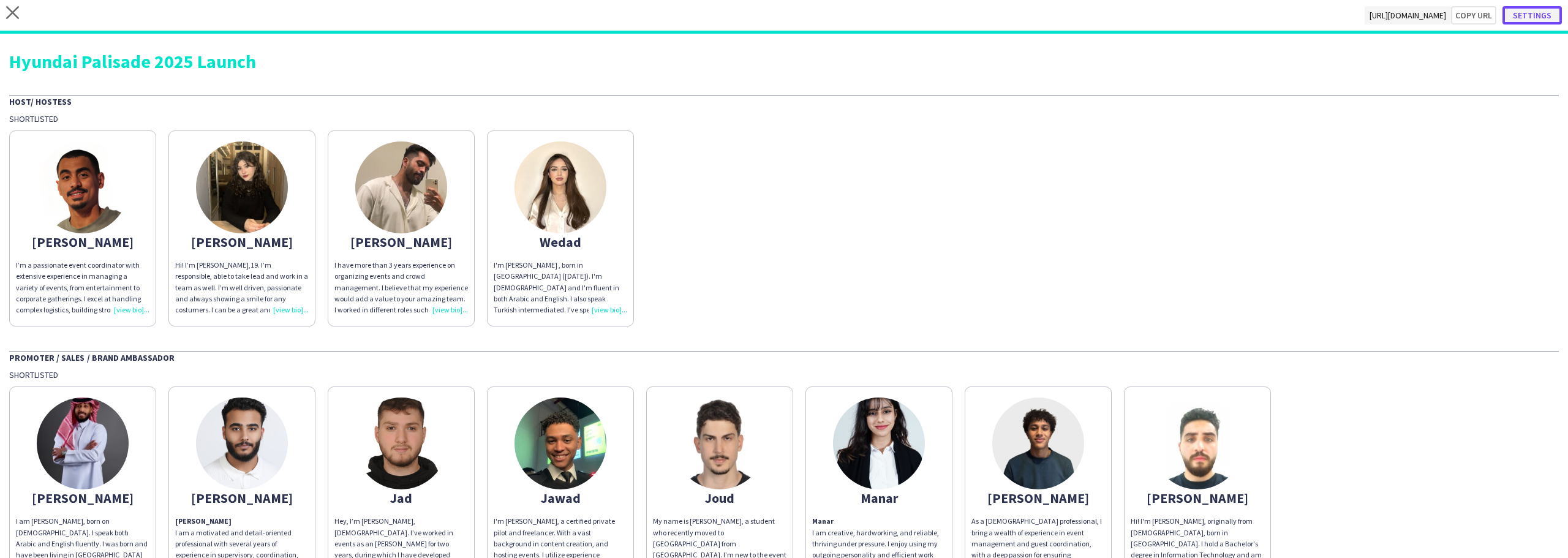
click at [1520, 21] on button "Settings" at bounding box center [1532, 15] width 60 height 19
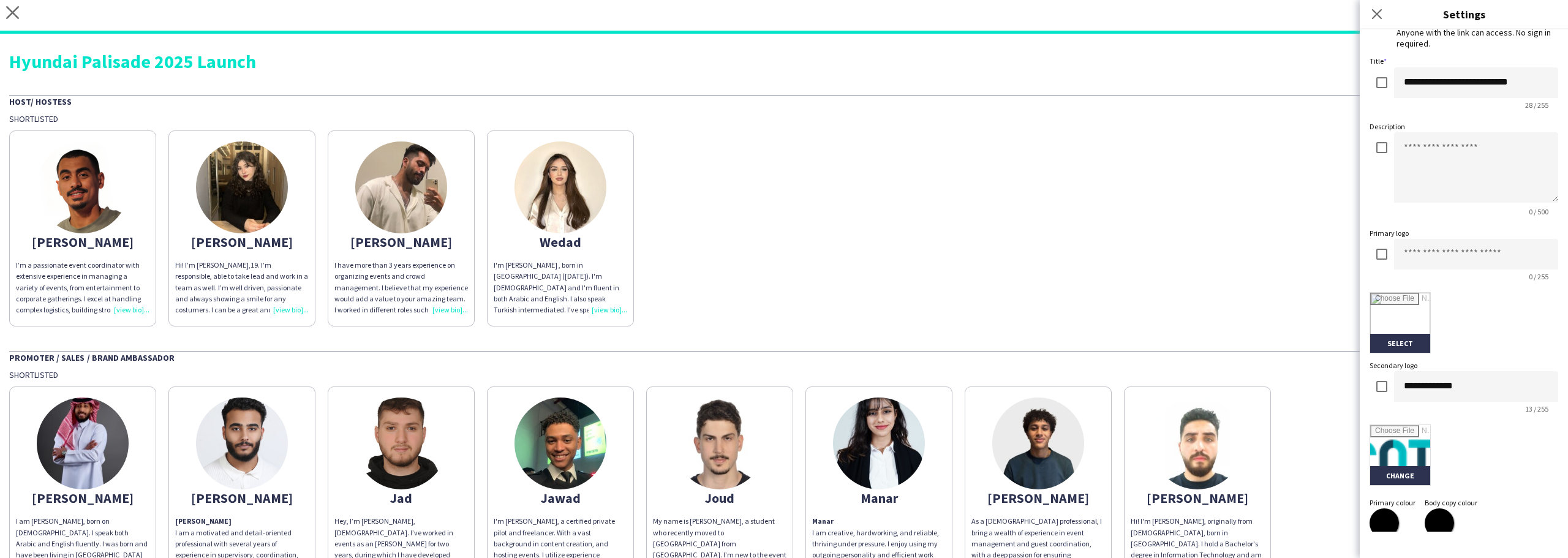
scroll to position [62, 0]
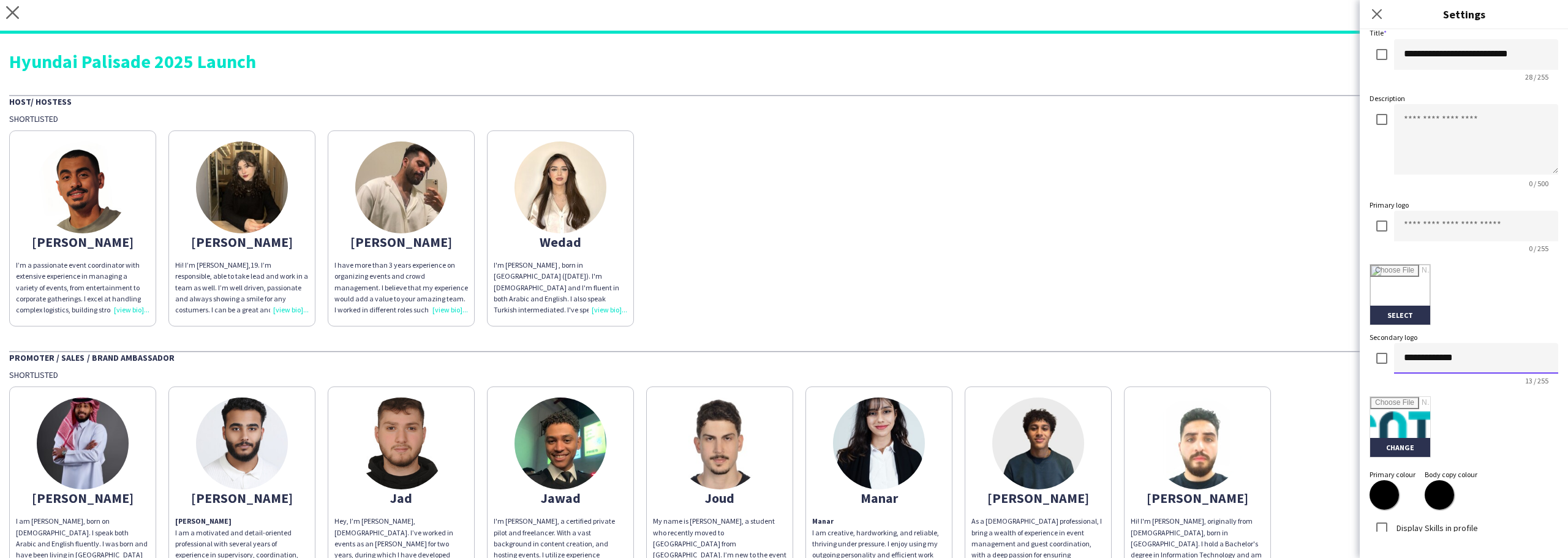
click at [1453, 355] on input "**********" at bounding box center [1476, 358] width 164 height 31
click at [1462, 225] on input at bounding box center [1476, 226] width 164 height 31
paste input "**********"
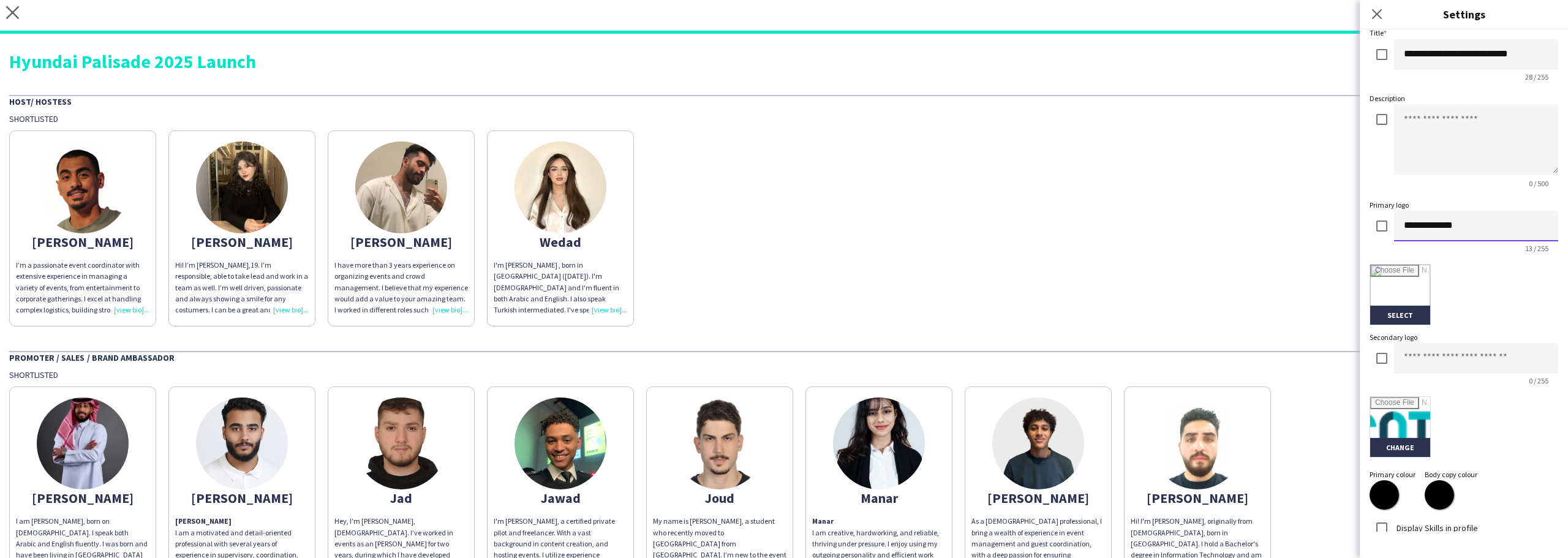
type input "**********"
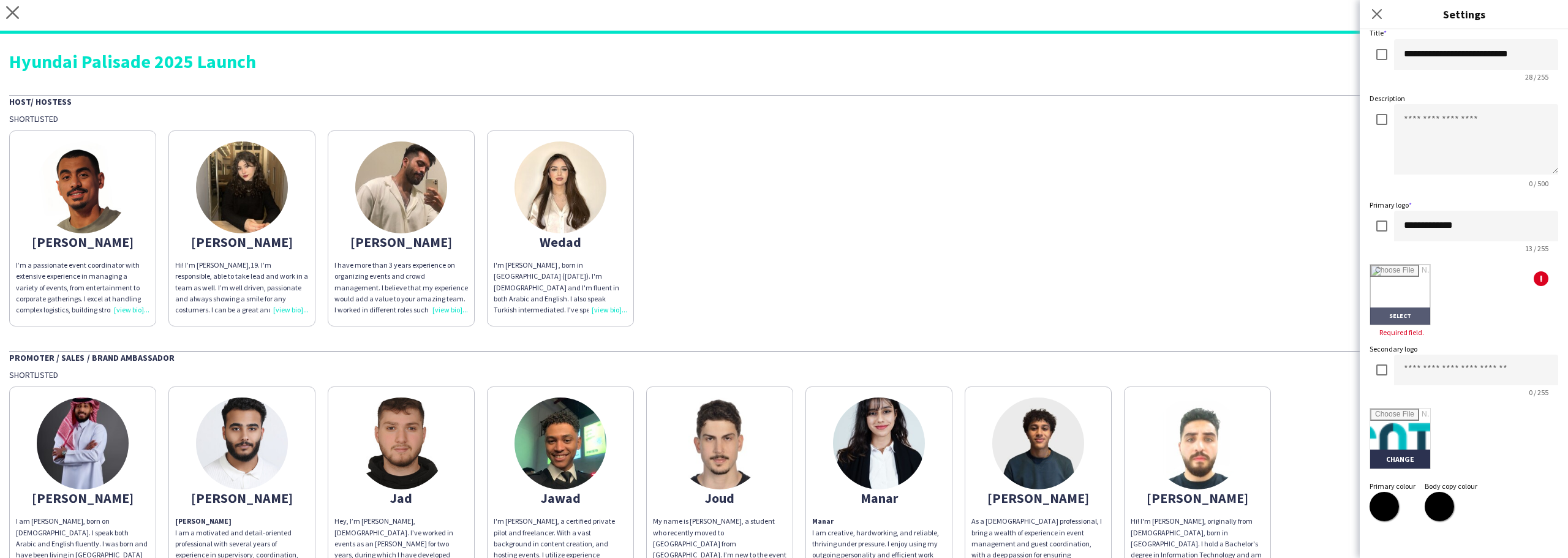
click at [1390, 293] on input "file" at bounding box center [1400, 295] width 60 height 60
type input "**********"
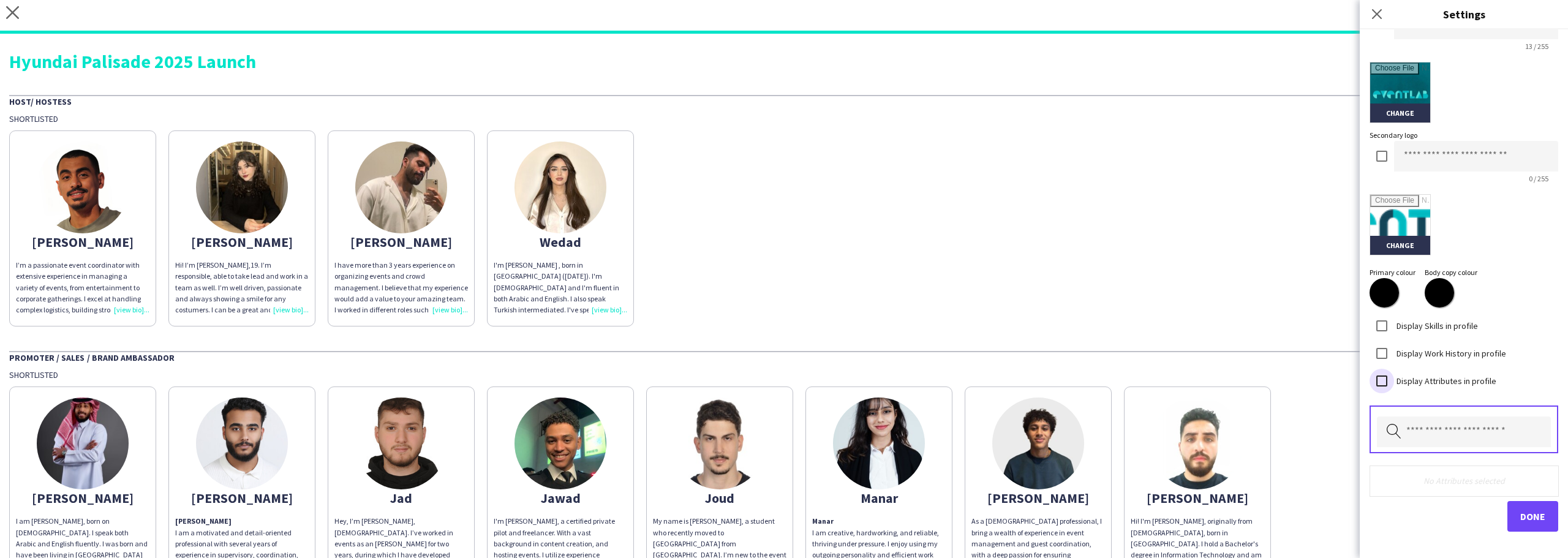
scroll to position [273, 0]
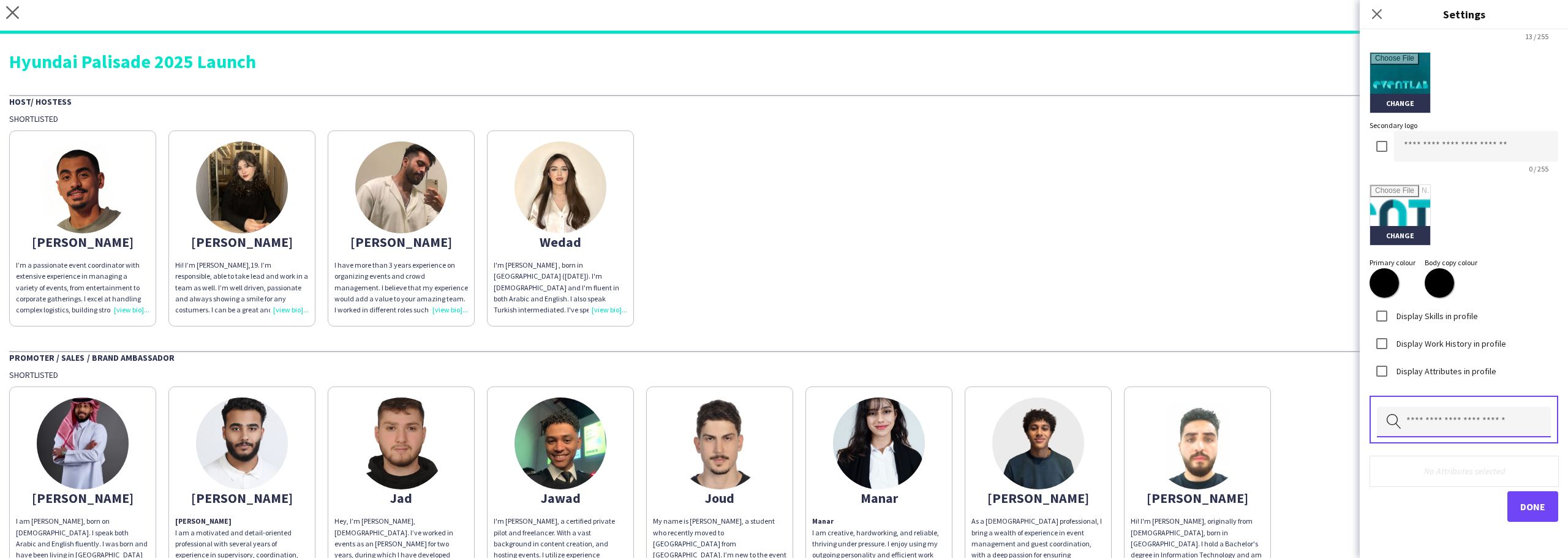
click at [1451, 426] on input "text" at bounding box center [1464, 422] width 174 height 31
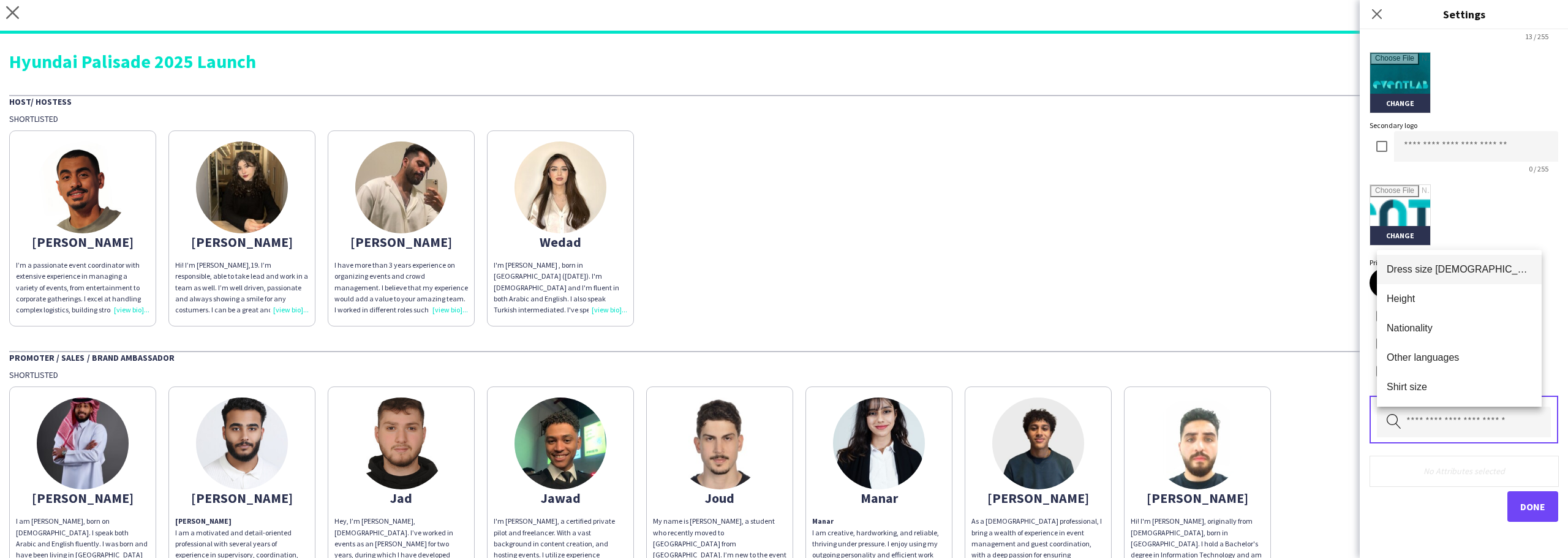
click at [1401, 267] on span "Dress size [DEMOGRAPHIC_DATA]" at bounding box center [1459, 269] width 145 height 12
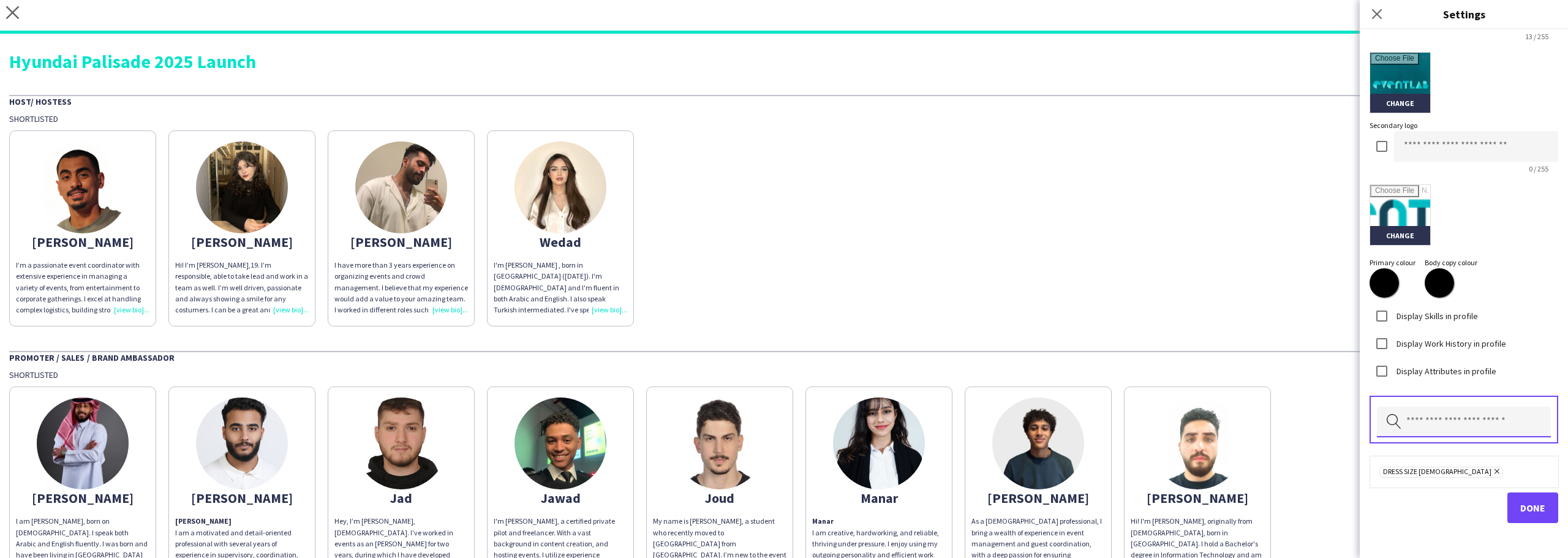
click at [1411, 416] on input "text" at bounding box center [1464, 422] width 174 height 31
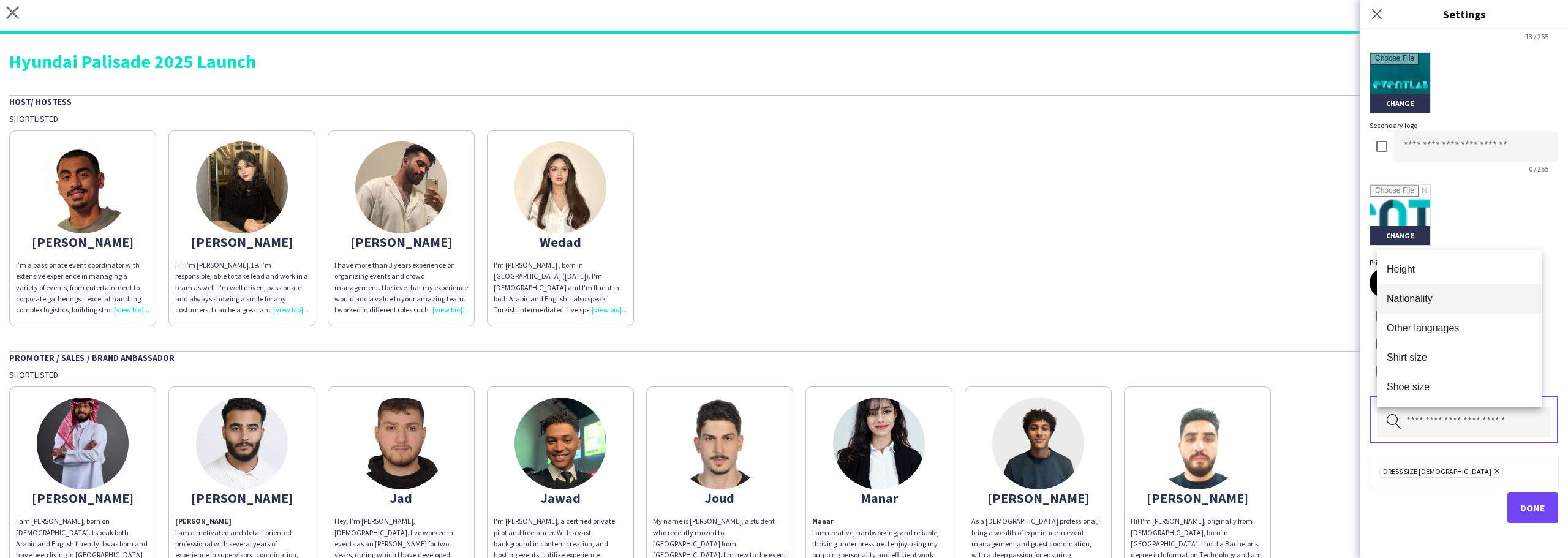
drag, startPoint x: 1419, startPoint y: 279, endPoint x: 1421, endPoint y: 294, distance: 15.1
click at [1419, 284] on div "Height Nationality Other languages Shirt size Shoe size Student? Tattoo info Wa…" at bounding box center [1459, 328] width 165 height 157
click at [1430, 277] on mat-option "Height" at bounding box center [1459, 270] width 165 height 29
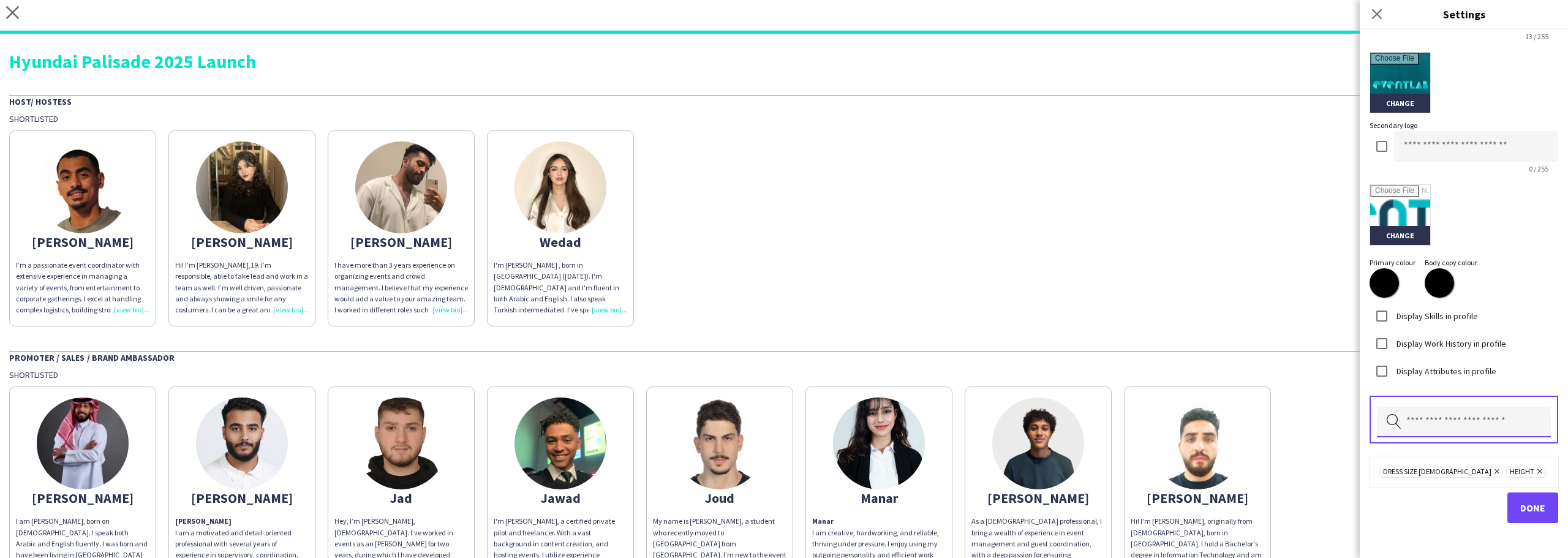
click at [1440, 422] on input "text" at bounding box center [1464, 422] width 174 height 31
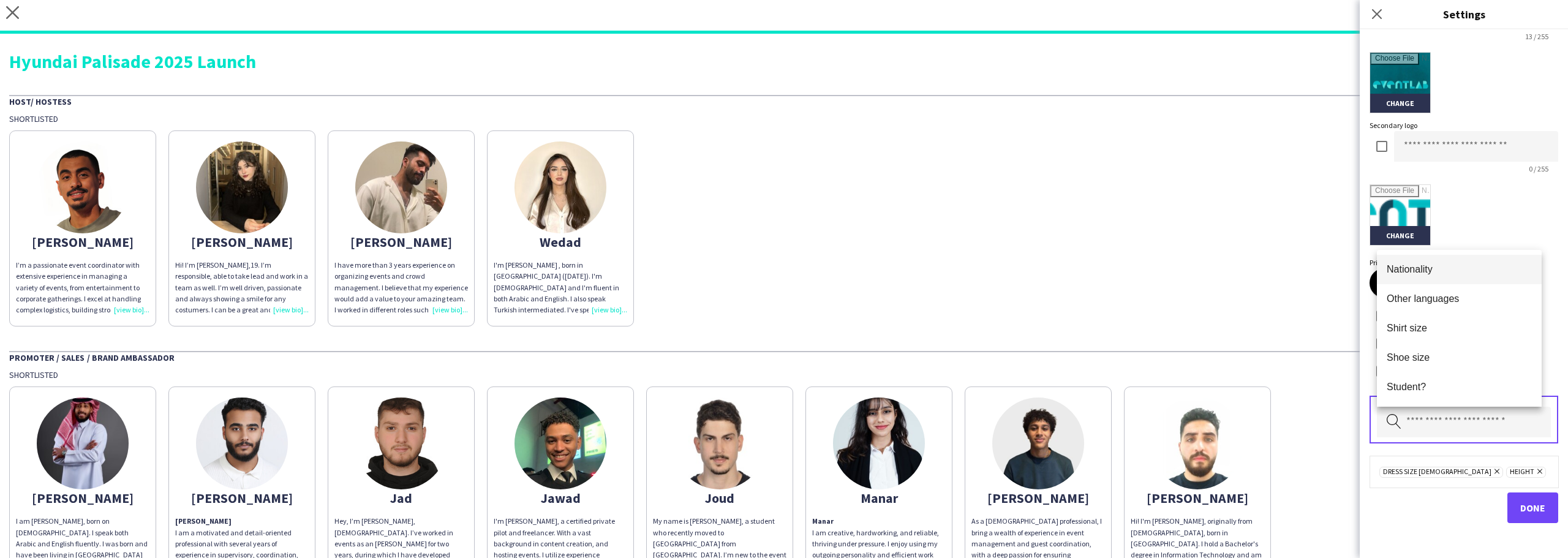
click at [1444, 272] on span "Nationality" at bounding box center [1459, 269] width 145 height 12
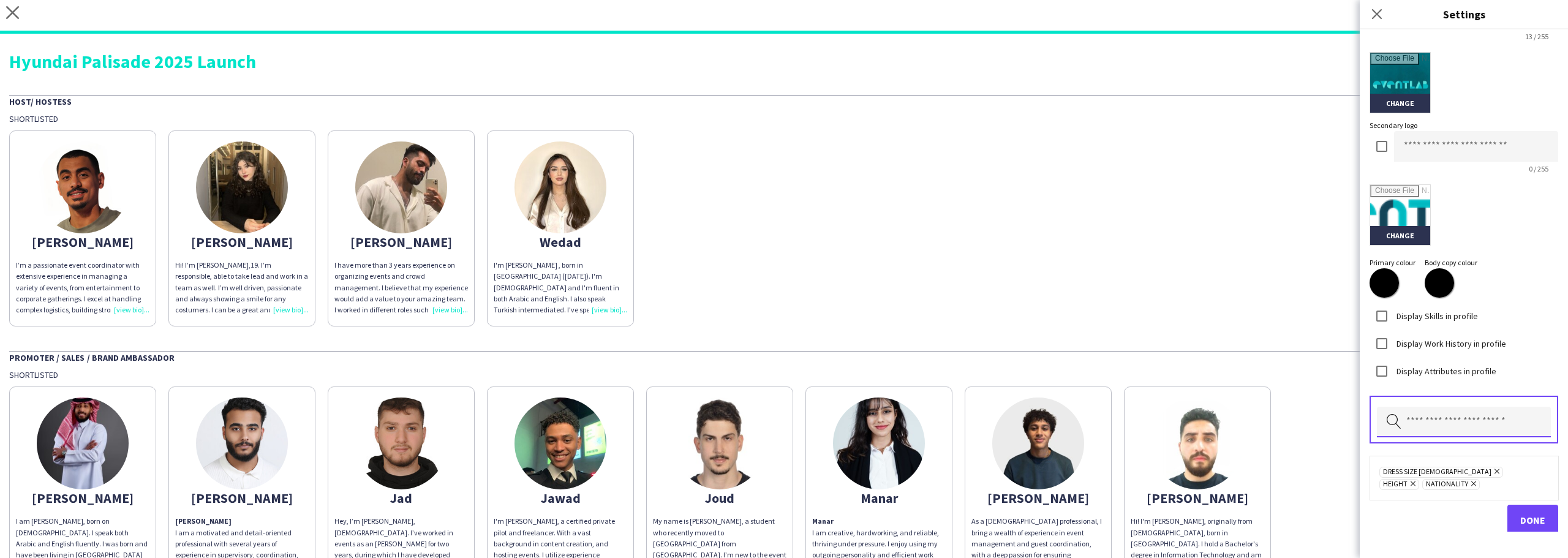
click at [1439, 417] on input "text" at bounding box center [1464, 422] width 174 height 31
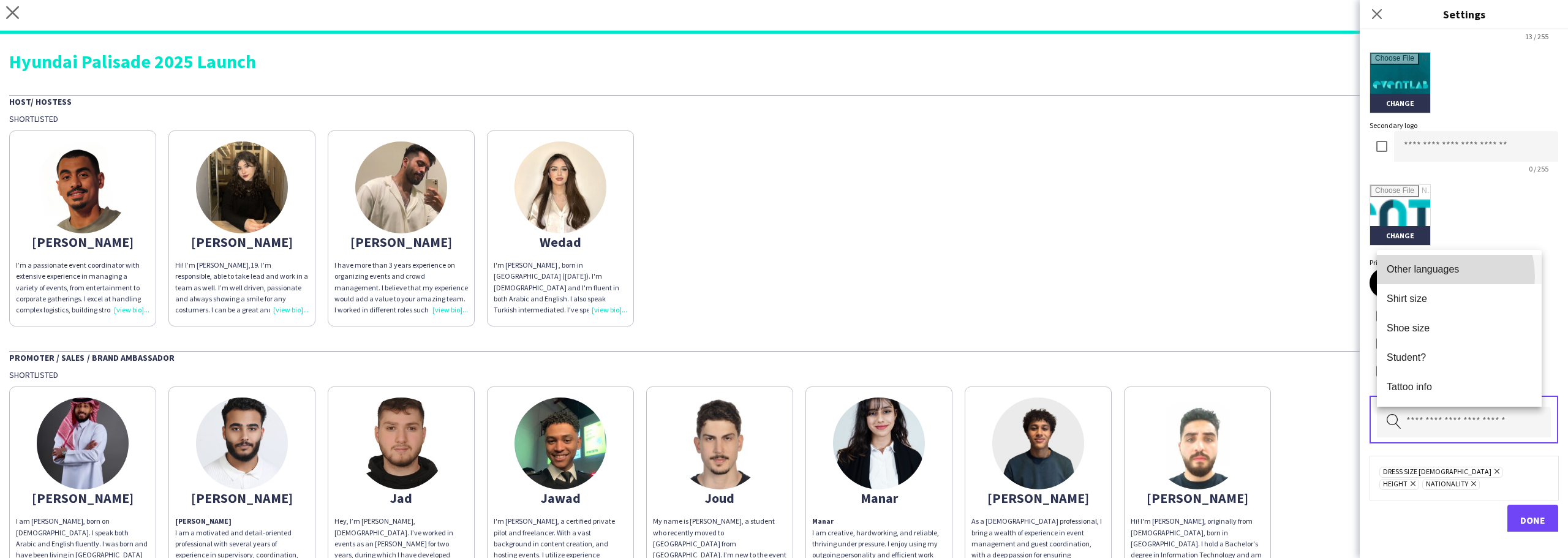
click at [1439, 277] on mat-option "Other languages" at bounding box center [1459, 270] width 165 height 29
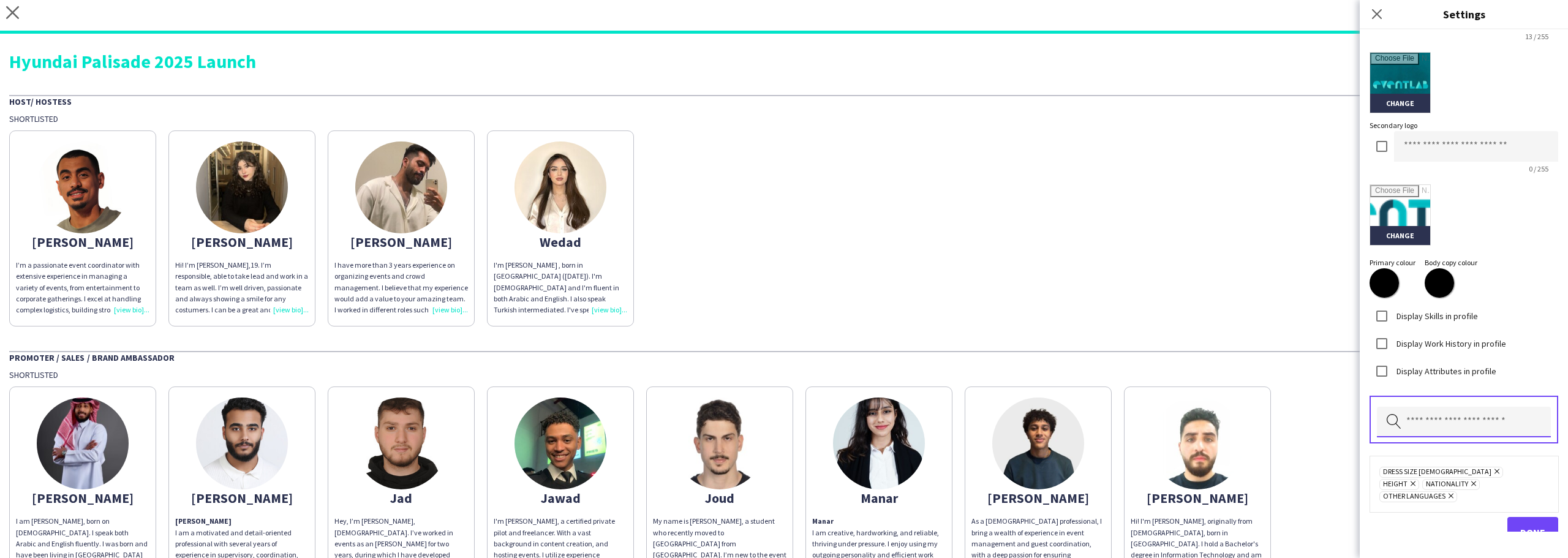
click at [1434, 428] on input "text" at bounding box center [1464, 422] width 174 height 31
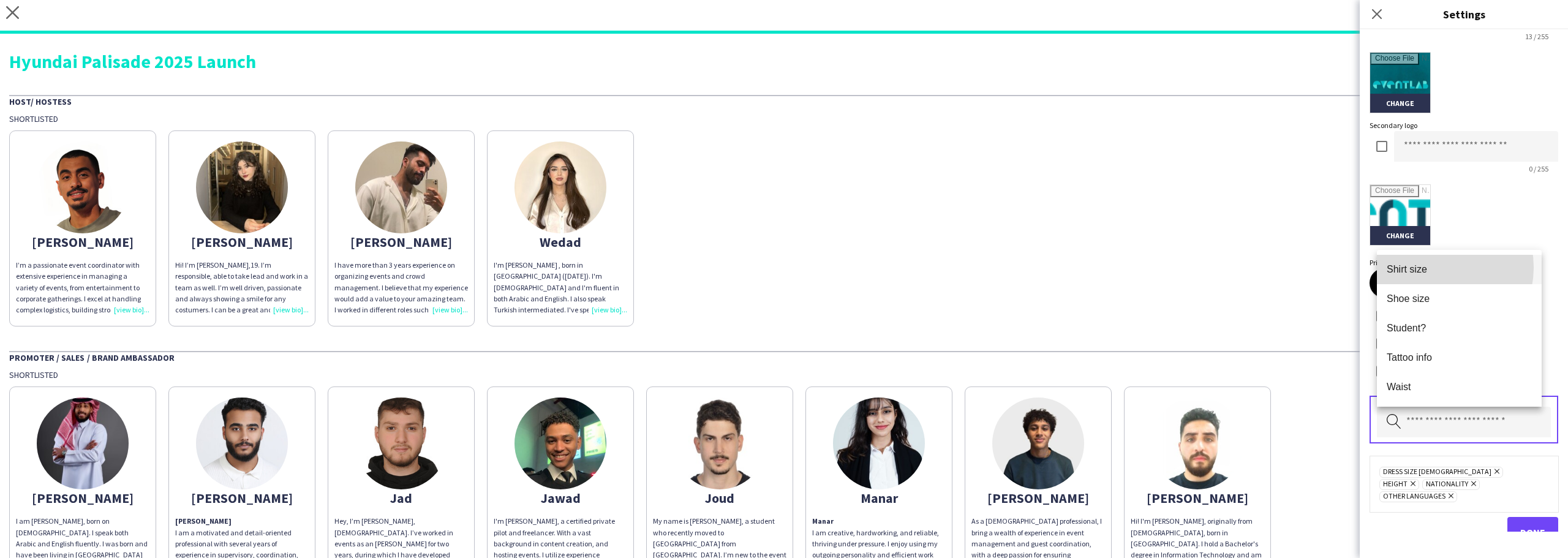
click at [1435, 267] on span "Shirt size" at bounding box center [1459, 269] width 145 height 12
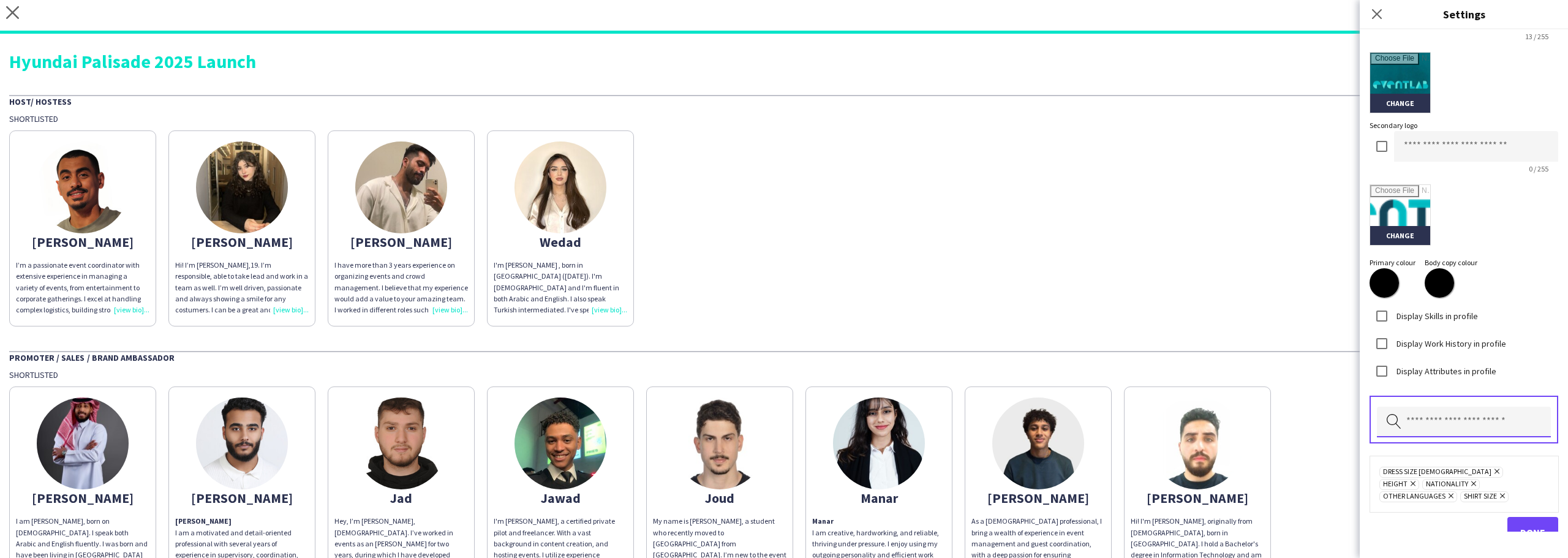
click at [1426, 412] on input "text" at bounding box center [1464, 422] width 174 height 31
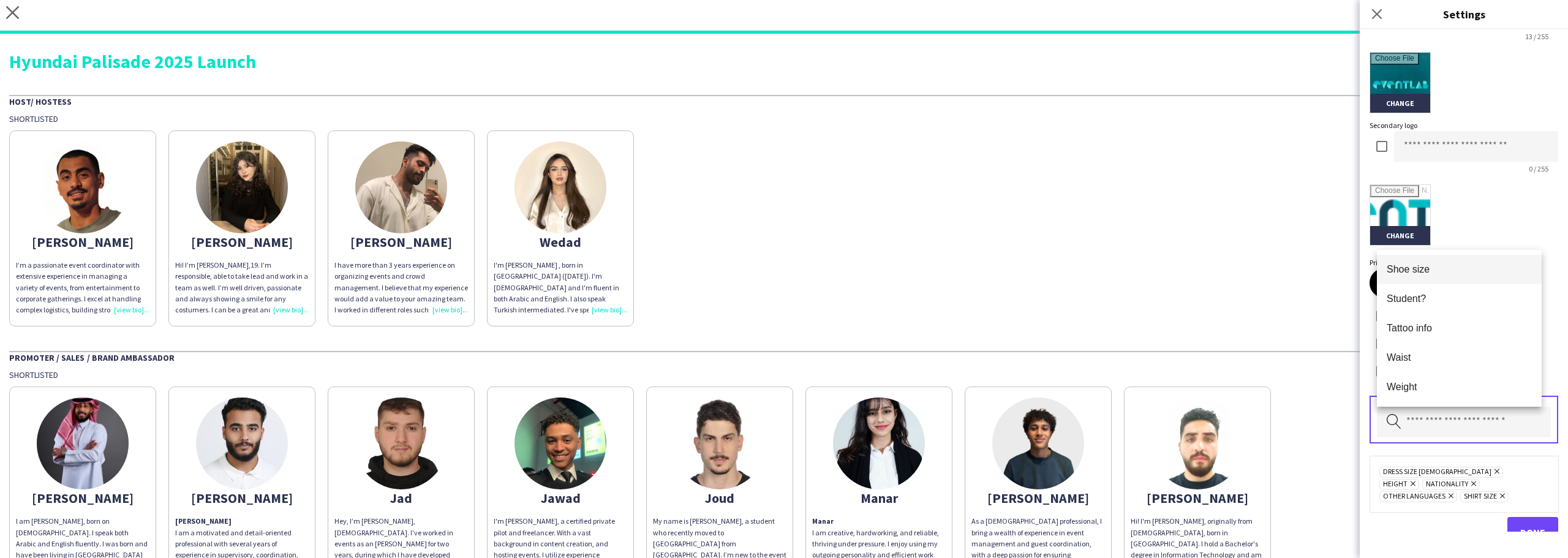
click at [1430, 279] on mat-option "Shoe size" at bounding box center [1459, 270] width 165 height 29
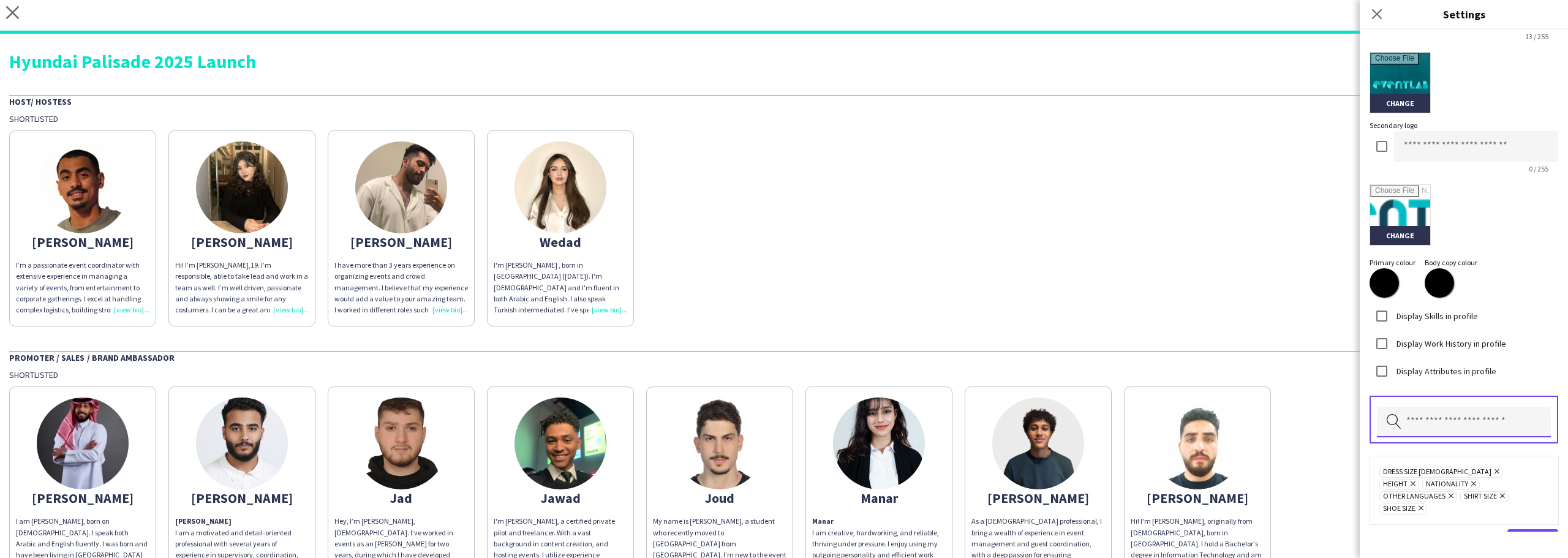
click at [1428, 434] on input "text" at bounding box center [1464, 422] width 174 height 31
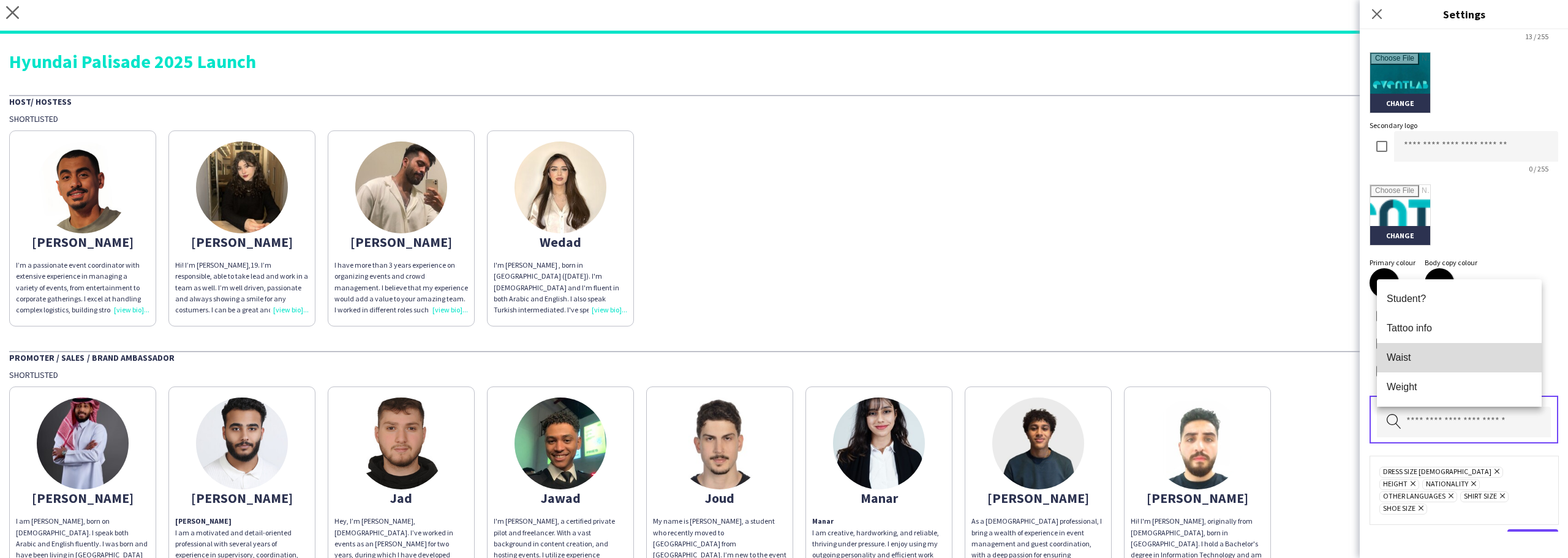
click at [1424, 354] on span "Waist" at bounding box center [1459, 357] width 145 height 12
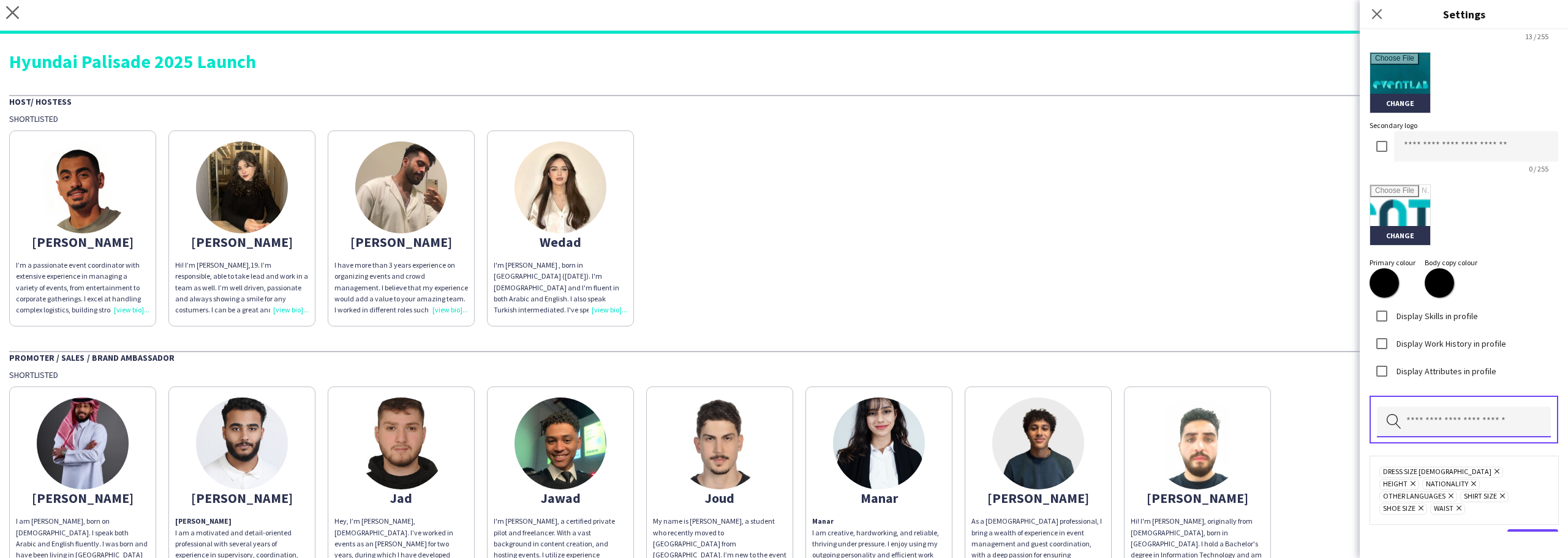
click at [1426, 425] on input "text" at bounding box center [1464, 422] width 174 height 31
click at [1410, 509] on span "Weight" at bounding box center [1459, 515] width 145 height 12
click at [1511, 336] on div "Display Work History in profile" at bounding box center [1464, 341] width 188 height 28
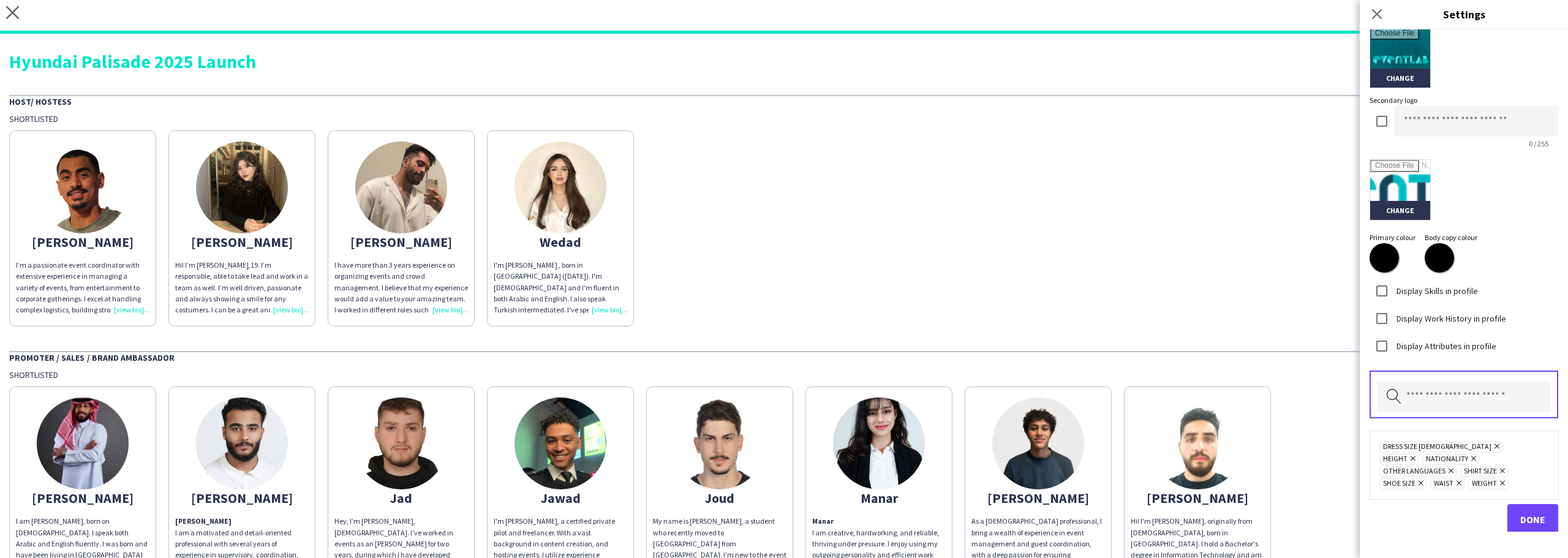
scroll to position [311, 0]
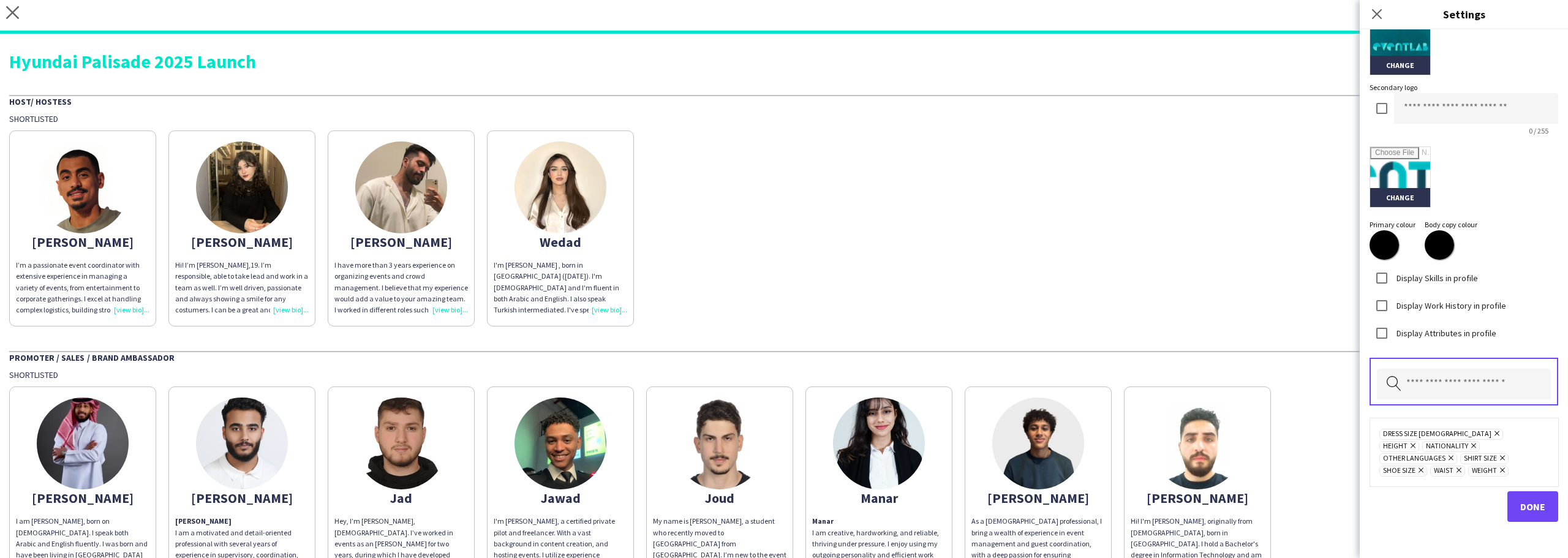
click at [1497, 469] on icon "Remove" at bounding box center [1501, 470] width 8 height 8
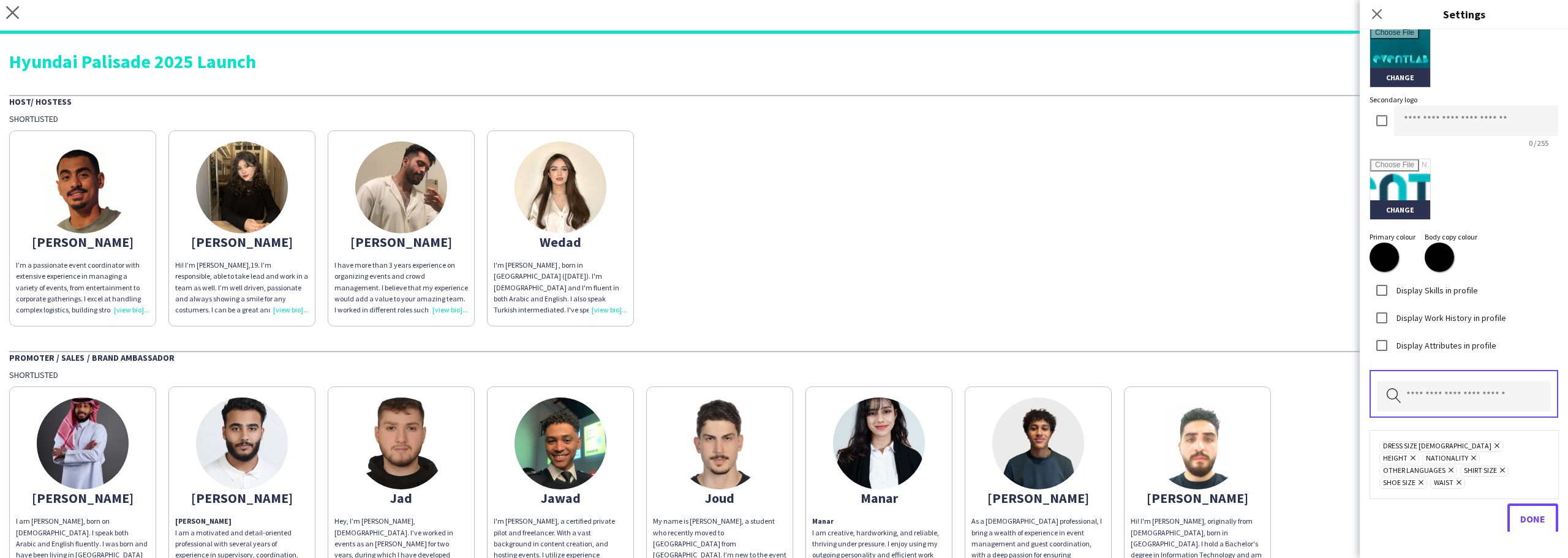
click at [1523, 513] on span "Done" at bounding box center [1533, 518] width 25 height 12
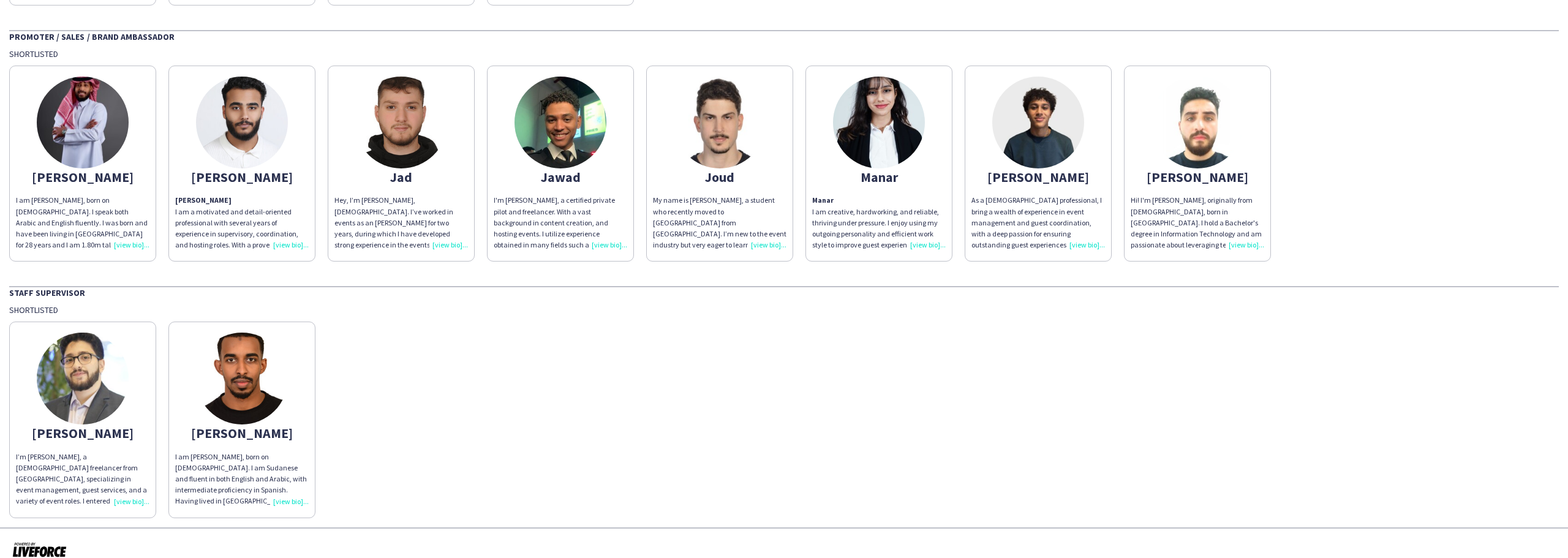
scroll to position [379, 0]
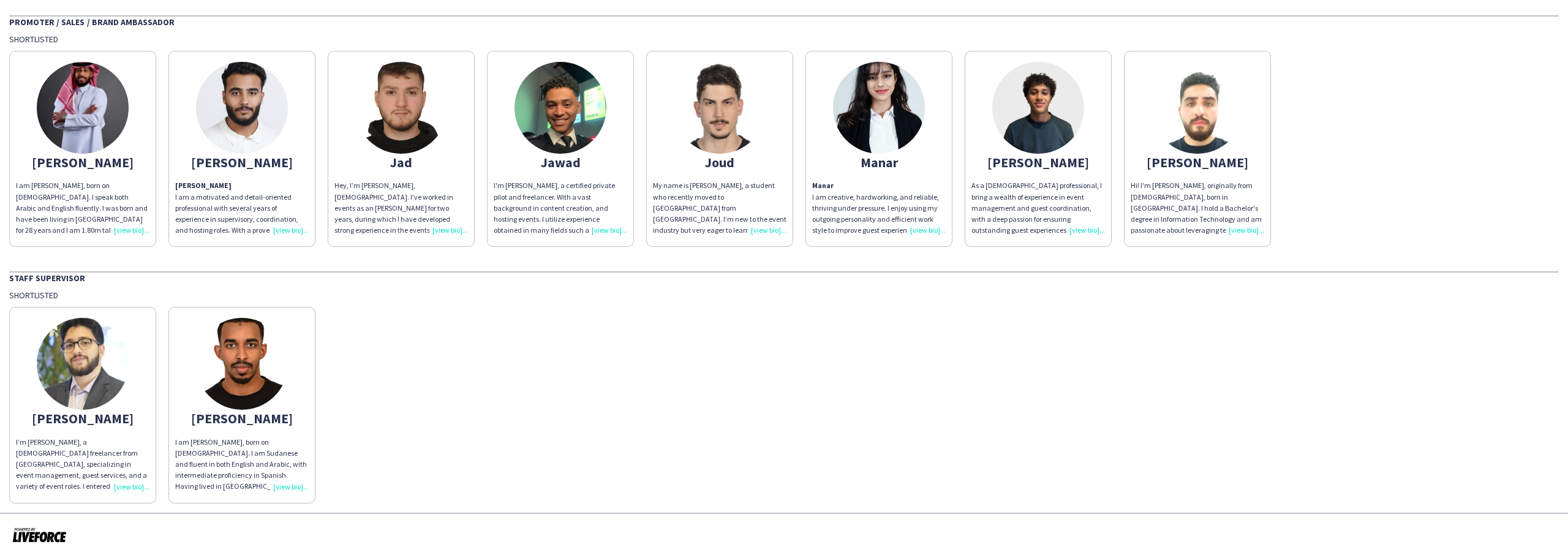
click at [234, 397] on img at bounding box center [242, 363] width 92 height 92
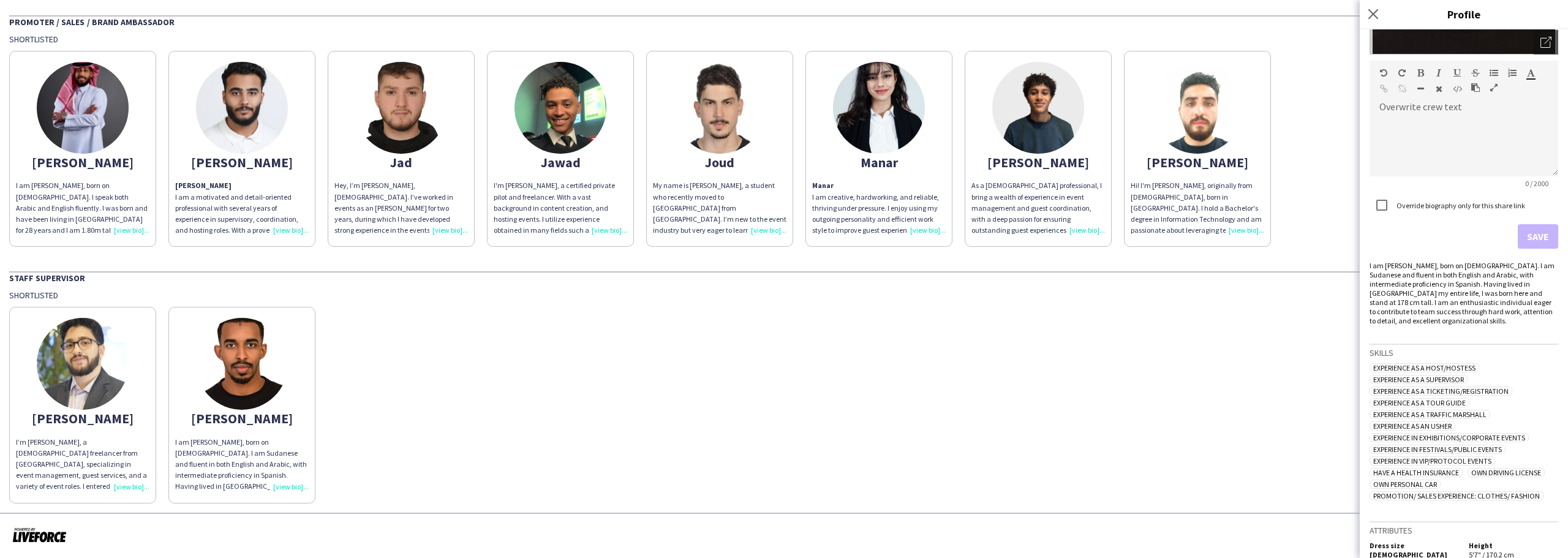
scroll to position [302, 0]
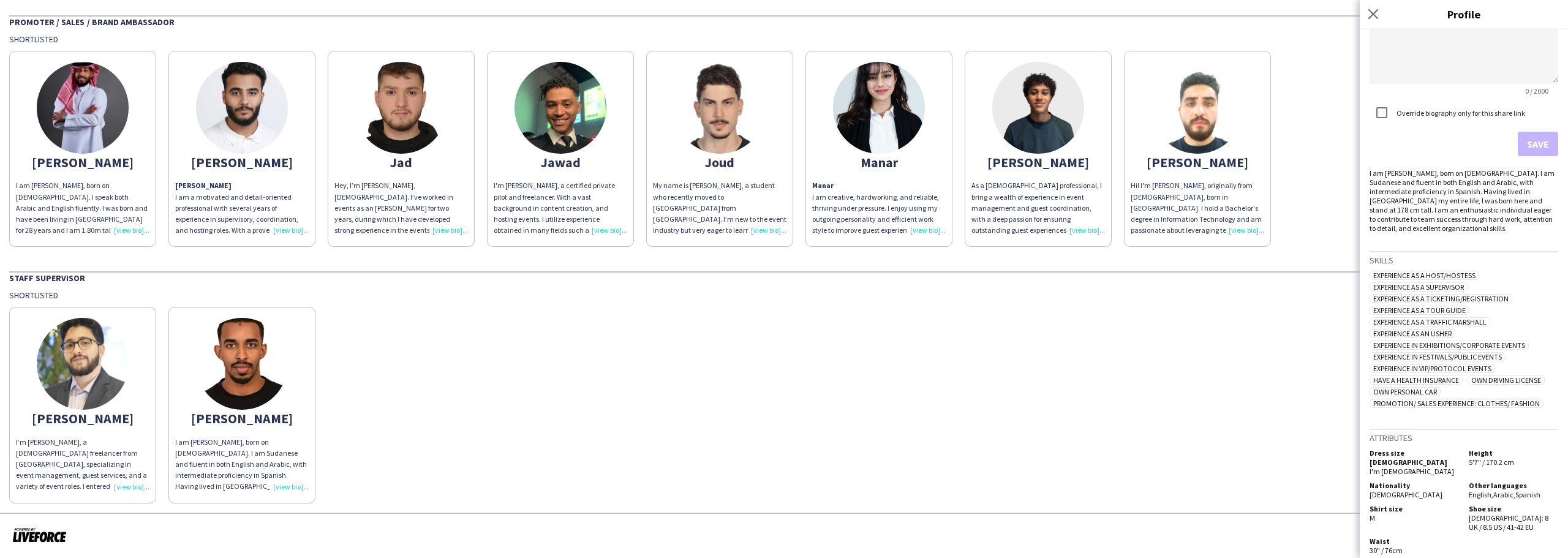
click at [121, 327] on app-share-pages-crew-card "[PERSON_NAME]’m [PERSON_NAME], a [DEMOGRAPHIC_DATA] freelancer from [GEOGRAPHIC…" at bounding box center [82, 405] width 147 height 196
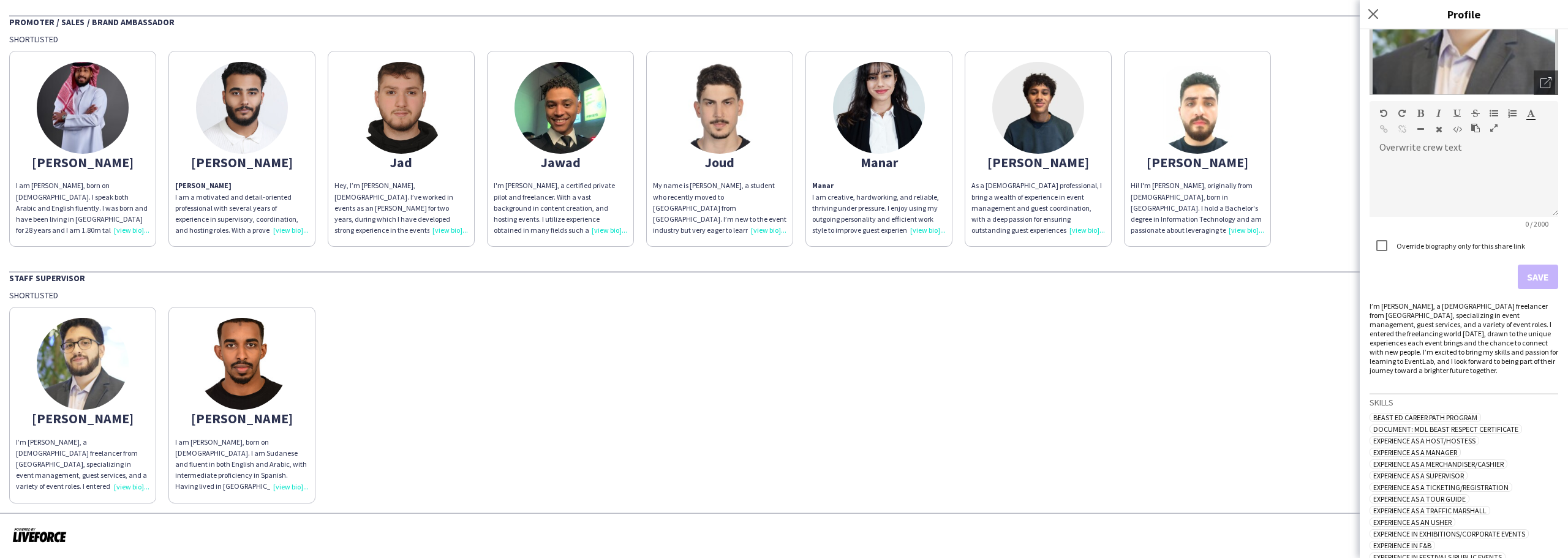
scroll to position [184, 0]
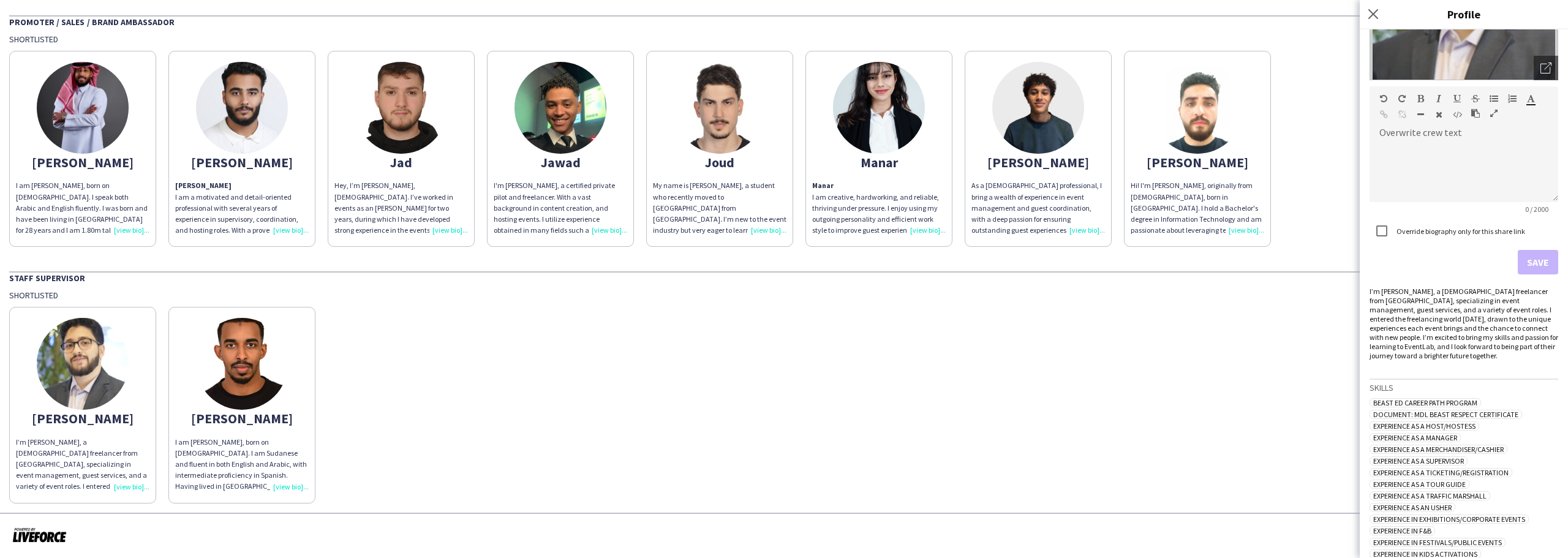
click at [1445, 350] on div "I’m [PERSON_NAME], a [DEMOGRAPHIC_DATA] freelancer from [GEOGRAPHIC_DATA], spec…" at bounding box center [1464, 323] width 188 height 74
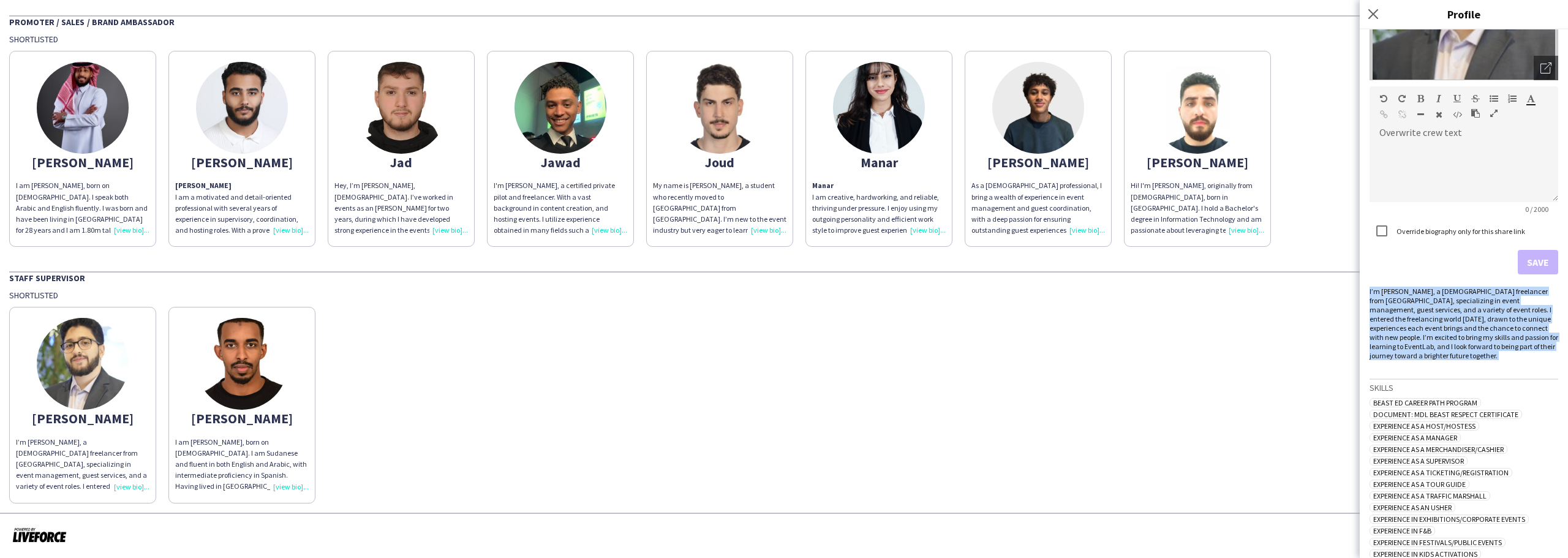
click at [1445, 350] on div "I’m [PERSON_NAME], a [DEMOGRAPHIC_DATA] freelancer from [GEOGRAPHIC_DATA], spec…" at bounding box center [1464, 323] width 188 height 74
click at [1446, 340] on div "I’m [PERSON_NAME], a [DEMOGRAPHIC_DATA] freelancer from [GEOGRAPHIC_DATA], spec…" at bounding box center [1464, 323] width 188 height 74
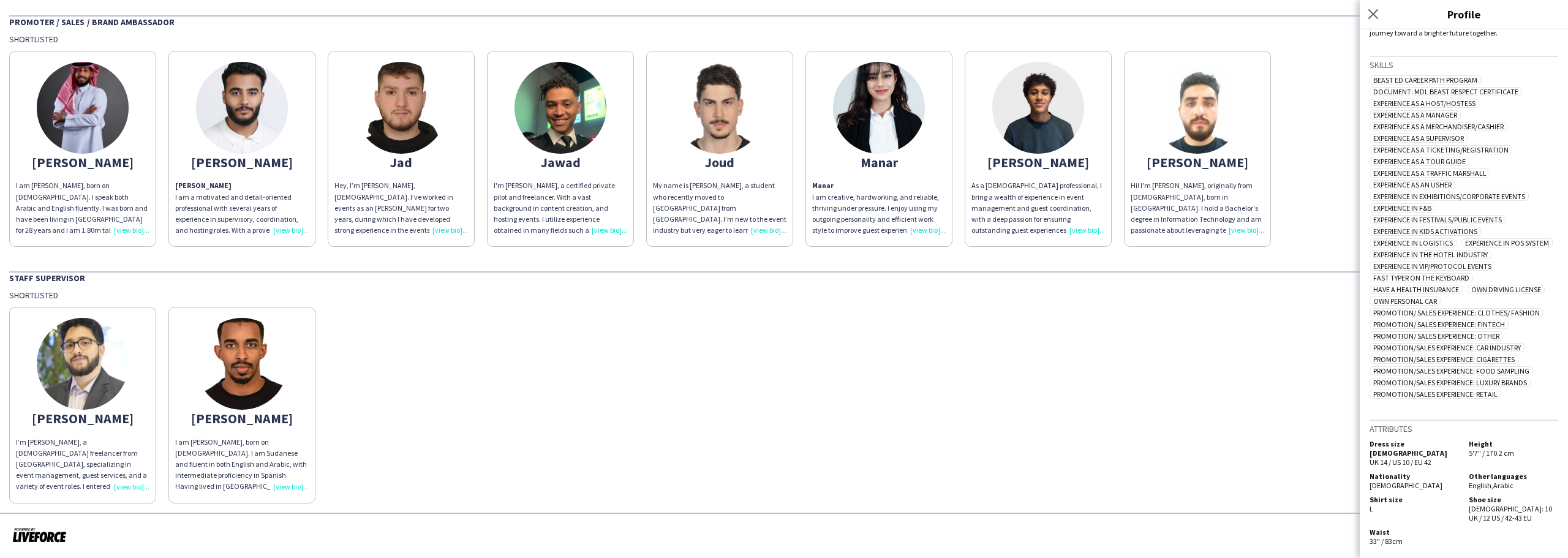
scroll to position [509, 0]
click at [1214, 171] on app-share-pages-crew-card "[PERSON_NAME] Hi! I'm [PERSON_NAME], originally from [DEMOGRAPHIC_DATA], born i…" at bounding box center [1197, 149] width 147 height 196
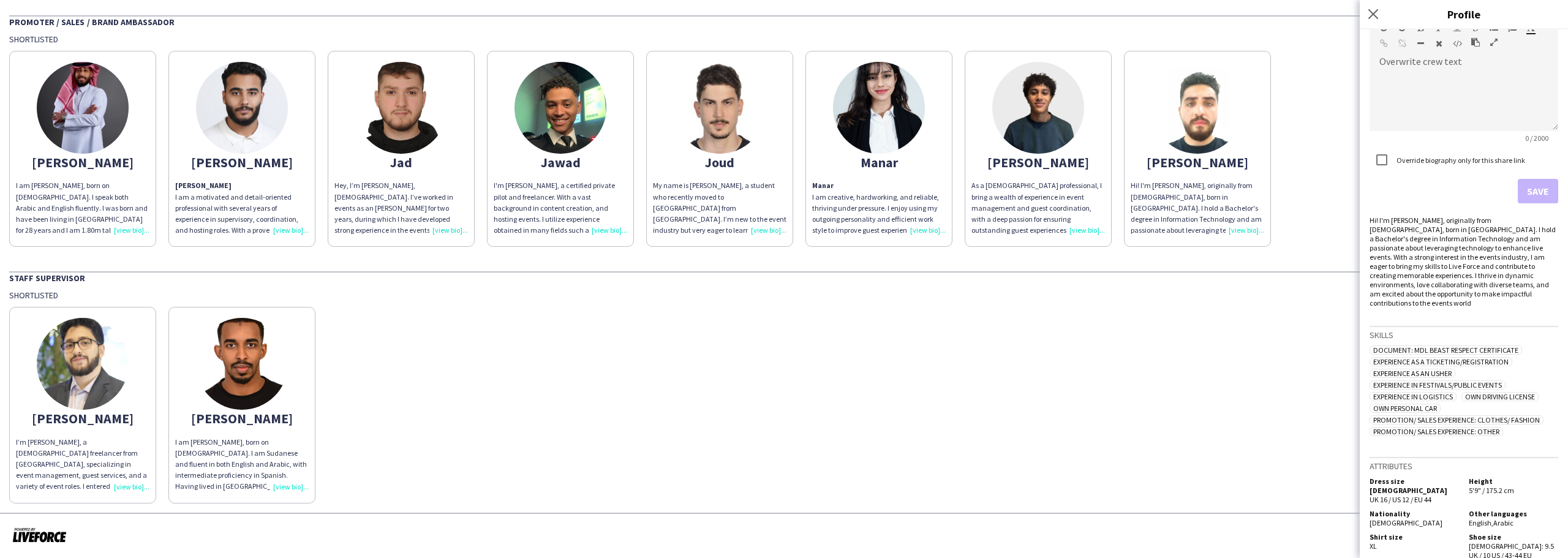
scroll to position [274, 0]
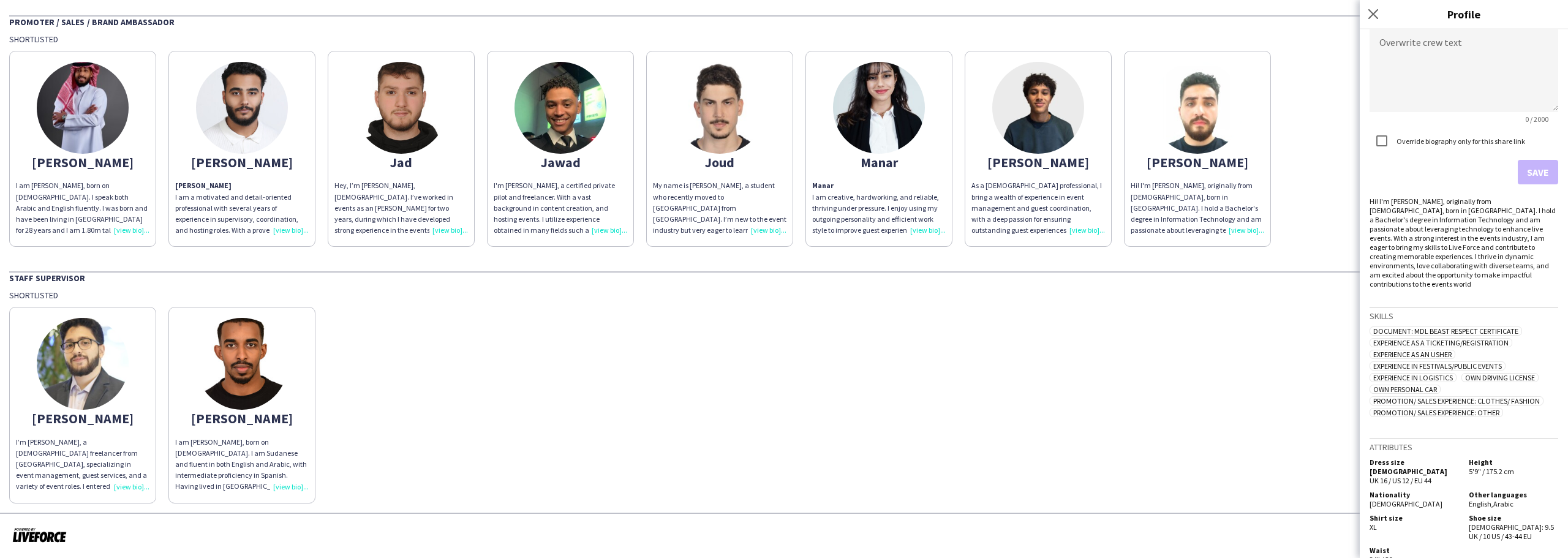
click at [207, 352] on img at bounding box center [242, 363] width 92 height 92
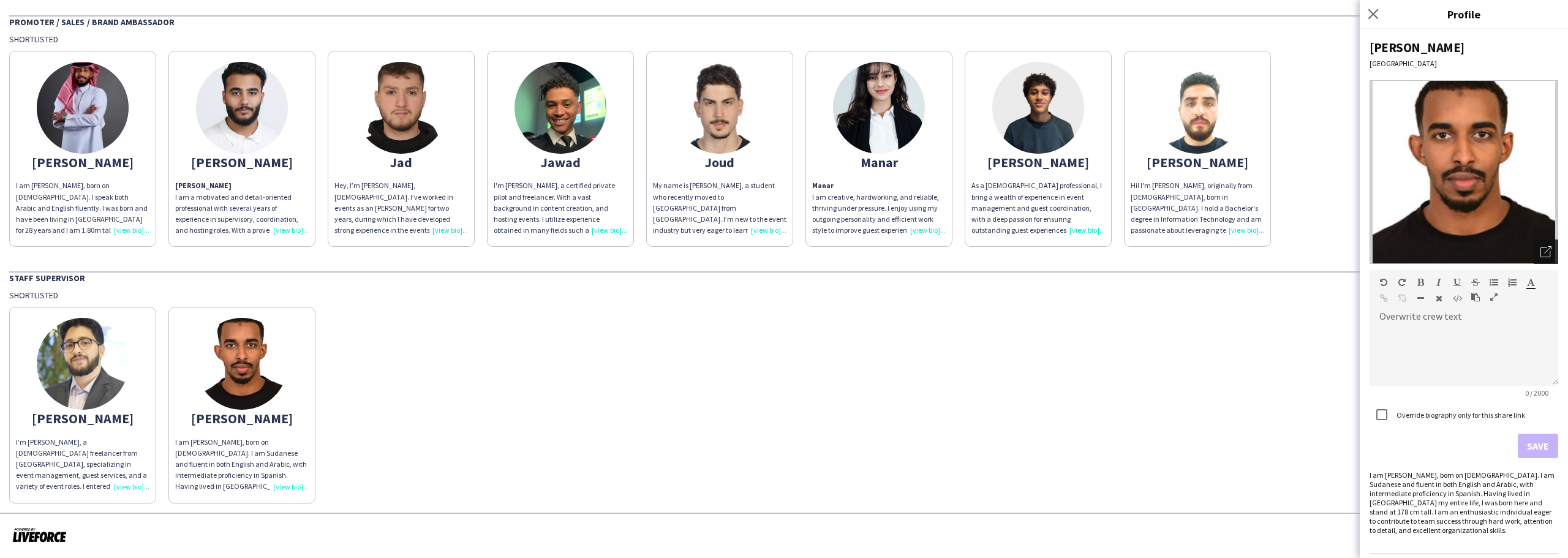
click at [1540, 252] on icon at bounding box center [1545, 252] width 10 height 10
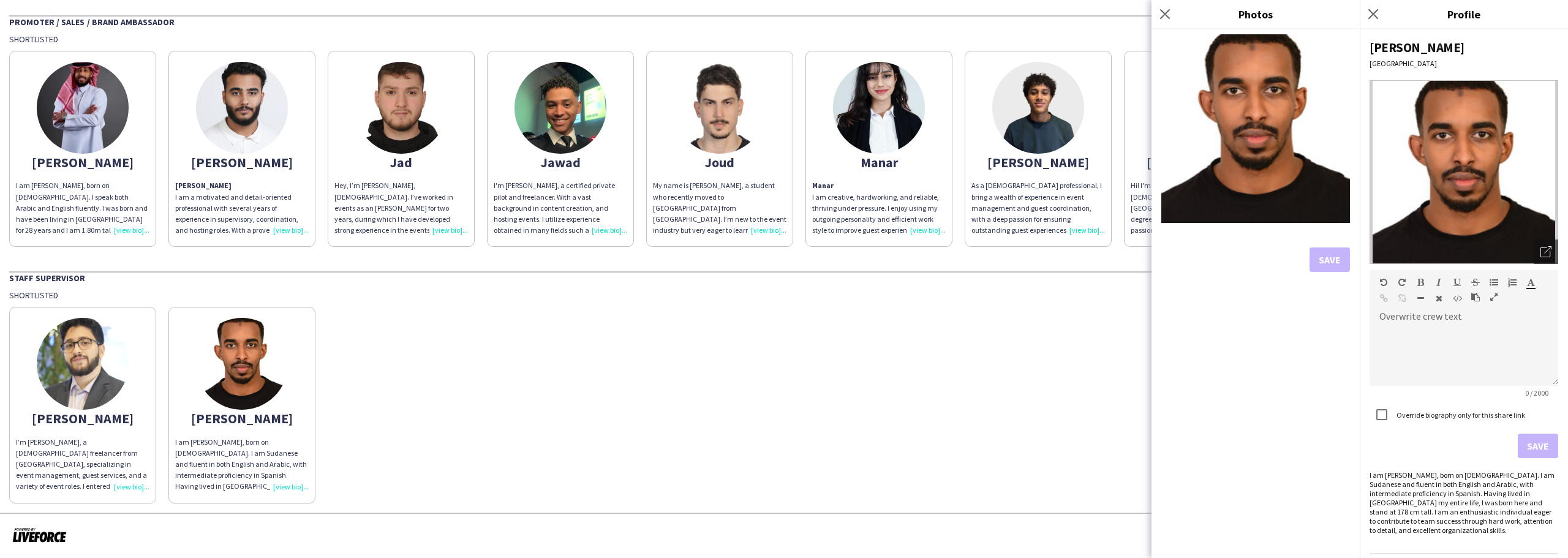
click at [1053, 344] on div "[PERSON_NAME]’m [PERSON_NAME], a [DEMOGRAPHIC_DATA] freelancer from [GEOGRAPHIC…" at bounding box center [784, 401] width 1550 height 202
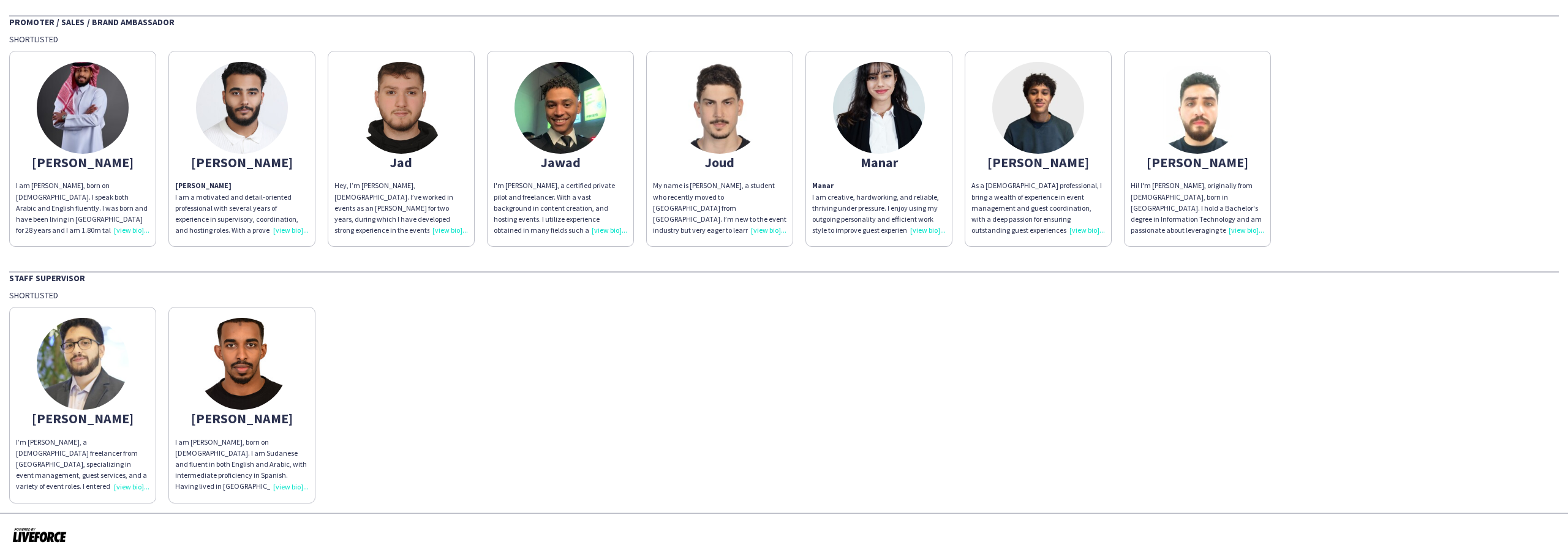
click at [61, 379] on img at bounding box center [82, 363] width 92 height 92
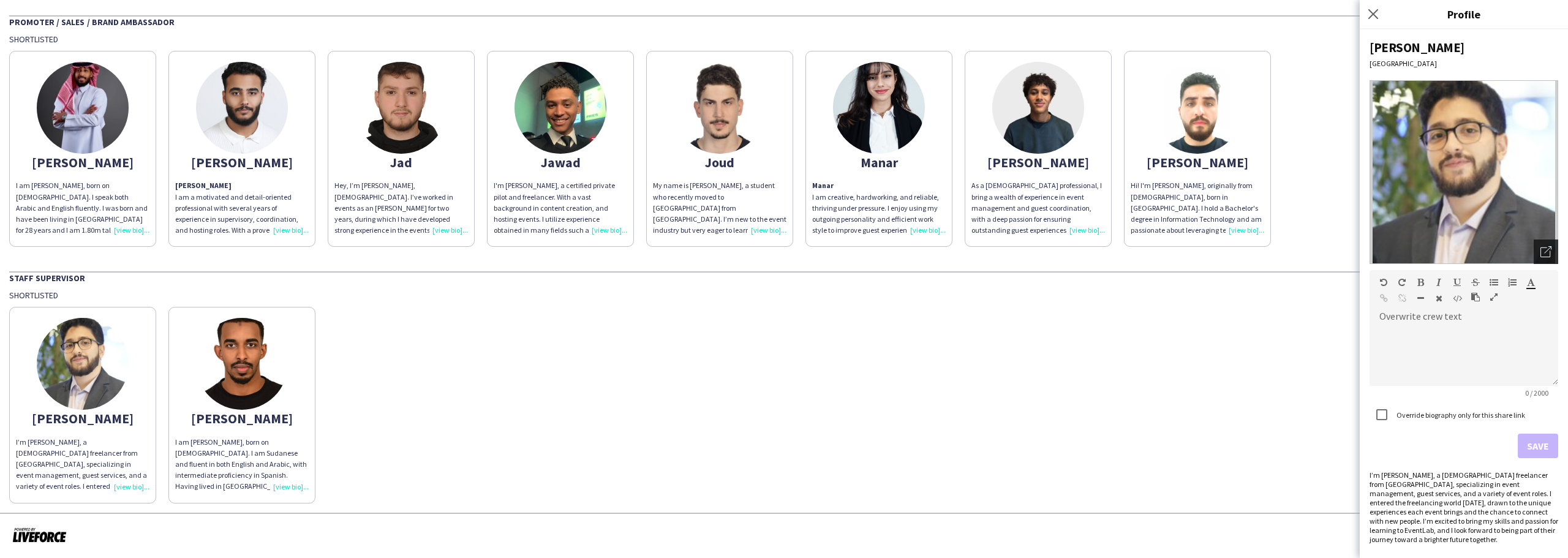
click at [1540, 252] on icon "Open photos pop-in" at bounding box center [1546, 251] width 11 height 11
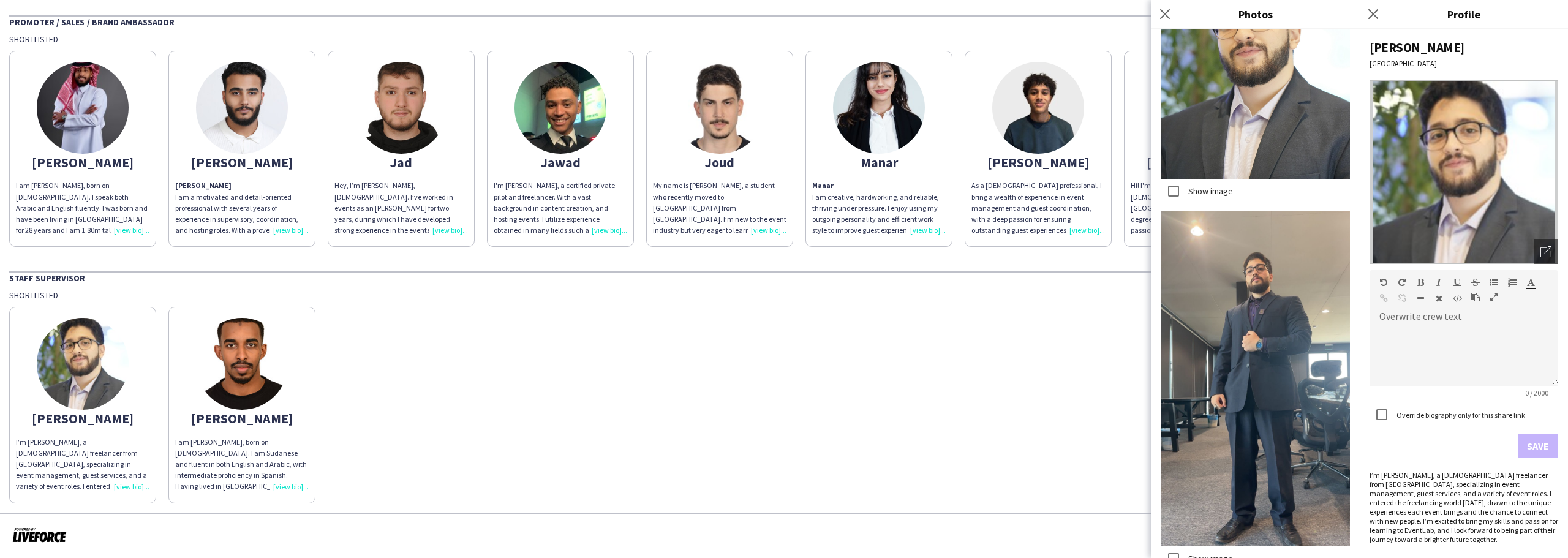
scroll to position [614, 0]
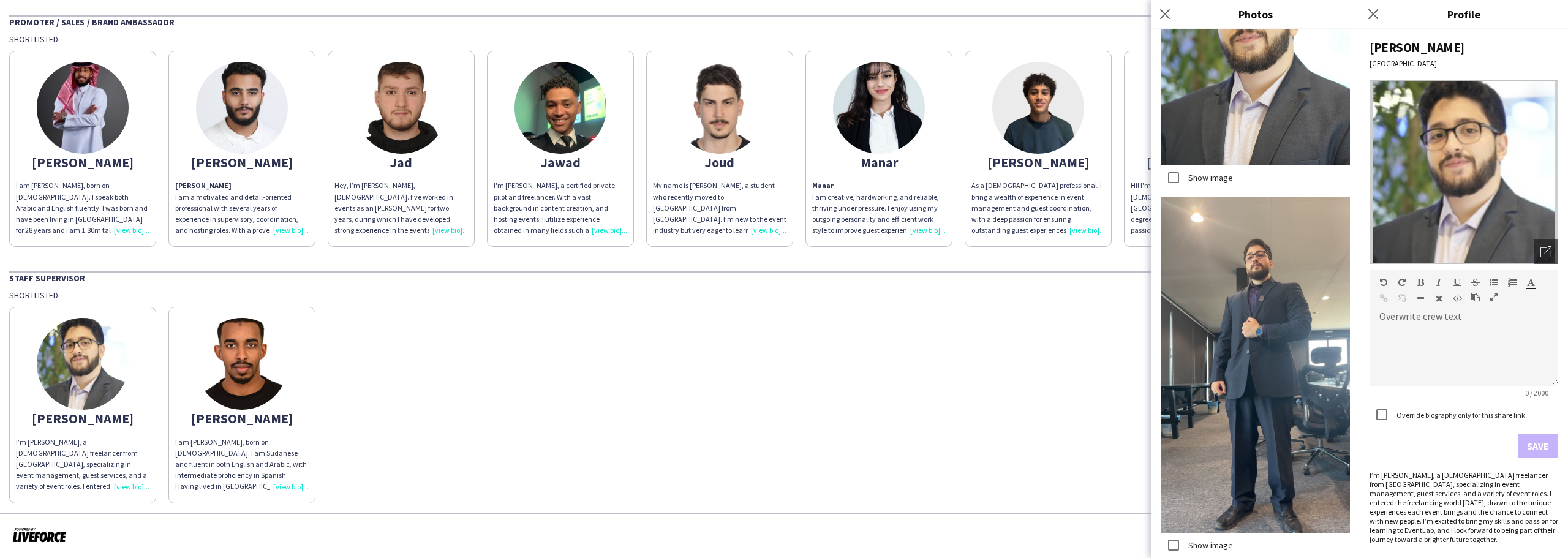
click at [1176, 477] on img at bounding box center [1255, 365] width 188 height 336
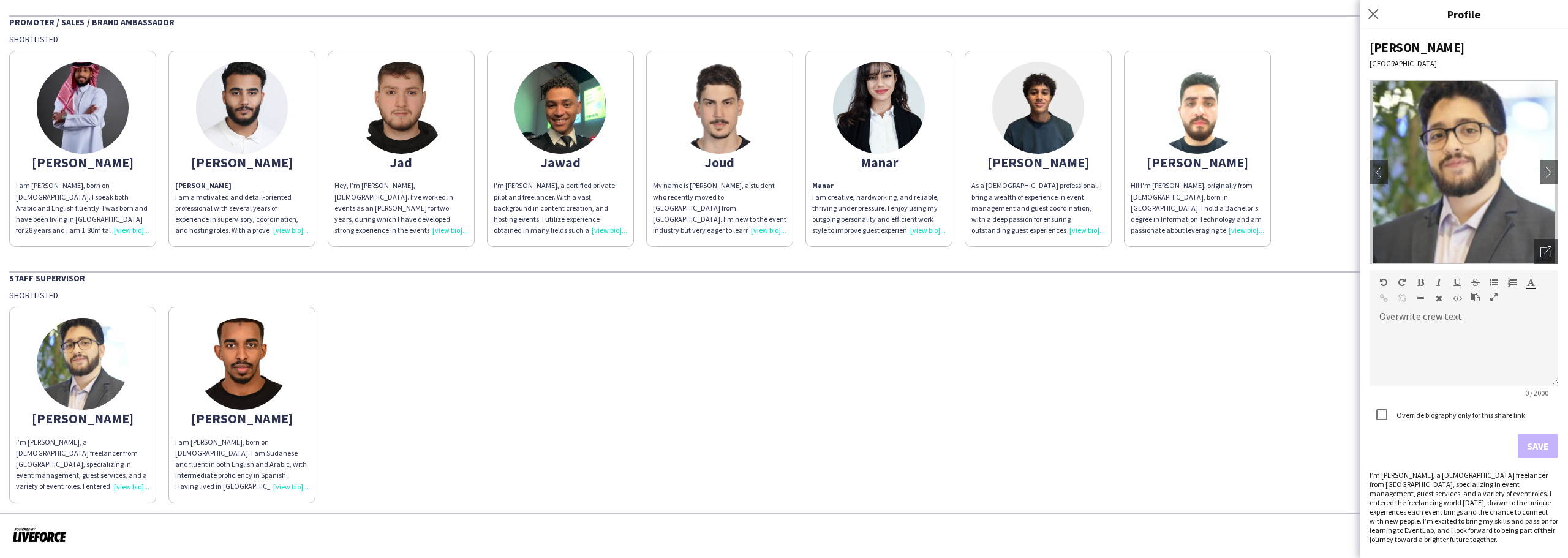
click at [1173, 148] on app-share-pages-crew-card "[PERSON_NAME] Hi! I'm [PERSON_NAME], originally from [DEMOGRAPHIC_DATA], born i…" at bounding box center [1197, 149] width 147 height 196
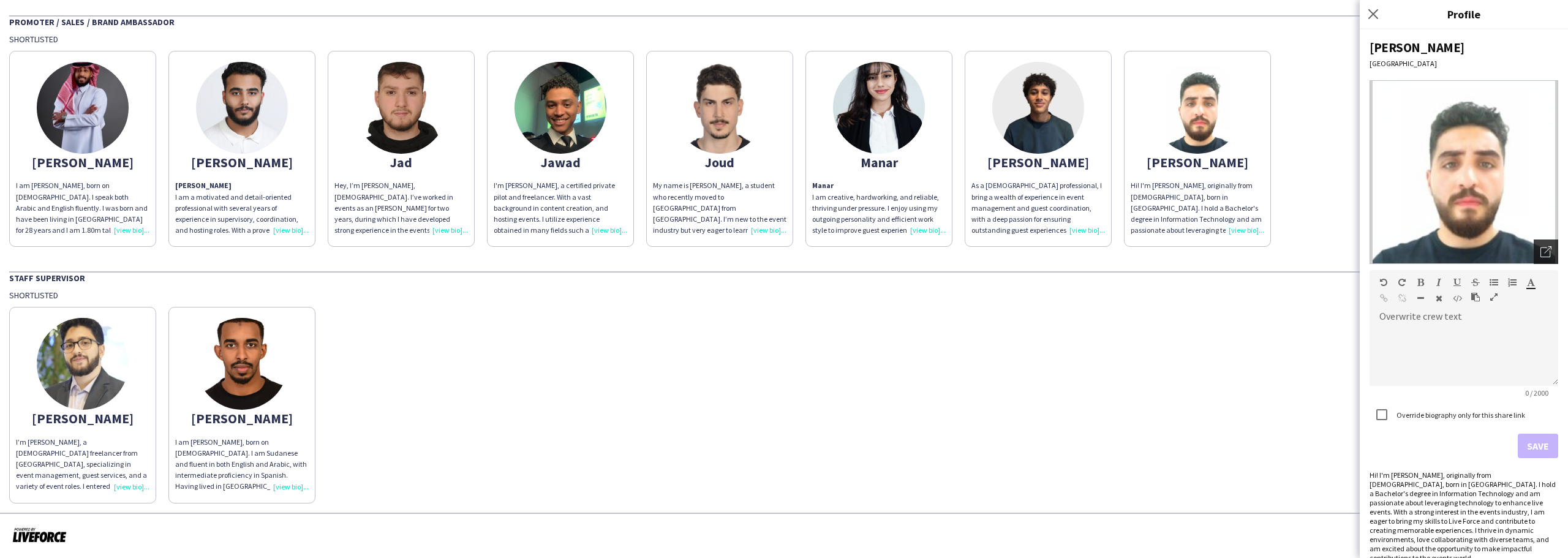
click at [1544, 249] on icon at bounding box center [1547, 249] width 7 height 7
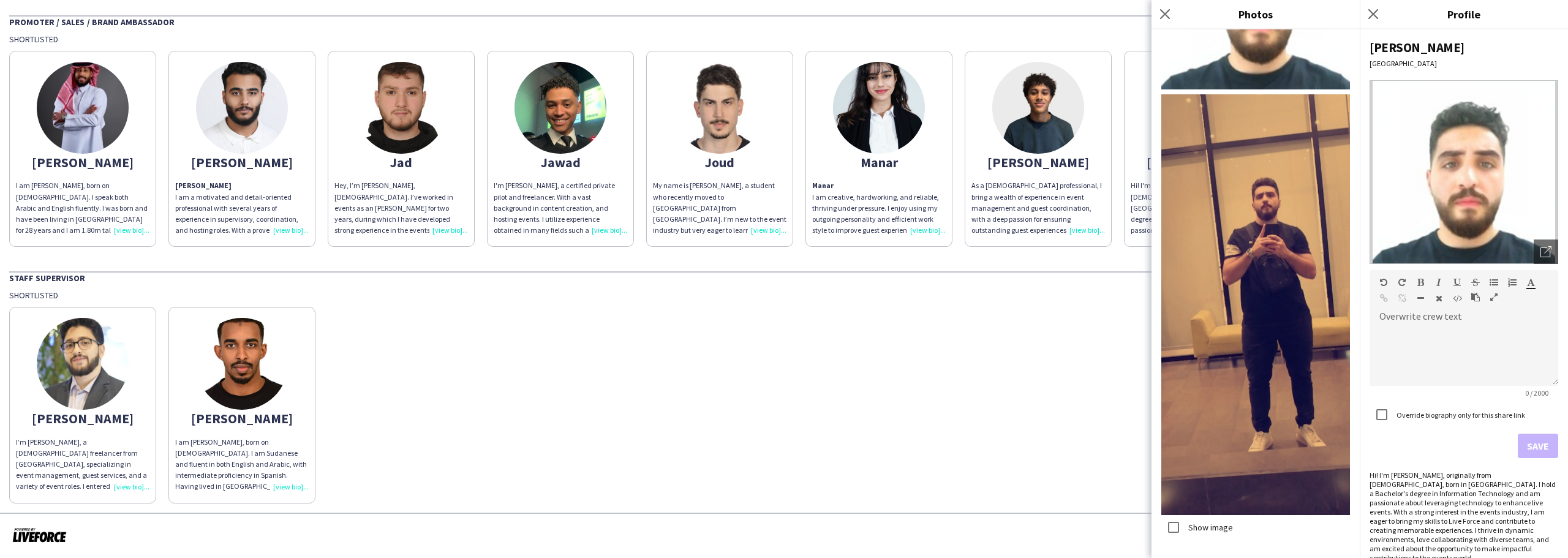
scroll to position [136, 0]
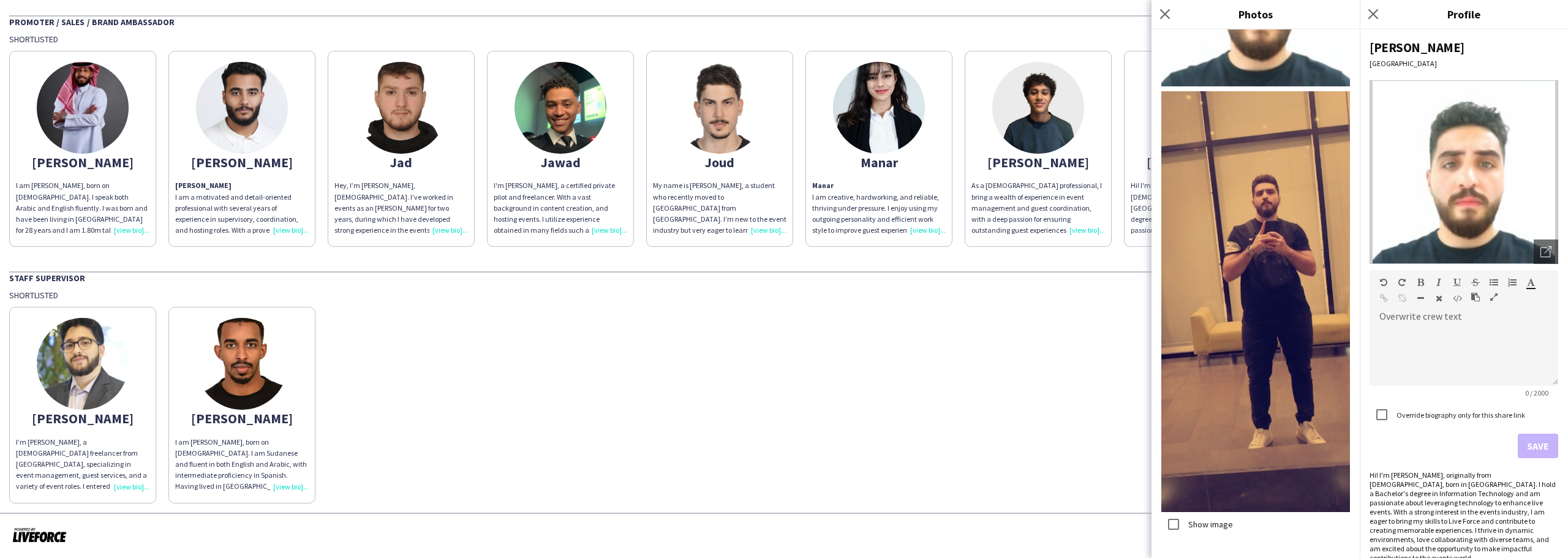
click at [978, 206] on div "As a [DEMOGRAPHIC_DATA] professional, I bring a wealth of experience in event m…" at bounding box center [1038, 208] width 133 height 56
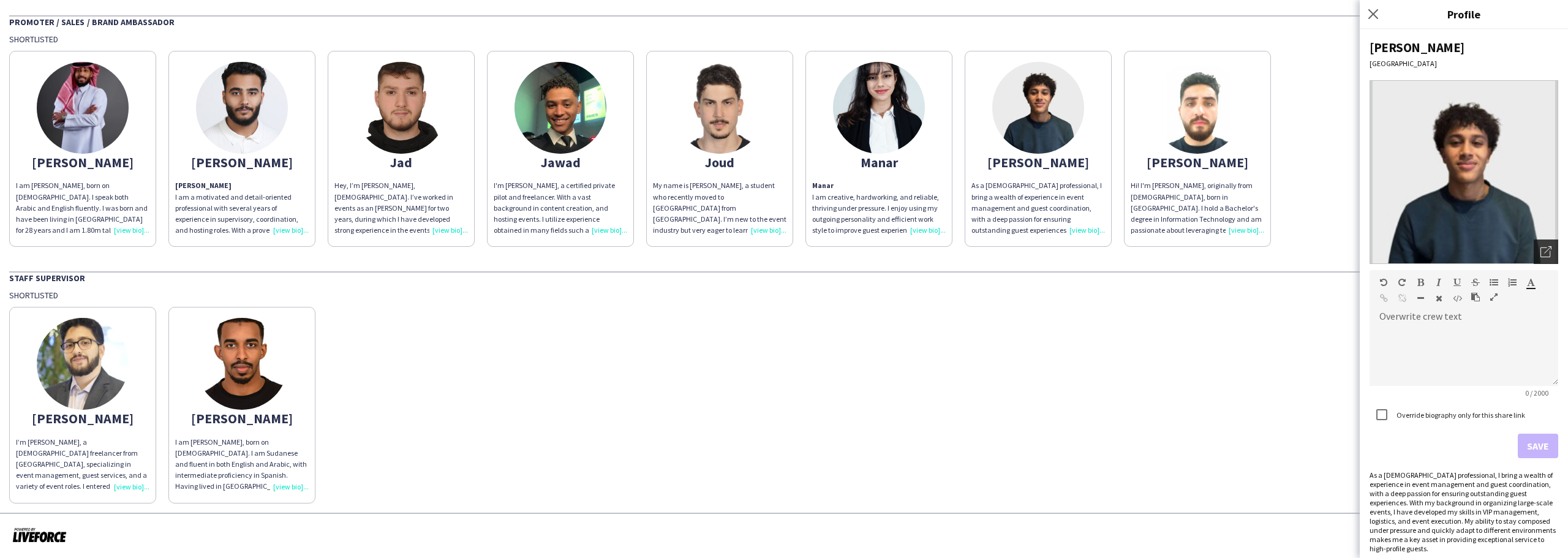
click at [1540, 251] on icon "Open photos pop-in" at bounding box center [1546, 251] width 11 height 11
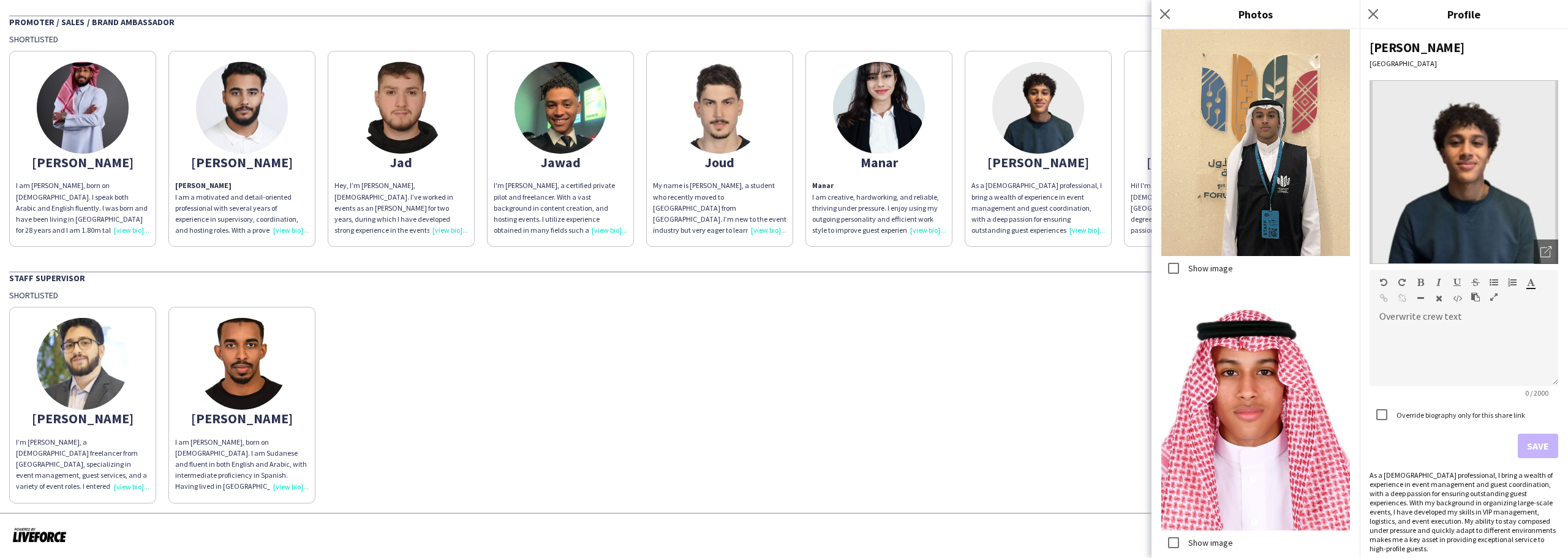
scroll to position [245, 0]
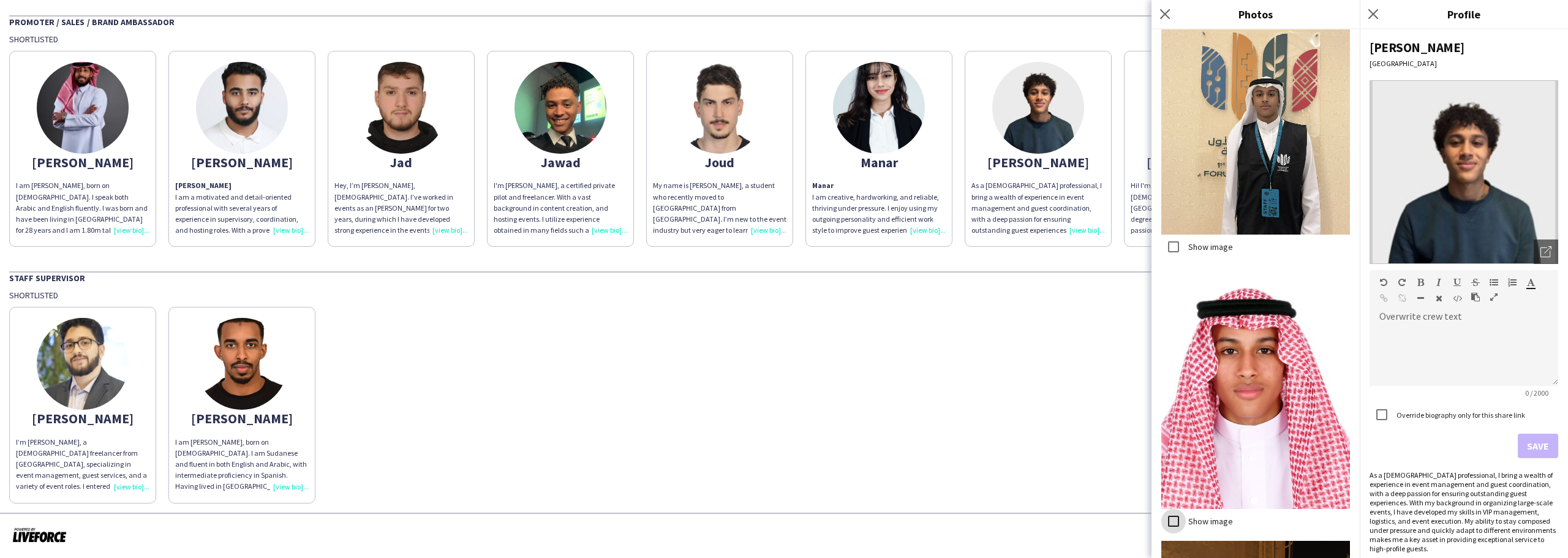
click at [1187, 507] on div at bounding box center [1174, 521] width 29 height 29
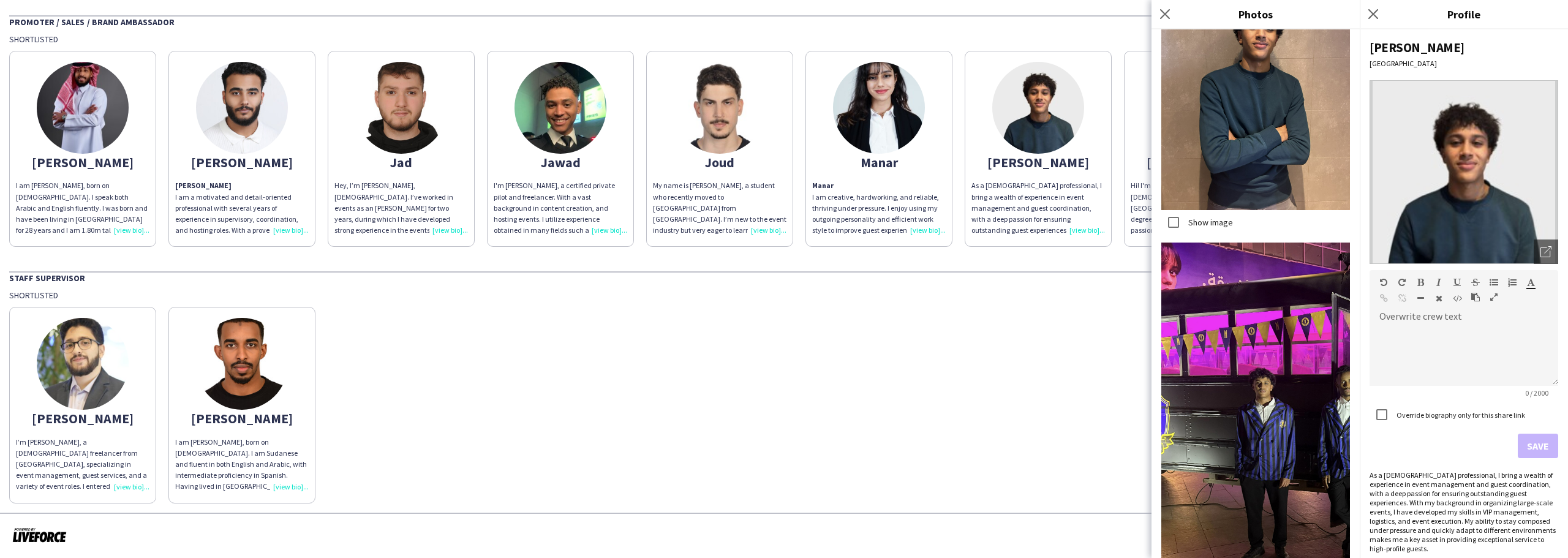
scroll to position [1151, 0]
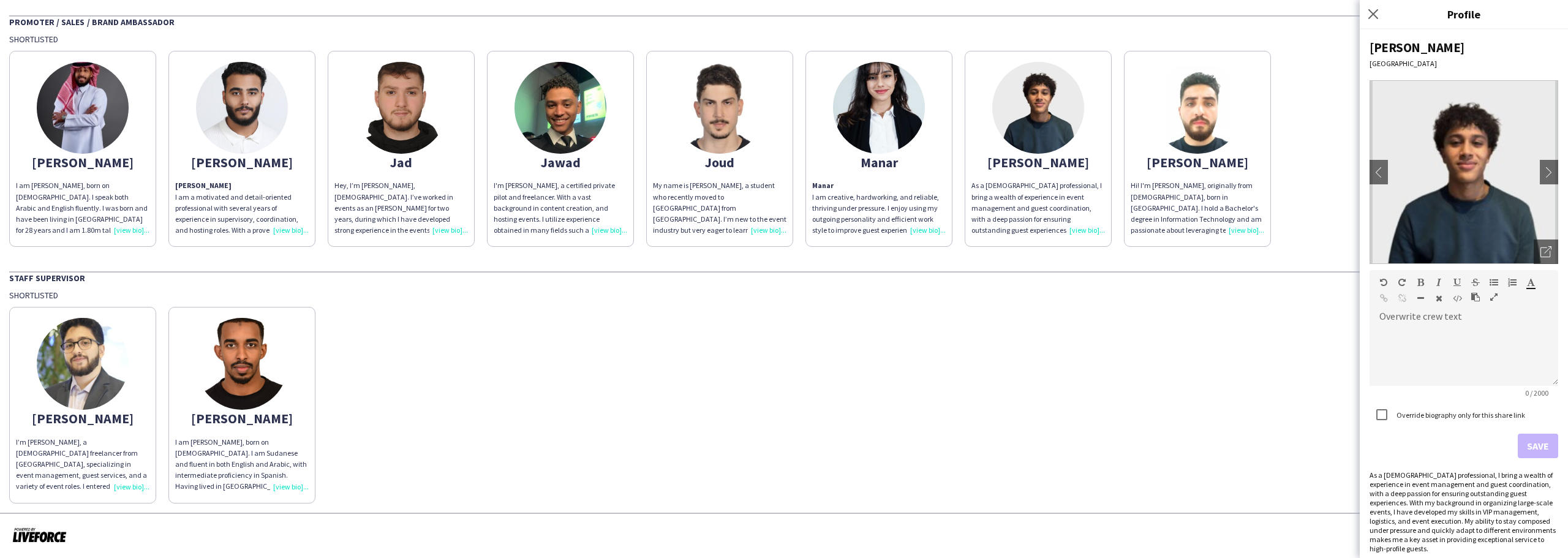
click at [929, 140] on app-share-pages-crew-card "[PERSON_NAME] I am creative, hardworking, and reliable, thriving under pressure…" at bounding box center [879, 149] width 147 height 196
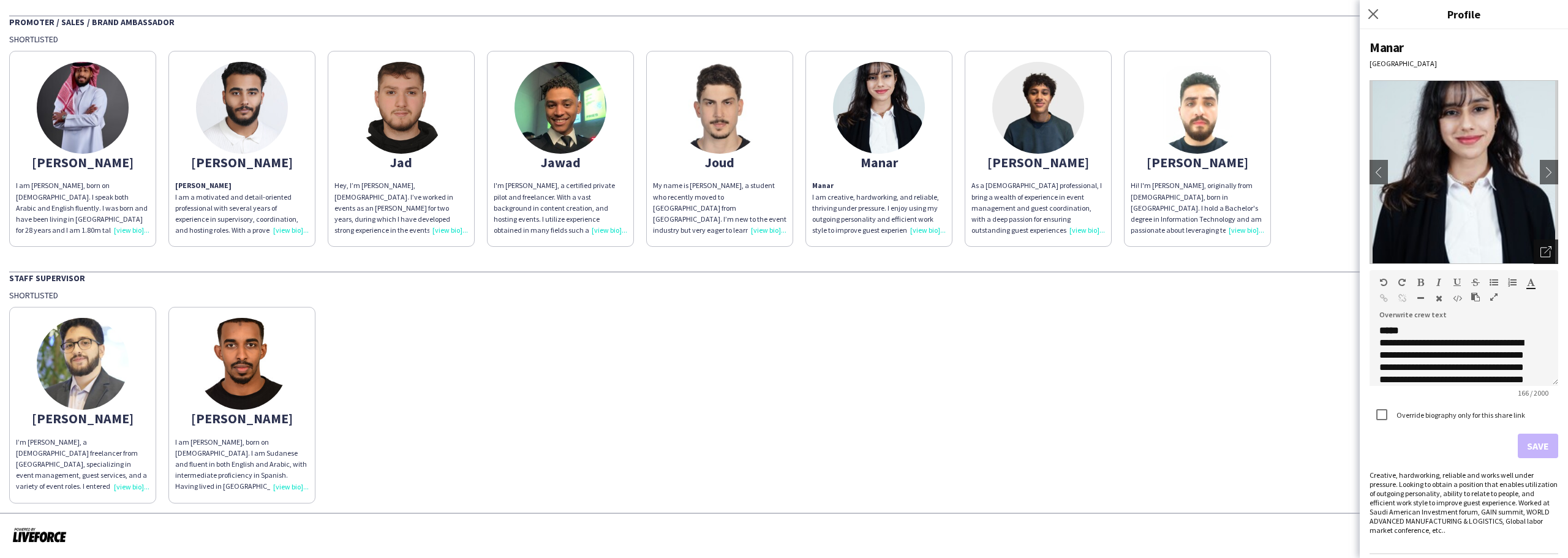
click at [1544, 249] on icon at bounding box center [1547, 249] width 7 height 7
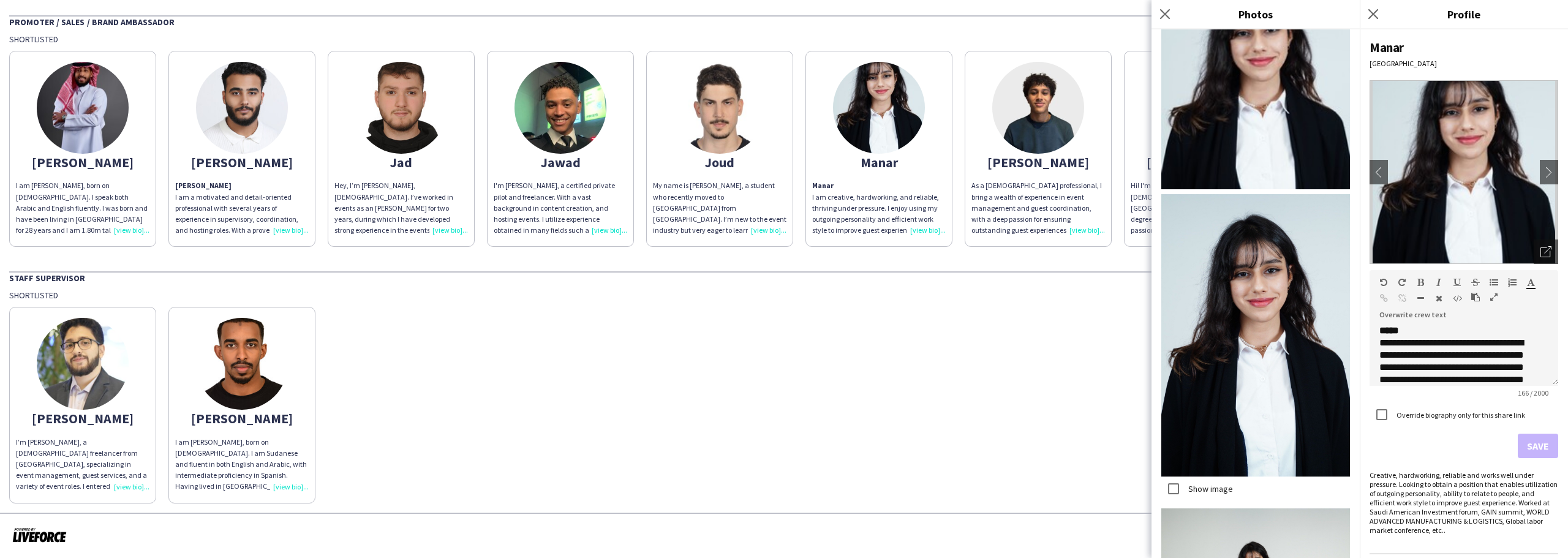
scroll to position [306, 0]
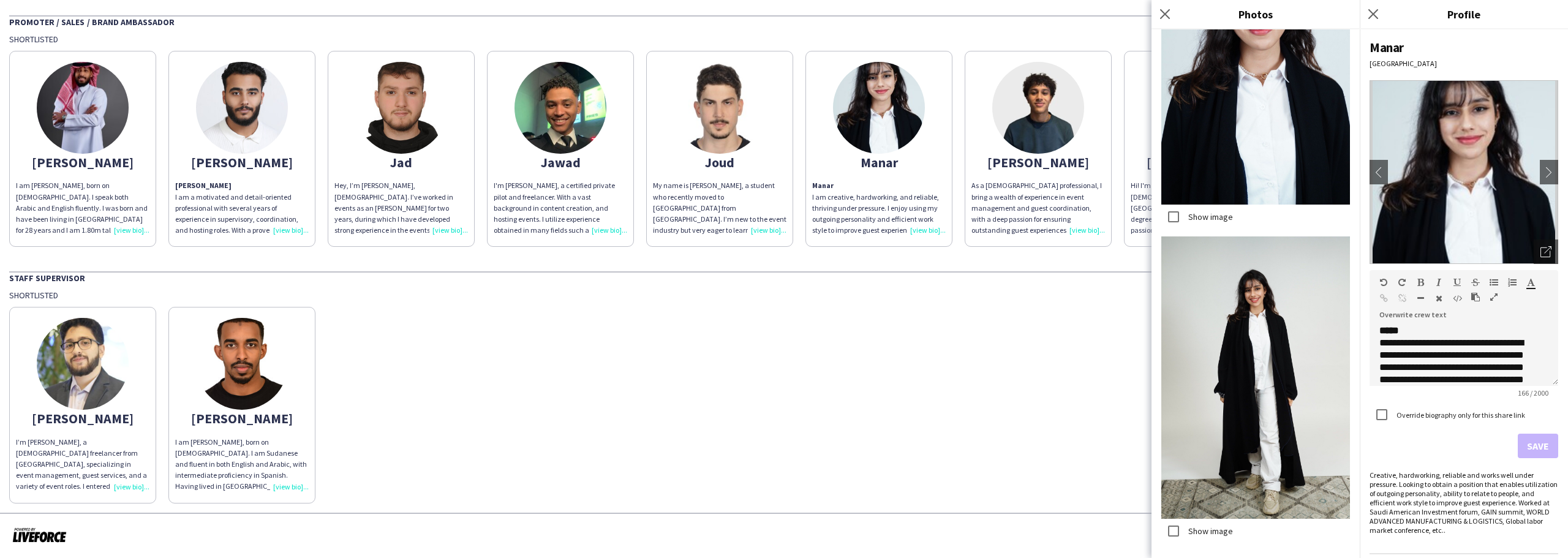
click at [720, 168] on div "Joud" at bounding box center [720, 162] width 133 height 11
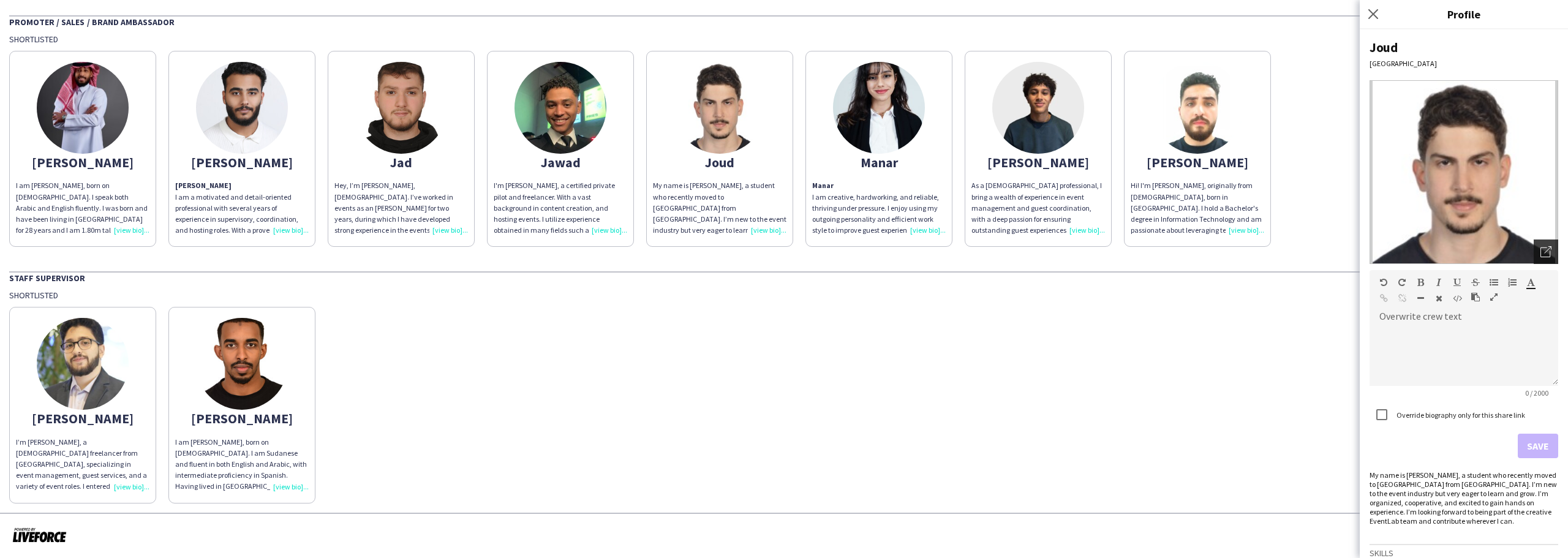
click at [1534, 250] on div "Open photos pop-in" at bounding box center [1546, 252] width 24 height 24
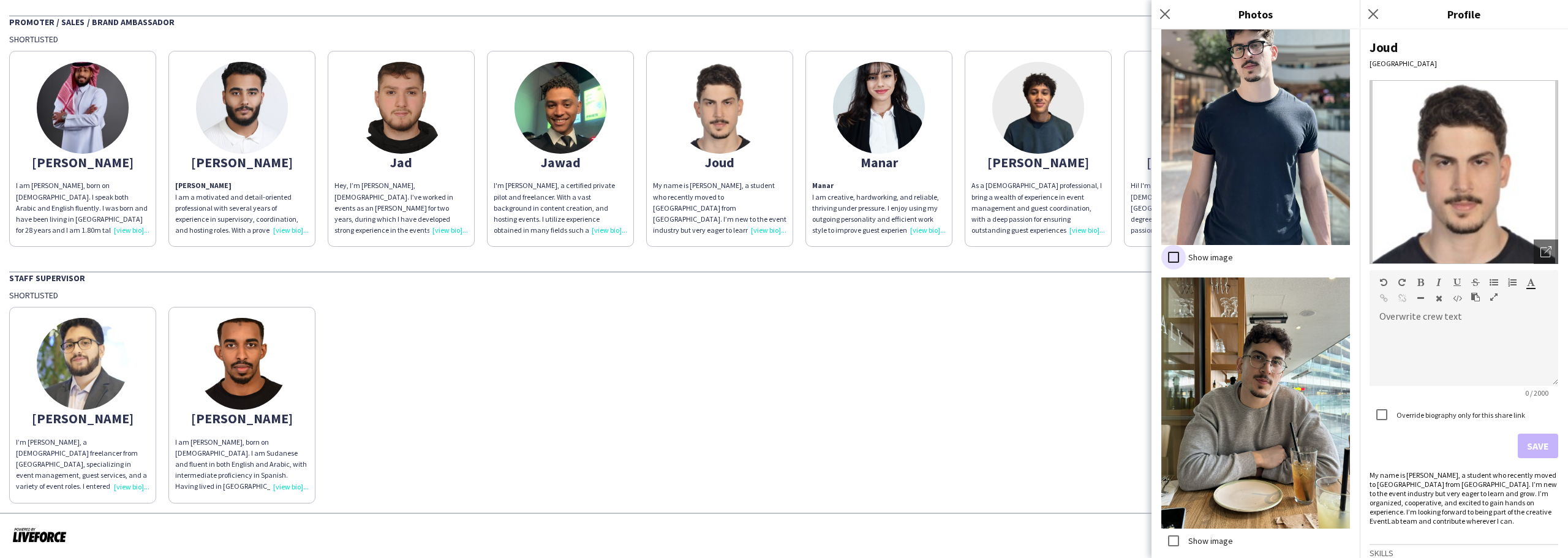
scroll to position [495, 0]
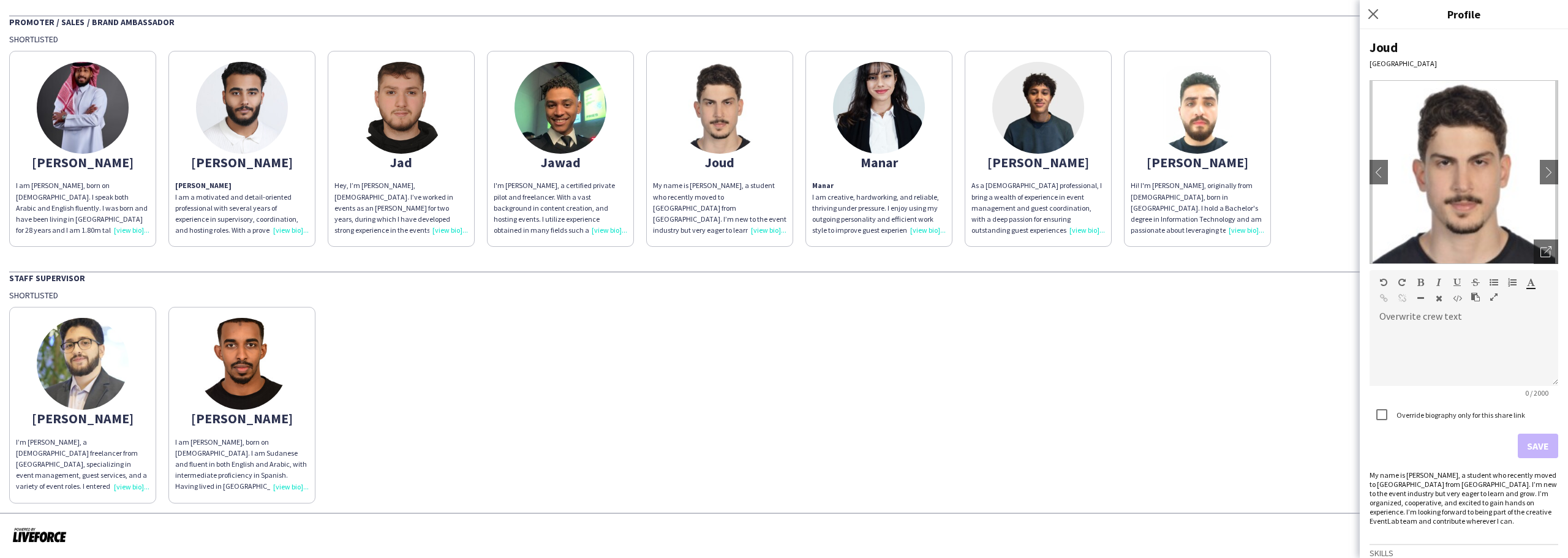
click at [595, 174] on app-share-pages-crew-card "Jawad I'm [PERSON_NAME], a certified private pilot and freelancer. With a vast …" at bounding box center [560, 149] width 147 height 196
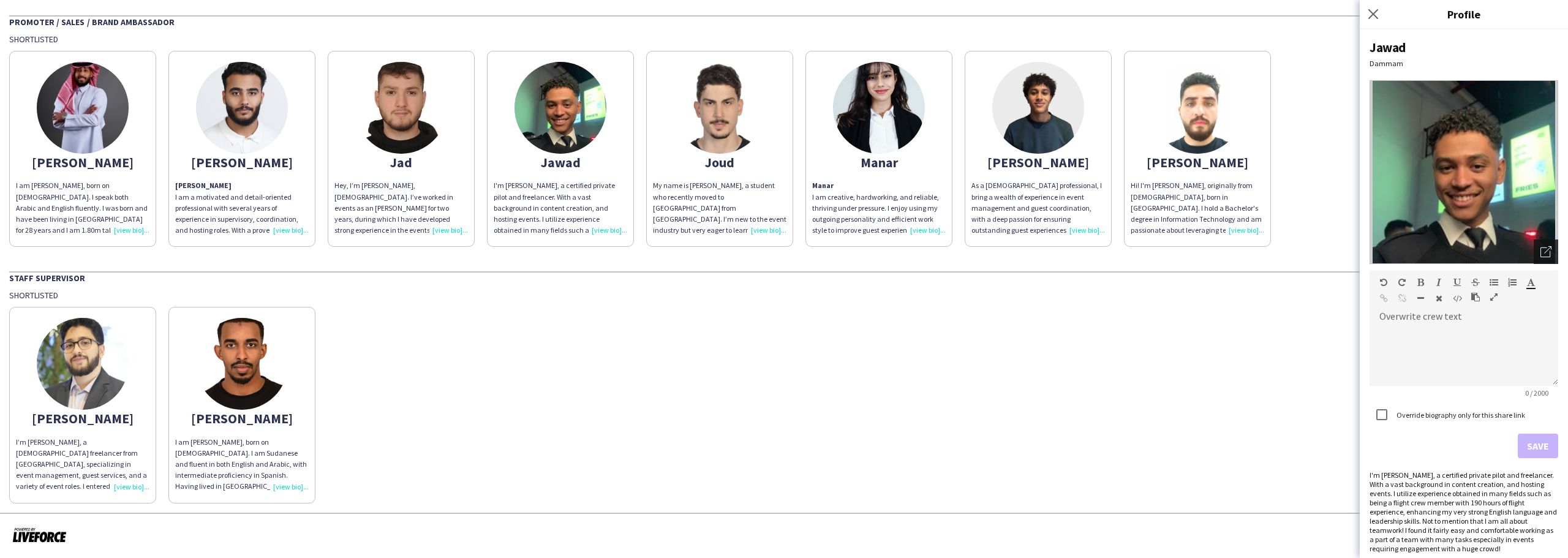
click at [1534, 245] on div "Open photos pop-in" at bounding box center [1546, 252] width 24 height 24
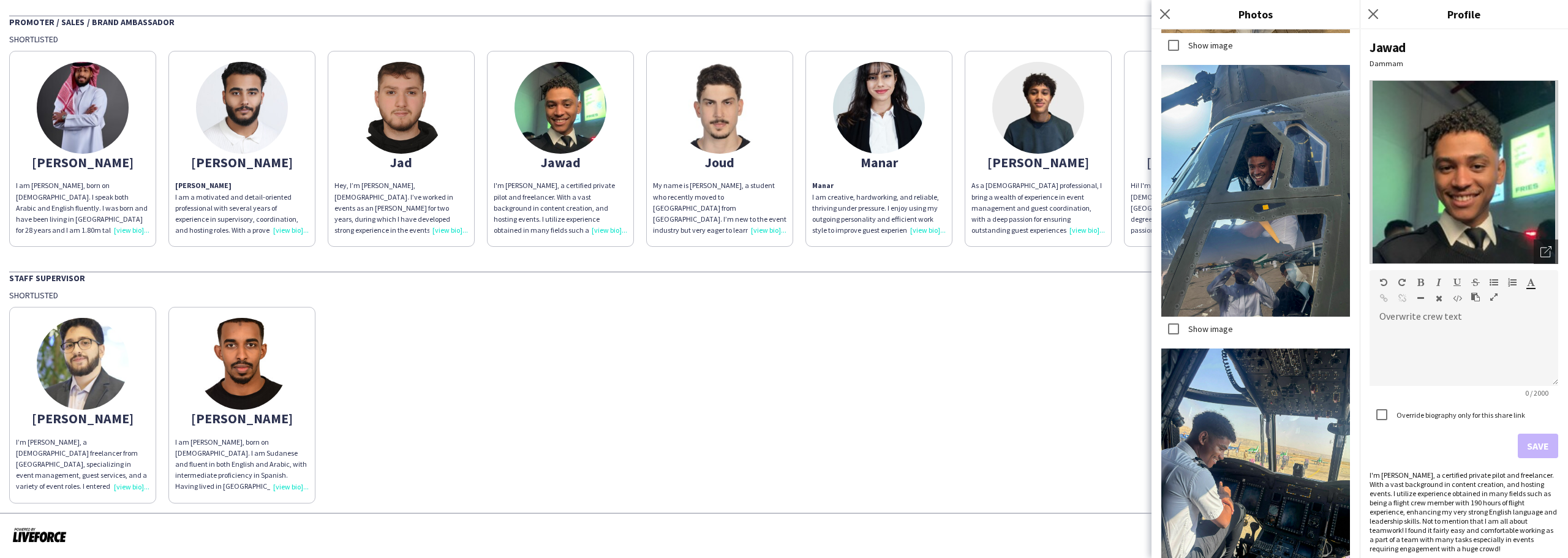
scroll to position [2054, 0]
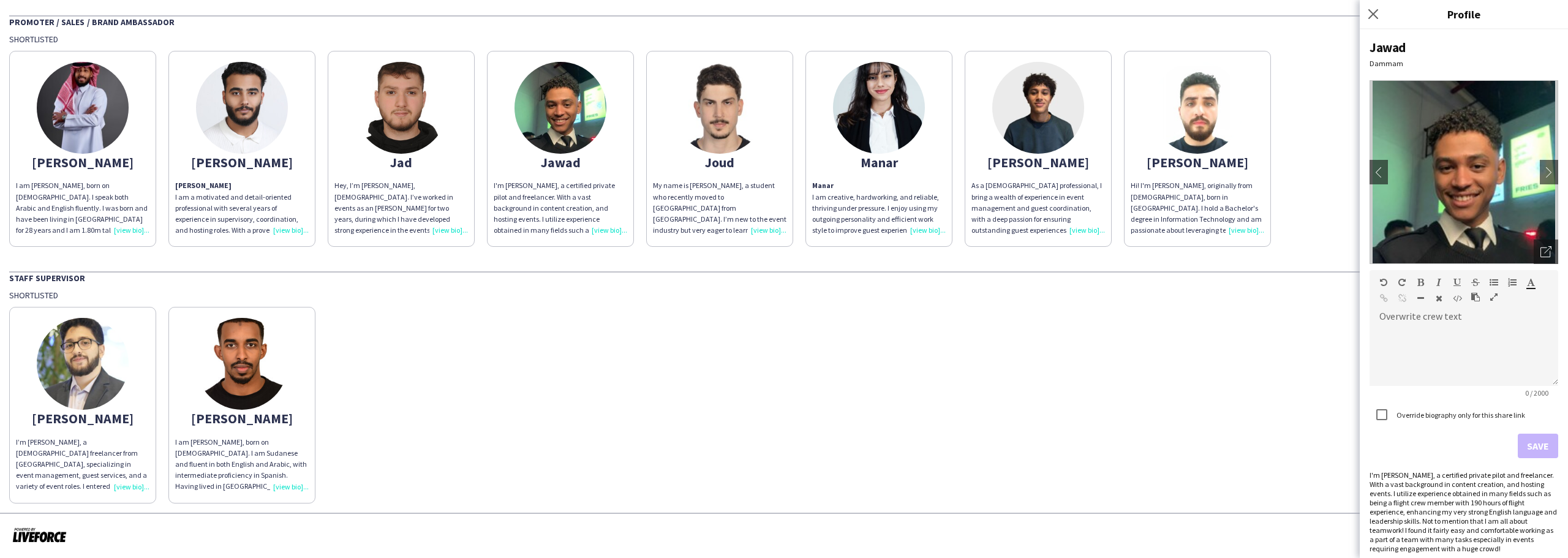
click at [405, 164] on div "Jad" at bounding box center [401, 162] width 133 height 11
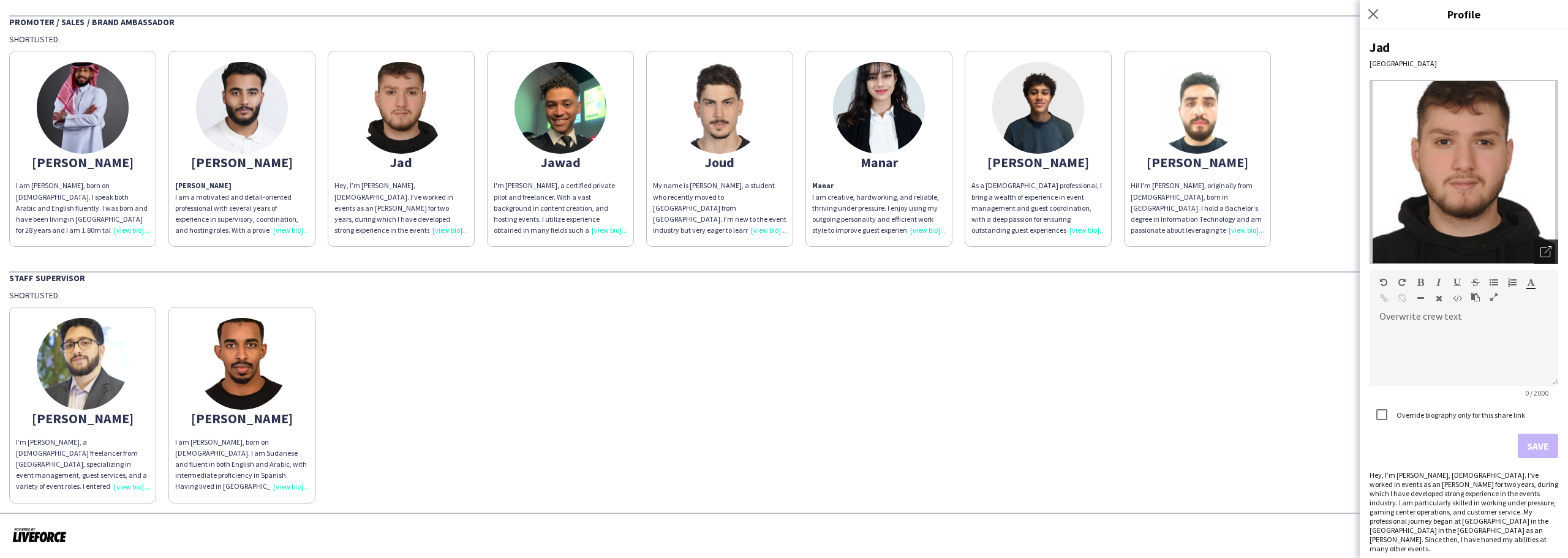
click at [1541, 245] on div "Open photos pop-in" at bounding box center [1546, 252] width 24 height 24
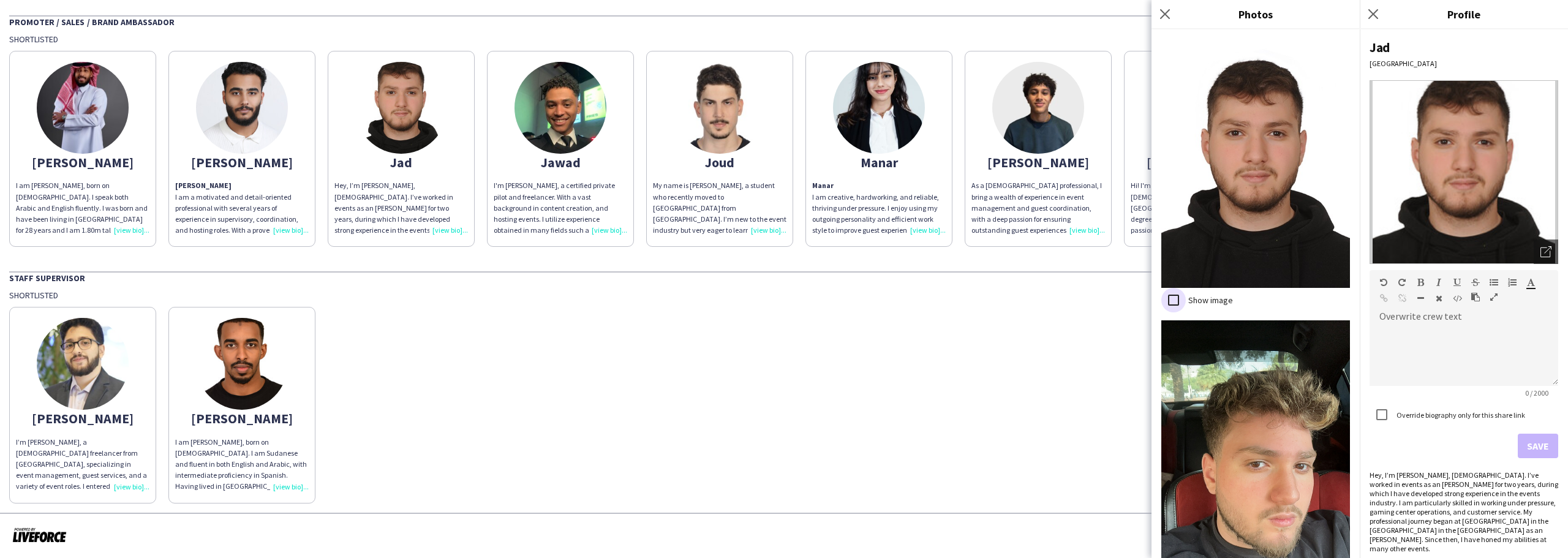
scroll to position [674, 0]
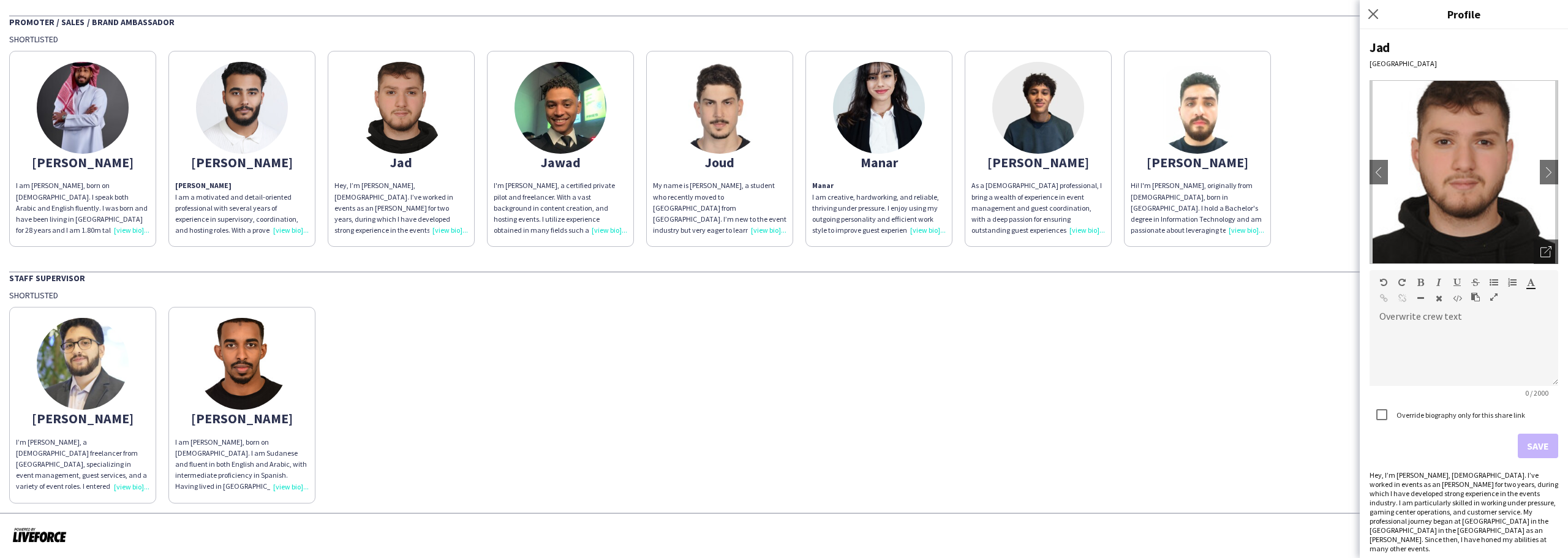
click at [258, 140] on img at bounding box center [242, 108] width 92 height 92
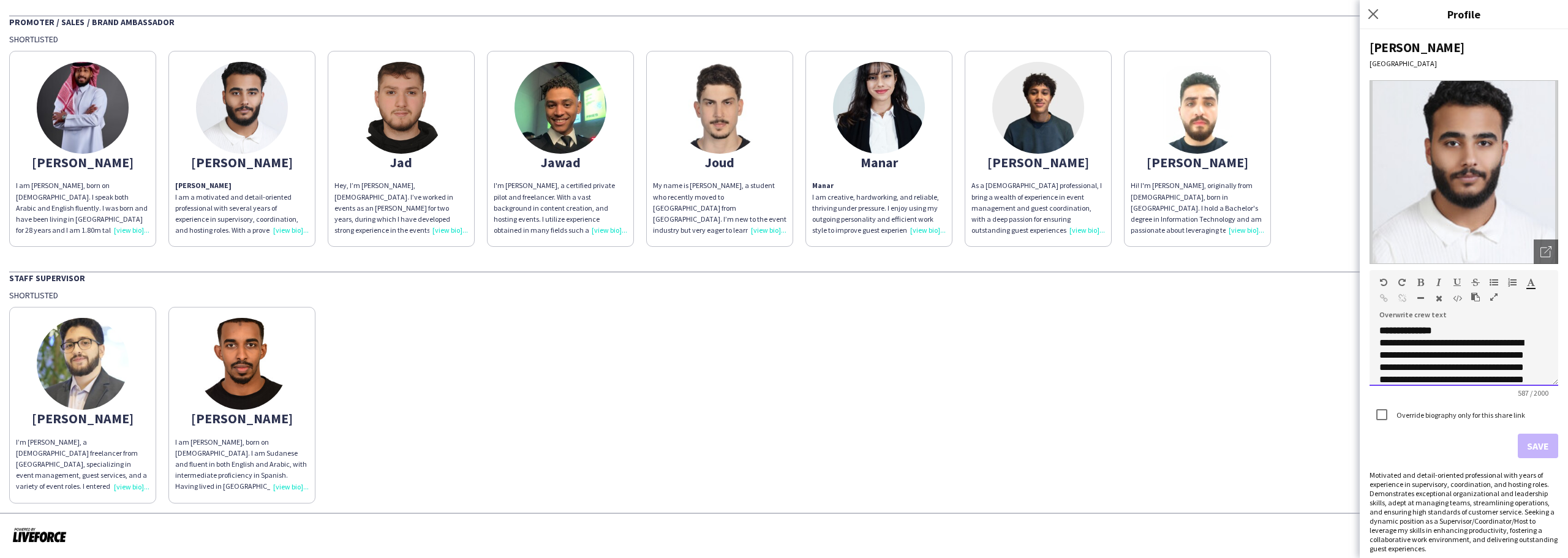
click at [1462, 330] on p "**********" at bounding box center [1455, 441] width 151 height 233
click at [1537, 242] on div "Open photos pop-in" at bounding box center [1546, 252] width 24 height 24
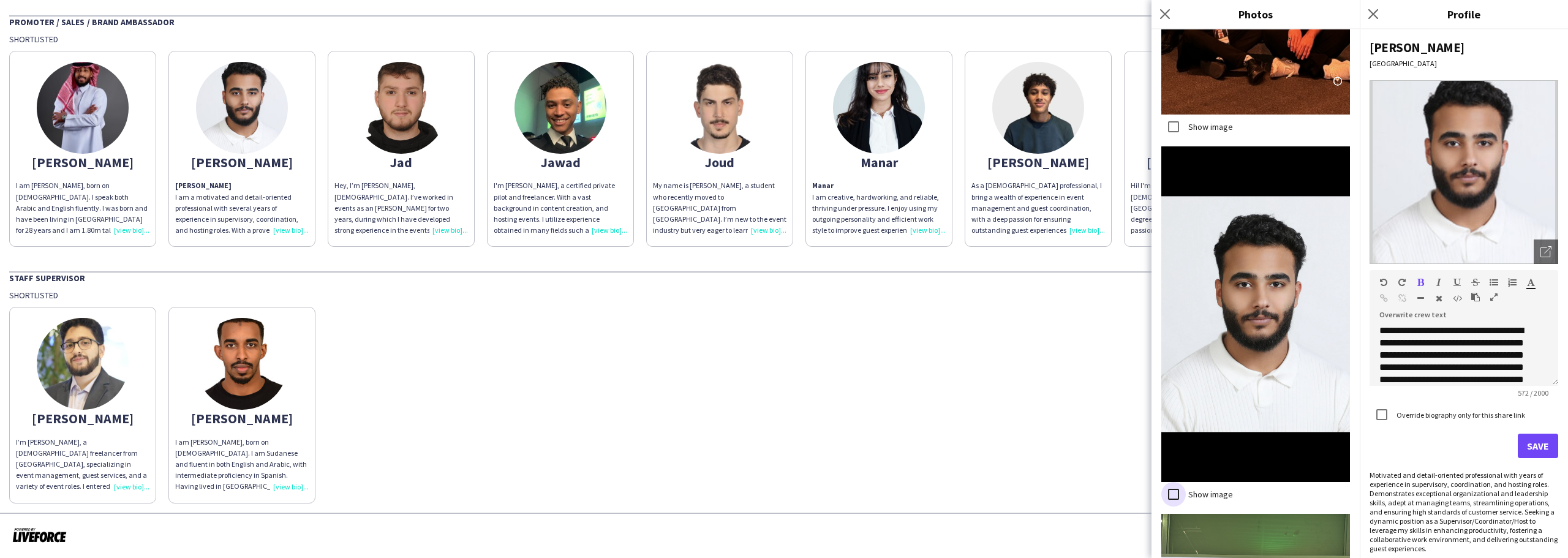
scroll to position [2192, 0]
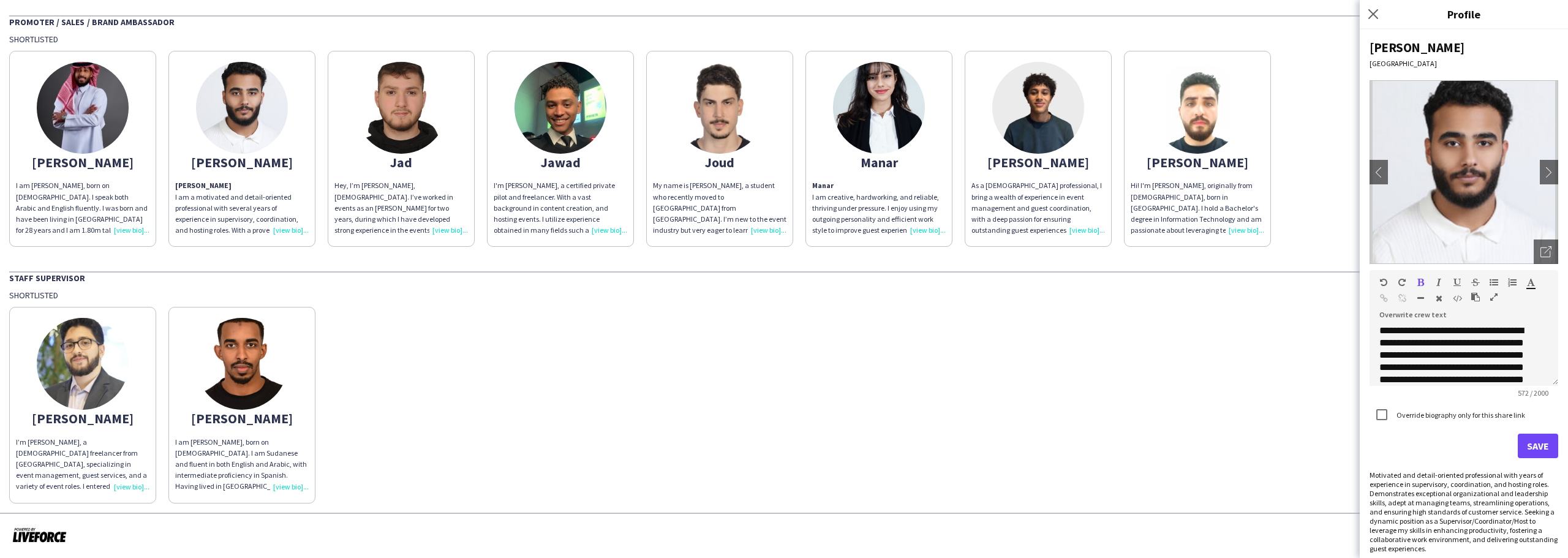
click at [122, 161] on div "[PERSON_NAME]" at bounding box center [83, 162] width 133 height 11
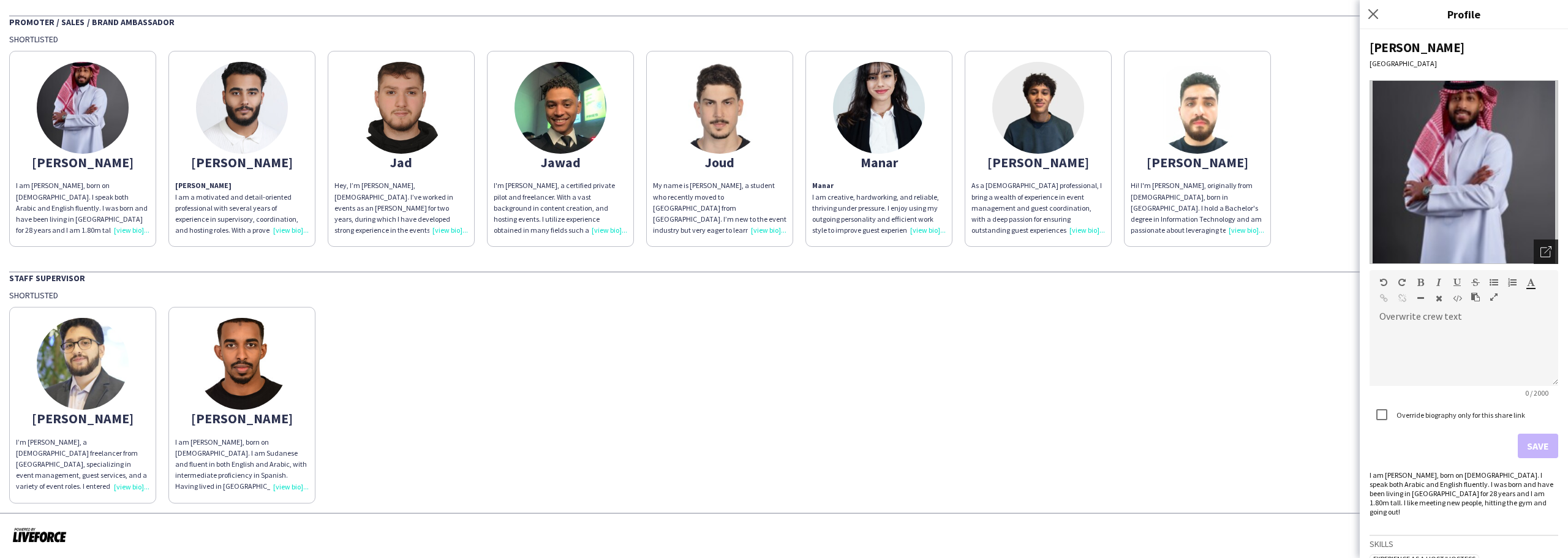
click at [1534, 251] on div "Open photos pop-in" at bounding box center [1546, 252] width 24 height 24
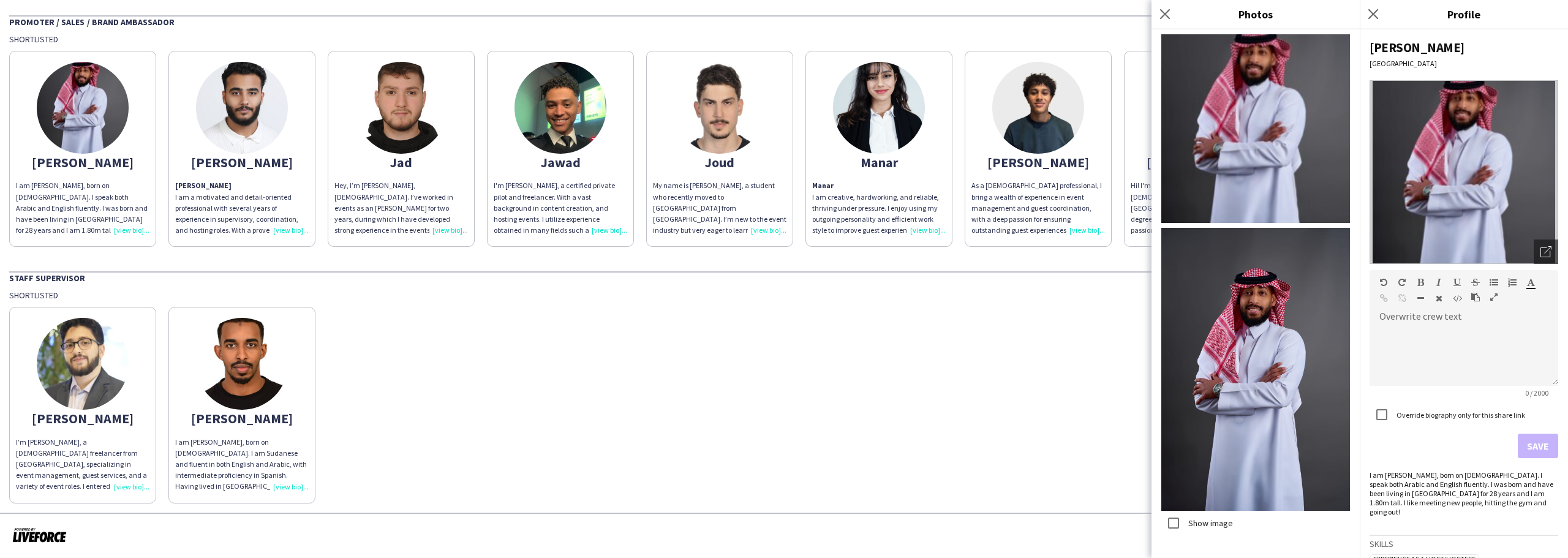
scroll to position [6, 0]
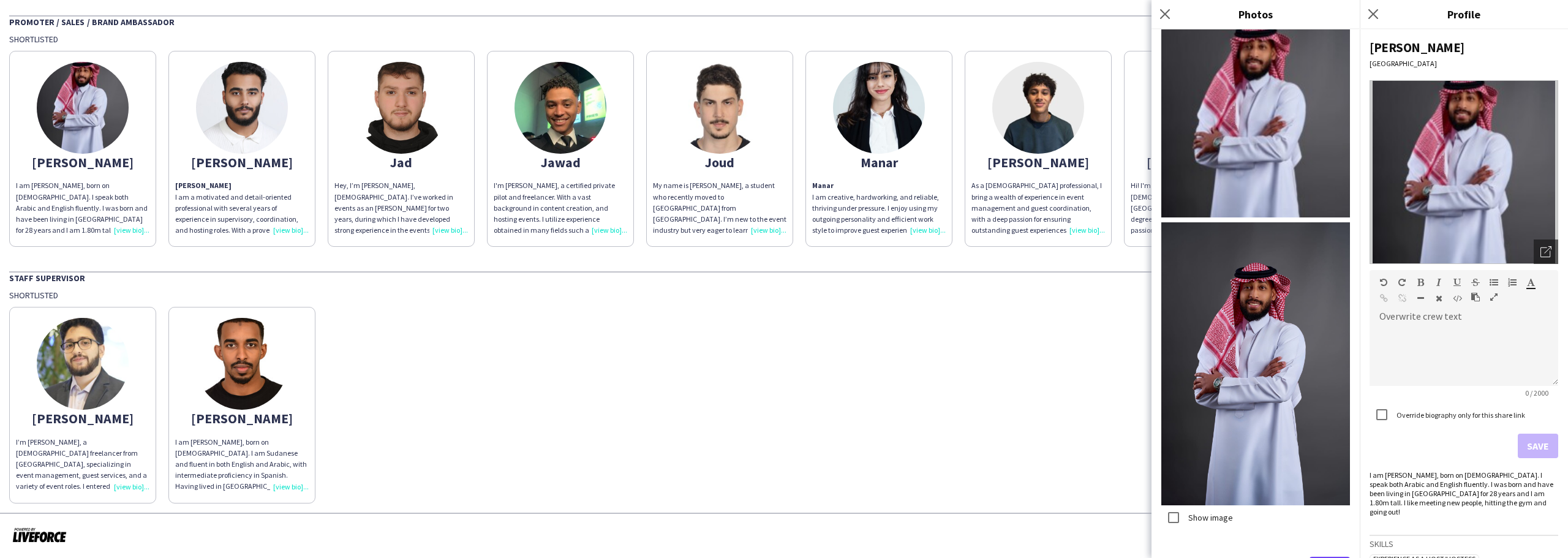
click at [1314, 557] on button "Save" at bounding box center [1330, 569] width 40 height 24
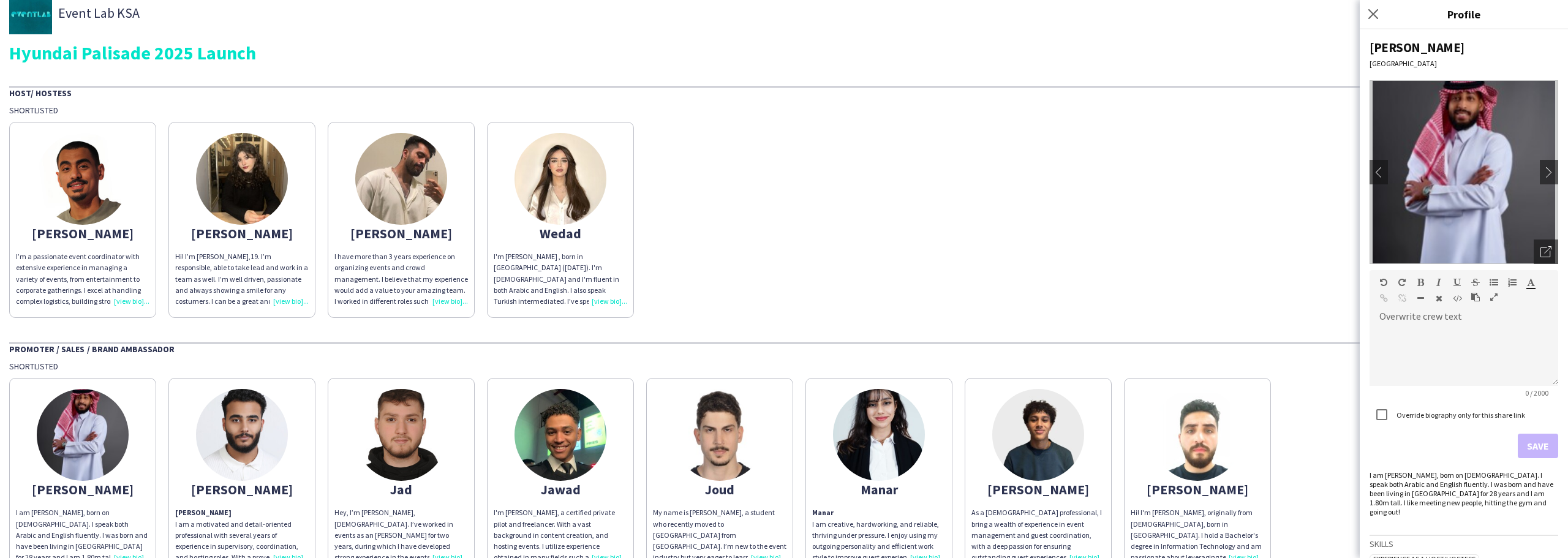
scroll to position [0, 0]
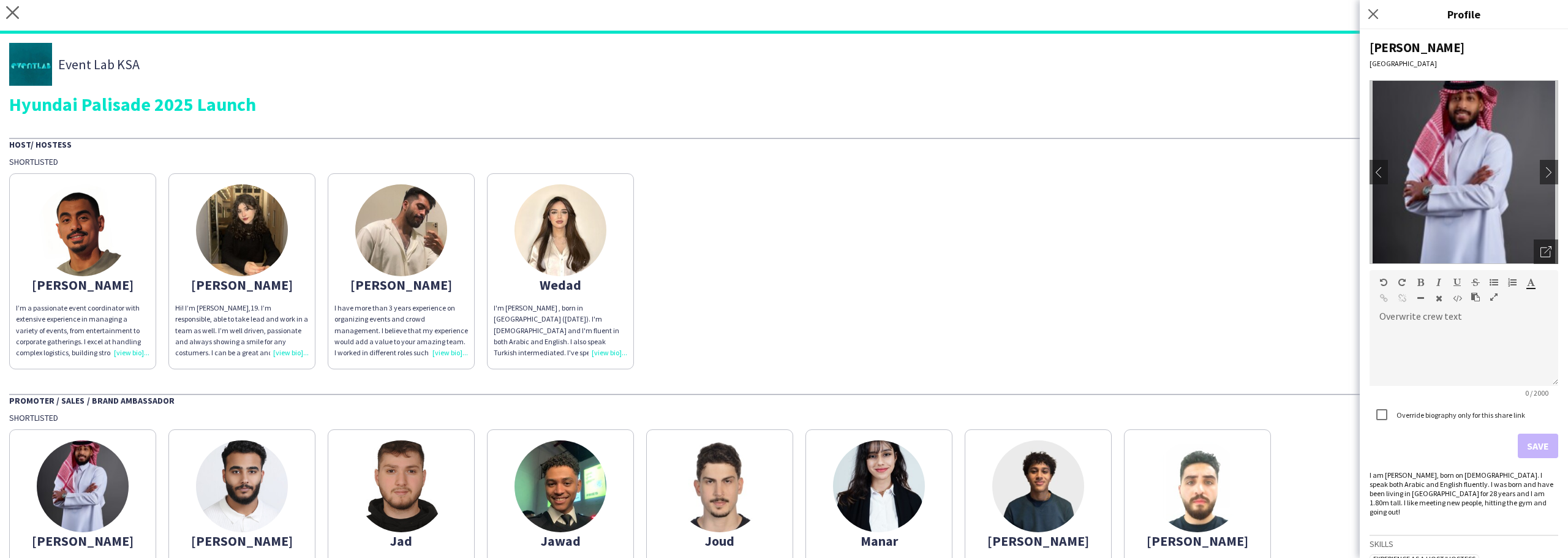
click at [541, 258] on img at bounding box center [560, 230] width 92 height 92
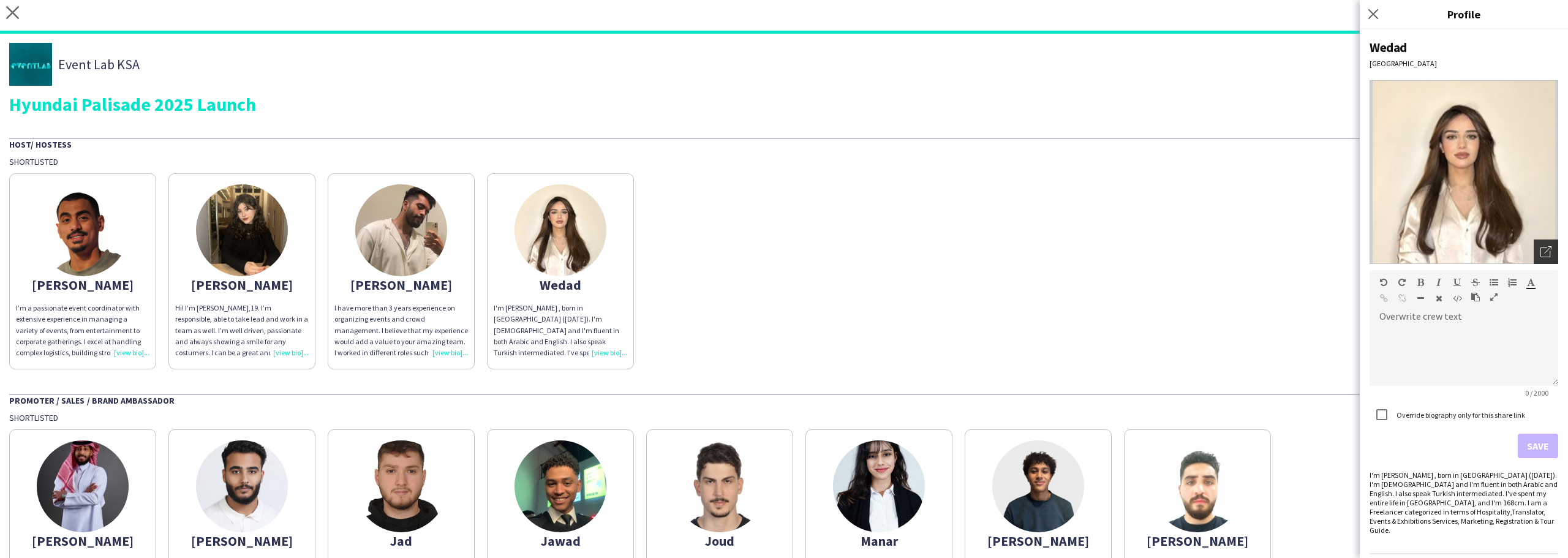
click at [1534, 254] on div "Open photos pop-in" at bounding box center [1546, 252] width 24 height 24
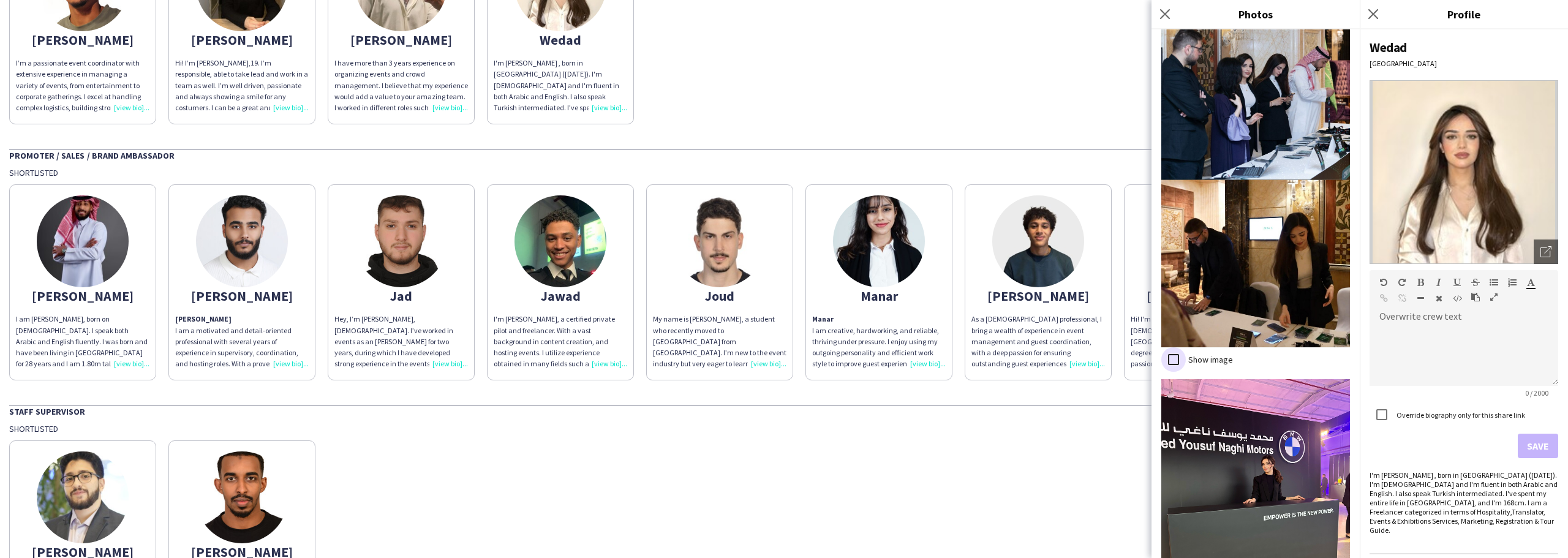
scroll to position [2264, 0]
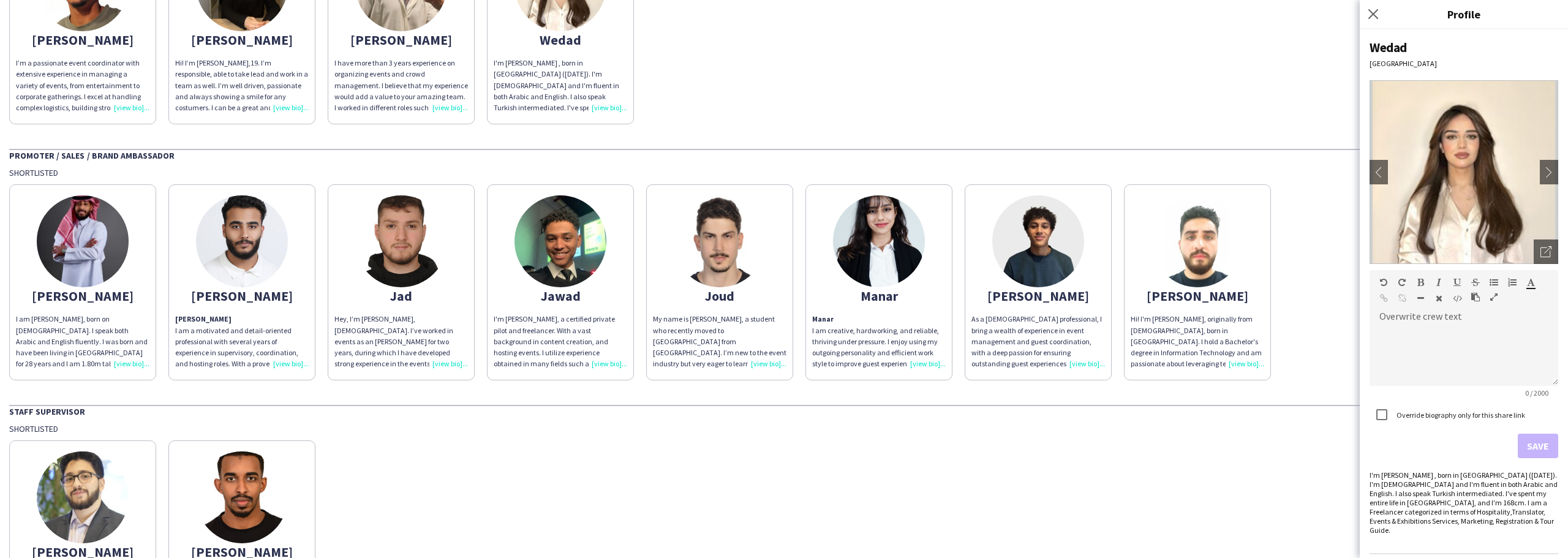
scroll to position [62, 0]
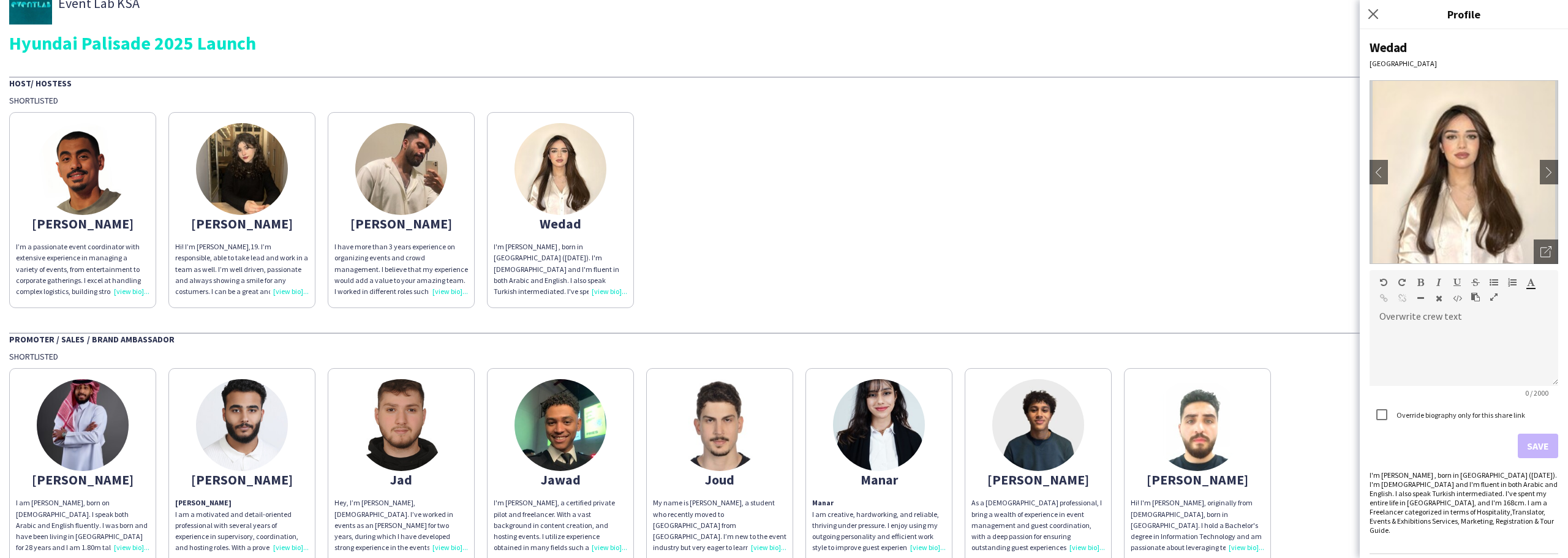
click at [386, 198] on img at bounding box center [400, 168] width 92 height 92
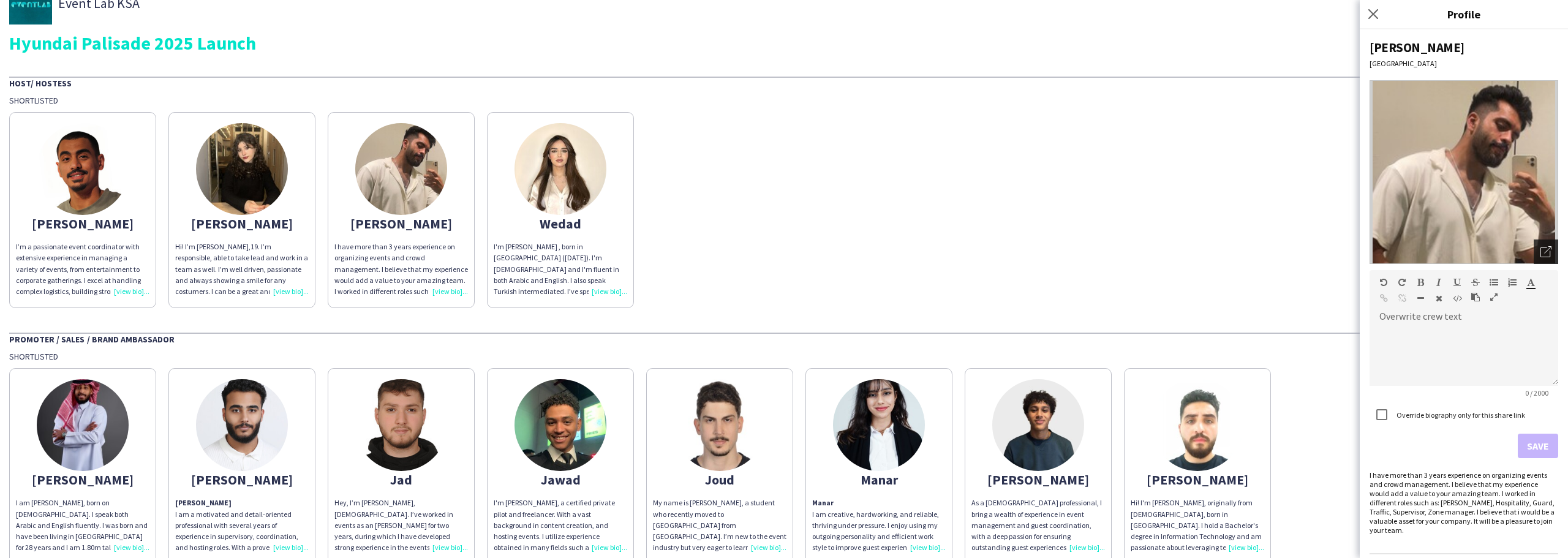
click at [1540, 249] on icon "Open photos pop-in" at bounding box center [1546, 251] width 11 height 11
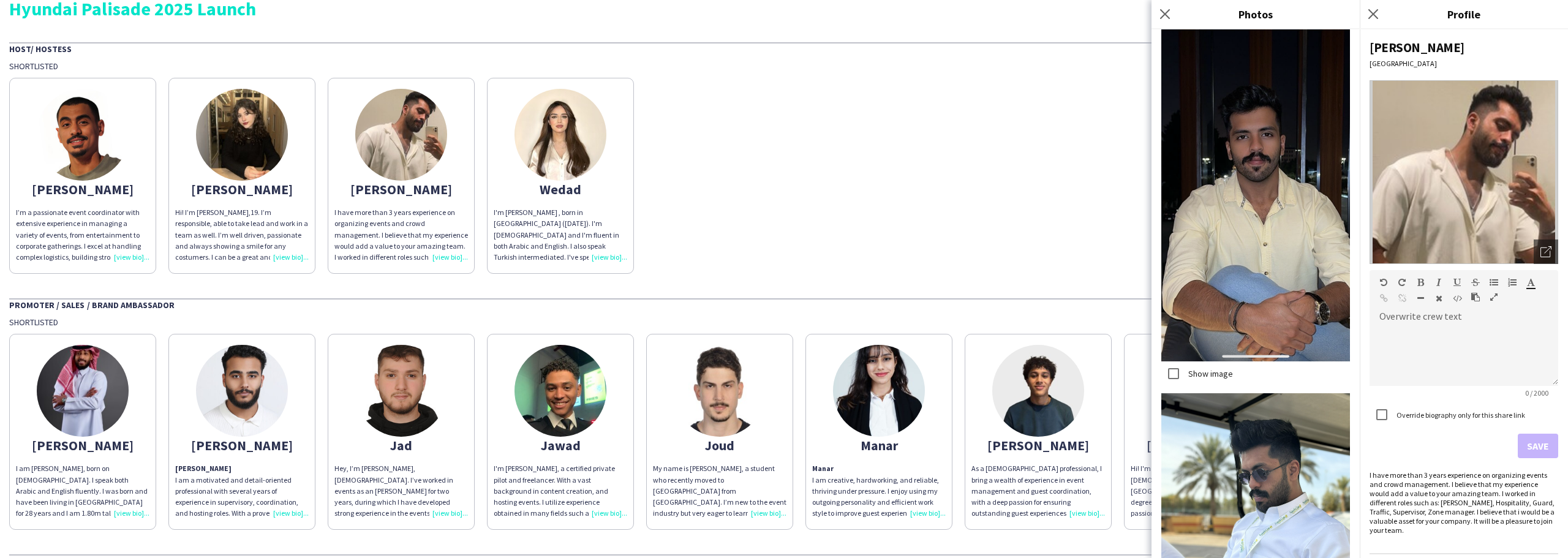
scroll to position [0, 0]
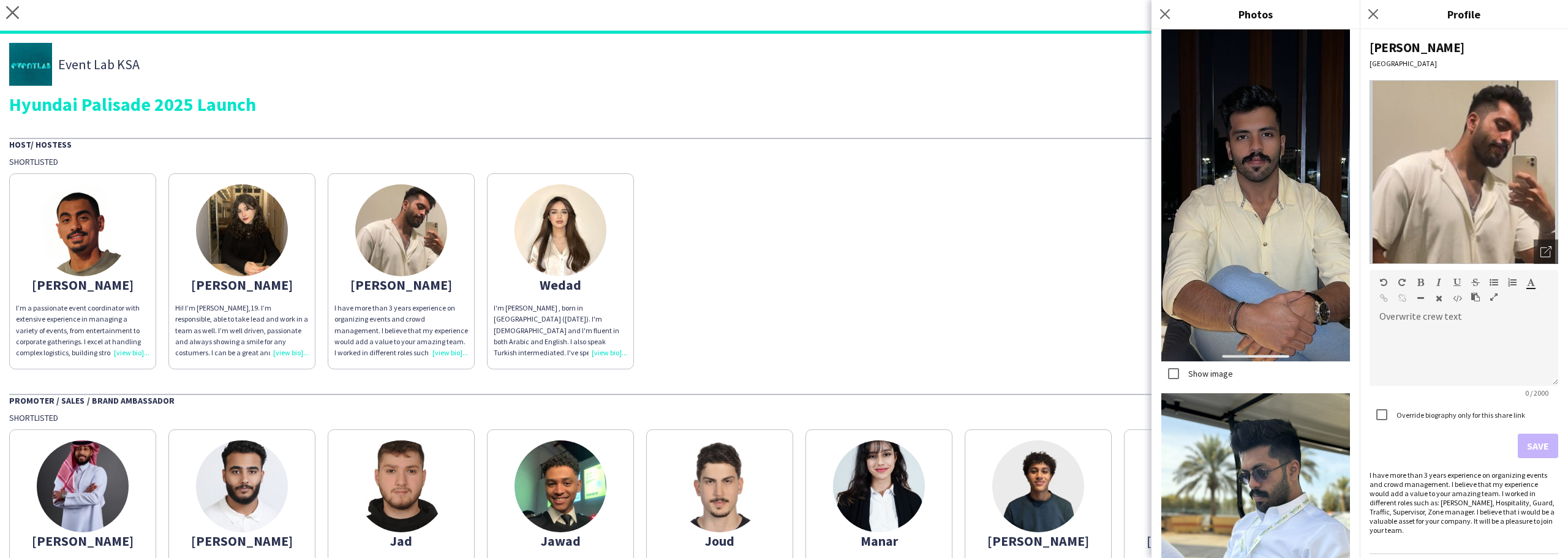
click at [237, 279] on div "[PERSON_NAME]" at bounding box center [242, 284] width 133 height 11
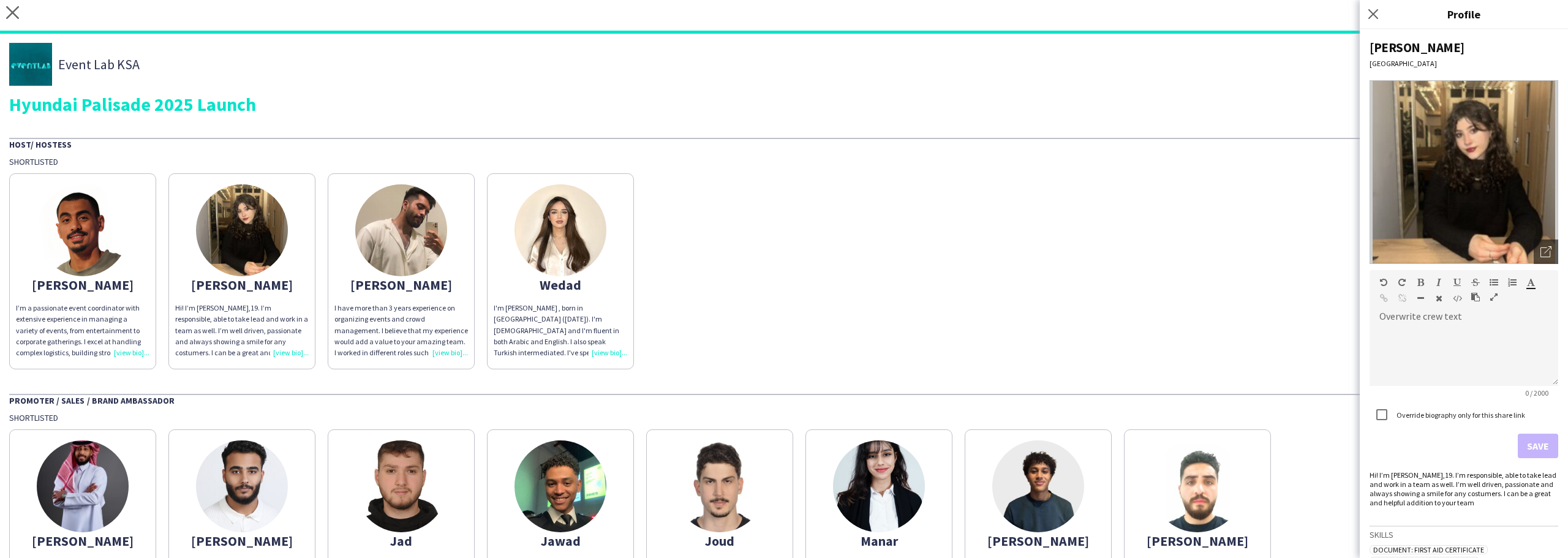
click at [406, 233] on img at bounding box center [400, 230] width 92 height 92
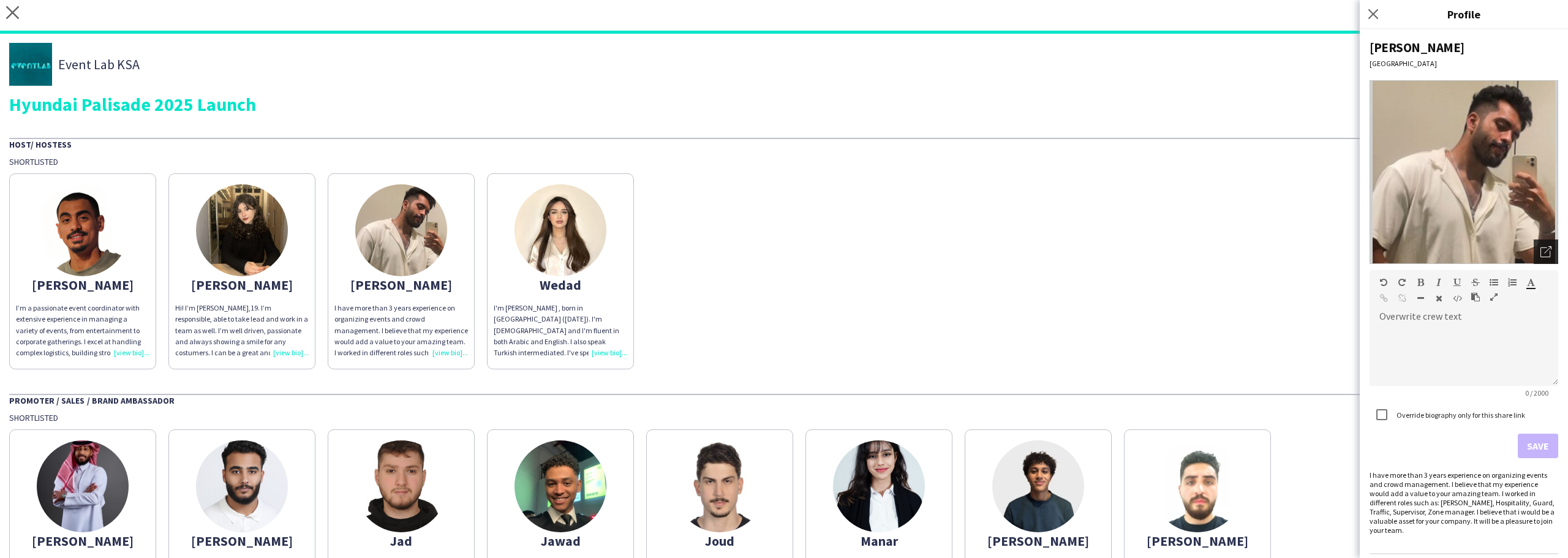
click at [1544, 250] on icon at bounding box center [1547, 249] width 7 height 7
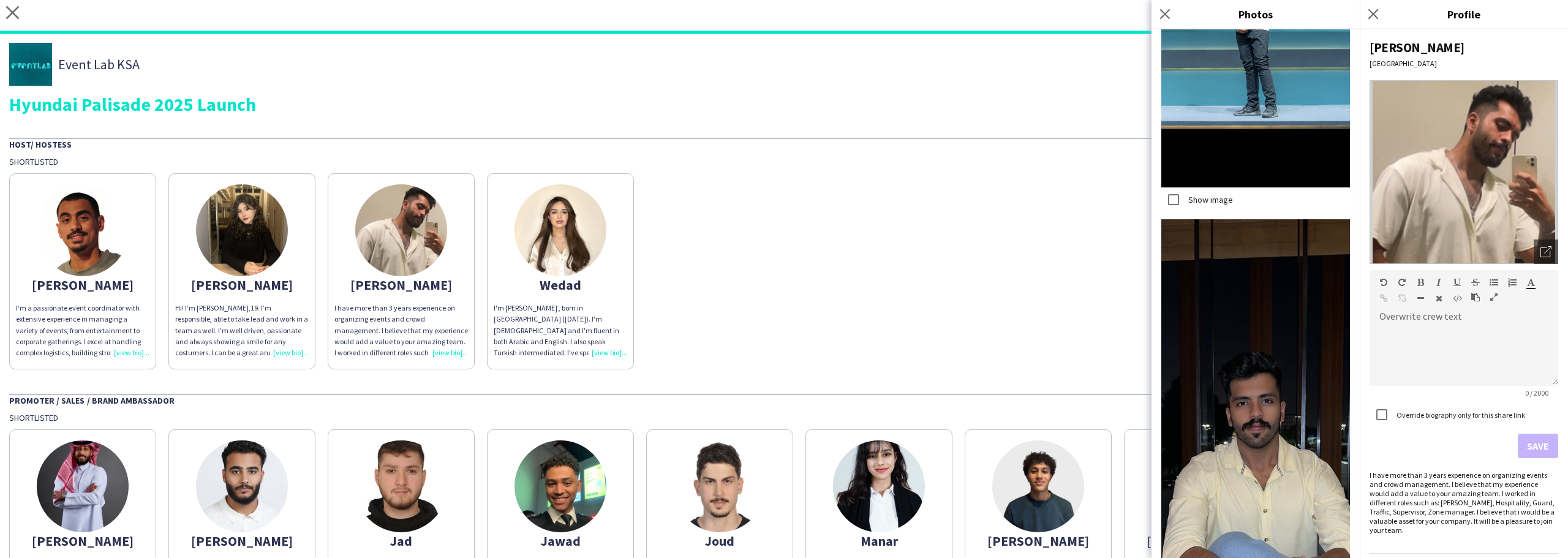
scroll to position [2961, 0]
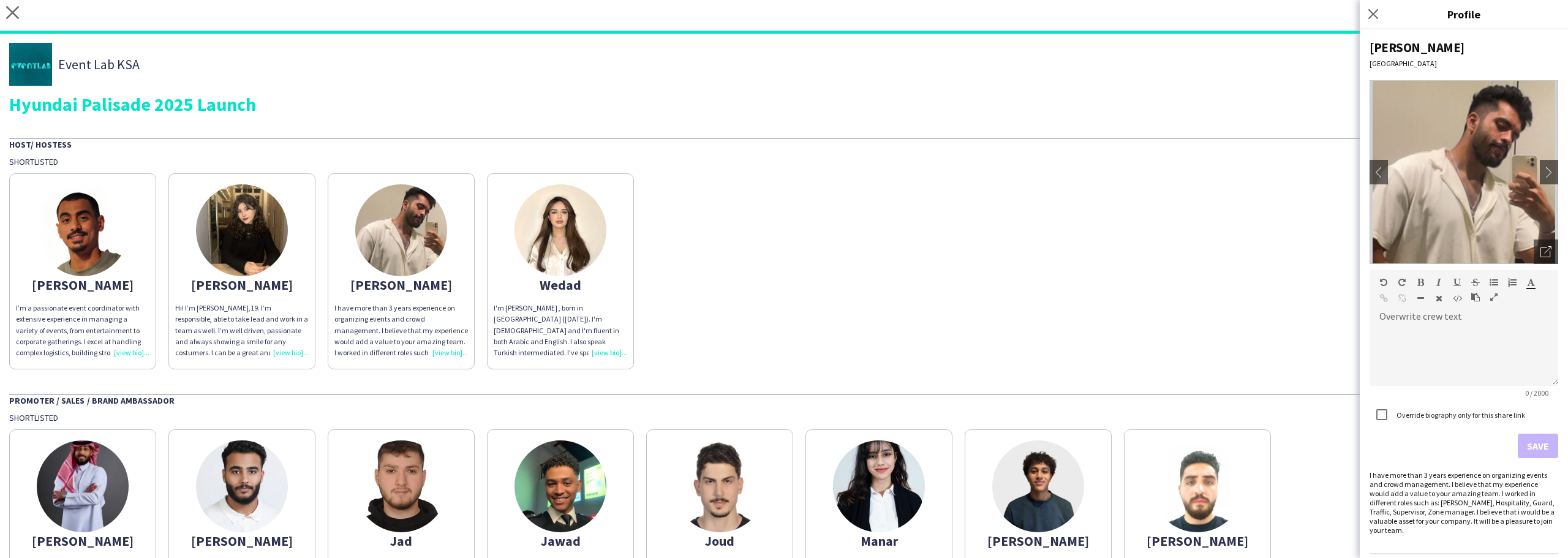
click at [258, 222] on img at bounding box center [242, 230] width 92 height 92
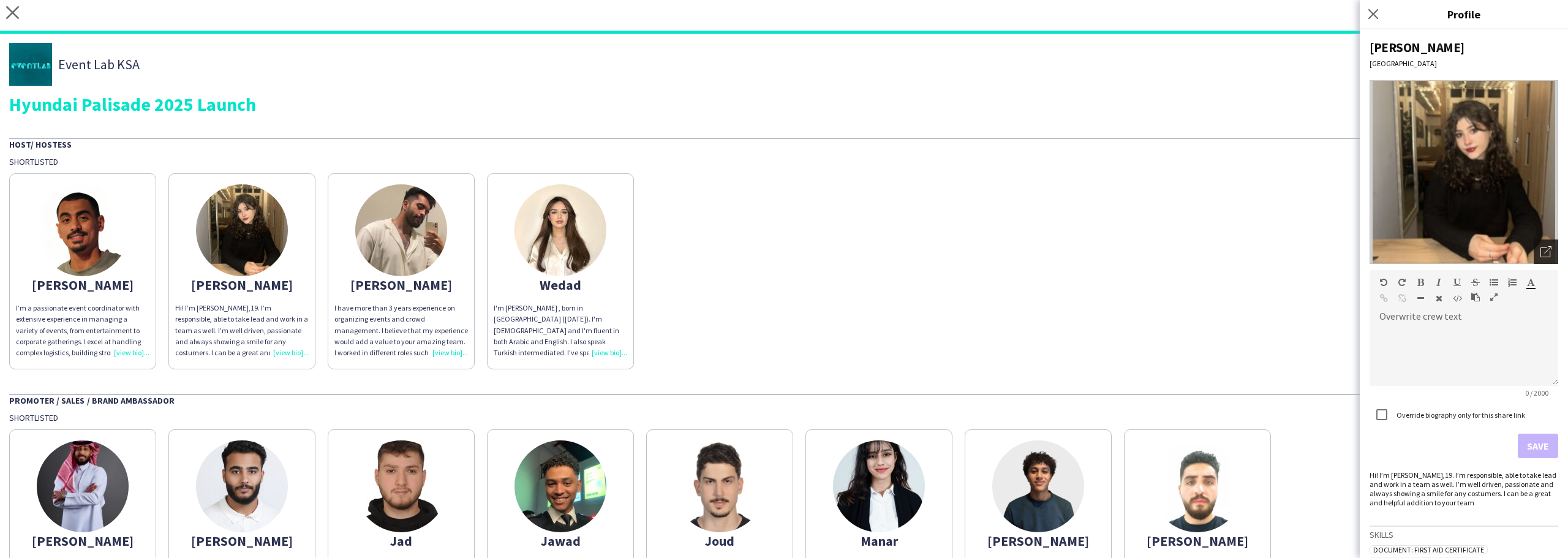
click at [1547, 255] on div "Open photos pop-in" at bounding box center [1546, 252] width 24 height 24
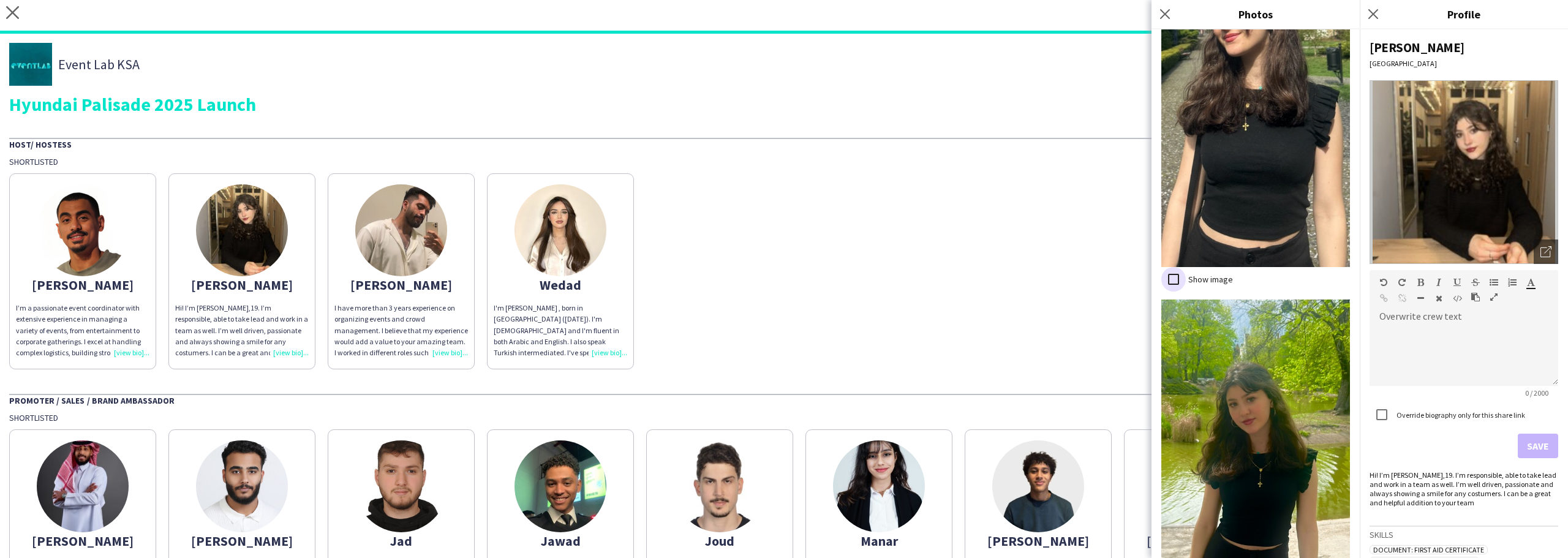
scroll to position [1589, 0]
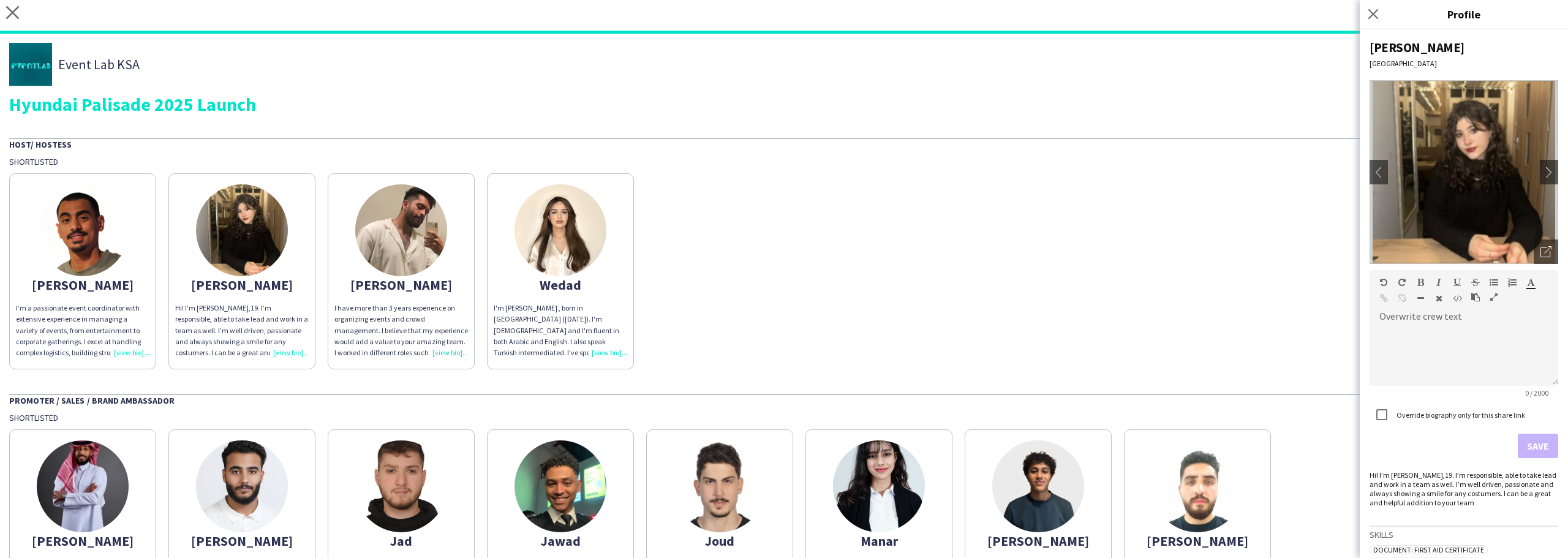
click at [97, 220] on img at bounding box center [82, 230] width 92 height 92
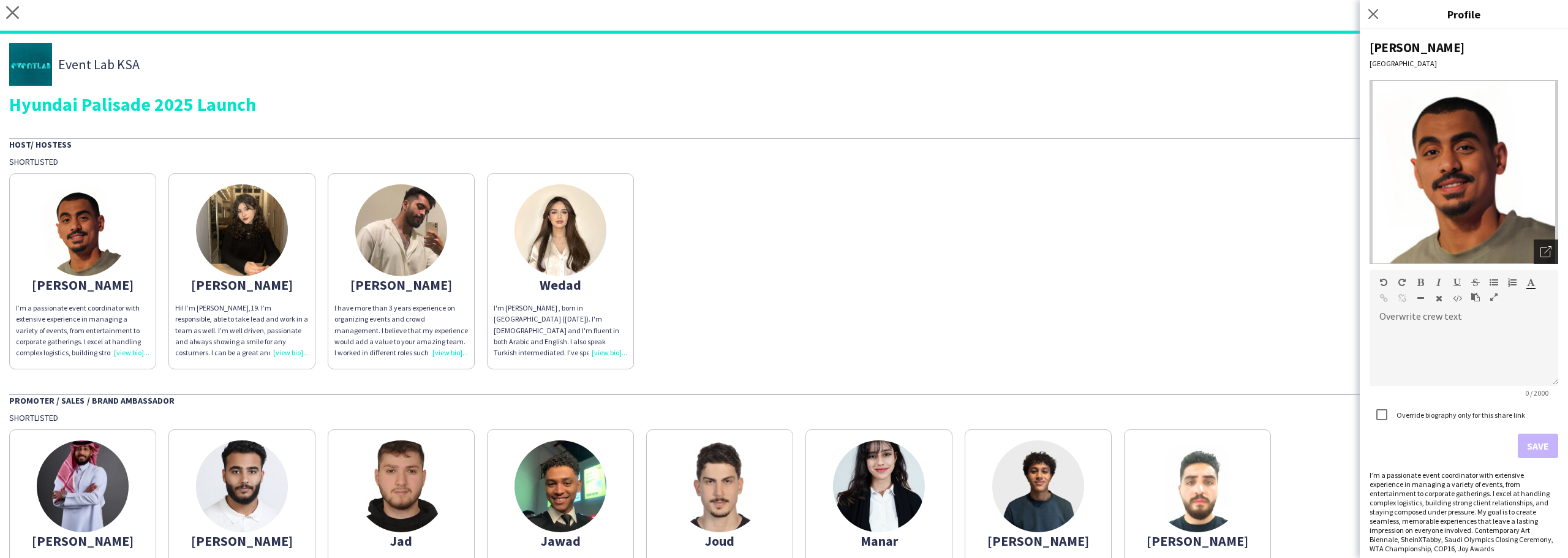
click at [1534, 253] on div "Open photos pop-in" at bounding box center [1546, 252] width 24 height 24
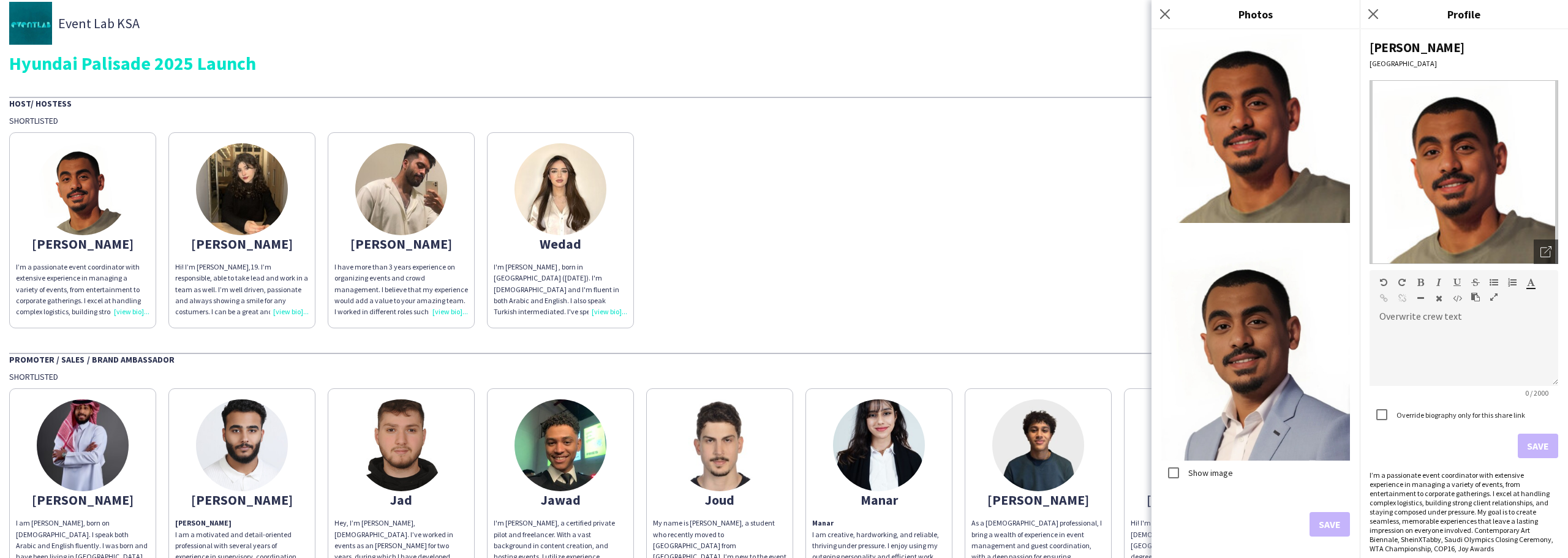
scroll to position [62, 0]
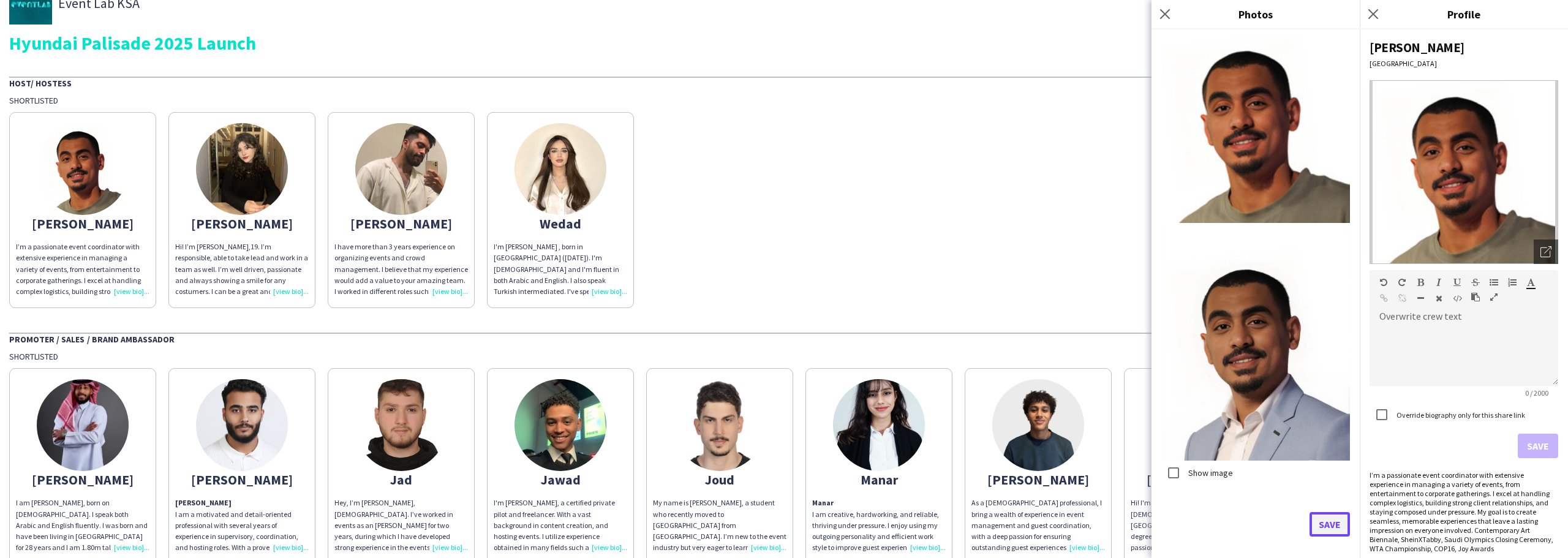
click at [1314, 520] on button "Save" at bounding box center [1330, 524] width 40 height 24
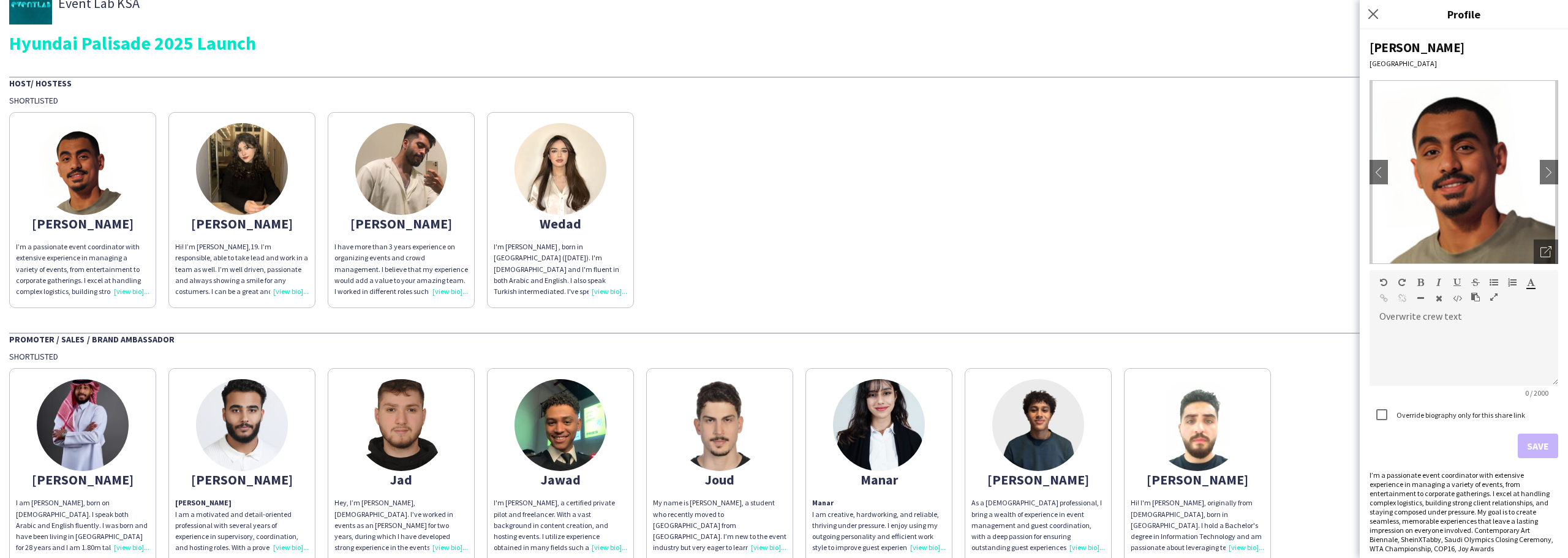
click at [1285, 320] on div "Event Lab KSA Hyundai Palisade 2025 Launch Host/ Hostess Shortlisted [PERSON_NA…" at bounding box center [784, 401] width 1568 height 857
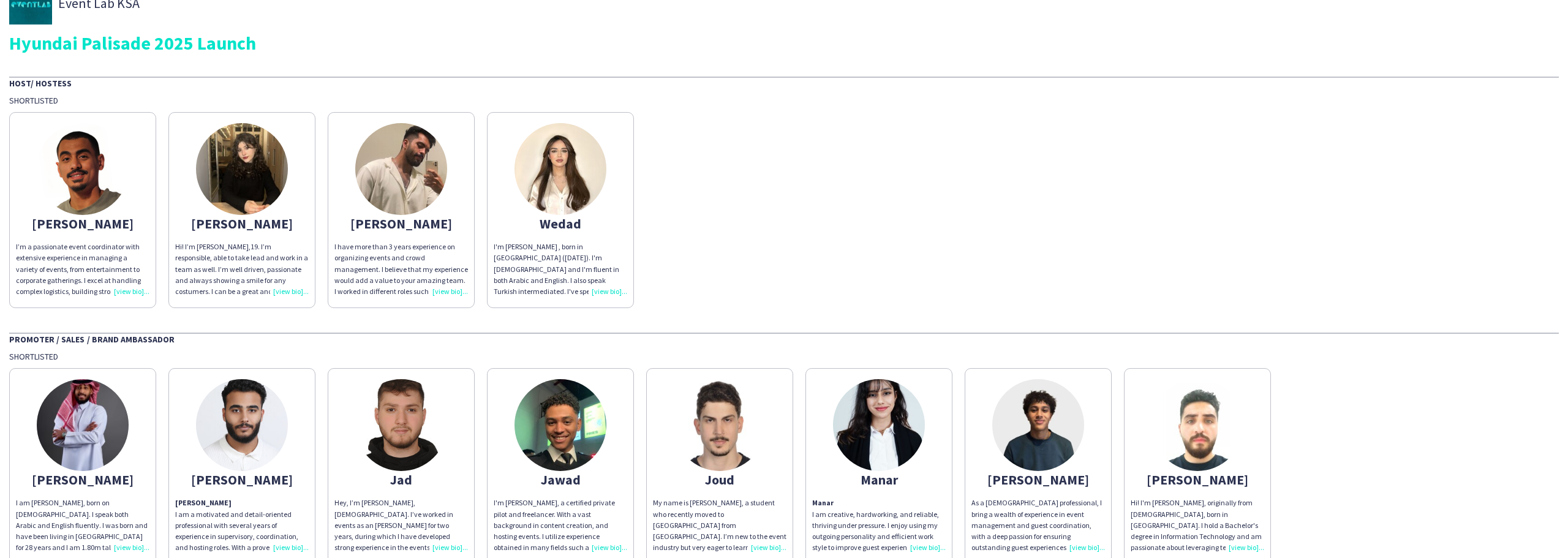
scroll to position [0, 0]
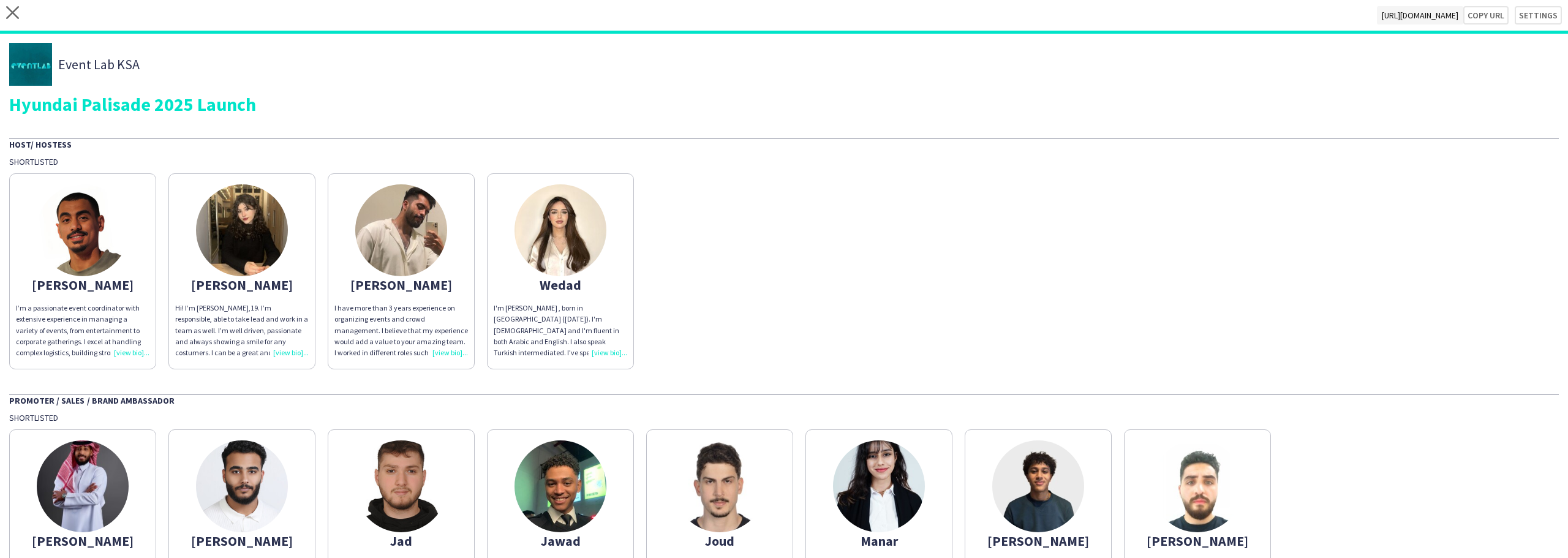
click at [84, 231] on img at bounding box center [82, 230] width 92 height 92
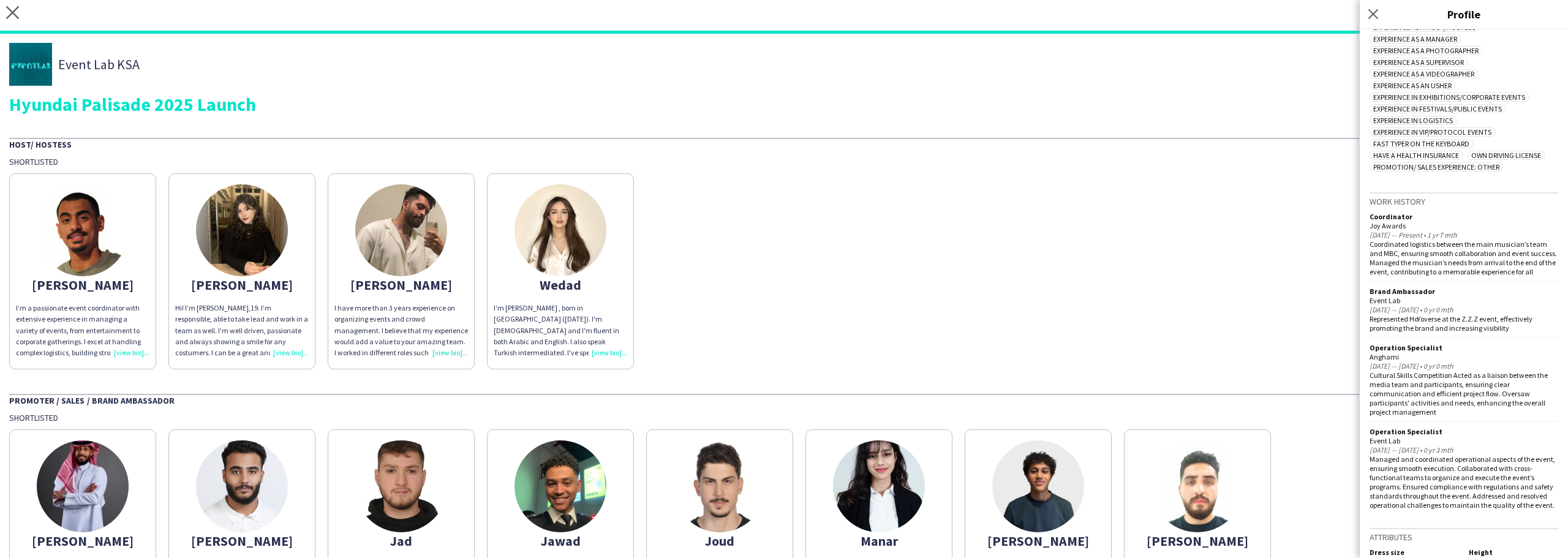
scroll to position [674, 0]
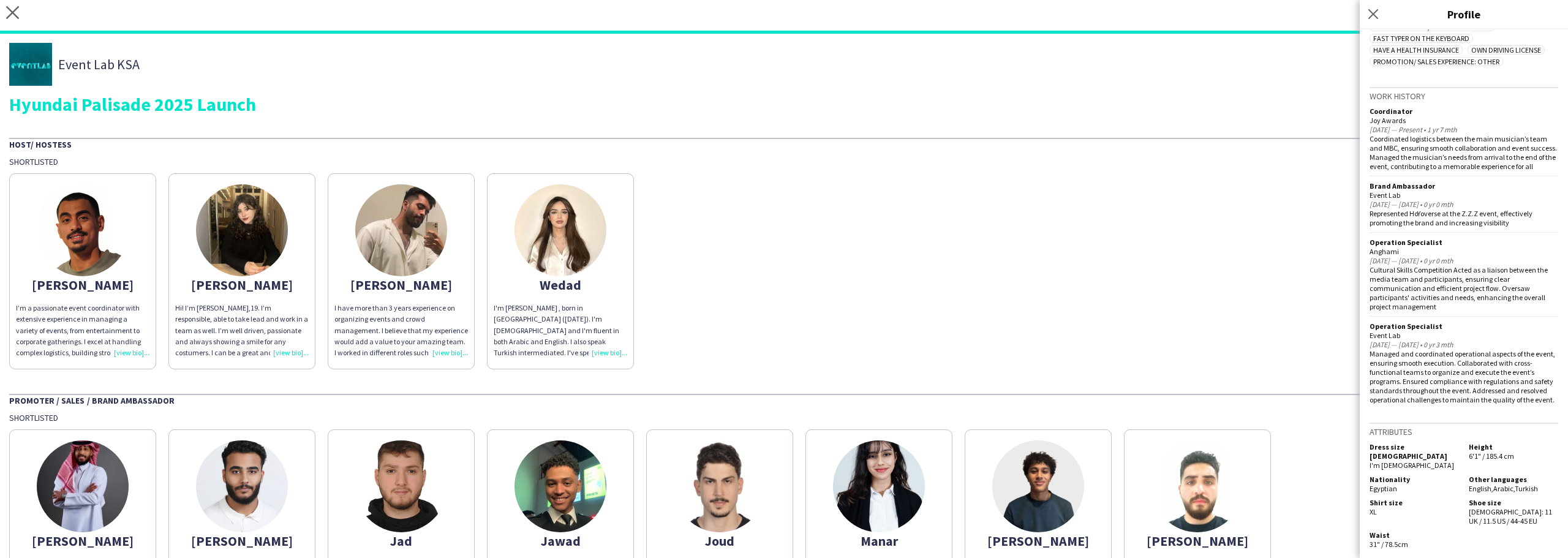
click at [834, 258] on div "[PERSON_NAME]’m a passionate event coordinator with extensive experience in man…" at bounding box center [784, 268] width 1550 height 202
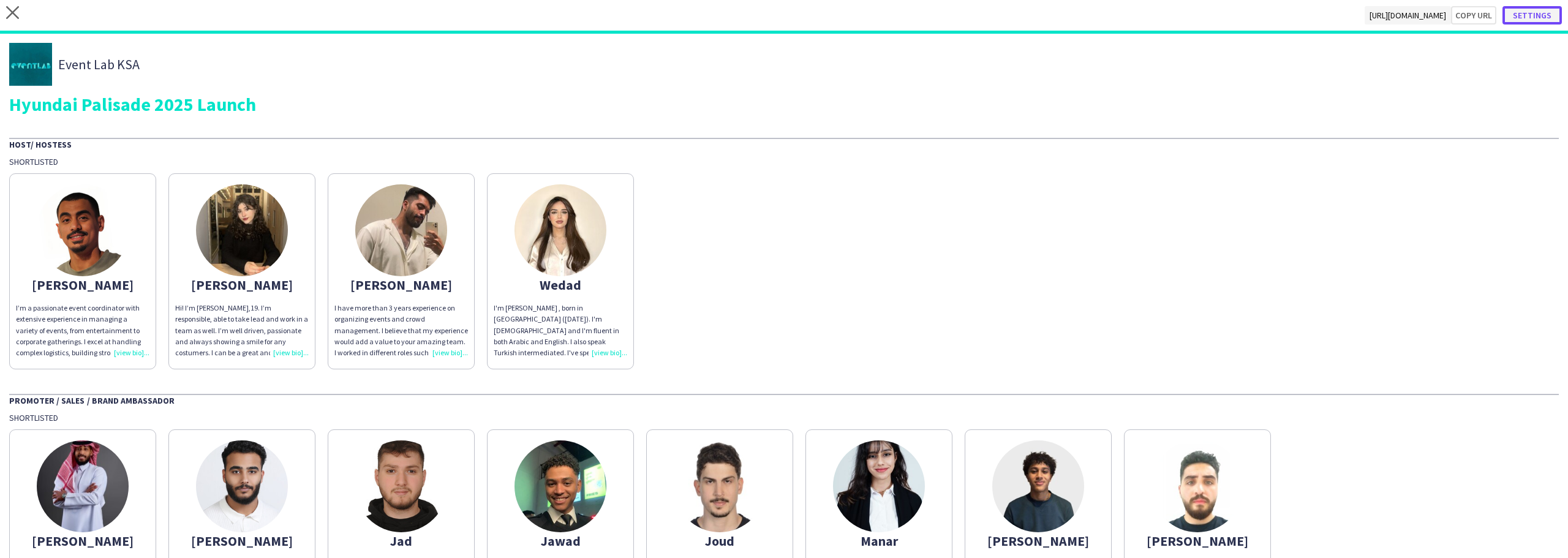
click at [1532, 13] on button "Settings" at bounding box center [1532, 15] width 60 height 19
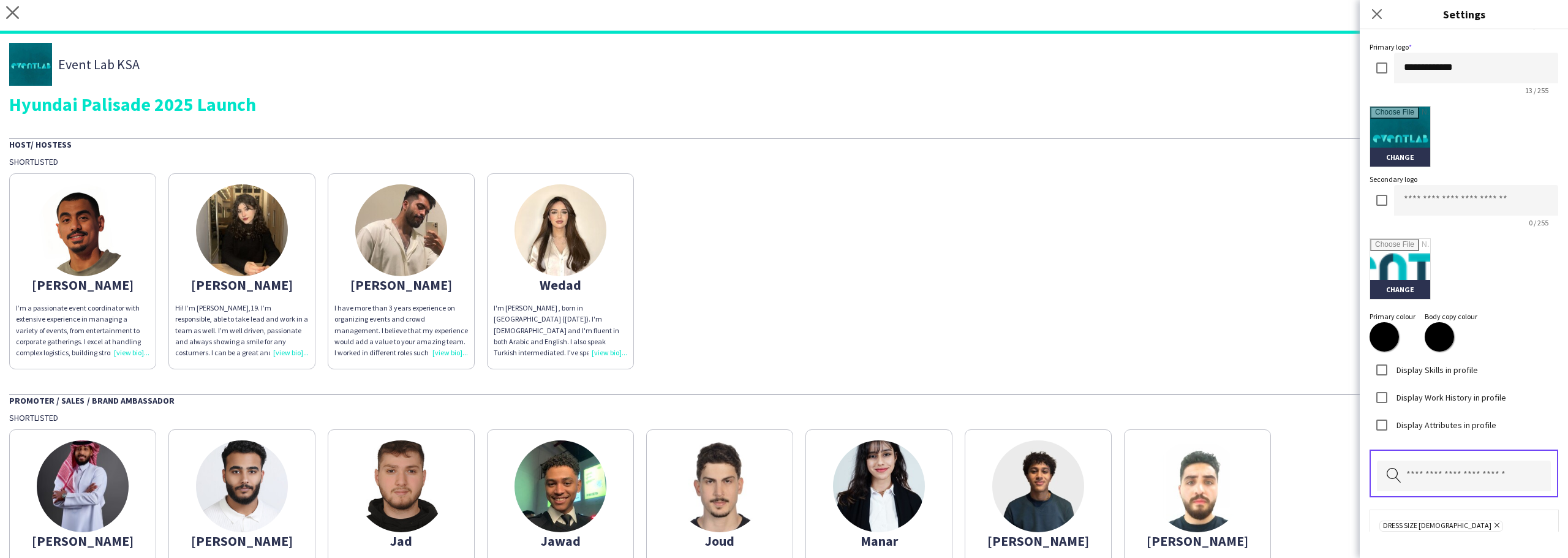
scroll to position [299, 0]
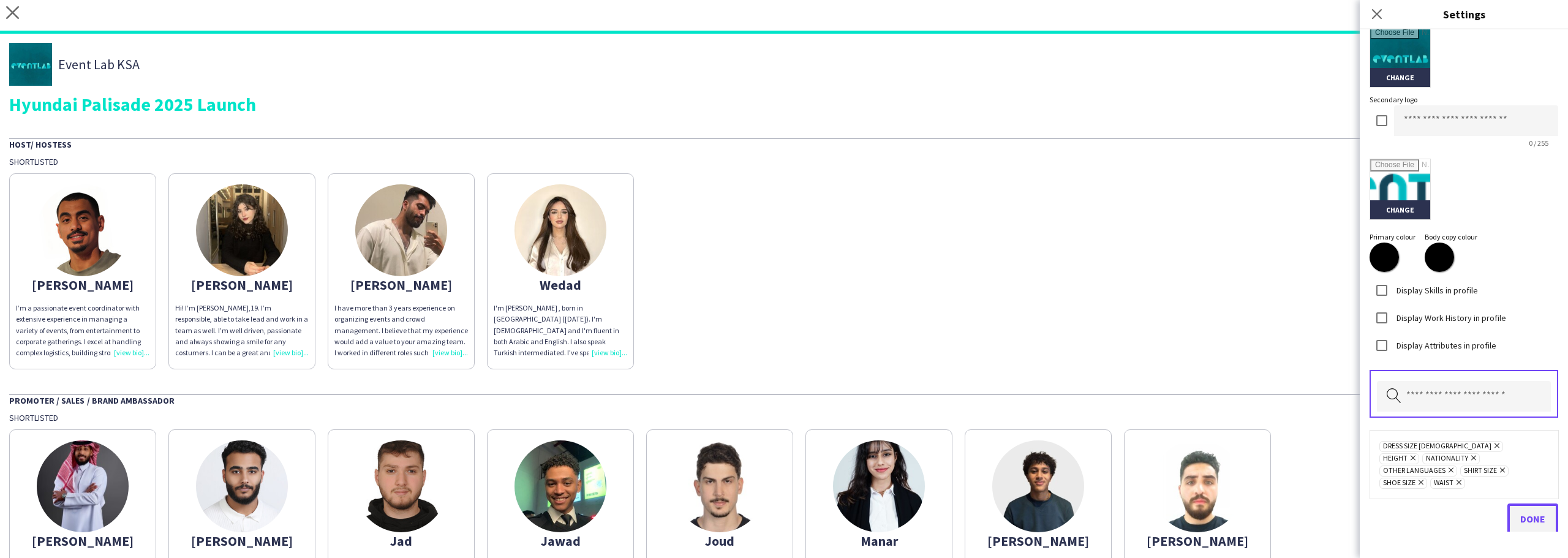
click at [1521, 513] on span "Done" at bounding box center [1533, 518] width 25 height 12
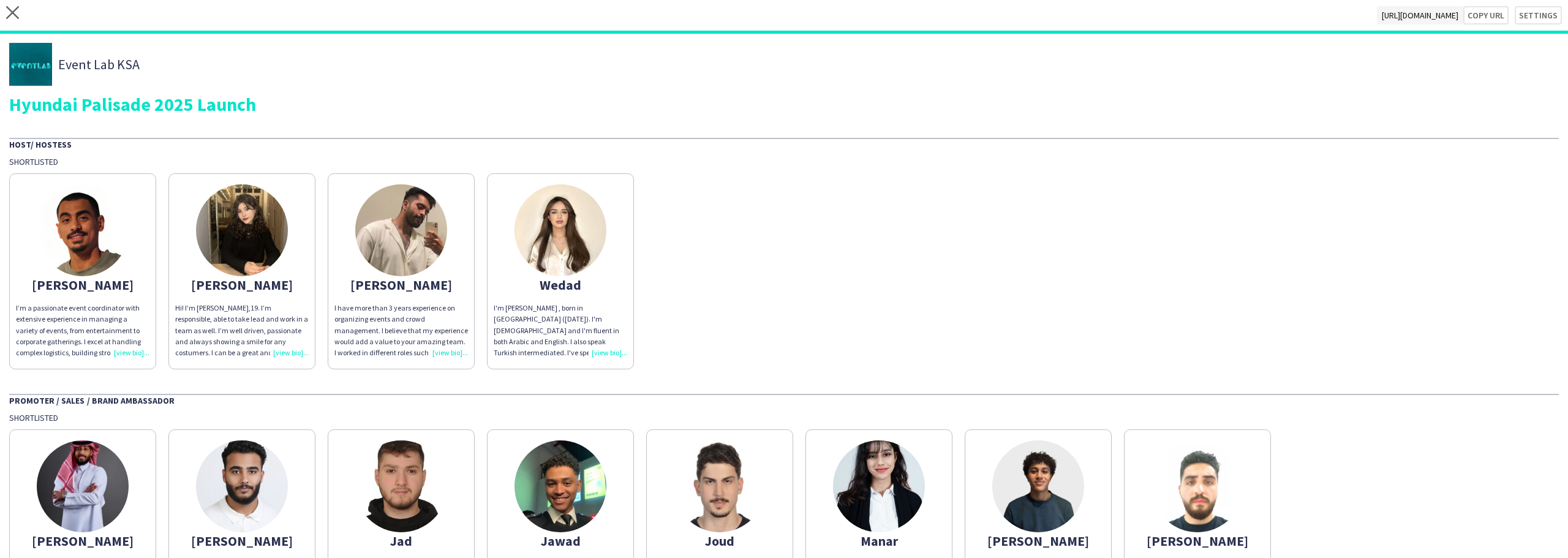
click at [1138, 350] on div "[PERSON_NAME]’m a passionate event coordinator with extensive experience in man…" at bounding box center [784, 268] width 1550 height 202
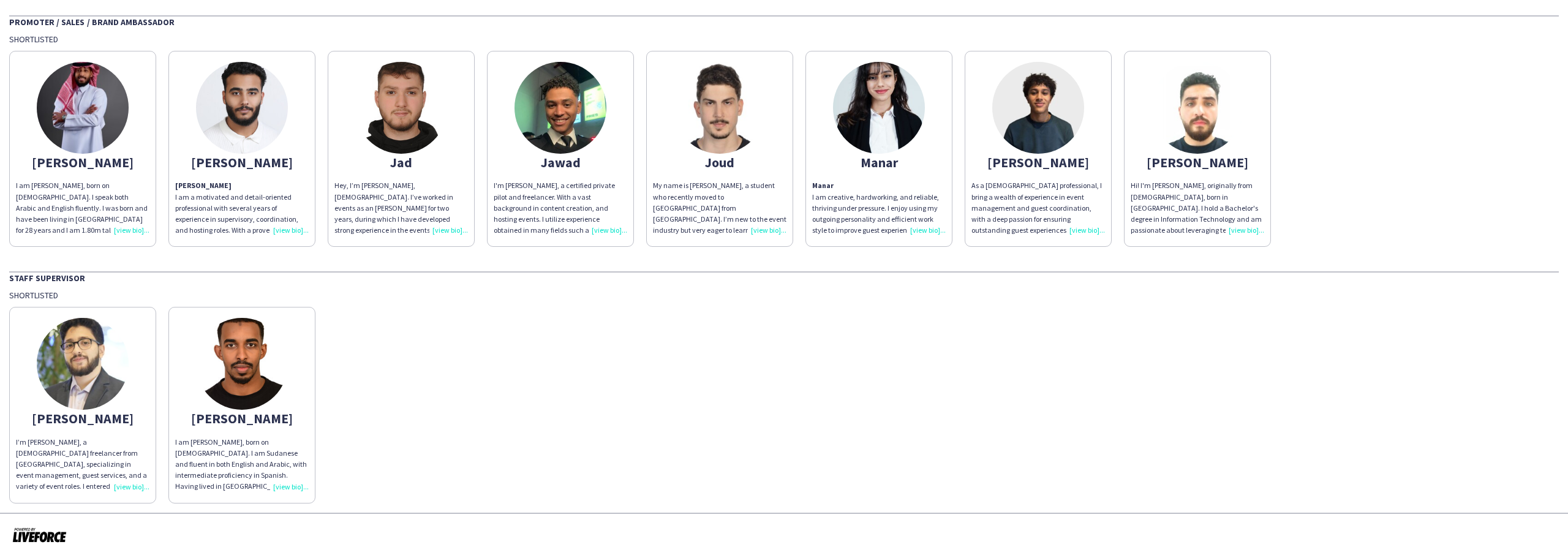
scroll to position [0, 0]
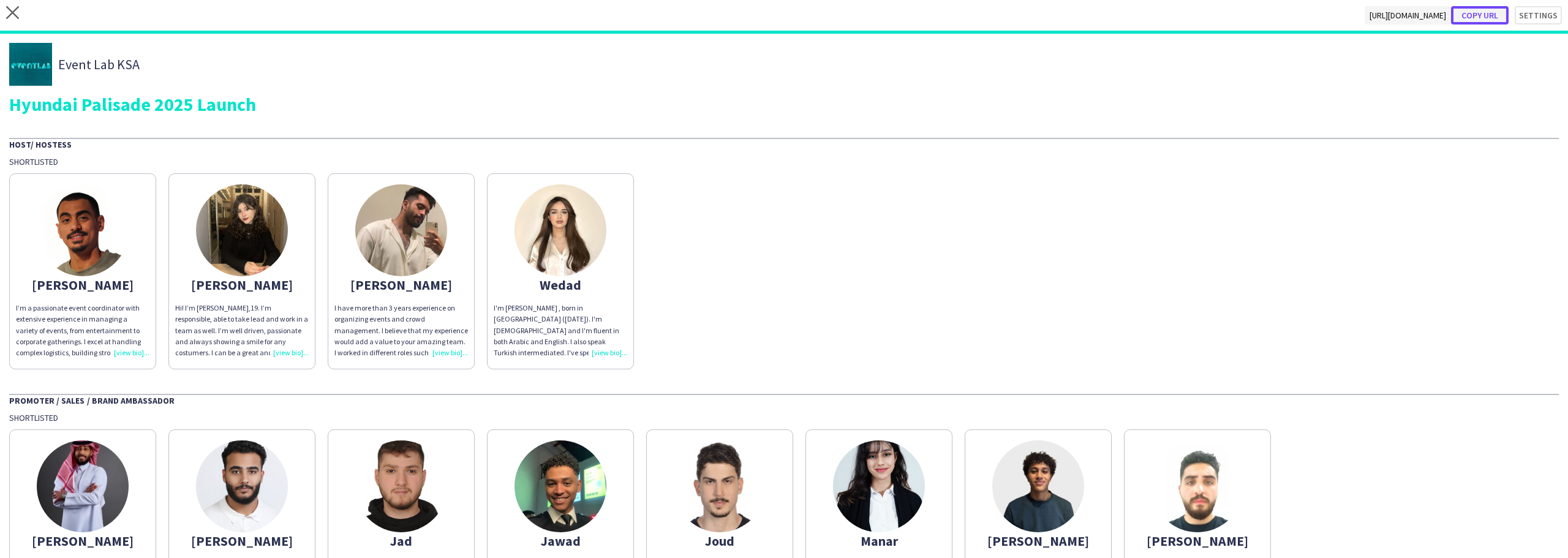
click at [1473, 19] on button "Copy url" at bounding box center [1480, 15] width 58 height 19
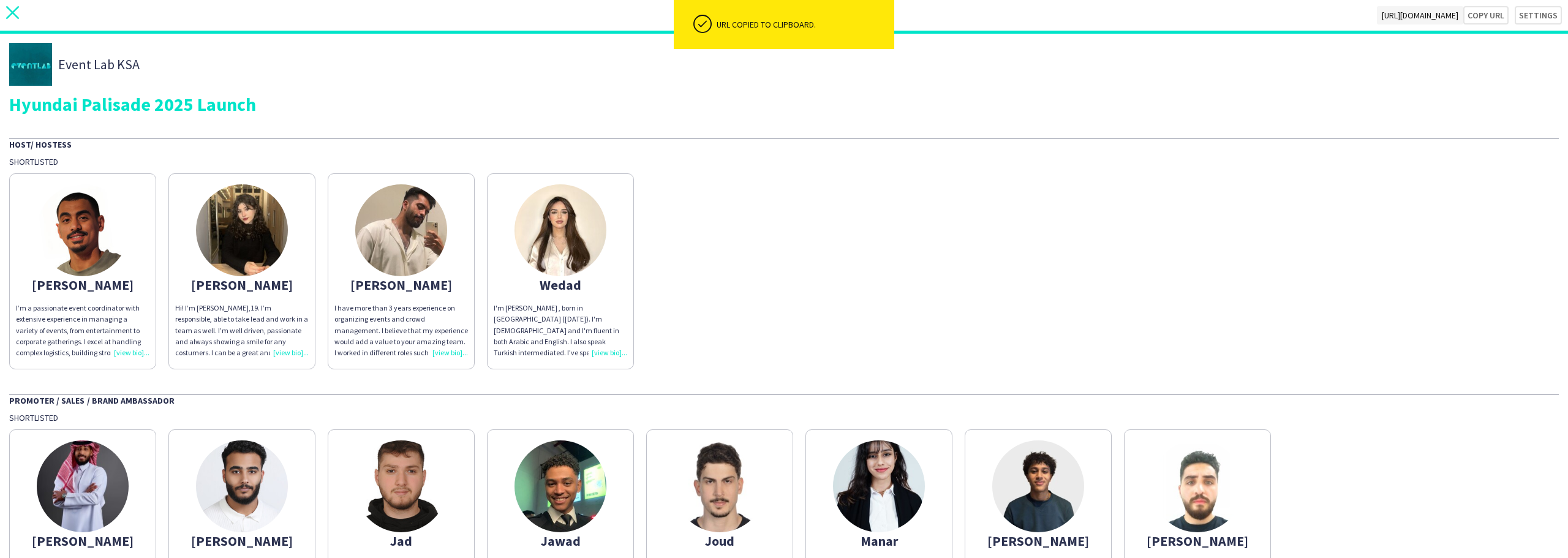
click at [8, 8] on icon at bounding box center [13, 13] width 13 height 13
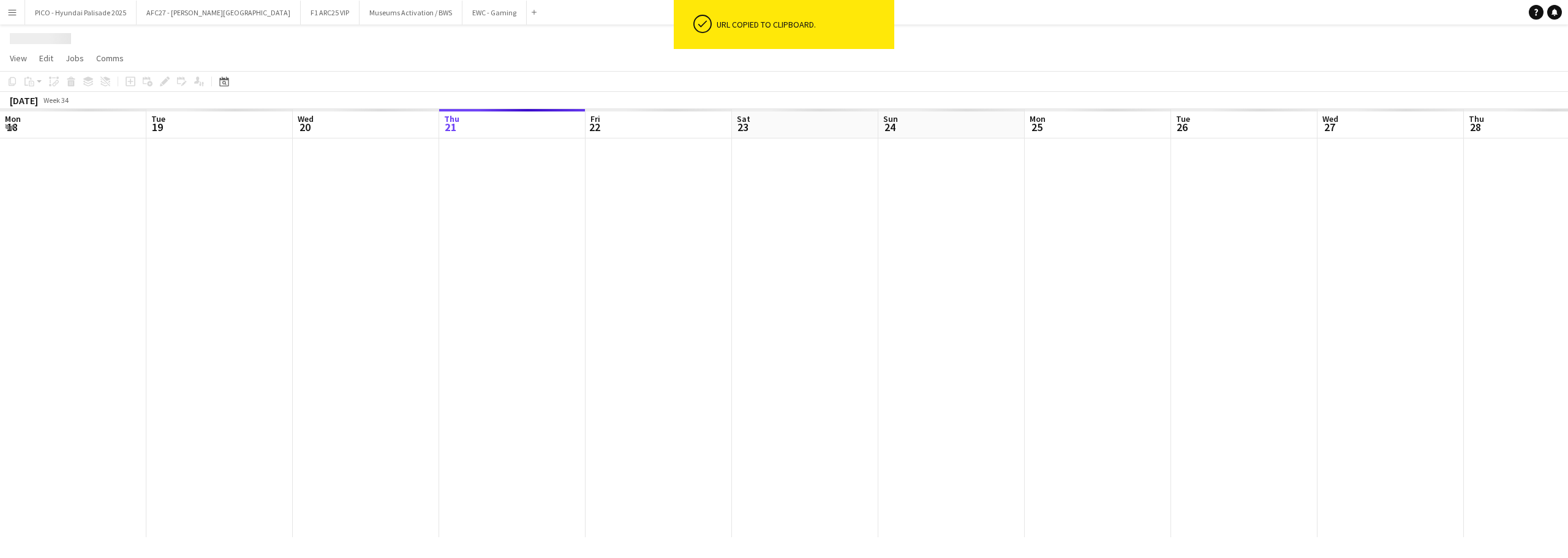
scroll to position [0, 293]
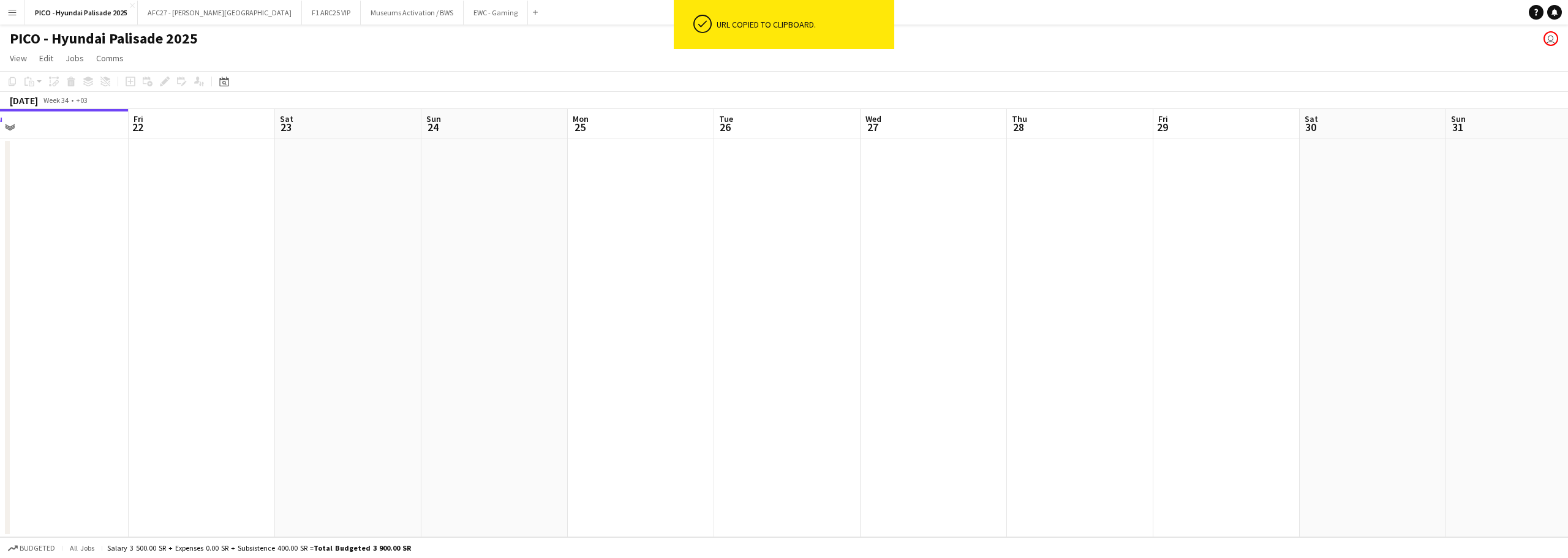
click at [449, 217] on app-calendar-viewport "Mon 18 Tue 19 Wed 20 Thu 21 Fri 22 Sat 23 Sun 24 Mon 25 Tue 26 Wed 27 Thu 28 Fr…" at bounding box center [784, 323] width 1568 height 428
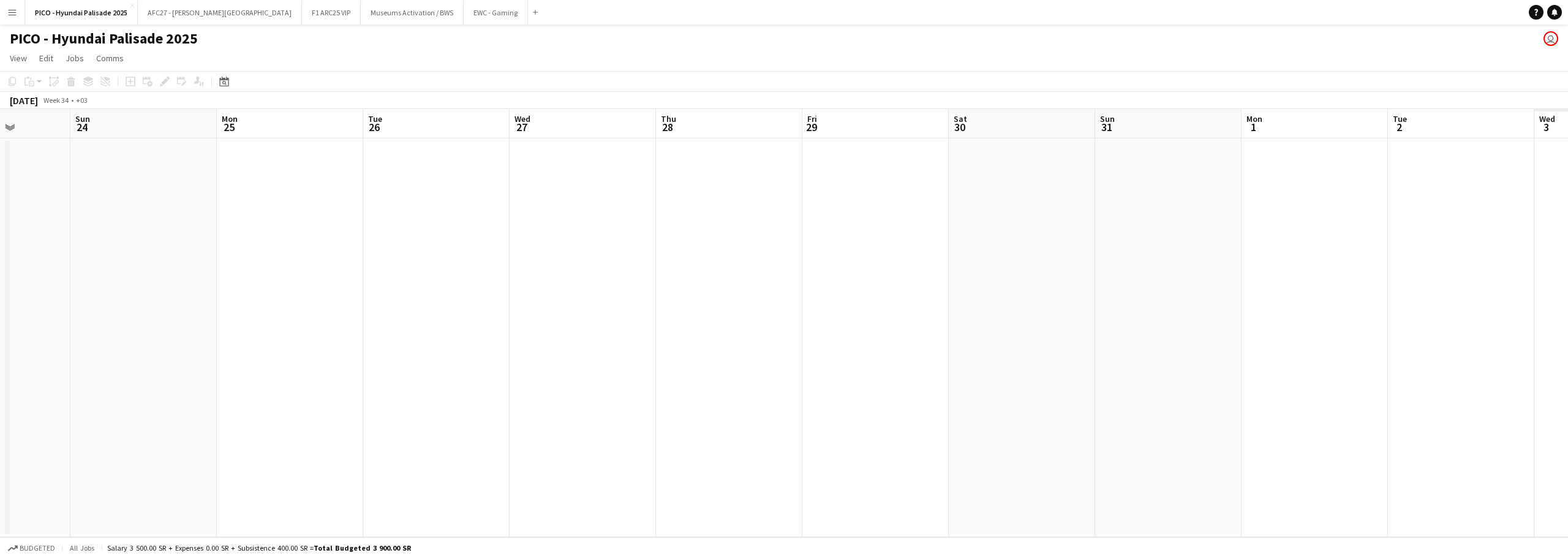
drag, startPoint x: 388, startPoint y: 218, endPoint x: 349, endPoint y: 223, distance: 39.3
click at [364, 221] on app-calendar-viewport "Wed 20 Thu 21 Fri 22 Sat 23 Sun 24 Mon 25 Tue 26 Wed 27 Thu 28 Fri 29 Sat 30 Su…" at bounding box center [784, 323] width 1568 height 428
drag, startPoint x: 635, startPoint y: 211, endPoint x: 118, endPoint y: 230, distance: 517.3
click at [121, 230] on app-calendar-viewport "Thu 21 Fri 22 Sat 23 Sun 24 Mon 25 Tue 26 Wed 27 Thu 28 Fri 29 Sat 30 Sun 31 Mo…" at bounding box center [784, 323] width 1568 height 428
click at [75, 207] on app-calendar-viewport "Sun 24 Mon 25 Tue 26 Wed 27 Thu 28 Fri 29 Sat 30 Sun 31 Mon 1 Tue 2 Wed 3 Thu 4…" at bounding box center [784, 323] width 1568 height 428
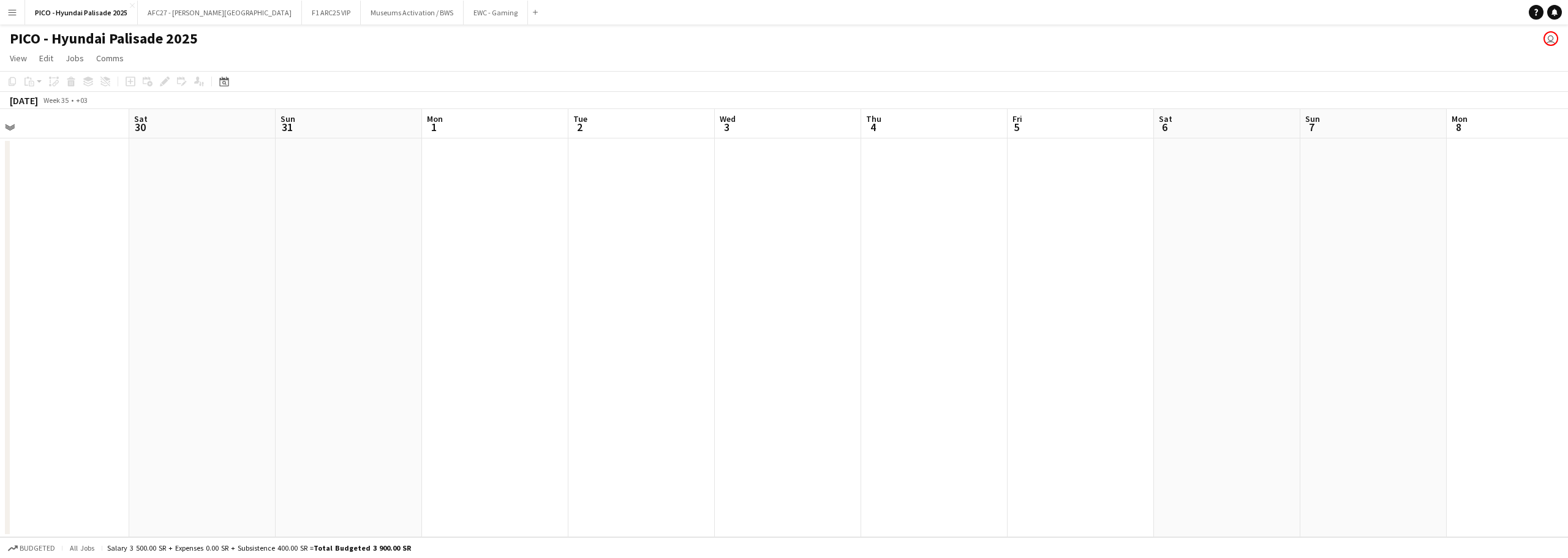
click at [78, 215] on app-calendar-viewport "Wed 27 Thu 28 Fri 29 Sat 30 Sun 31 Mon 1 Tue 2 Wed 3 Thu 4 Fri 5 Sat 6 Sun 7 Mo…" at bounding box center [784, 323] width 1568 height 428
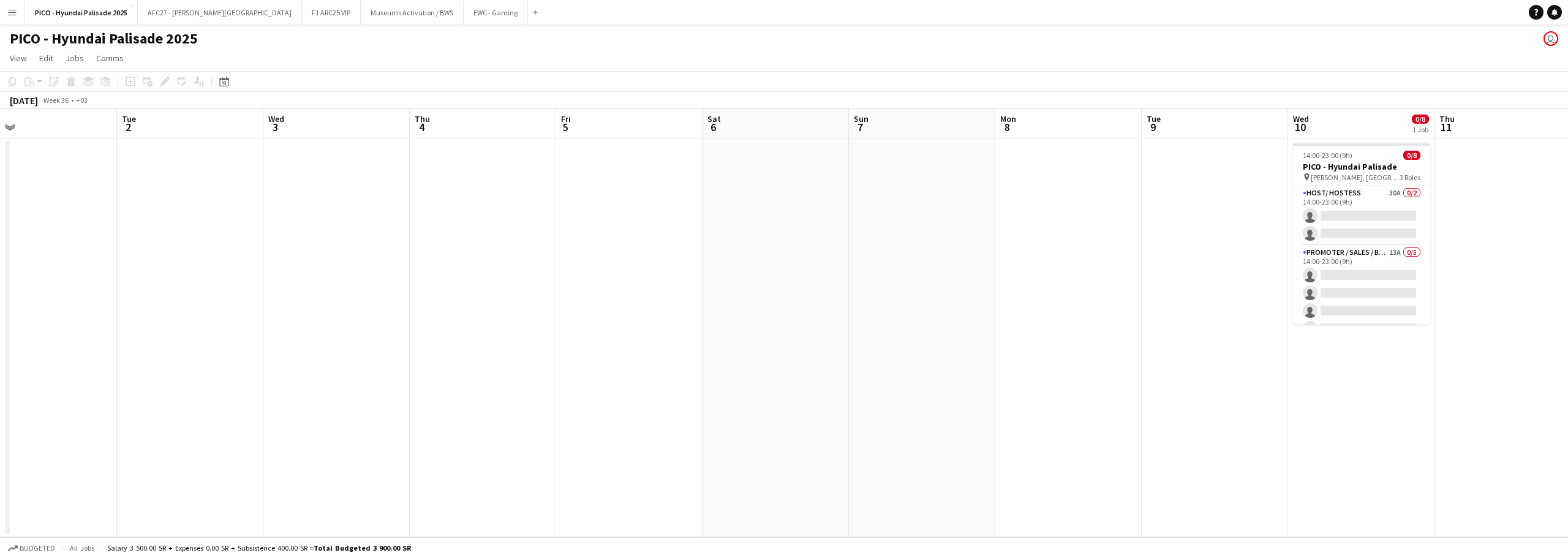
drag, startPoint x: 299, startPoint y: 220, endPoint x: 420, endPoint y: 243, distance: 123.2
click at [50, 232] on app-calendar-viewport "Fri 29 Sat 30 Sun 31 Mon 1 Tue 2 Wed 3 Thu 4 Fri 5 Sat 6 Sun 7 Mon 8 Tue 9 Wed …" at bounding box center [784, 323] width 1568 height 428
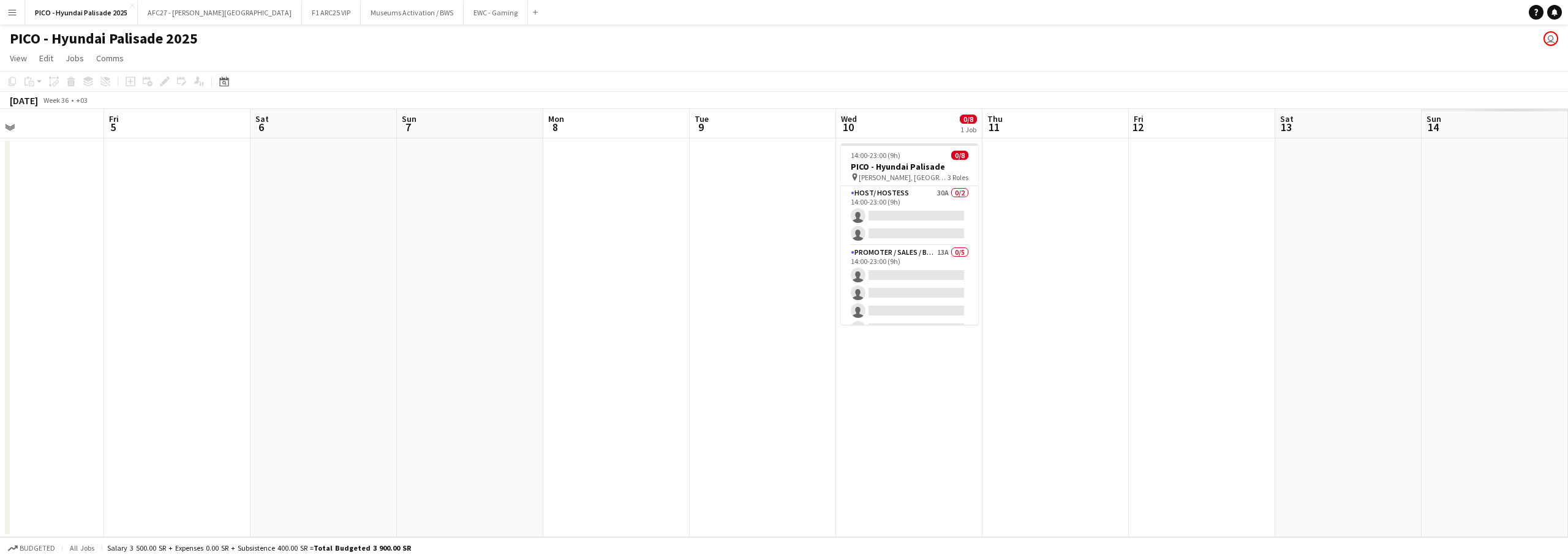
click at [176, 229] on app-calendar-viewport "Mon 1 Tue 2 Wed 3 Thu 4 Fri 5 Sat 6 Sun 7 Mon 8 Tue 9 Wed 10 0/8 1 Job Thu 11 F…" at bounding box center [784, 323] width 1568 height 428
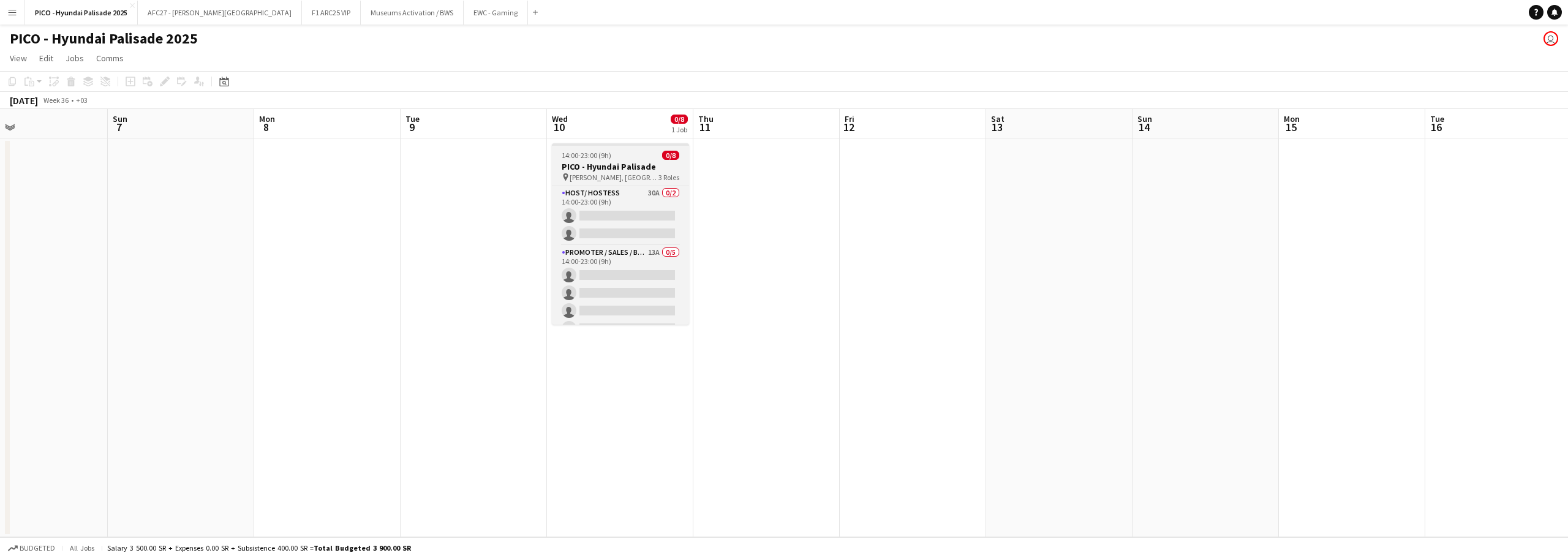
click at [623, 166] on h3 "PICO - Hyundai Palisade" at bounding box center [620, 166] width 137 height 11
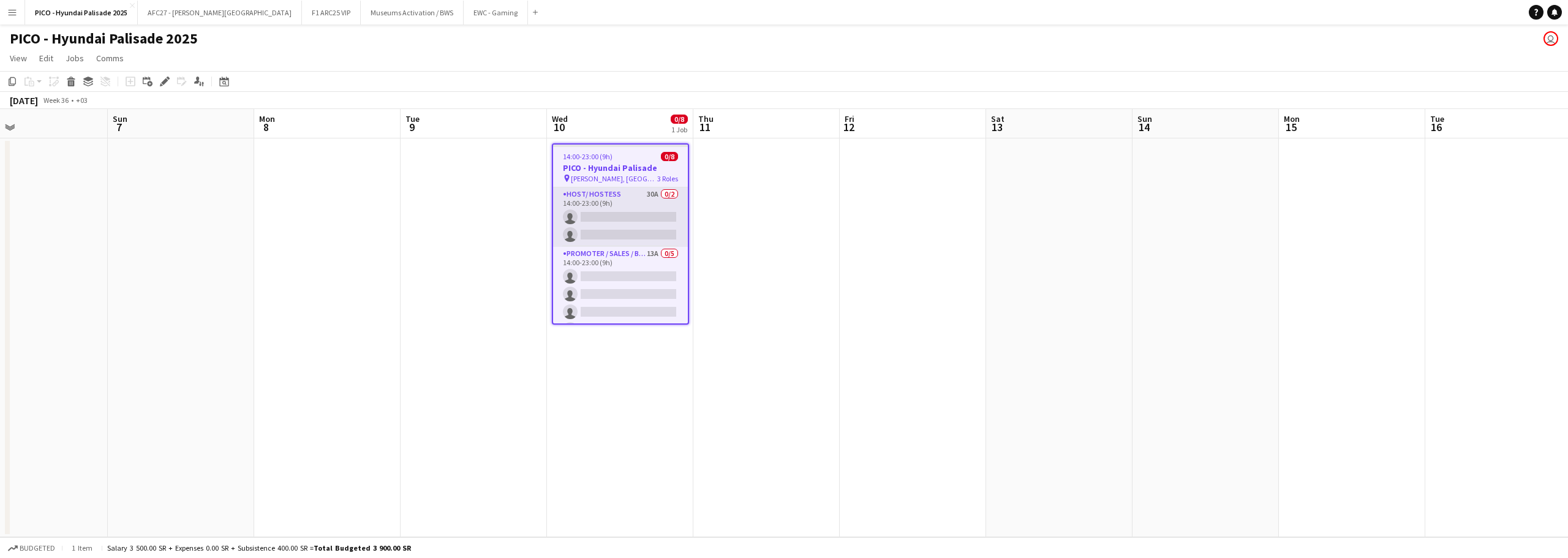
click at [607, 200] on app-card-role "Host/ Hostess 30A 0/2 14:00-23:00 (9h) single-neutral-actions single-neutral-ac…" at bounding box center [620, 217] width 135 height 60
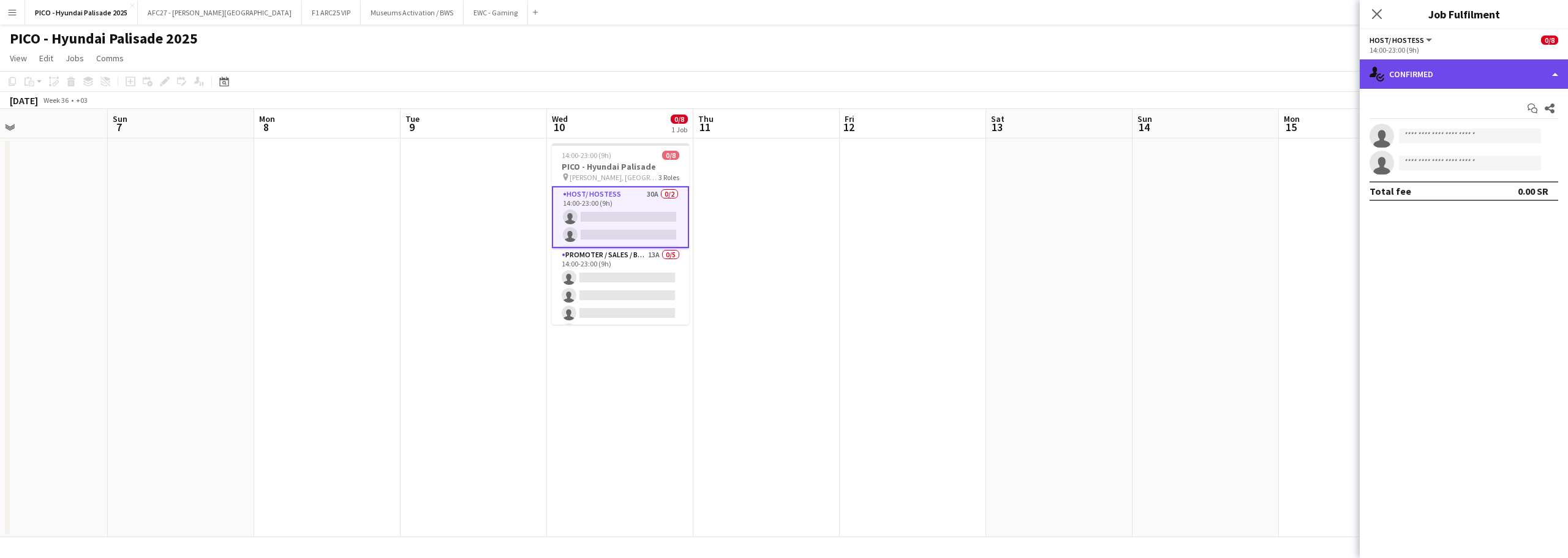
click at [1489, 72] on div "single-neutral-actions-check-2 Confirmed" at bounding box center [1464, 74] width 208 height 29
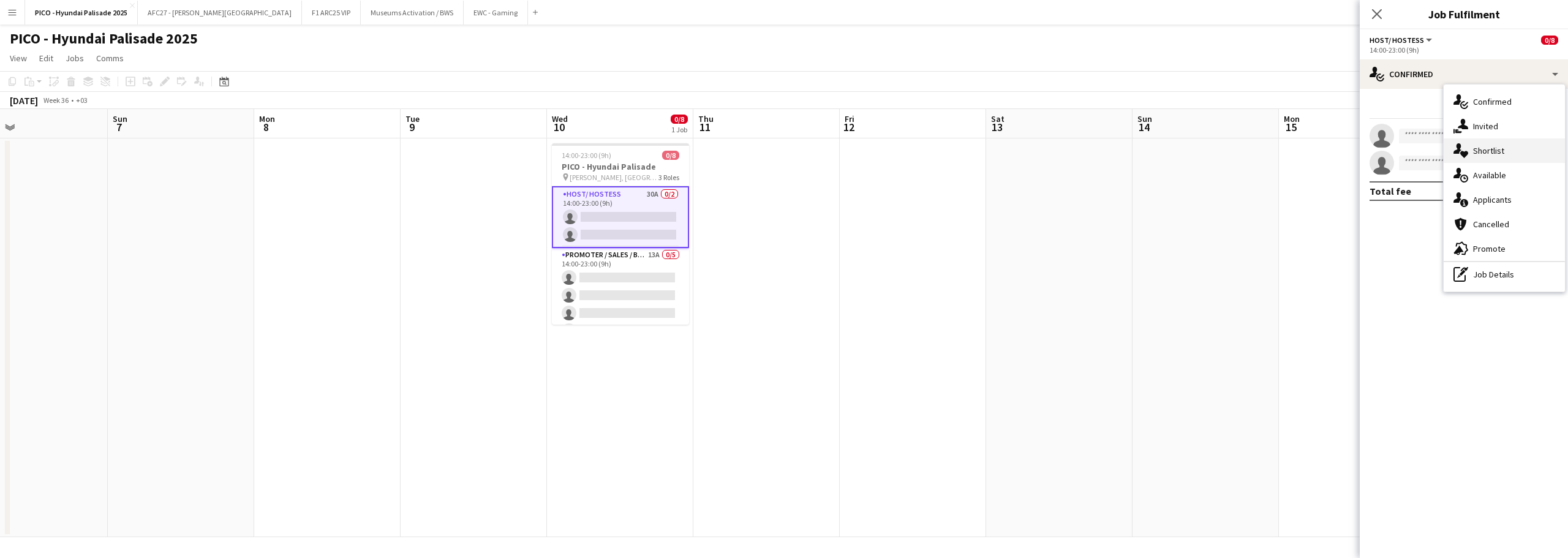
click at [1470, 147] on div "single-neutral-actions-heart Shortlist" at bounding box center [1504, 151] width 121 height 24
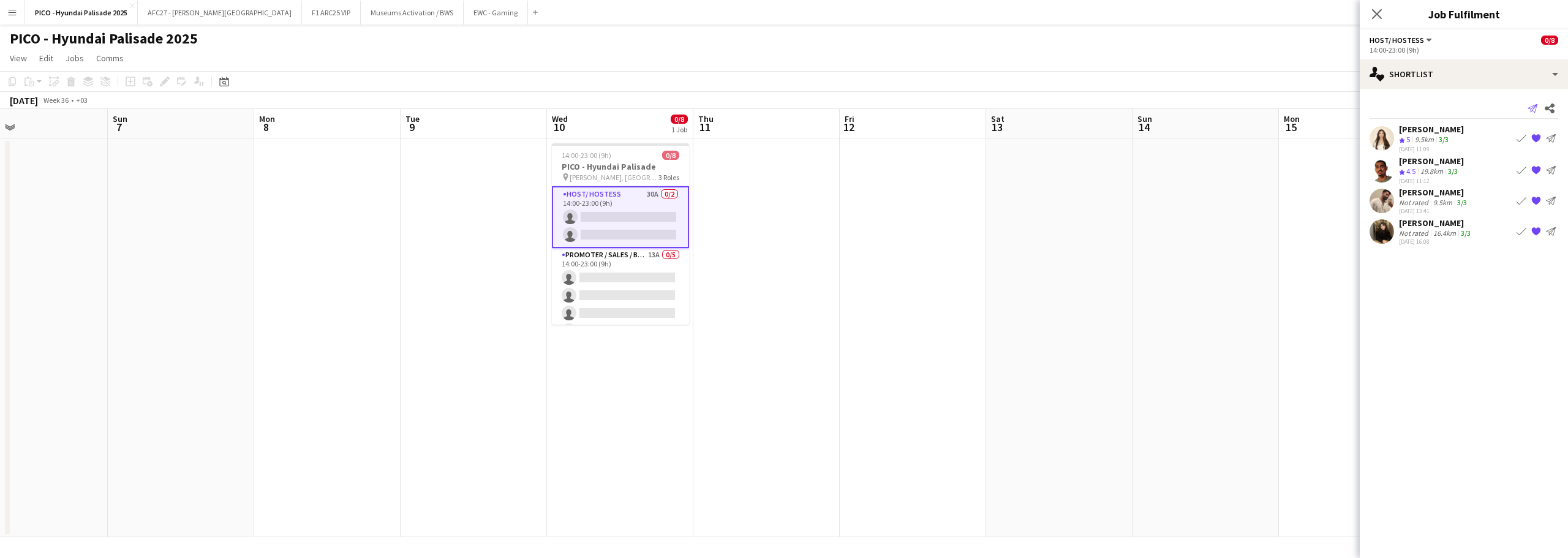
click at [1533, 111] on icon at bounding box center [1532, 108] width 10 height 8
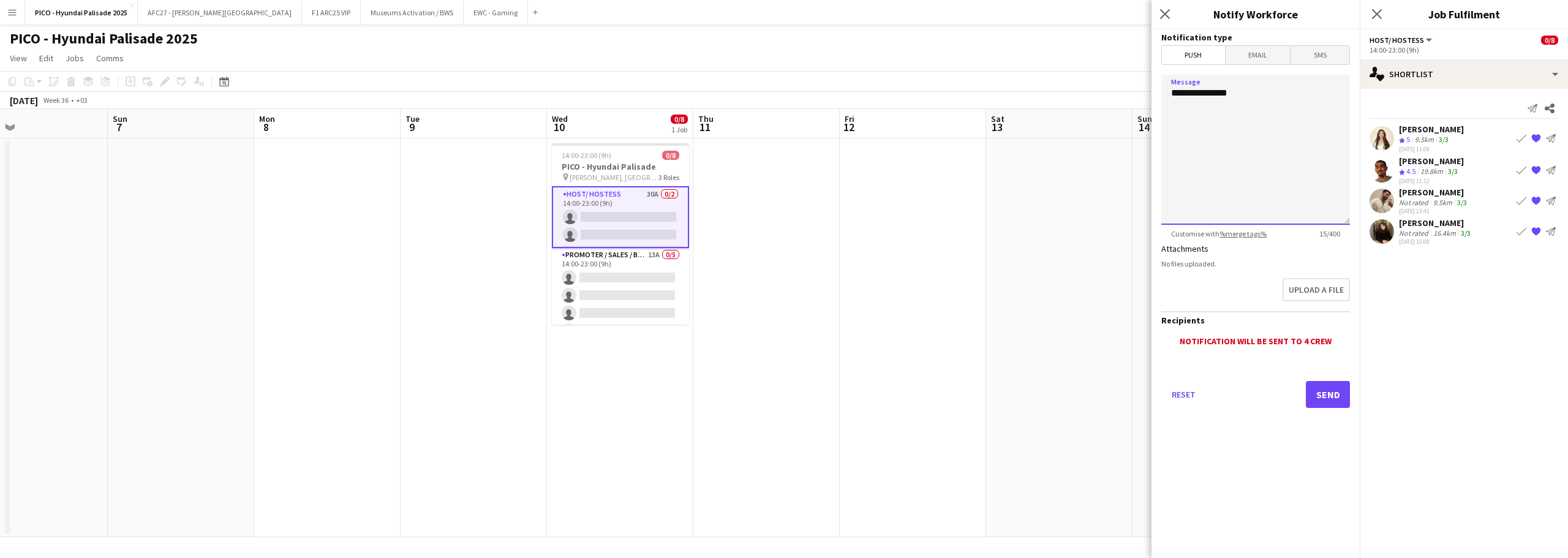
click at [1328, 114] on textarea "**********" at bounding box center [1255, 150] width 188 height 150
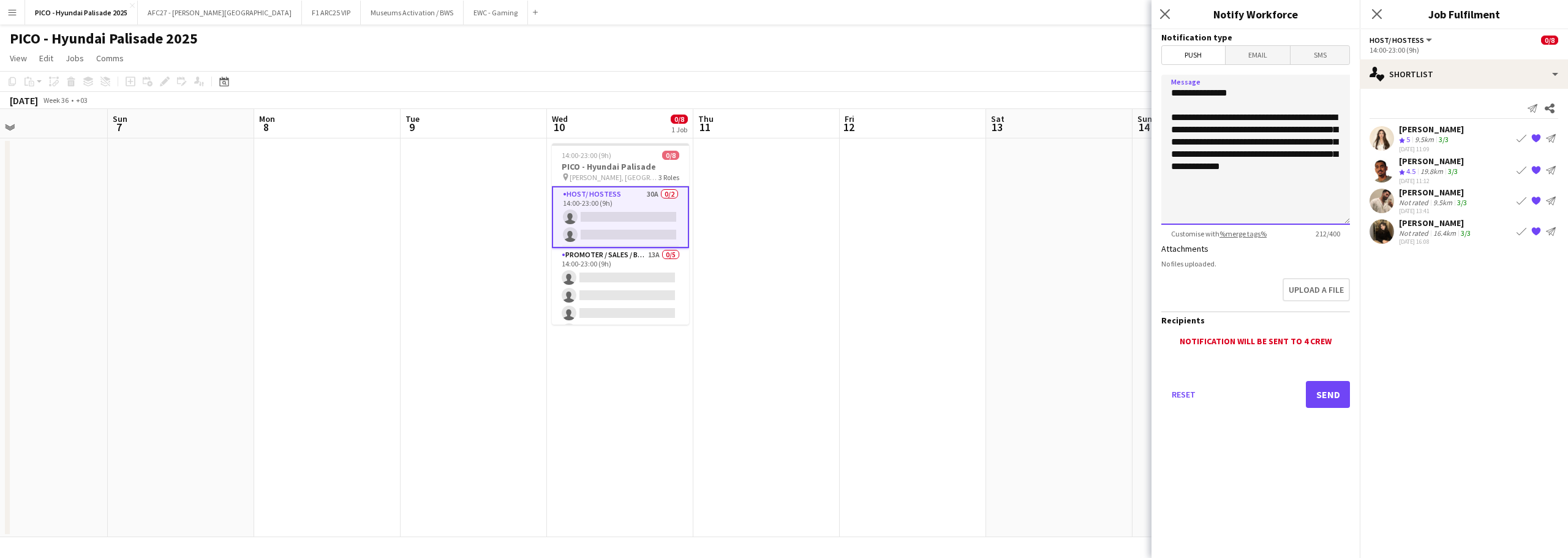
click at [1189, 168] on textarea "**********" at bounding box center [1255, 150] width 188 height 150
click at [1188, 165] on textarea "**********" at bounding box center [1255, 150] width 188 height 150
click at [1218, 132] on textarea "**********" at bounding box center [1255, 150] width 188 height 150
click at [1317, 144] on textarea "**********" at bounding box center [1255, 150] width 188 height 150
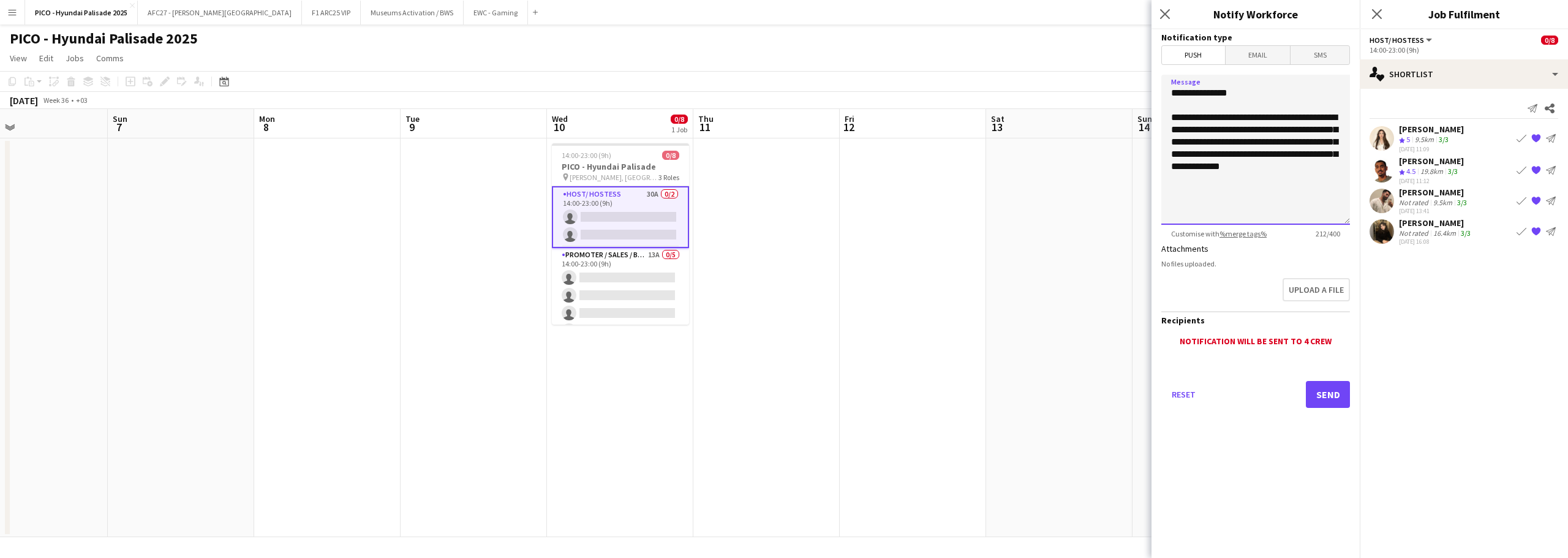
click at [1308, 153] on textarea "**********" at bounding box center [1255, 150] width 188 height 150
type textarea "**********"
click at [1327, 397] on button "Send" at bounding box center [1328, 395] width 44 height 27
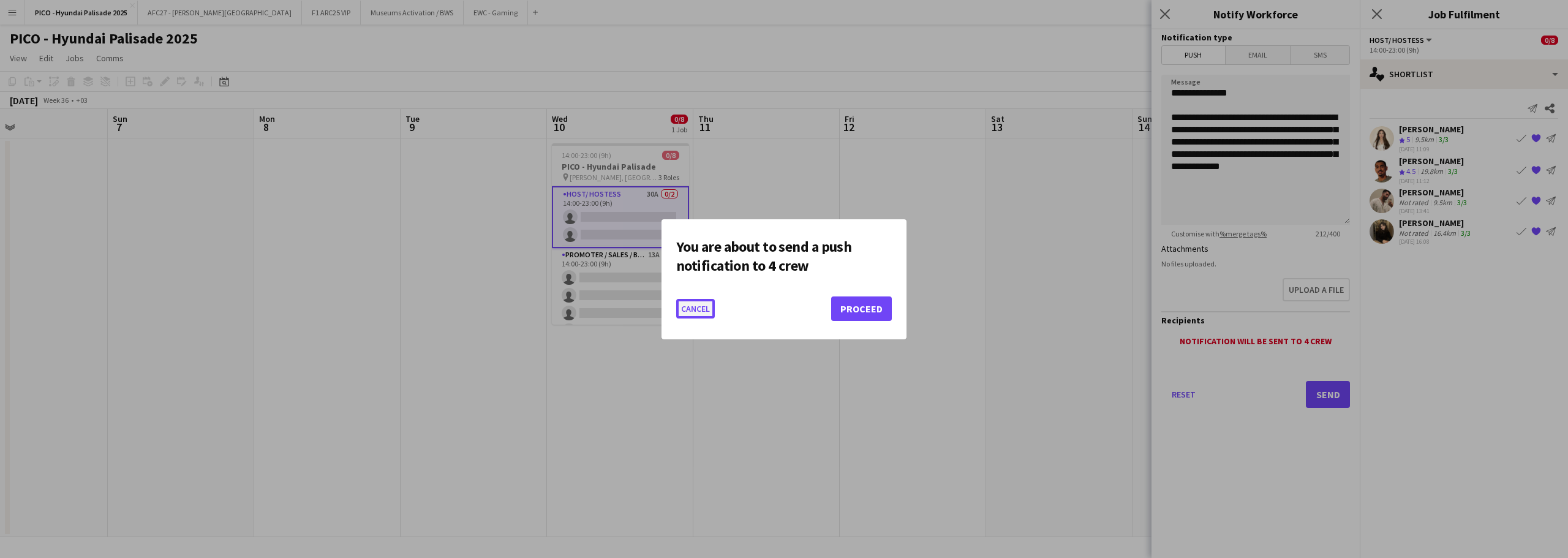
click at [698, 315] on button "Cancel" at bounding box center [695, 309] width 38 height 20
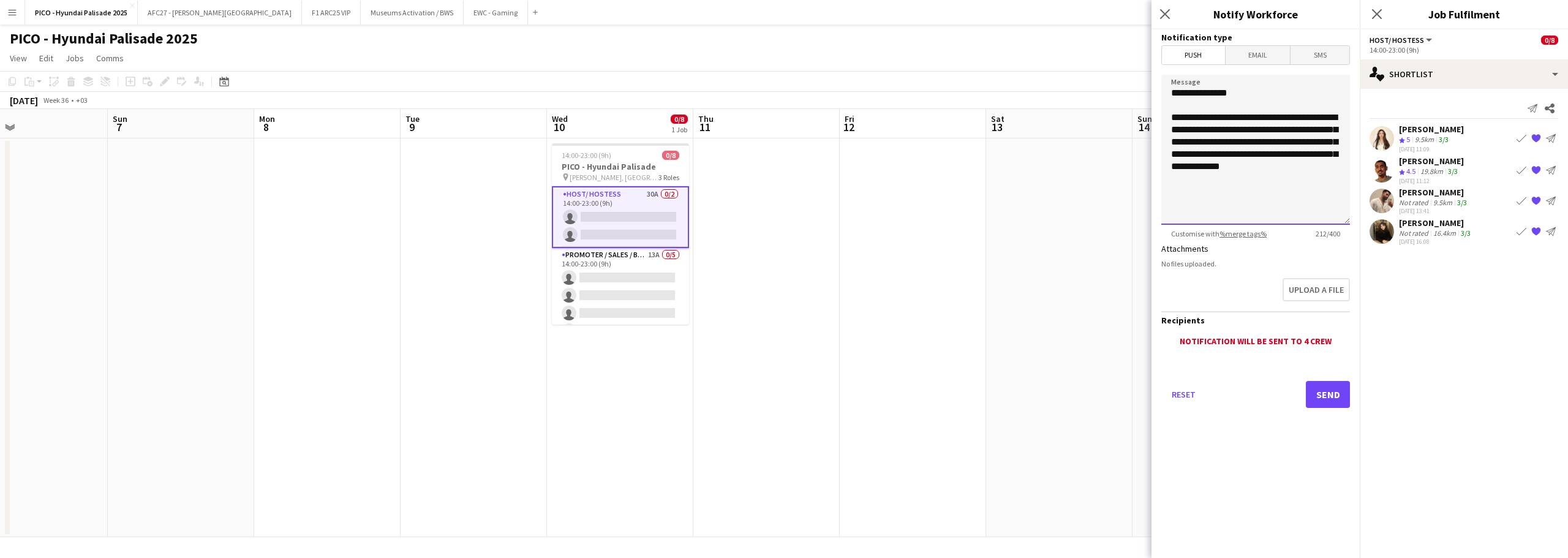
click at [1197, 149] on textarea "**********" at bounding box center [1255, 150] width 188 height 150
click at [1318, 399] on button "Send" at bounding box center [1328, 395] width 44 height 27
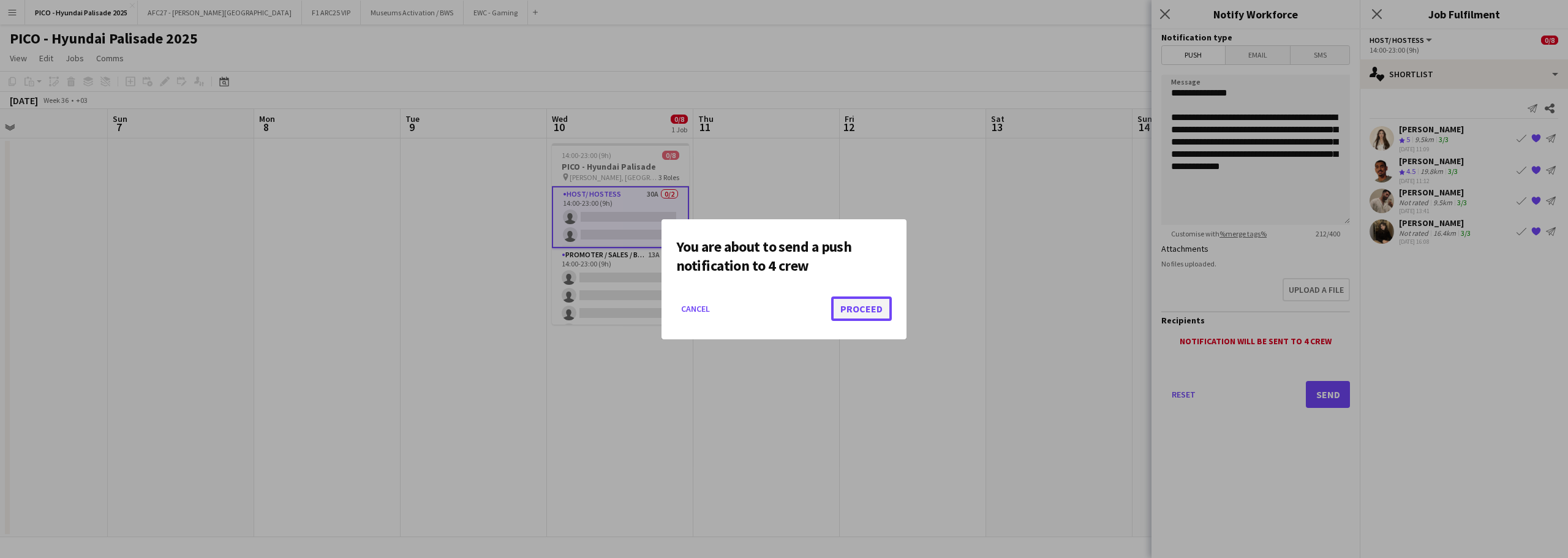
click at [841, 313] on button "Proceed" at bounding box center [861, 309] width 61 height 24
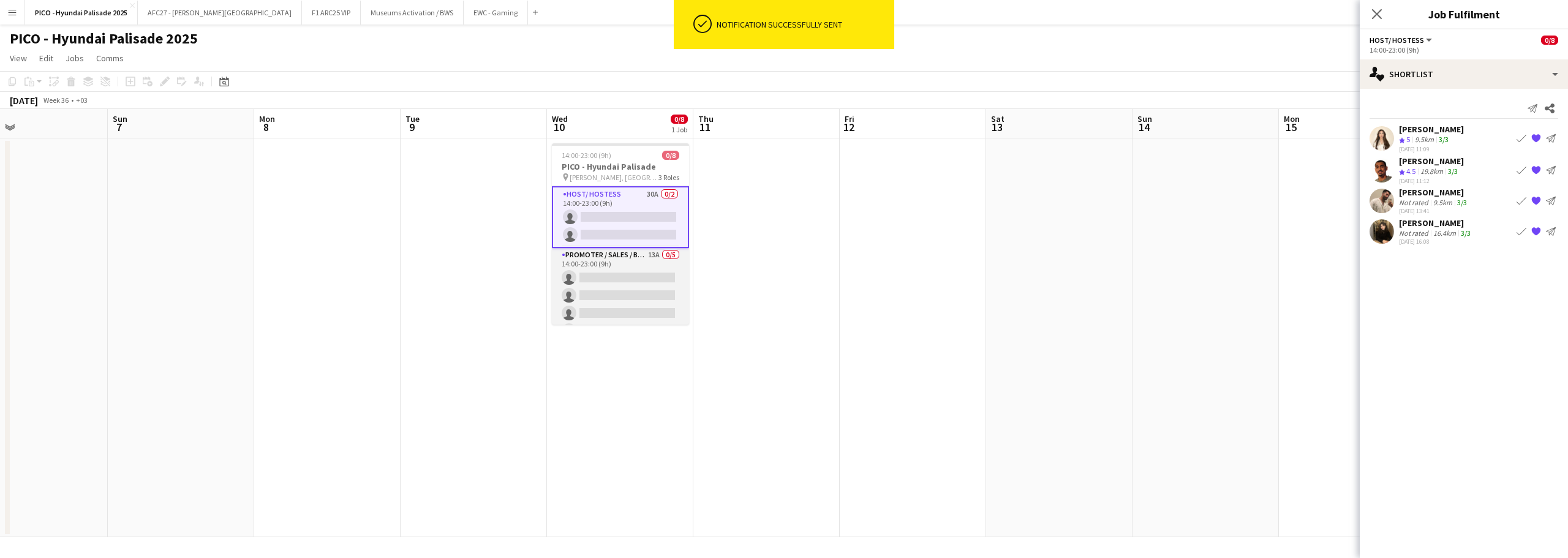
click at [603, 270] on app-card-role "Promoter / Sales / Brand Ambassador 13A 0/5 14:00-23:00 (9h) single-neutral-act…" at bounding box center [620, 304] width 137 height 113
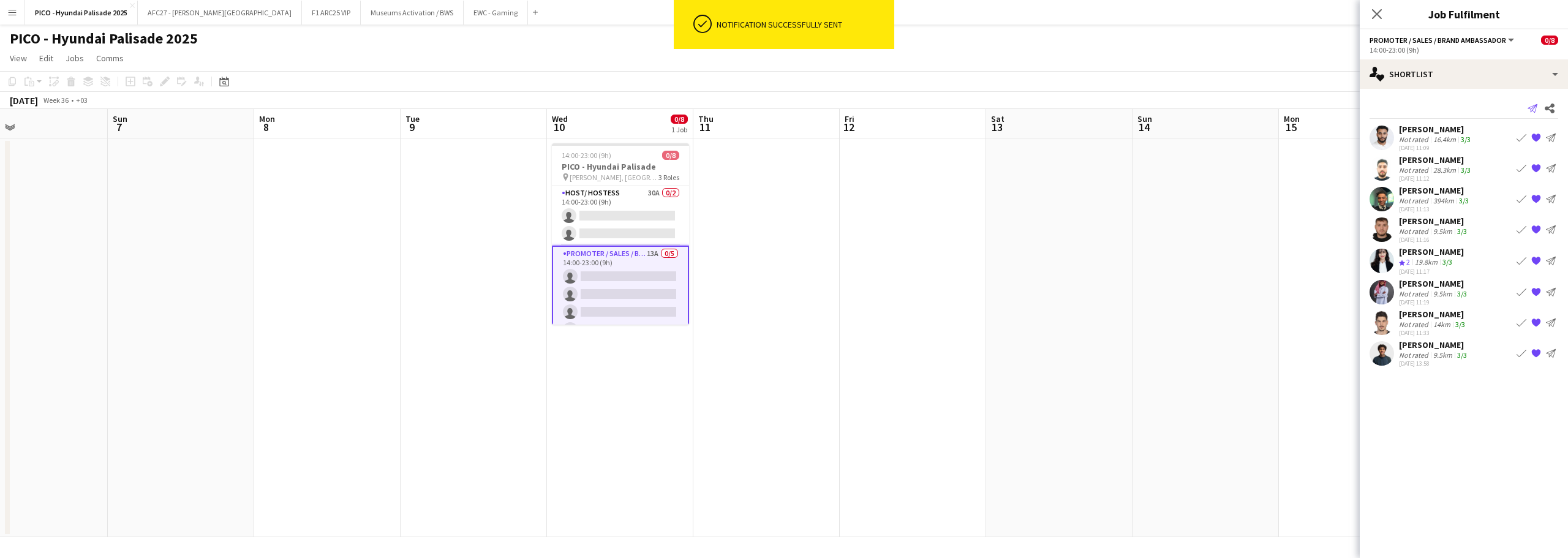
click at [1530, 107] on icon at bounding box center [1532, 108] width 10 height 8
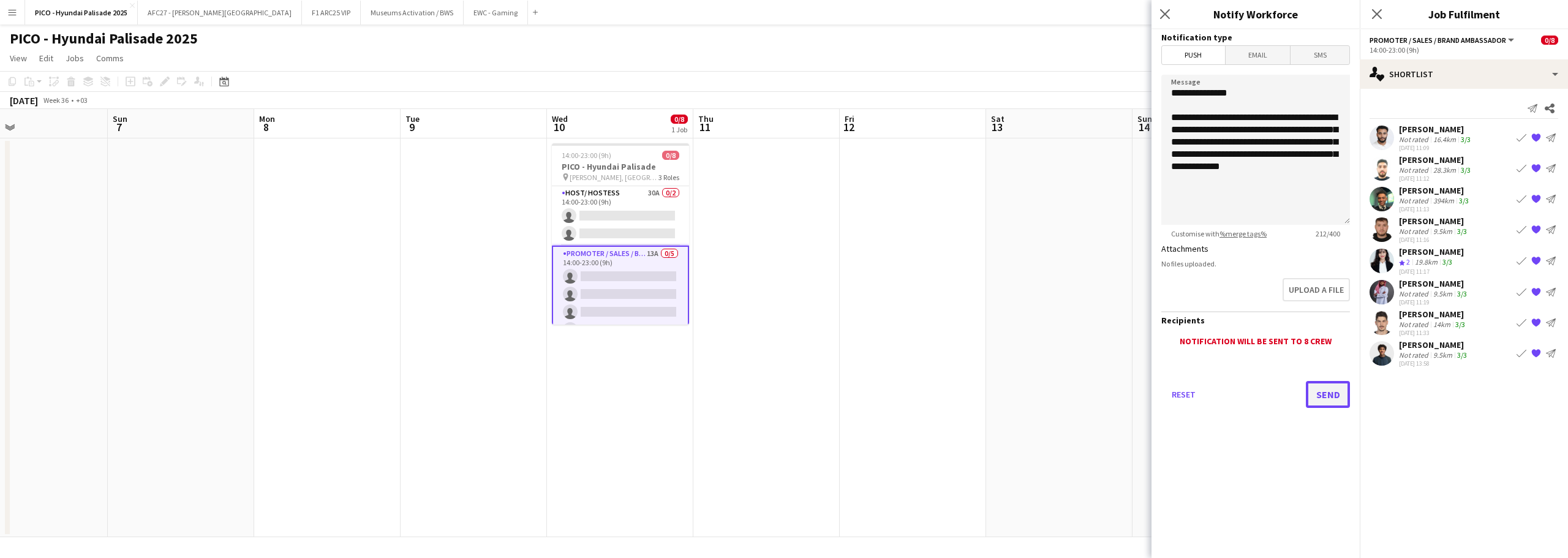
click at [1321, 392] on button "Send" at bounding box center [1328, 395] width 44 height 27
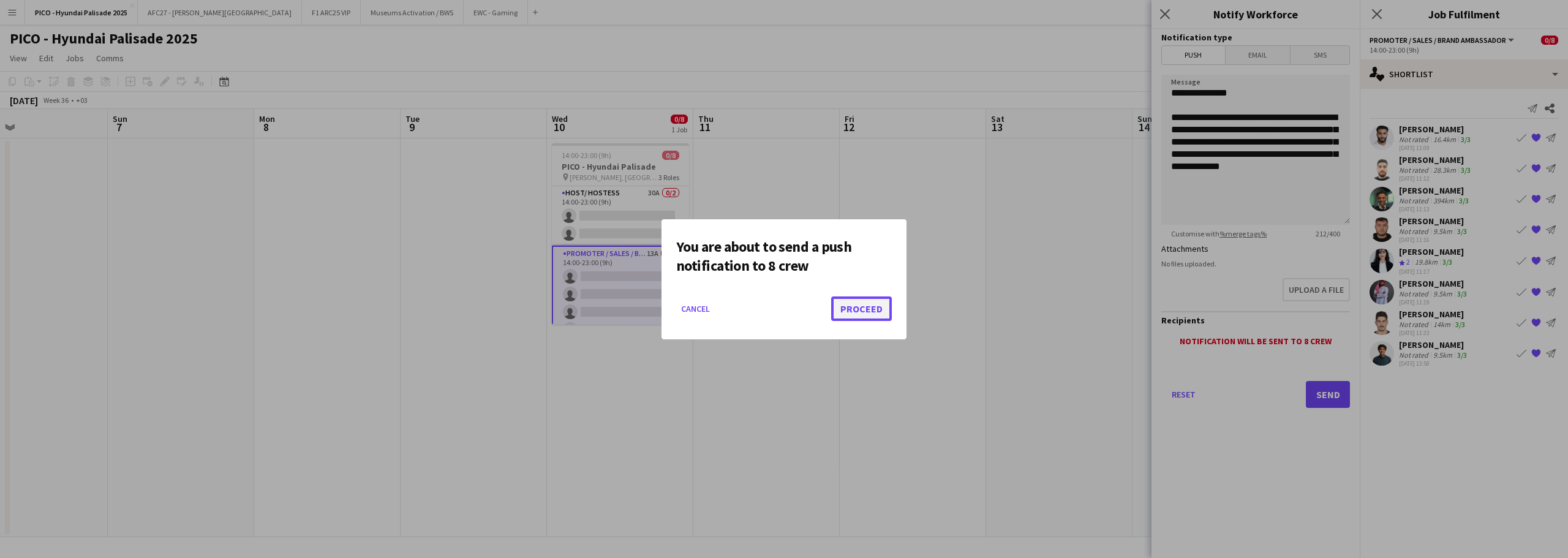
click at [869, 308] on button "Proceed" at bounding box center [861, 309] width 61 height 24
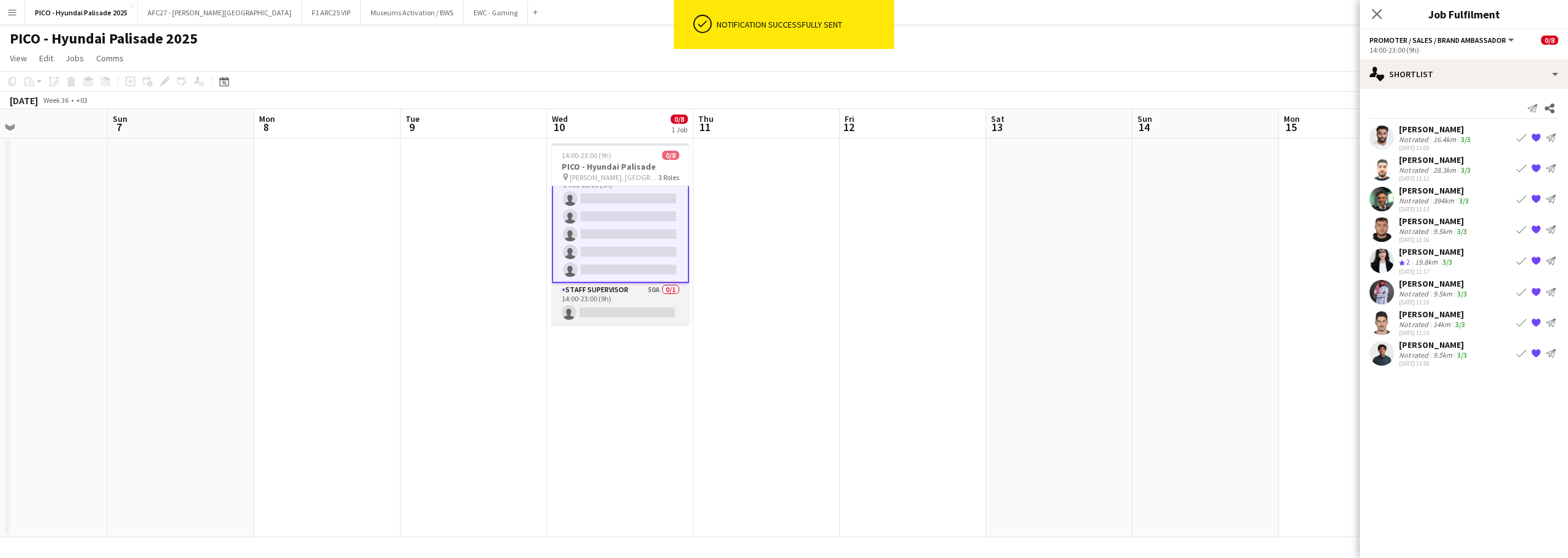
click at [648, 306] on app-card-role "Staff Supervisor 50A 0/1 14:00-23:00 (9h) single-neutral-actions" at bounding box center [620, 304] width 137 height 42
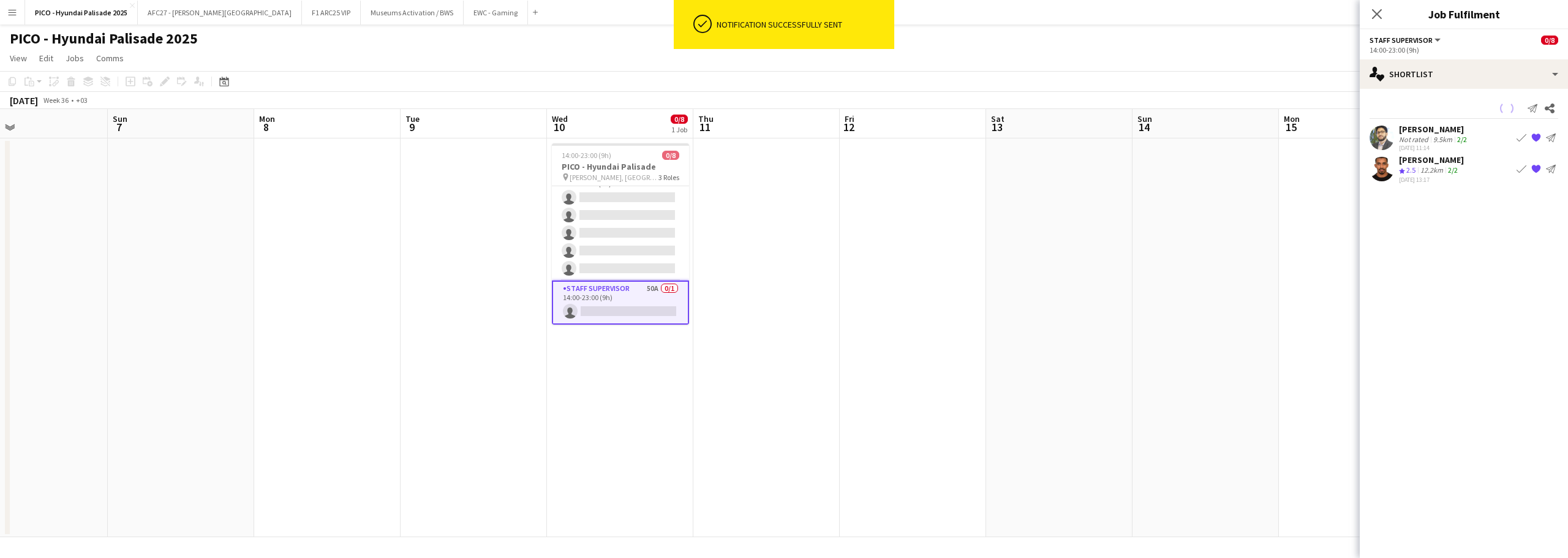
scroll to position [76, 0]
click at [1533, 110] on icon "Send notification" at bounding box center [1532, 108] width 10 height 10
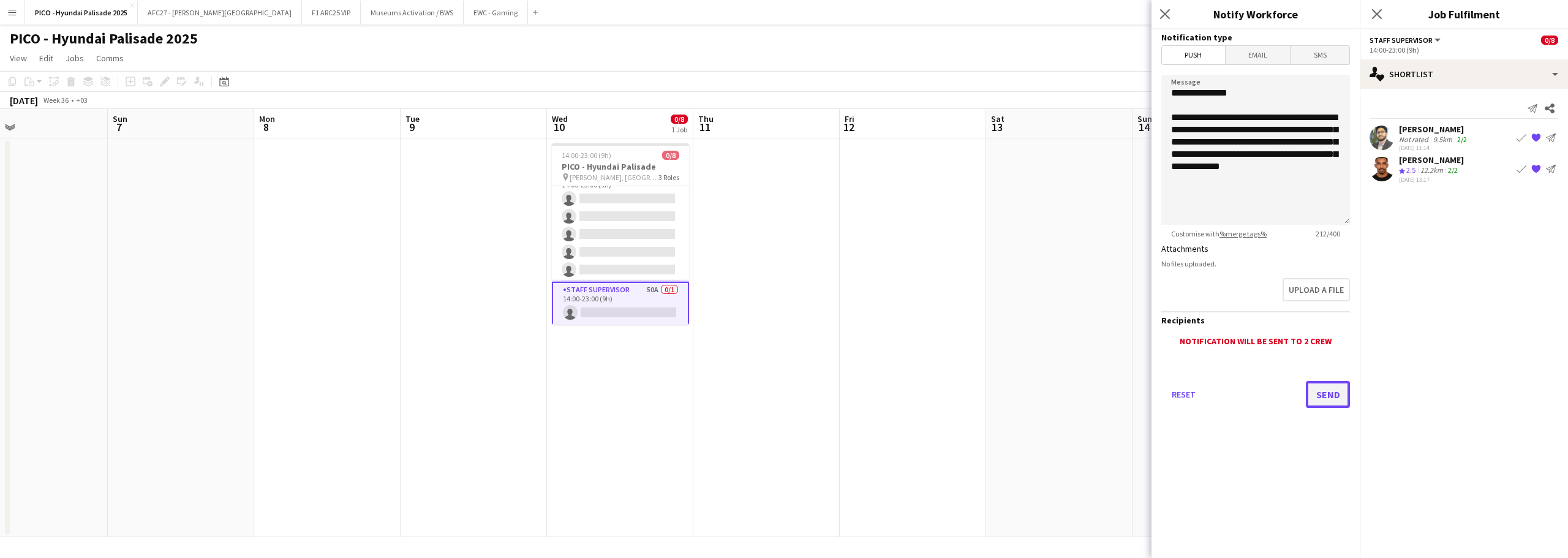
click at [1325, 396] on button "Send" at bounding box center [1328, 395] width 44 height 27
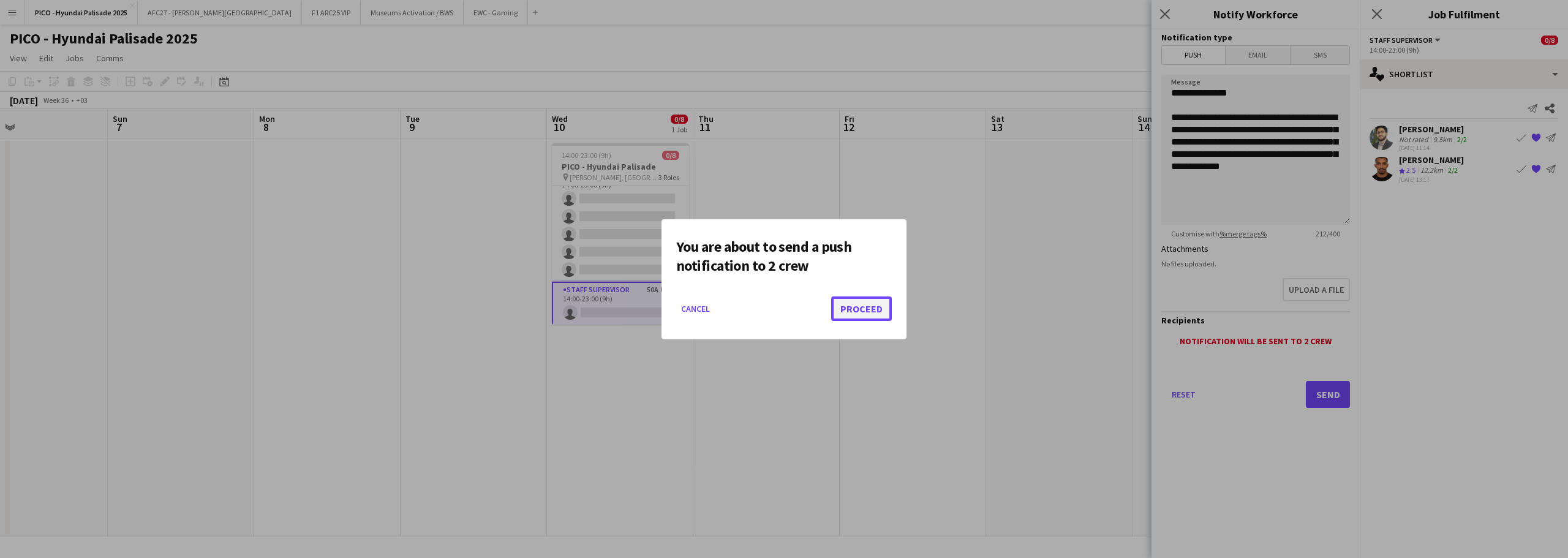
click at [863, 306] on button "Proceed" at bounding box center [861, 309] width 61 height 24
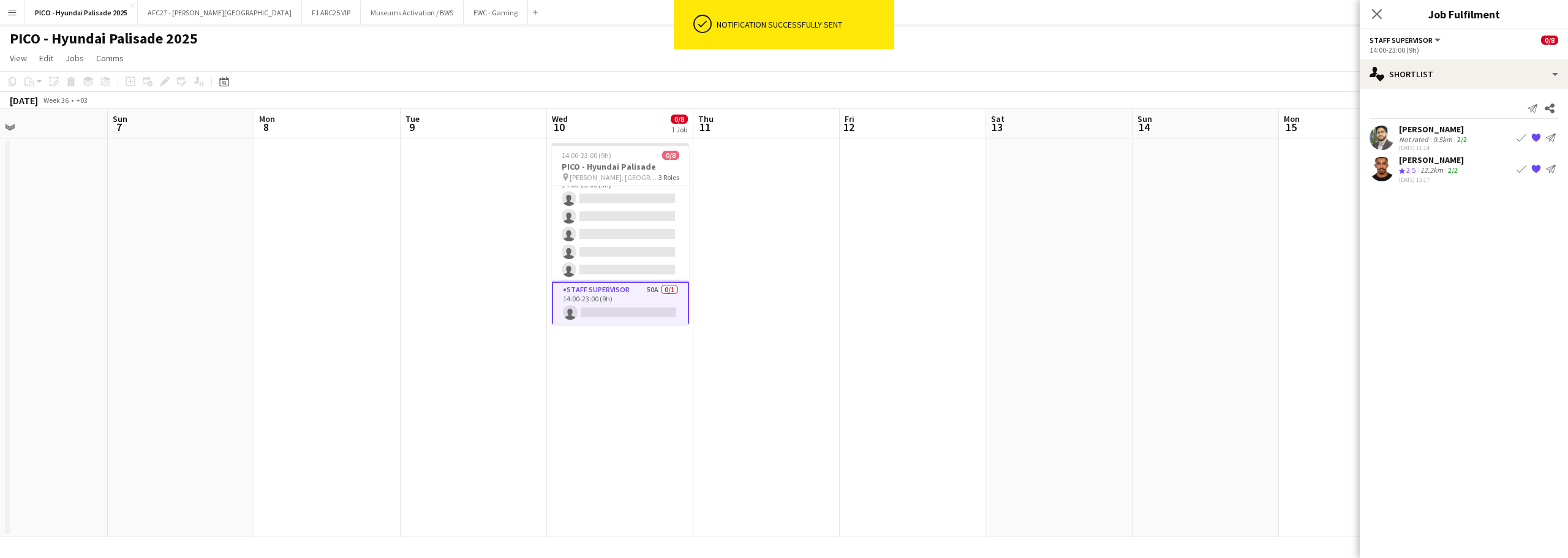
scroll to position [0, 477]
click at [607, 354] on app-date-cell "14:00-23:00 (9h) 0/8 PICO - Hyundai Palisade pin [PERSON_NAME], [GEOGRAPHIC_DAT…" at bounding box center [622, 338] width 146 height 398
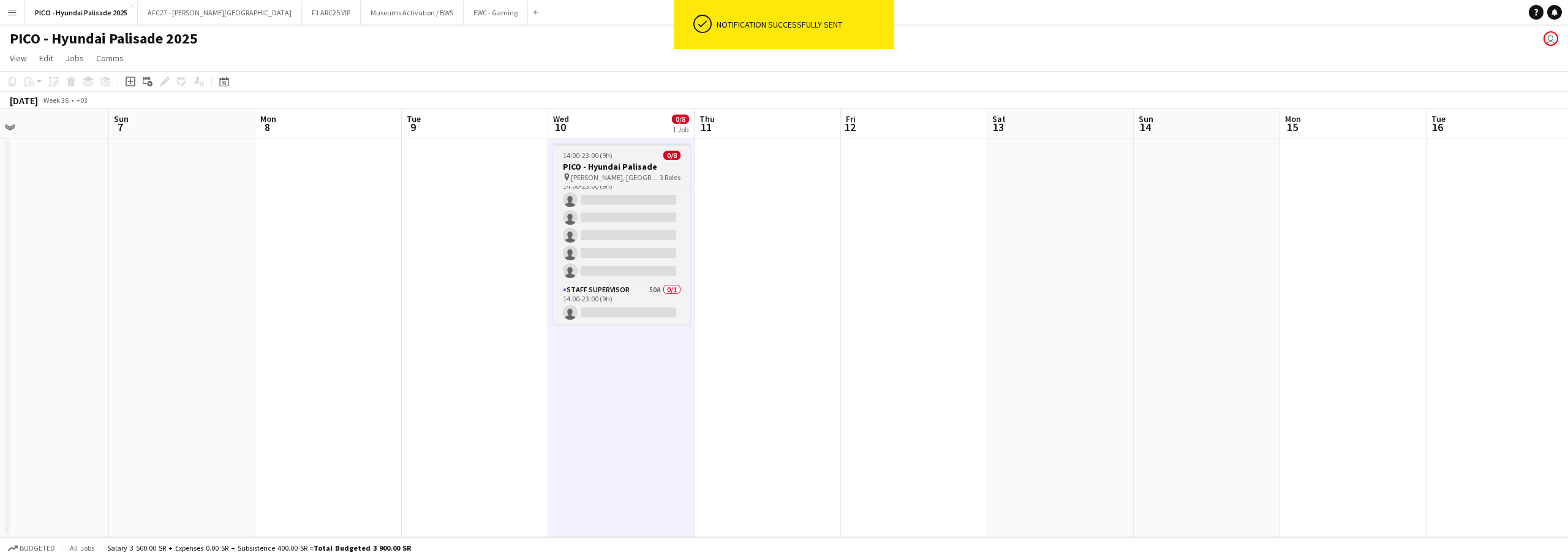
click at [615, 160] on app-job-card "14:00-23:00 (9h) 0/8 PICO - Hyundai Palisade pin [PERSON_NAME], [GEOGRAPHIC_DAT…" at bounding box center [622, 234] width 137 height 181
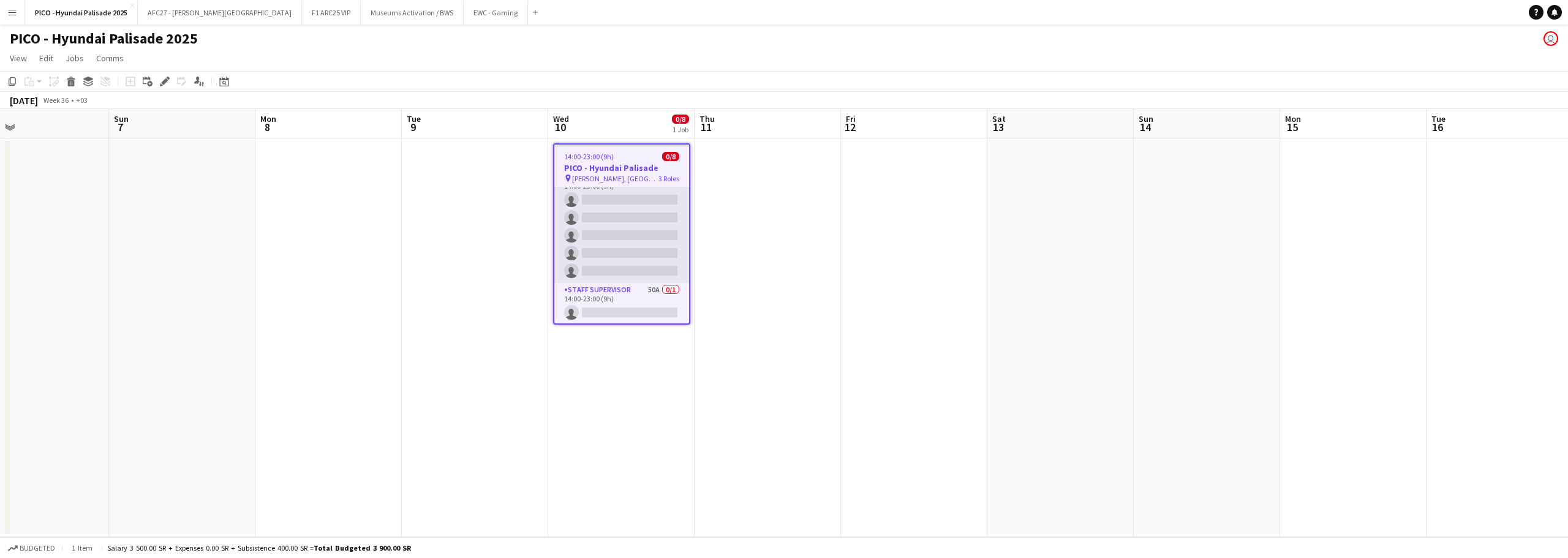
click at [605, 260] on app-card-role "Promoter / Sales / Brand Ambassador 13A 0/5 14:00-23:00 (9h) single-neutral-act…" at bounding box center [622, 227] width 135 height 113
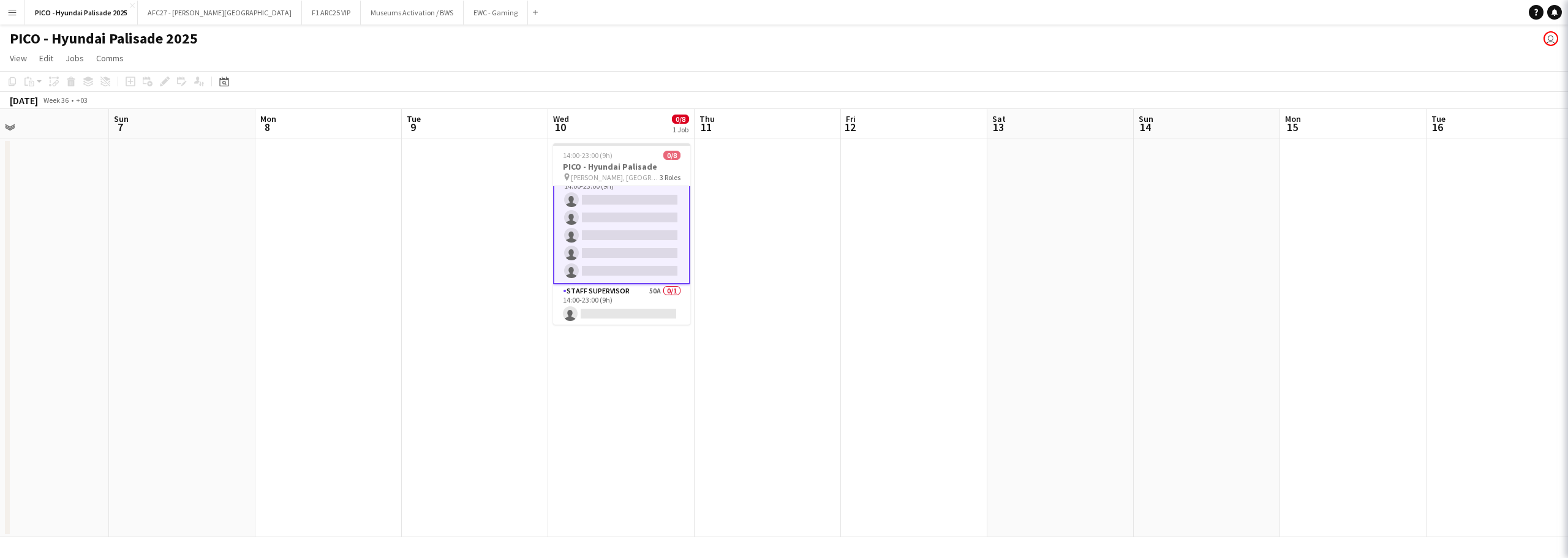
scroll to position [78, 0]
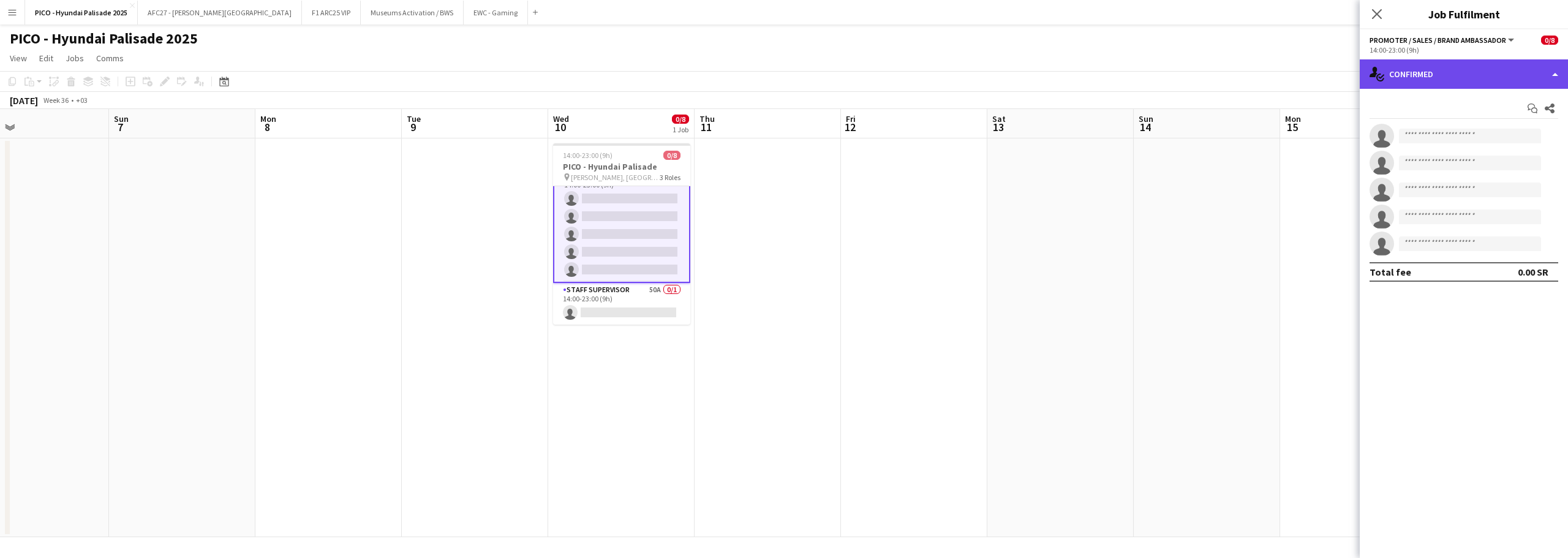
click at [1397, 84] on div "single-neutral-actions-check-2 Confirmed" at bounding box center [1464, 74] width 208 height 29
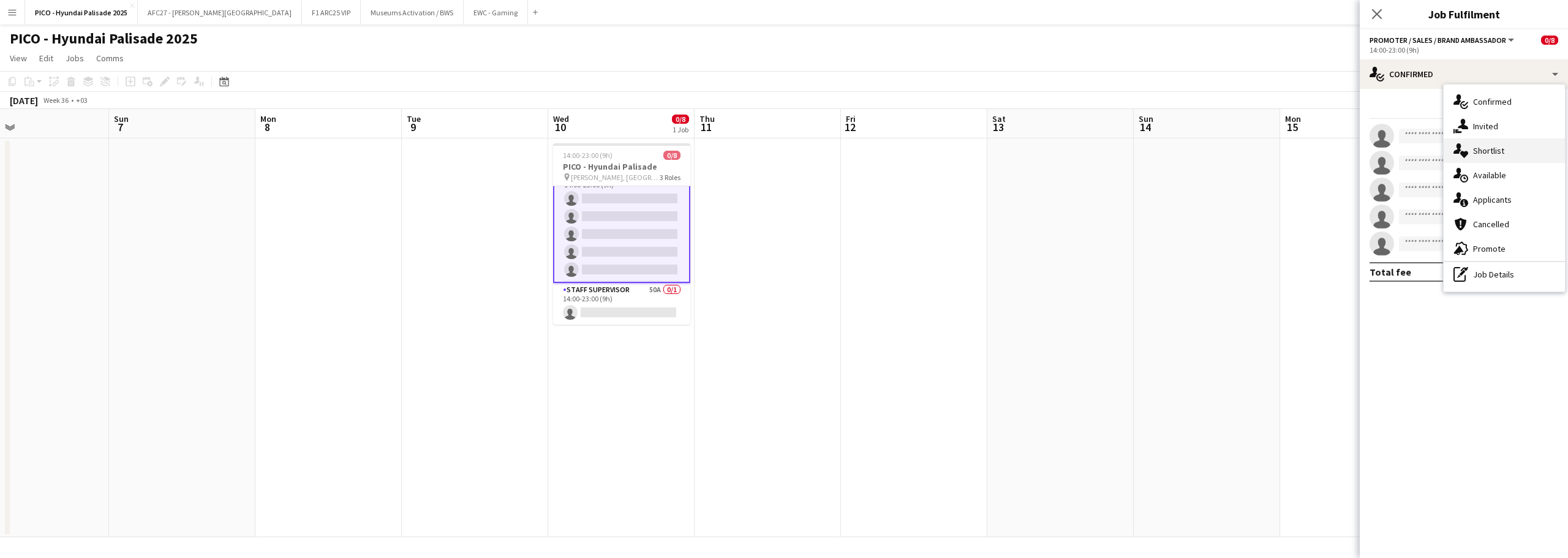
click at [1478, 156] on div "single-neutral-actions-heart Shortlist" at bounding box center [1504, 151] width 121 height 24
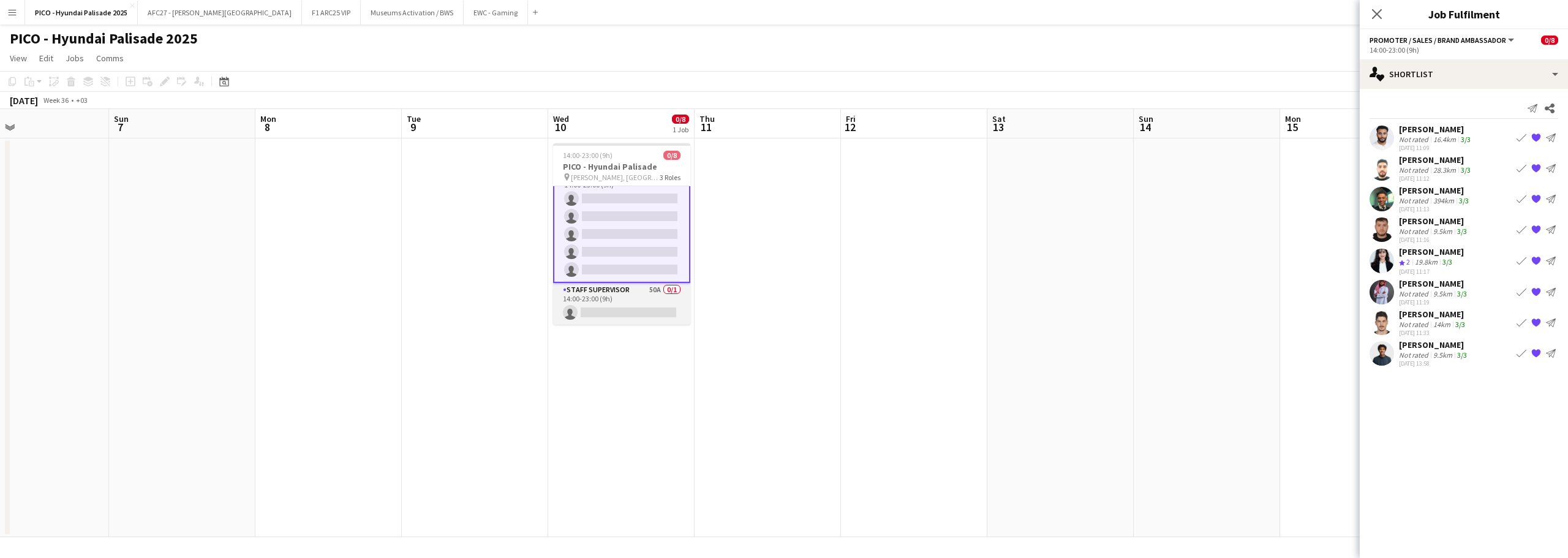
click at [639, 306] on app-card-role "Staff Supervisor 50A 0/1 14:00-23:00 (9h) single-neutral-actions" at bounding box center [622, 304] width 137 height 42
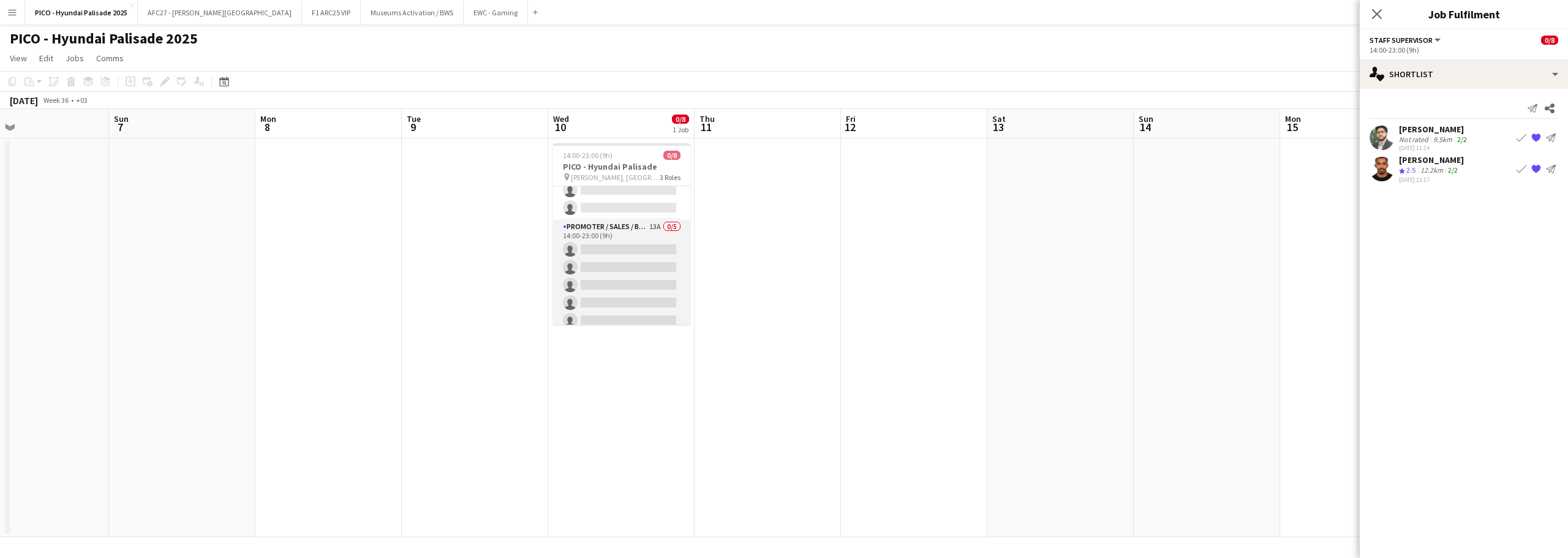
scroll to position [0, 0]
click at [654, 204] on app-card-role "Host/ Hostess 30A 0/2 14:00-23:00 (9h) single-neutral-actions single-neutral-ac…" at bounding box center [622, 216] width 137 height 60
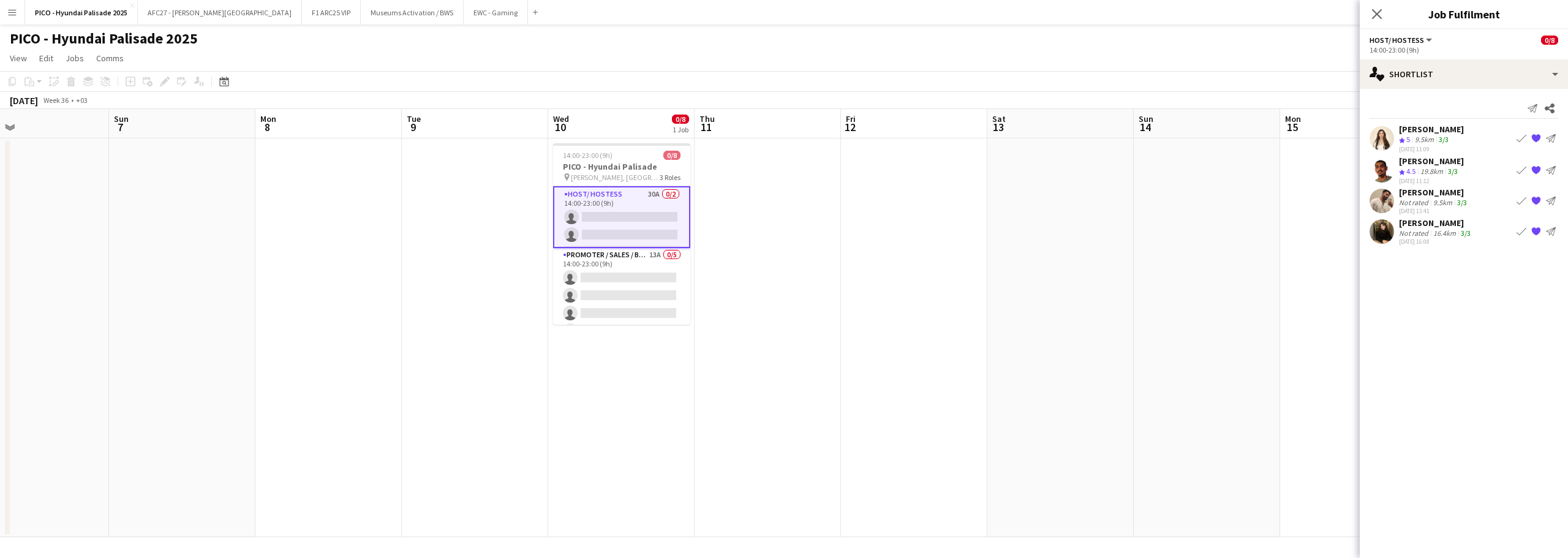
click at [1431, 204] on div "9.5km" at bounding box center [1442, 202] width 24 height 9
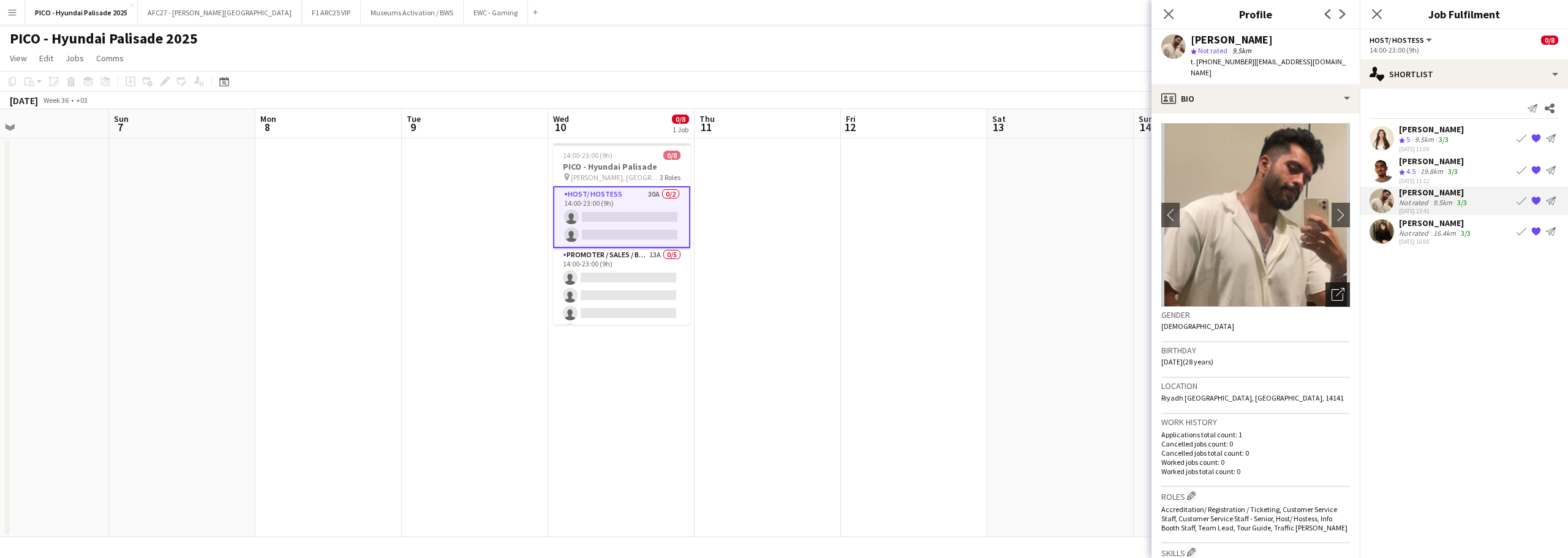
click at [1332, 289] on icon at bounding box center [1337, 295] width 12 height 12
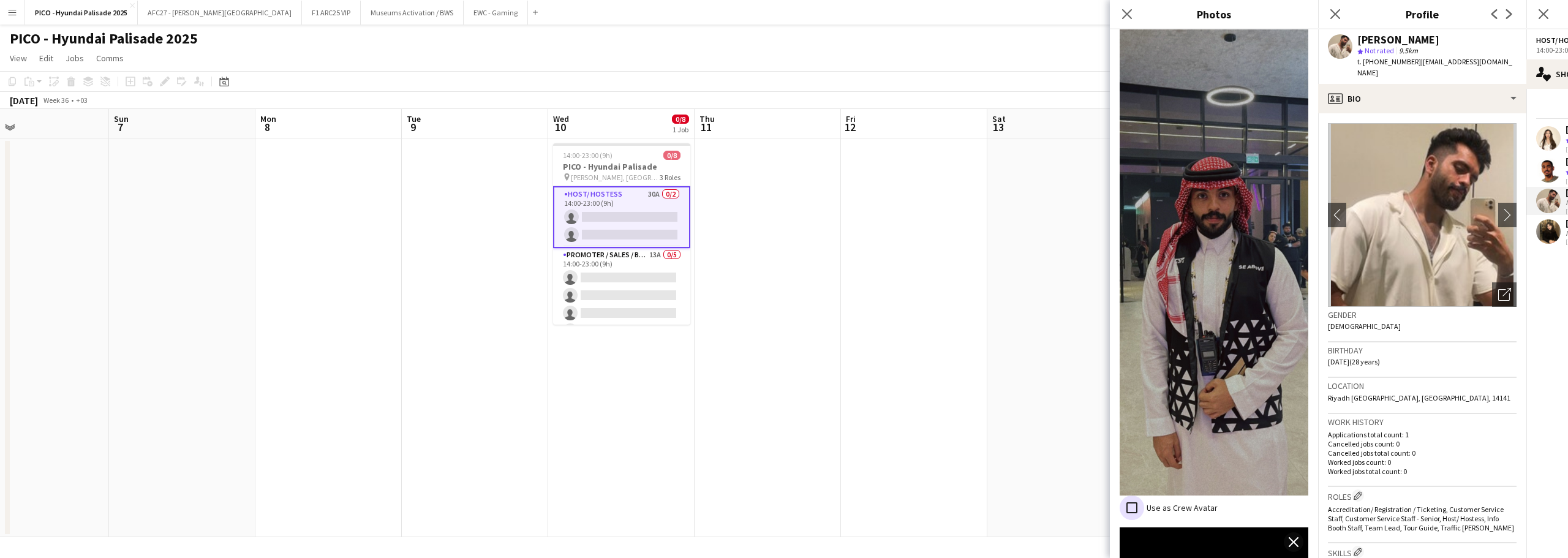
scroll to position [1903, 0]
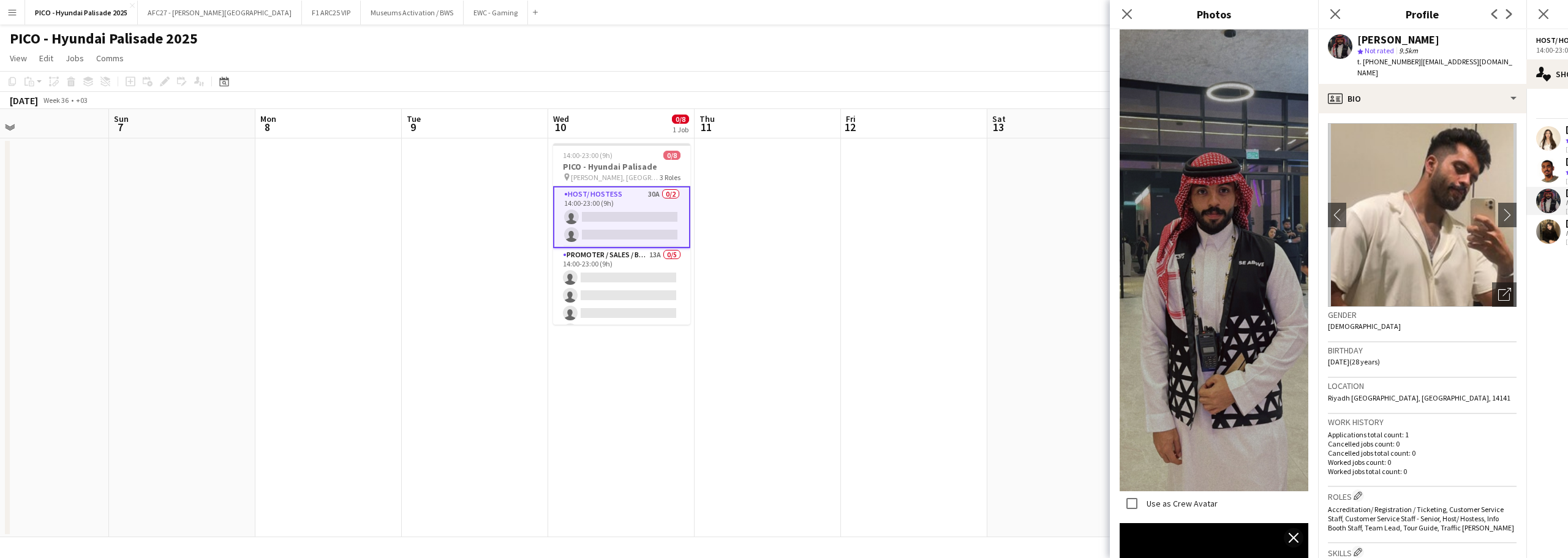
click at [973, 295] on app-date-cell at bounding box center [914, 338] width 146 height 398
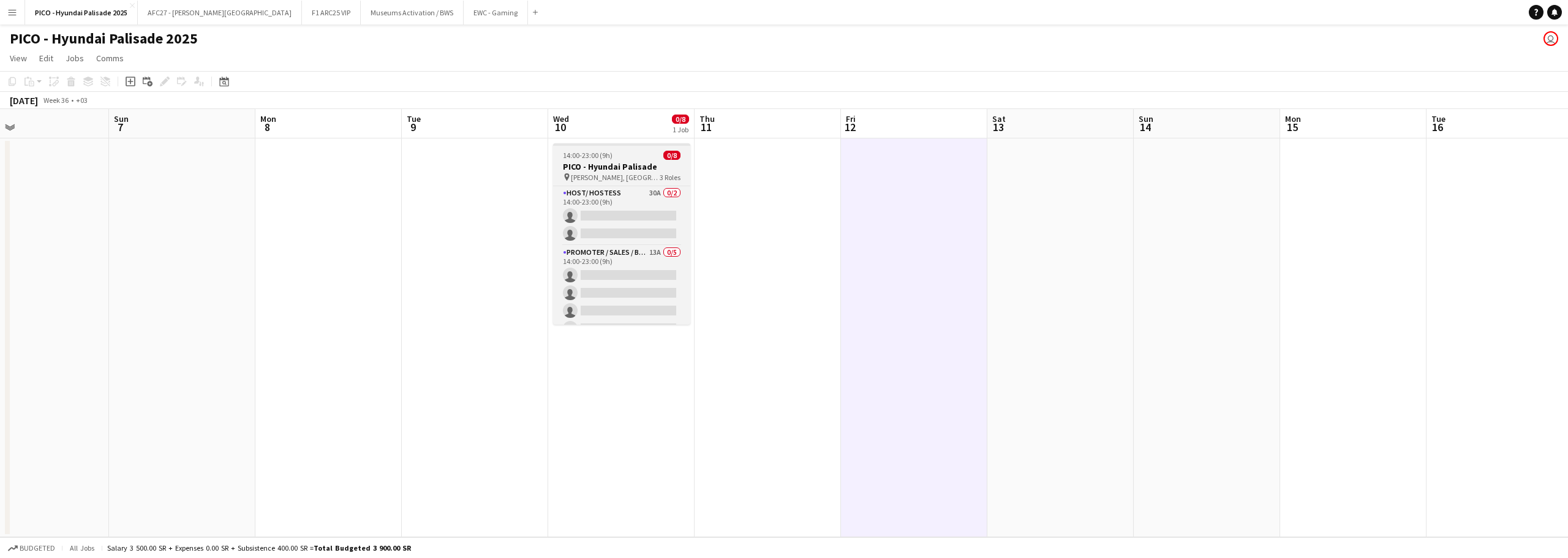
click at [640, 148] on app-job-card "14:00-23:00 (9h) 0/8 PICO - Hyundai Palisade pin [PERSON_NAME], [GEOGRAPHIC_DAT…" at bounding box center [622, 234] width 137 height 181
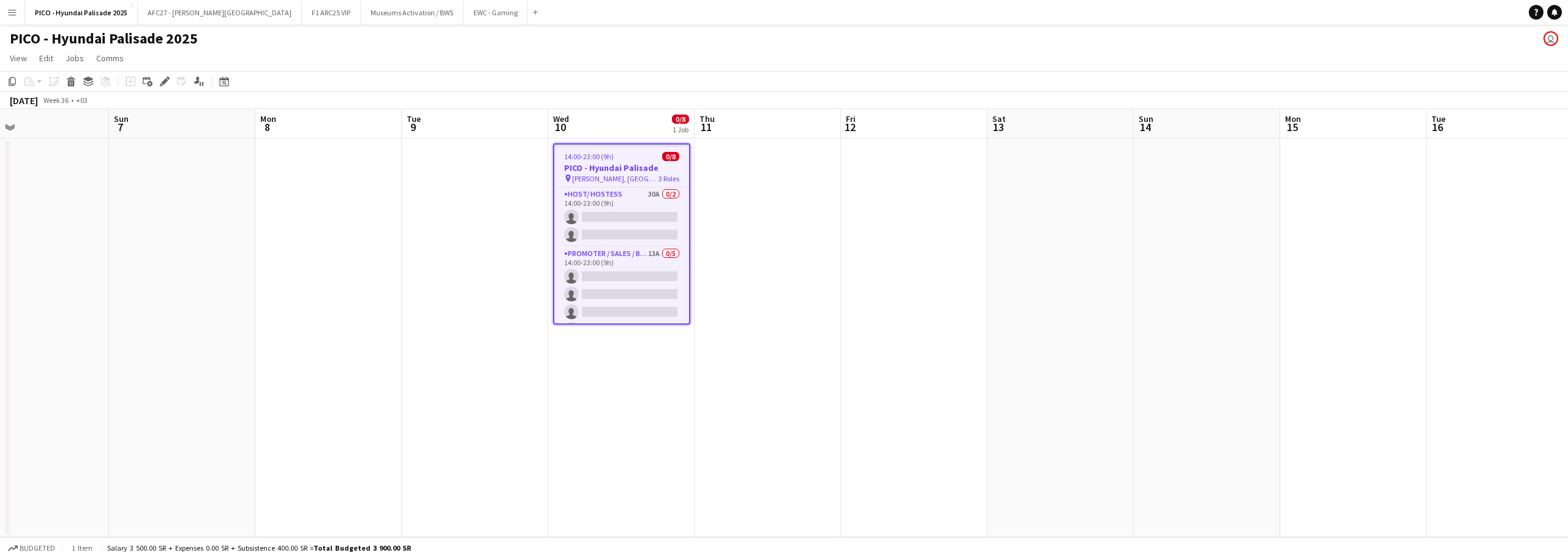
click at [191, 85] on div "Add job Add linked Job Edit Edit linked Job Applicants" at bounding box center [160, 81] width 94 height 15
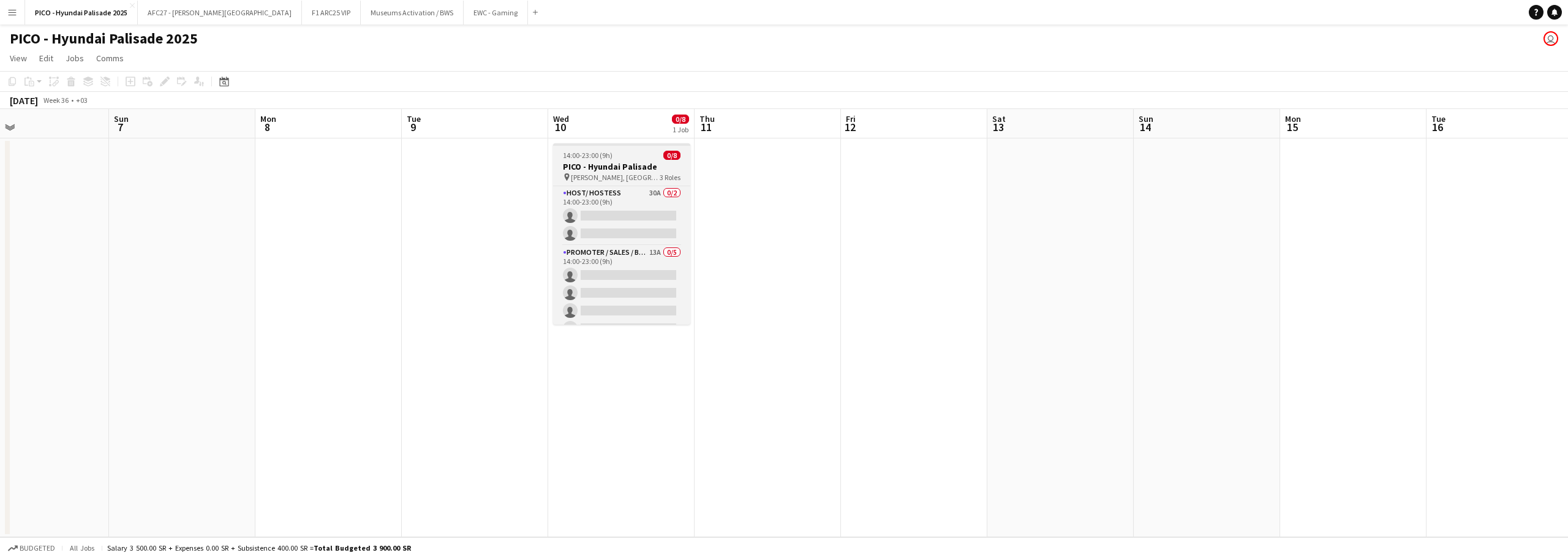
click at [602, 167] on h3 "PICO - Hyundai Palisade" at bounding box center [622, 166] width 137 height 11
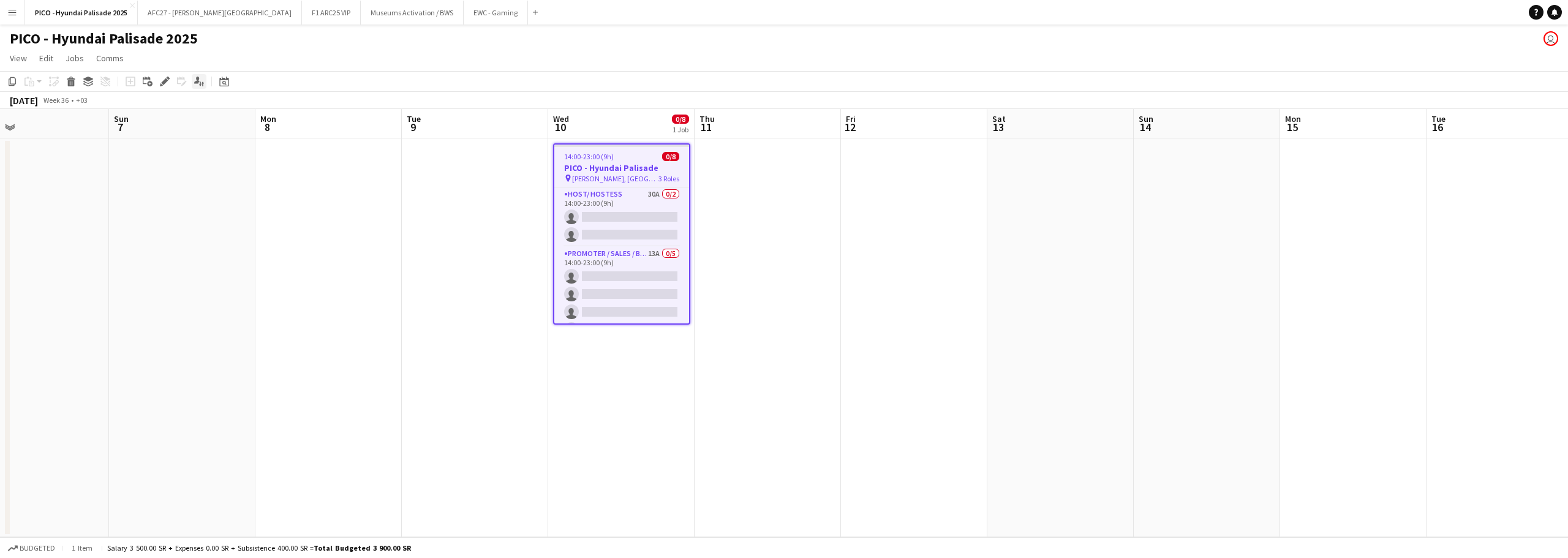
click at [201, 82] on icon at bounding box center [201, 84] width 3 height 5
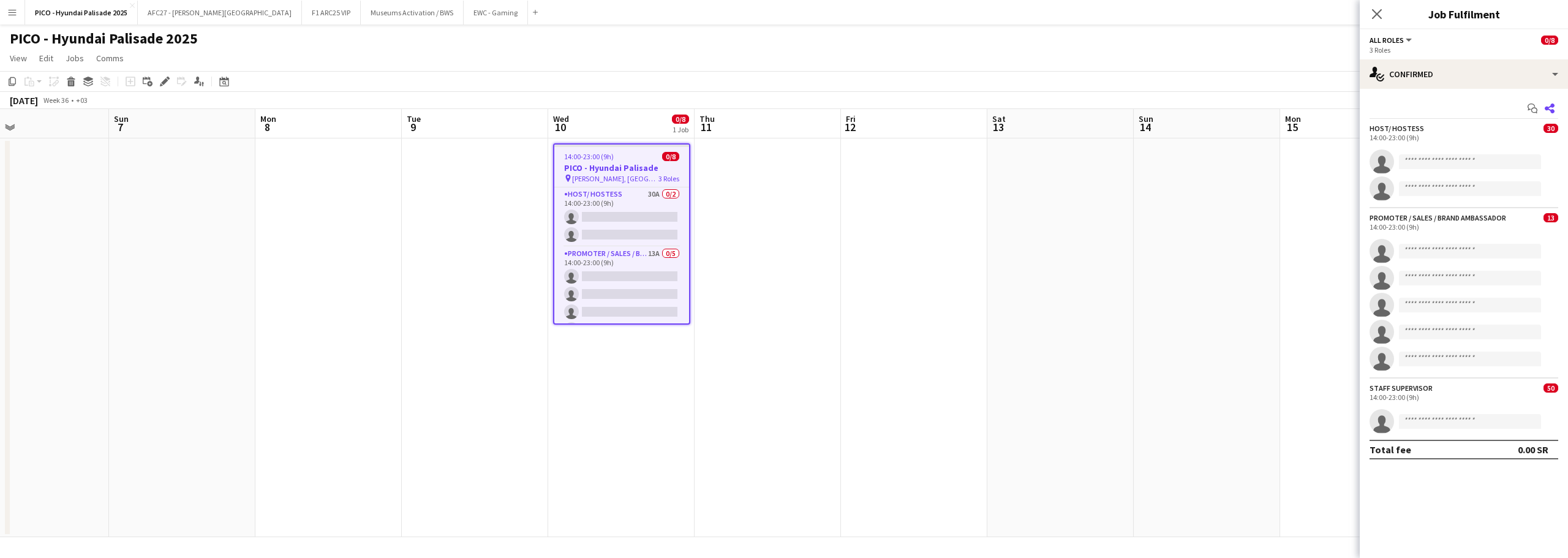
click at [1552, 104] on icon at bounding box center [1549, 108] width 10 height 10
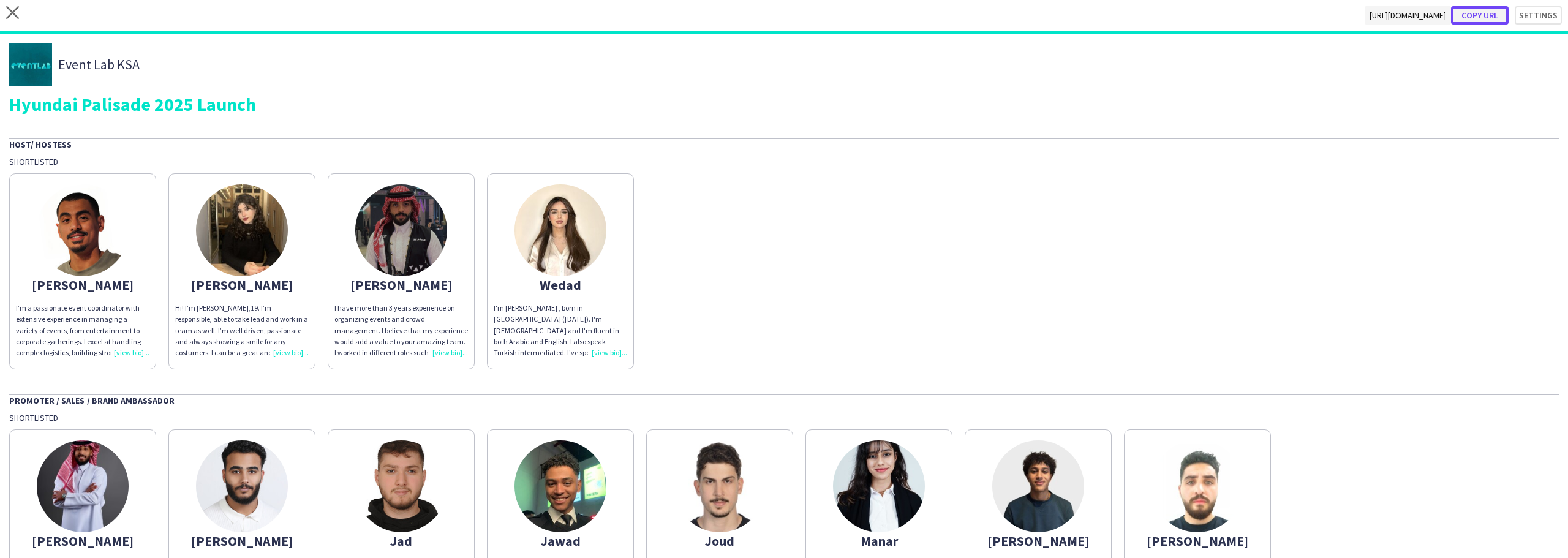
click at [1492, 17] on button "Copy url" at bounding box center [1480, 15] width 58 height 19
click at [1472, 12] on button "Copy url" at bounding box center [1480, 15] width 58 height 19
click at [243, 290] on div "[PERSON_NAME]" at bounding box center [242, 284] width 133 height 11
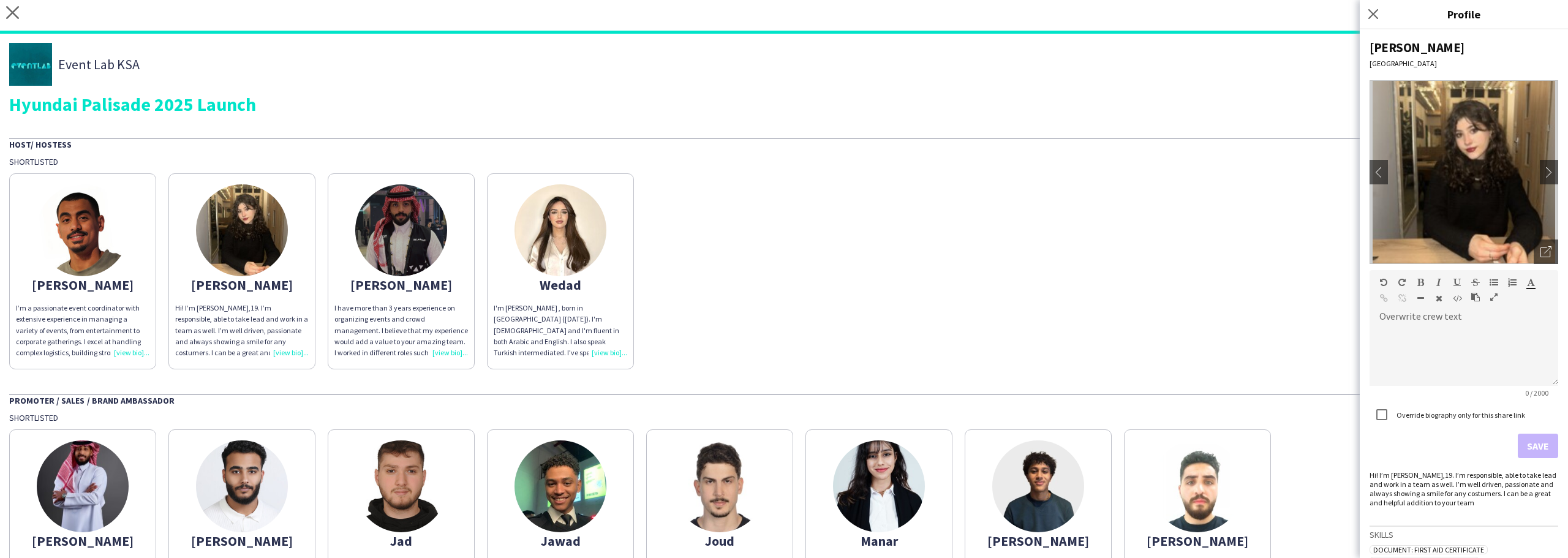
click at [1458, 480] on div "Hi! I’m [PERSON_NAME],19. I’m responsible, able to take lead and work in a team…" at bounding box center [1464, 488] width 188 height 37
copy div "Hi! I’m [PERSON_NAME],19. I’m responsible, able to take lead and work in a team…"
click at [1447, 313] on div "default Heading 1 Heading 2 Heading 3 Heading 4 Heading 5 Heading 6 Heading 7 P…" at bounding box center [1464, 293] width 188 height 46
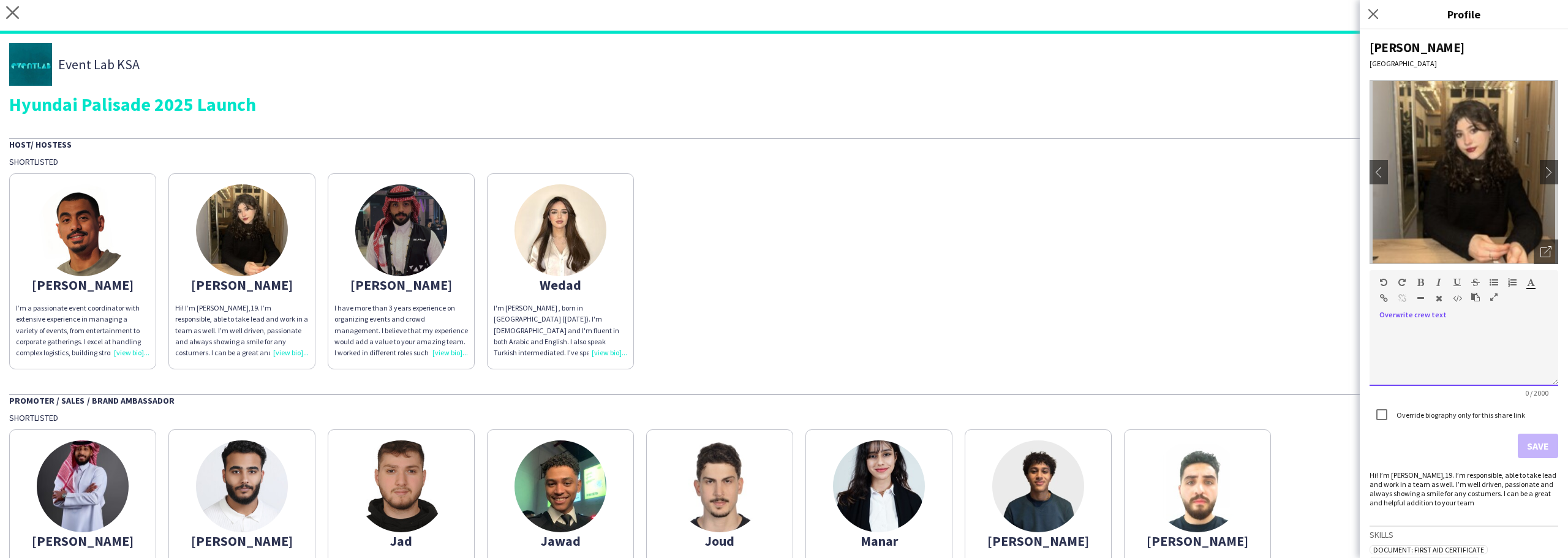
paste div
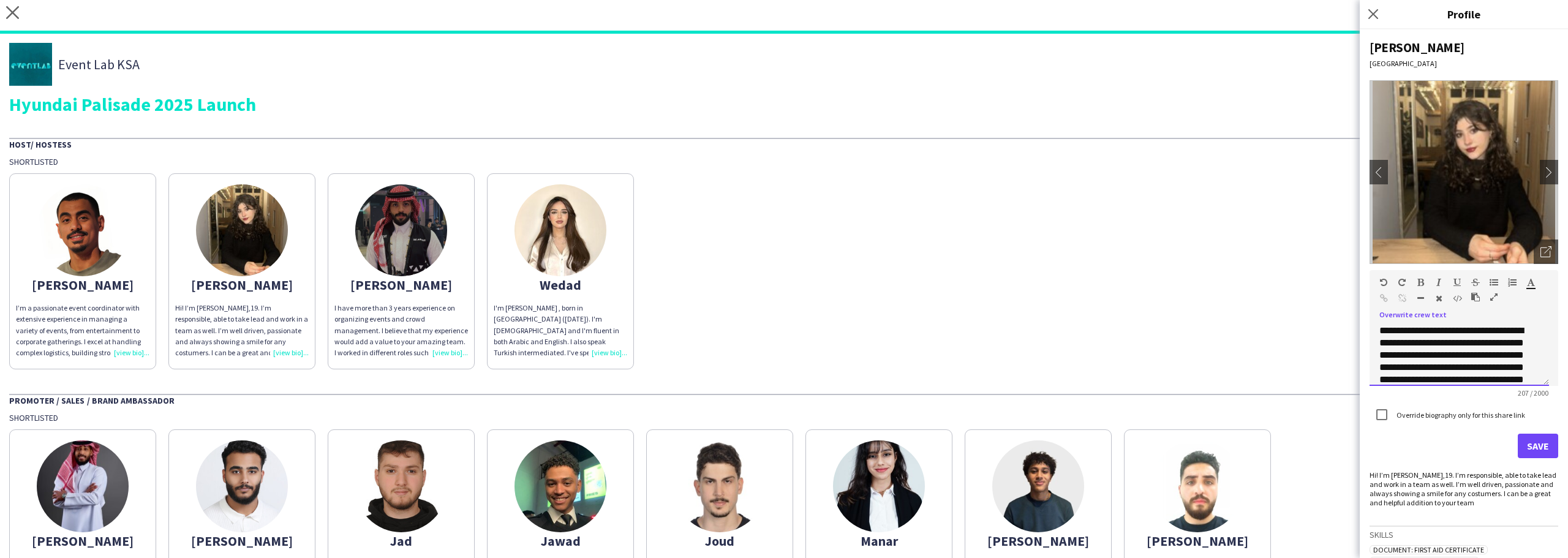
click at [1439, 331] on div "**********" at bounding box center [1455, 361] width 151 height 74
click at [1483, 415] on label "Override biography only for this share link" at bounding box center [1460, 414] width 131 height 9
click at [1501, 417] on label "Override biography only for this share link" at bounding box center [1460, 414] width 131 height 9
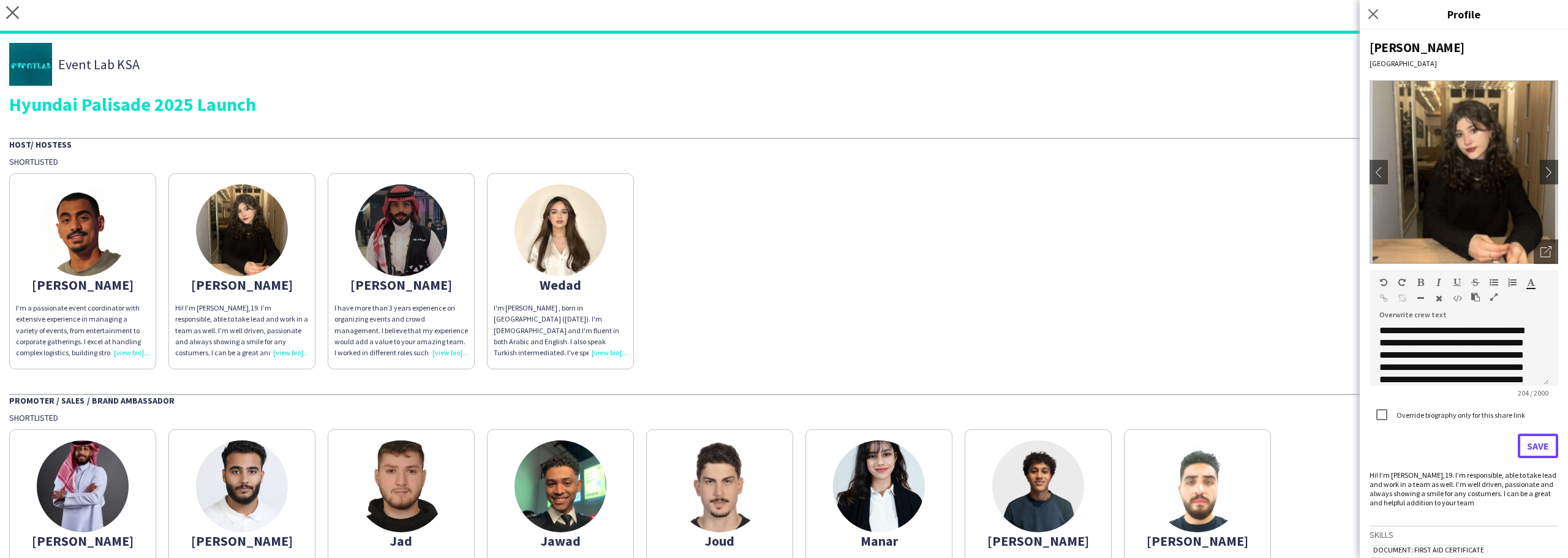
click at [1523, 447] on button "Save" at bounding box center [1538, 446] width 40 height 24
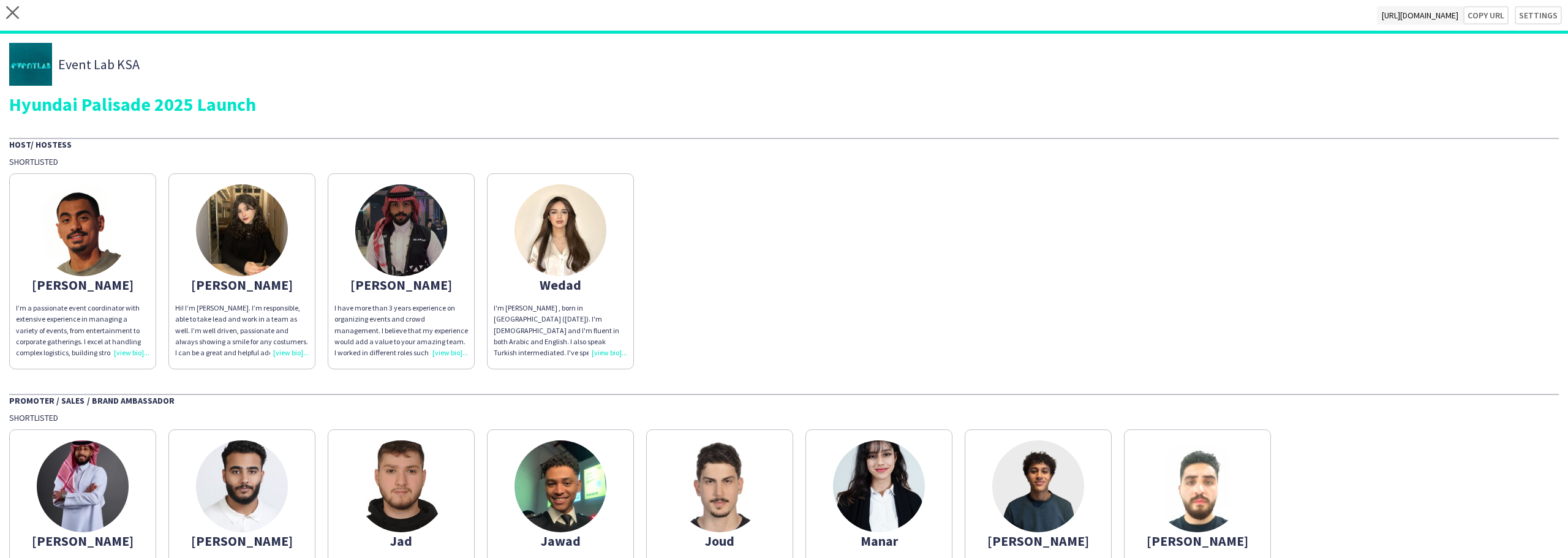
click at [233, 242] on img at bounding box center [242, 230] width 92 height 92
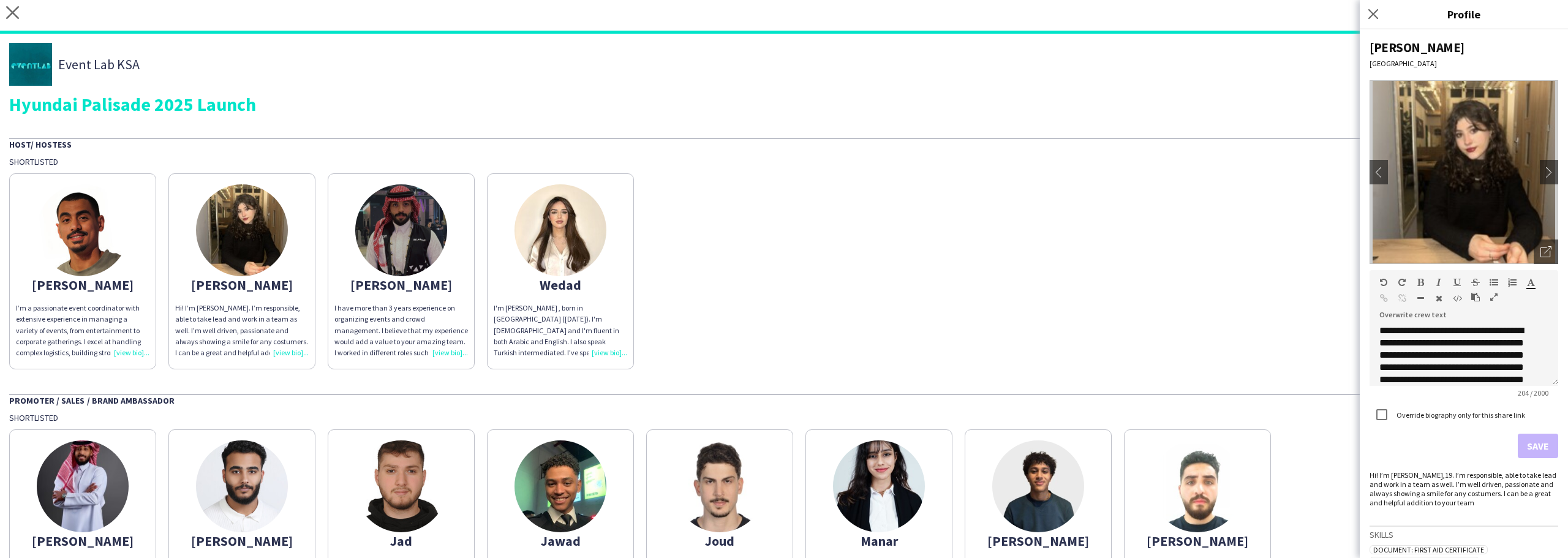
click at [92, 265] on img at bounding box center [82, 230] width 92 height 92
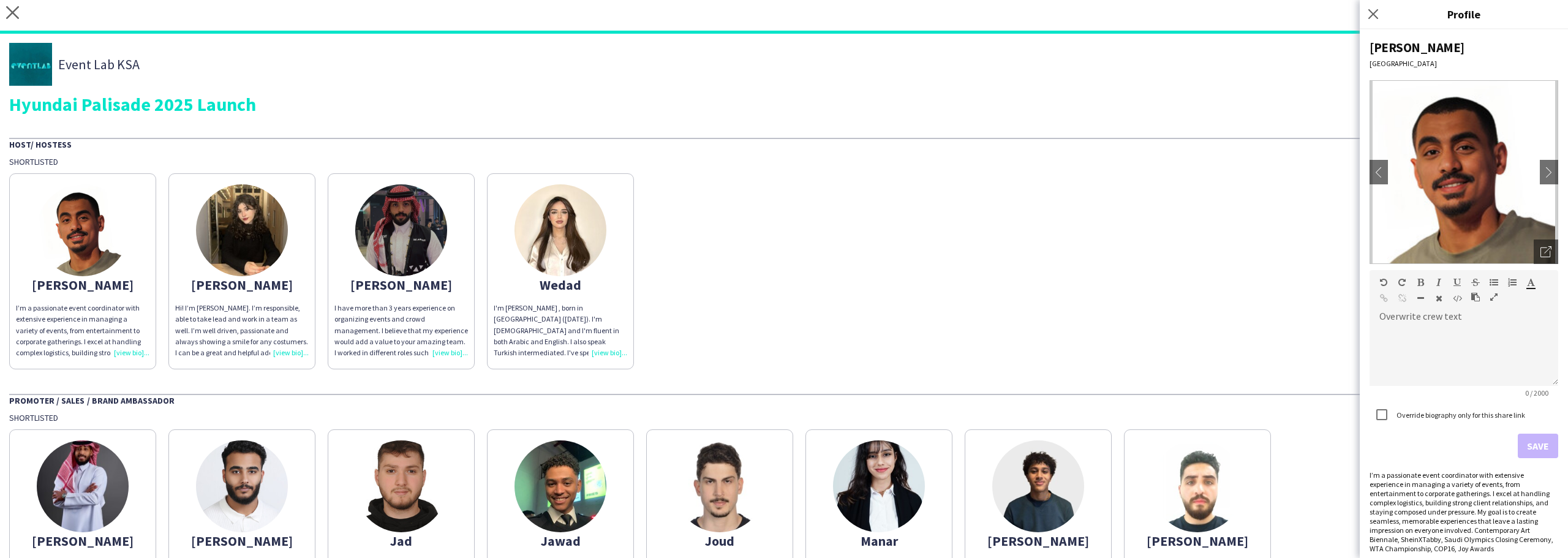
click at [263, 284] on div "[PERSON_NAME]" at bounding box center [242, 284] width 133 height 11
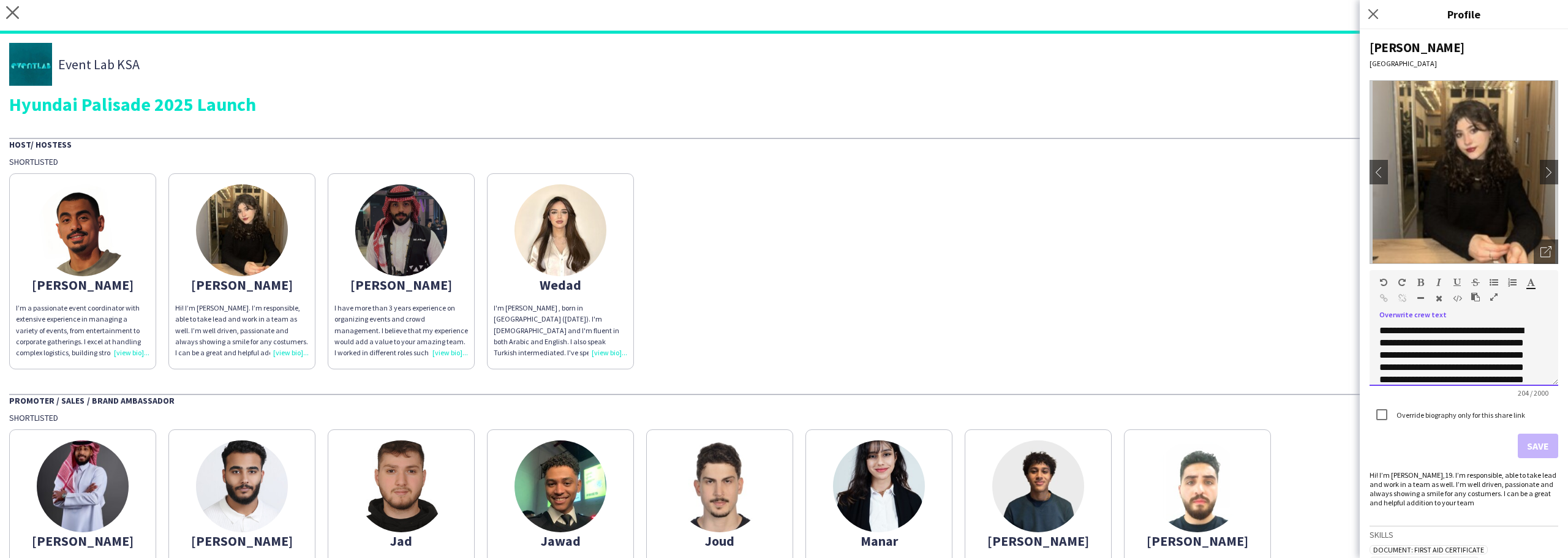
click at [1495, 347] on div "**********" at bounding box center [1455, 361] width 151 height 74
copy div "**********"
click at [110, 243] on img at bounding box center [82, 230] width 92 height 92
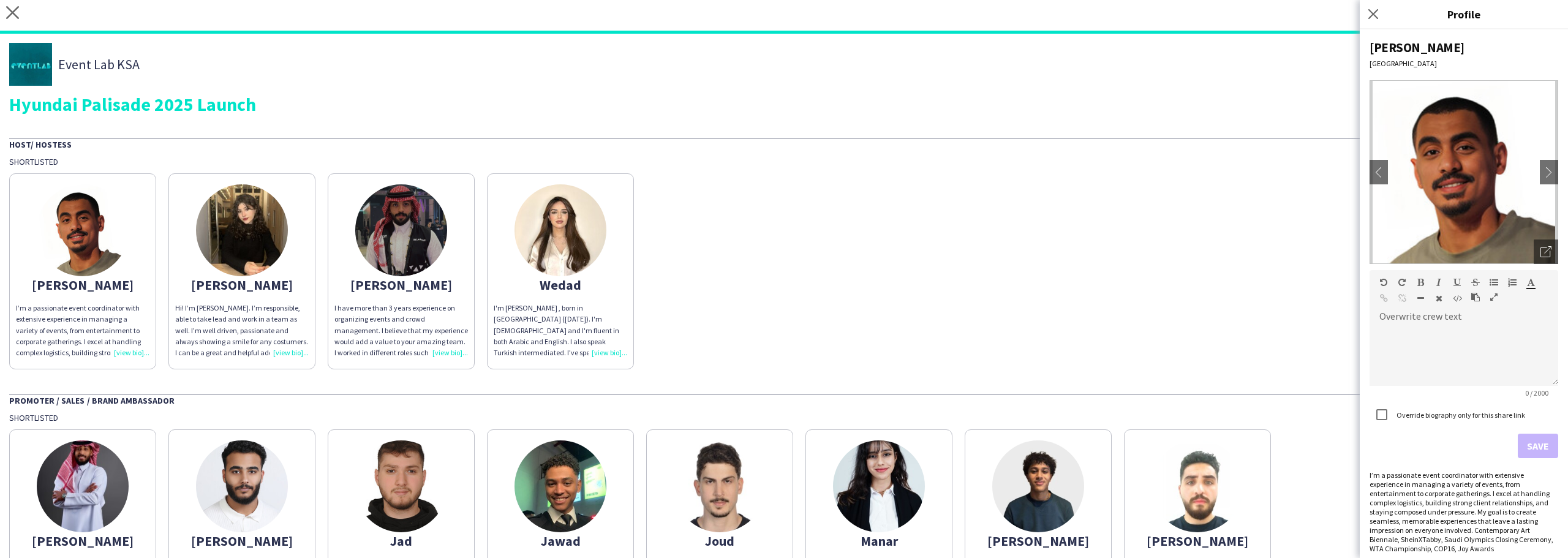
click at [251, 290] on div "[PERSON_NAME]" at bounding box center [242, 284] width 133 height 11
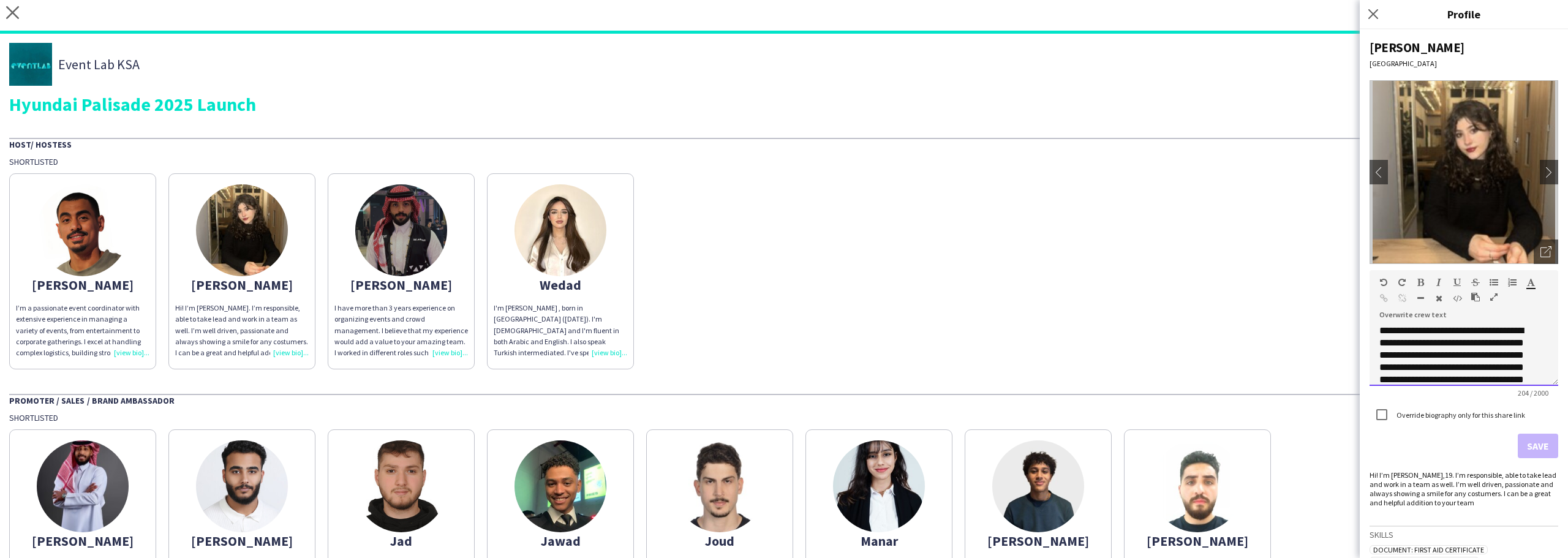
click at [1394, 370] on div "**********" at bounding box center [1455, 361] width 151 height 74
copy div "**********"
click at [561, 290] on div "Wedad" at bounding box center [561, 284] width 133 height 11
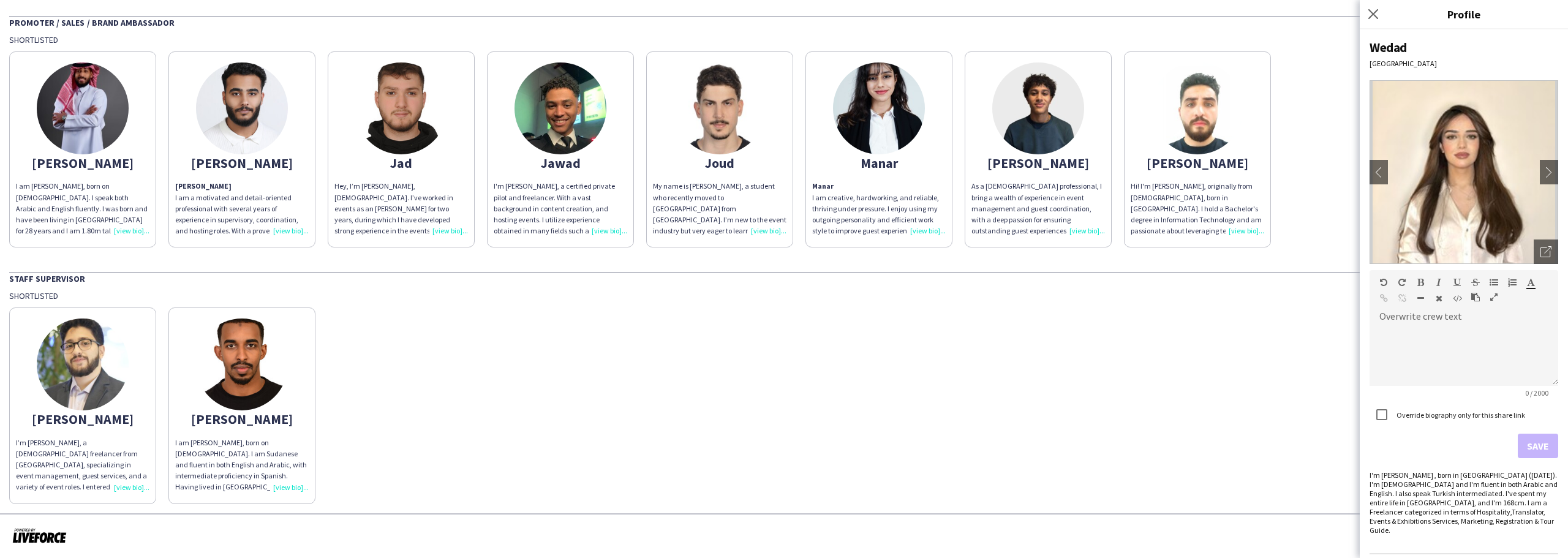
scroll to position [379, 0]
click at [252, 181] on p "[PERSON_NAME] I am a motivated and detail-oriented professional with several ye…" at bounding box center [242, 208] width 133 height 56
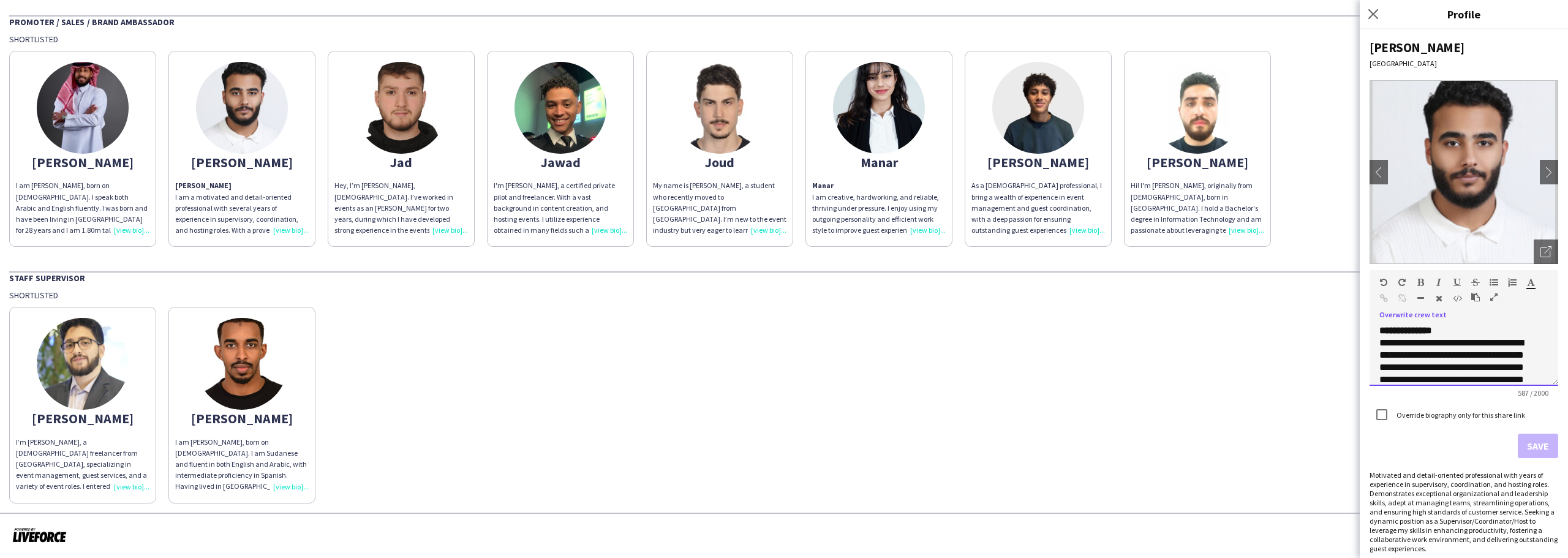
click at [1491, 332] on p "**********" at bounding box center [1455, 441] width 151 height 233
click at [1529, 442] on button "Save" at bounding box center [1538, 446] width 40 height 24
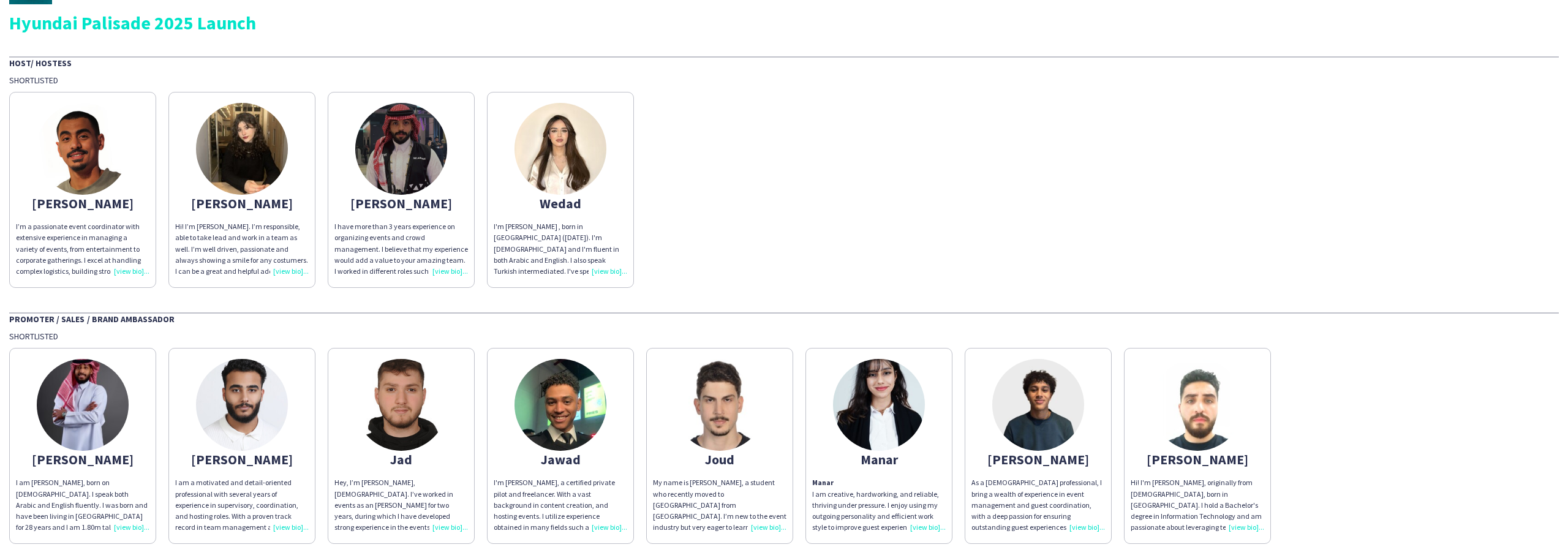
scroll to position [0, 0]
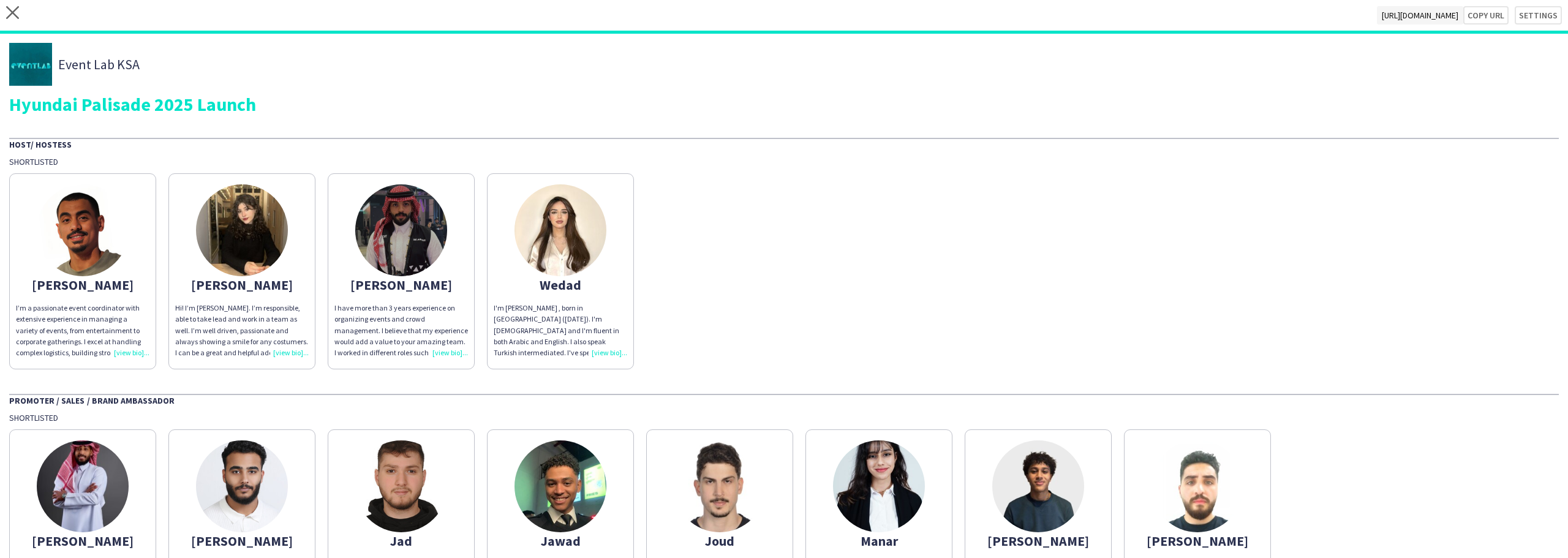
click at [260, 271] on img at bounding box center [242, 230] width 92 height 92
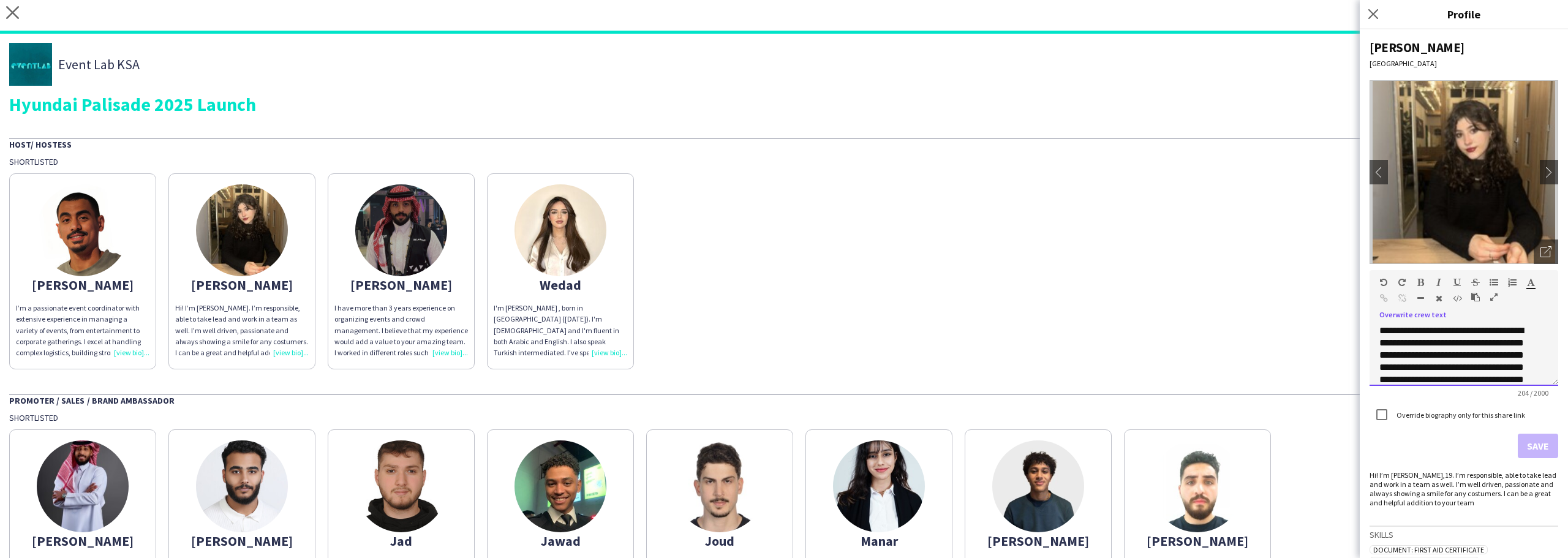
click at [1411, 356] on div "**********" at bounding box center [1455, 361] width 151 height 74
paste div
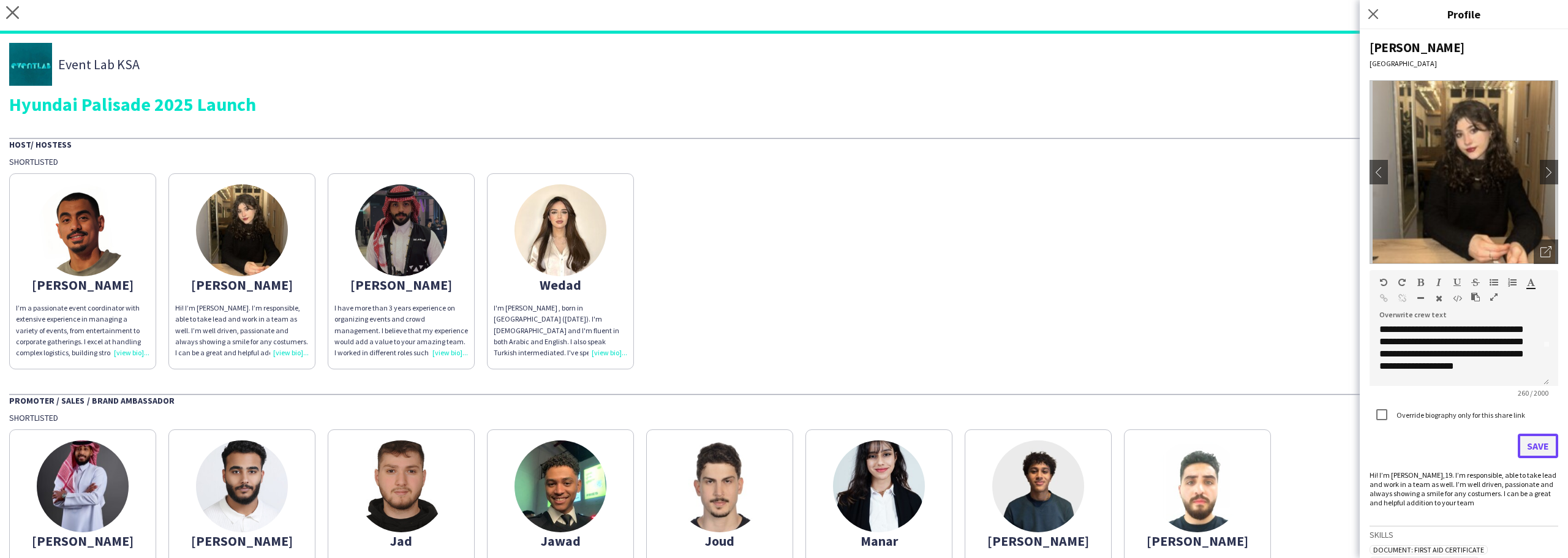
click at [1537, 445] on button "Save" at bounding box center [1538, 446] width 40 height 24
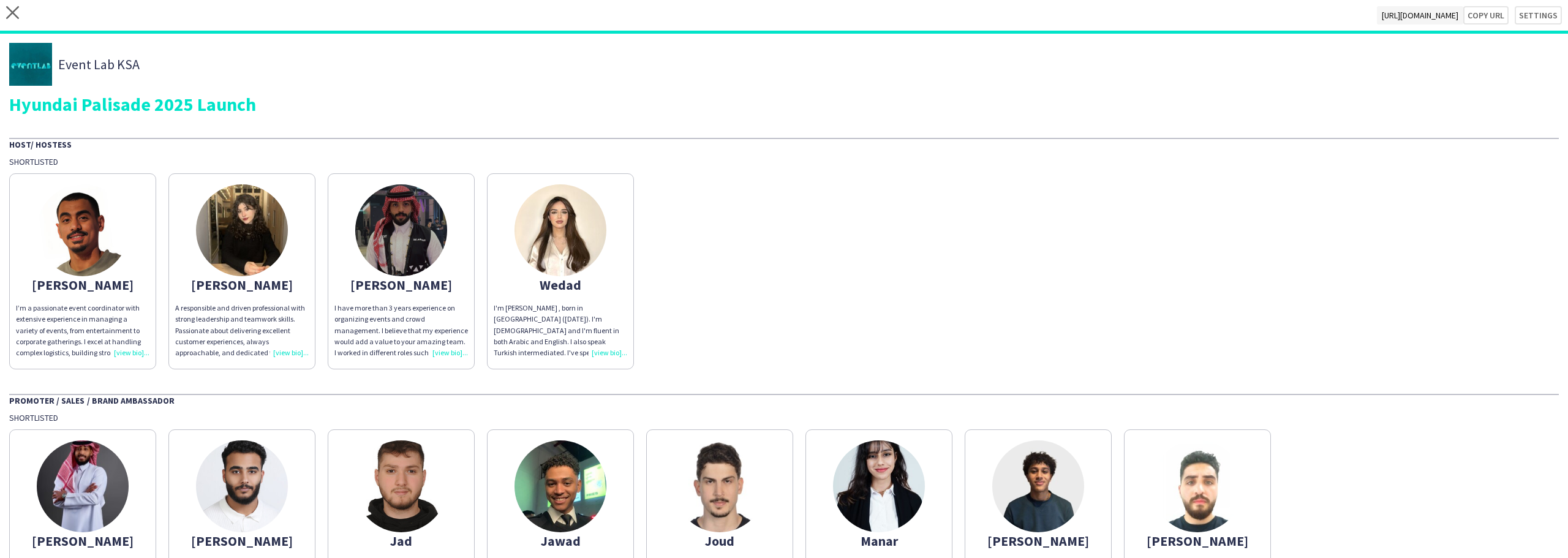
click at [934, 203] on div "[PERSON_NAME]’m a passionate event coordinator with extensive experience in man…" at bounding box center [784, 268] width 1550 height 202
click at [8, 8] on icon at bounding box center [13, 13] width 13 height 13
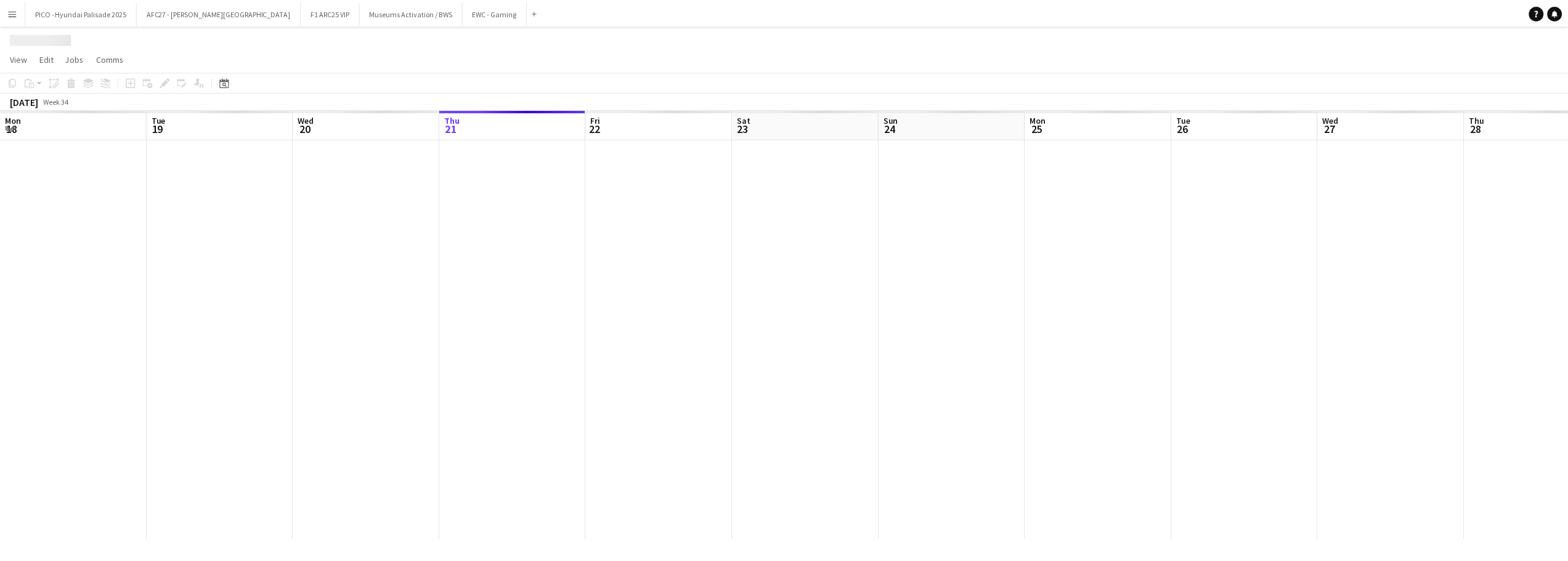
scroll to position [0, 295]
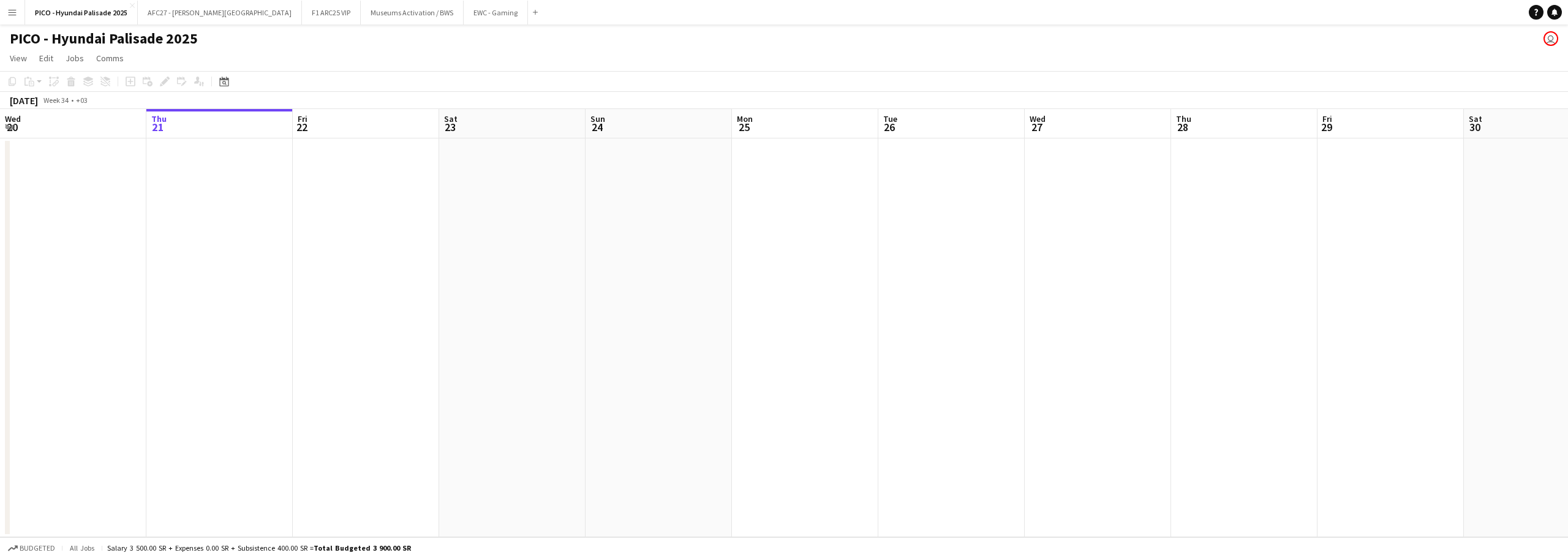
click at [209, 155] on app-date-cell at bounding box center [219, 338] width 146 height 398
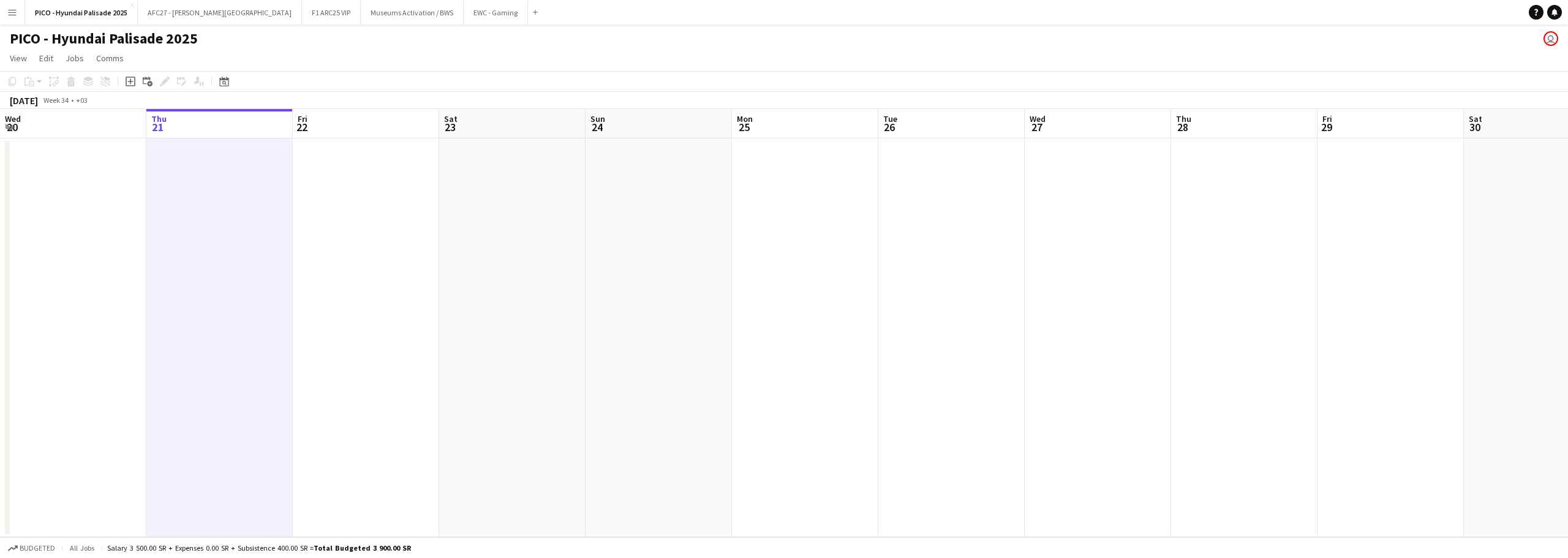
click at [494, 204] on app-date-cell at bounding box center [512, 338] width 146 height 398
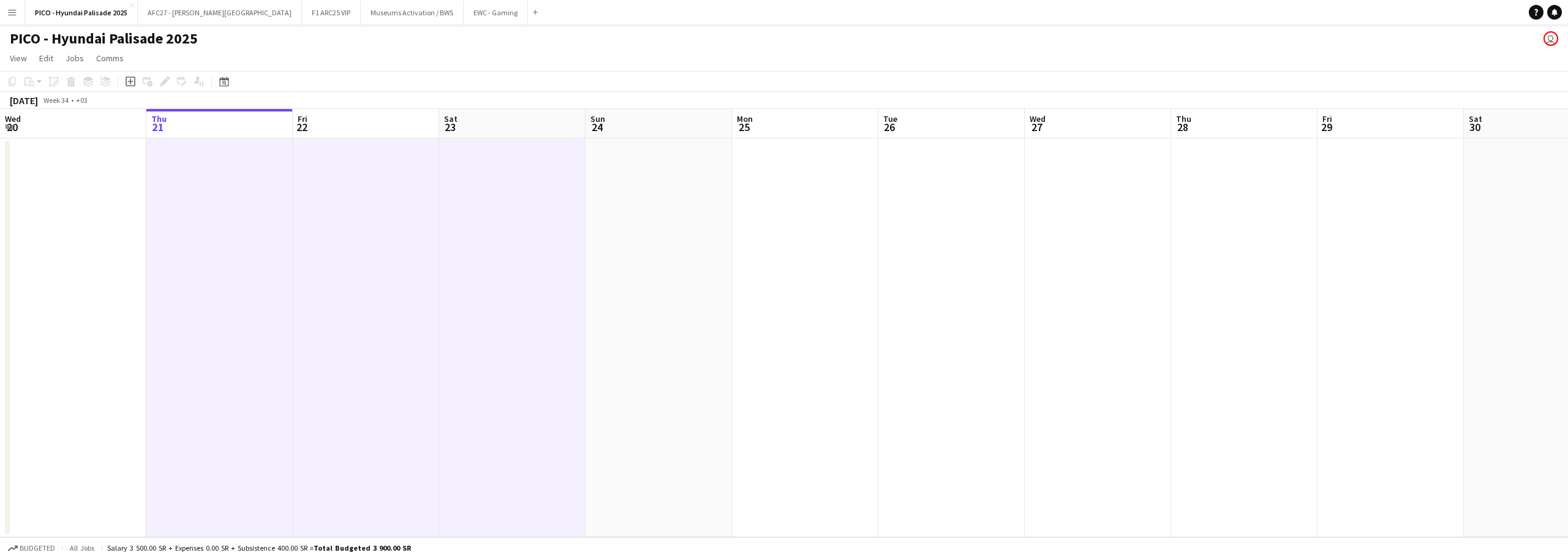
click at [1021, 202] on app-date-cell at bounding box center [952, 338] width 146 height 398
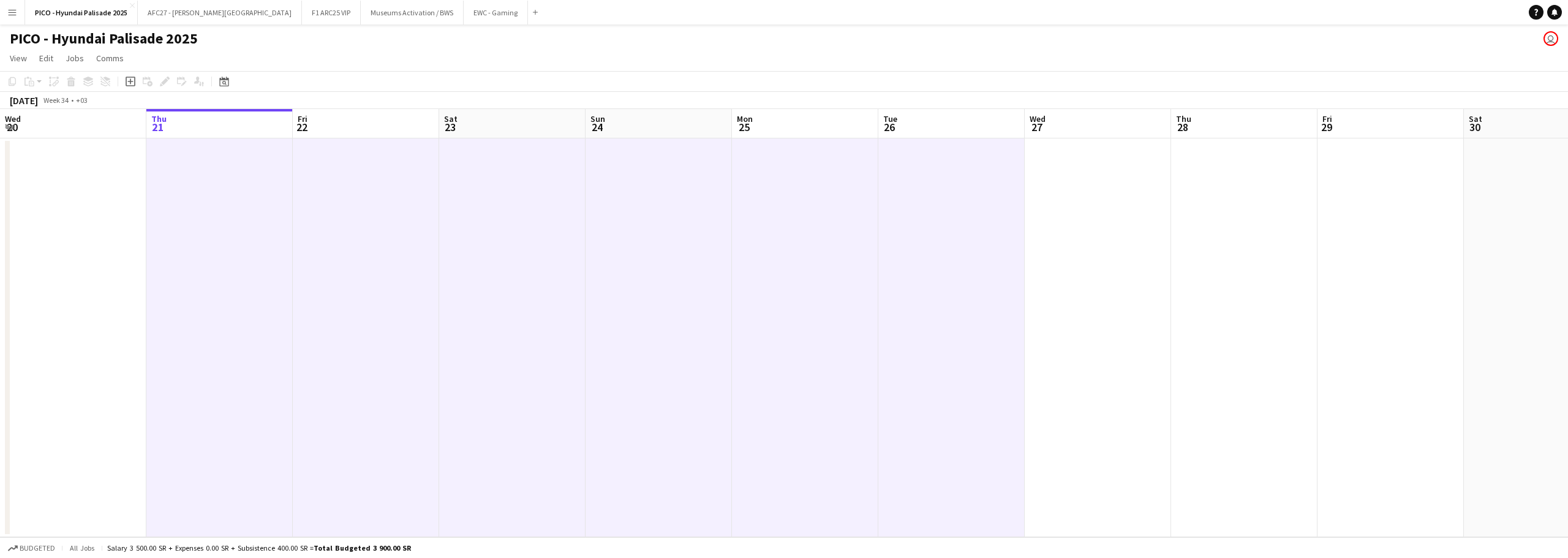
click at [1318, 195] on app-date-cell at bounding box center [1391, 338] width 146 height 398
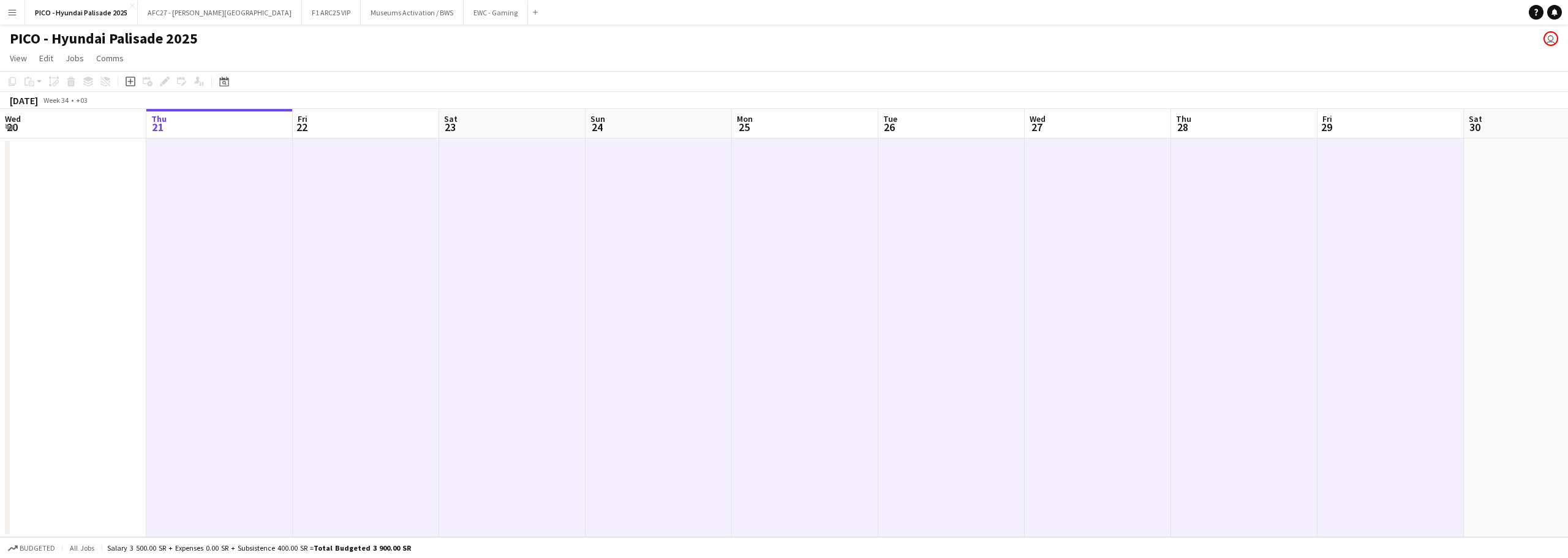
click at [1453, 195] on app-date-cell at bounding box center [1391, 338] width 146 height 398
click at [1472, 194] on app-date-cell at bounding box center [1537, 338] width 146 height 398
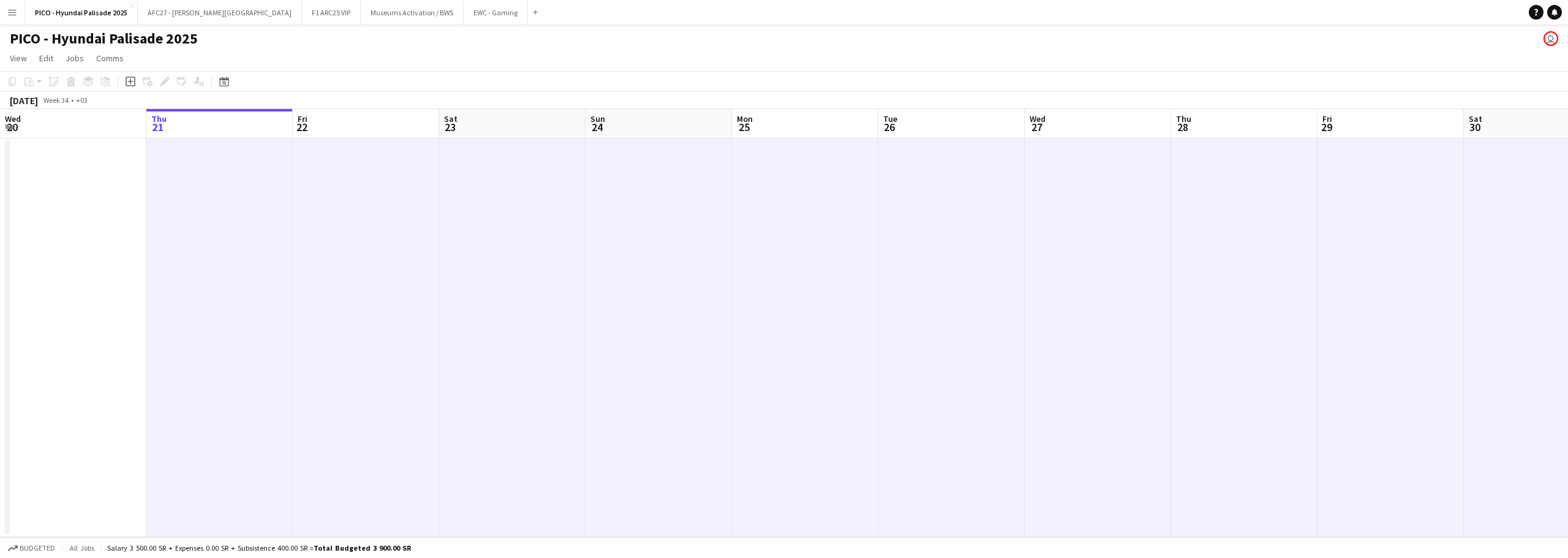
click at [228, 202] on app-date-cell at bounding box center [219, 338] width 146 height 398
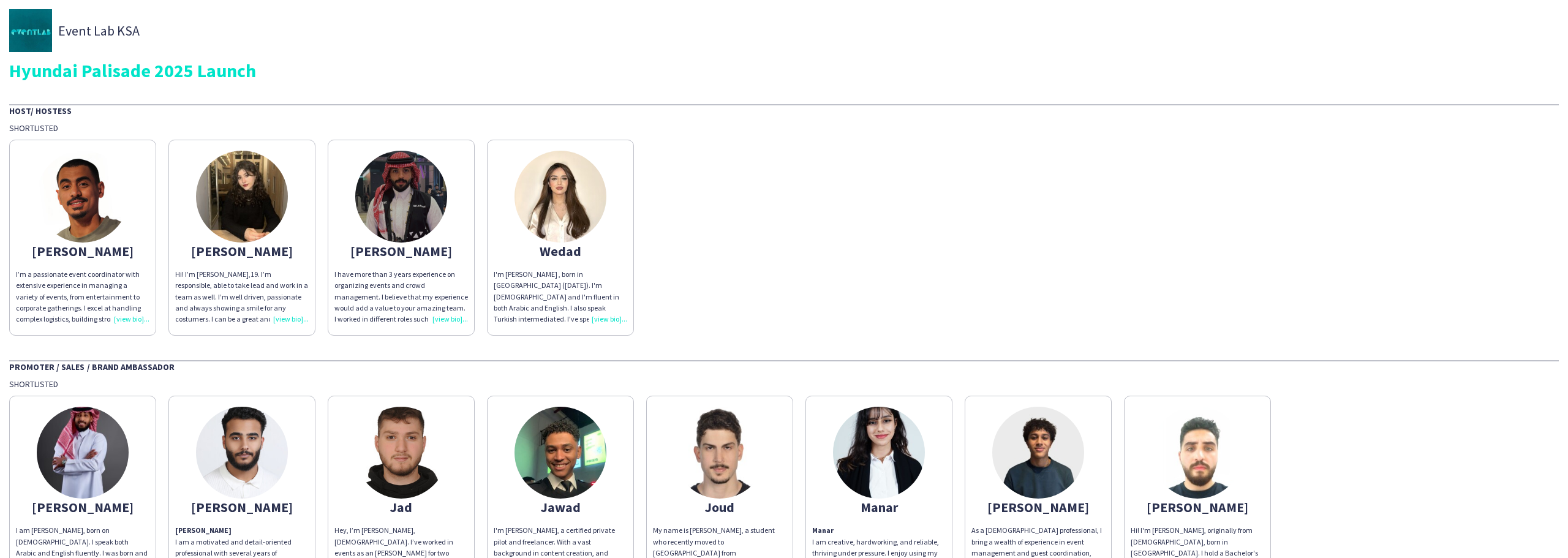
click at [718, 257] on div "[PERSON_NAME]’m a passionate event coordinator with extensive experience in man…" at bounding box center [784, 234] width 1550 height 202
click at [258, 245] on div "Carol" at bounding box center [242, 250] width 133 height 11
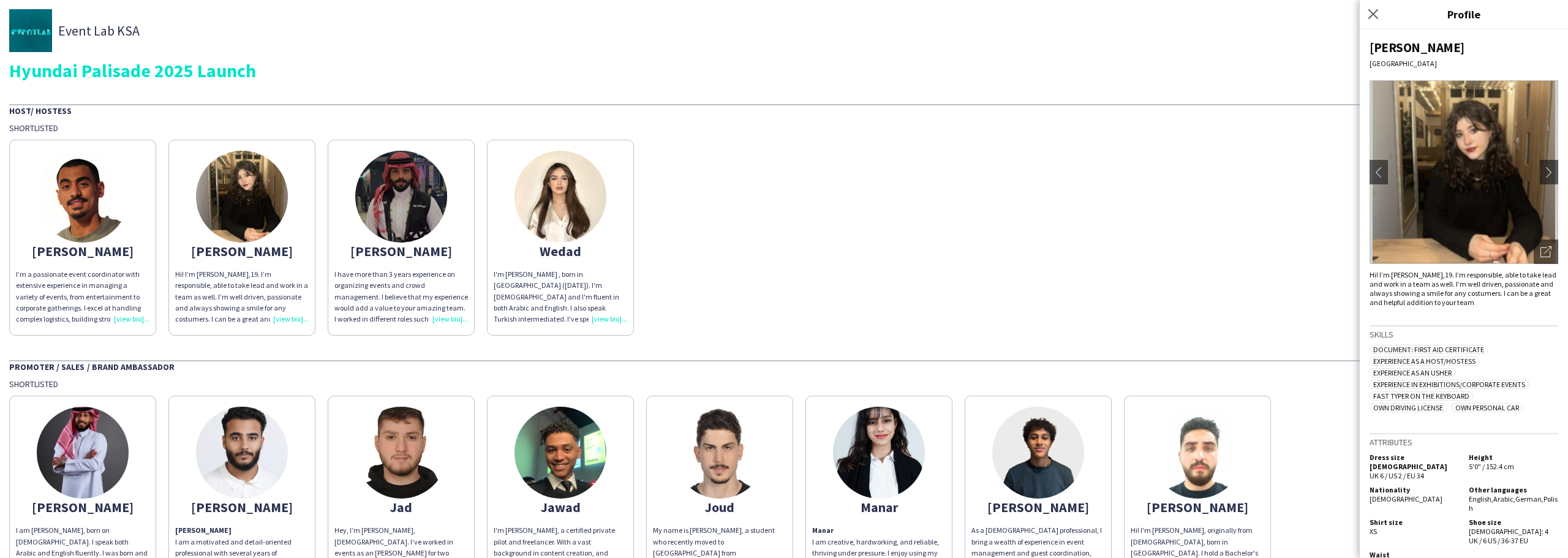
click at [325, 45] on div "Event Lab KSA" at bounding box center [784, 30] width 1550 height 43
